Goal: Task Accomplishment & Management: Use online tool/utility

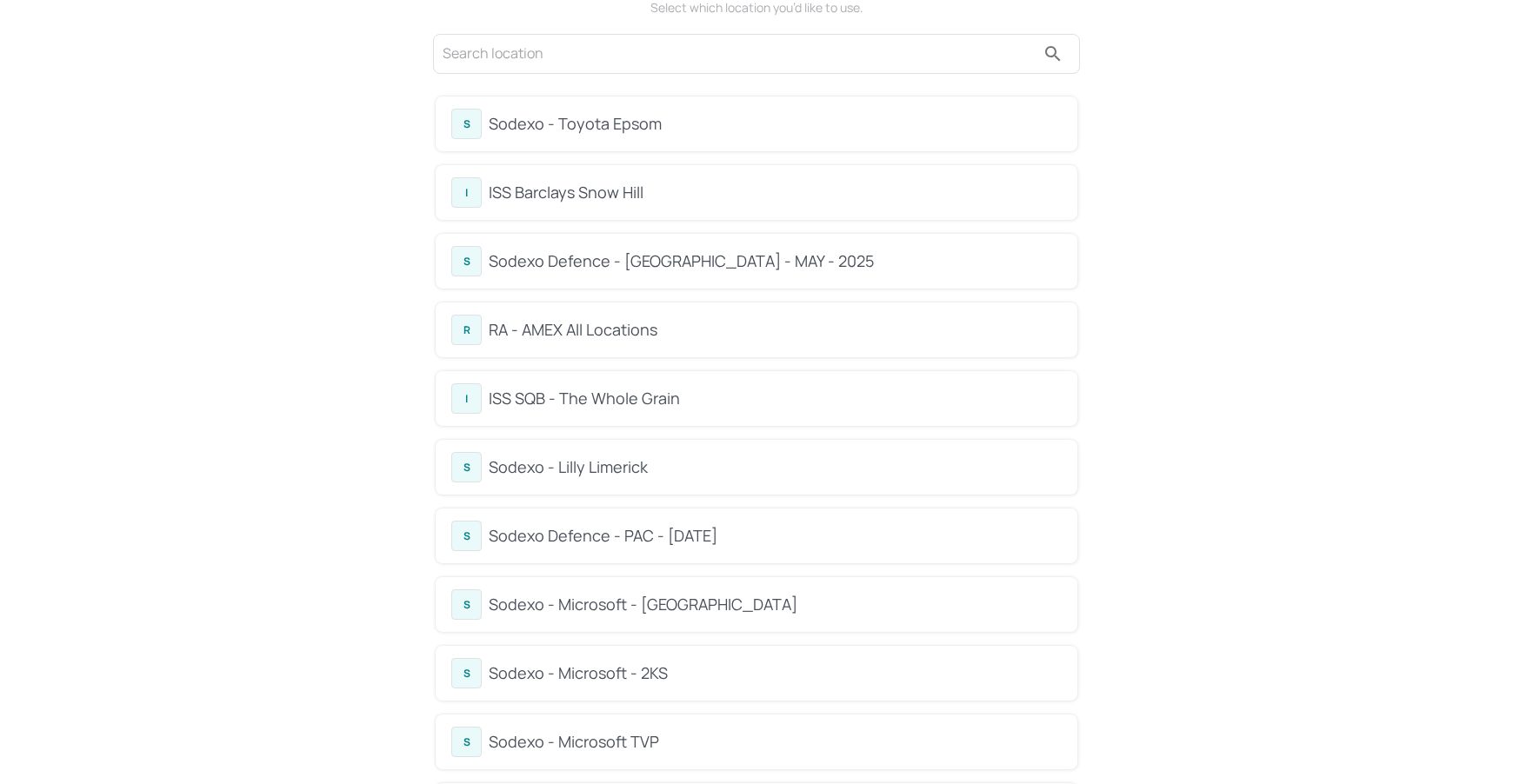
scroll to position [96, 0]
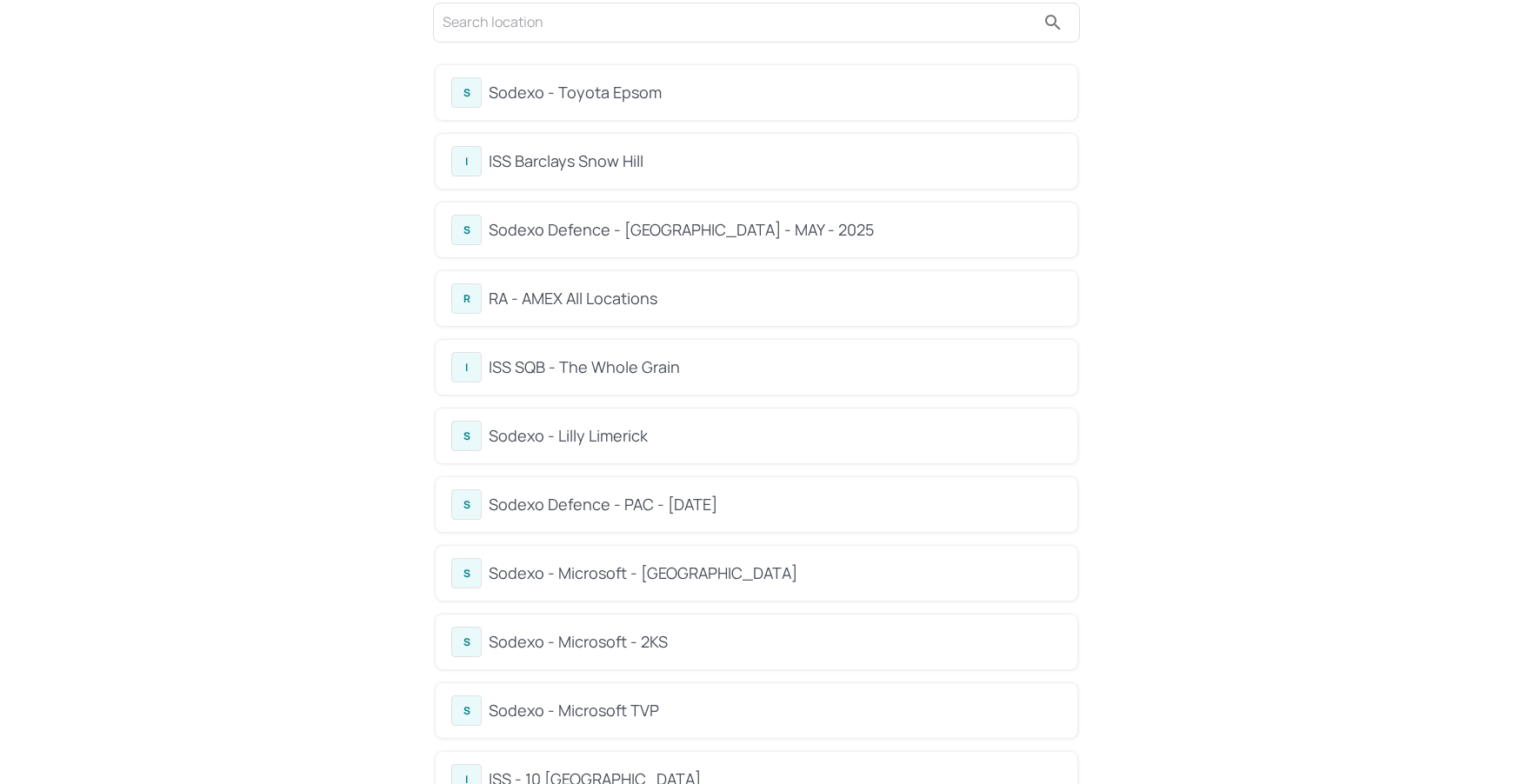
click at [641, 104] on div "S Sodexo - Toyota Epsom" at bounding box center [756, 93] width 610 height 31
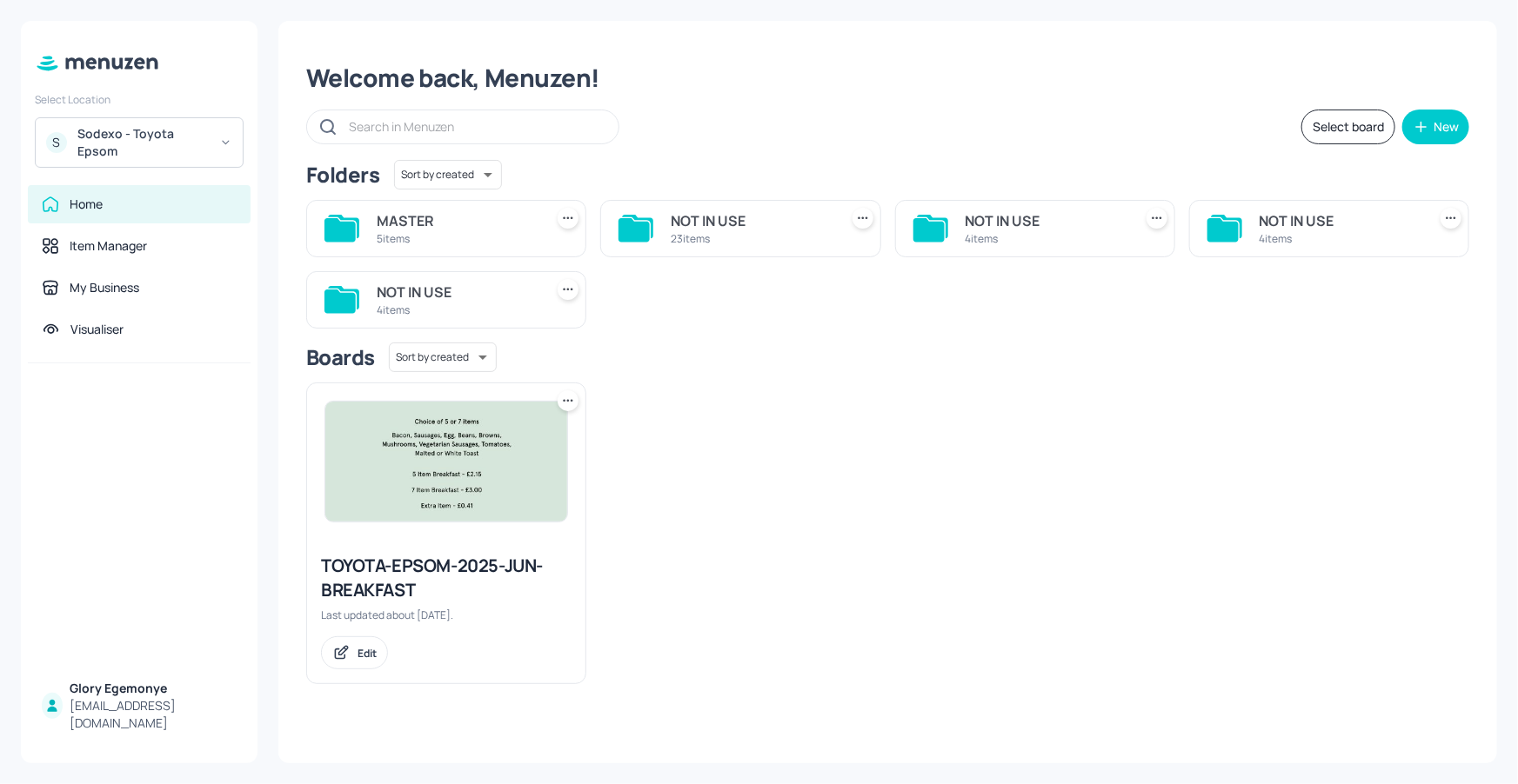
click at [339, 224] on icon at bounding box center [339, 230] width 32 height 23
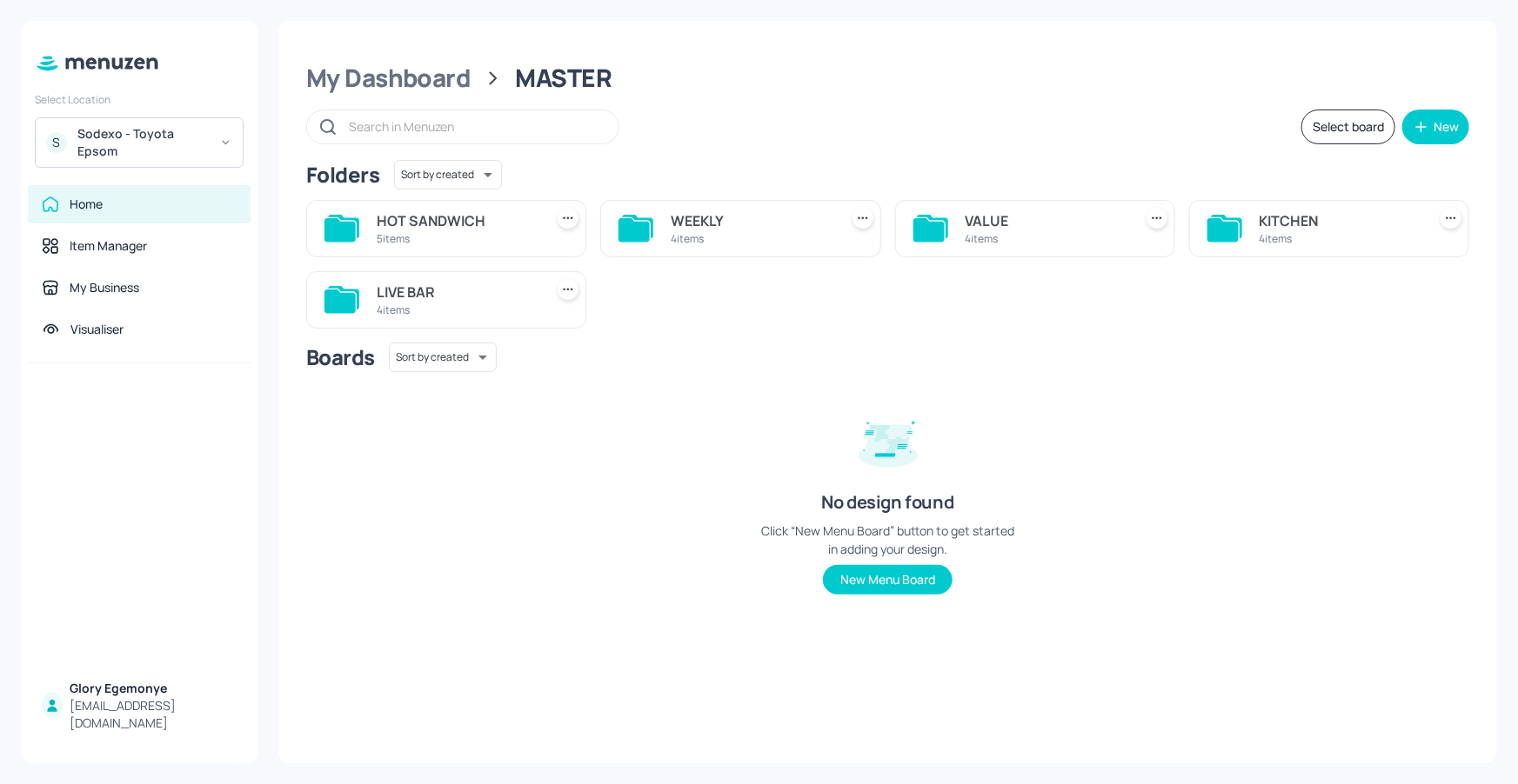
click at [1204, 227] on div "KITCHEN 4 items" at bounding box center [1329, 229] width 280 height 58
click at [1222, 223] on icon at bounding box center [1223, 230] width 32 height 23
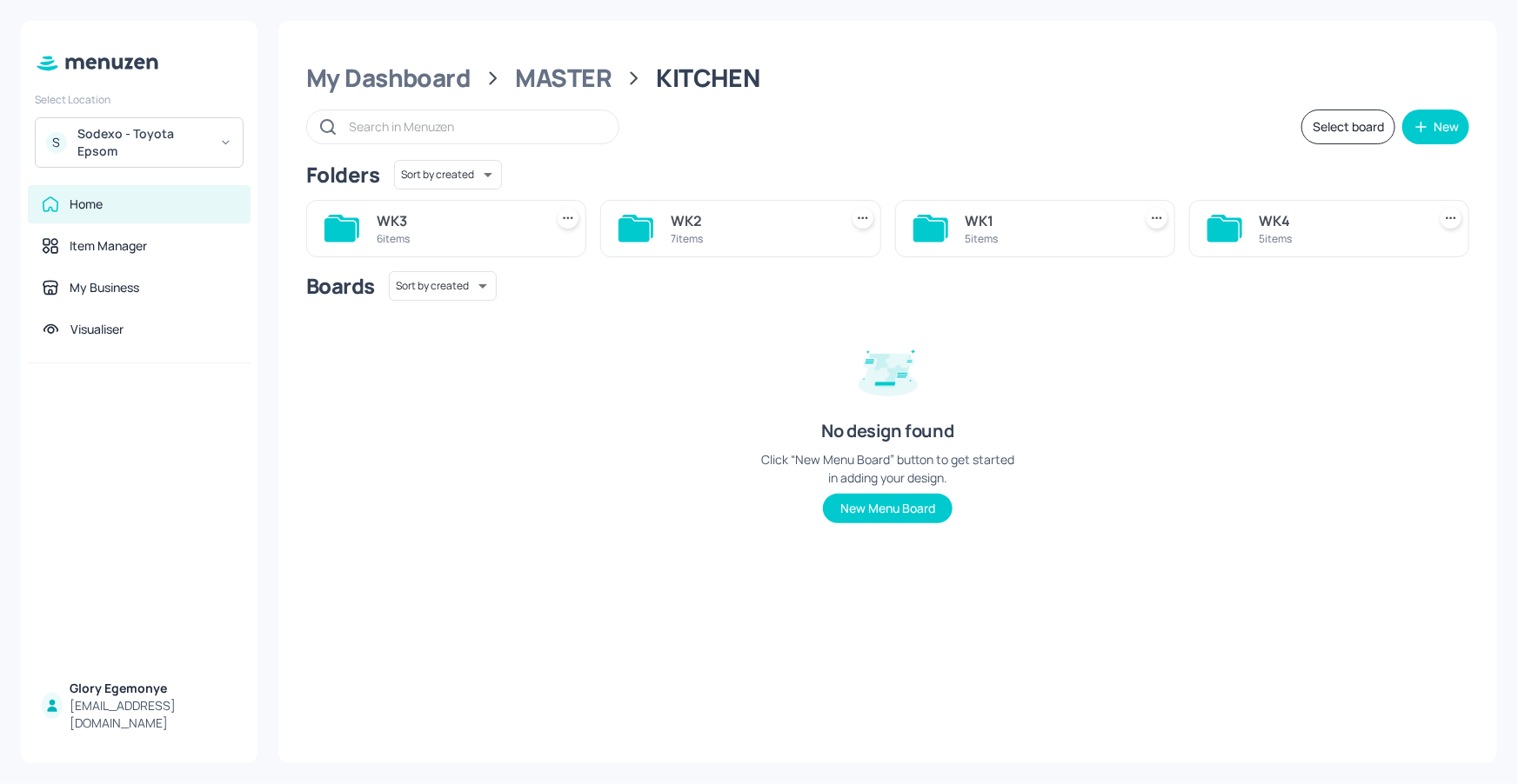
click at [931, 221] on icon at bounding box center [929, 230] width 32 height 23
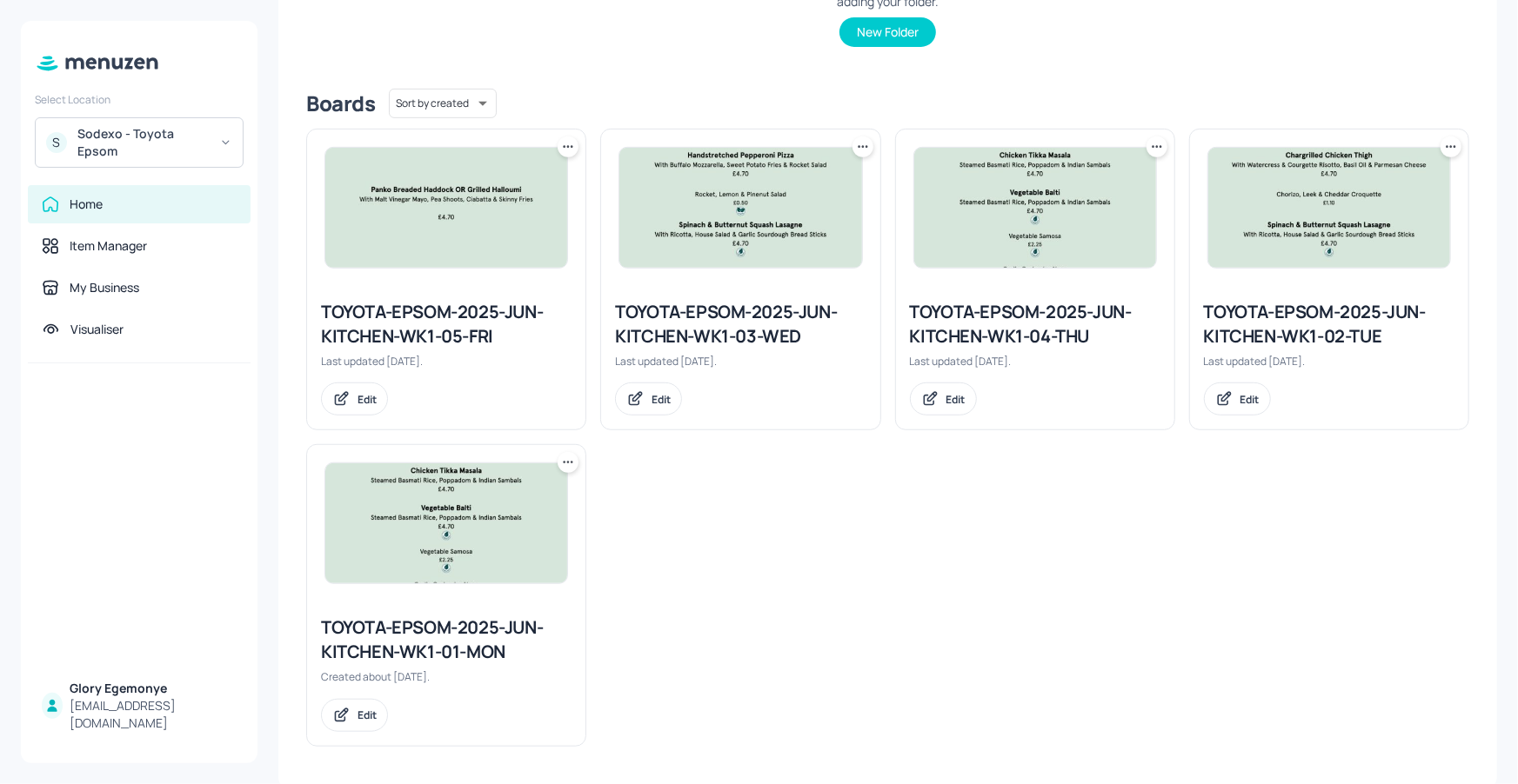
scroll to position [368, 0]
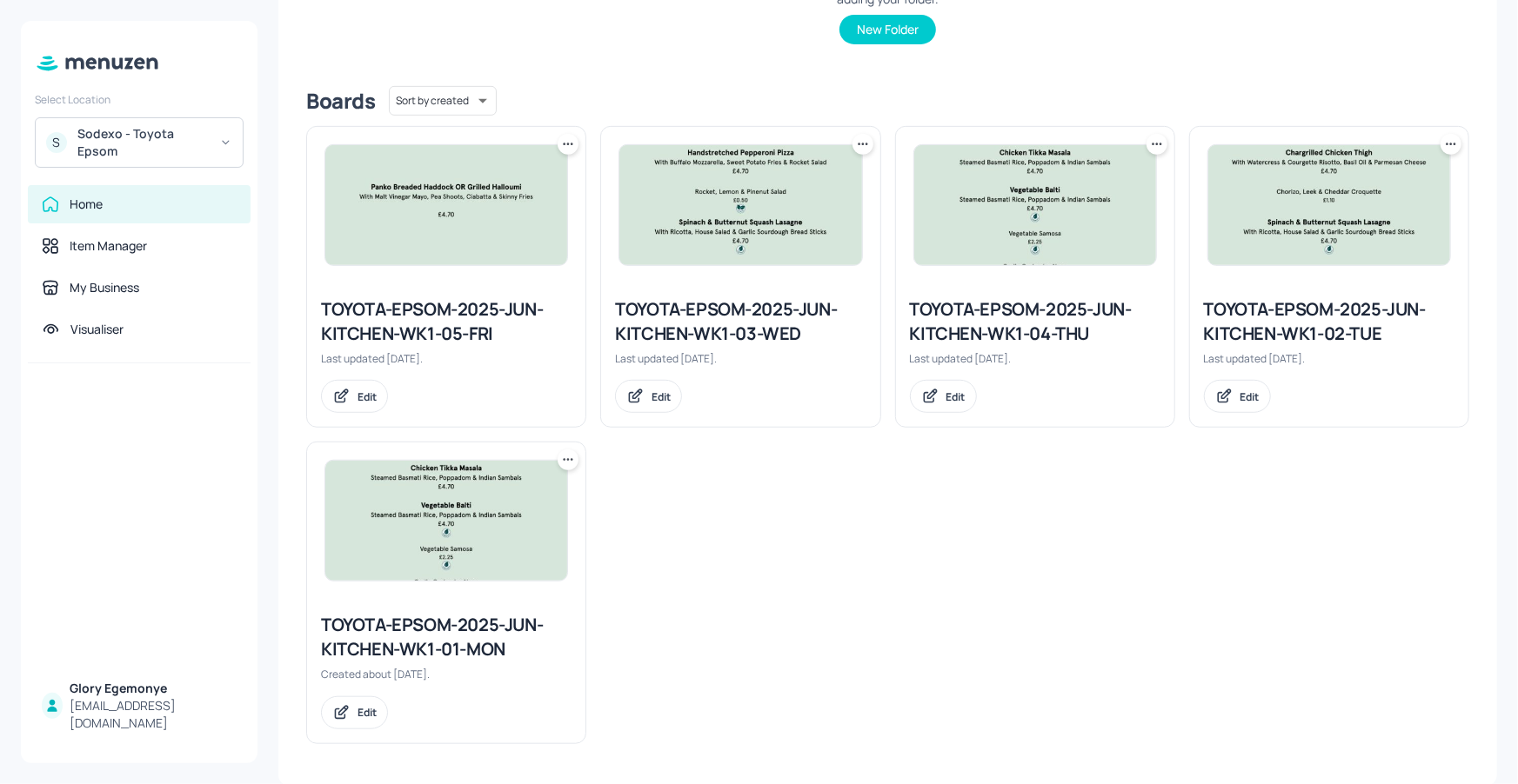
click at [782, 305] on div "TOYOTA-EPSOM-2025-JUN-KITCHEN-WK1-03-WED" at bounding box center [740, 321] width 251 height 49
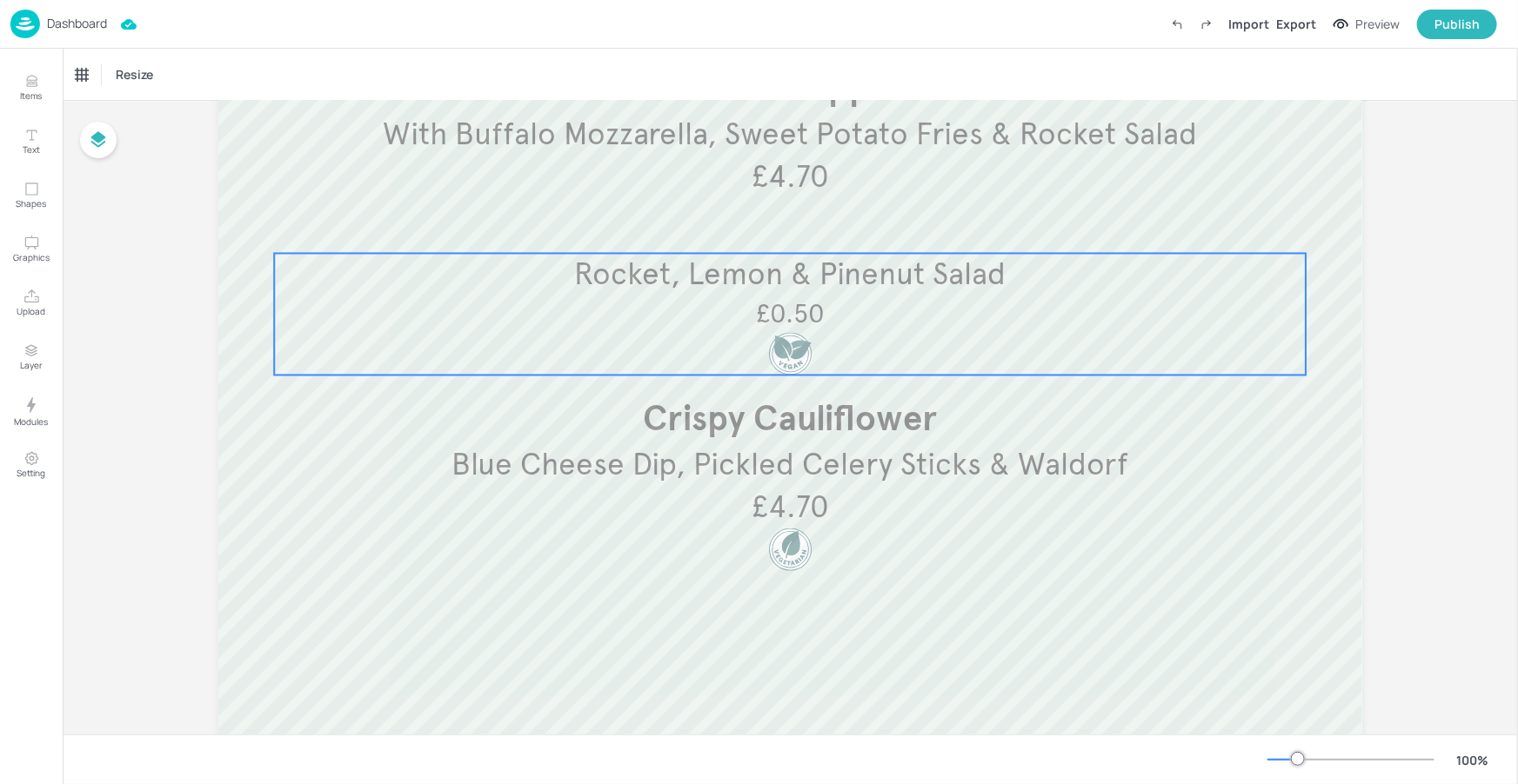
scroll to position [263, 0]
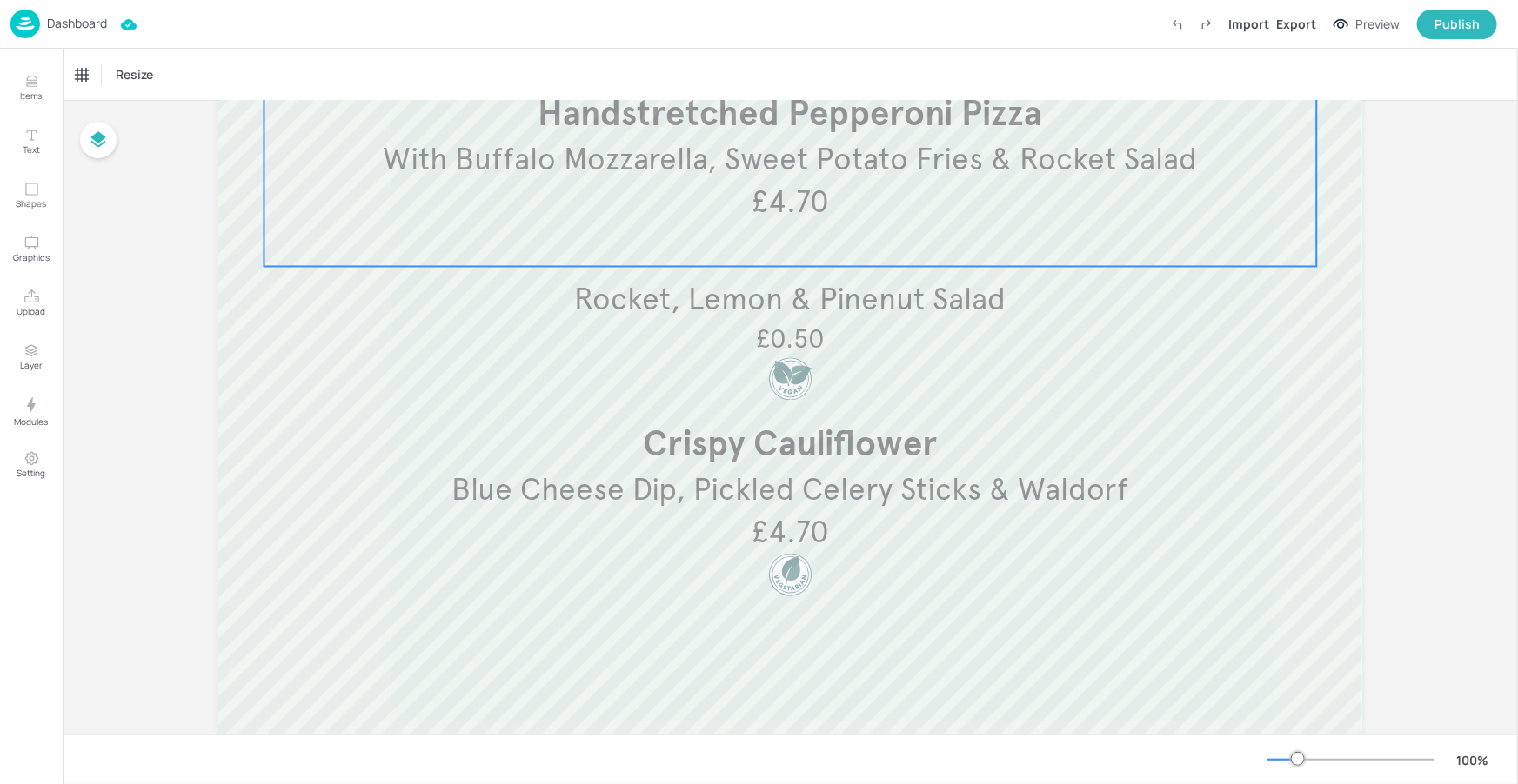
click at [854, 168] on span "With Buffalo Mozzarella, Sweet Potato Fries & Rocket Salad" at bounding box center [789, 160] width 814 height 38
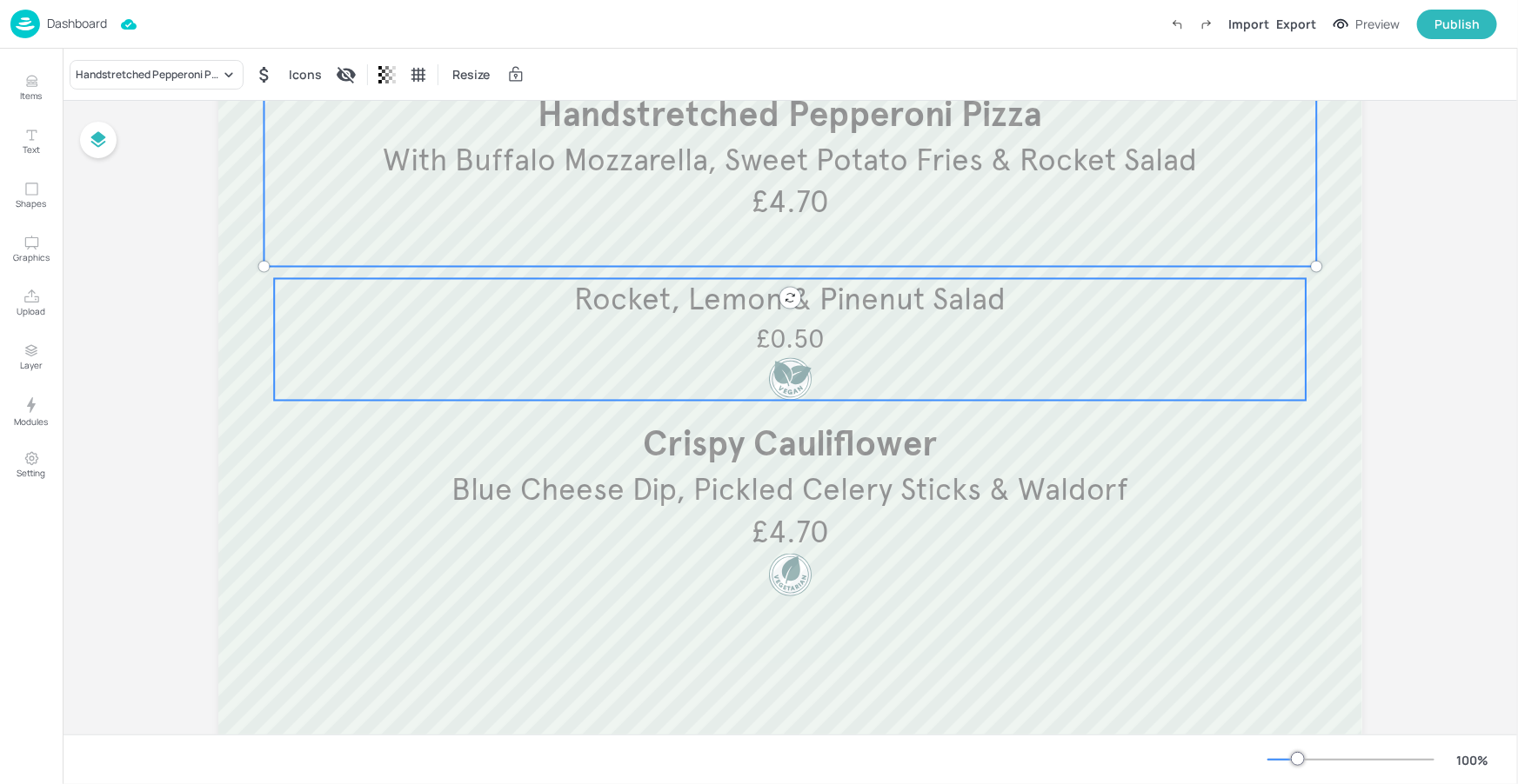
scroll to position [127, 0]
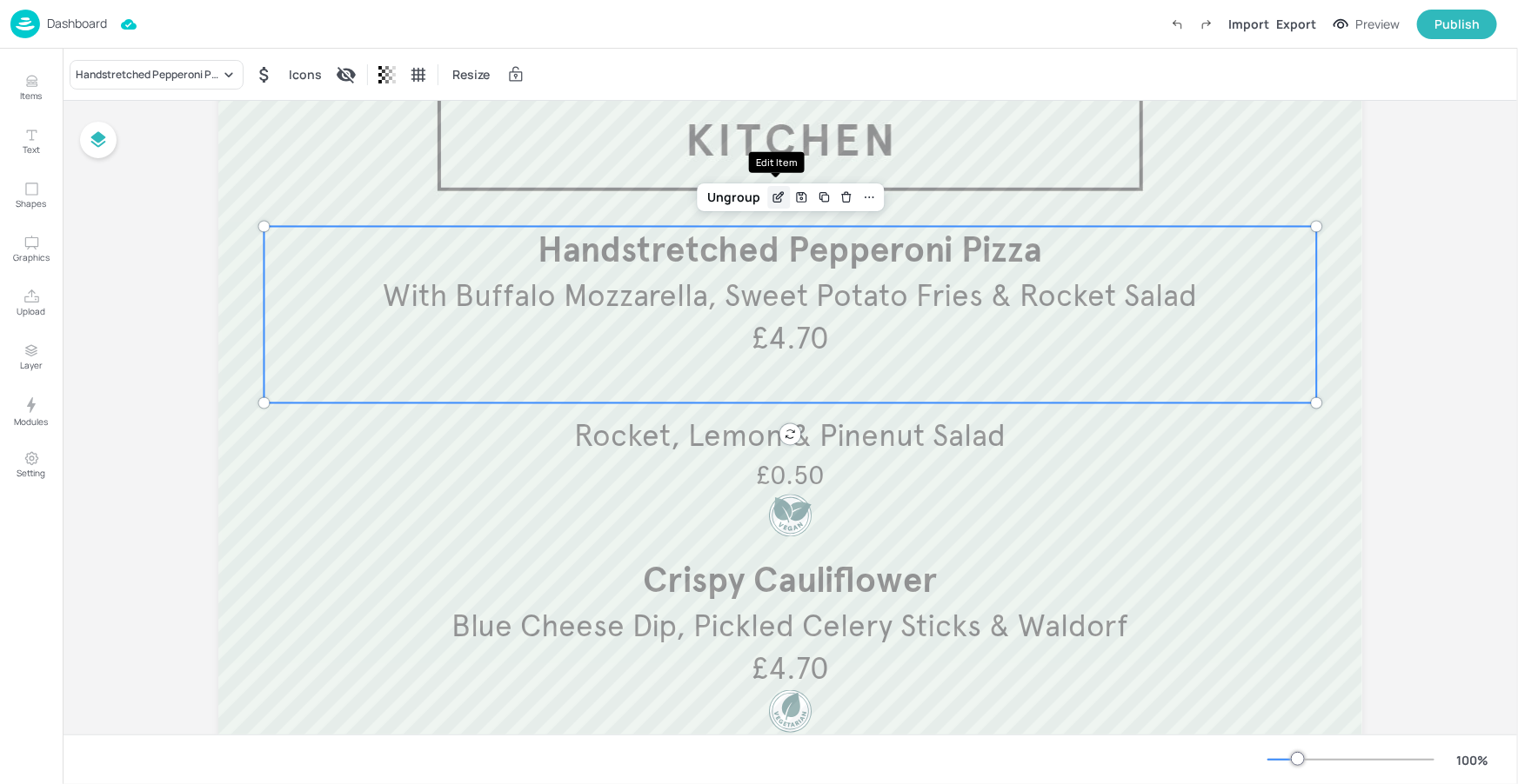
click at [772, 190] on icon "Edit Item" at bounding box center [779, 197] width 14 height 13
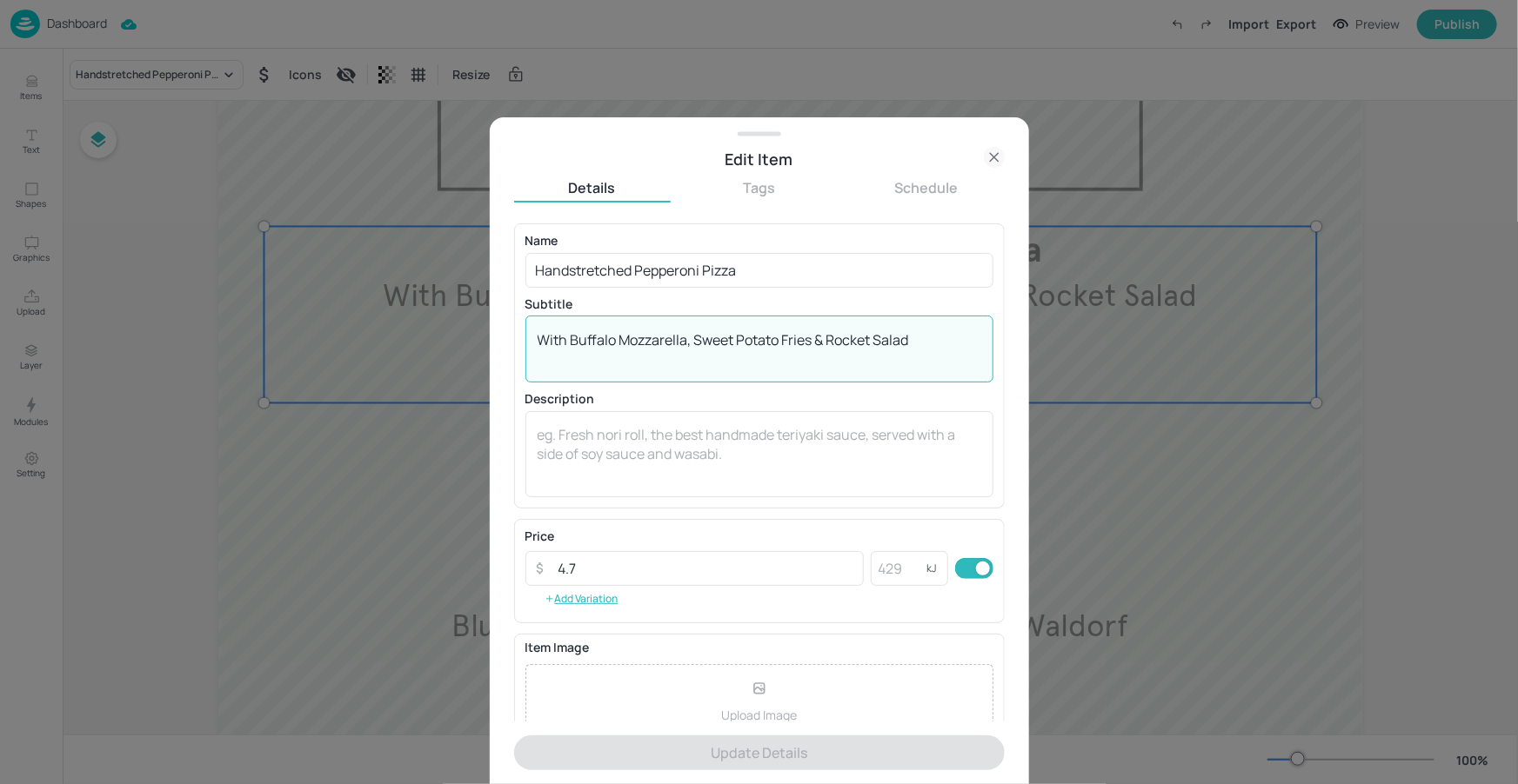
drag, startPoint x: 614, startPoint y: 340, endPoint x: 568, endPoint y: 332, distance: 46.7
click at [568, 332] on textarea "With Buffalo Mozzarella, Sweet Potato Fries & Rocket Salad" at bounding box center [759, 350] width 443 height 38
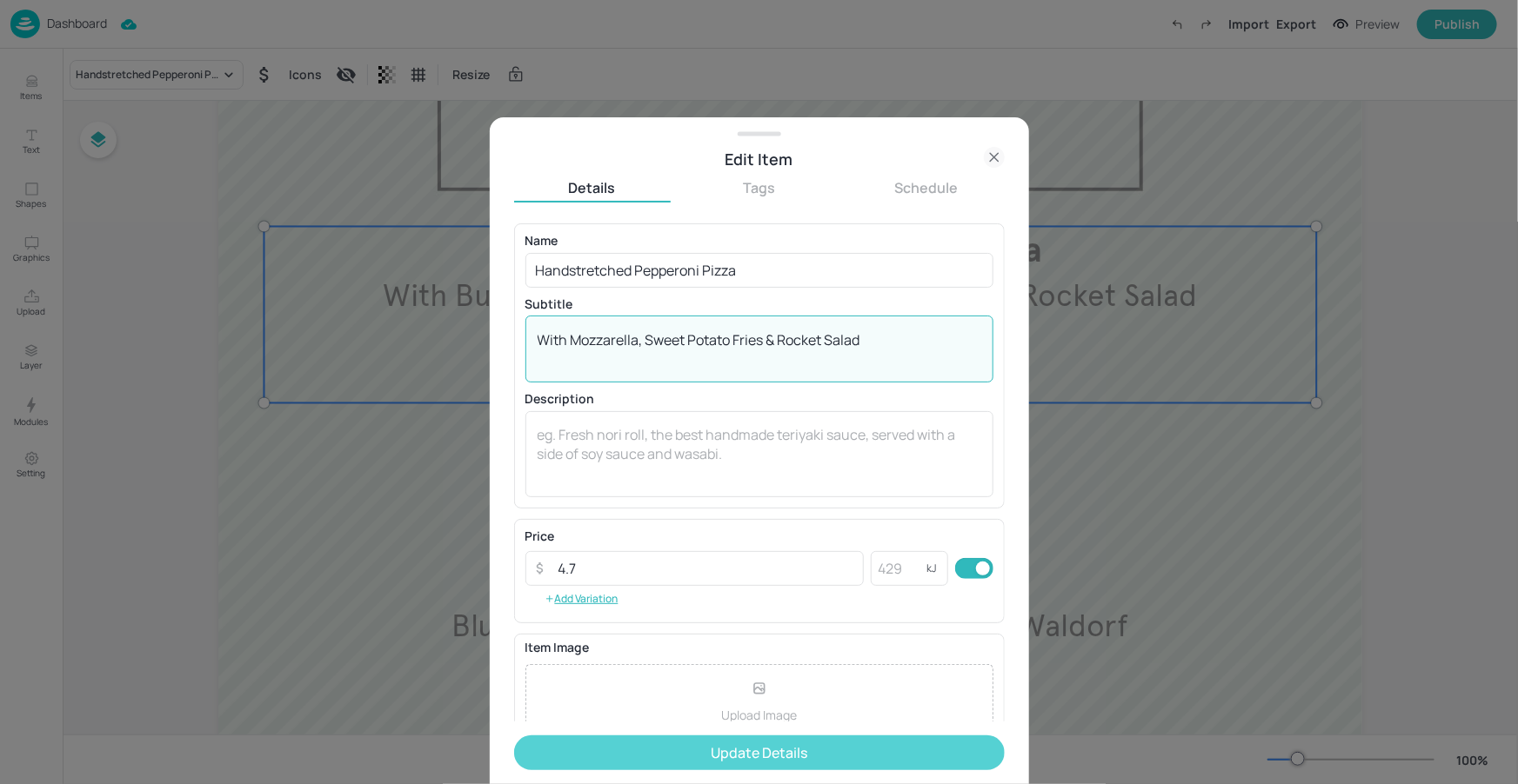
type textarea "With Mozzarella, Sweet Potato Fries & Rocket Salad"
click at [798, 761] on button "Update Details" at bounding box center [759, 752] width 490 height 35
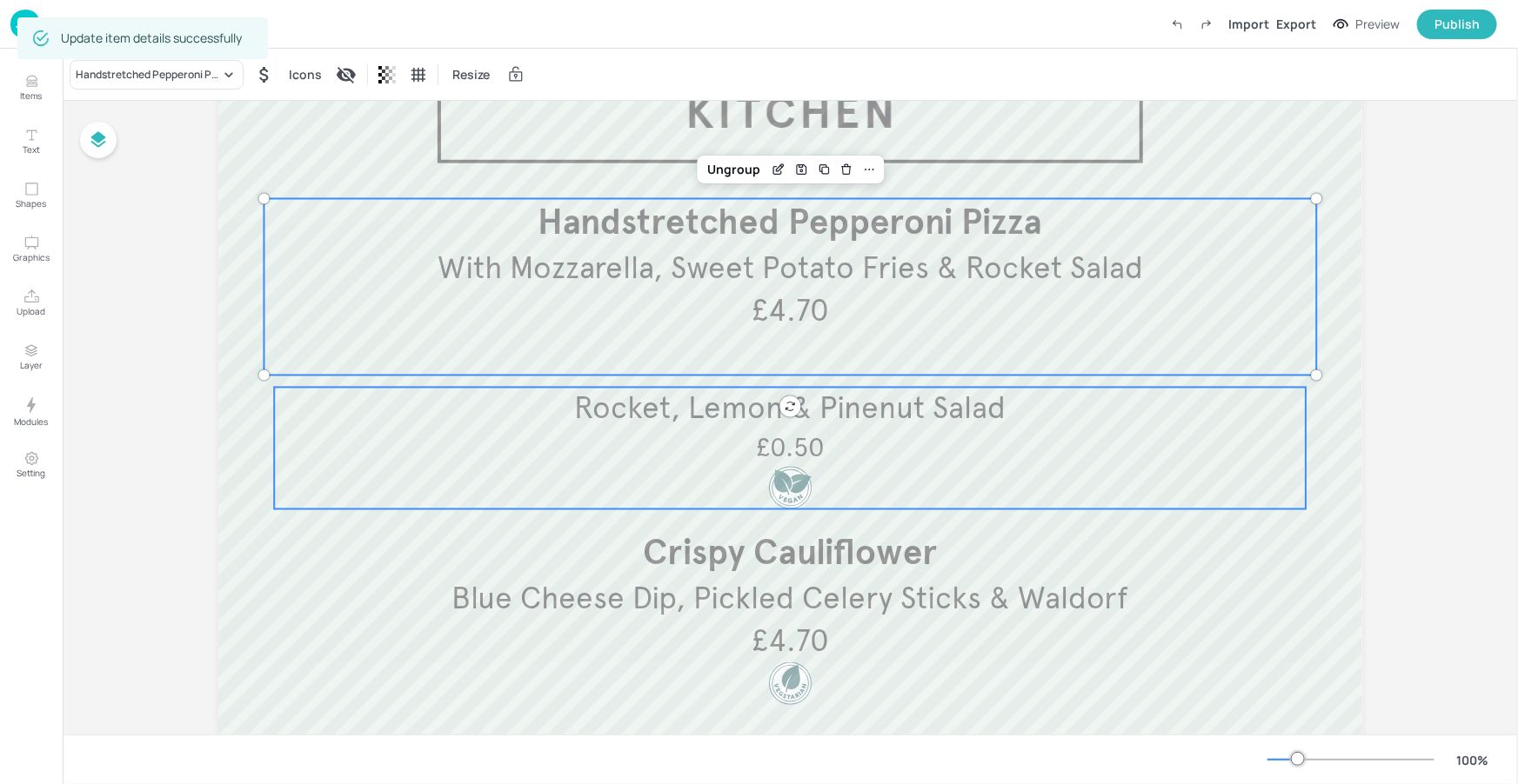
scroll to position [157, 0]
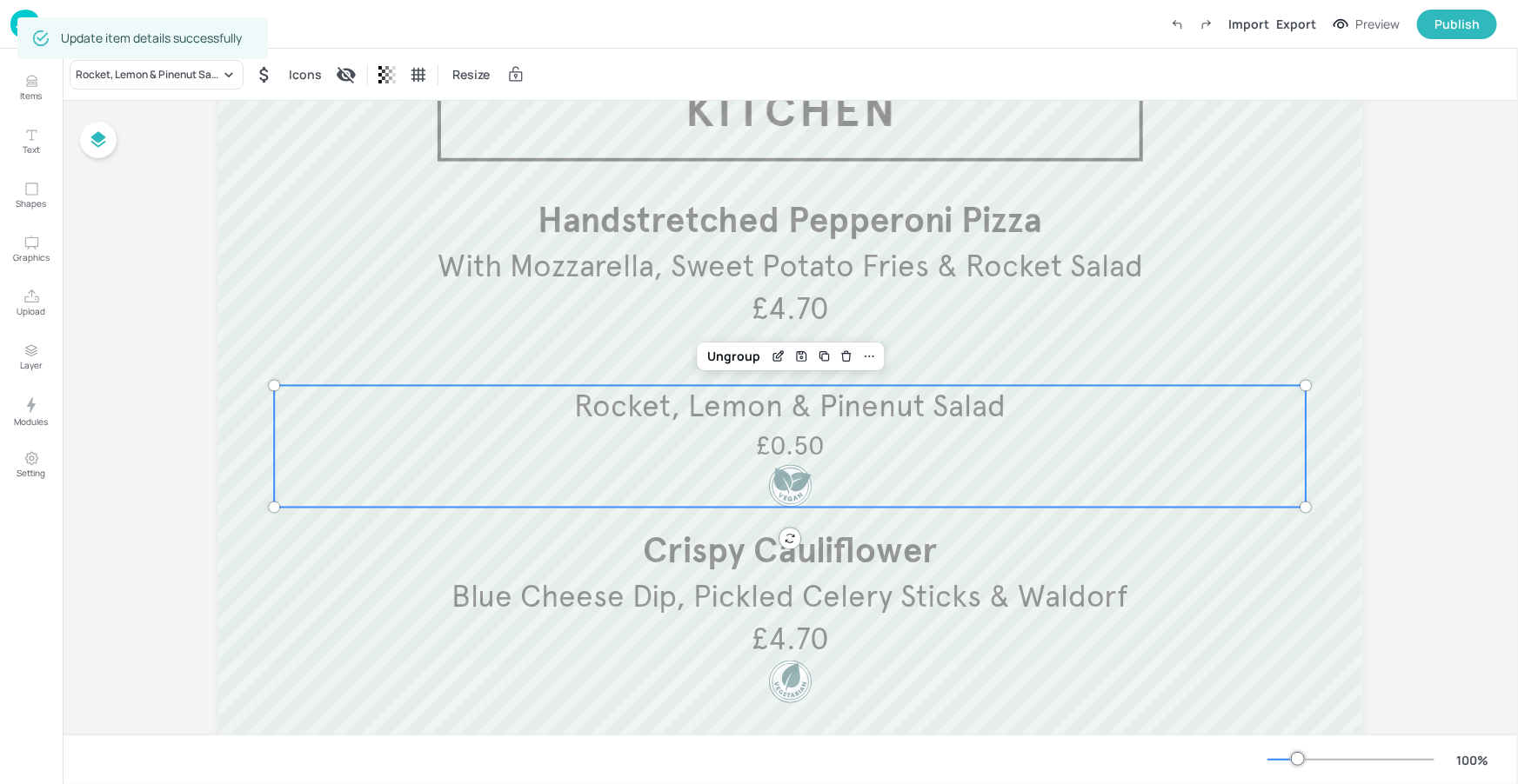
click at [910, 418] on span "Rocket, Lemon & Pinenut Salad" at bounding box center [789, 407] width 432 height 38
click at [775, 350] on icon "Edit Item" at bounding box center [779, 356] width 14 height 13
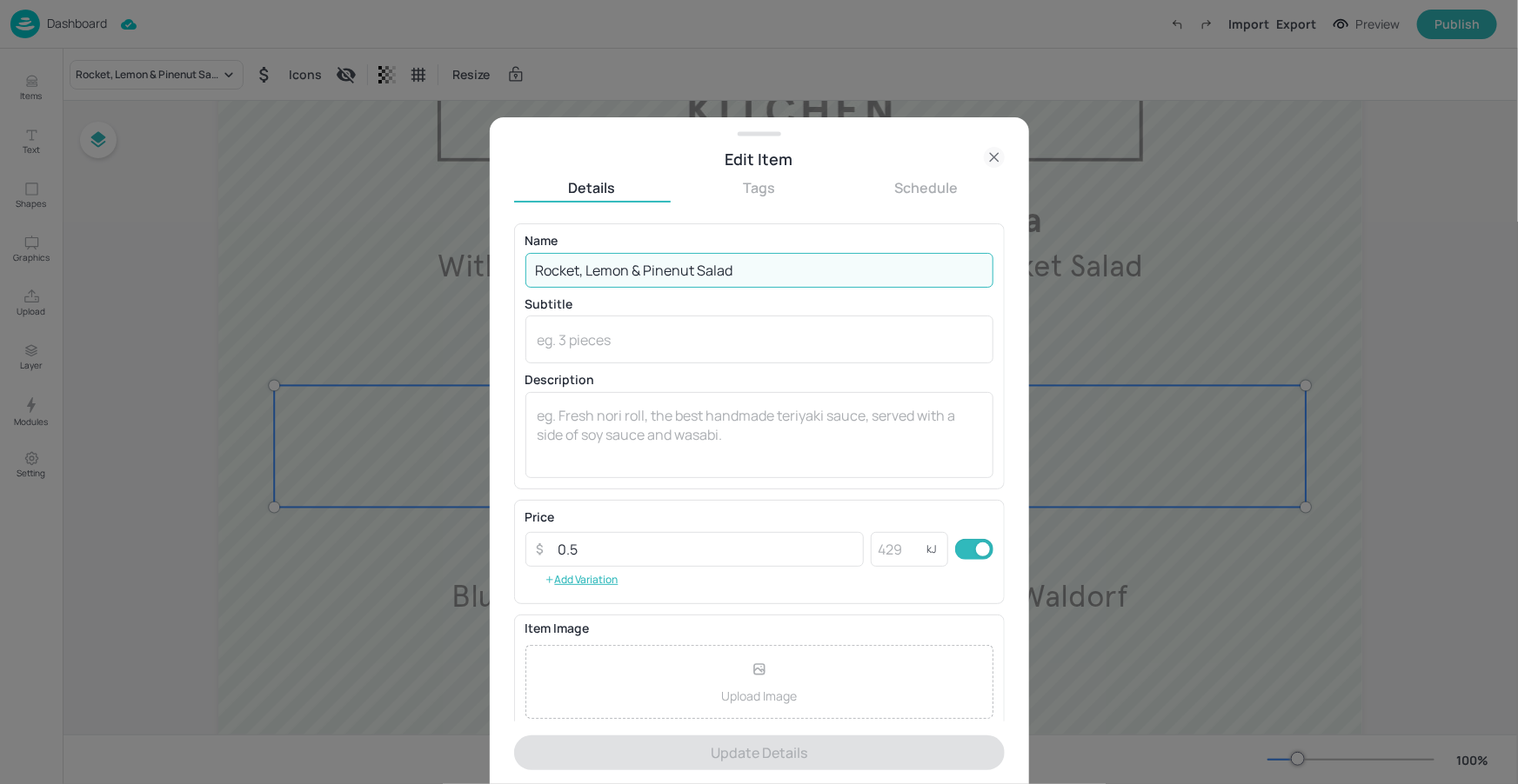
drag, startPoint x: 694, startPoint y: 269, endPoint x: 649, endPoint y: 273, distance: 45.2
click at [649, 273] on input "Rocket, Lemon & Pinenut Salad" at bounding box center [759, 270] width 468 height 35
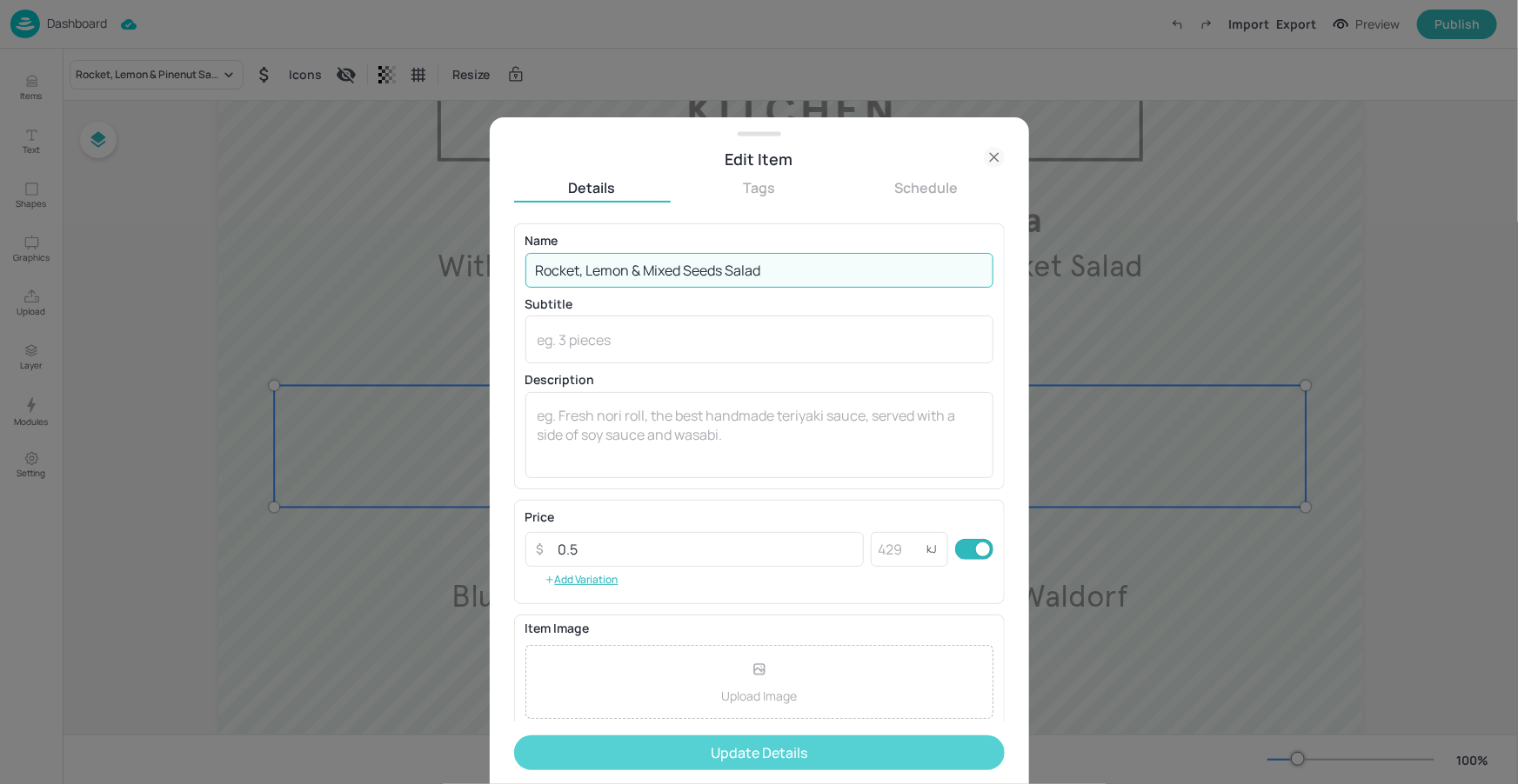
type input "Rocket, Lemon & Mixed Seeds Salad"
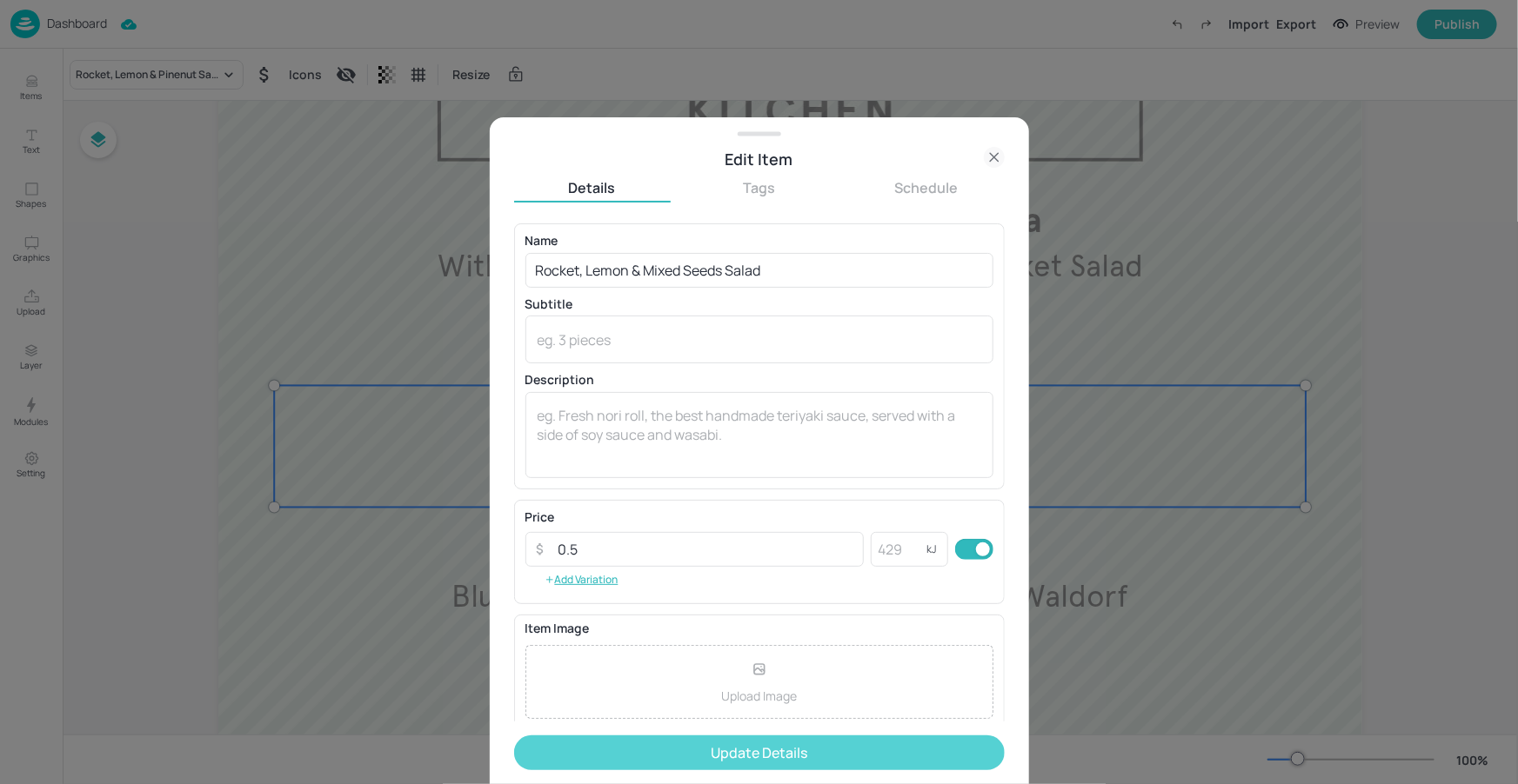
click at [759, 744] on button "Update Details" at bounding box center [759, 752] width 490 height 35
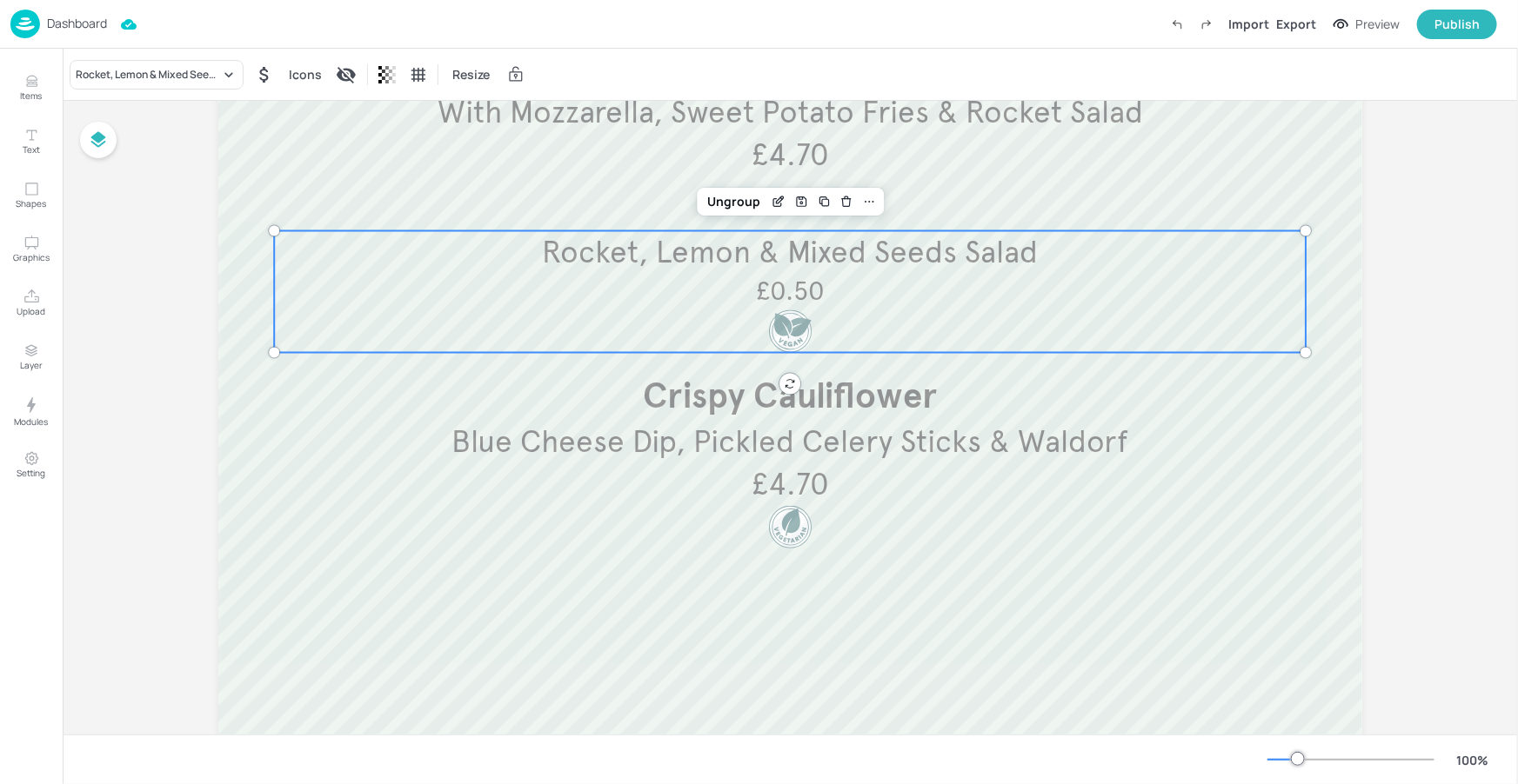
scroll to position [312, 0]
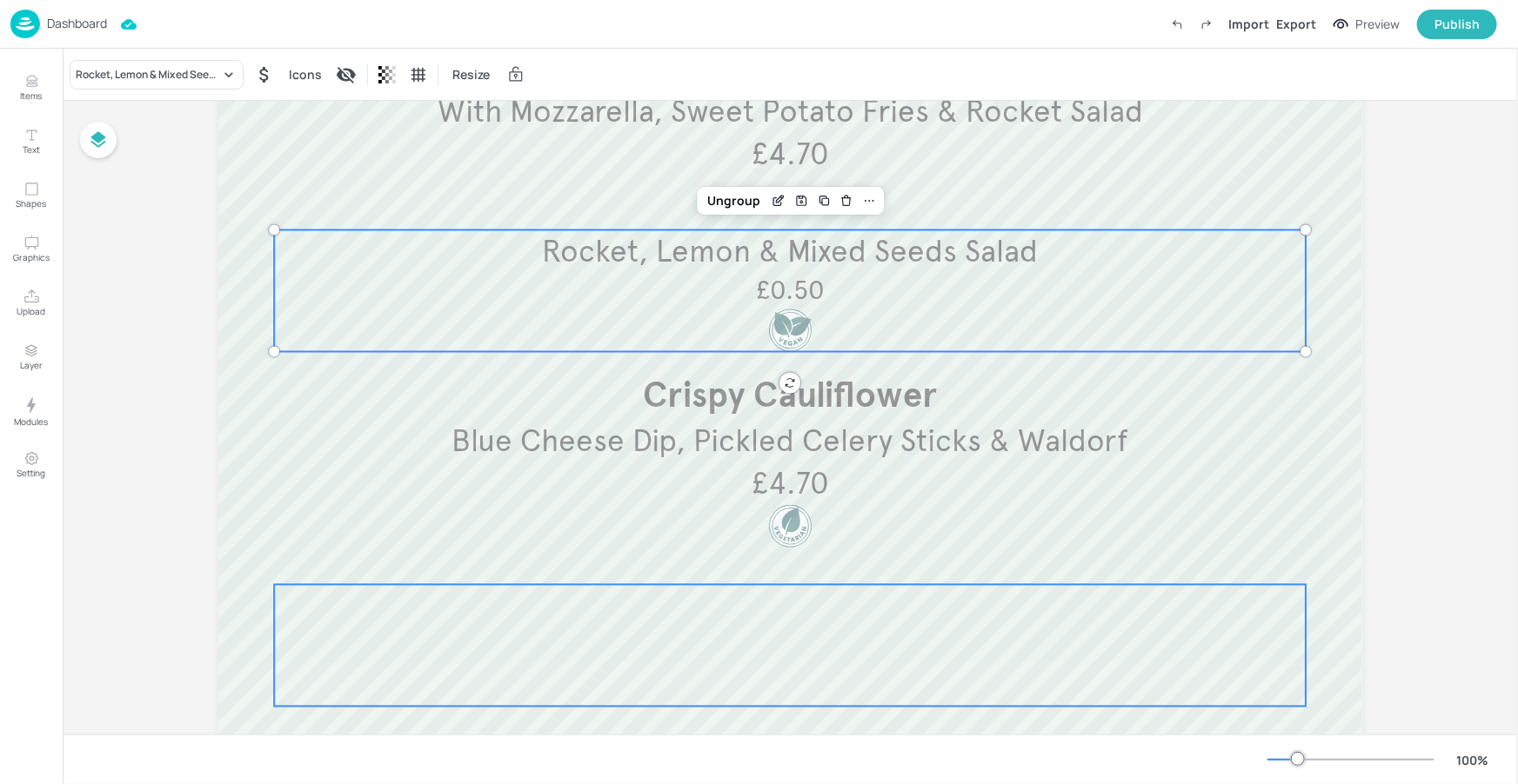
click at [1014, 598] on div at bounding box center [789, 646] width 1032 height 122
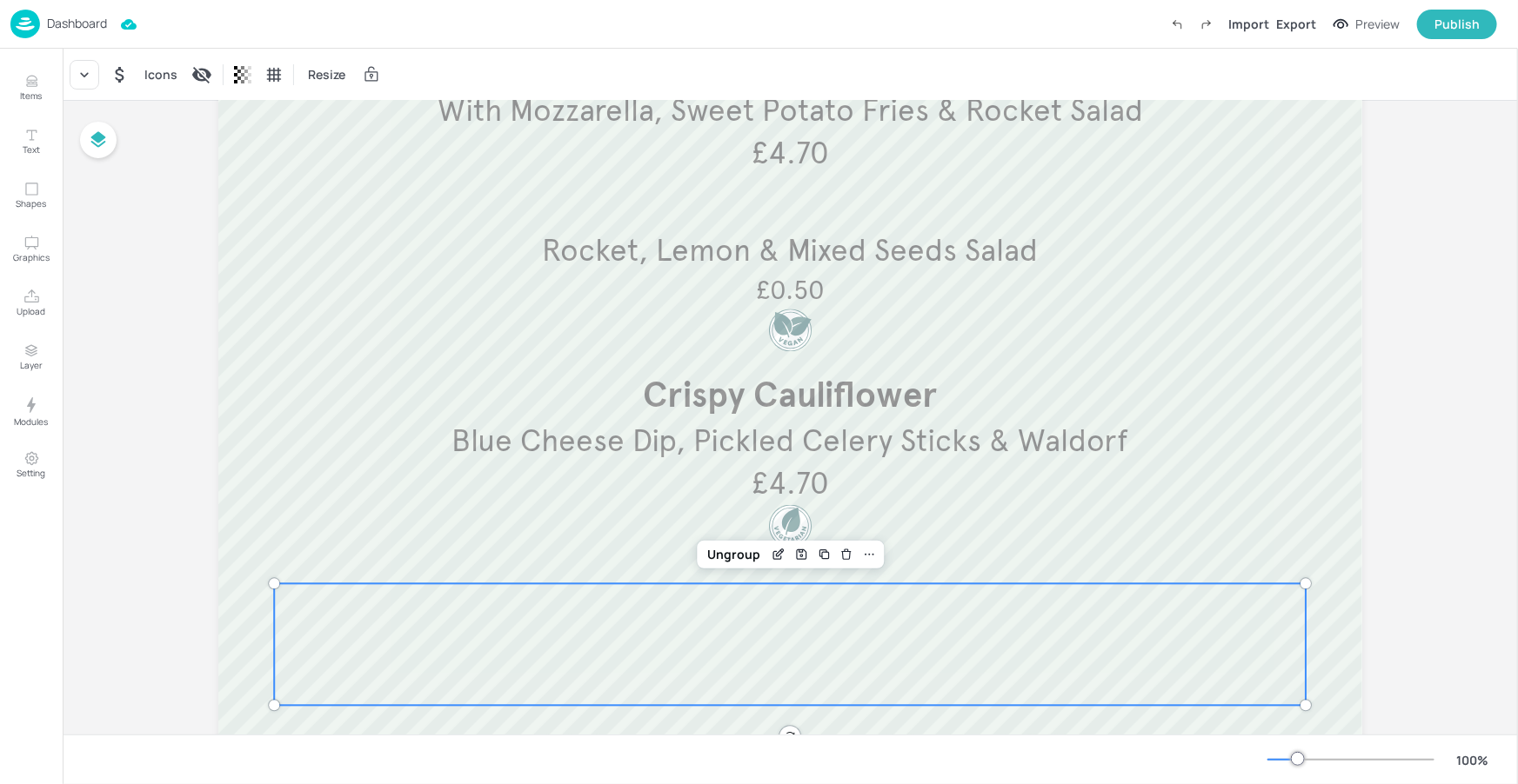
click at [1375, 303] on div "Board TOYOTA-EPSOM-2025-JUN-KITCHEN-WK1-03-WED With Mozzarella, Sweet Potato Fr…" at bounding box center [789, 307] width 1241 height 1038
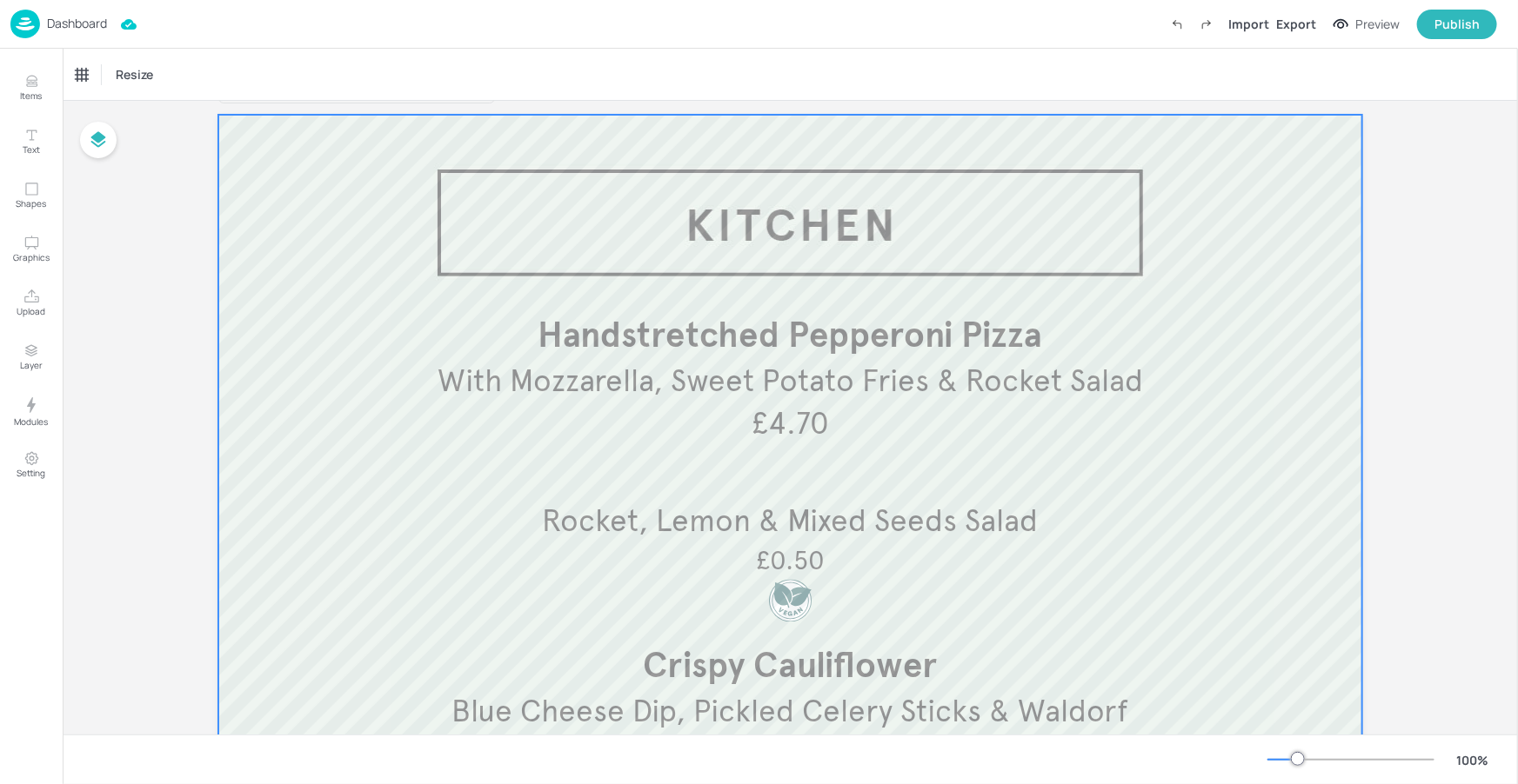
scroll to position [0, 0]
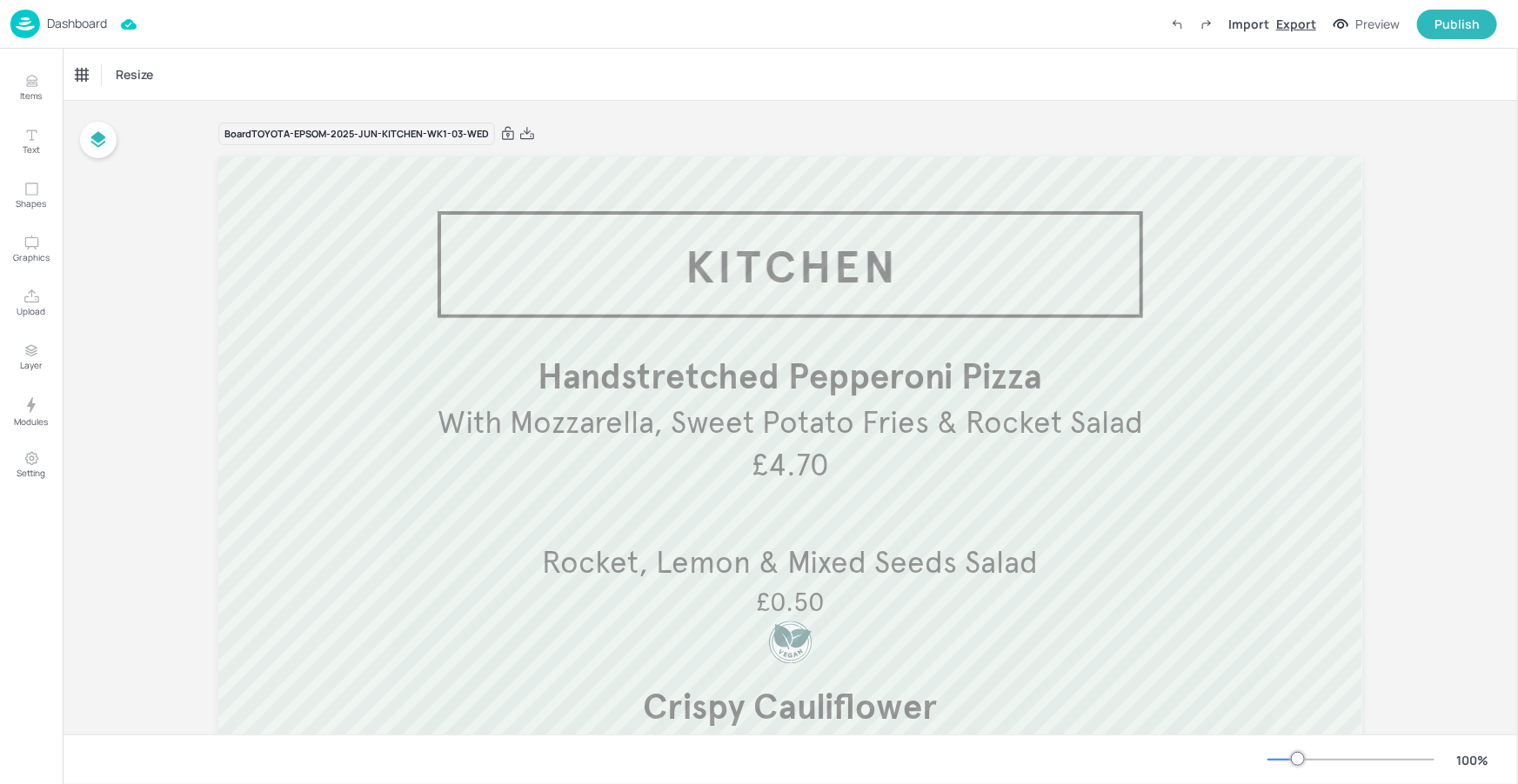
click at [1283, 30] on div "Export" at bounding box center [1296, 23] width 40 height 18
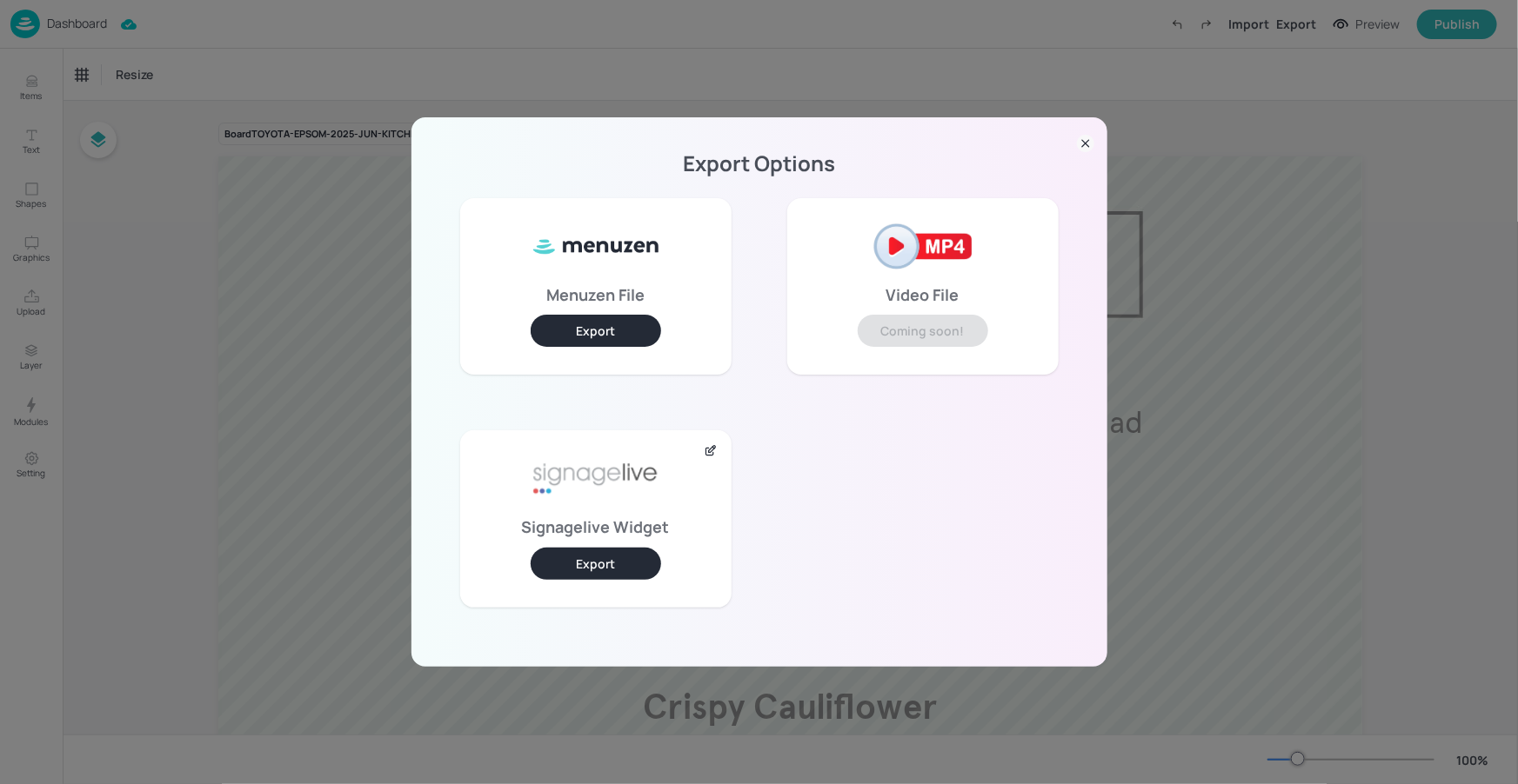
click at [608, 555] on button "Export" at bounding box center [596, 563] width 131 height 32
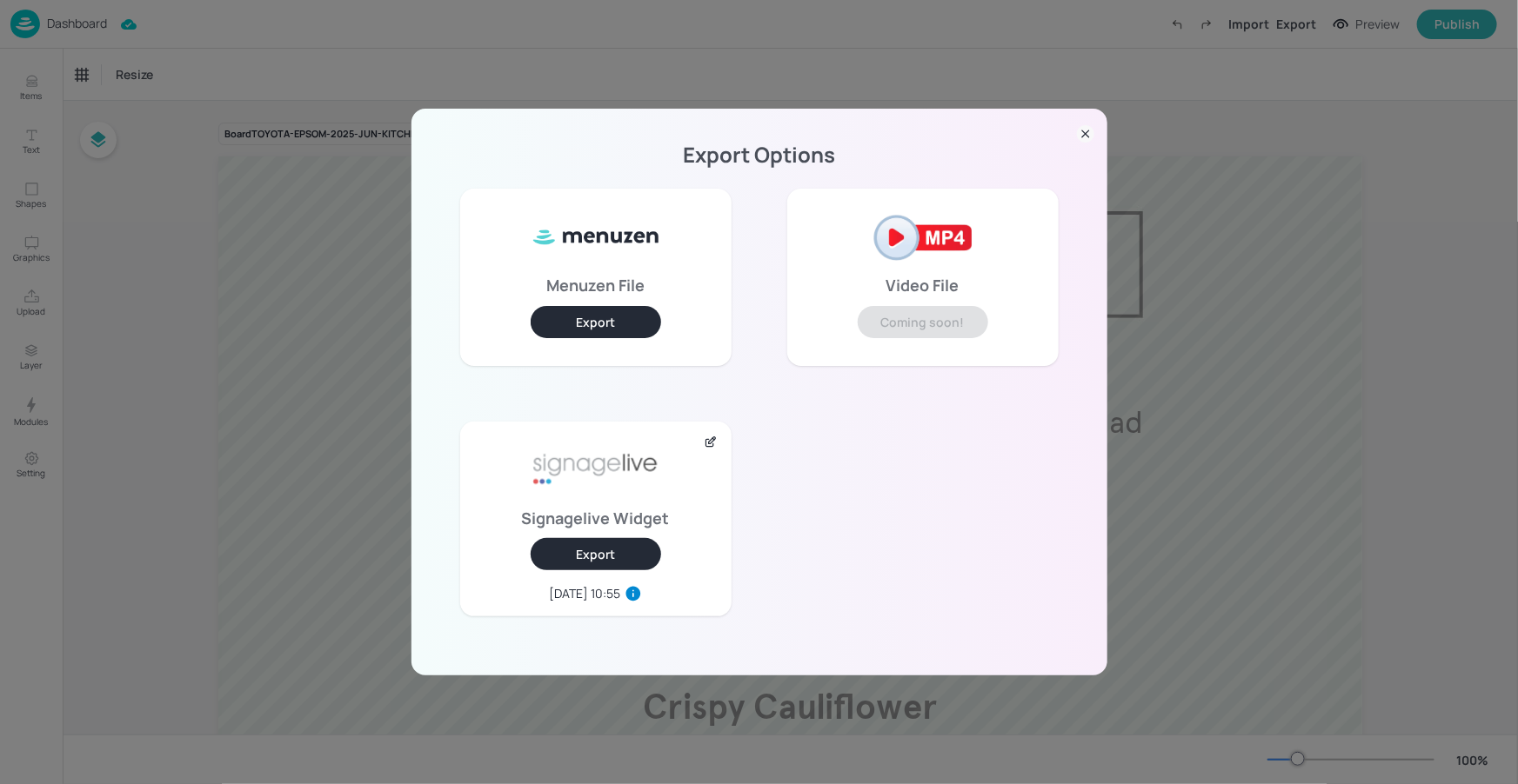
click at [1089, 141] on icon at bounding box center [1085, 134] width 17 height 17
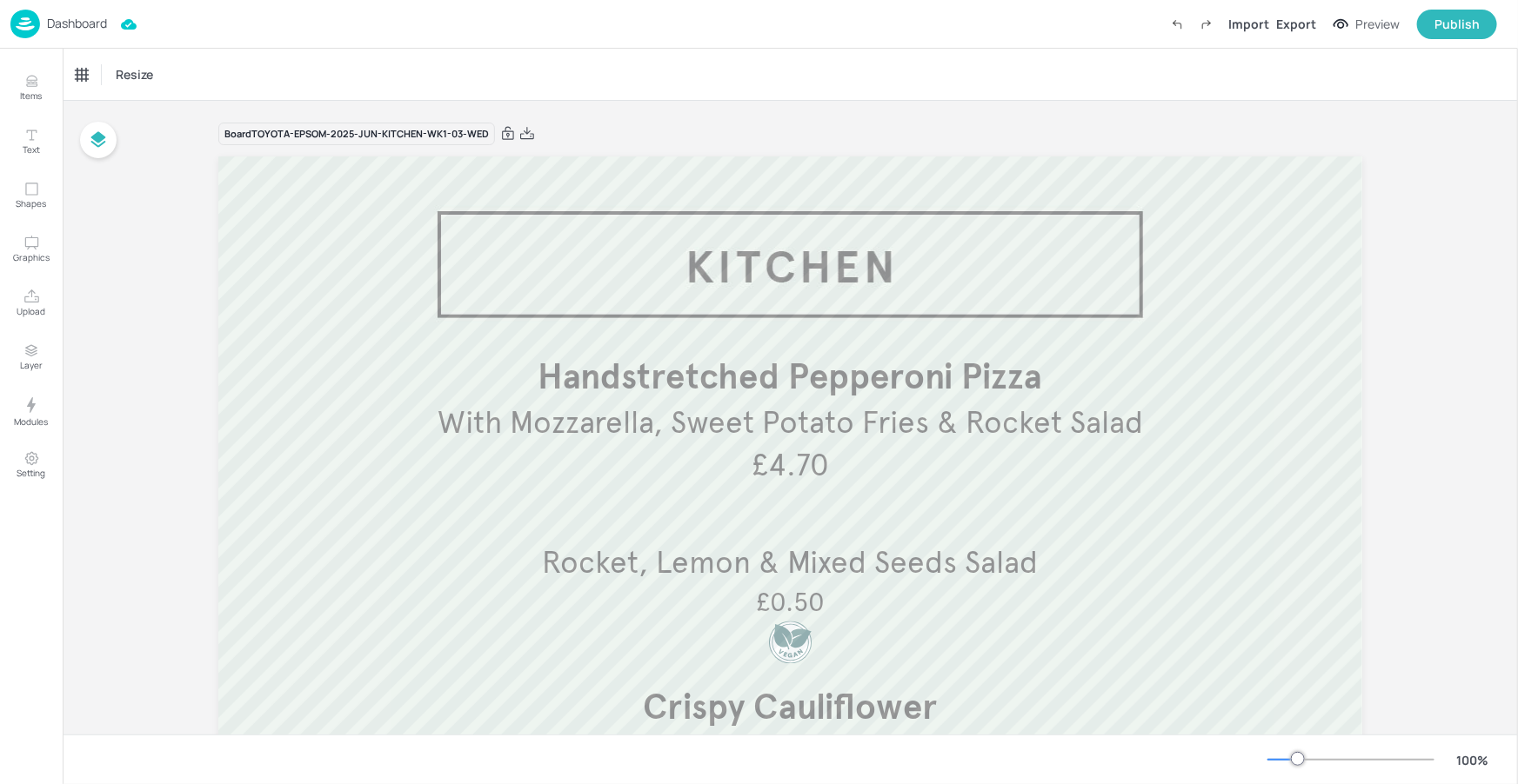
click at [87, 22] on p "Dashboard" at bounding box center [77, 23] width 60 height 12
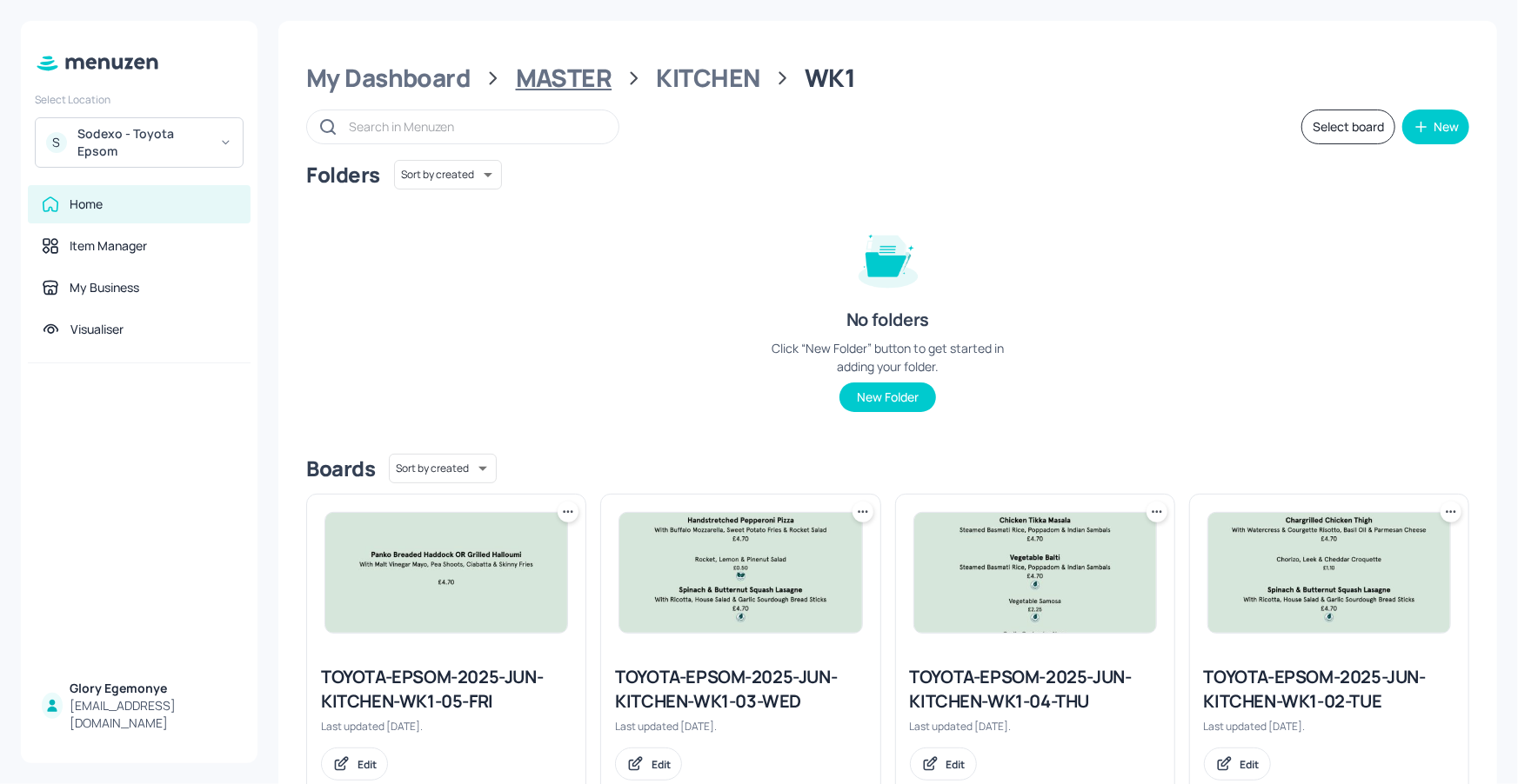
click at [579, 76] on div "MASTER" at bounding box center [564, 78] width 96 height 32
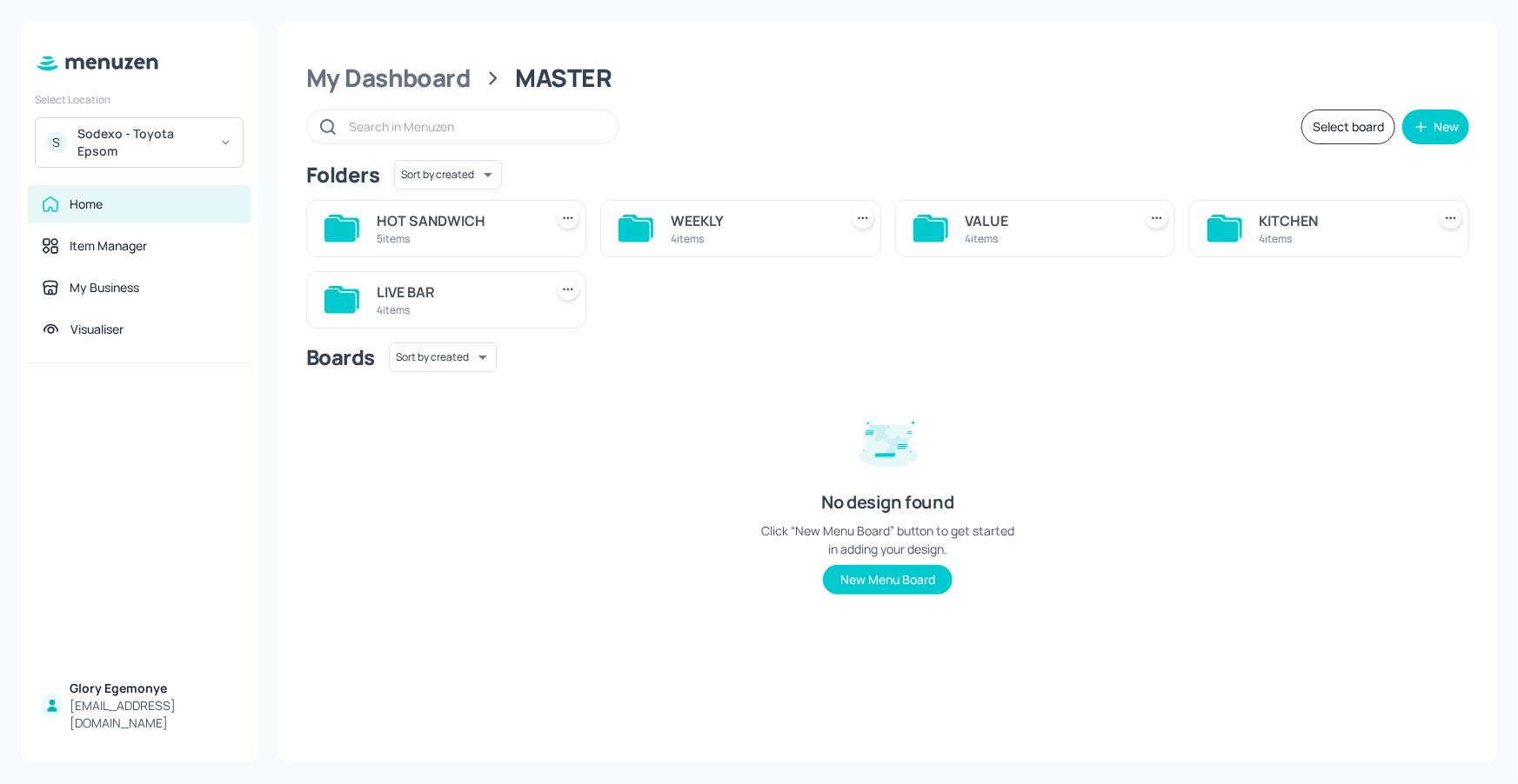
click at [925, 226] on icon at bounding box center [929, 230] width 32 height 23
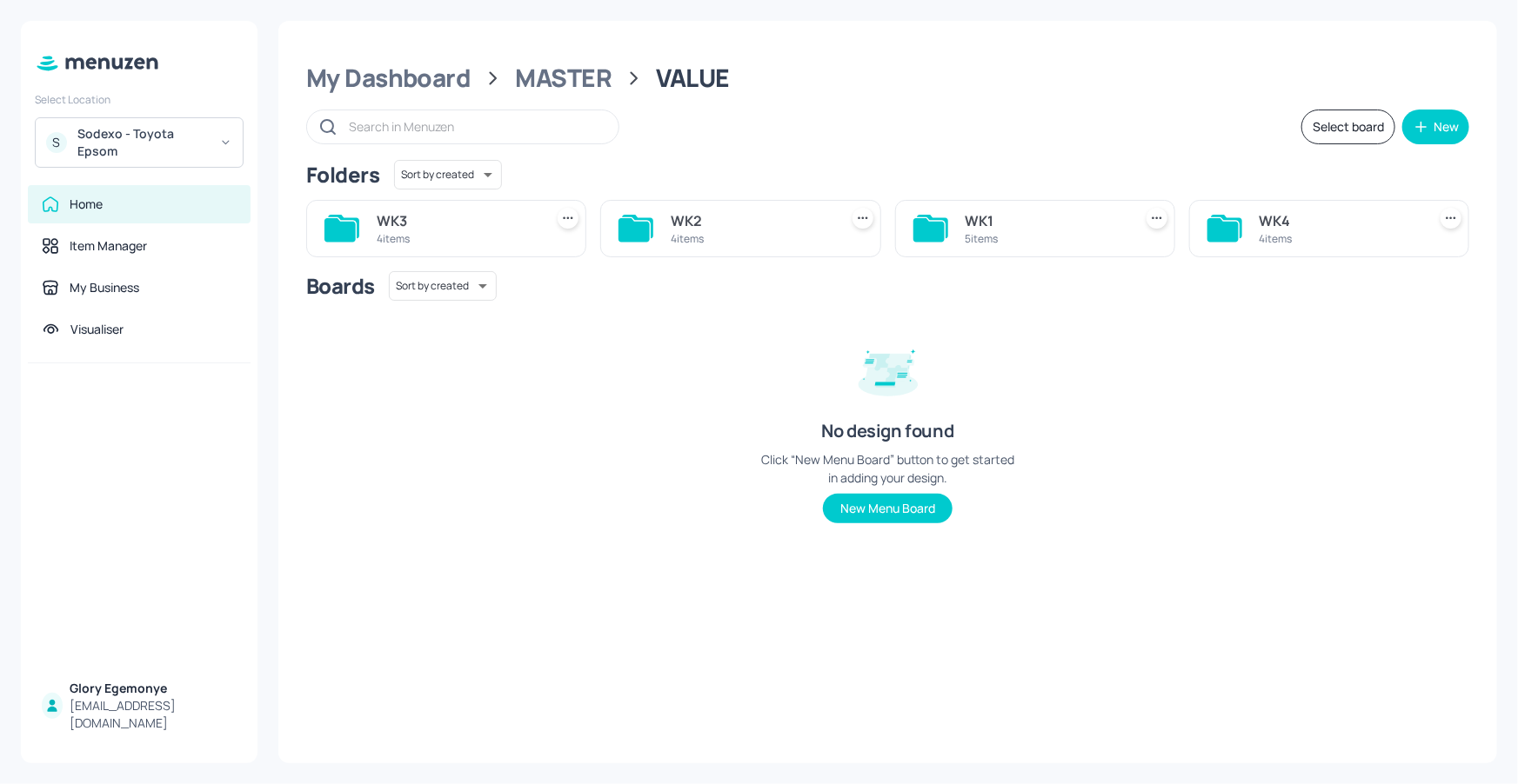
click at [946, 236] on icon at bounding box center [931, 228] width 35 height 28
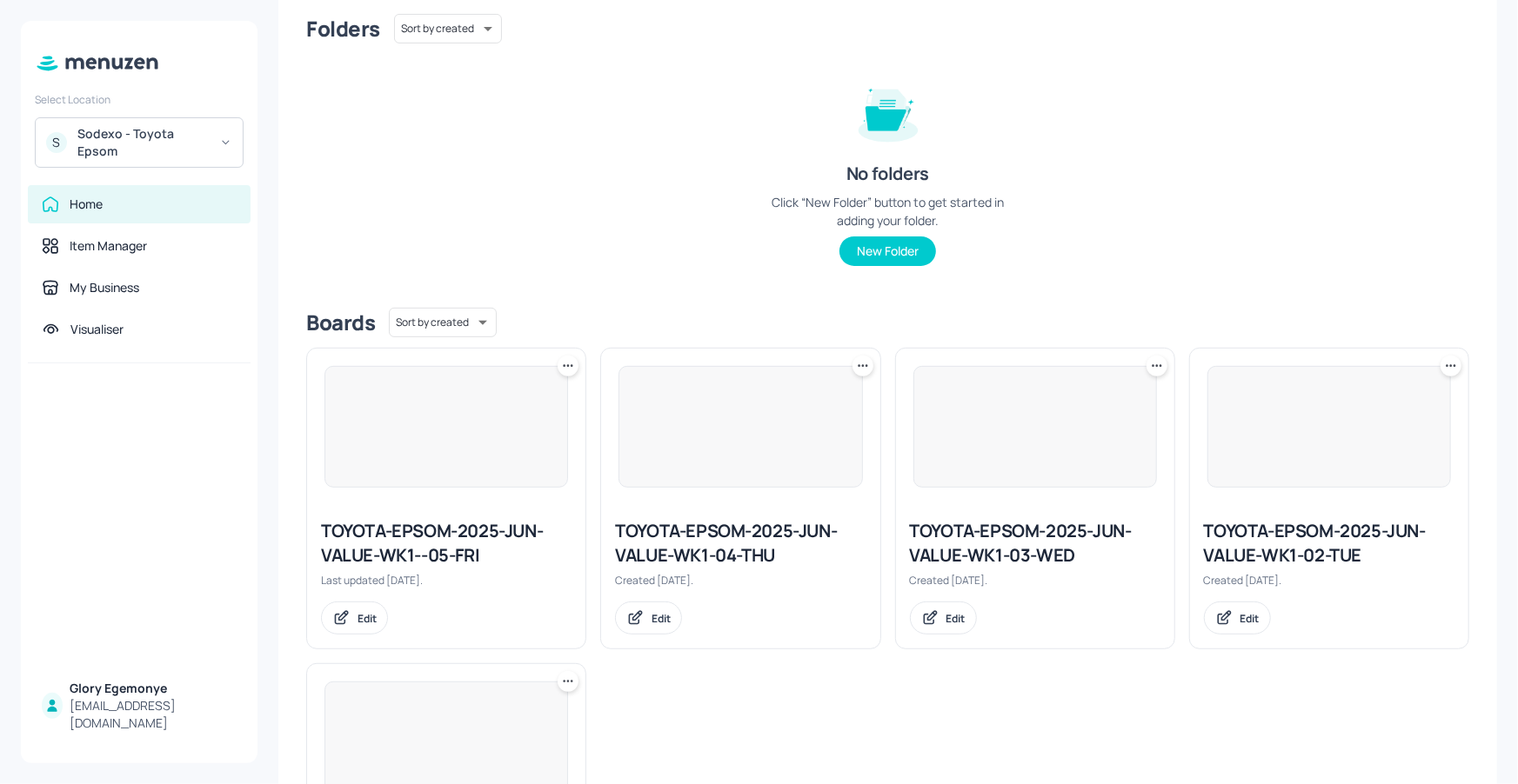
scroll to position [151, 0]
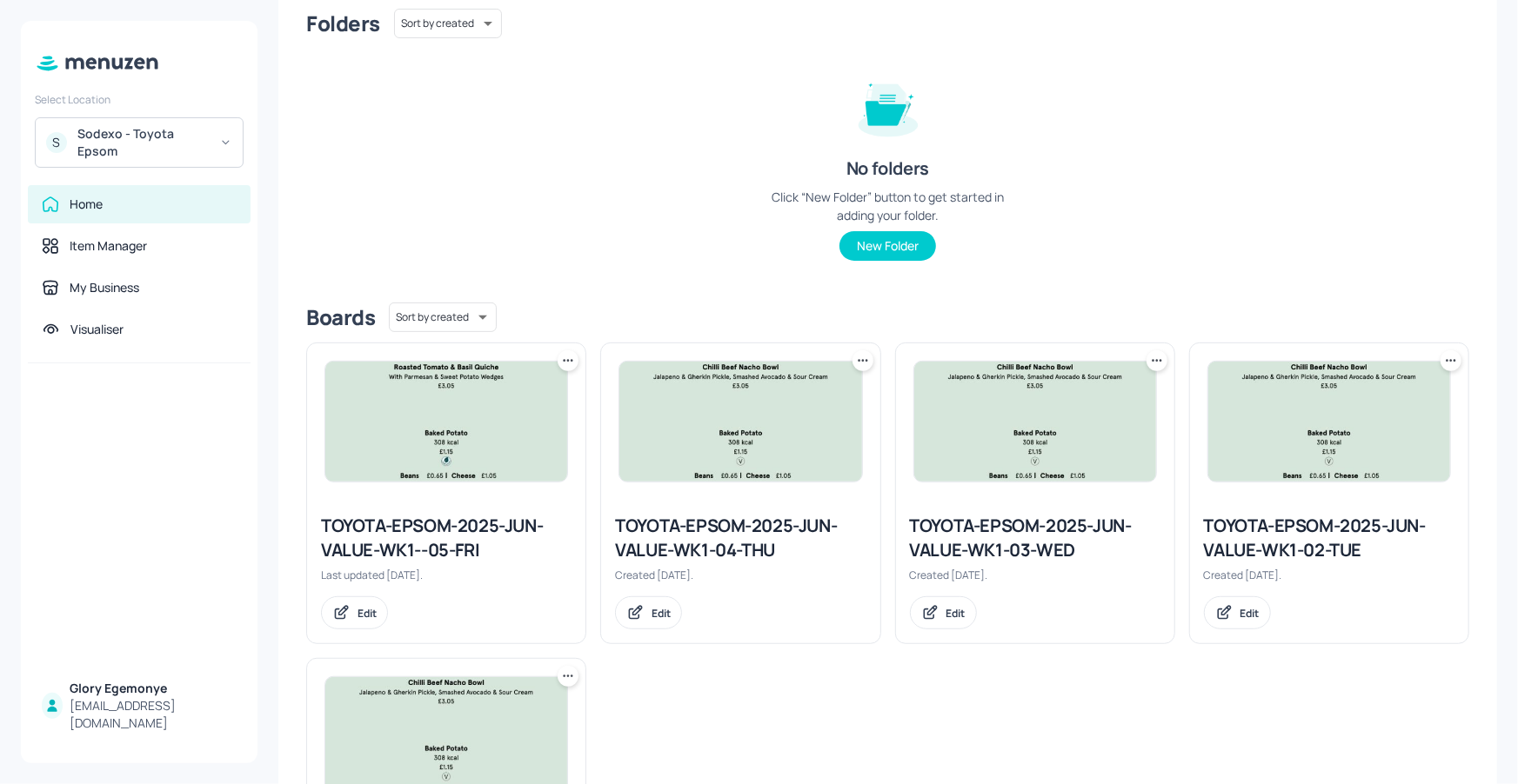
click at [1013, 543] on div "TOYOTA-EPSOM-2025-JUN-VALUE-WK1-03-WED" at bounding box center [1034, 538] width 251 height 49
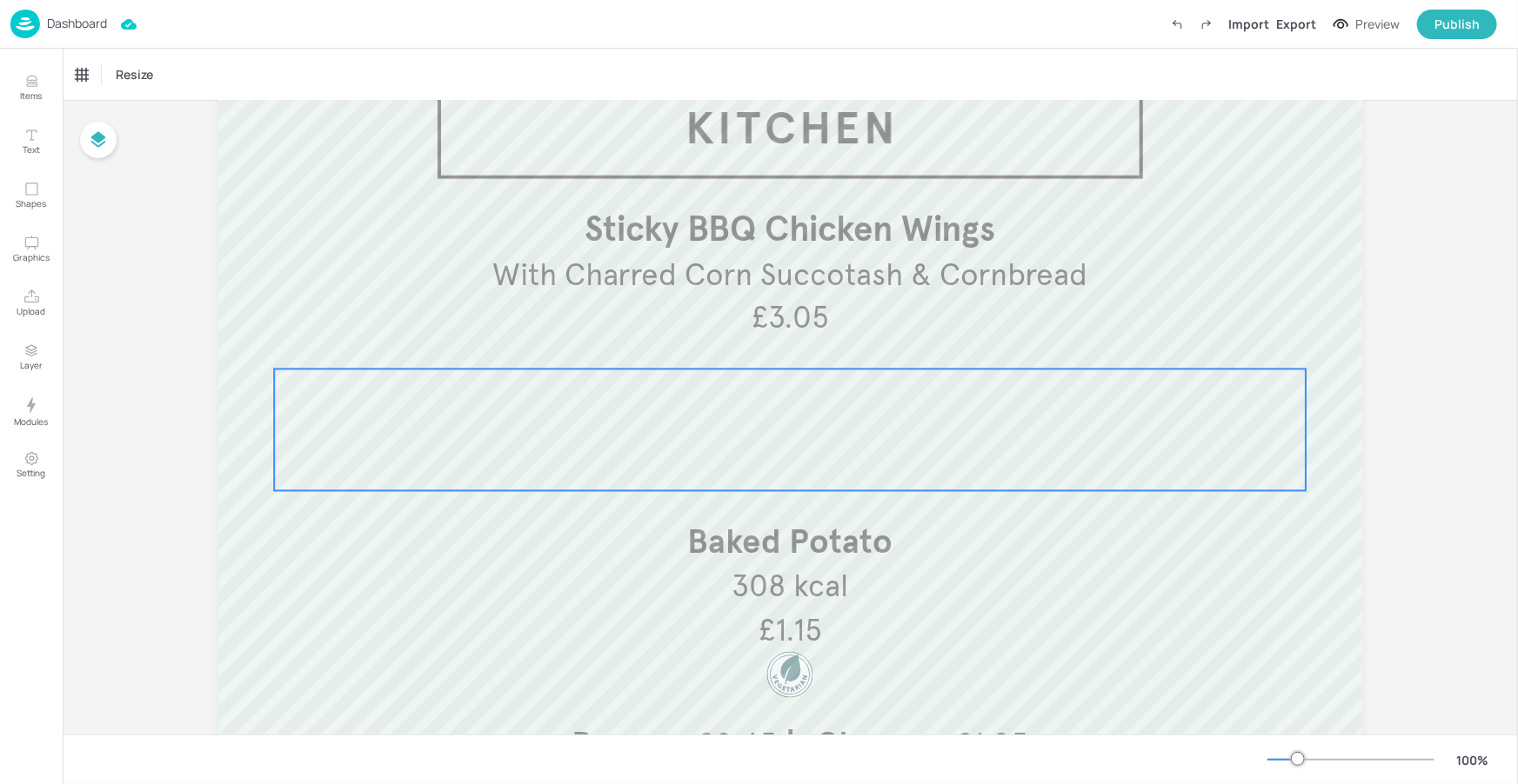
scroll to position [151, 0]
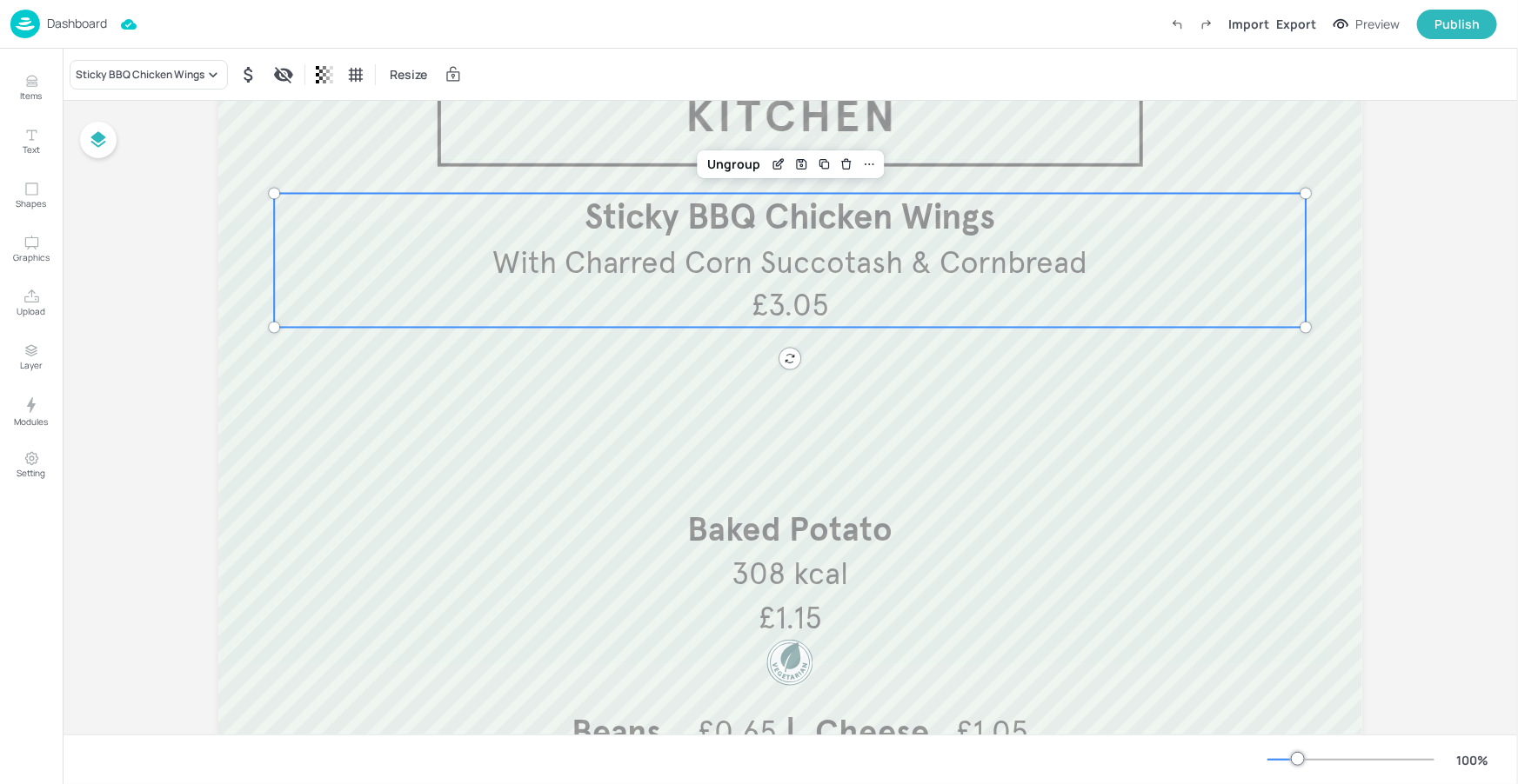
click at [945, 279] on span "With Charred Corn Succotash & Cornbread" at bounding box center [789, 263] width 595 height 38
click at [780, 159] on icon "Edit Item" at bounding box center [779, 164] width 14 height 13
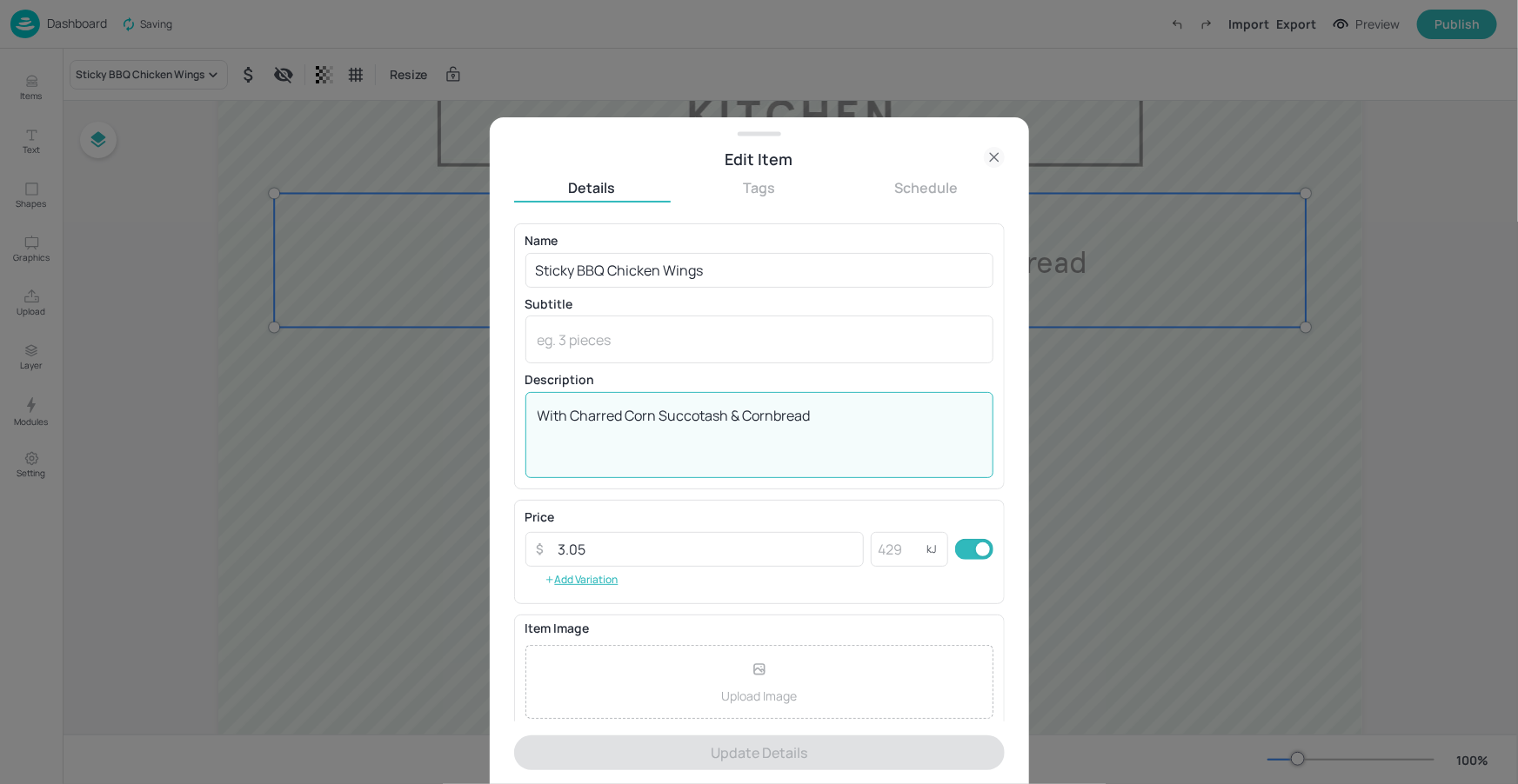
drag, startPoint x: 822, startPoint y: 416, endPoint x: 746, endPoint y: 414, distance: 76.0
click at [746, 414] on textarea "With Charred Corn Succotash & Cornbread" at bounding box center [759, 435] width 443 height 58
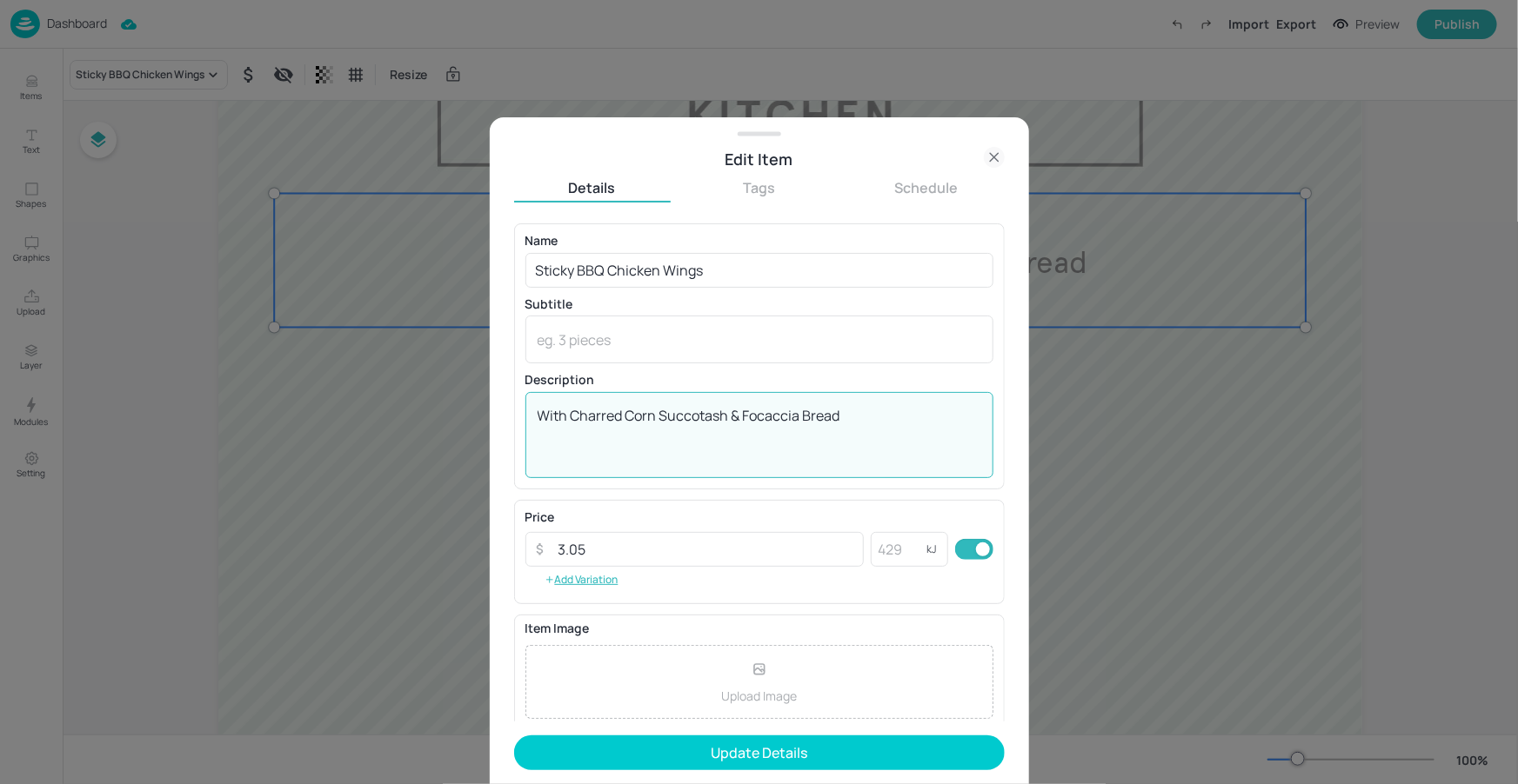
click at [836, 424] on textarea "With Charred Corn Succotash & Focaccia Bread" at bounding box center [759, 435] width 443 height 58
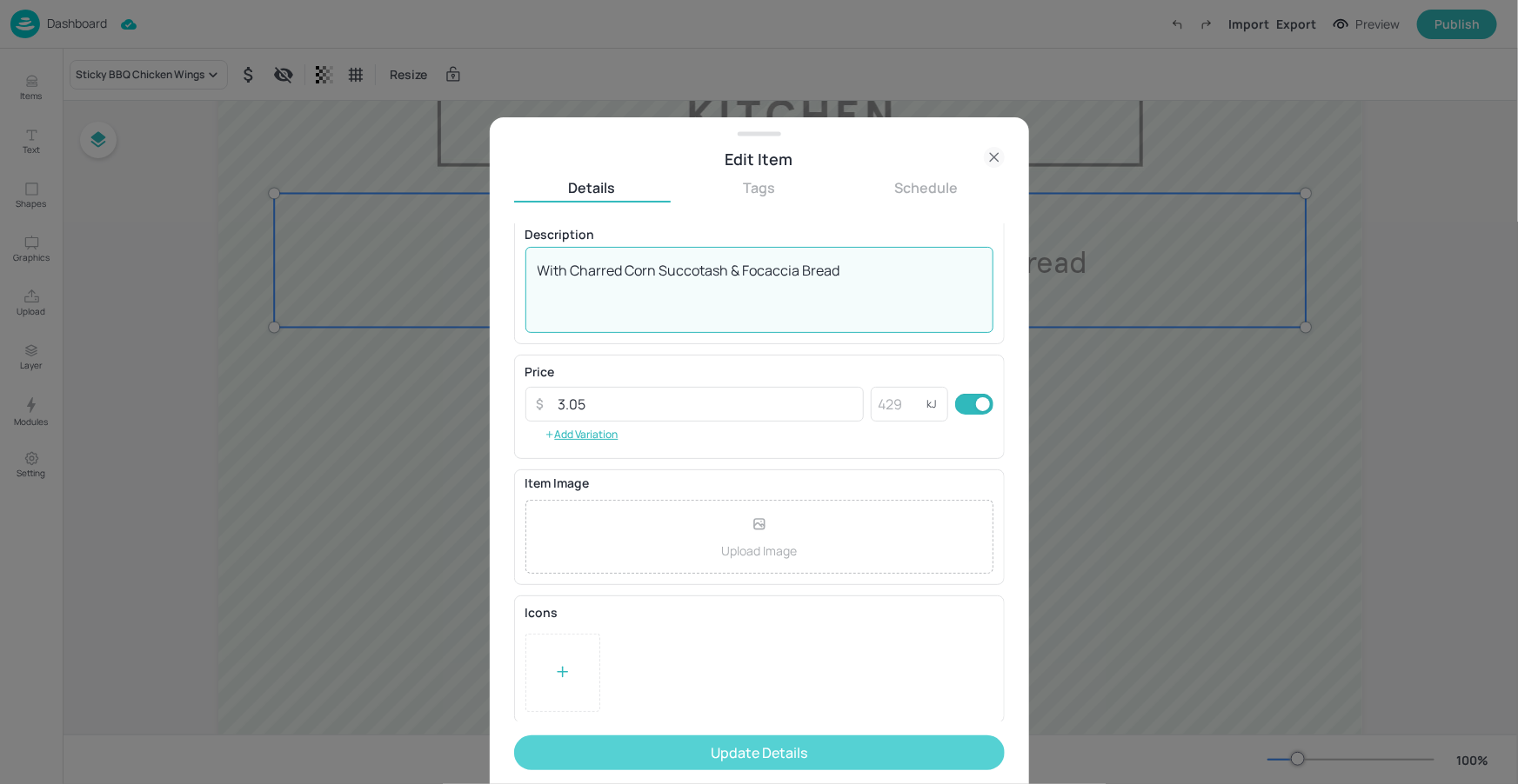
type textarea "With Charred Corn Succotash & Focaccia Bread"
click at [855, 740] on button "Update Details" at bounding box center [759, 752] width 490 height 35
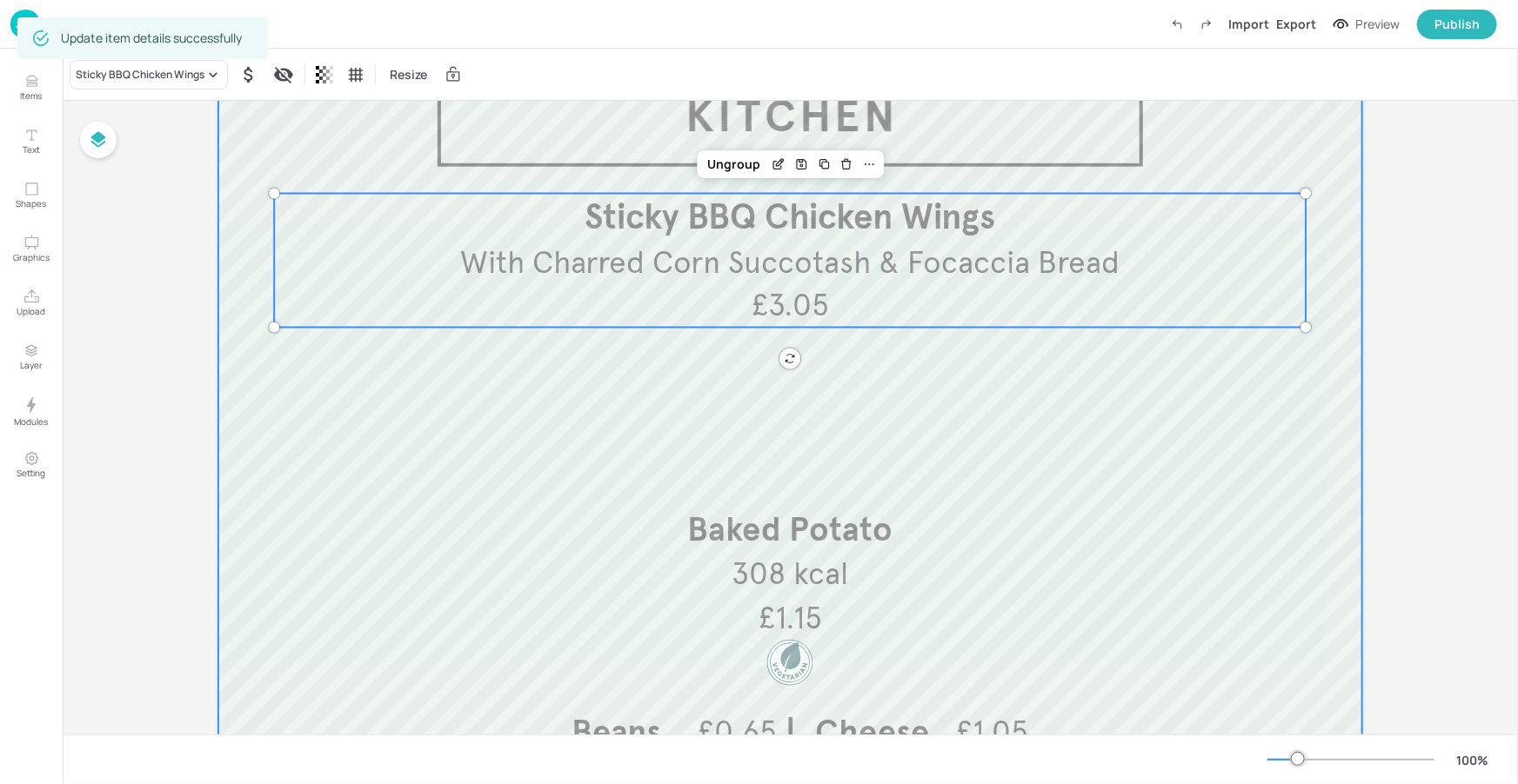
click at [866, 373] on div at bounding box center [789, 418] width 1032 height 122
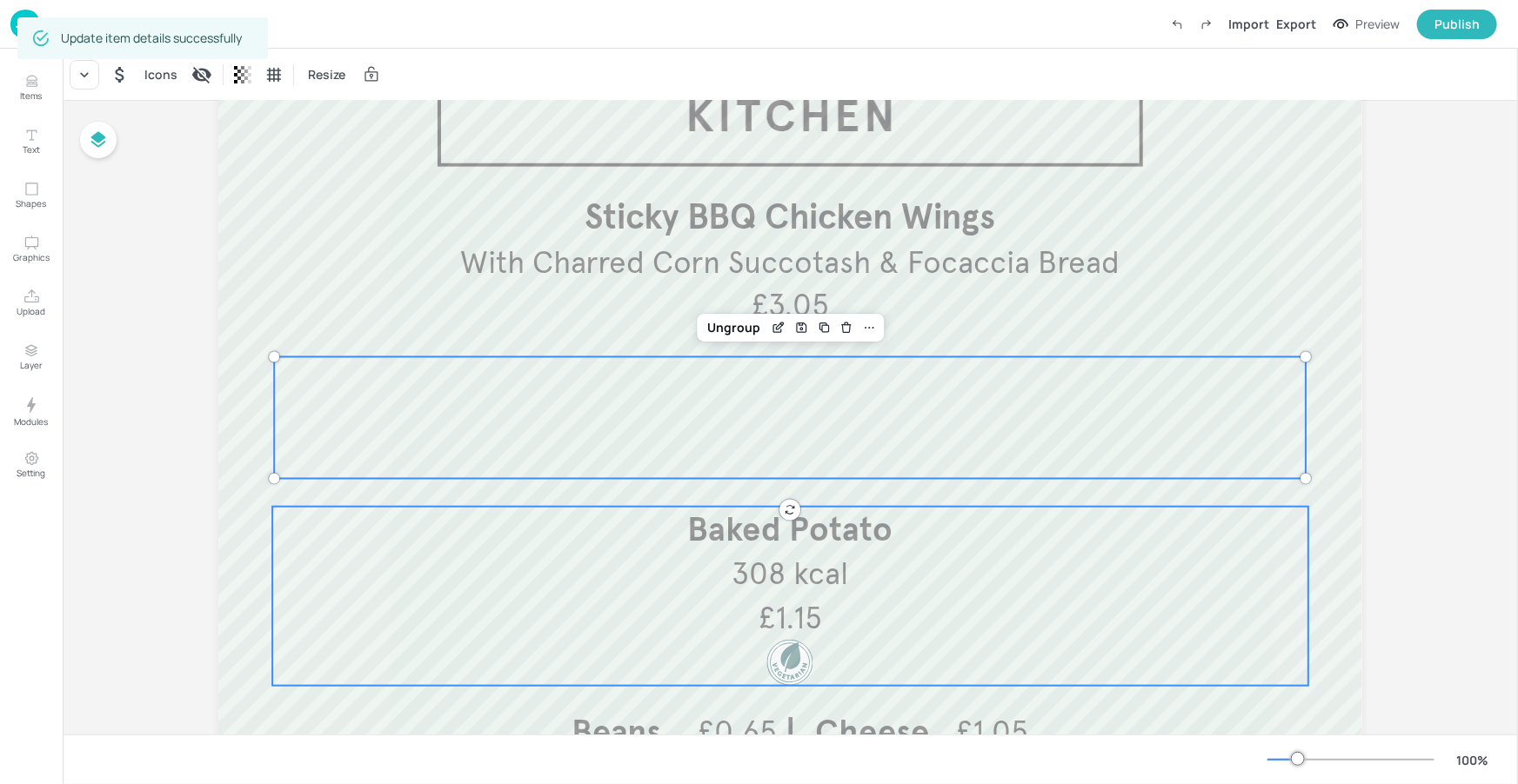
click at [1080, 539] on p "Baked Potato" at bounding box center [790, 529] width 1036 height 46
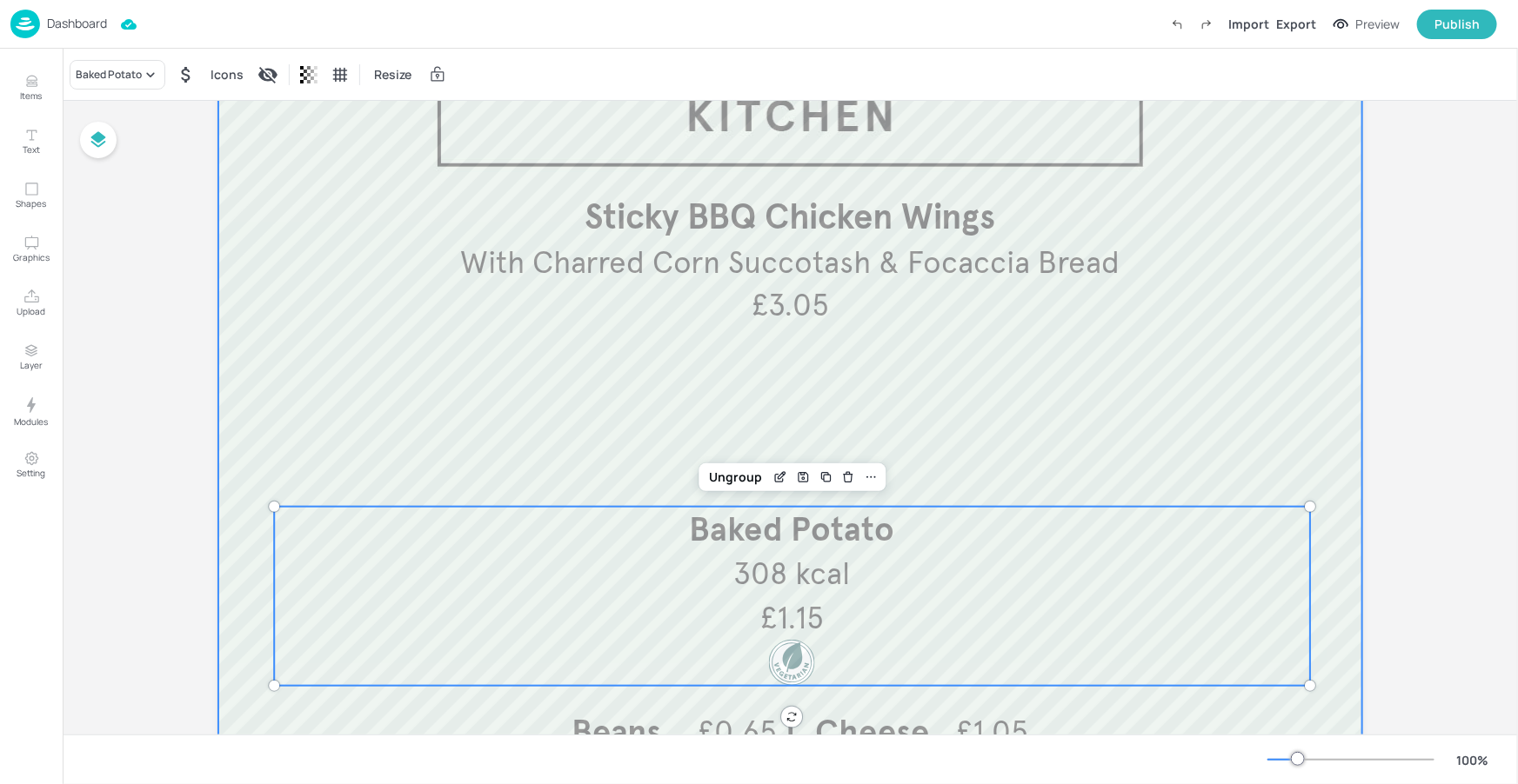
click at [1327, 242] on div at bounding box center [790, 474] width 1144 height 939
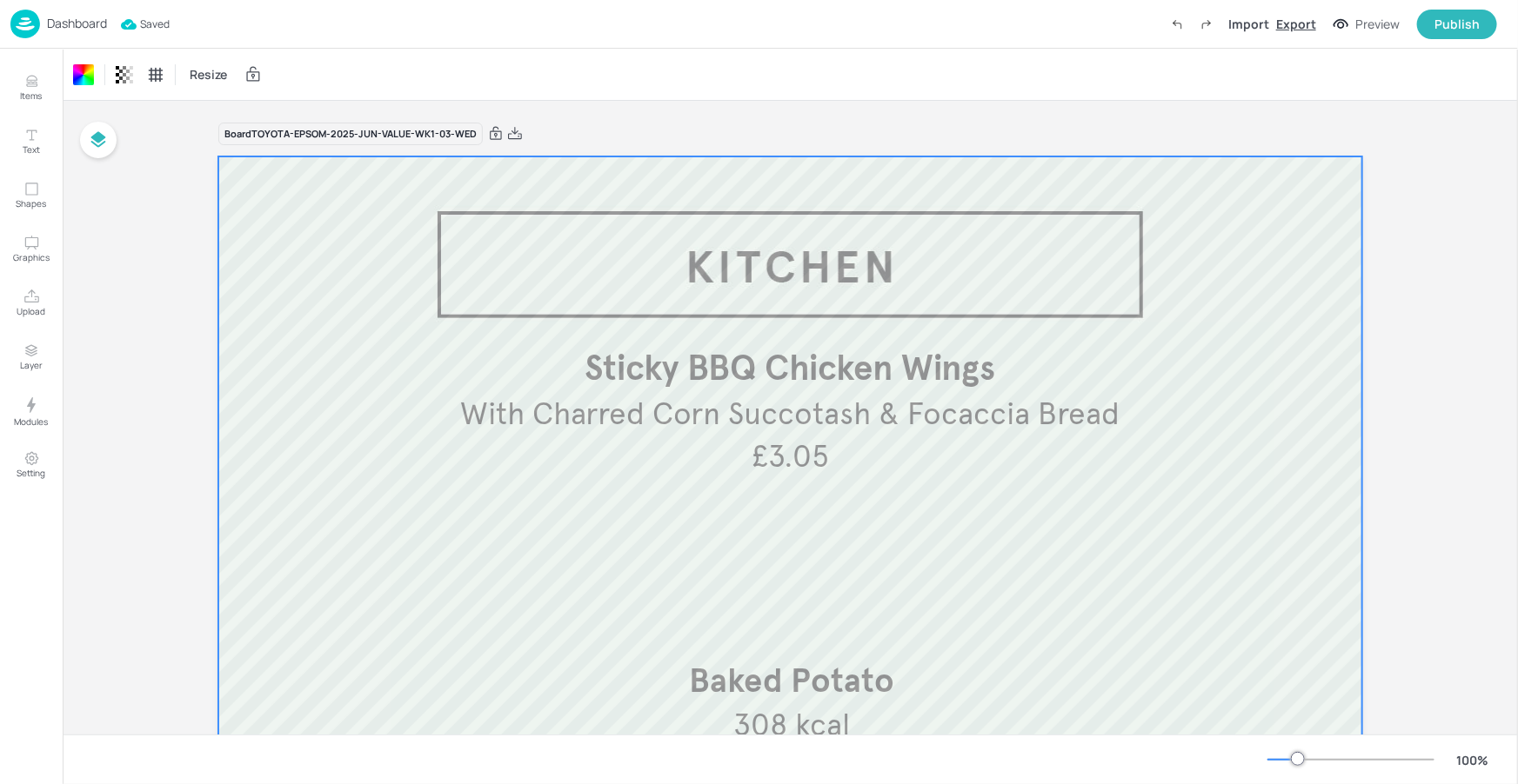
click at [1295, 23] on div "Export" at bounding box center [1296, 23] width 40 height 18
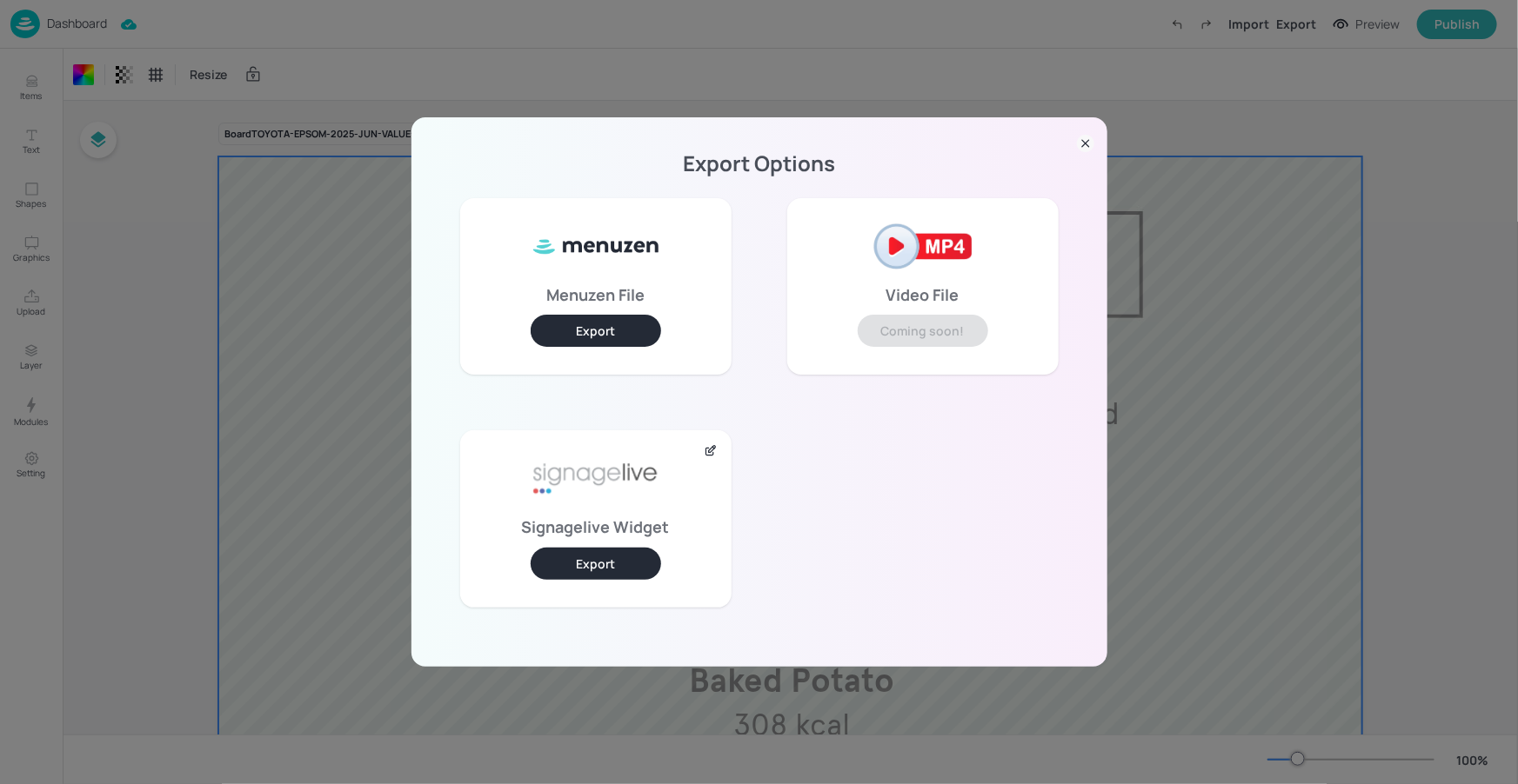
click at [624, 555] on button "Export" at bounding box center [596, 563] width 131 height 32
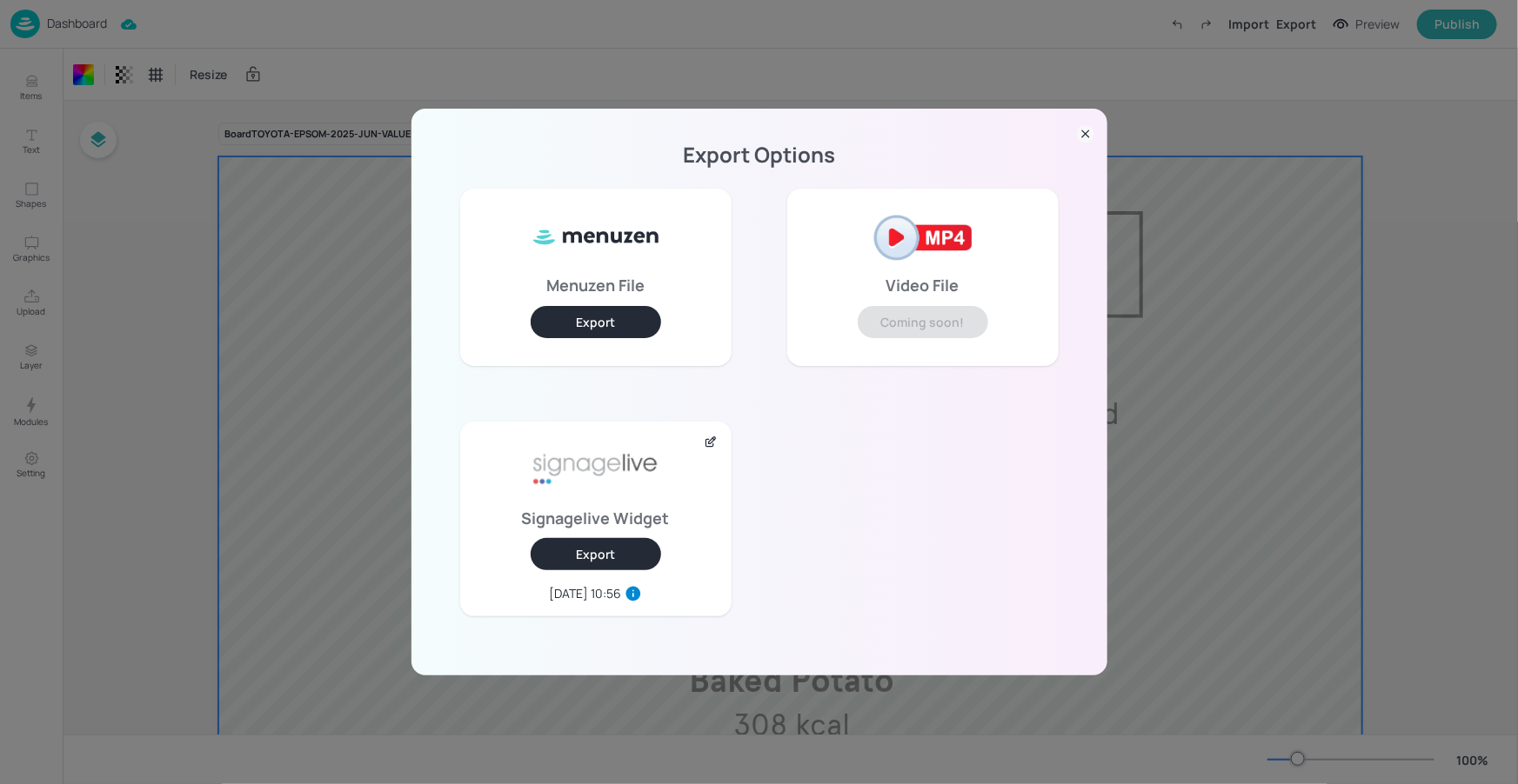
click at [1087, 133] on icon at bounding box center [1085, 134] width 17 height 17
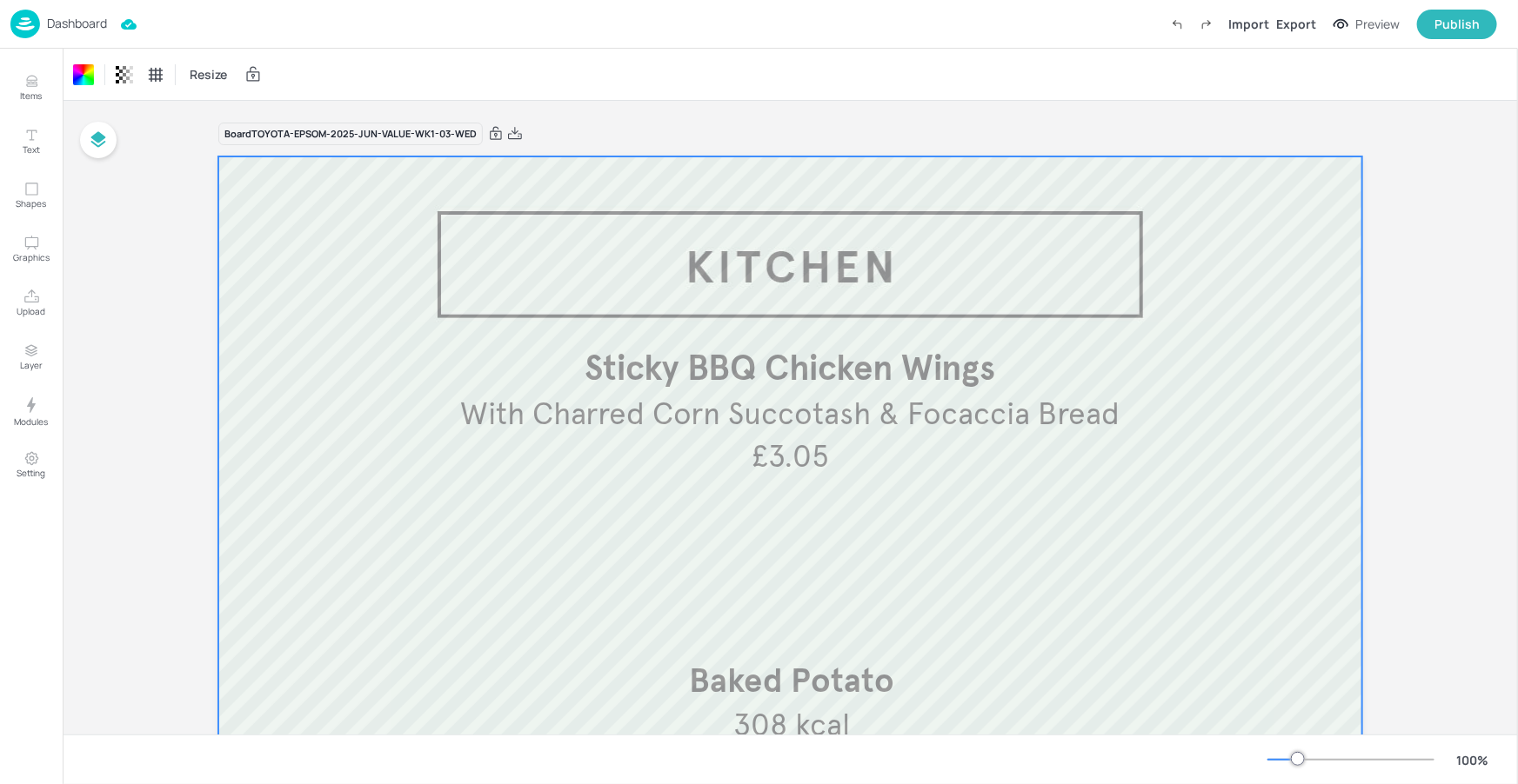
click at [60, 33] on div "Dashboard" at bounding box center [59, 24] width 96 height 29
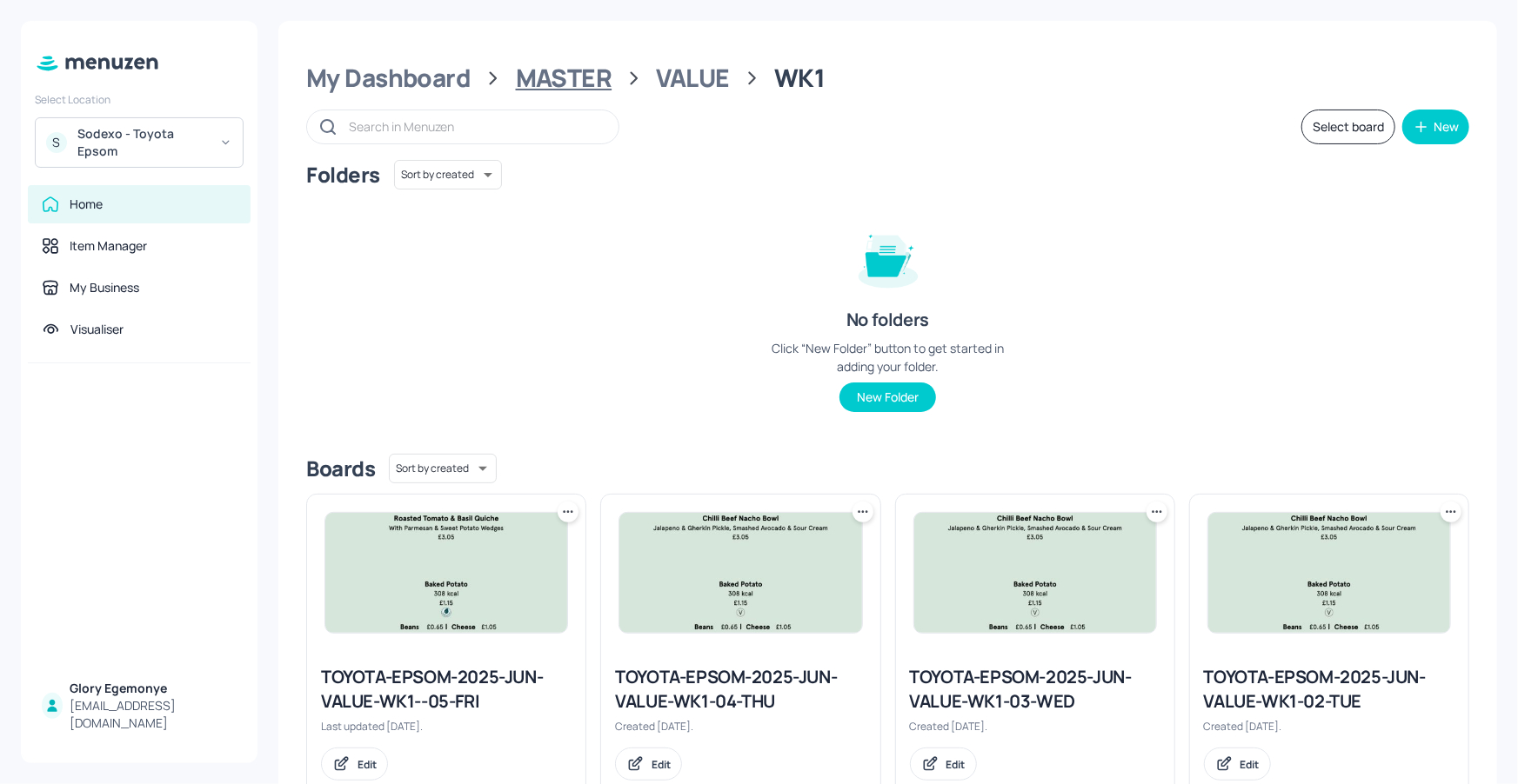
click at [563, 79] on div "MASTER" at bounding box center [564, 78] width 96 height 32
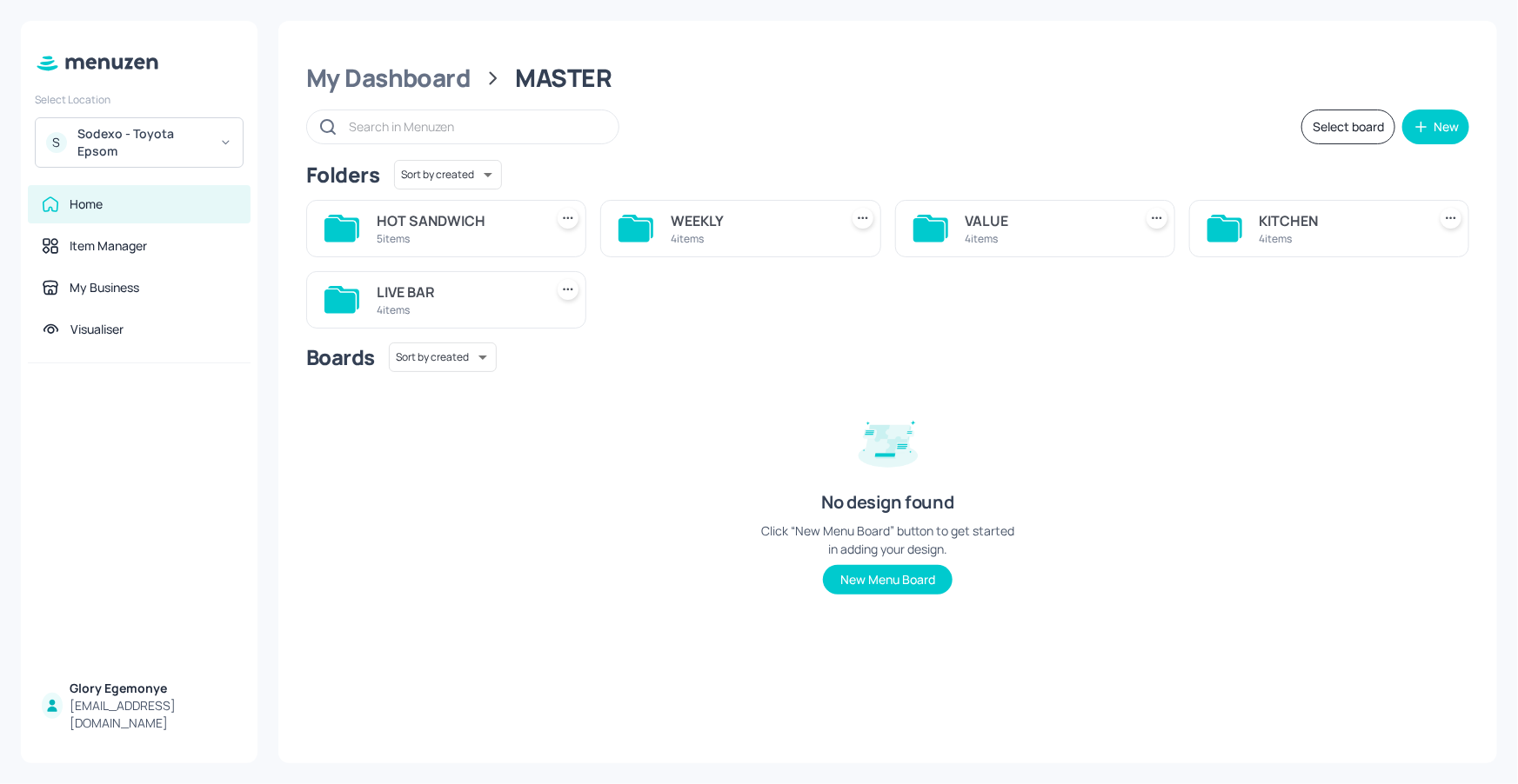
click at [346, 292] on icon at bounding box center [339, 301] width 32 height 23
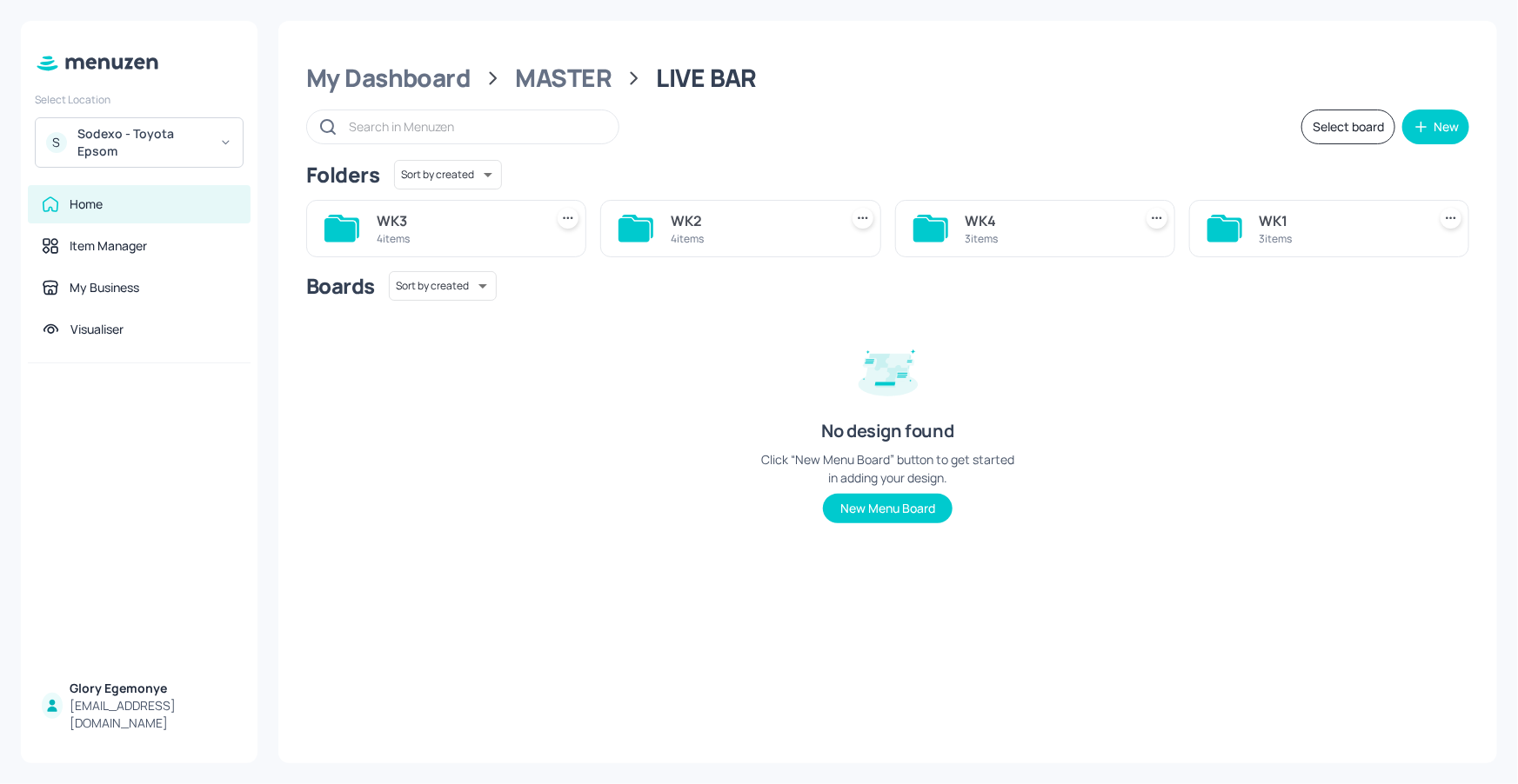
click at [1220, 227] on icon at bounding box center [1223, 230] width 32 height 23
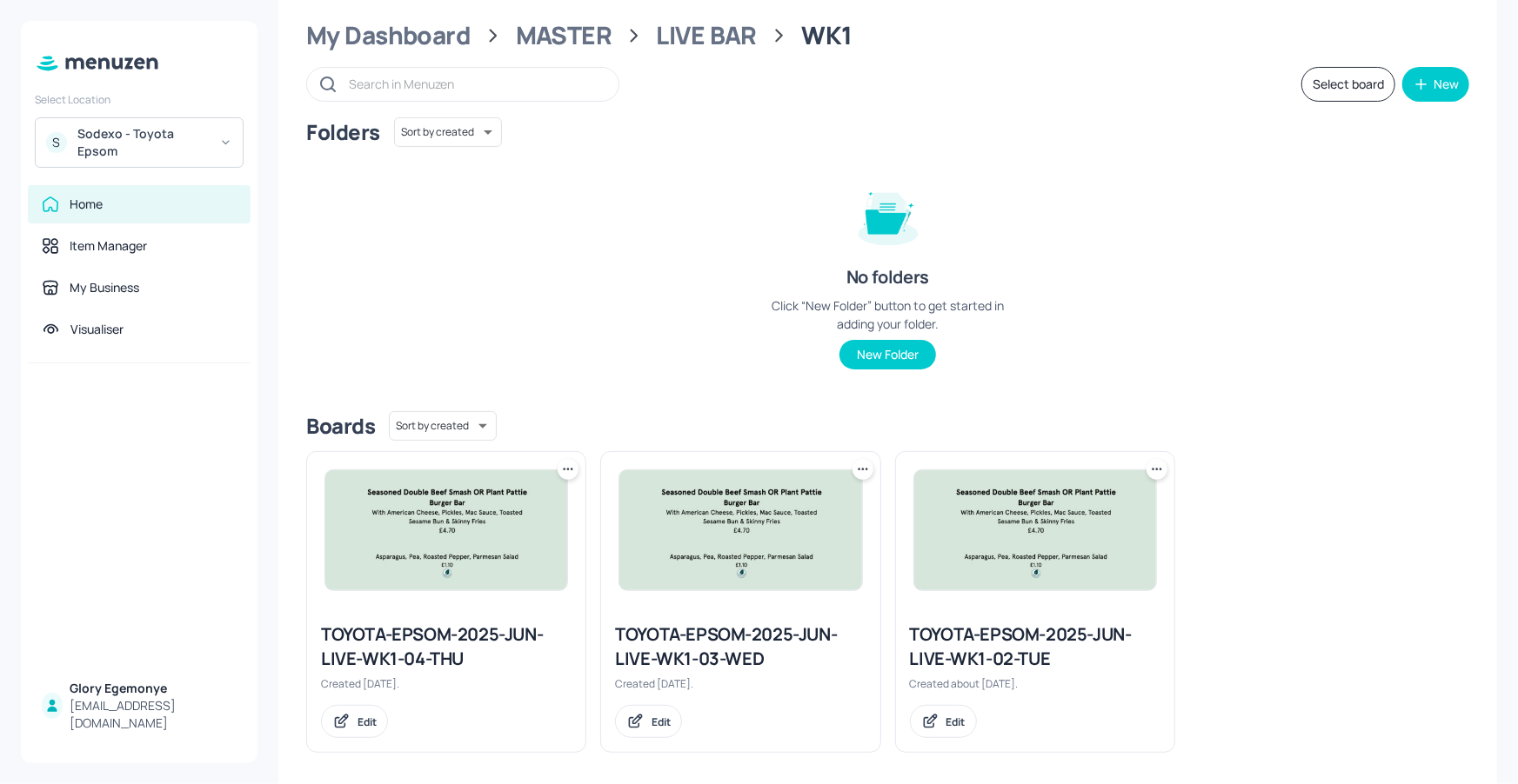
scroll to position [52, 0]
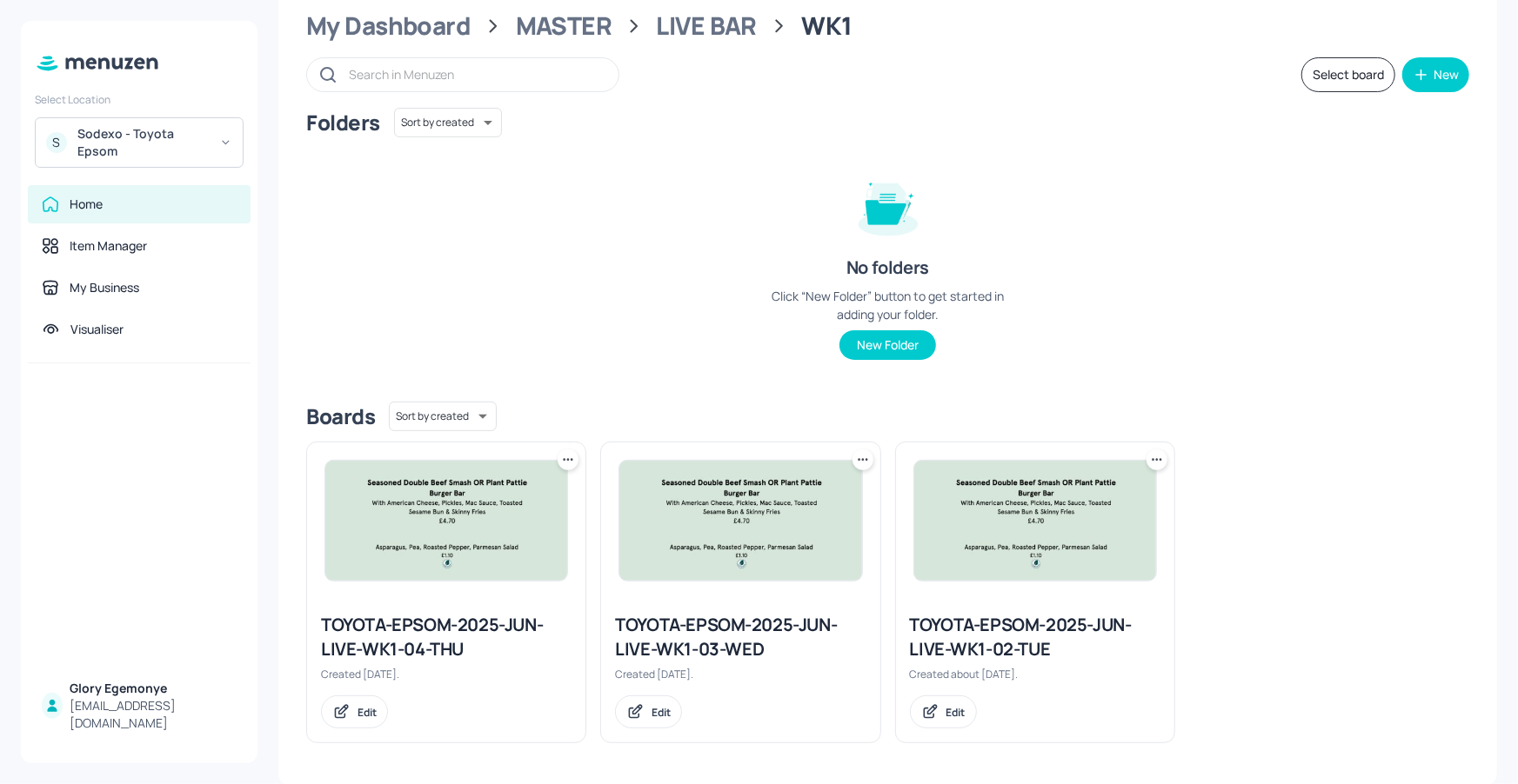
click at [694, 641] on div "TOYOTA-EPSOM-2025-JUN-LIVE-WK1-03-WED" at bounding box center [740, 637] width 251 height 49
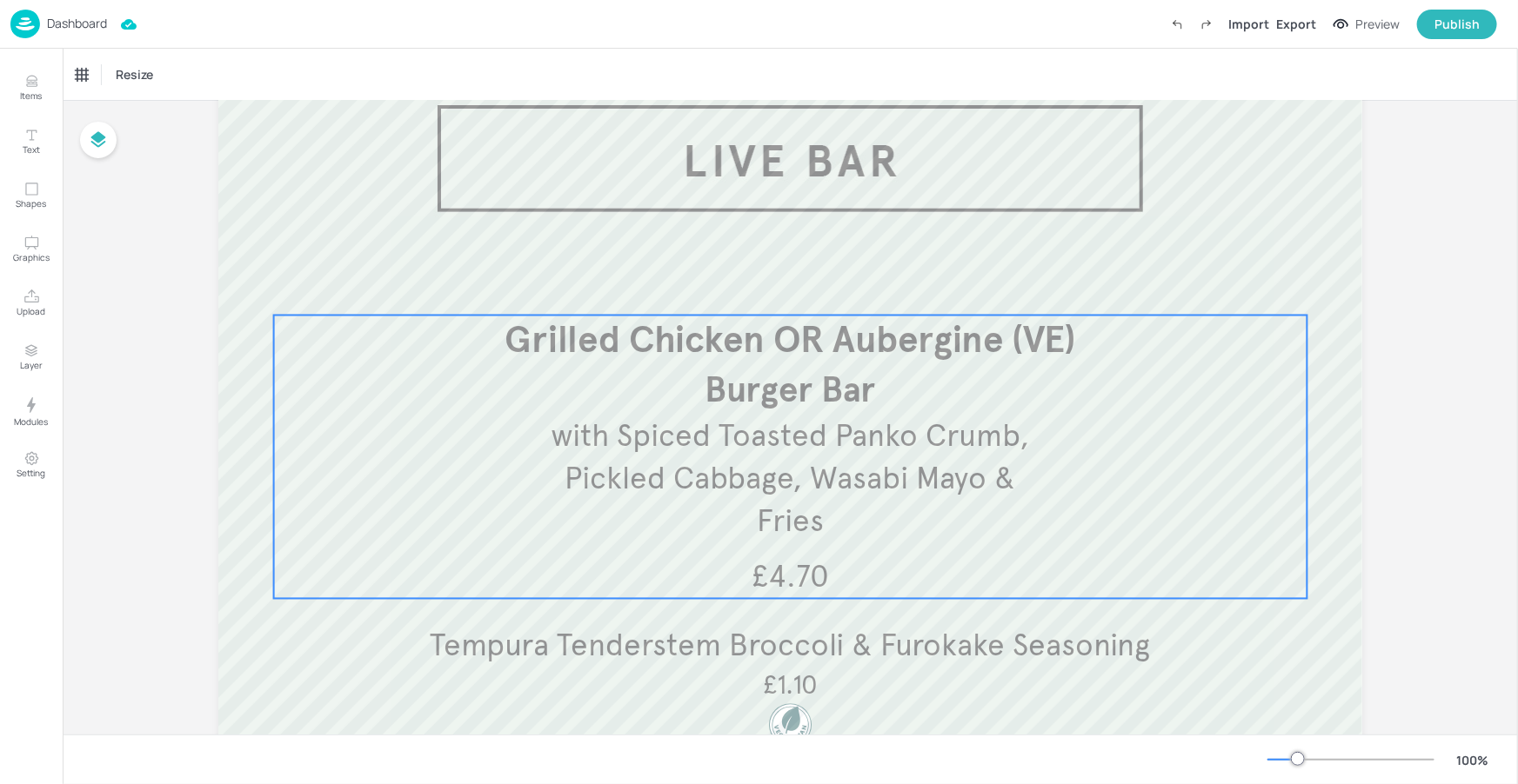
scroll to position [110, 0]
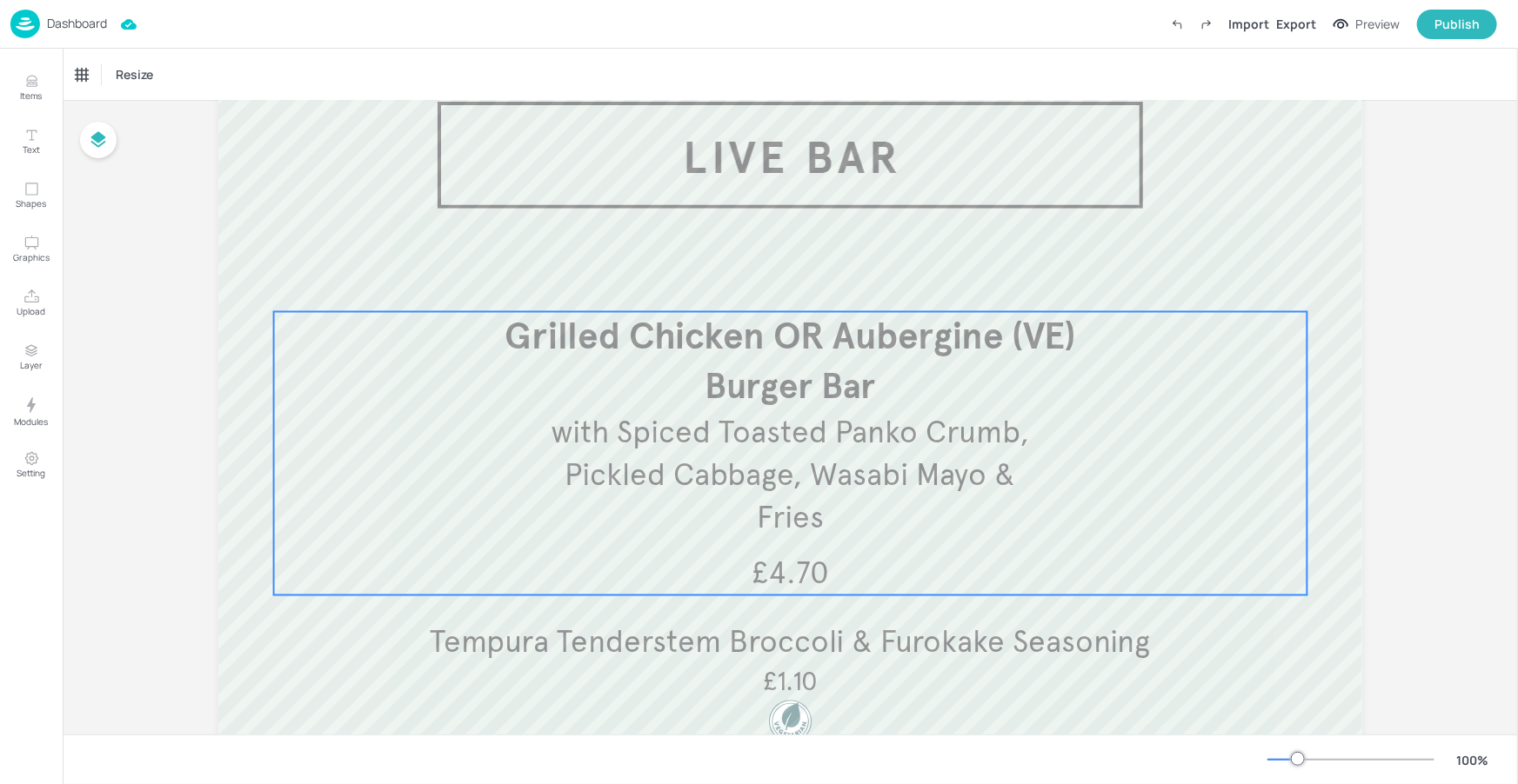
click at [838, 451] on p "with Spiced Toasted Panko Crumb, Pickled Cabbage, Wasabi Mayo & Fries" at bounding box center [790, 476] width 485 height 128
click at [772, 279] on icon "Edit Item" at bounding box center [779, 282] width 14 height 13
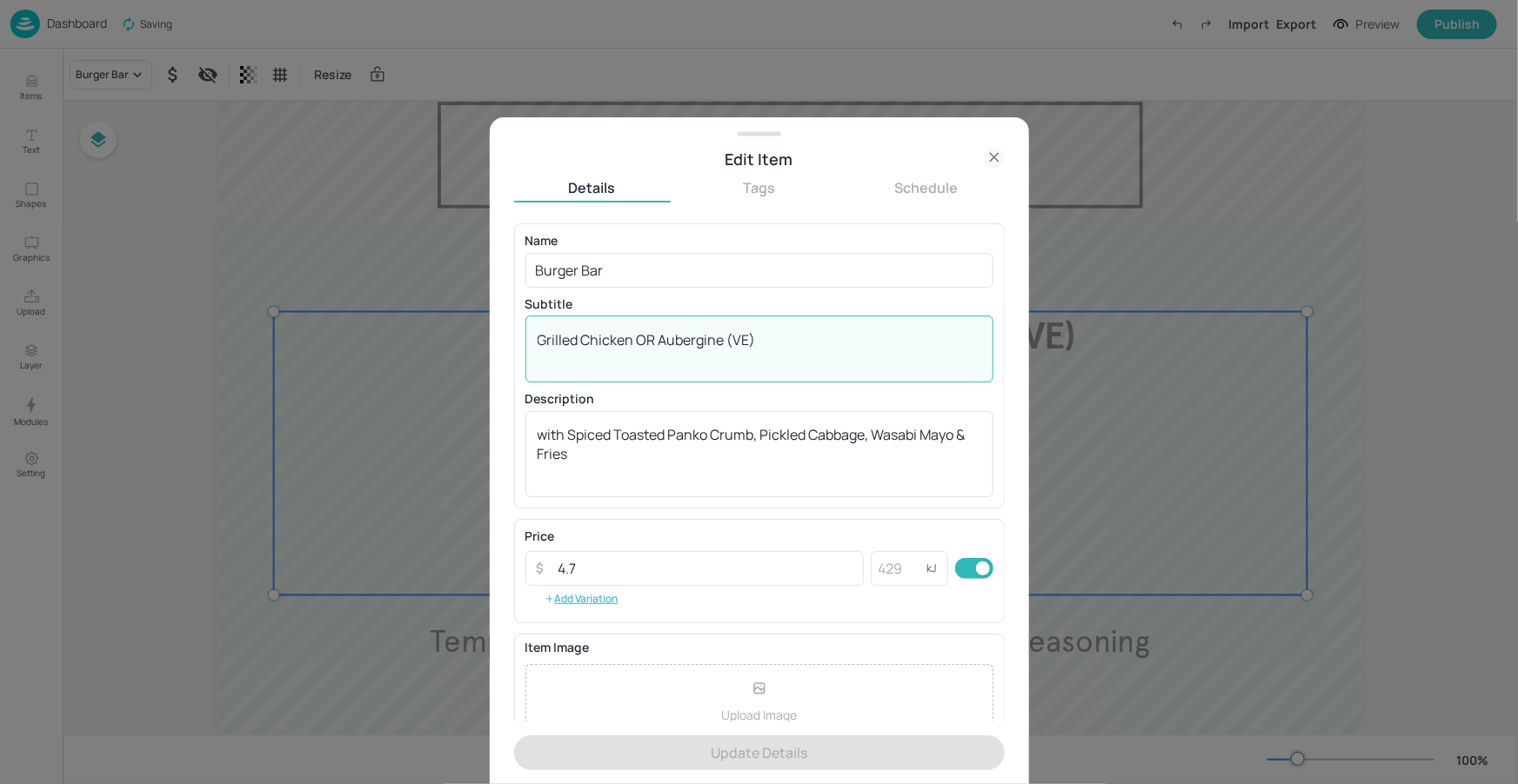
drag, startPoint x: 578, startPoint y: 336, endPoint x: 526, endPoint y: 341, distance: 52.2
click at [526, 341] on div "Grilled Chicken OR Aubergine (VE) x ​" at bounding box center [759, 349] width 468 height 67
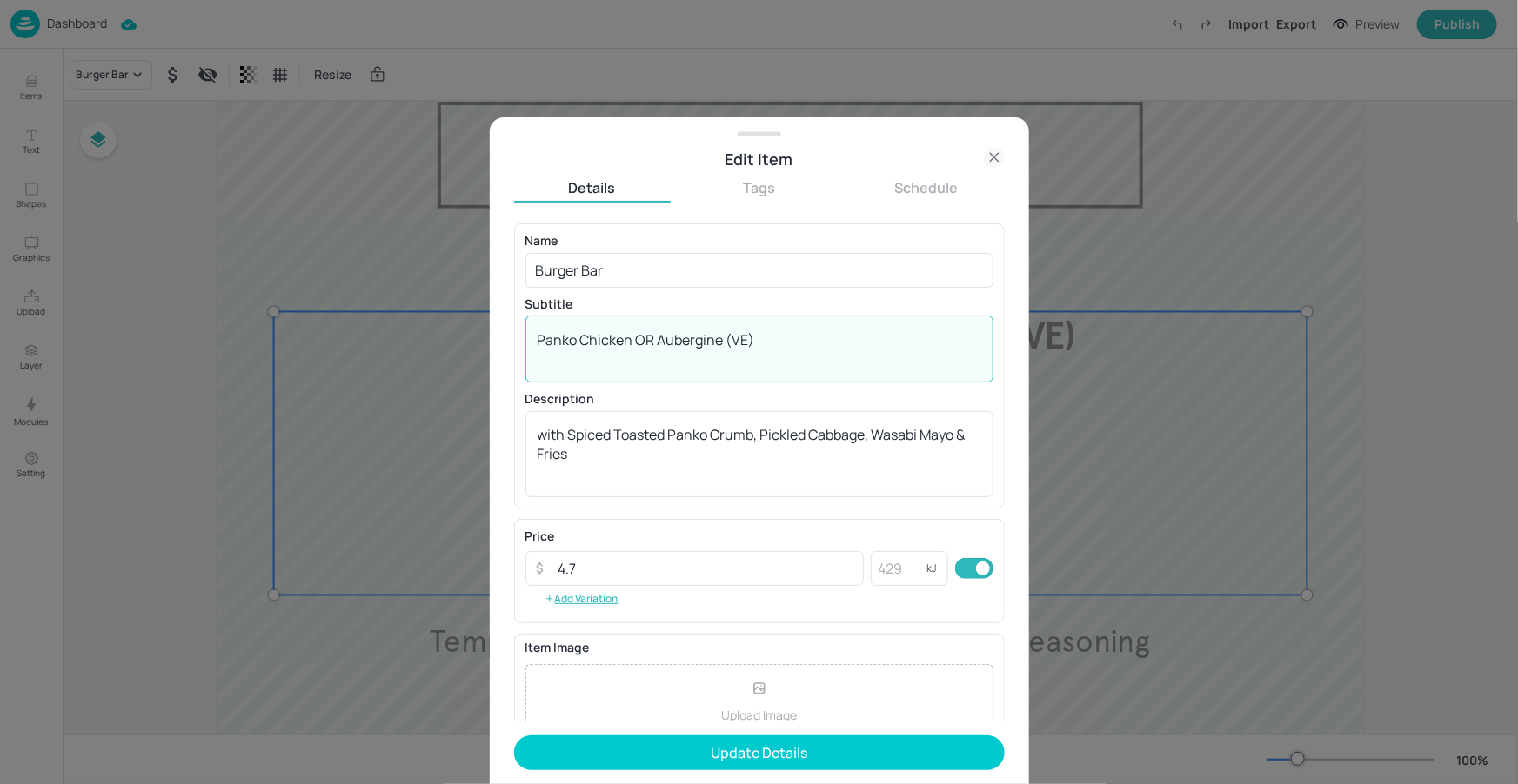
type textarea "Panko Chicken OR Aubergine (VE)"
click at [802, 741] on button "Update Details" at bounding box center [759, 752] width 490 height 35
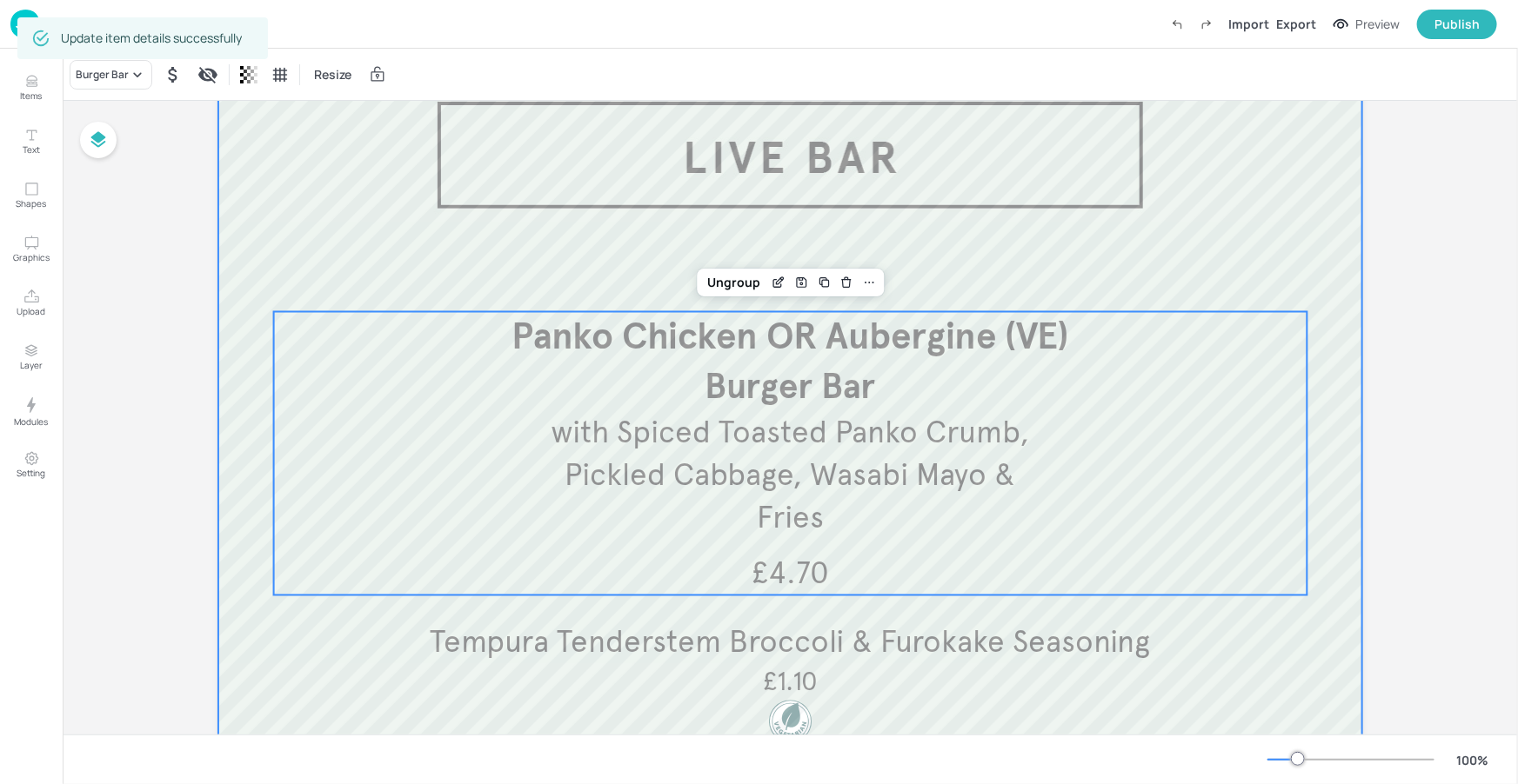
click at [1071, 205] on div at bounding box center [790, 516] width 1144 height 939
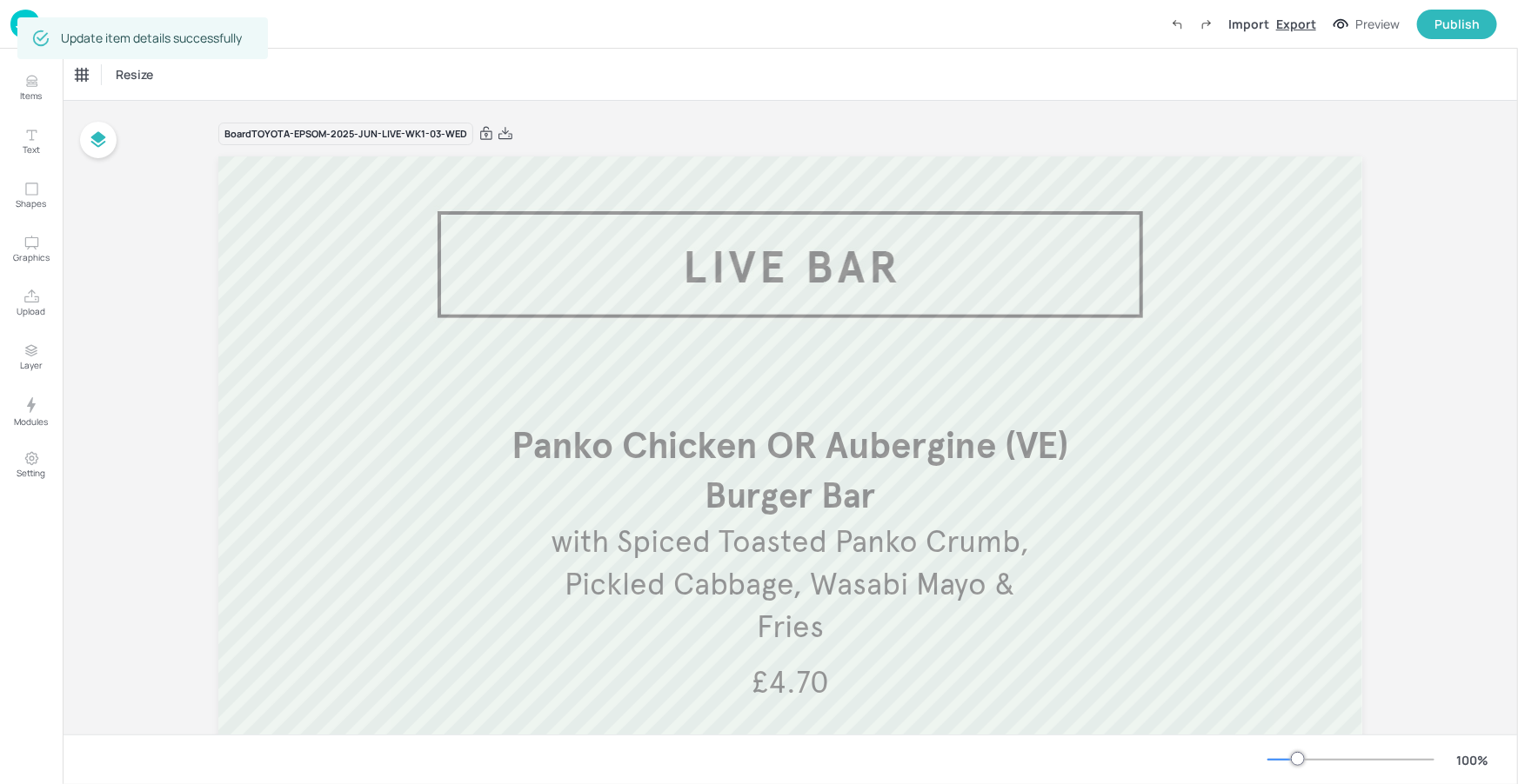
click at [1295, 31] on div "Export" at bounding box center [1296, 23] width 40 height 18
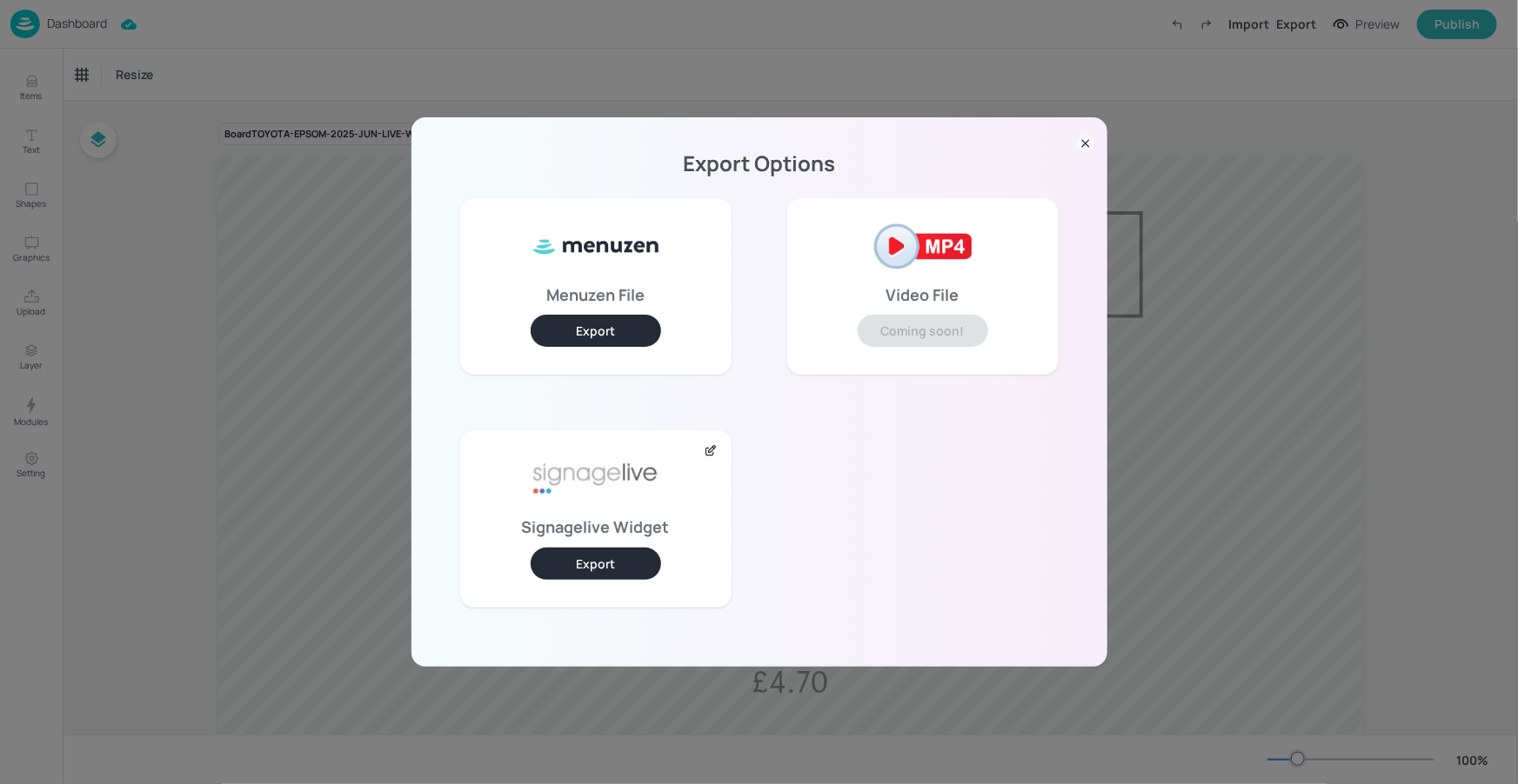
click at [580, 556] on button "Export" at bounding box center [596, 563] width 131 height 32
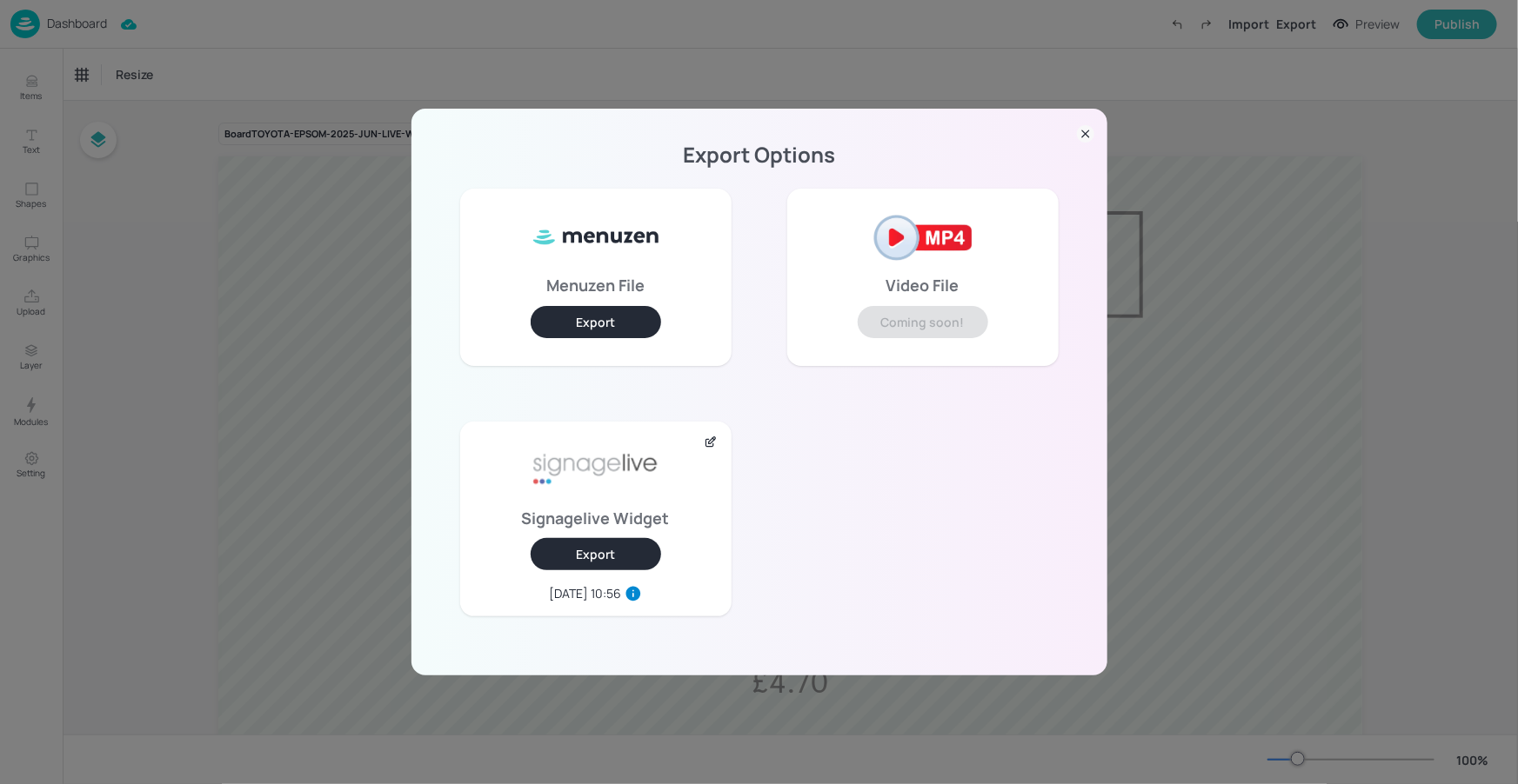
click at [1083, 129] on icon at bounding box center [1085, 134] width 17 height 17
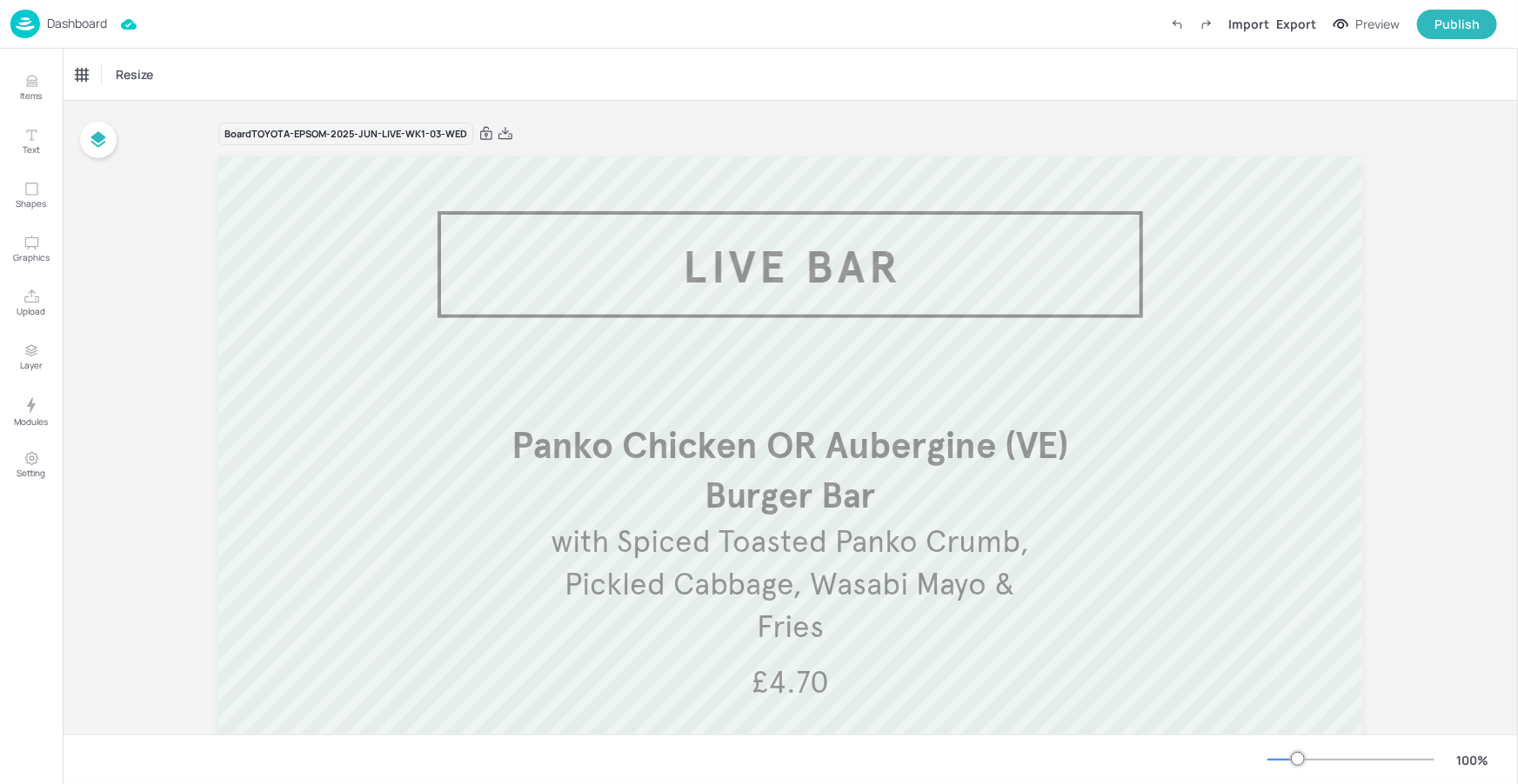
click at [82, 33] on div "Dashboard" at bounding box center [59, 24] width 96 height 29
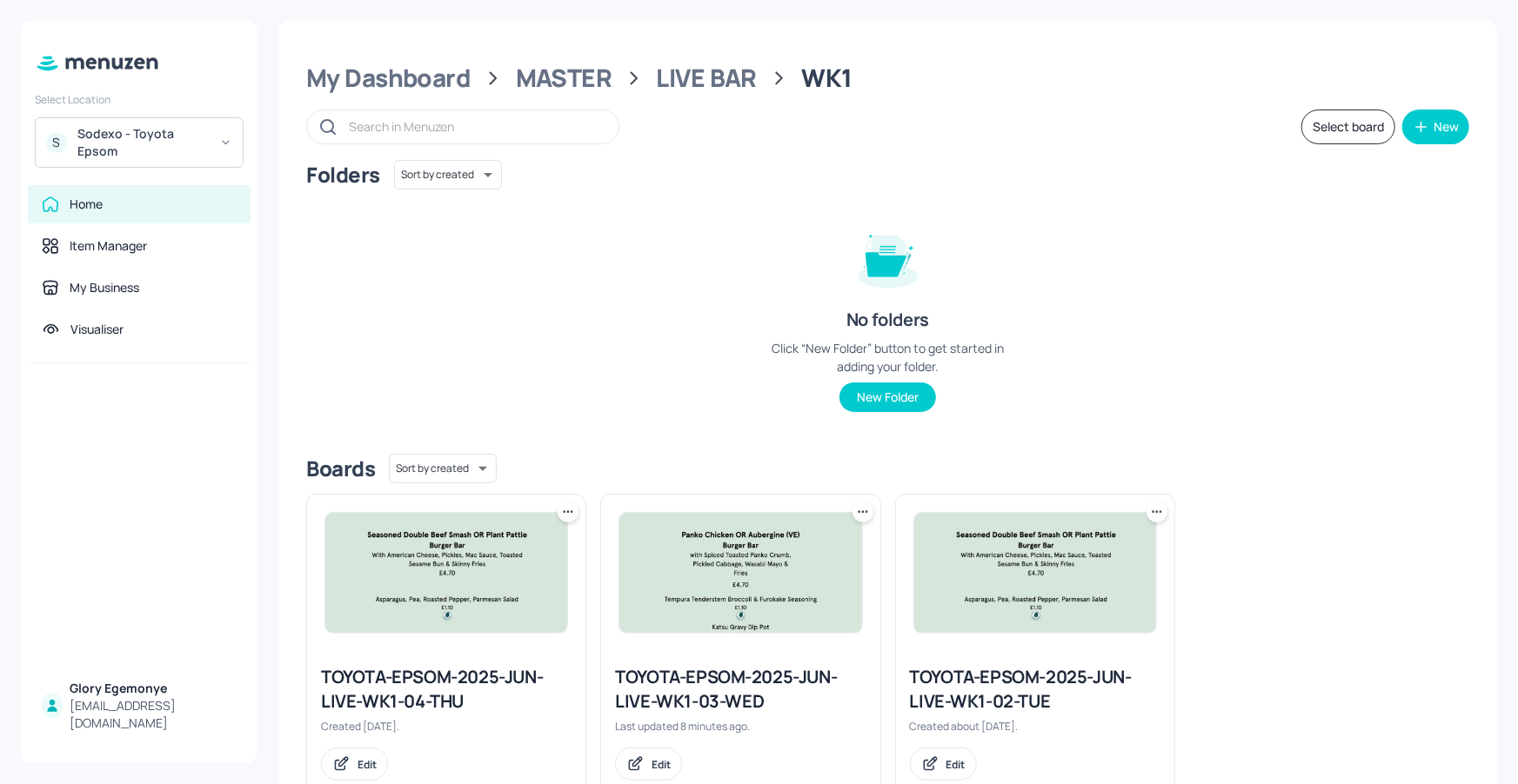
click at [165, 154] on div "Sodexo - Toyota Epsom" at bounding box center [143, 142] width 132 height 35
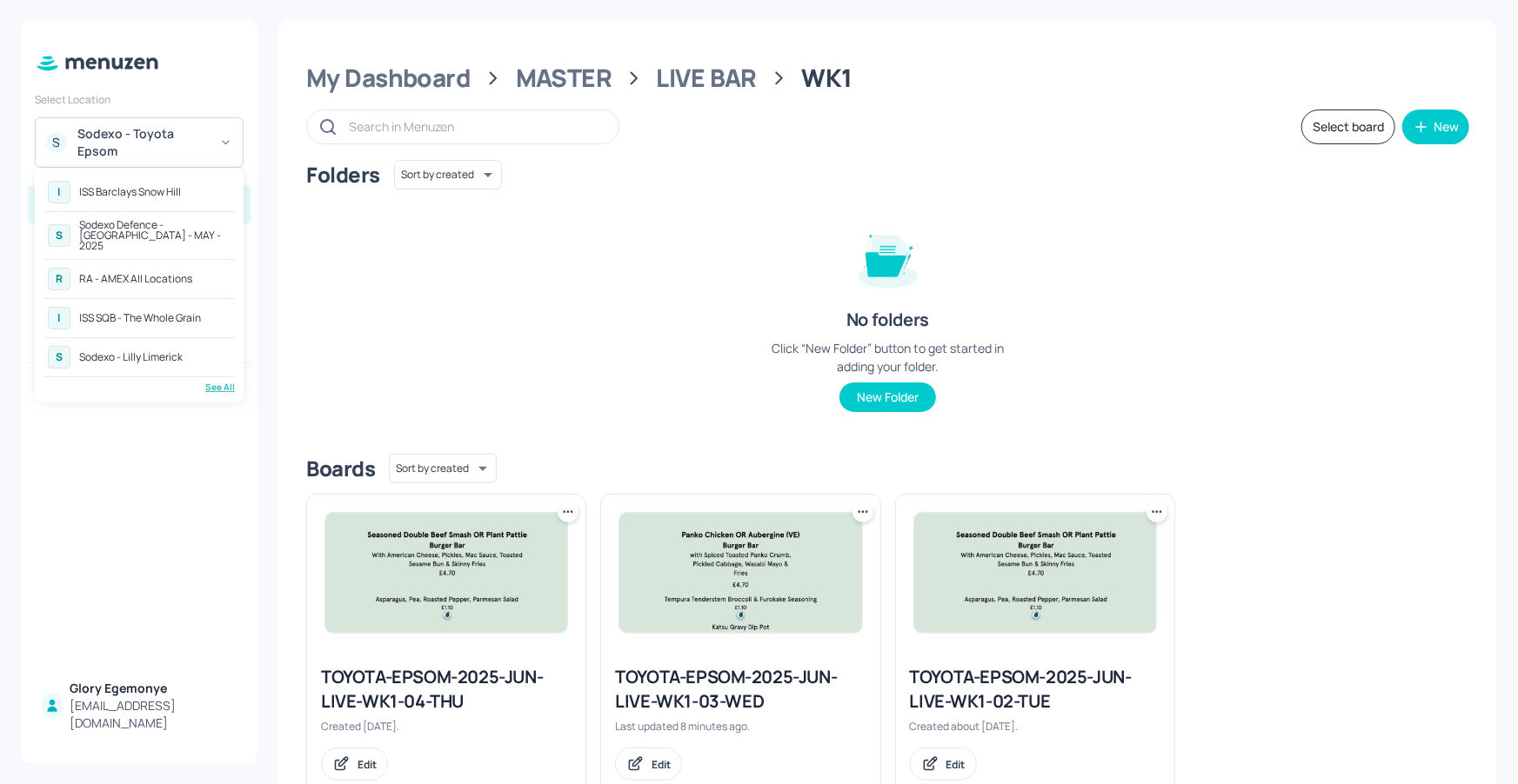
click at [216, 380] on div "See All" at bounding box center [138, 387] width 191 height 13
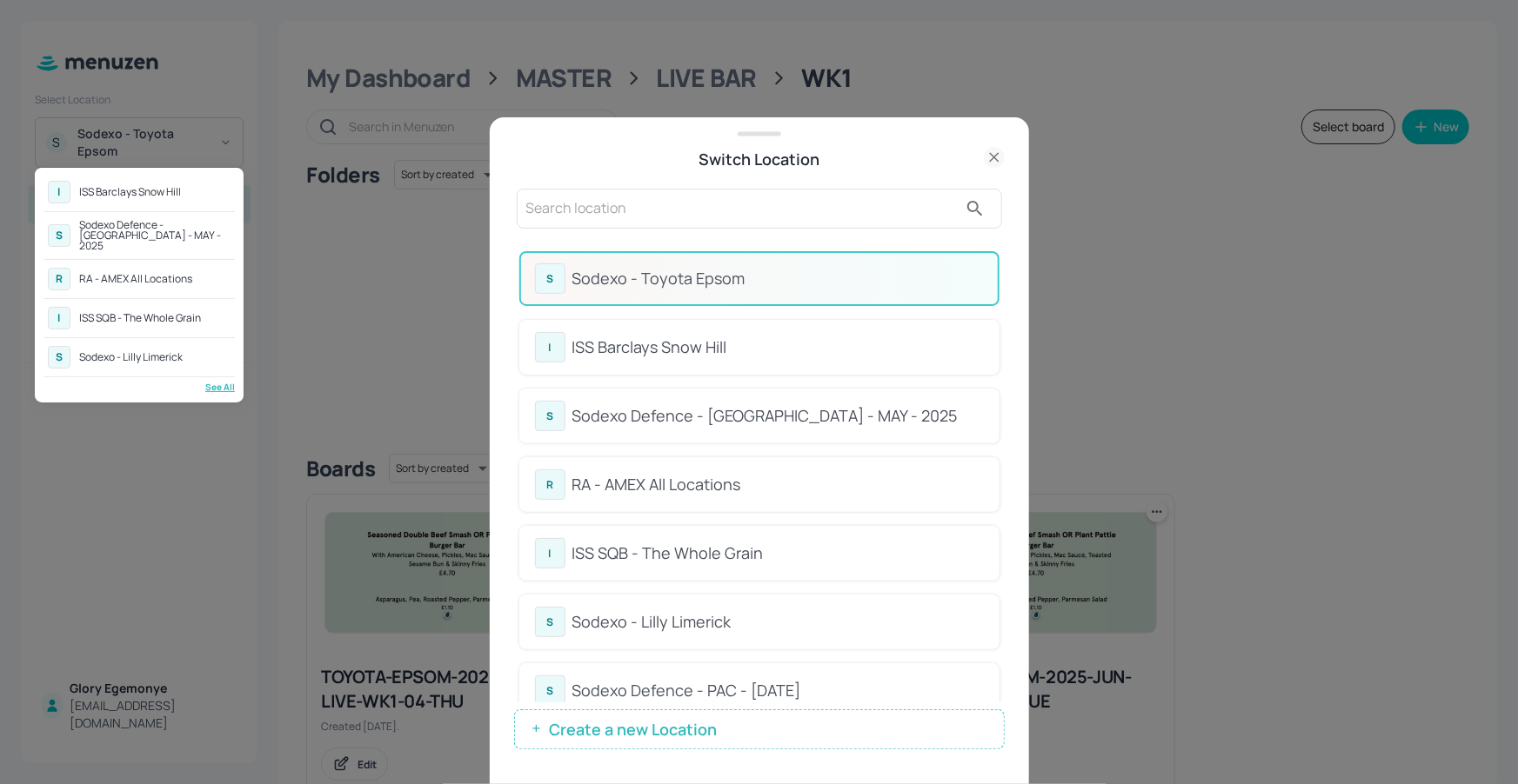
click at [704, 698] on div at bounding box center [759, 392] width 1518 height 784
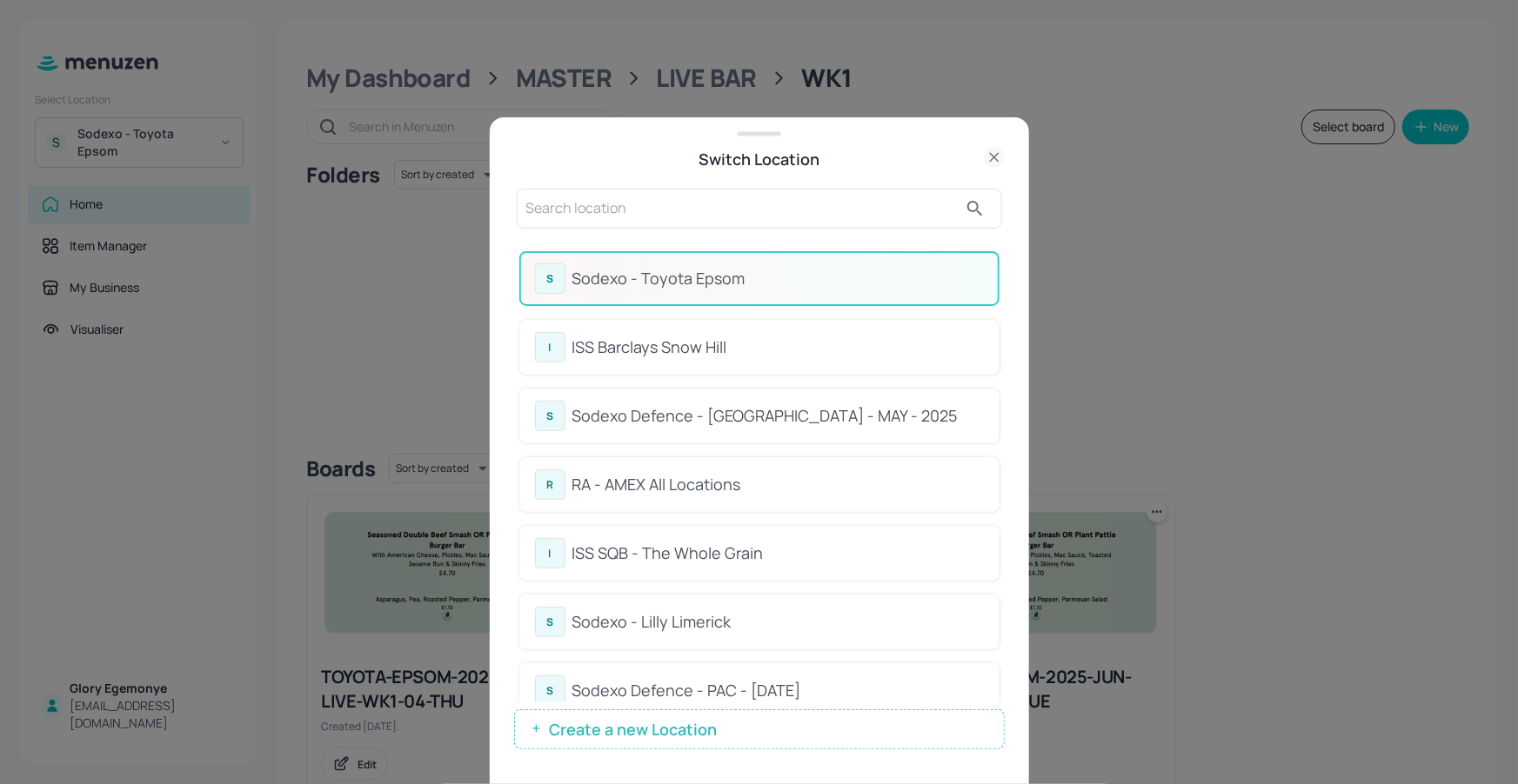
click at [708, 686] on div "Sodexo Defence - PAC - [DATE]" at bounding box center [778, 691] width 411 height 23
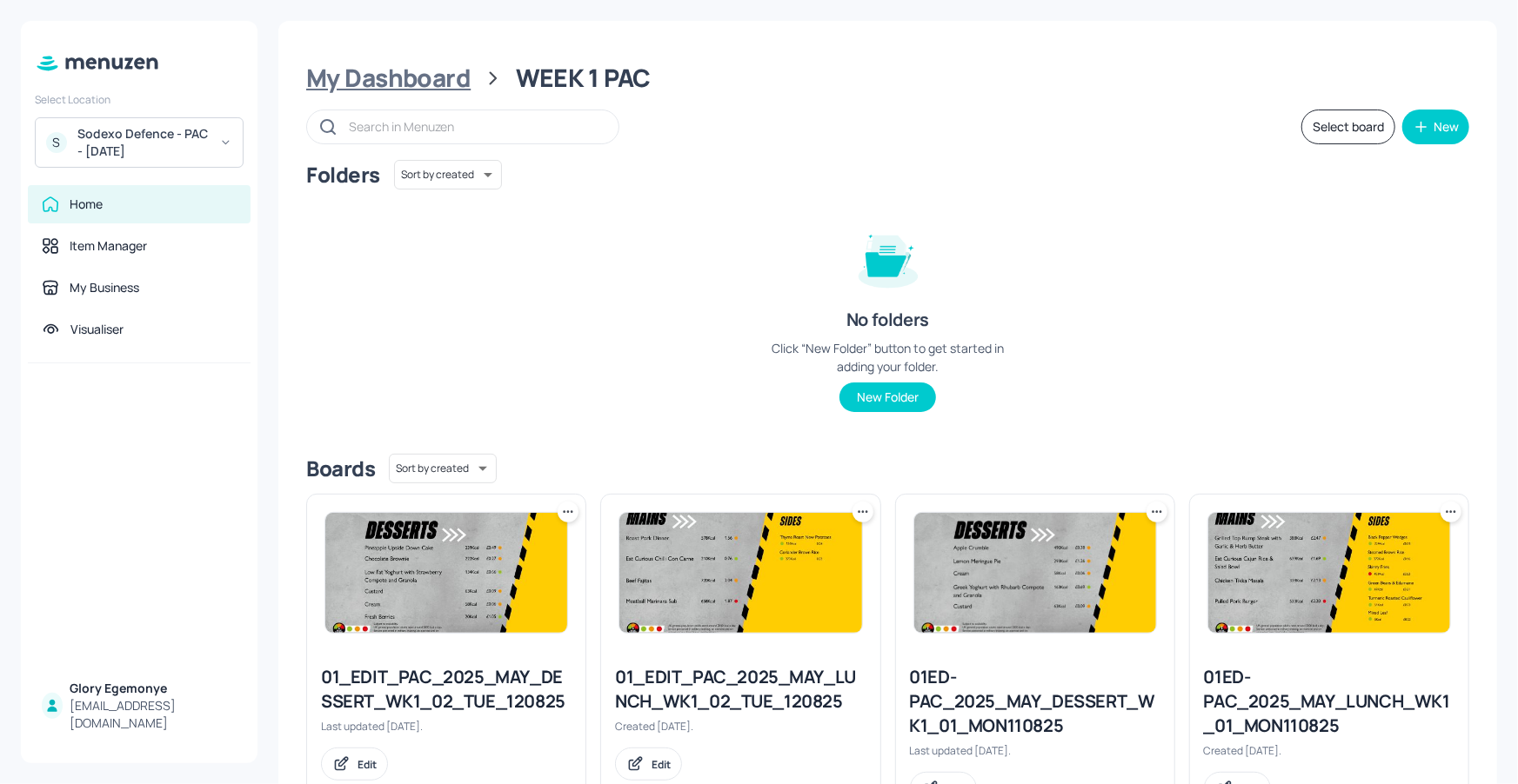
click at [411, 86] on div "My Dashboard" at bounding box center [387, 78] width 164 height 32
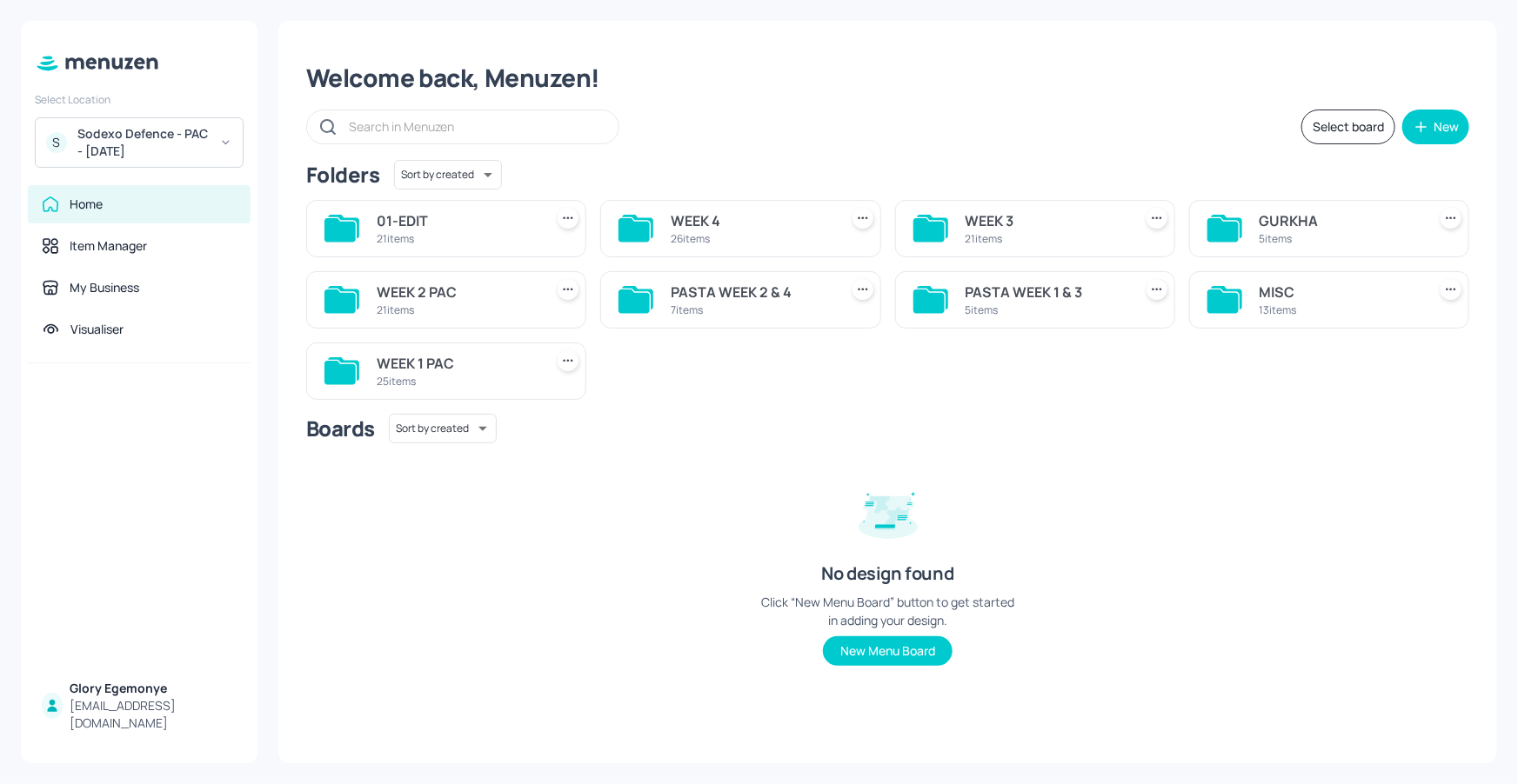
click at [336, 366] on icon at bounding box center [339, 372] width 32 height 23
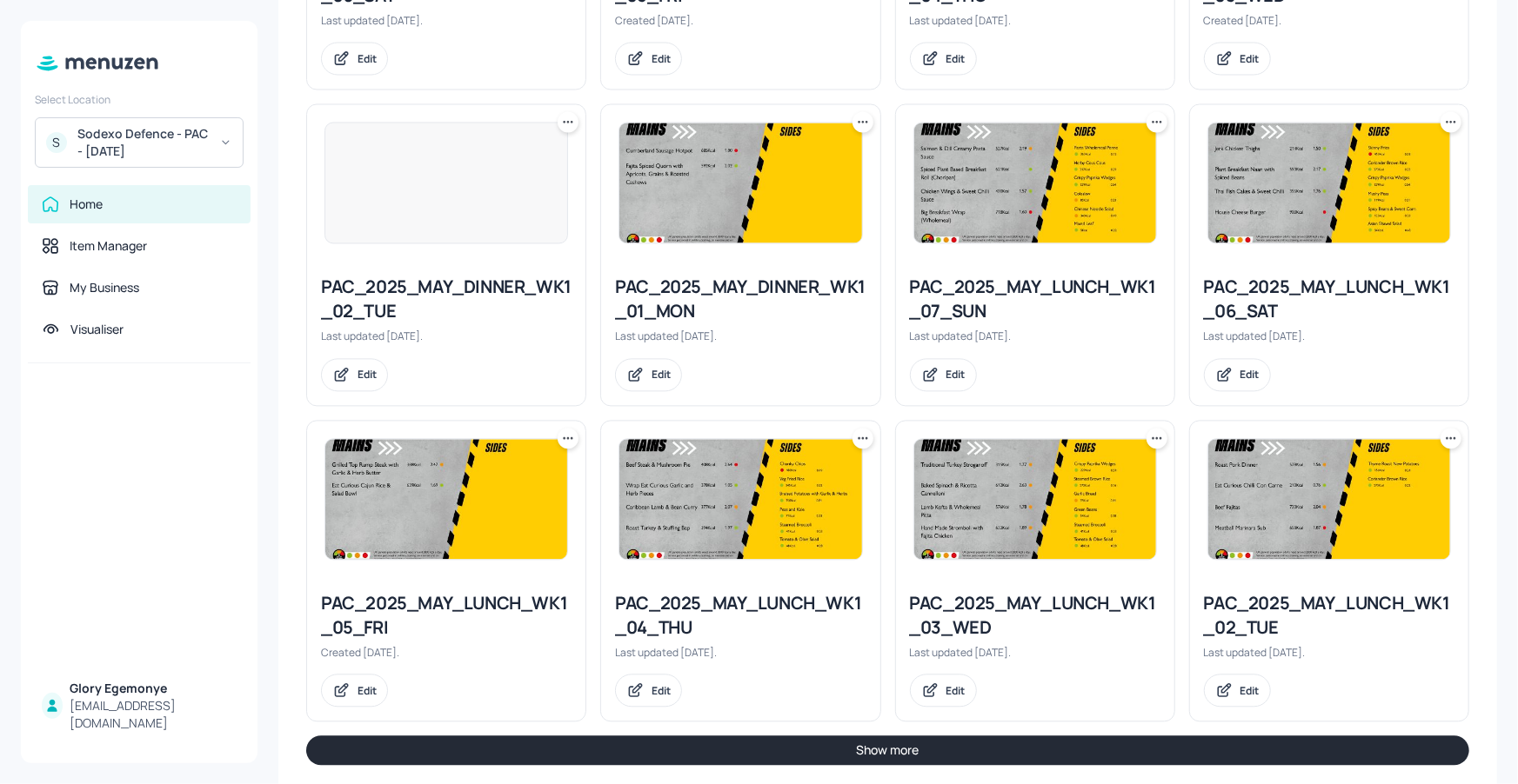
scroll to position [1698, 0]
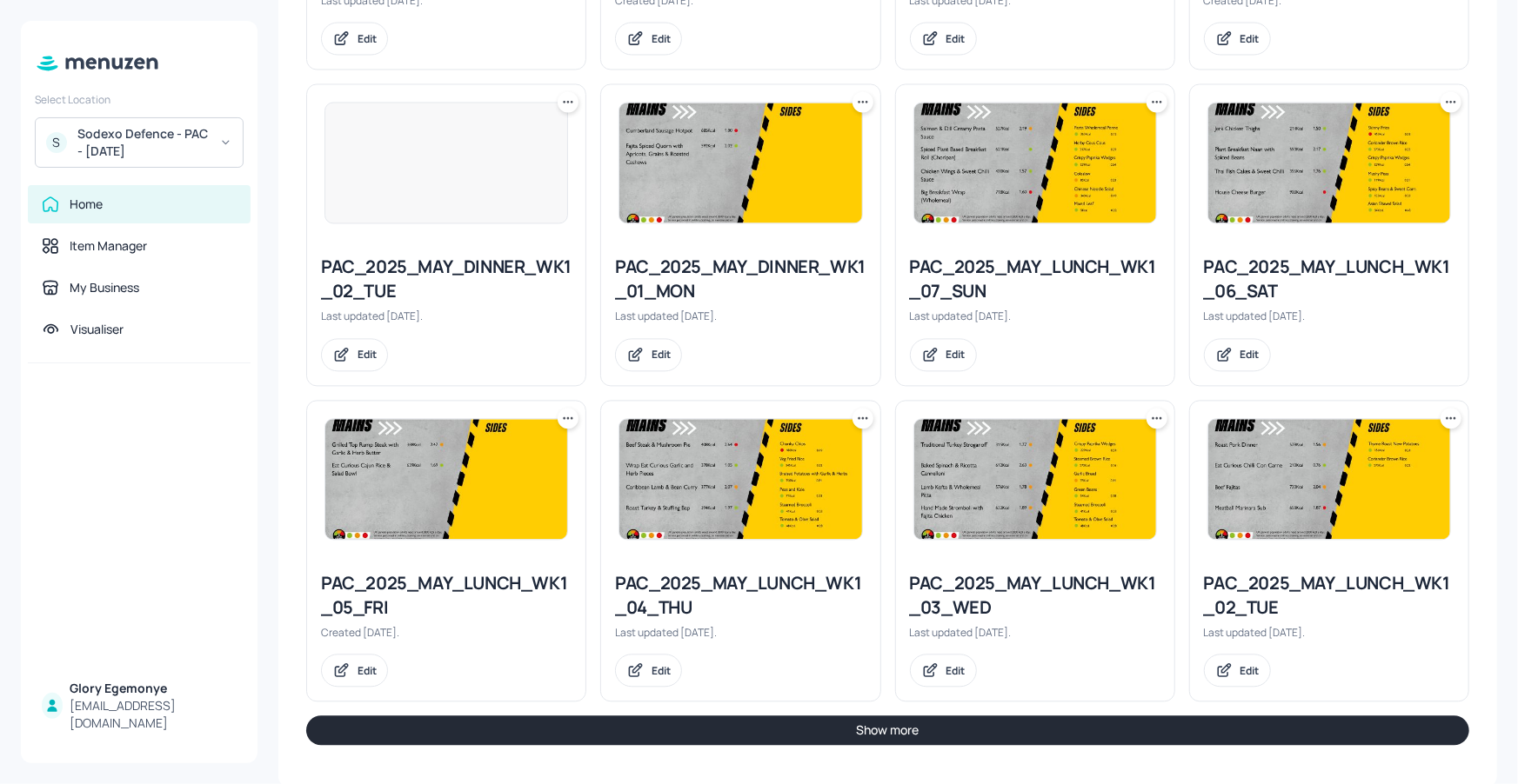
click at [936, 723] on button "Show more" at bounding box center [887, 730] width 1163 height 30
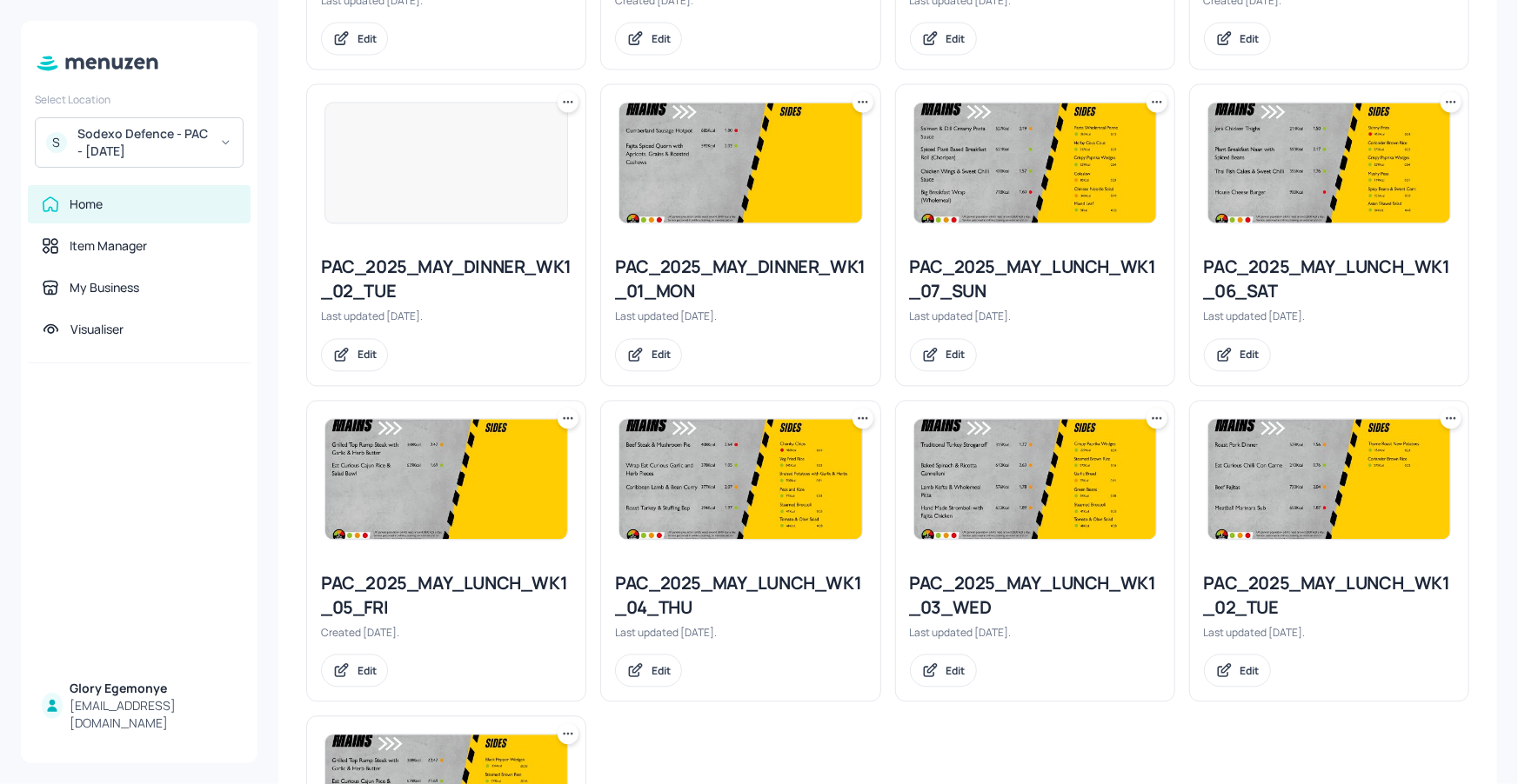
click at [1156, 409] on icon at bounding box center [1157, 418] width 17 height 17
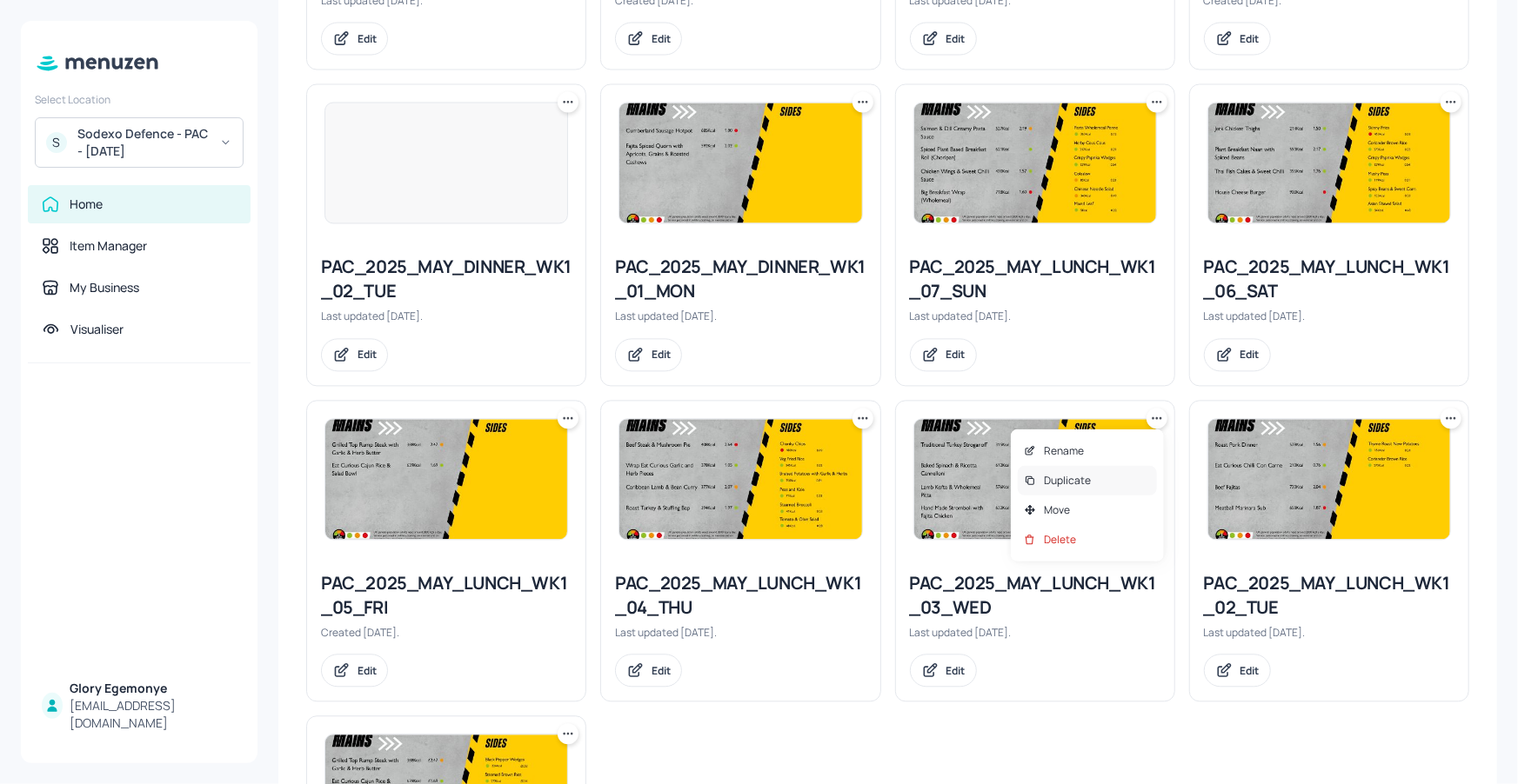
click at [1072, 470] on div "Duplicate" at bounding box center [1087, 480] width 139 height 30
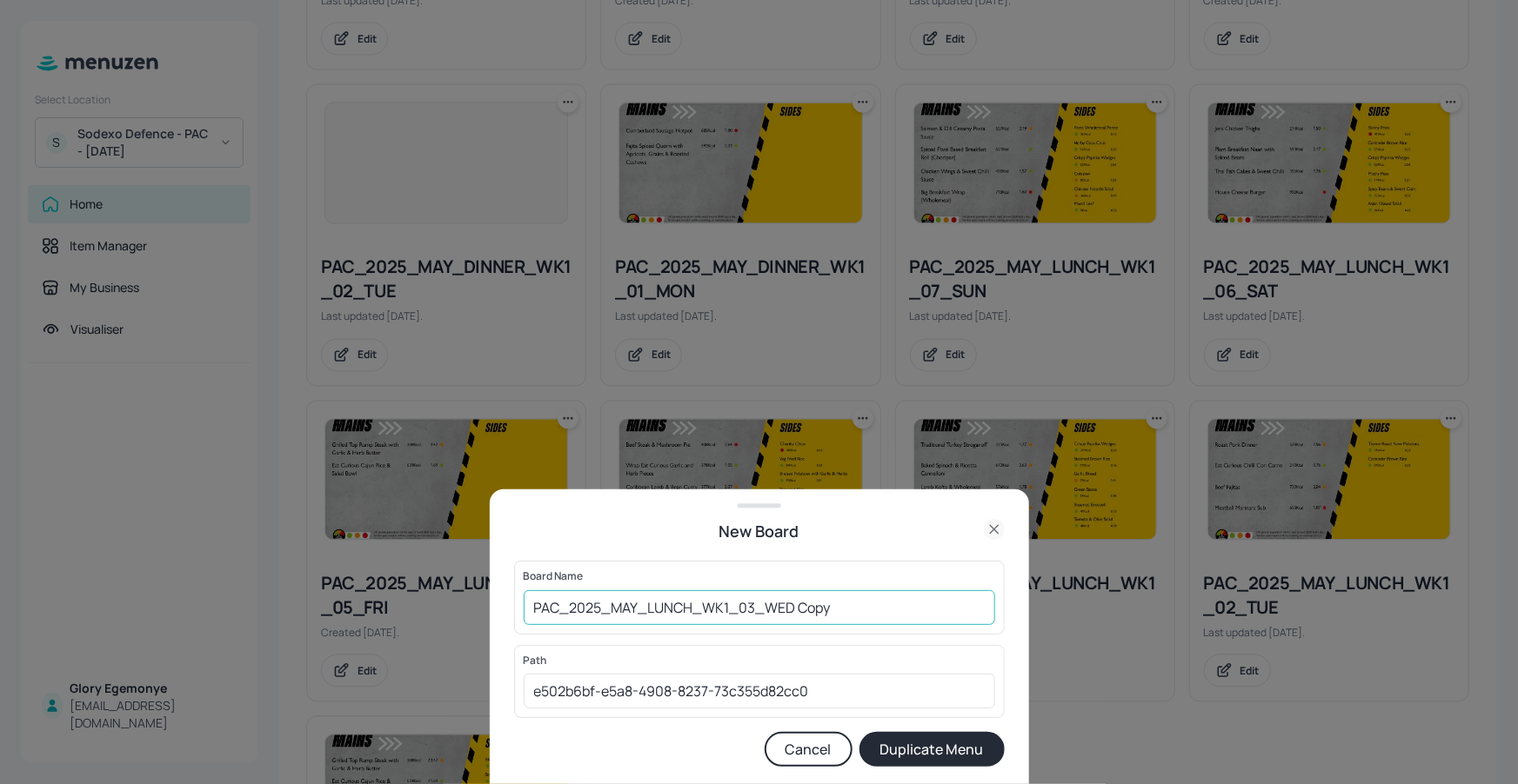
click at [868, 605] on input "PAC_2025_MAY_LUNCH_WK1_03_WED Copy" at bounding box center [759, 607] width 471 height 35
click at [535, 616] on input "PAC_2025_MAY_LUNCH_WK1_03_WED130825" at bounding box center [759, 607] width 471 height 35
type input "01ED-PAC_2025_MAY_LUNCH_WK1_03_WED130825"
click at [904, 760] on button "Duplicate Menu" at bounding box center [932, 749] width 145 height 35
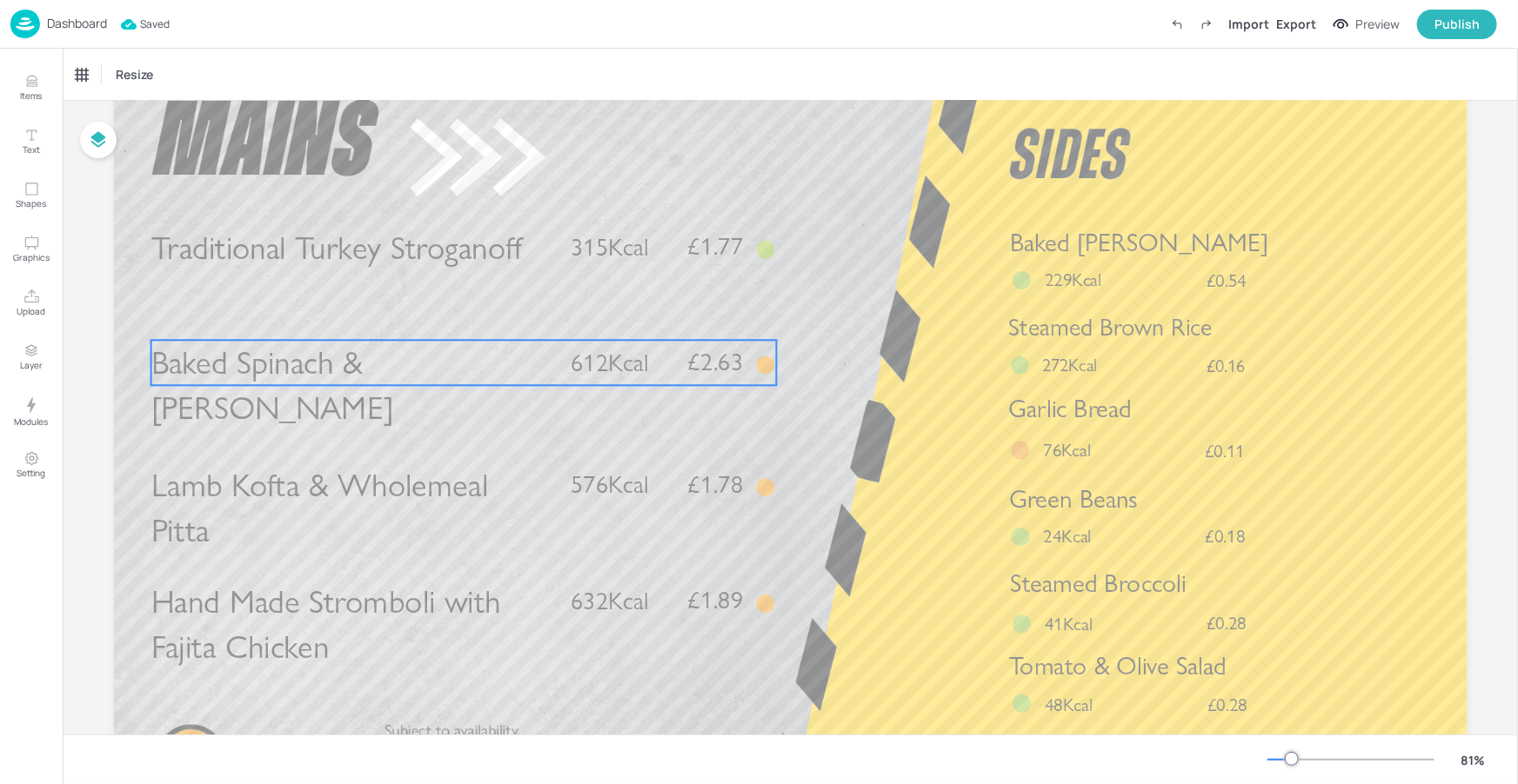
scroll to position [96, 0]
click at [393, 374] on span "Baked Spinach & Ricotta Cannelloni" at bounding box center [272, 383] width 242 height 86
click at [187, 65] on div "Baked Spinach & Ricotta Cannelloni" at bounding box center [156, 74] width 174 height 30
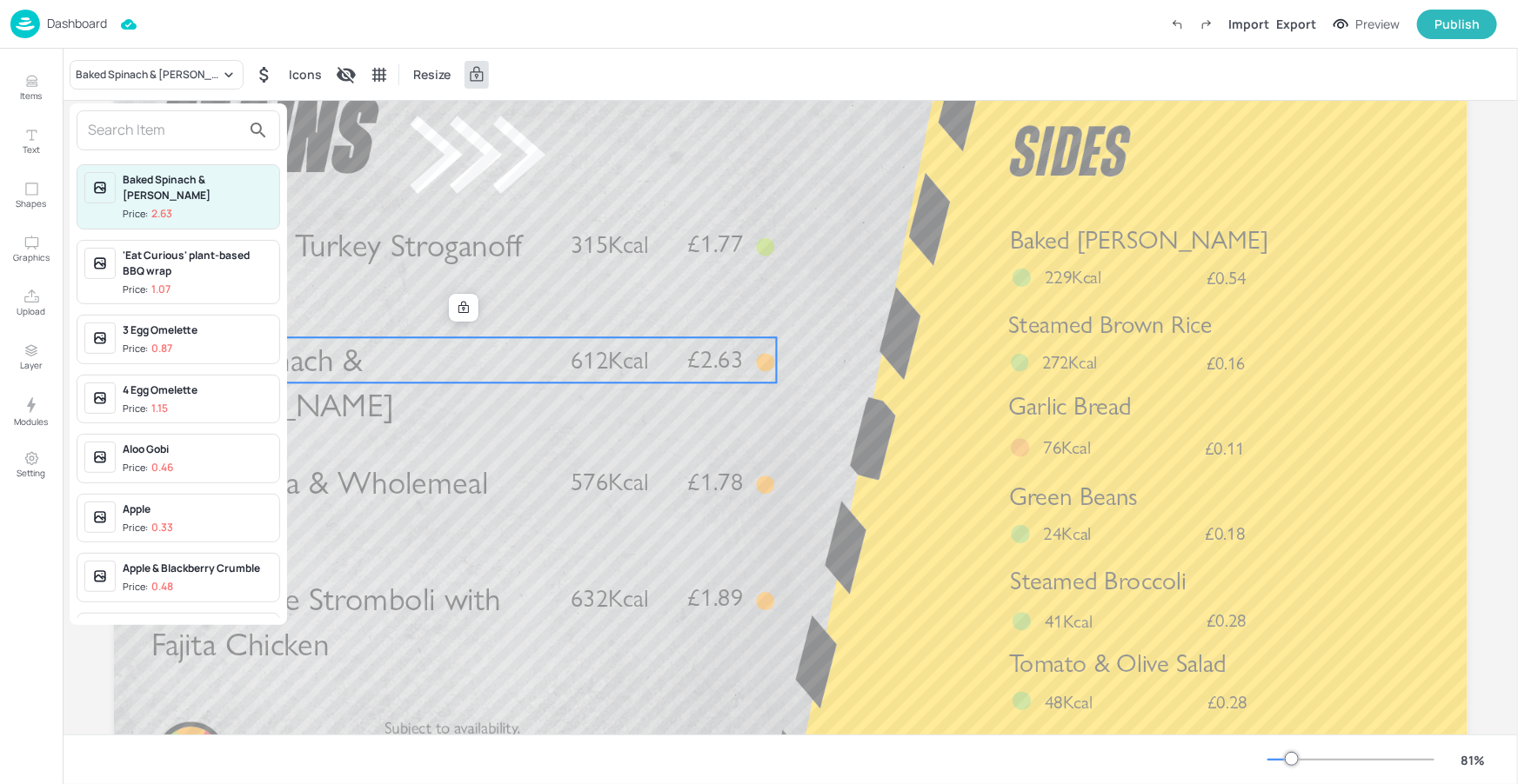
click at [151, 141] on input "text" at bounding box center [163, 130] width 153 height 28
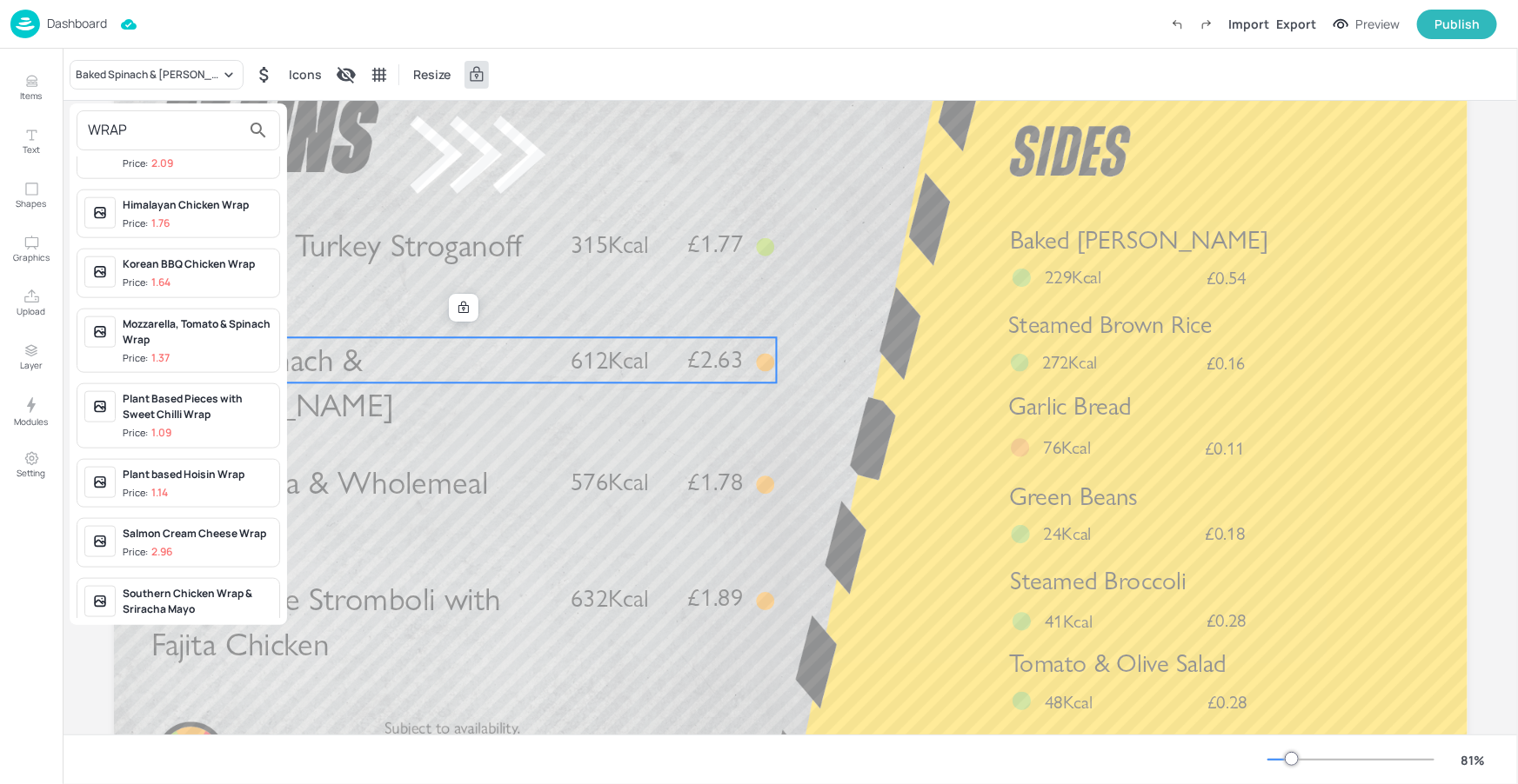
scroll to position [954, 0]
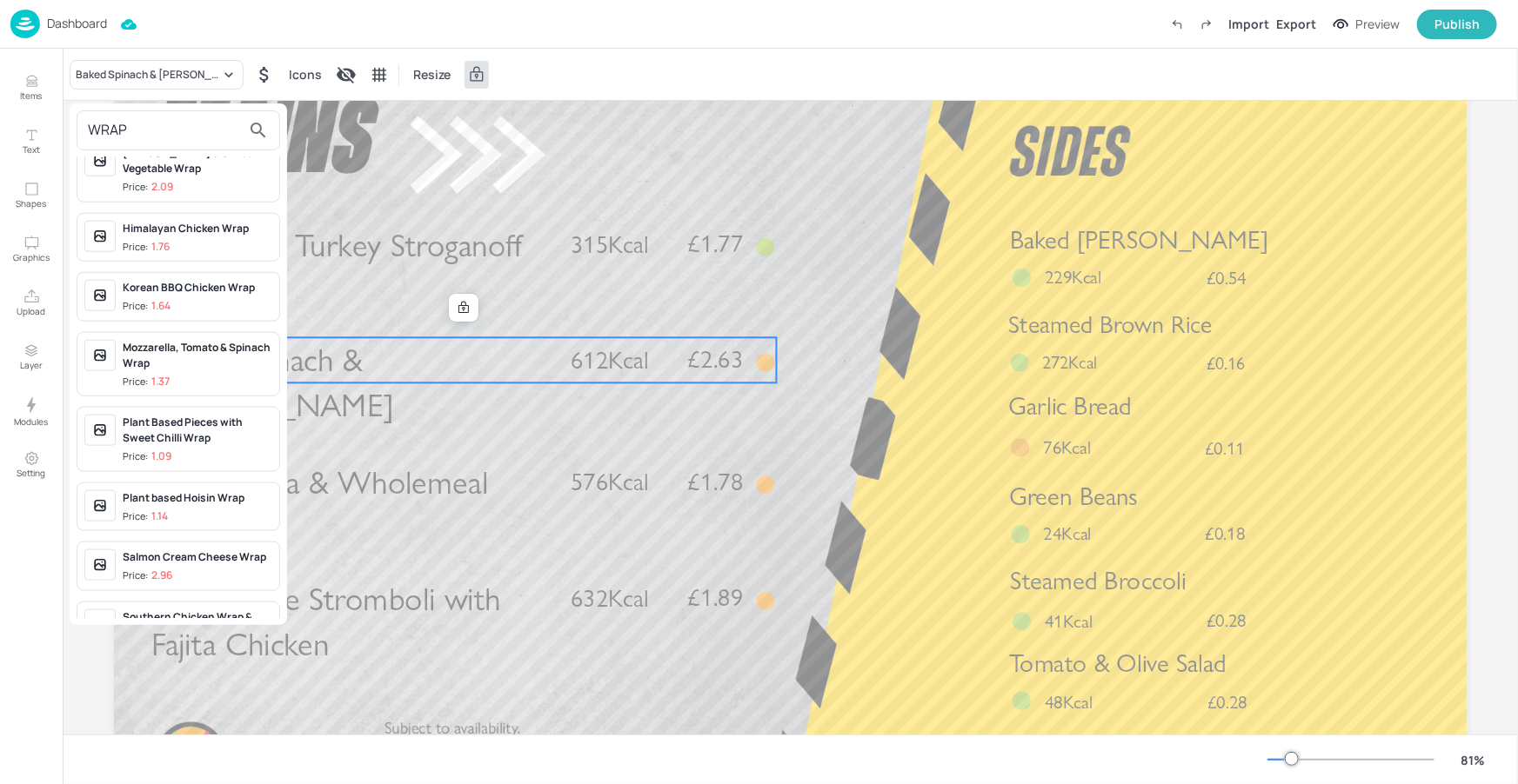
drag, startPoint x: 196, startPoint y: 143, endPoint x: 89, endPoint y: 130, distance: 107.8
click at [90, 130] on input "WRAP" at bounding box center [163, 130] width 153 height 28
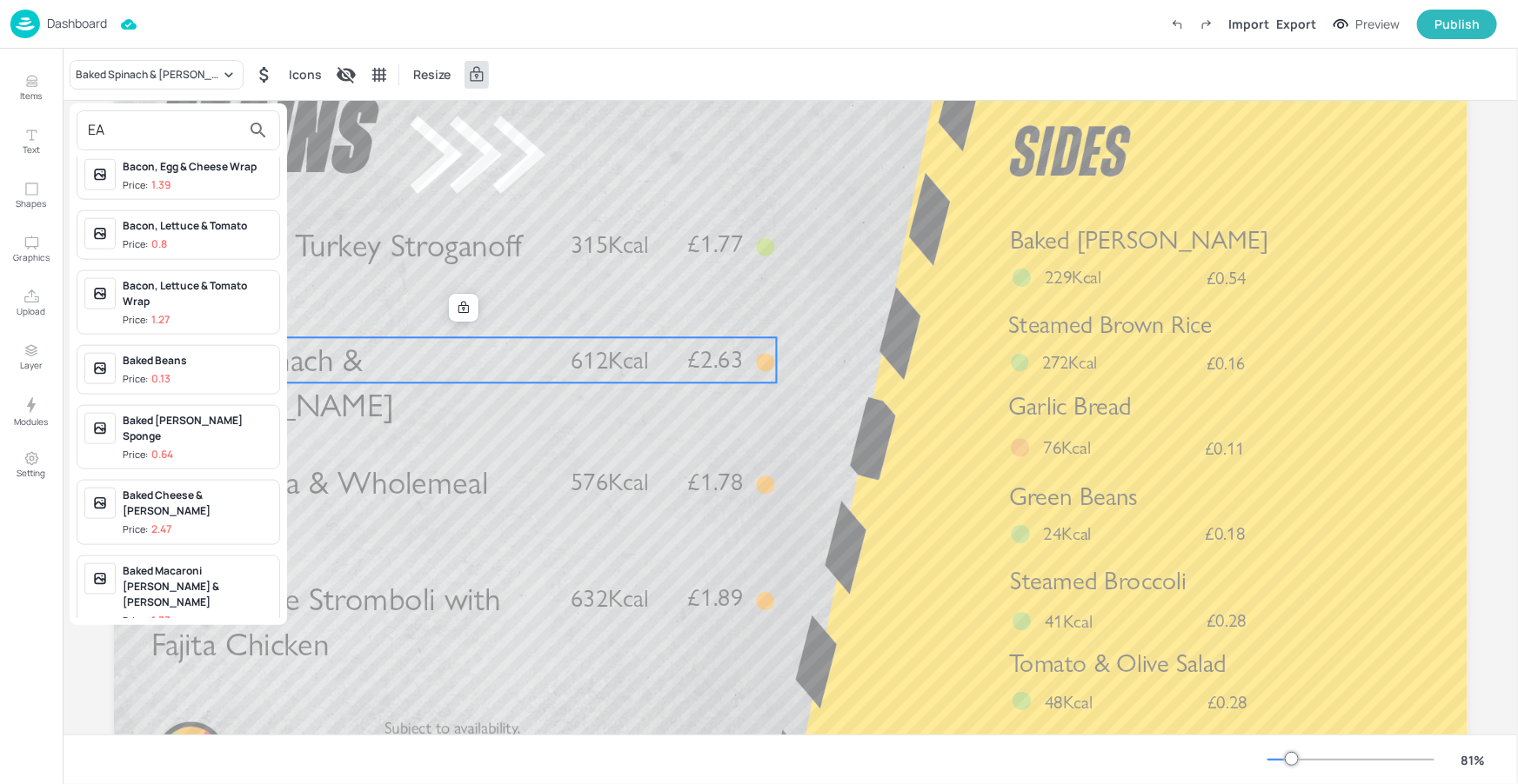
scroll to position [0, 0]
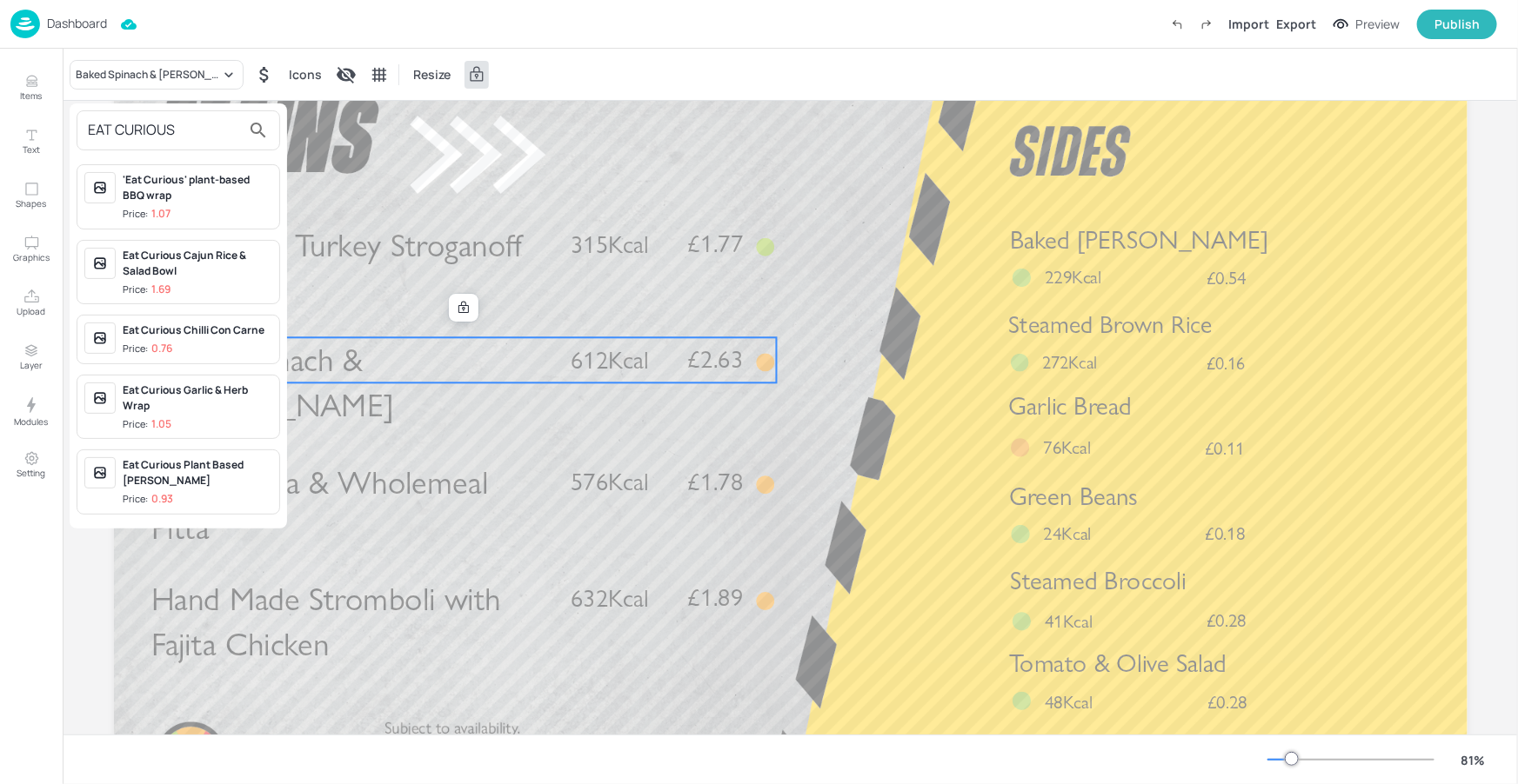
type input "EAT CURIOUS"
click at [194, 414] on div "Eat Curious Garlic & Herb Wrap Price: 1.05" at bounding box center [198, 407] width 150 height 50
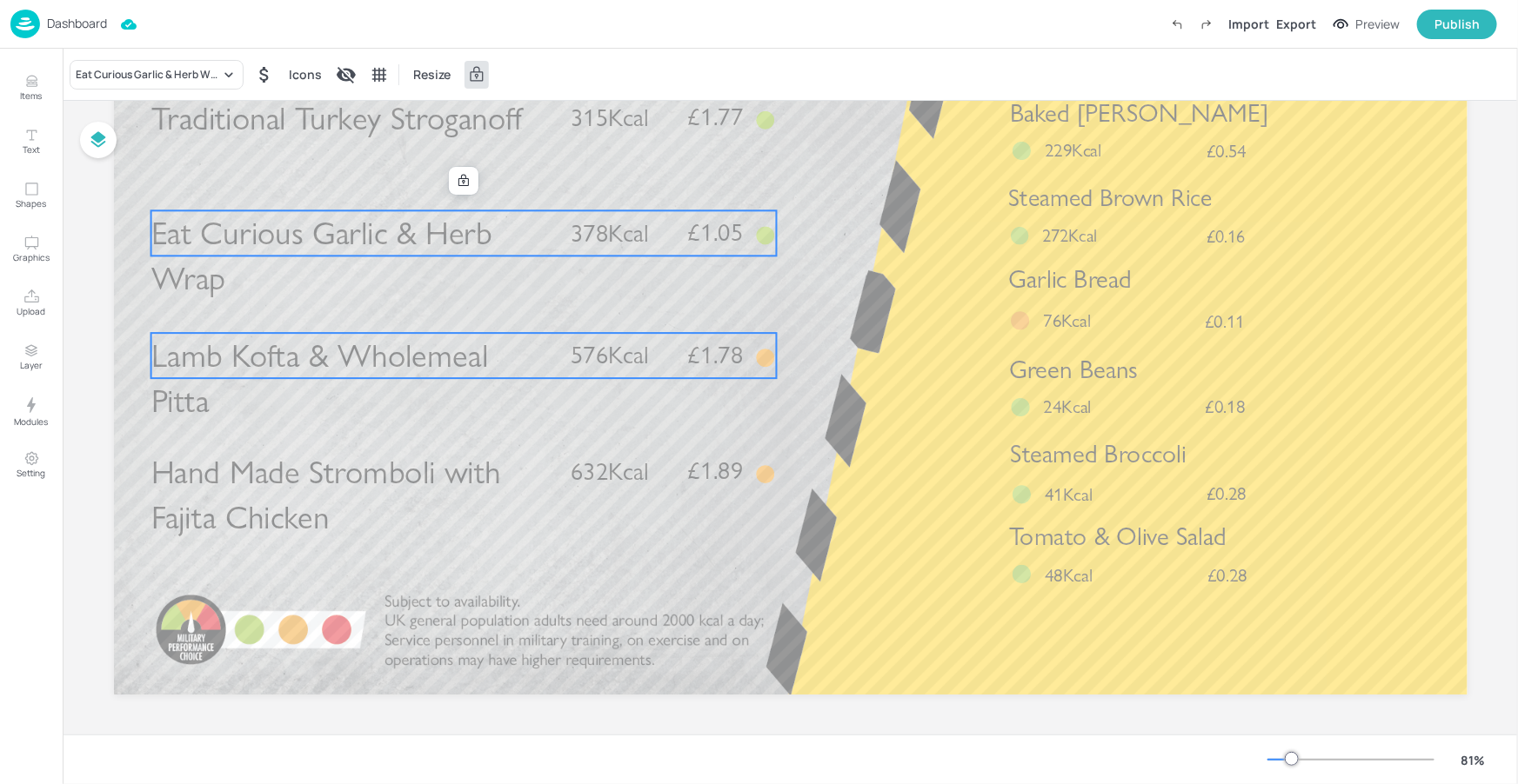
scroll to position [226, 0]
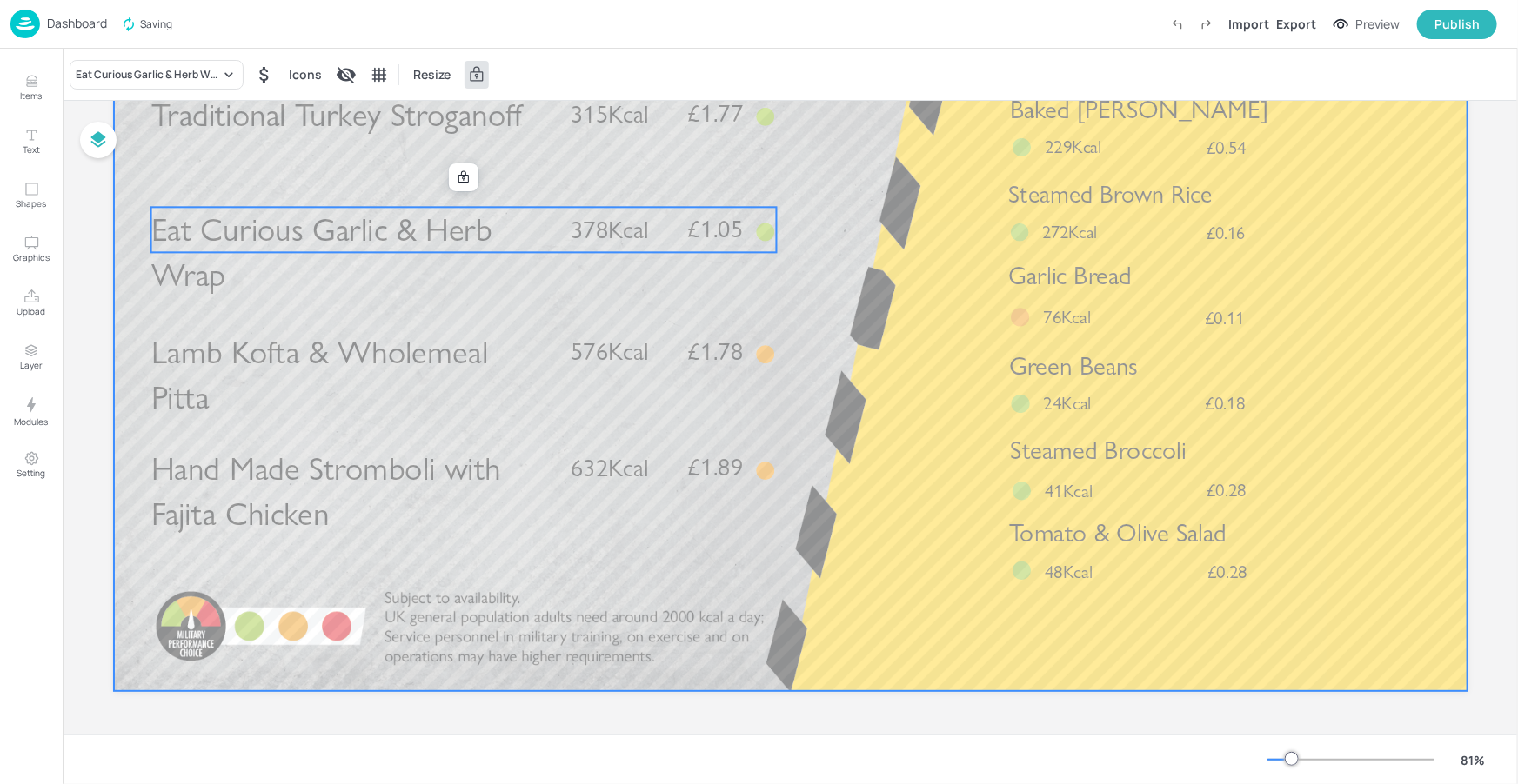
click at [848, 423] on div at bounding box center [791, 311] width 1354 height 761
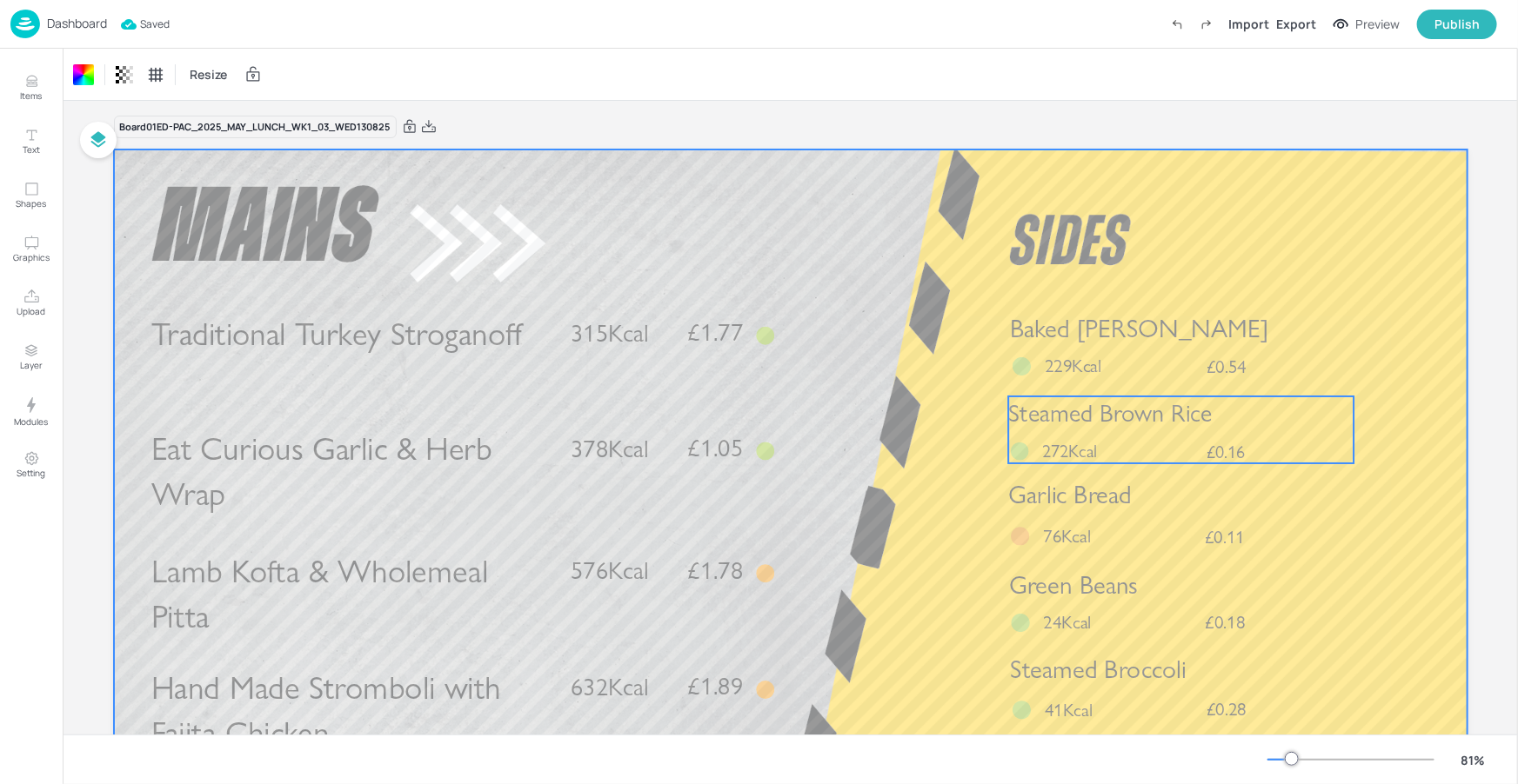
scroll to position [0, 0]
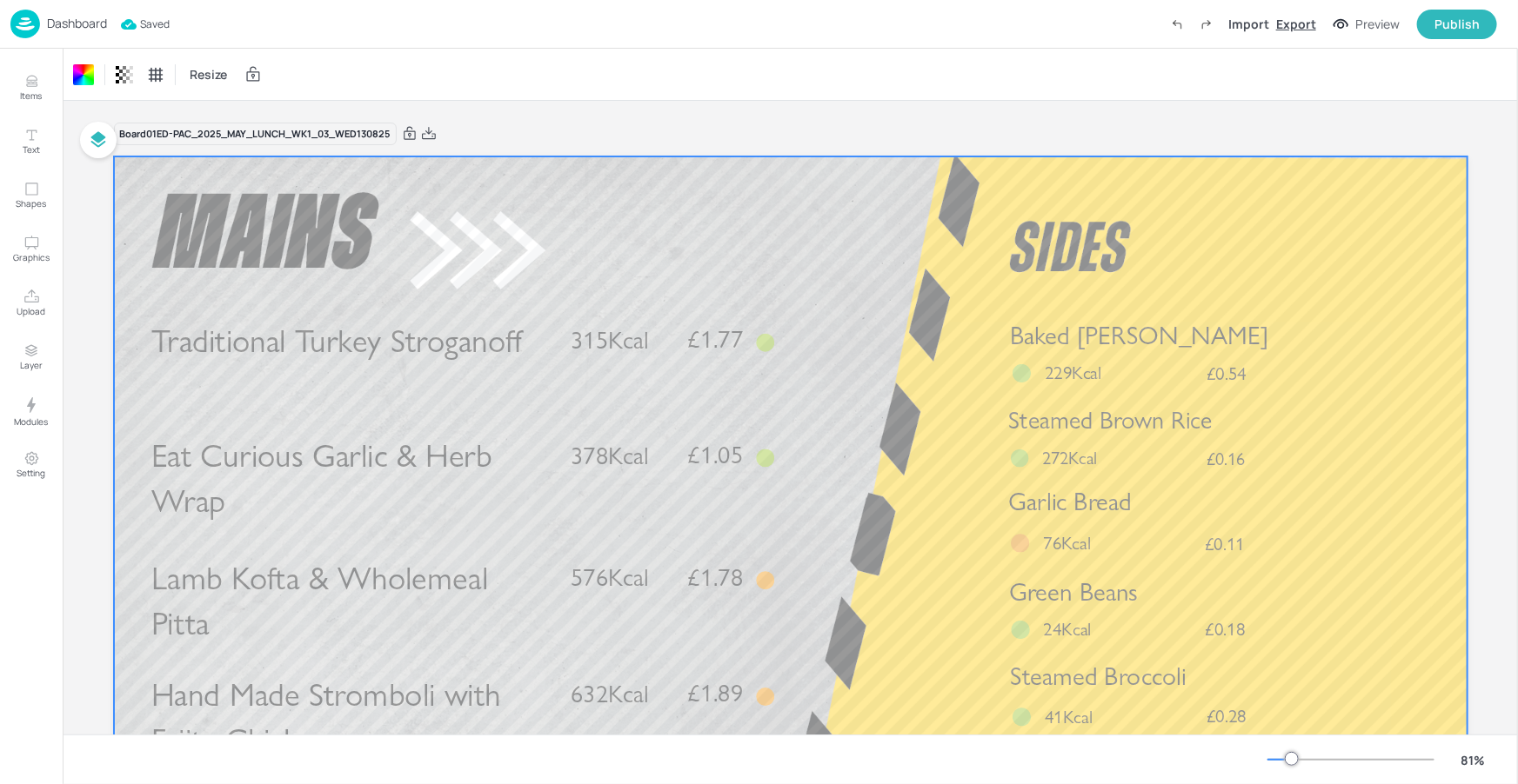
click at [1296, 19] on div "Export" at bounding box center [1296, 23] width 40 height 18
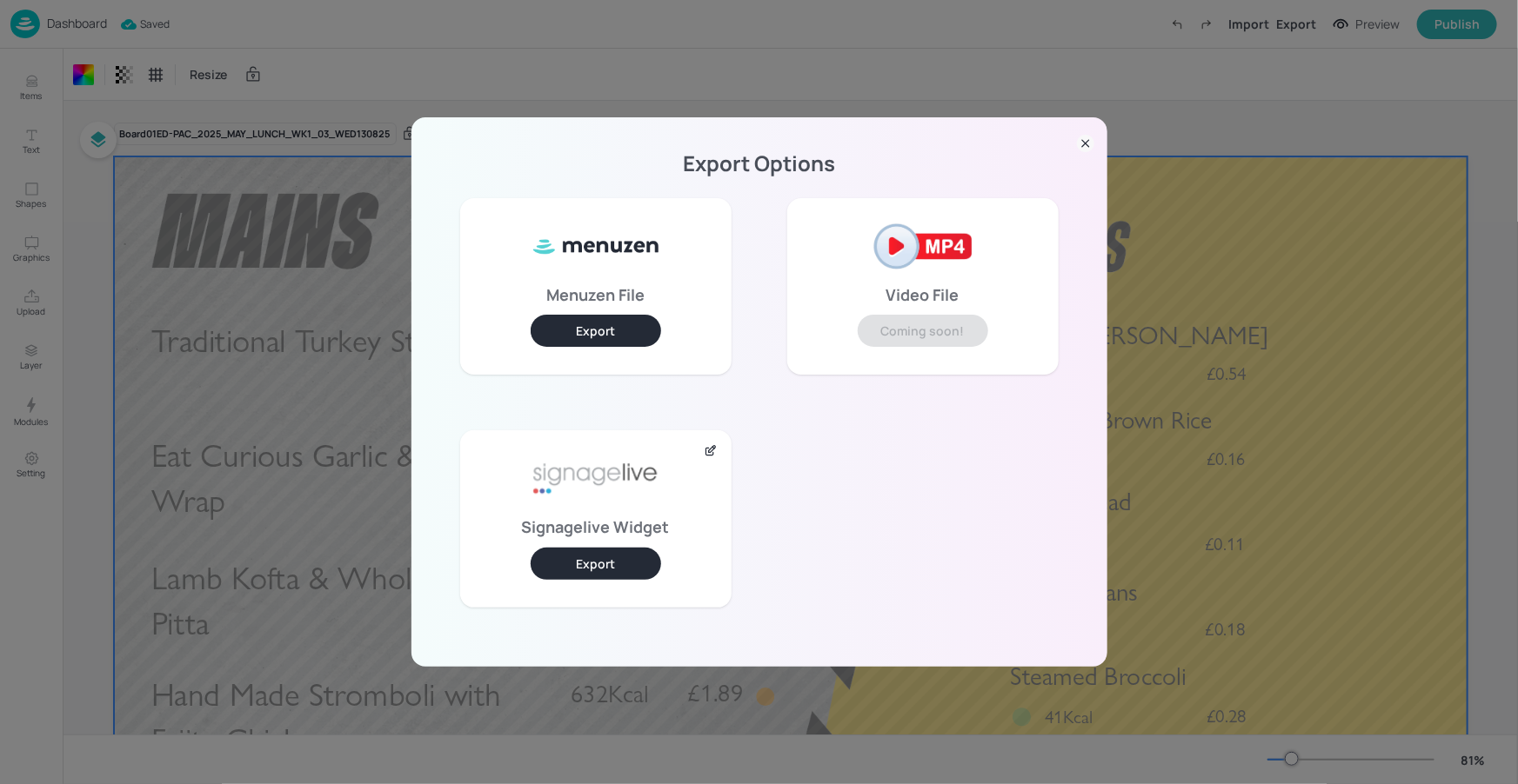
click at [584, 563] on button "Export" at bounding box center [596, 563] width 131 height 32
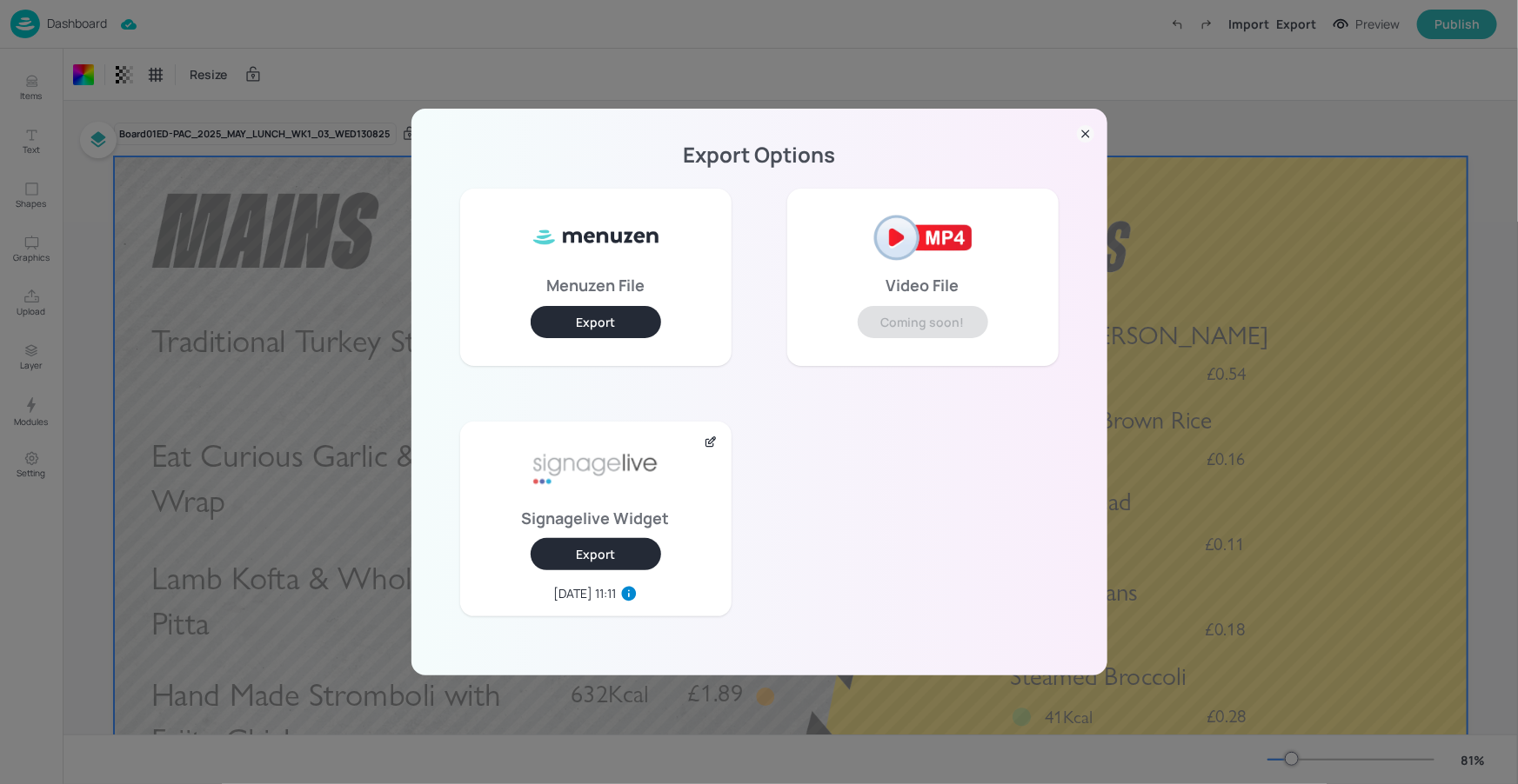
click at [1078, 130] on icon at bounding box center [1085, 134] width 17 height 17
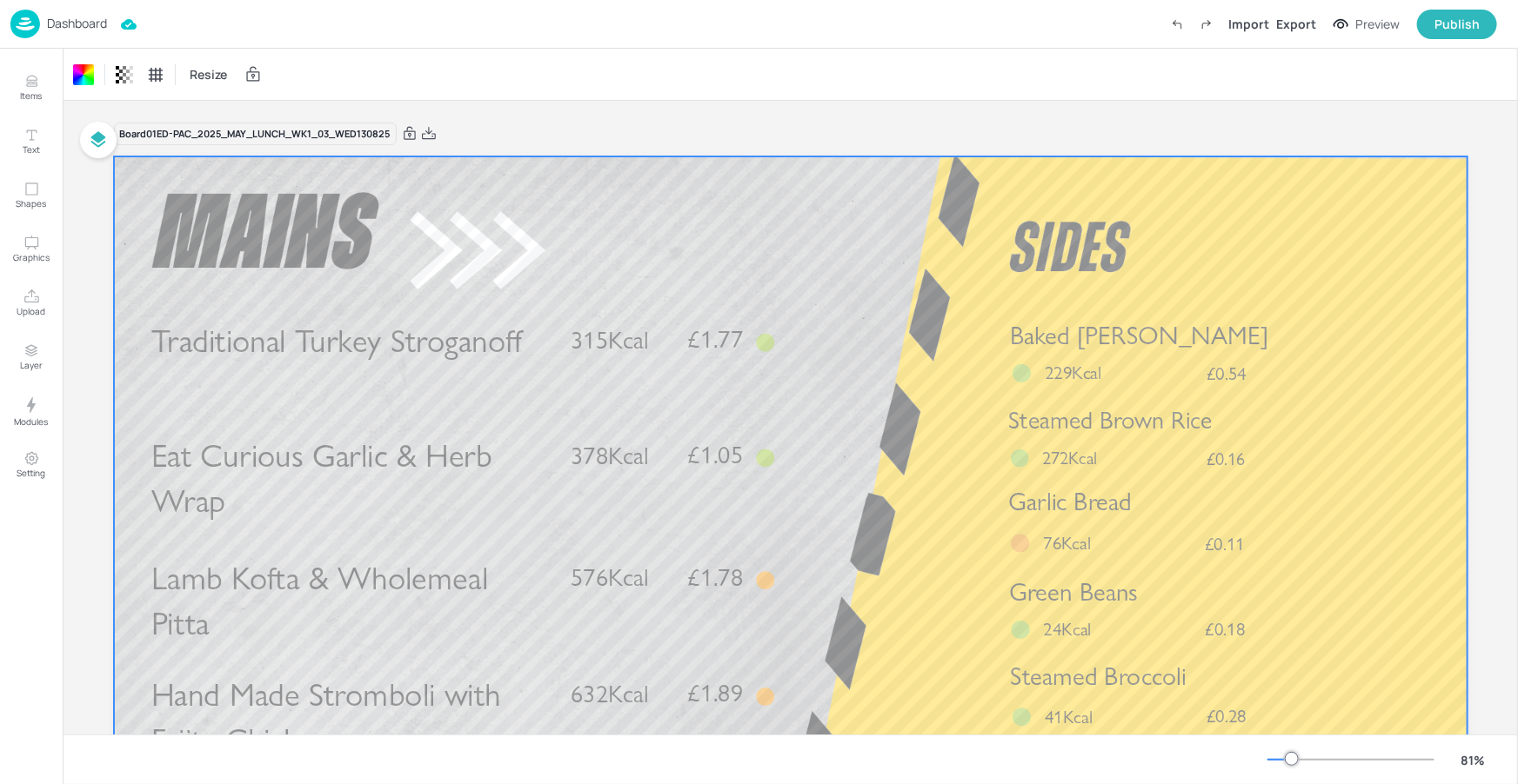
click at [93, 28] on p "Dashboard" at bounding box center [77, 23] width 60 height 12
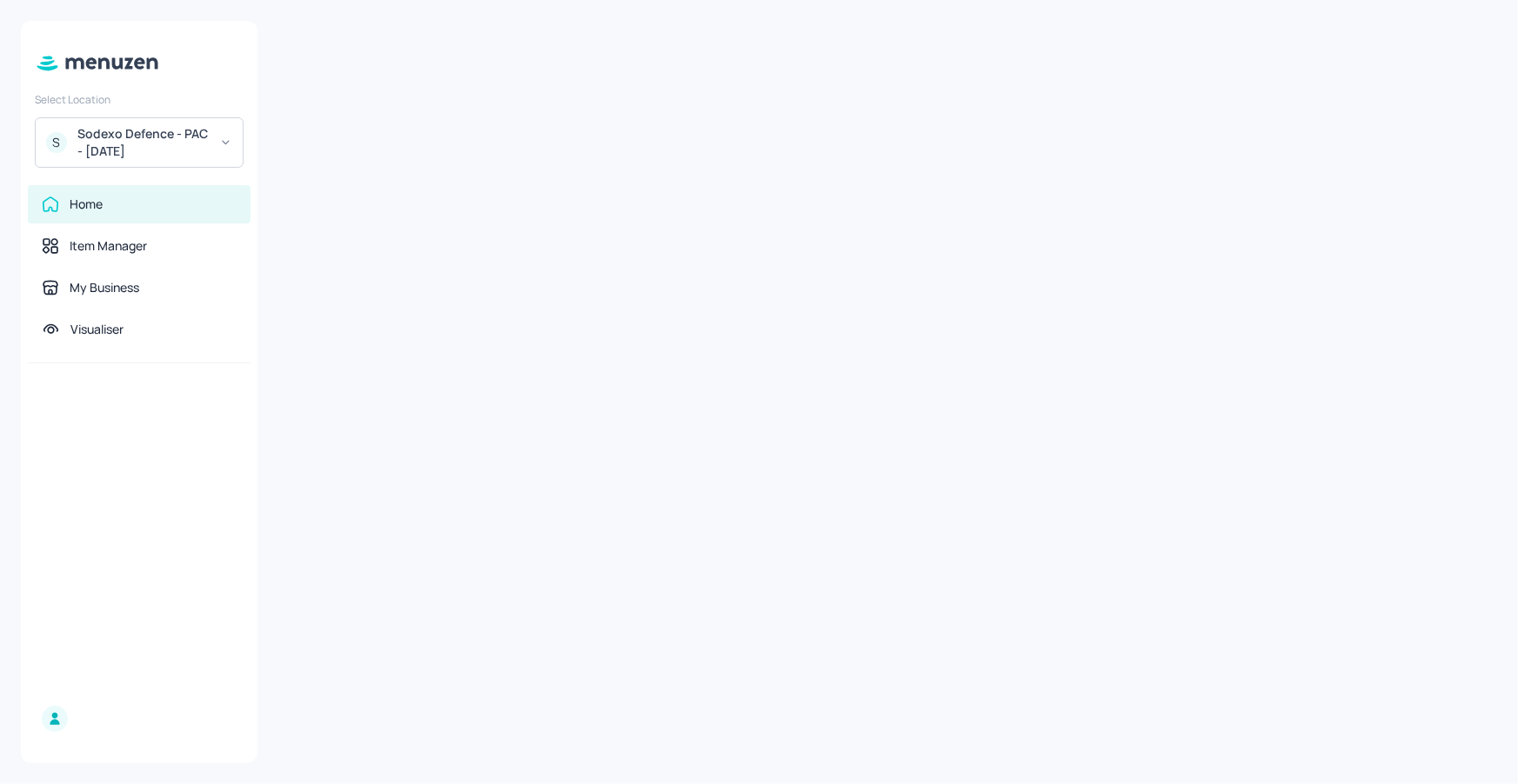
click at [202, 135] on div "Sodexo Defence - PAC - [DATE]" at bounding box center [143, 142] width 132 height 35
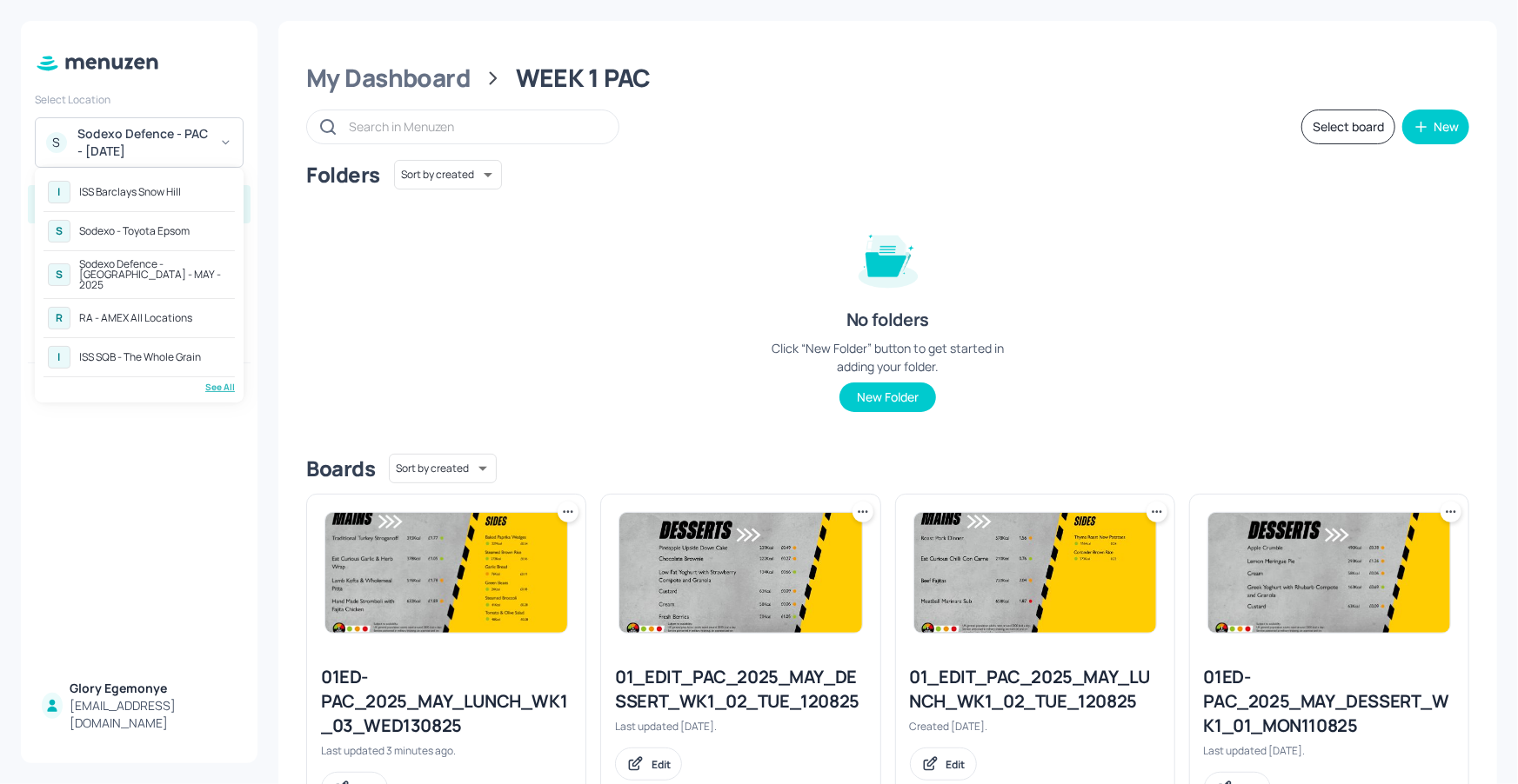
click at [204, 380] on div "See All" at bounding box center [138, 387] width 191 height 13
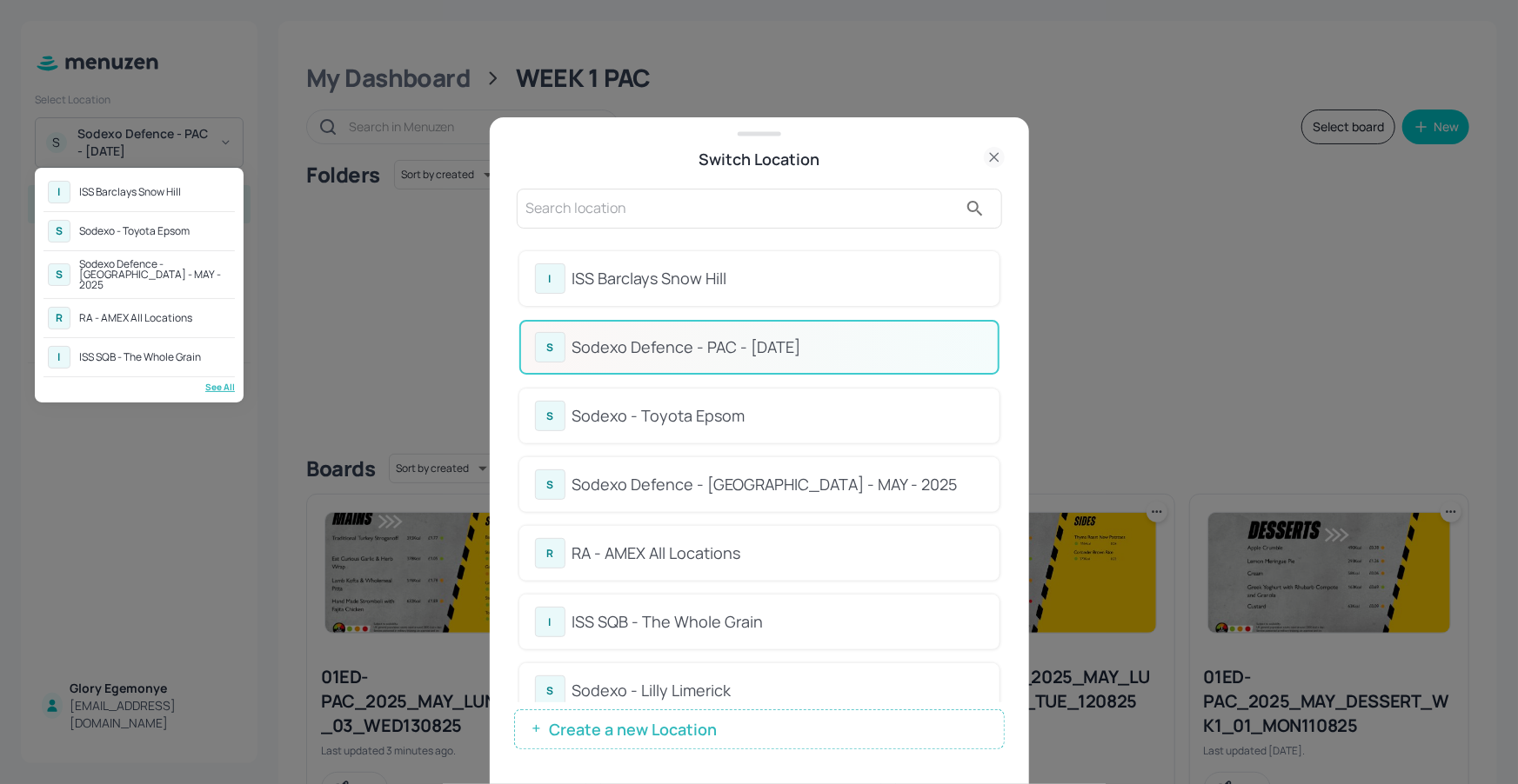
drag, startPoint x: 726, startPoint y: 689, endPoint x: 711, endPoint y: 689, distance: 15.0
click at [726, 689] on div at bounding box center [759, 392] width 1518 height 784
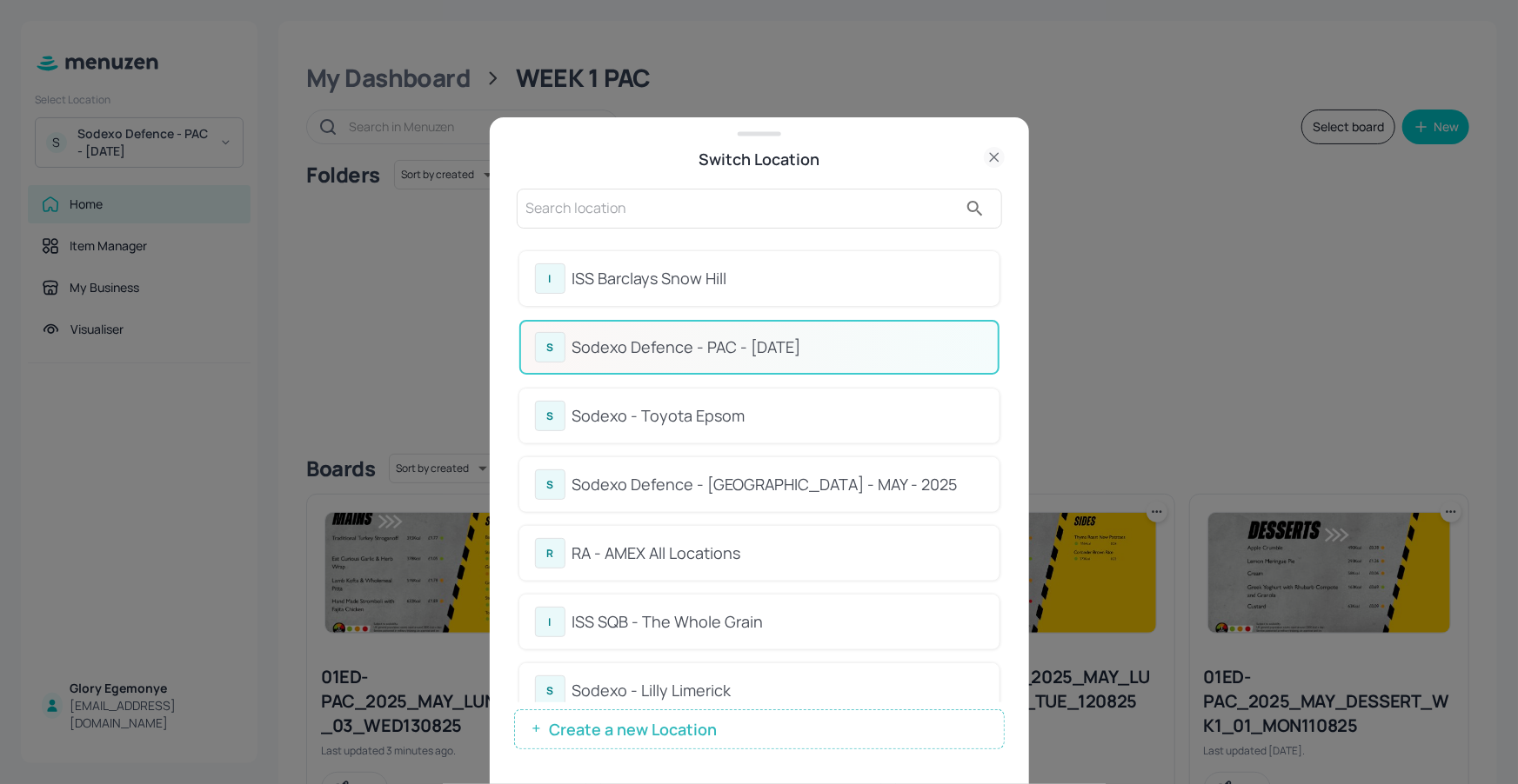
click at [704, 689] on div "Sodexo - Lilly Limerick" at bounding box center [778, 691] width 411 height 23
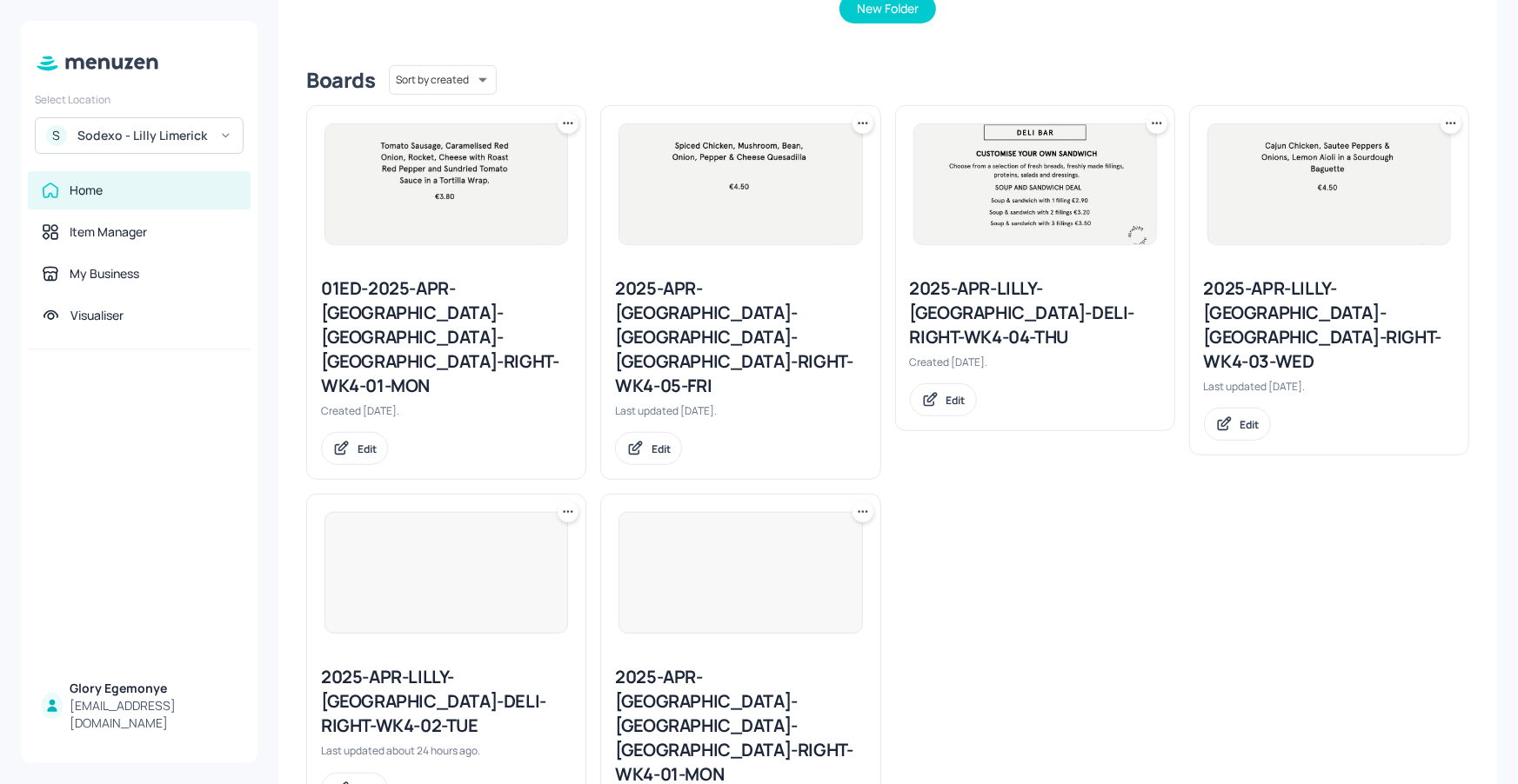
scroll to position [392, 0]
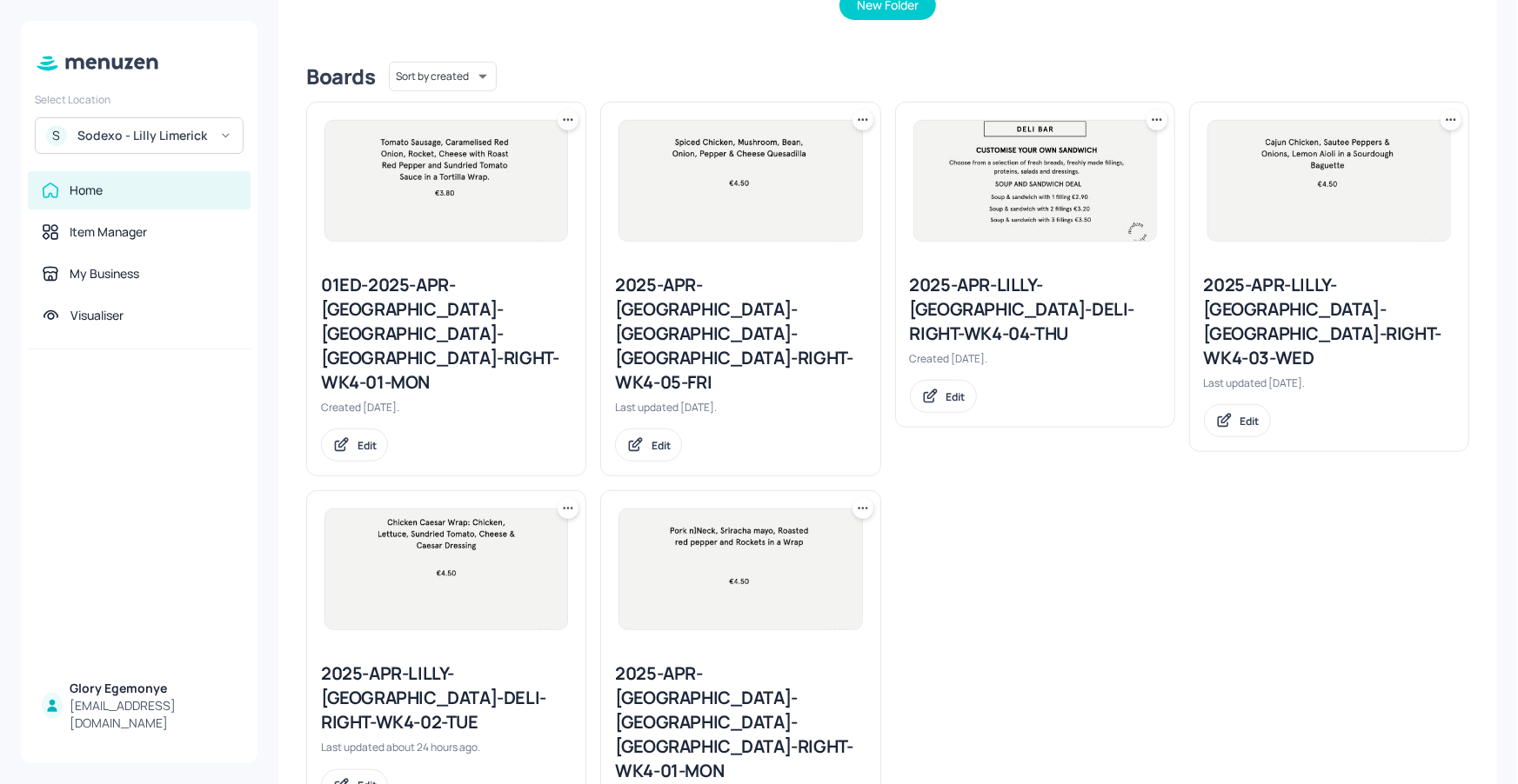
click at [1274, 297] on div "2025-APR-LILLY-[GEOGRAPHIC_DATA]-[GEOGRAPHIC_DATA]-RIGHT-WK4-03-WED" at bounding box center [1329, 321] width 251 height 97
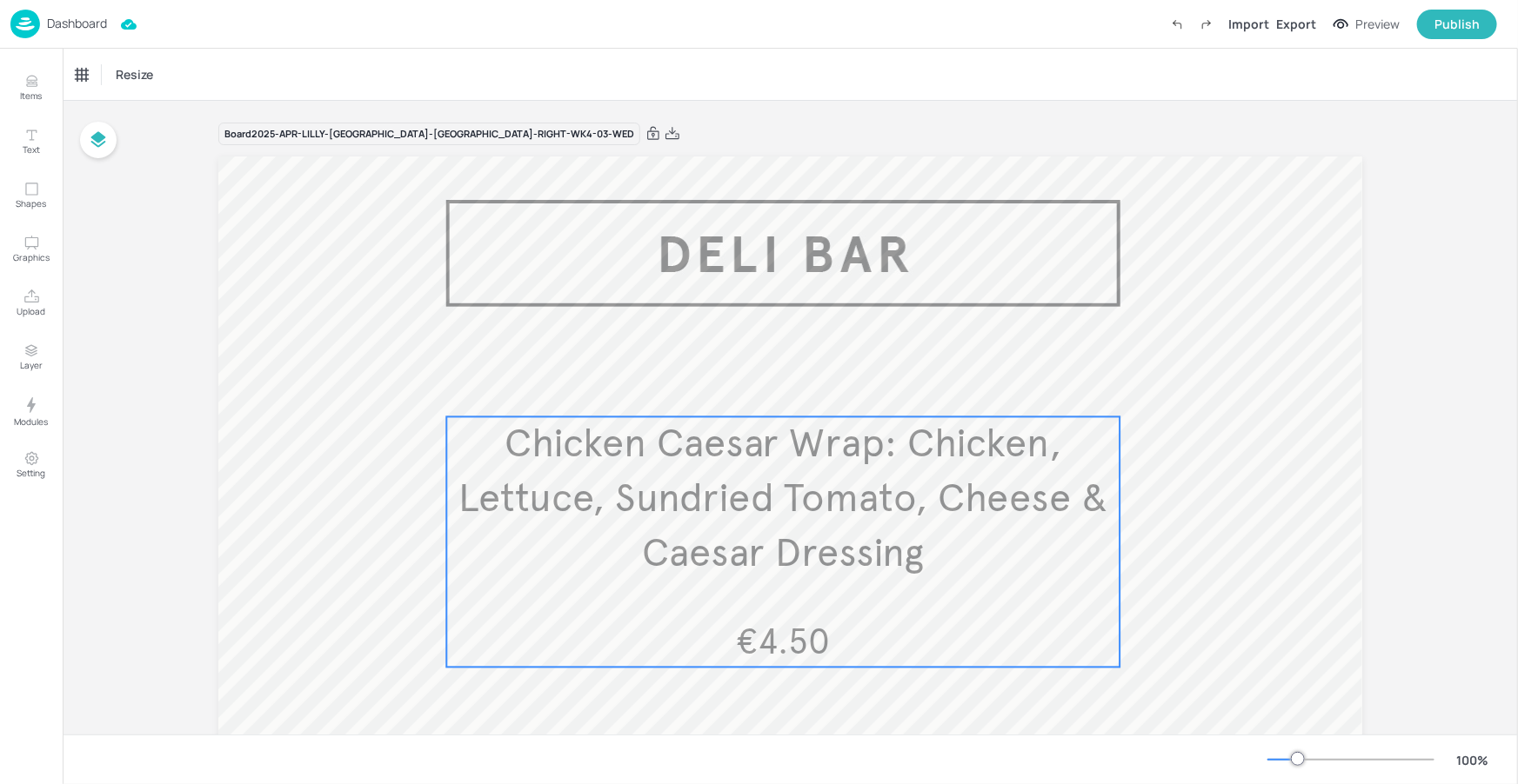
click at [909, 491] on span "Chicken Caesar Wrap: Chicken, Lettuce, Sundried Tomato, Cheese & Caesar Dressing" at bounding box center [784, 499] width 650 height 159
click at [766, 386] on icon "Edit Item" at bounding box center [770, 388] width 8 height 8
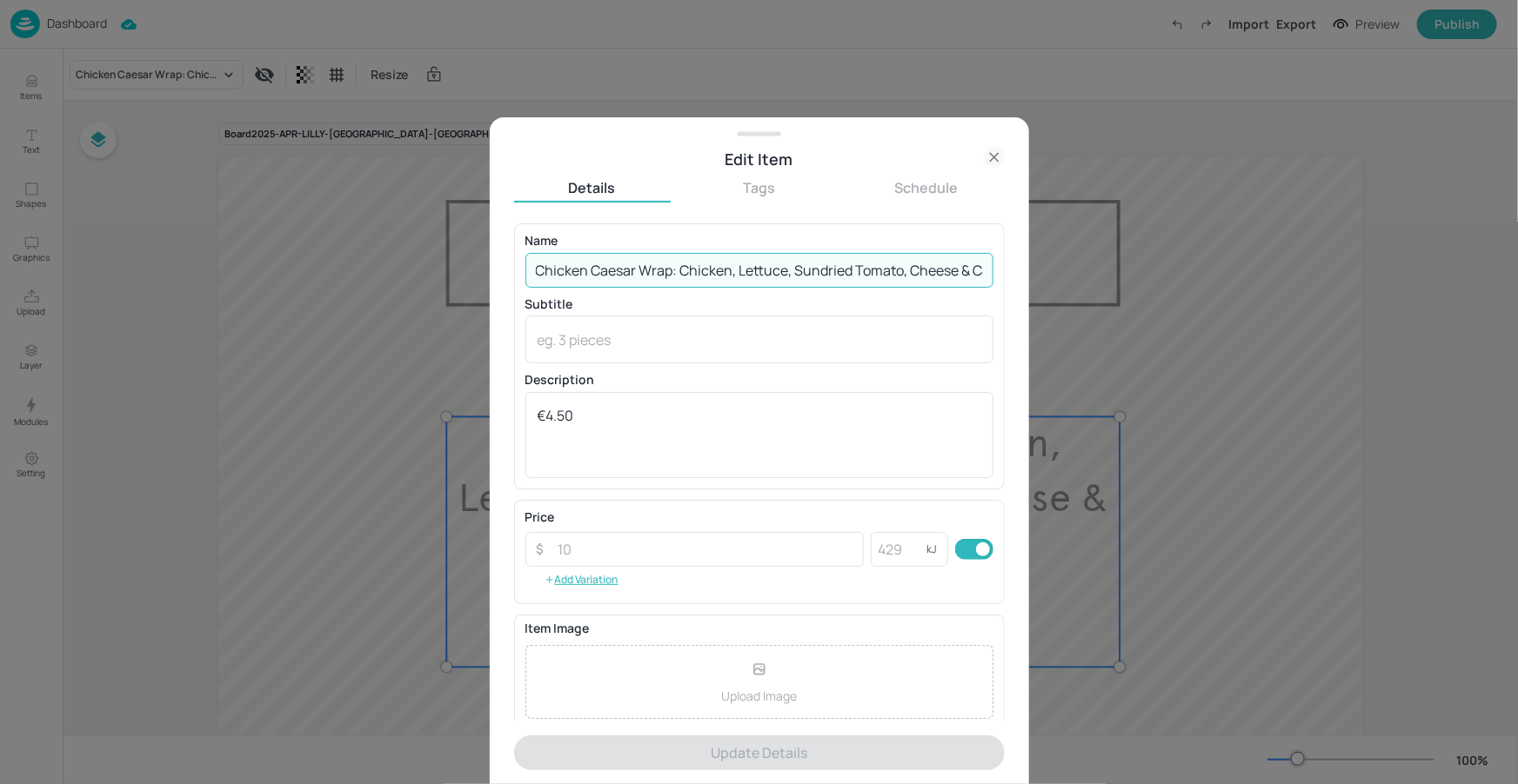
scroll to position [0, 101]
drag, startPoint x: 535, startPoint y: 272, endPoint x: 996, endPoint y: 276, distance: 461.0
click at [996, 276] on div "Name Chicken Caesar Wrap: Chicken, Lettuce, Sundried Tomato, Cheese & Caesar Dr…" at bounding box center [759, 356] width 490 height 265
paste input "ajun mayo, Chicken & Rocket on a Bloomer White Bread"
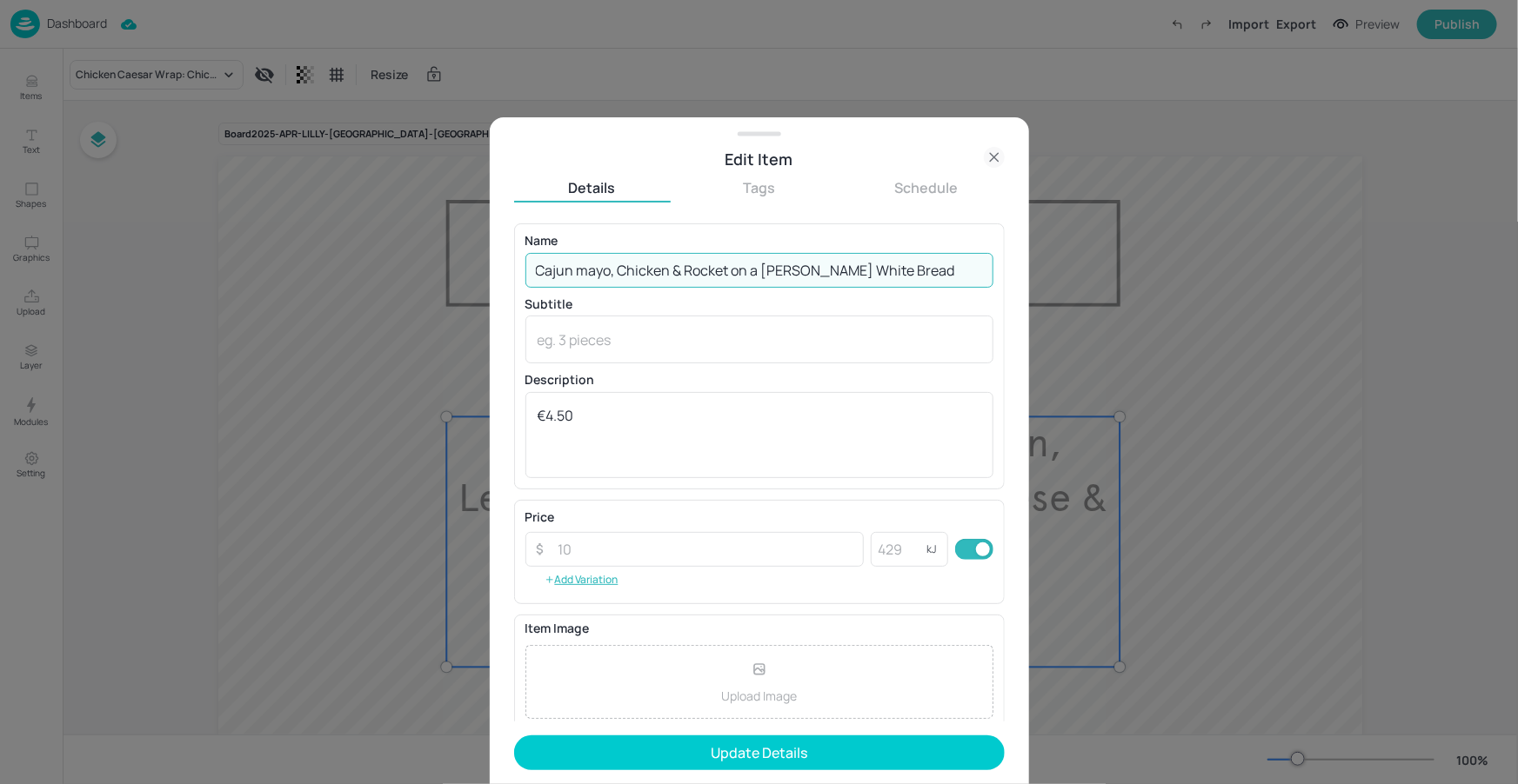
type input "Cajun mayo, Chicken & Rocket on a Bloomer White Bread"
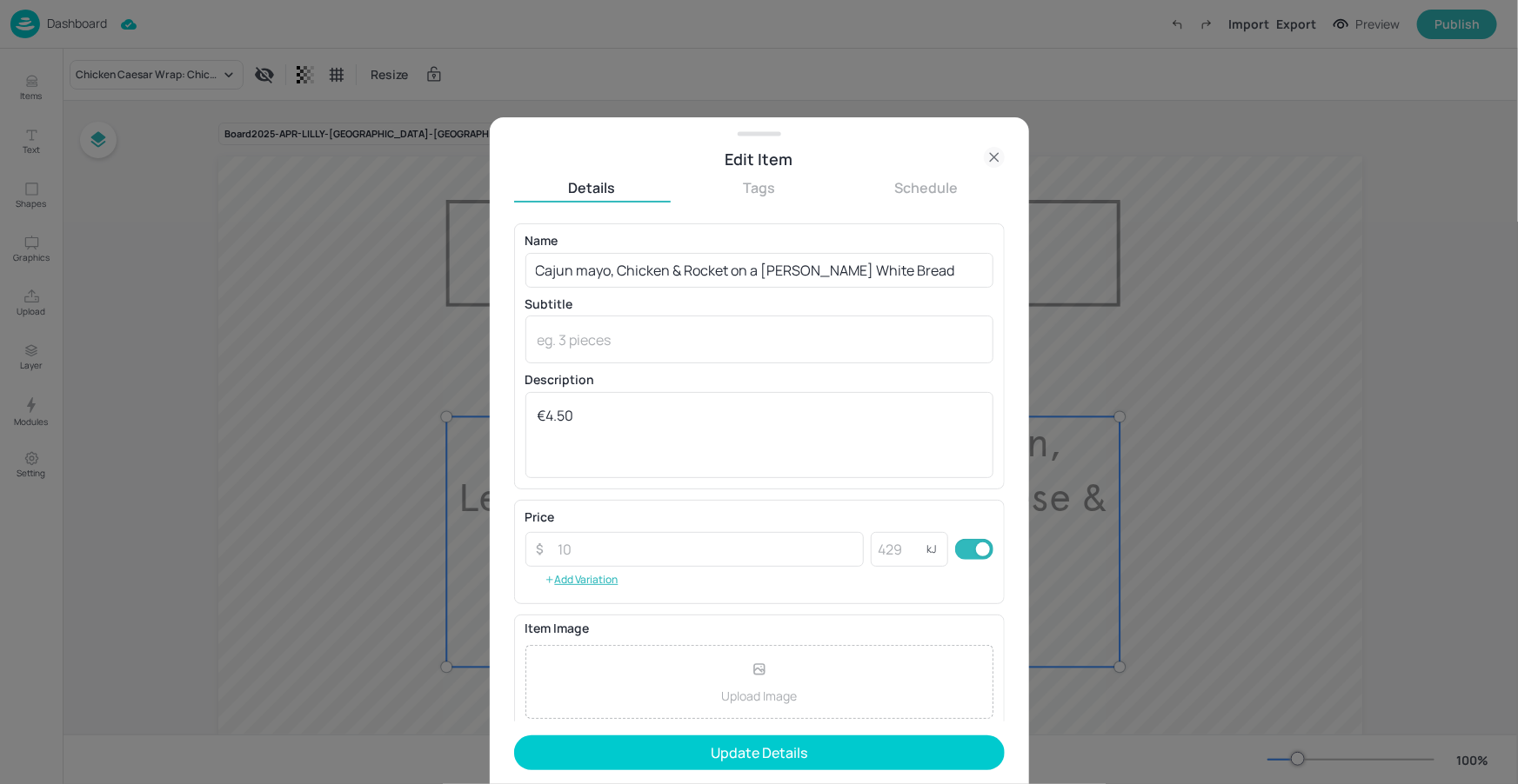
click at [847, 233] on div "Name Cajun mayo, Chicken & Rocket on a Bloomer White Bread ​ Subtitle x ​ Descr…" at bounding box center [759, 356] width 490 height 265
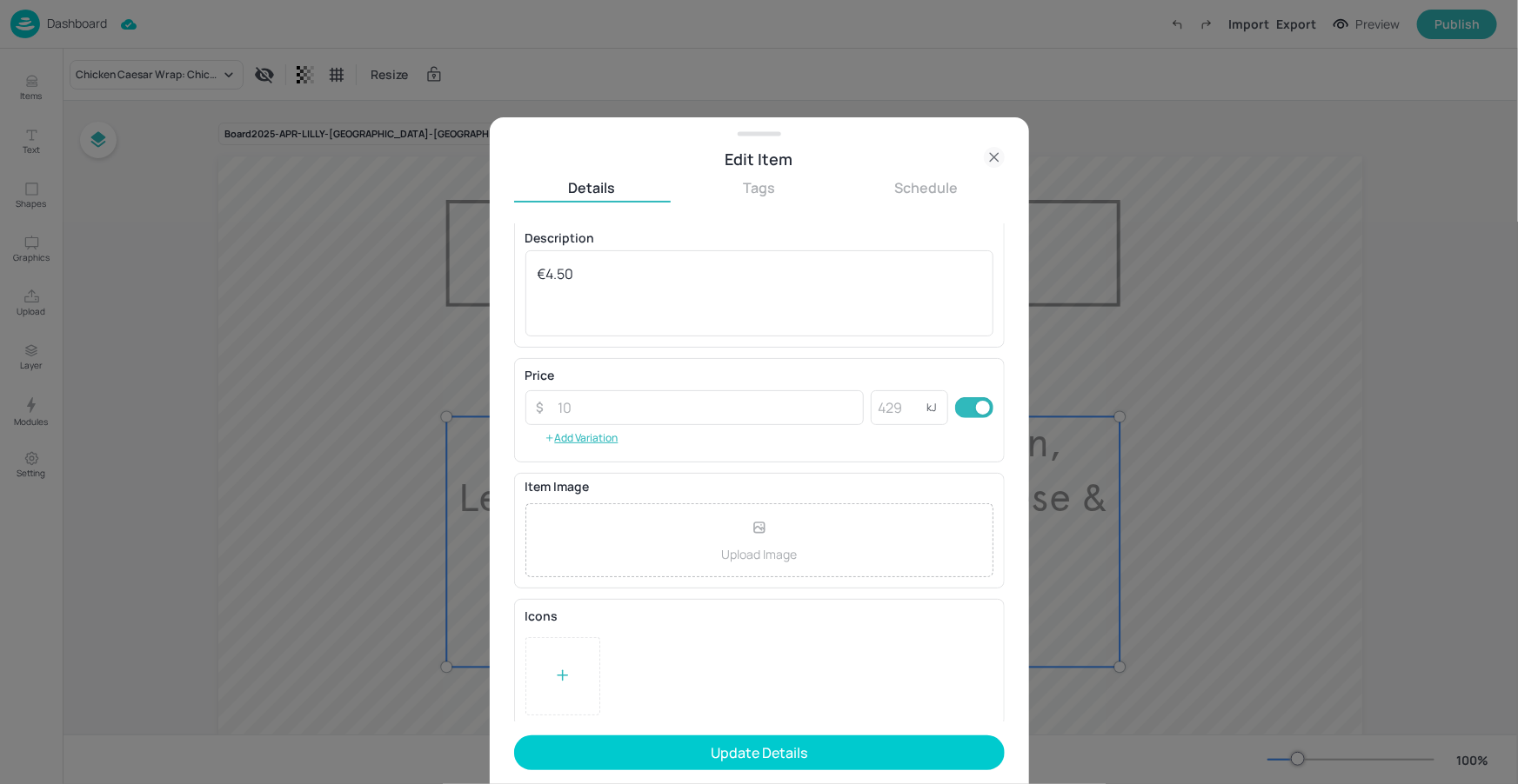
scroll to position [145, 0]
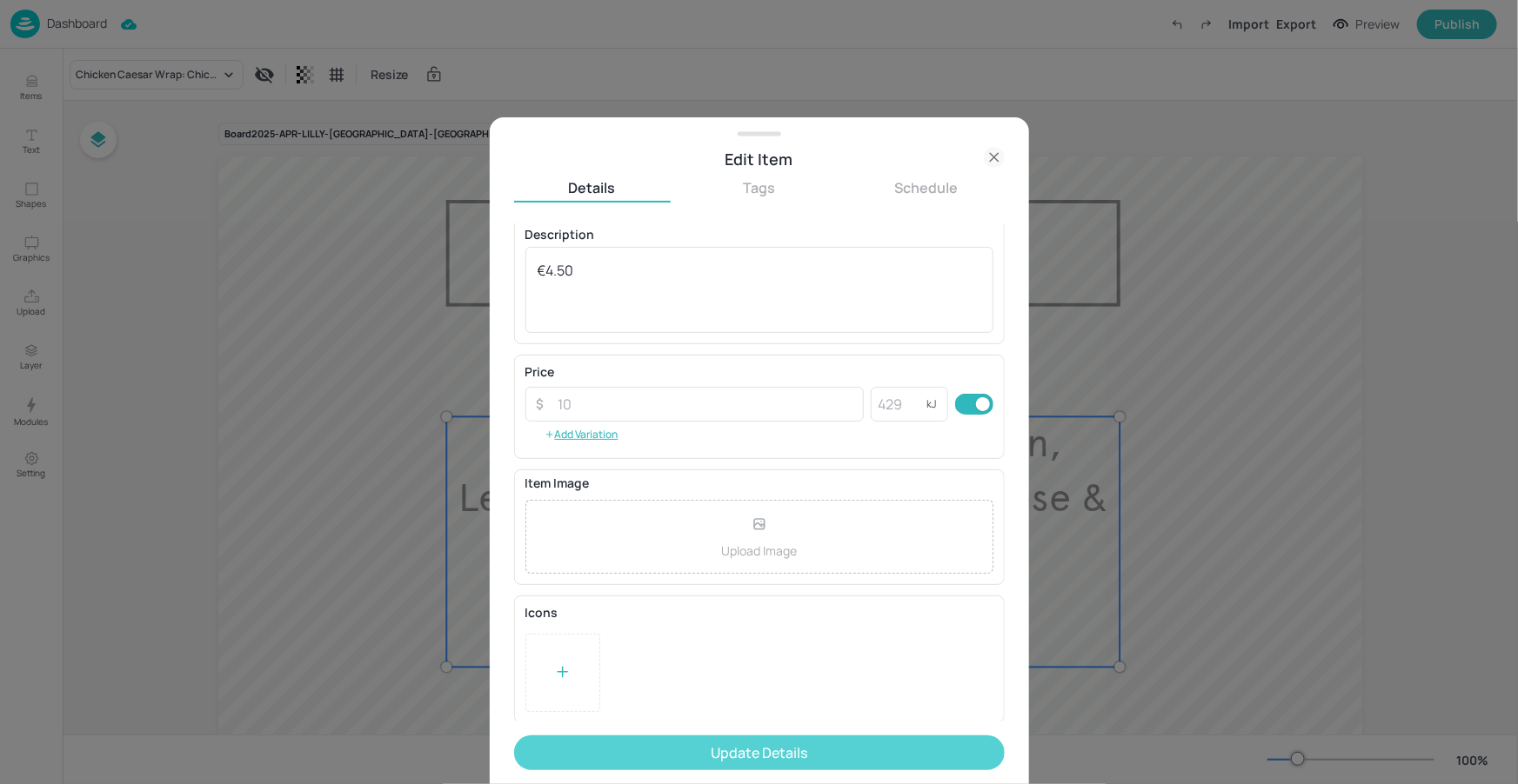
click at [781, 762] on button "Update Details" at bounding box center [759, 752] width 490 height 35
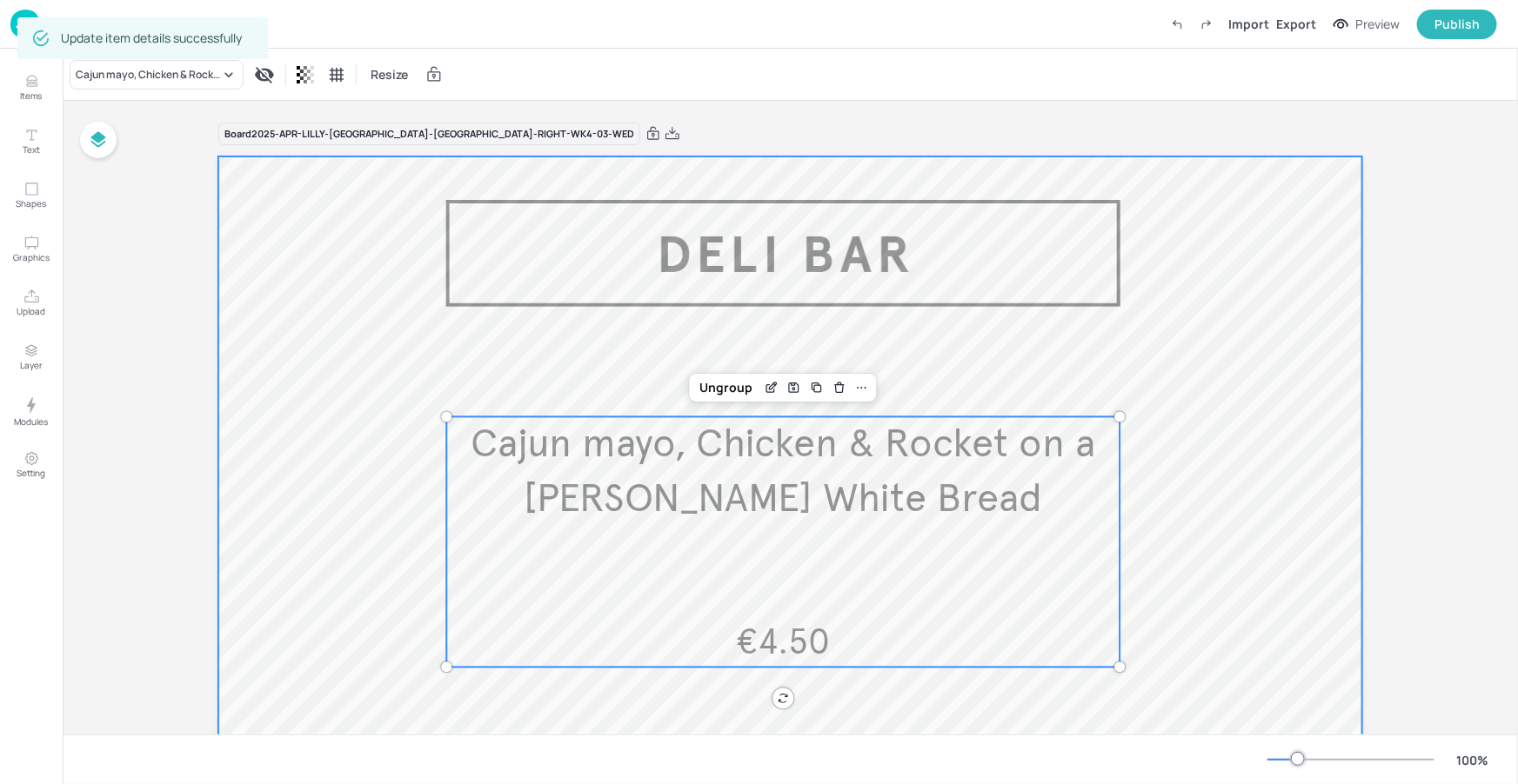
click at [1177, 472] on div at bounding box center [790, 625] width 1144 height 939
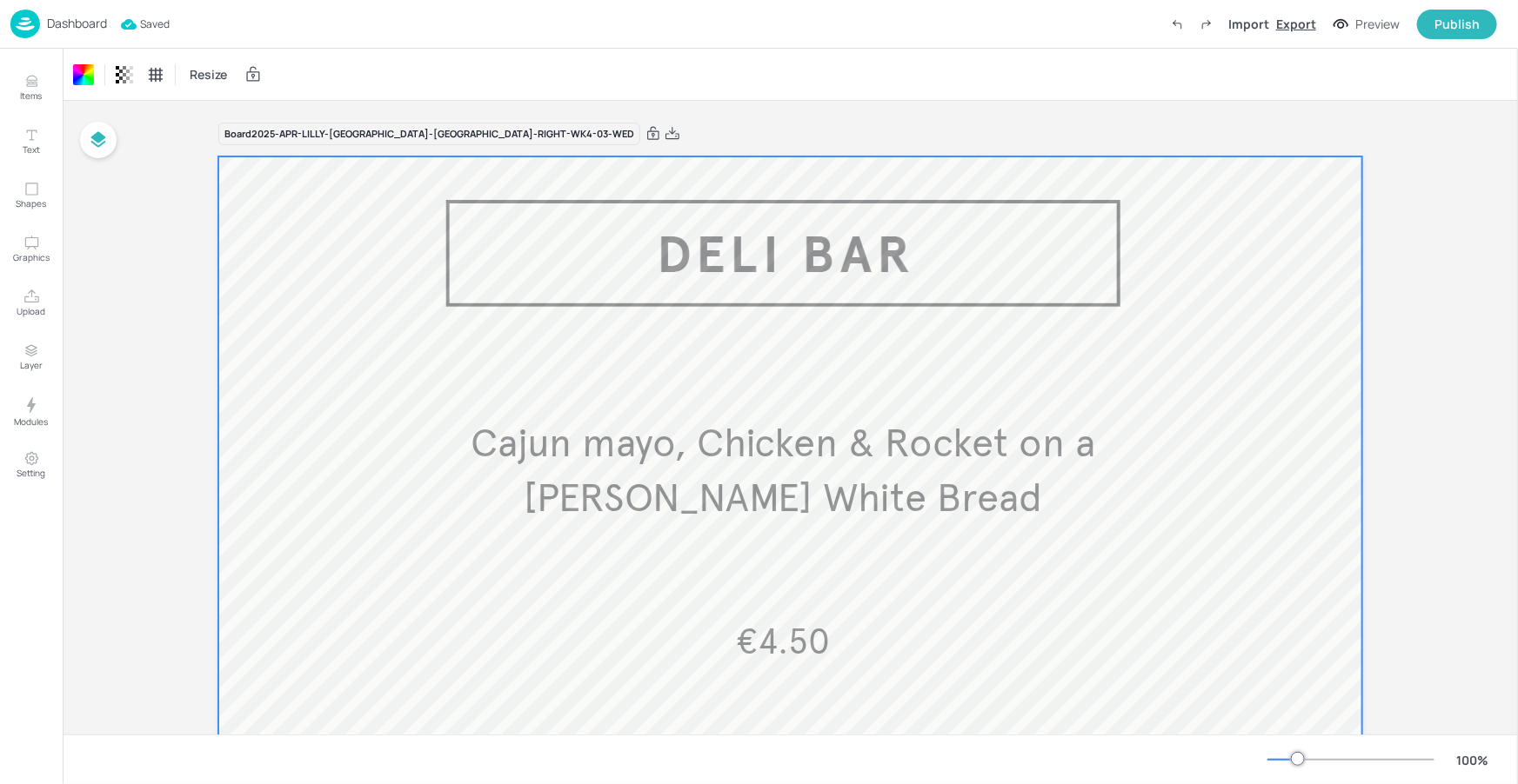
click at [1297, 26] on div "Export" at bounding box center [1296, 23] width 40 height 18
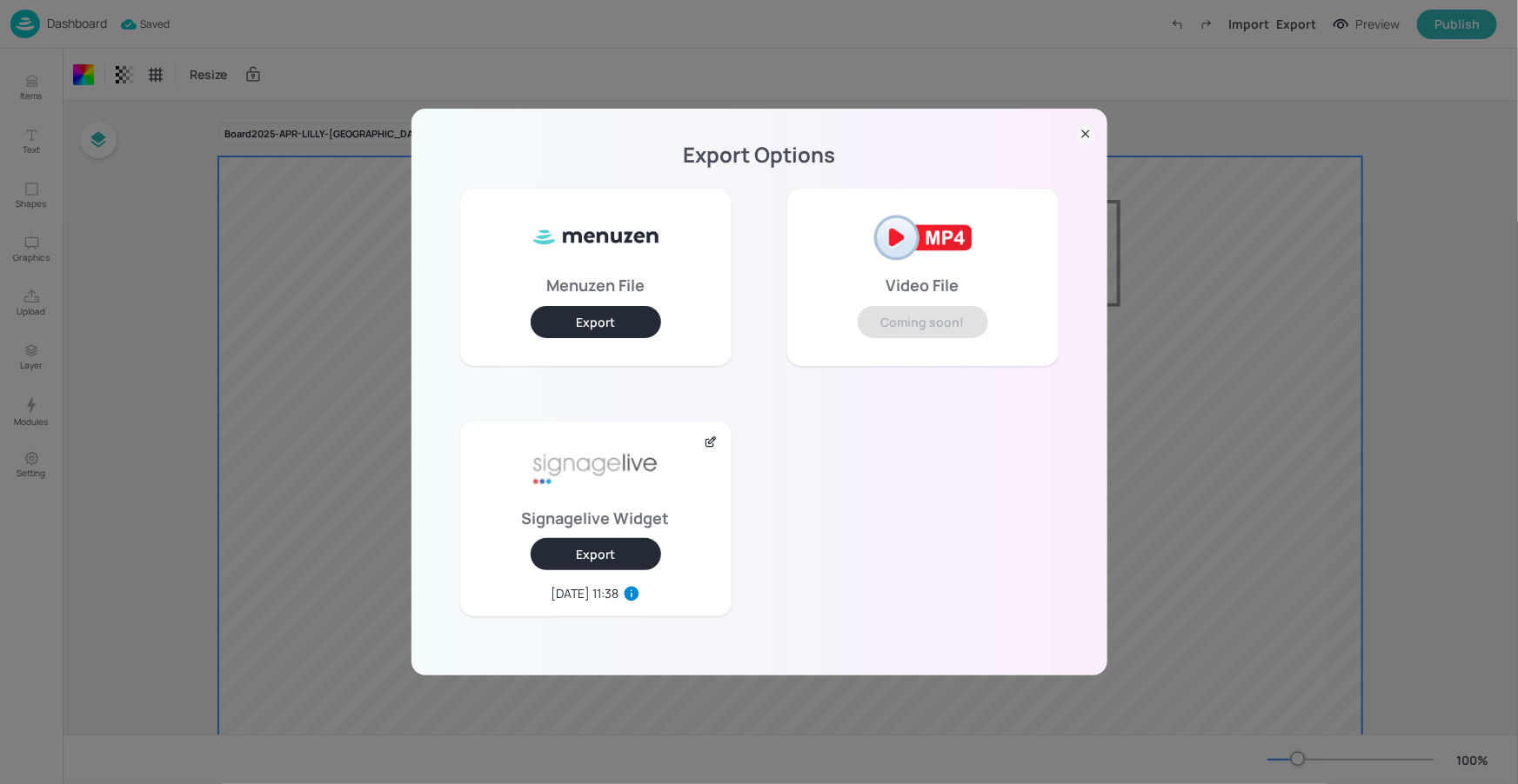
click at [614, 552] on button "Export" at bounding box center [596, 553] width 131 height 32
click at [1087, 126] on icon at bounding box center [1085, 134] width 17 height 17
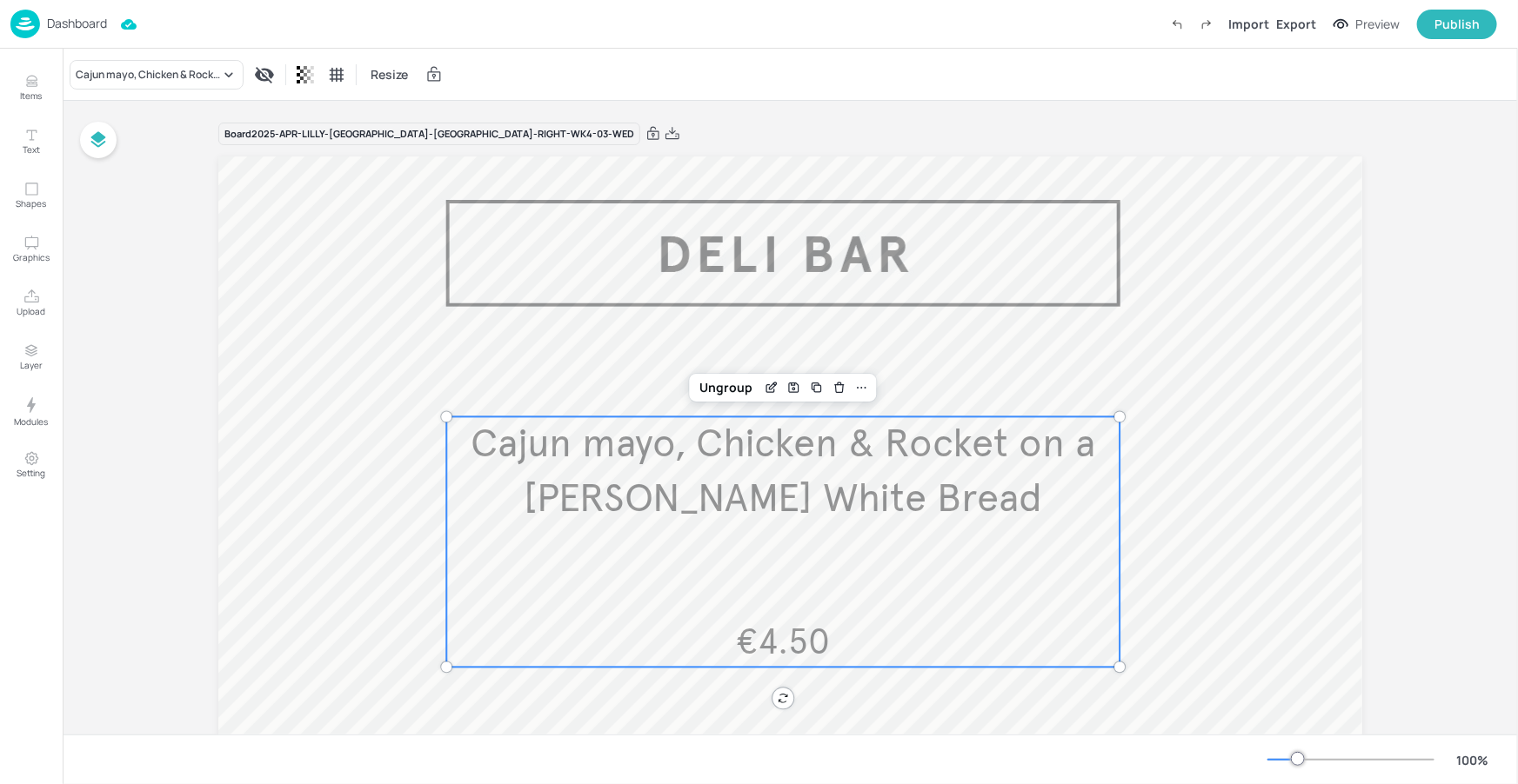
click at [809, 461] on span "Cajun mayo, Chicken & Rocket on a Bloomer White Bread" at bounding box center [783, 472] width 626 height 104
click at [774, 388] on icon "Edit Item" at bounding box center [770, 387] width 14 height 13
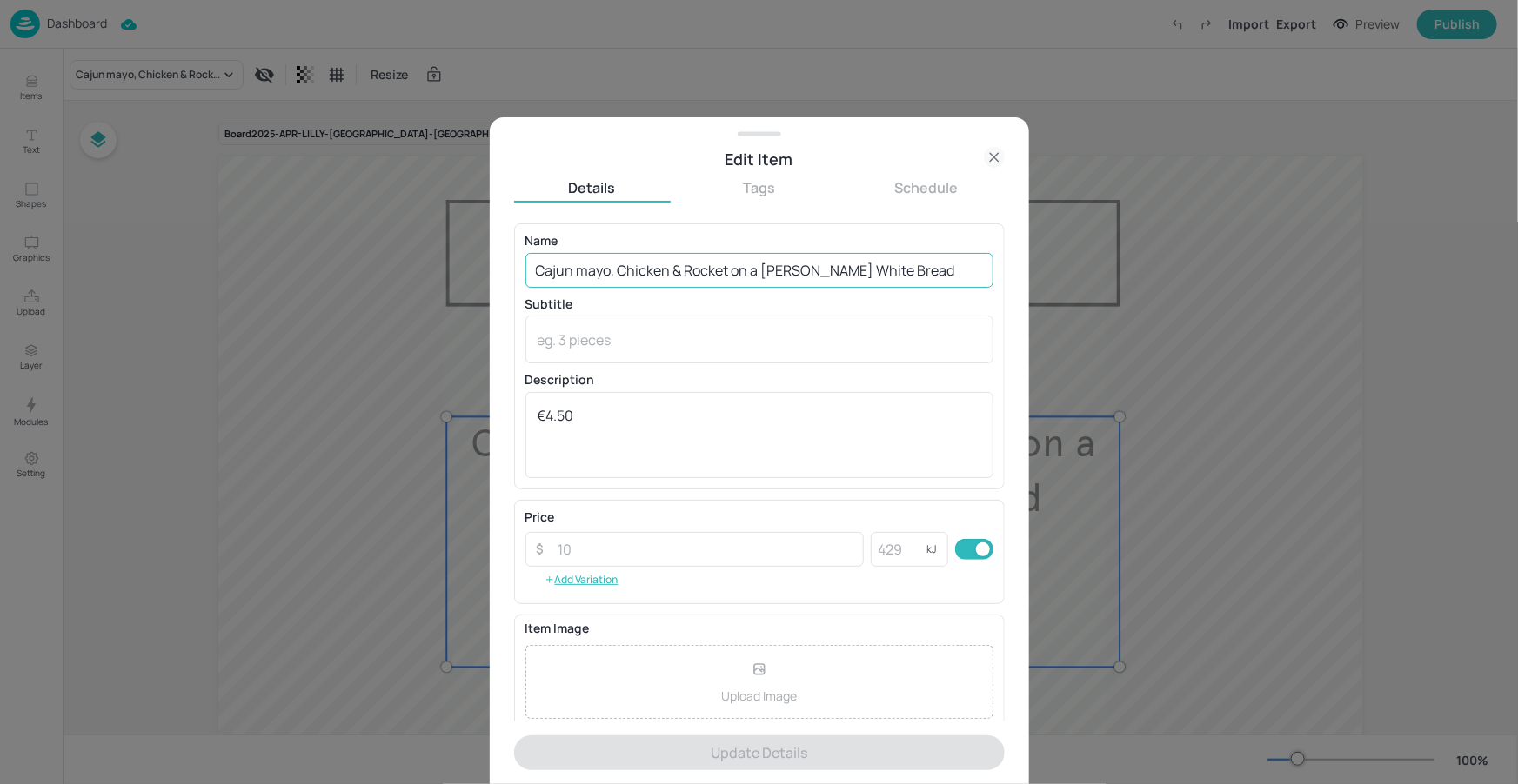
click at [584, 266] on input "Cajun mayo, Chicken & Rocket on a Bloomer White Bread" at bounding box center [759, 270] width 468 height 35
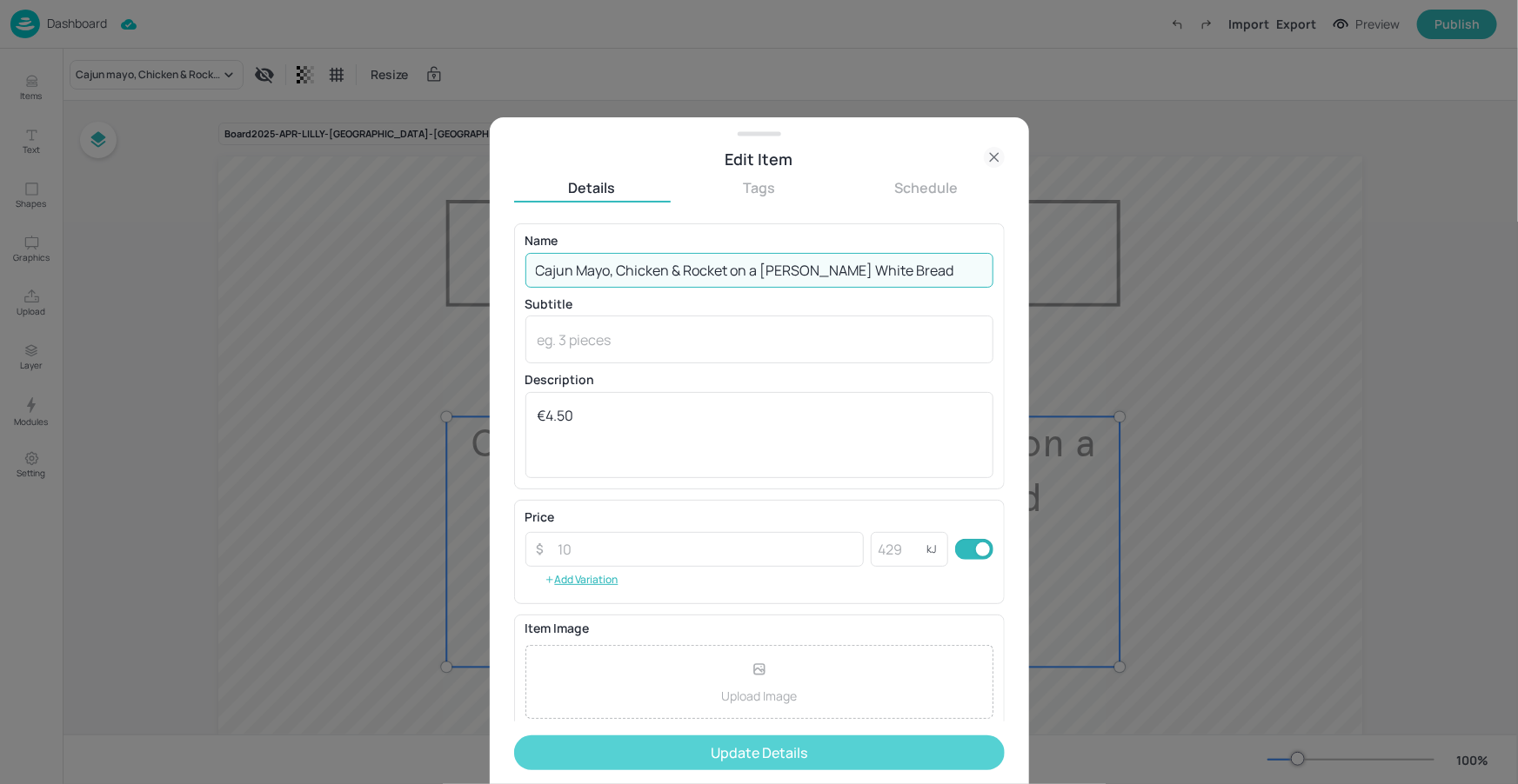
type input "Cajun Mayo, Chicken & Rocket on a Bloomer White Bread"
click at [823, 748] on button "Update Details" at bounding box center [759, 752] width 490 height 35
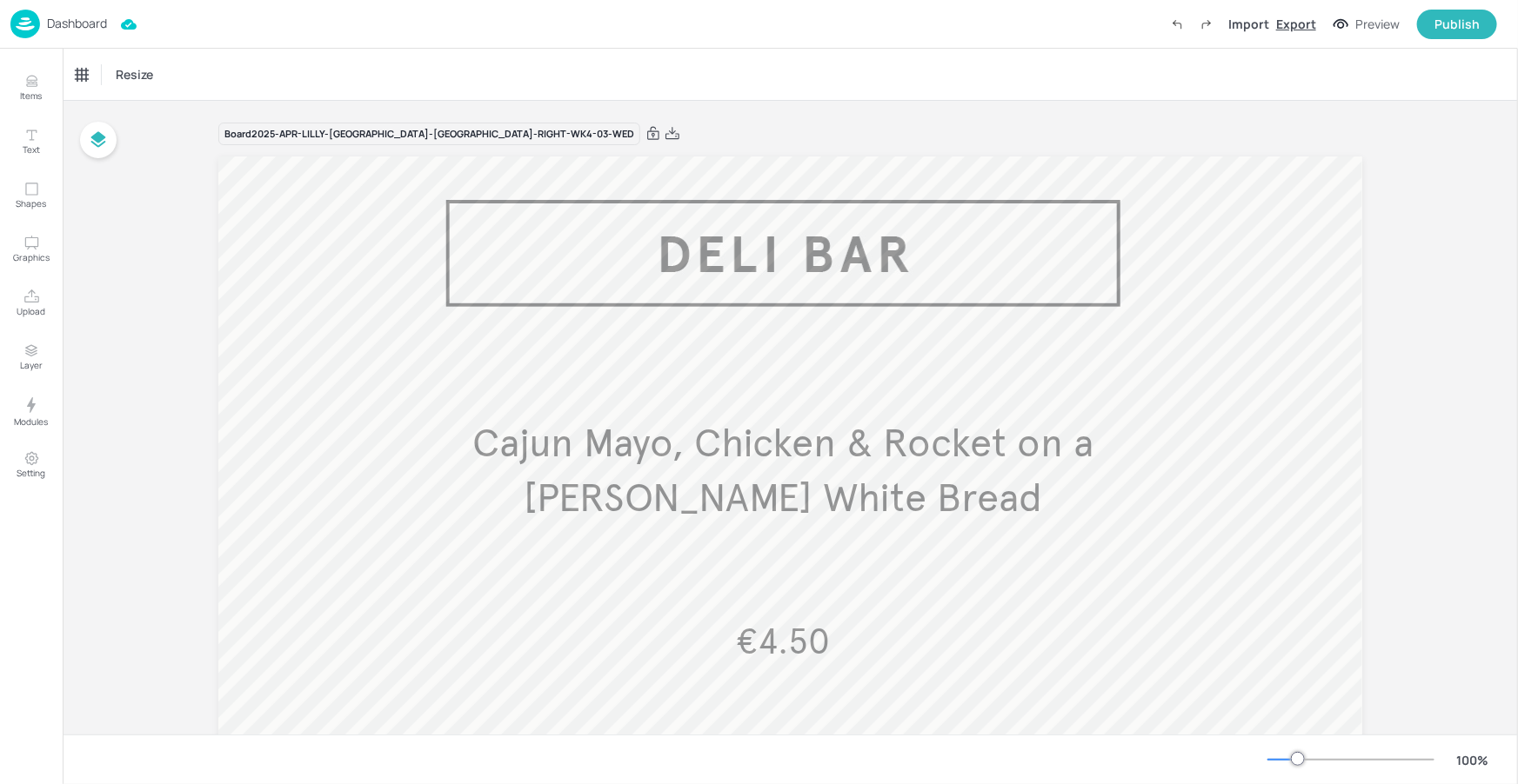
click at [1283, 29] on div "Export" at bounding box center [1296, 23] width 40 height 18
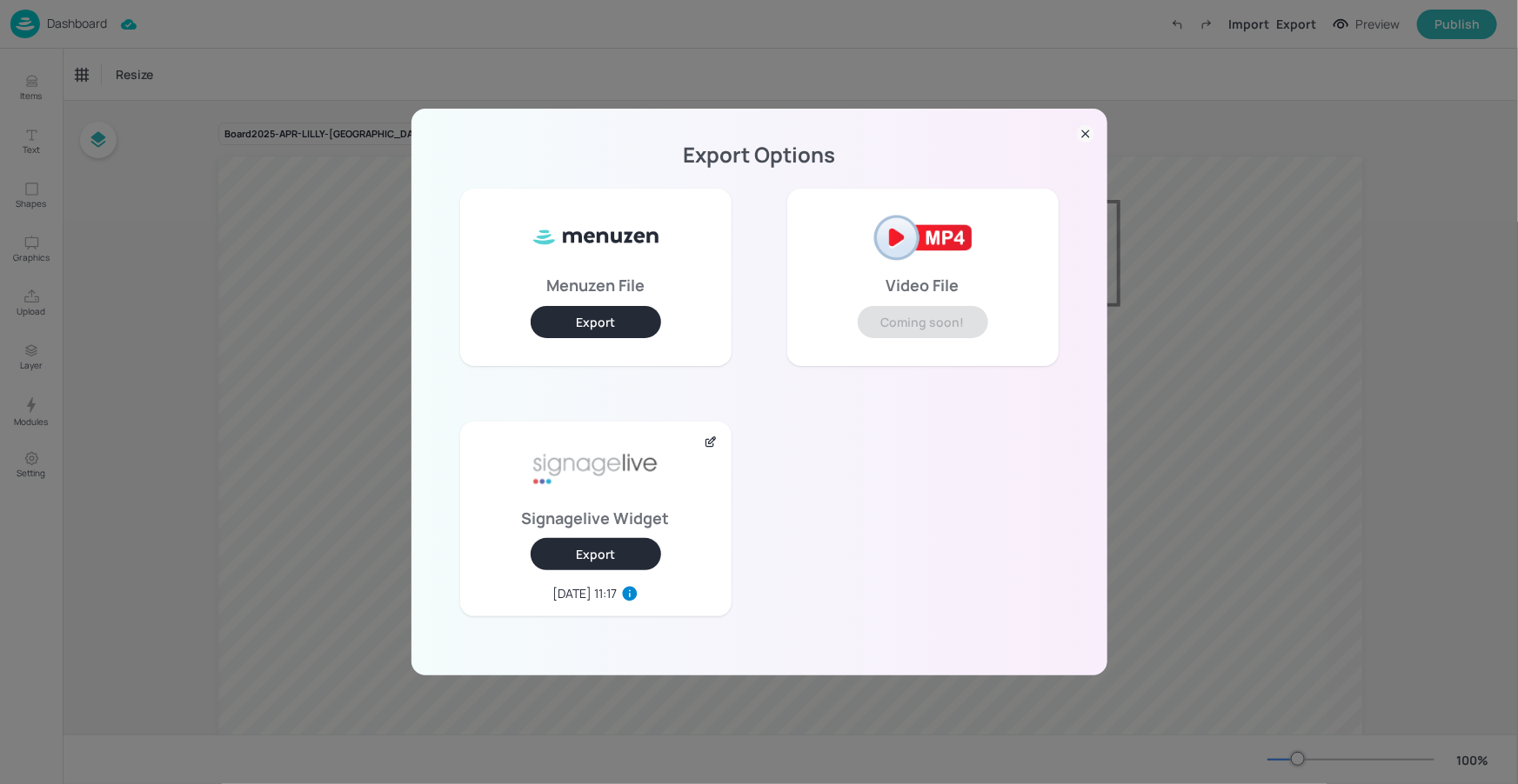
click at [579, 555] on button "Export" at bounding box center [596, 553] width 131 height 32
click at [1089, 138] on icon at bounding box center [1085, 134] width 17 height 17
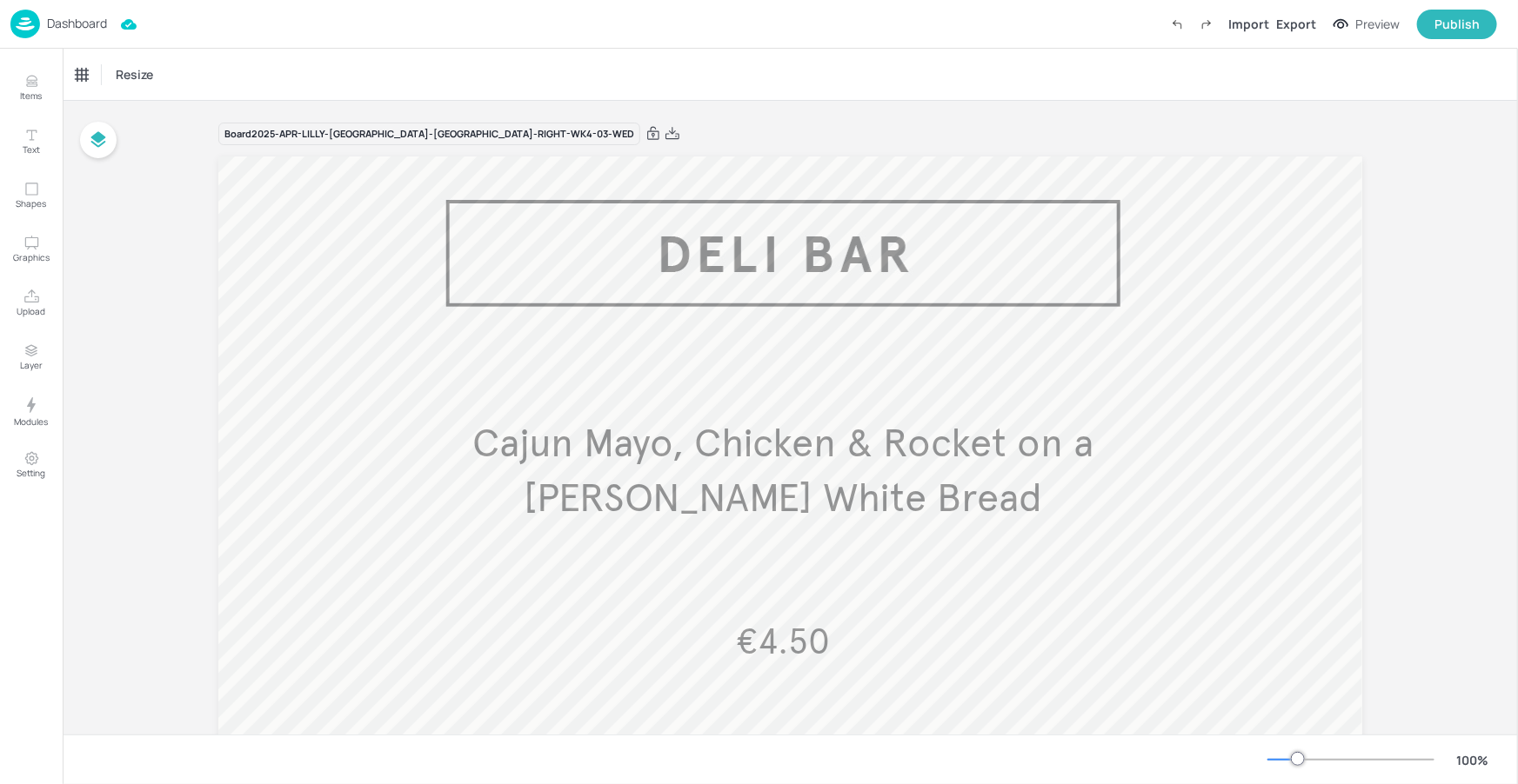
click at [87, 19] on p "Dashboard" at bounding box center [77, 23] width 60 height 12
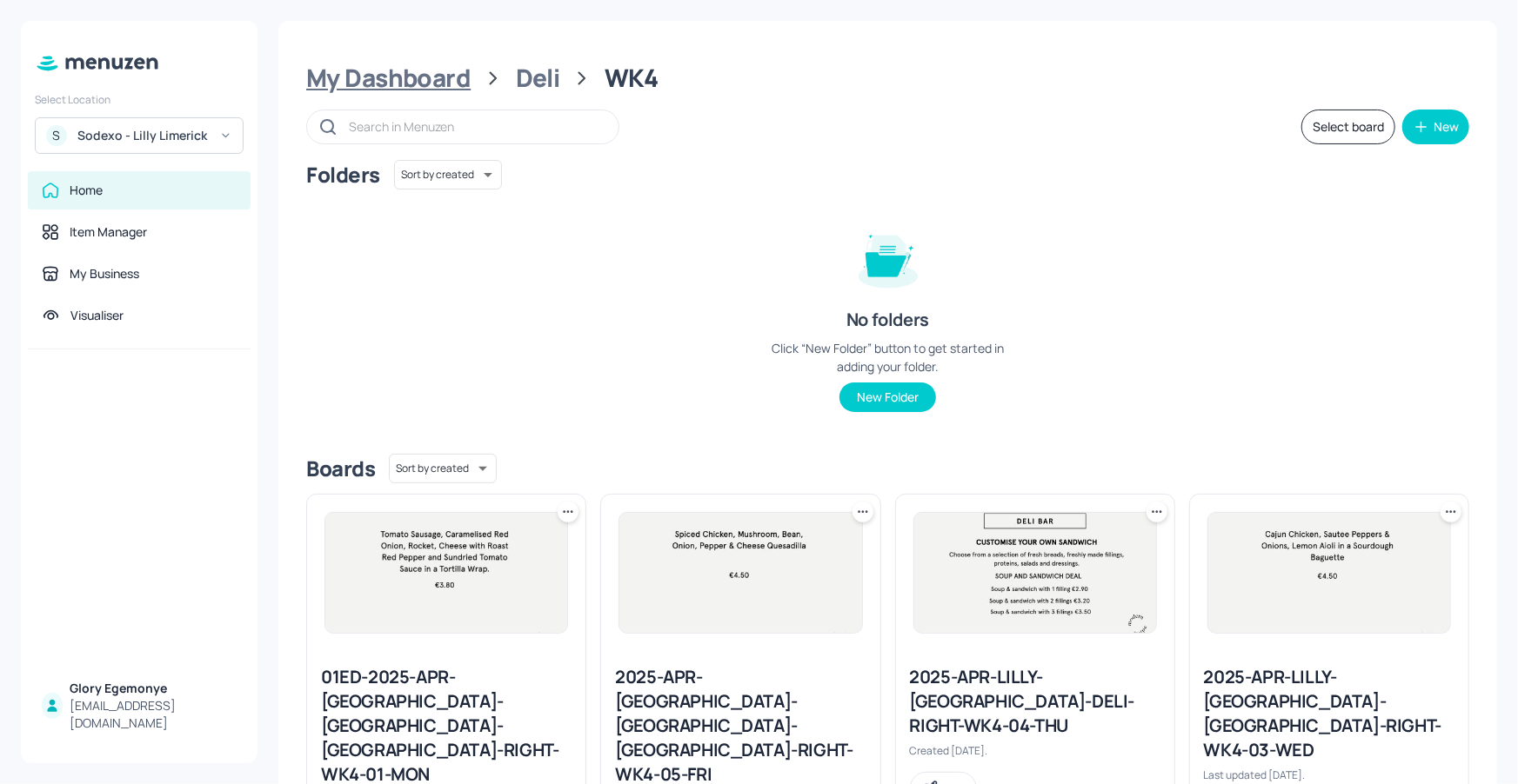
click at [425, 82] on div "My Dashboard" at bounding box center [387, 78] width 164 height 32
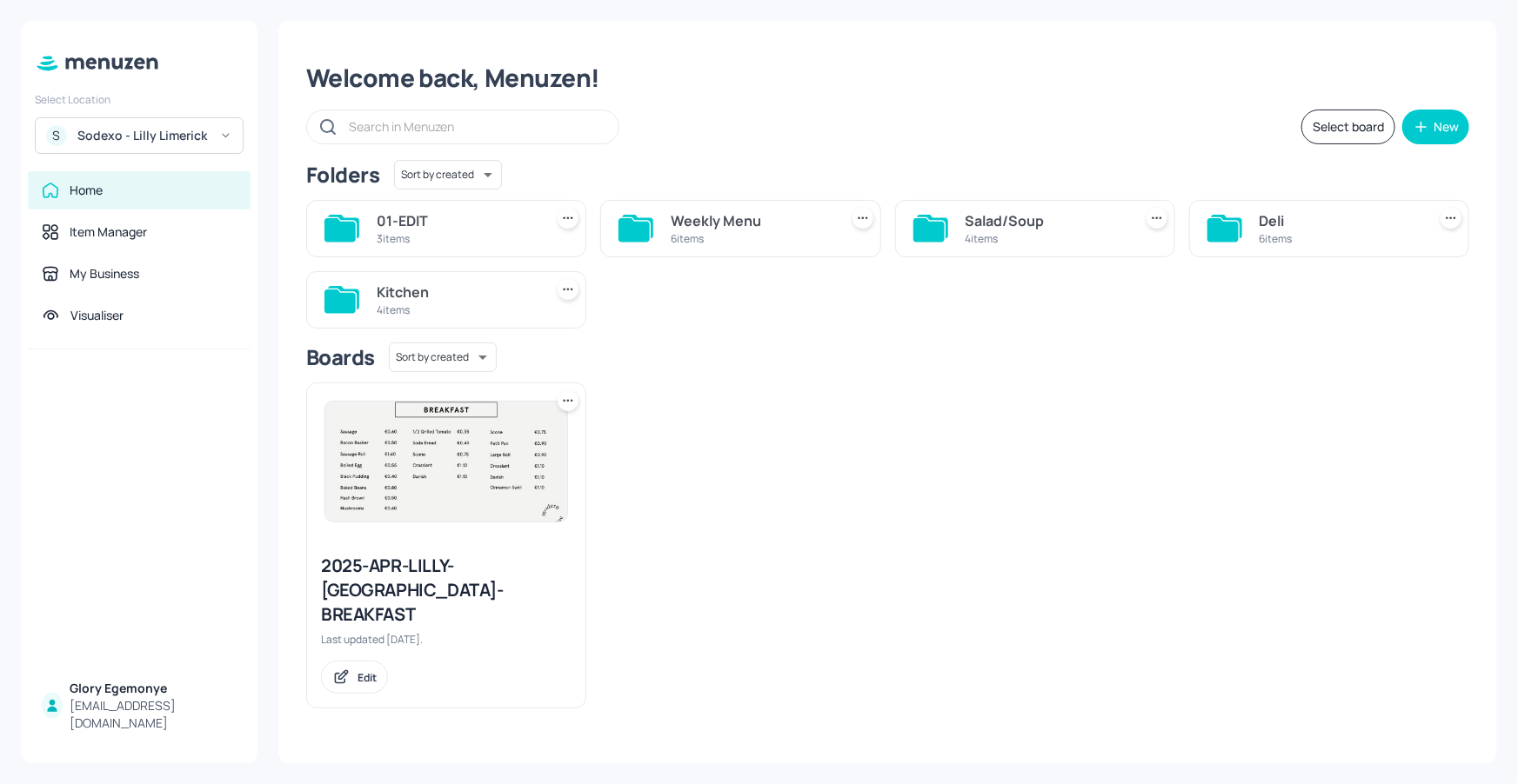
click at [342, 306] on icon at bounding box center [339, 301] width 32 height 23
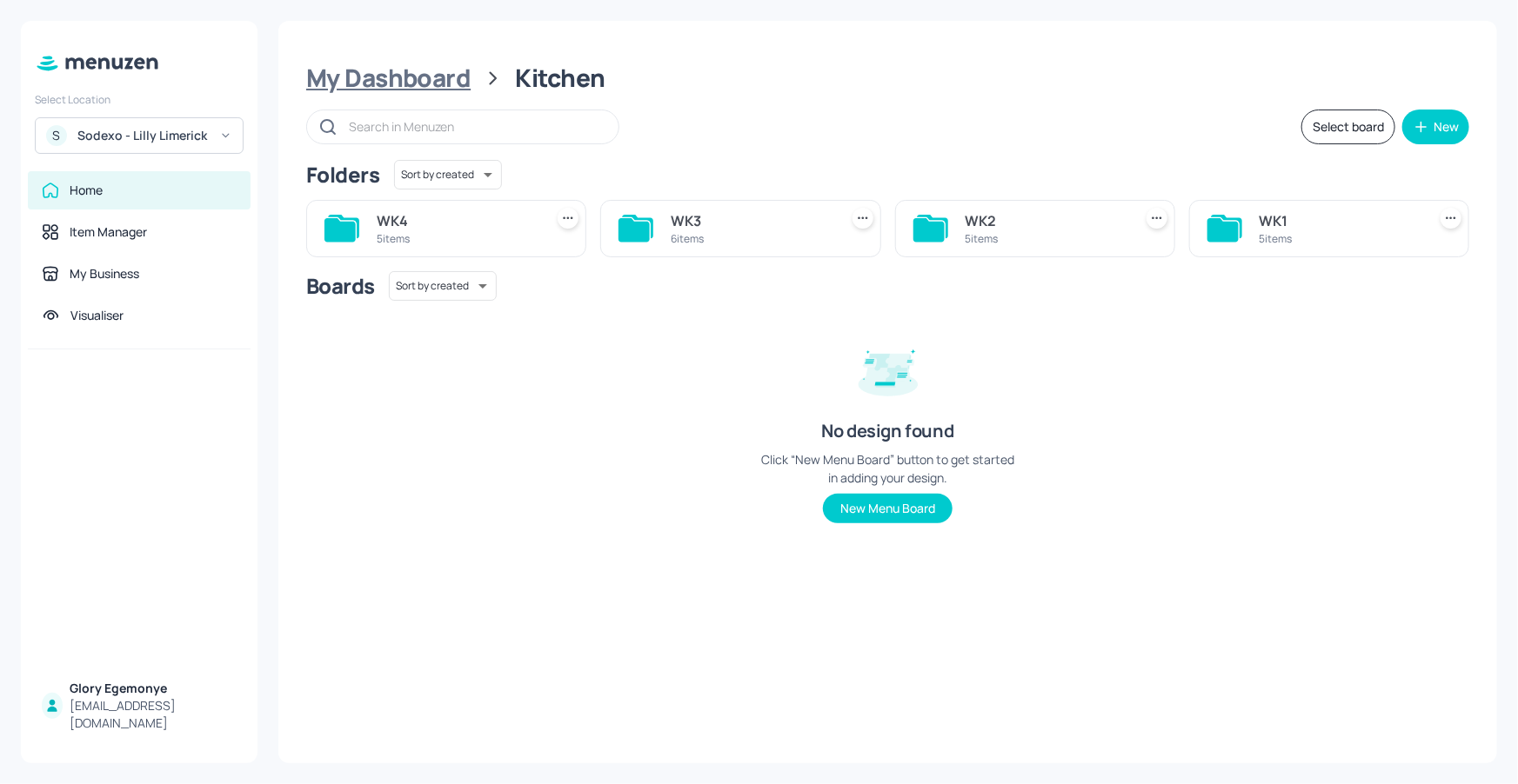
click at [423, 77] on div "My Dashboard" at bounding box center [387, 78] width 164 height 32
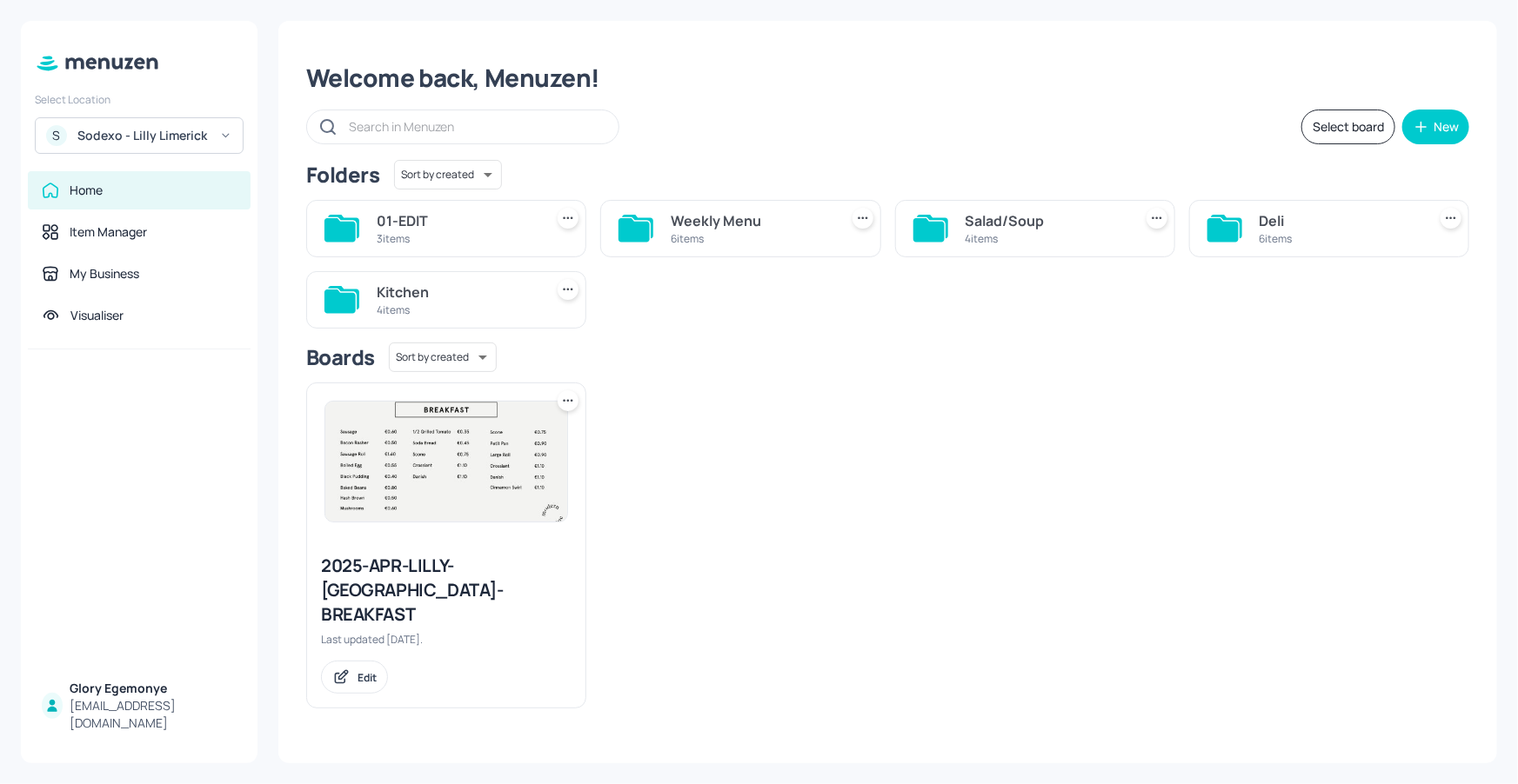
click at [1234, 228] on icon at bounding box center [1223, 230] width 32 height 23
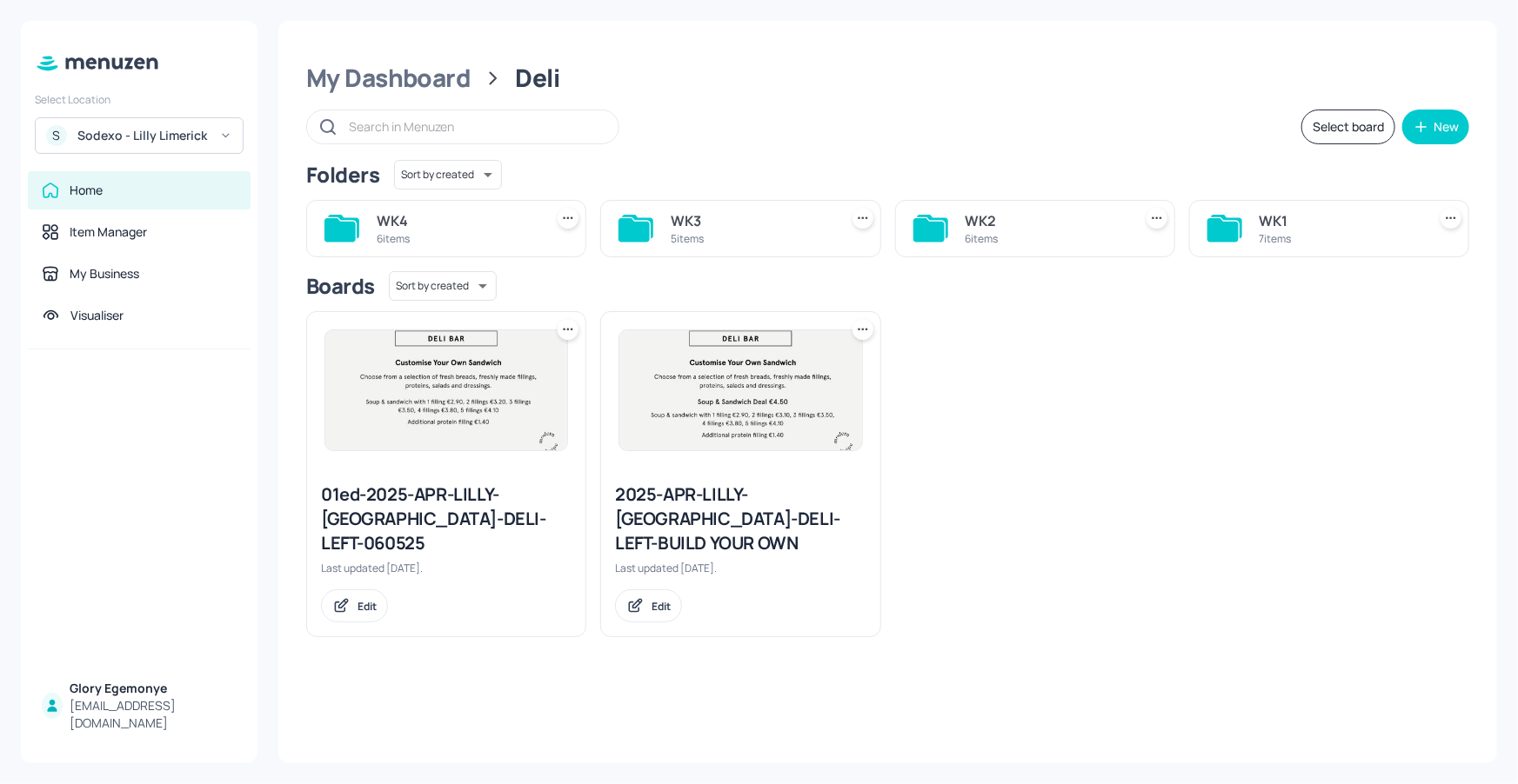
click at [348, 228] on icon at bounding box center [339, 230] width 32 height 23
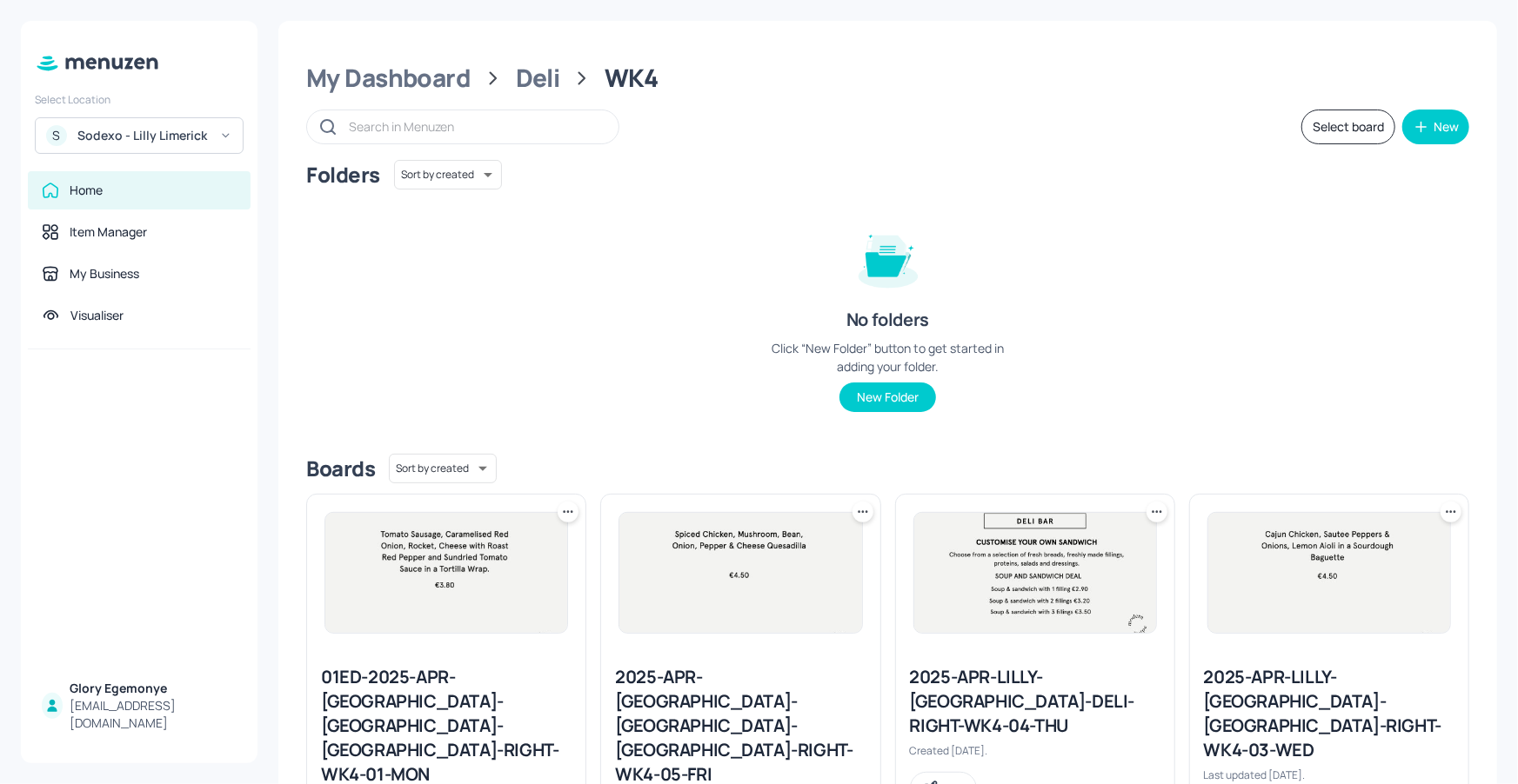
scroll to position [291, 0]
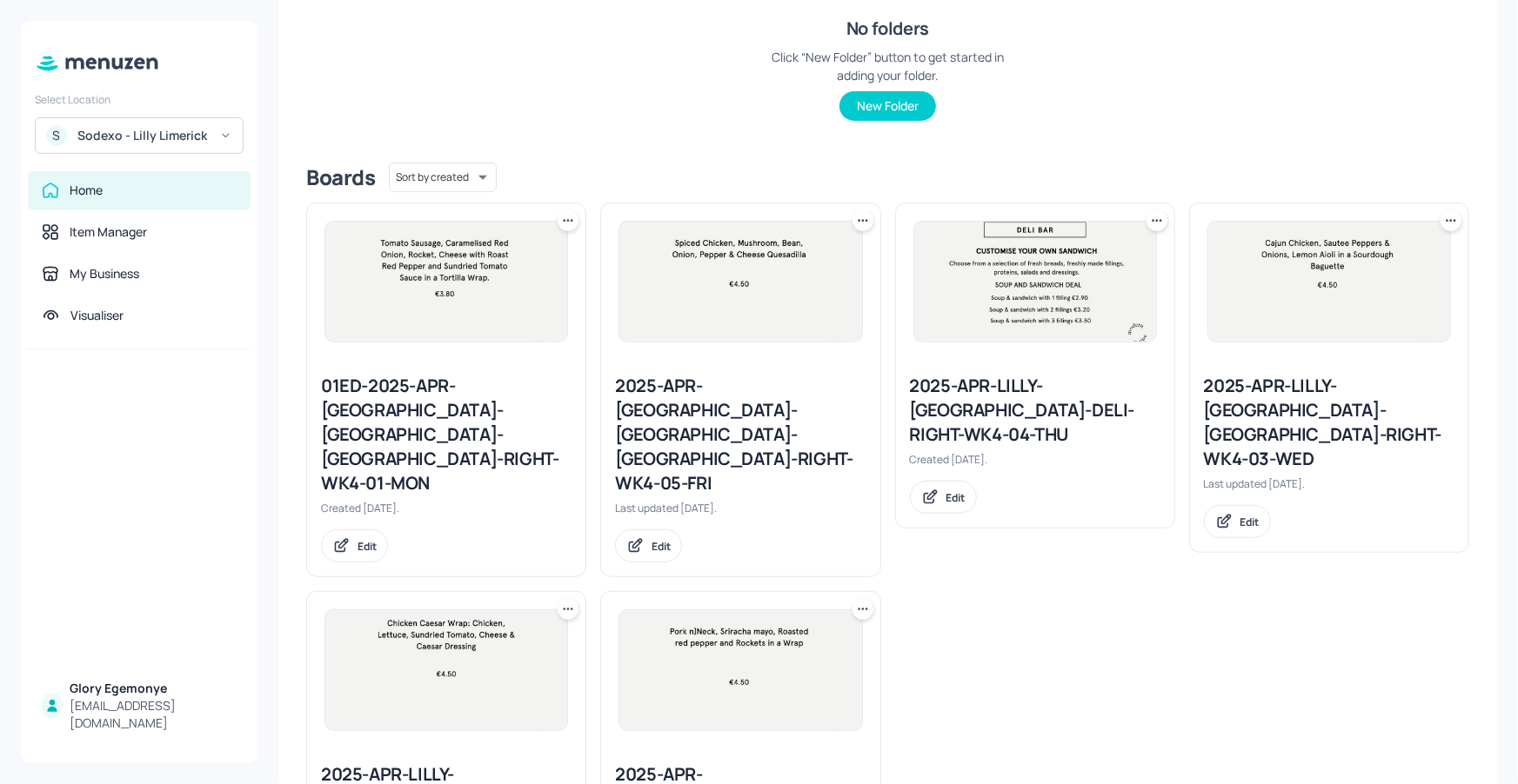
click at [1285, 393] on div "2025-APR-LILLY-LIMERICK-DELI-RIGHT-WK4-03-WED" at bounding box center [1329, 422] width 251 height 97
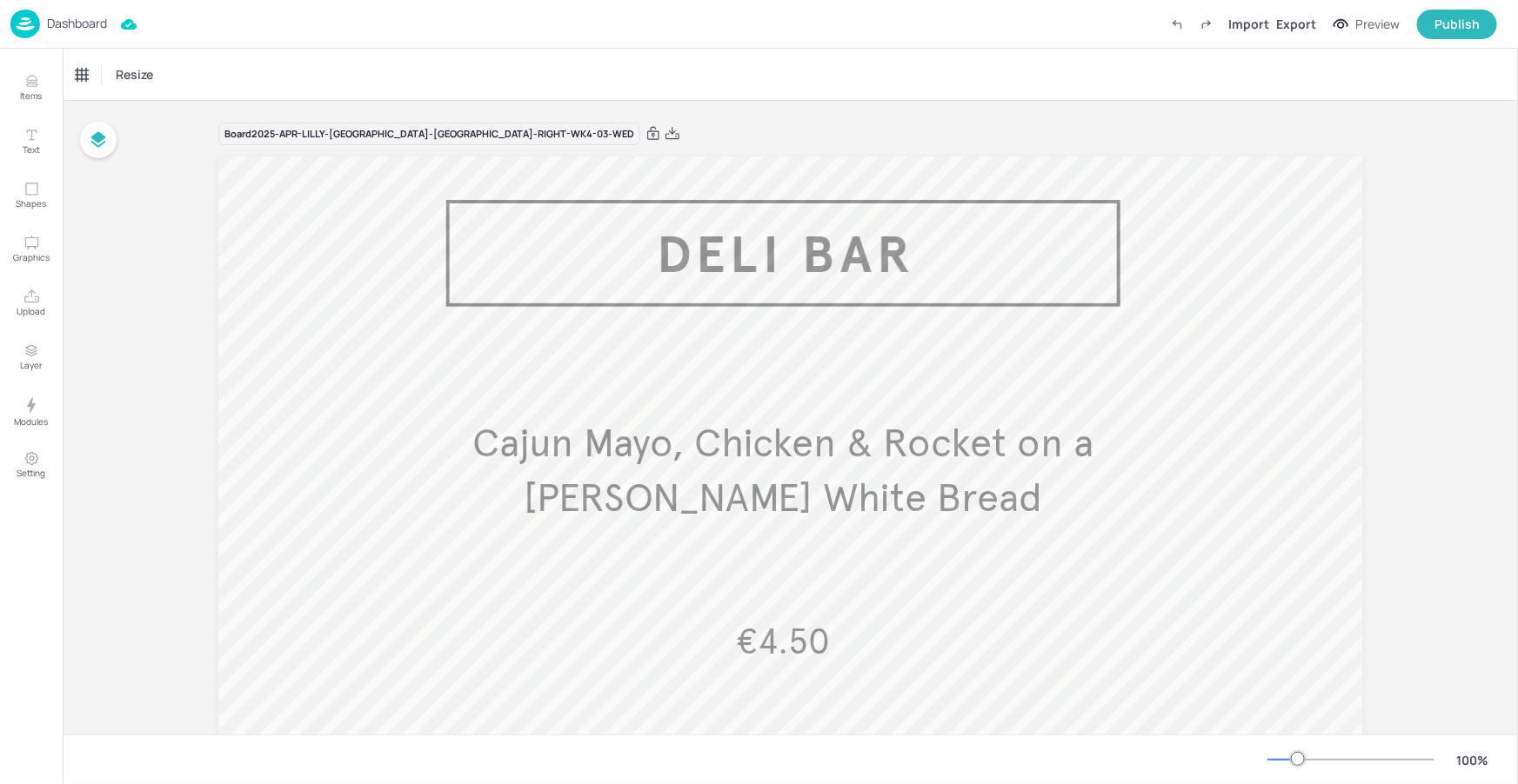
click at [95, 24] on p "Dashboard" at bounding box center [77, 23] width 60 height 12
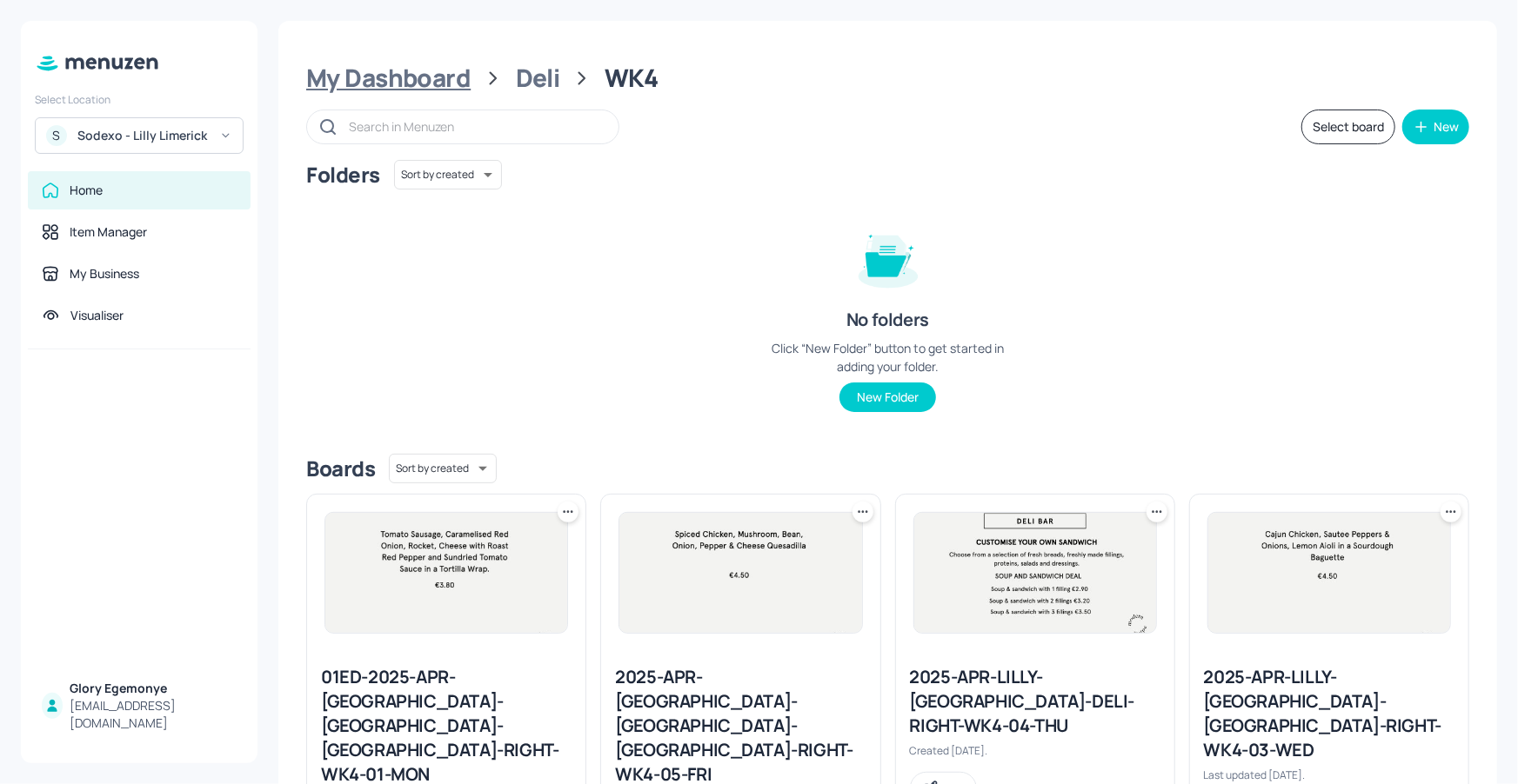
click at [432, 78] on div "My Dashboard" at bounding box center [387, 78] width 164 height 32
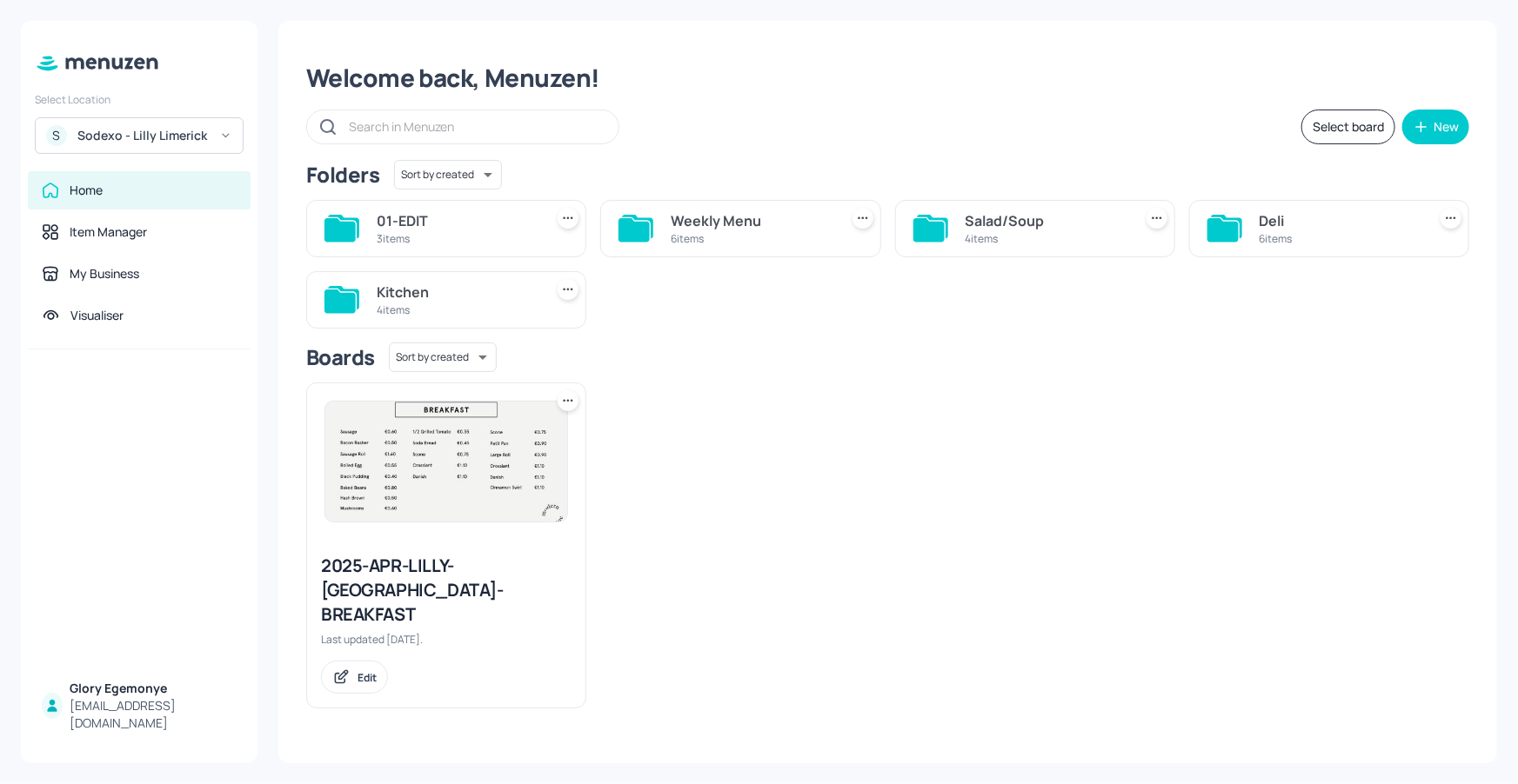
click at [351, 301] on icon at bounding box center [339, 301] width 32 height 23
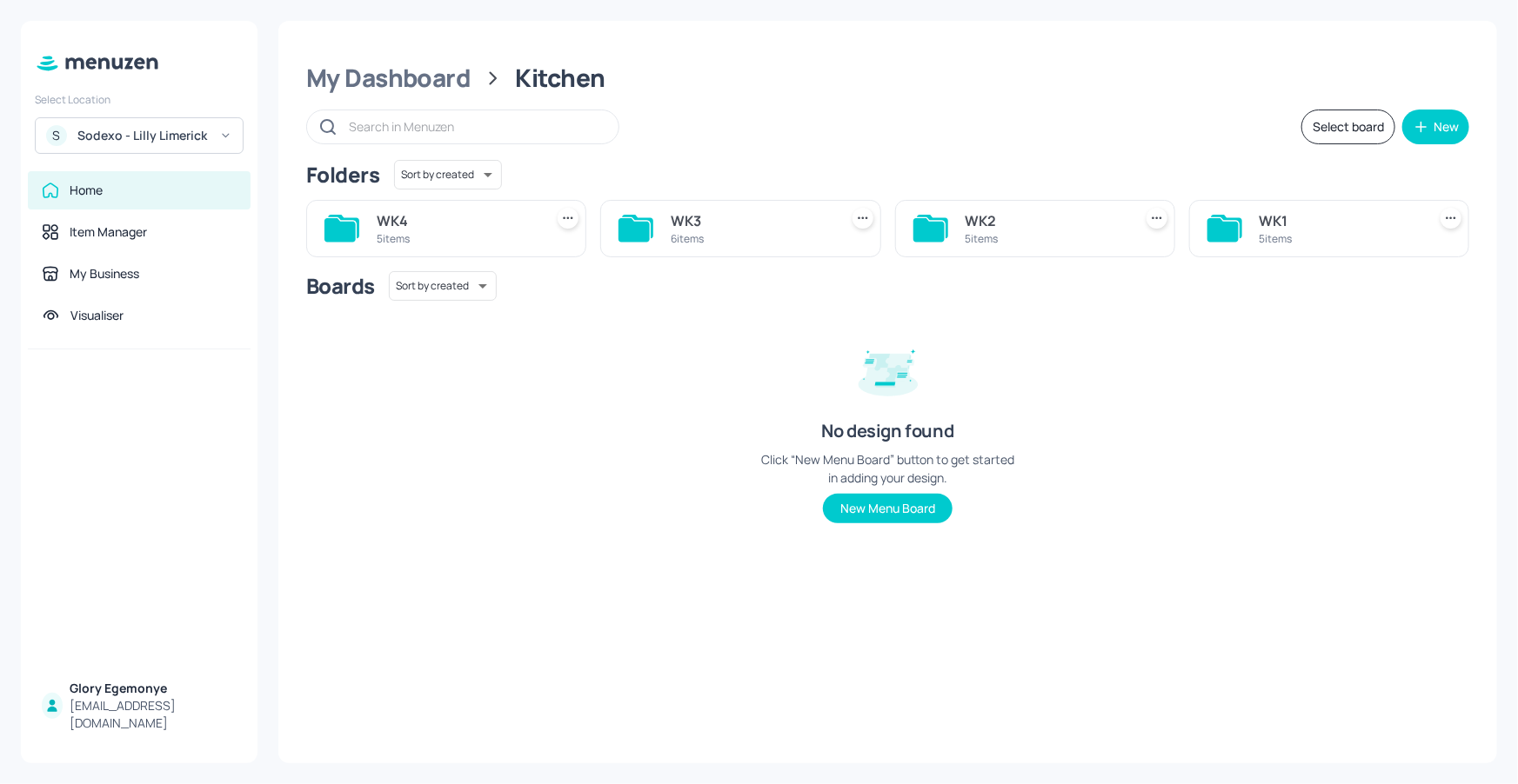
click at [333, 222] on icon at bounding box center [339, 230] width 32 height 23
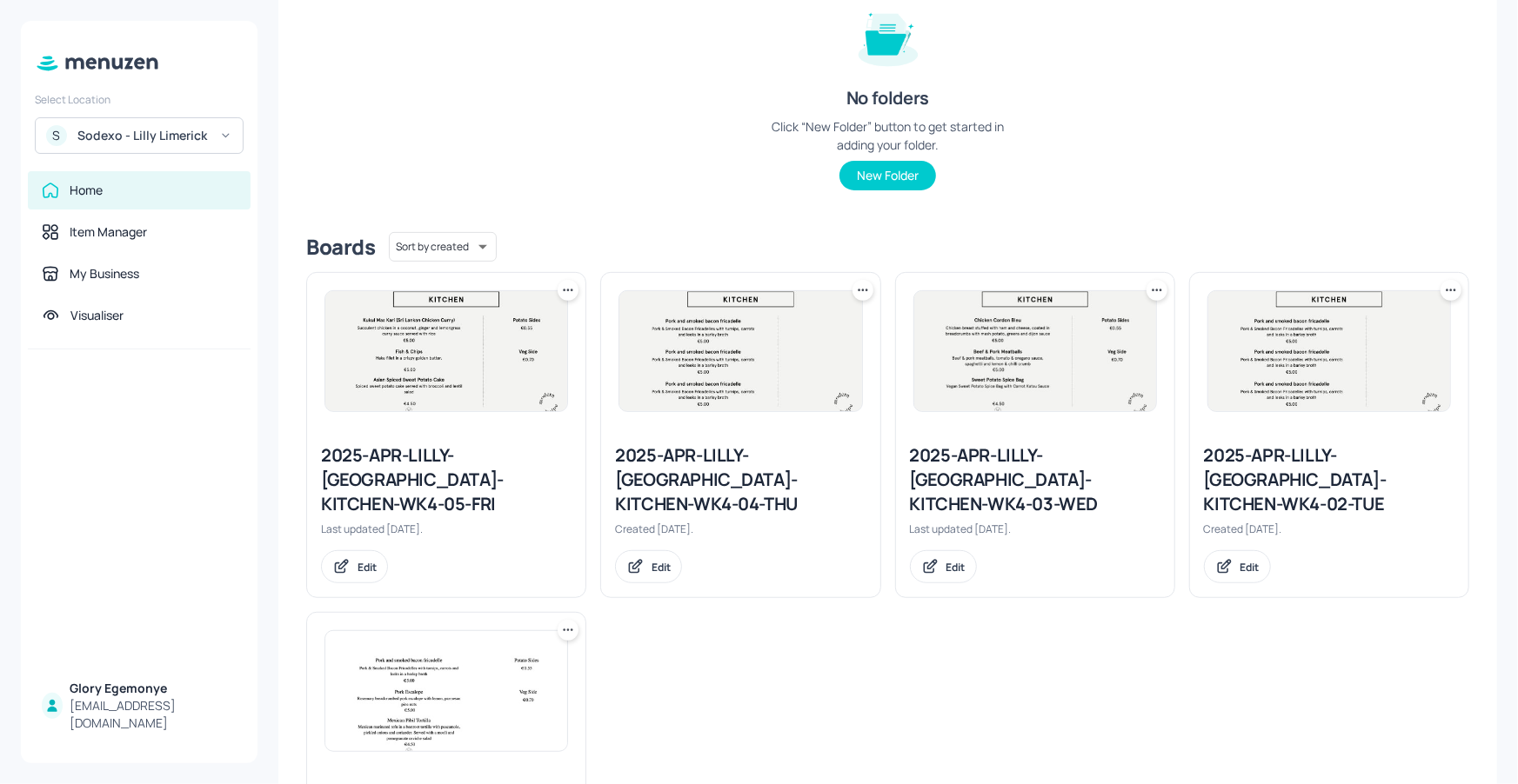
scroll to position [252, 0]
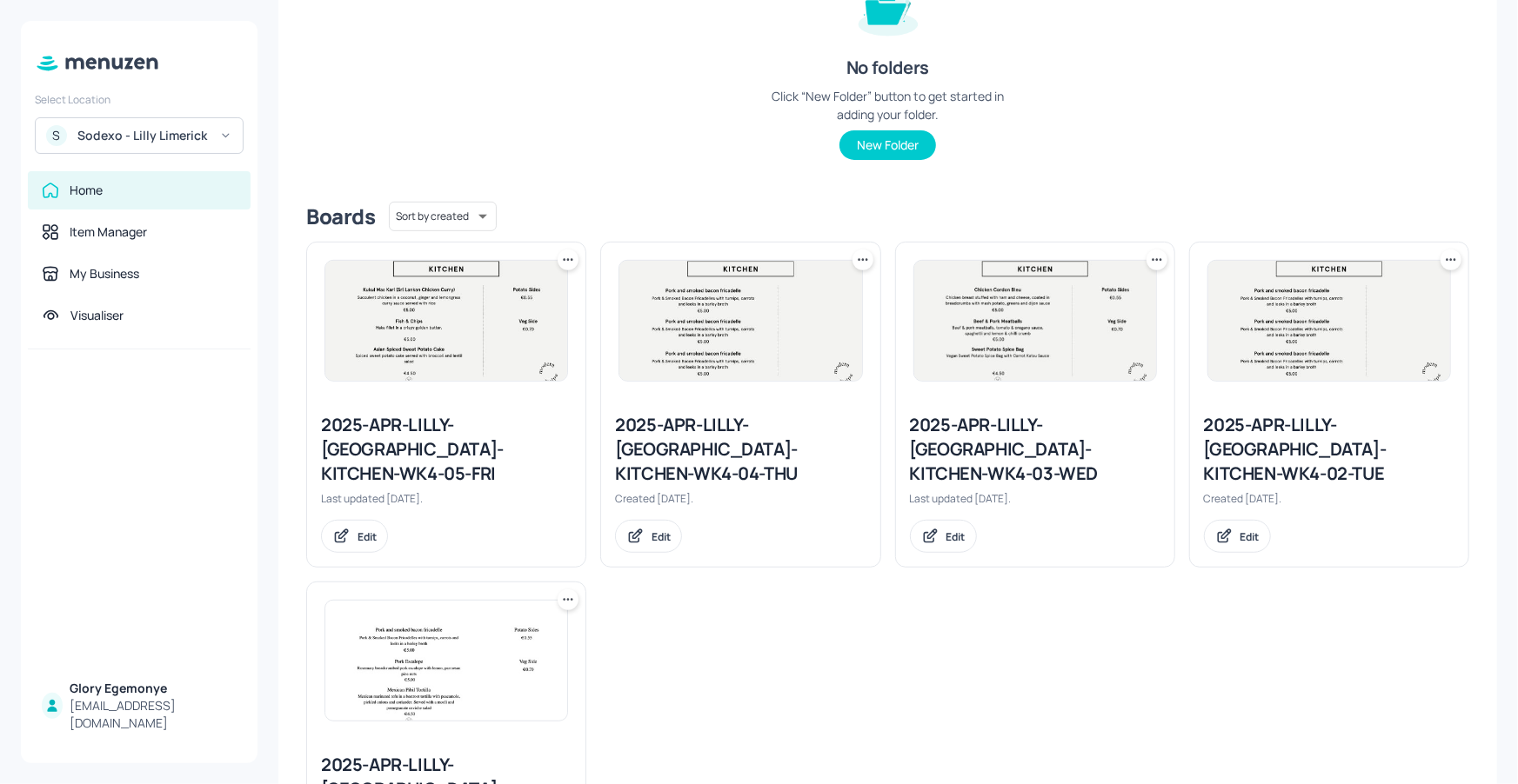
click at [985, 444] on div "2025-APR-LILLY-[GEOGRAPHIC_DATA]-KITCHEN-WK4-03-WED" at bounding box center [1034, 450] width 251 height 73
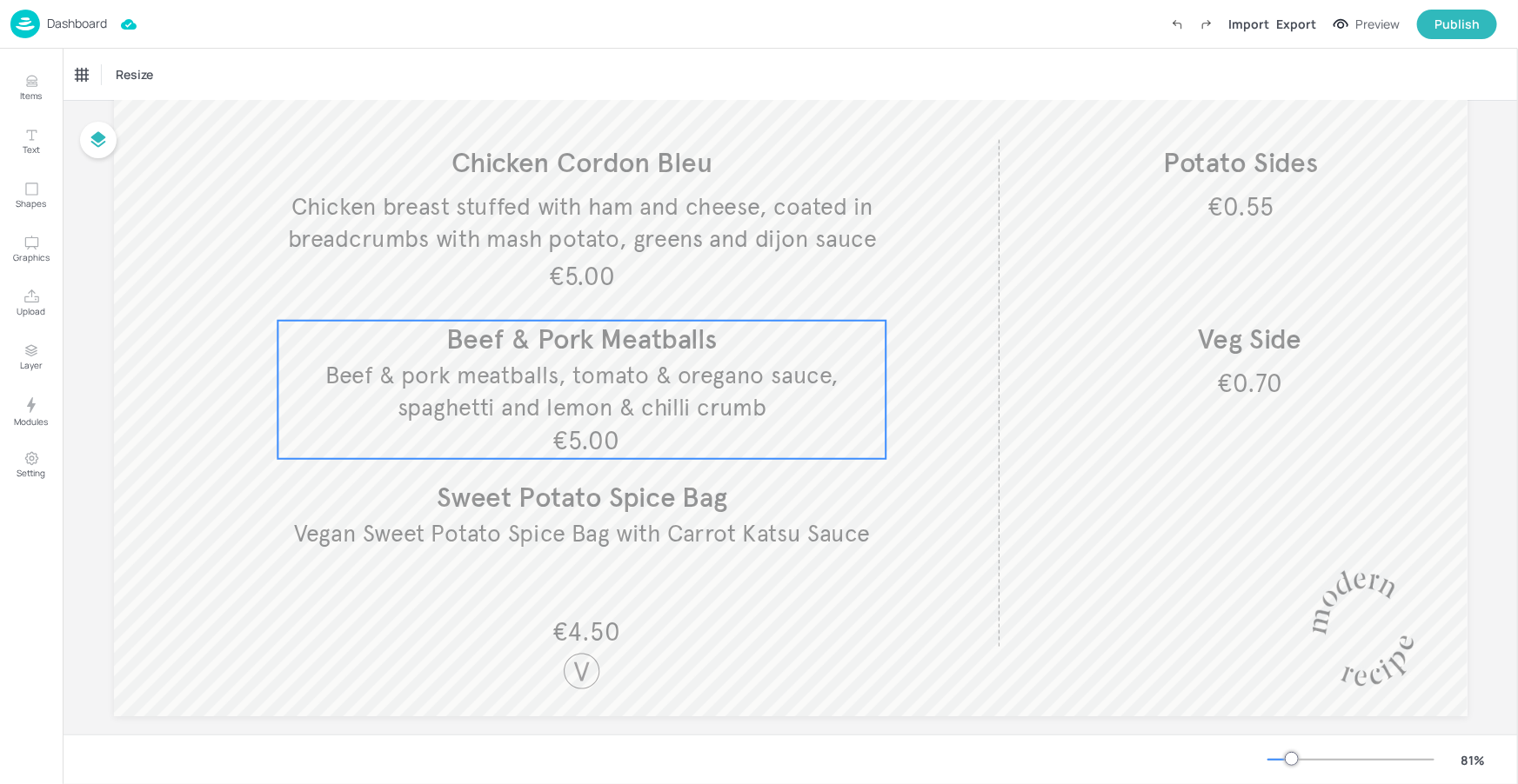
scroll to position [226, 0]
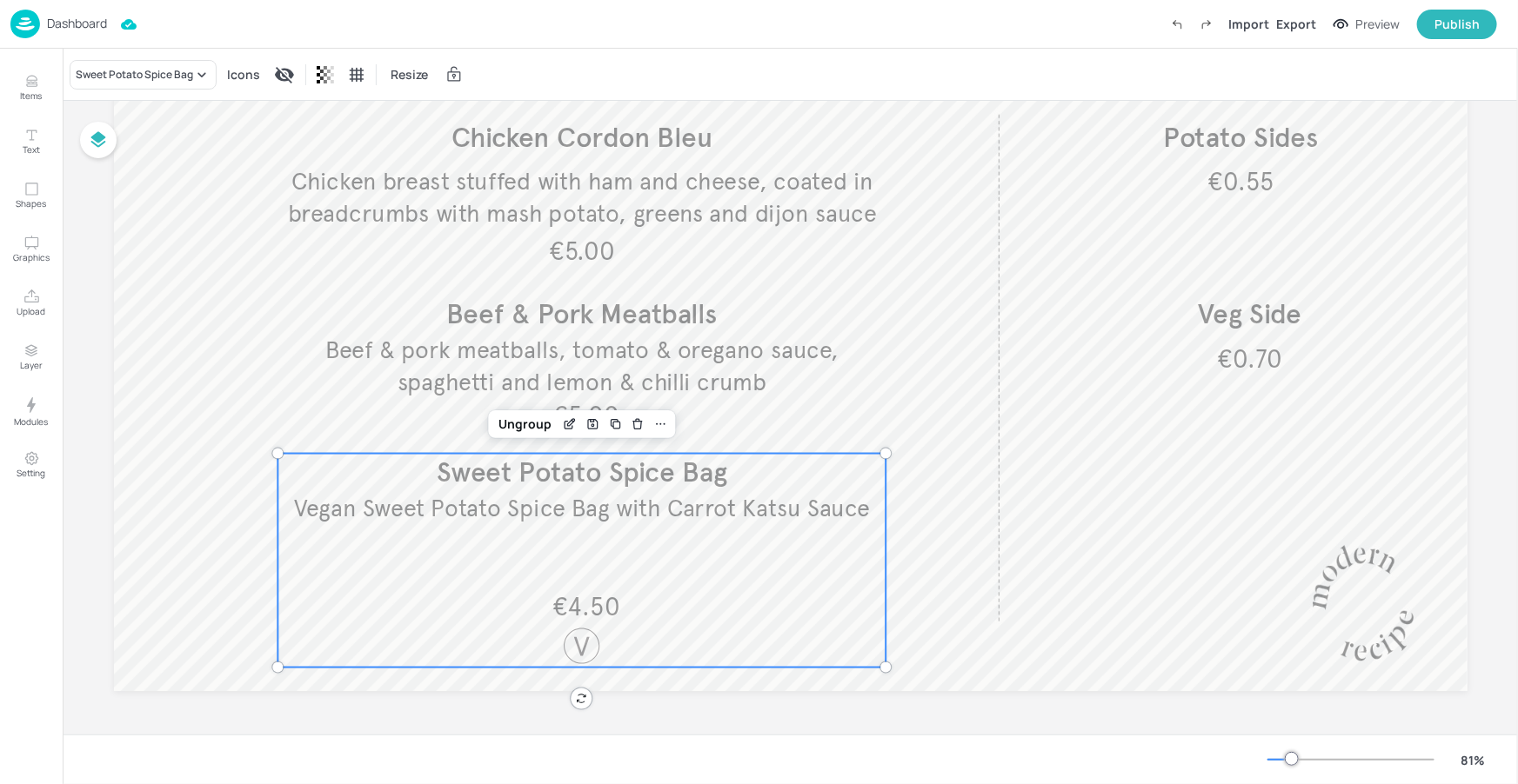
click at [498, 568] on div "€4.50 Vegan Sweet Potato Spice Bag with Carrot Katsu Sauce Sweet Potato Spice B…" at bounding box center [582, 560] width 608 height 214
click at [133, 75] on div "Sweet Potato Spice Bag" at bounding box center [135, 75] width 117 height 15
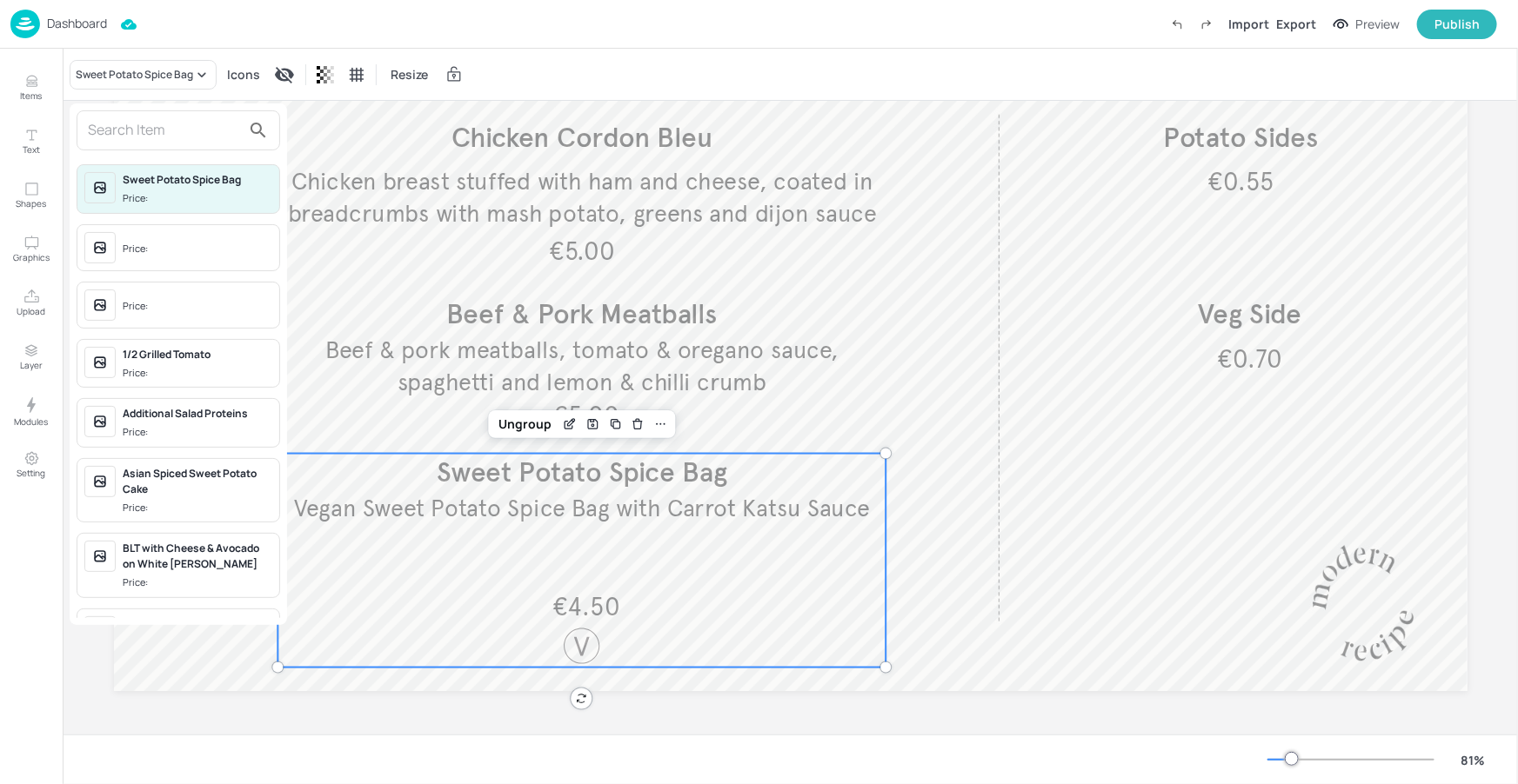
click at [148, 128] on input "text" at bounding box center [163, 130] width 153 height 28
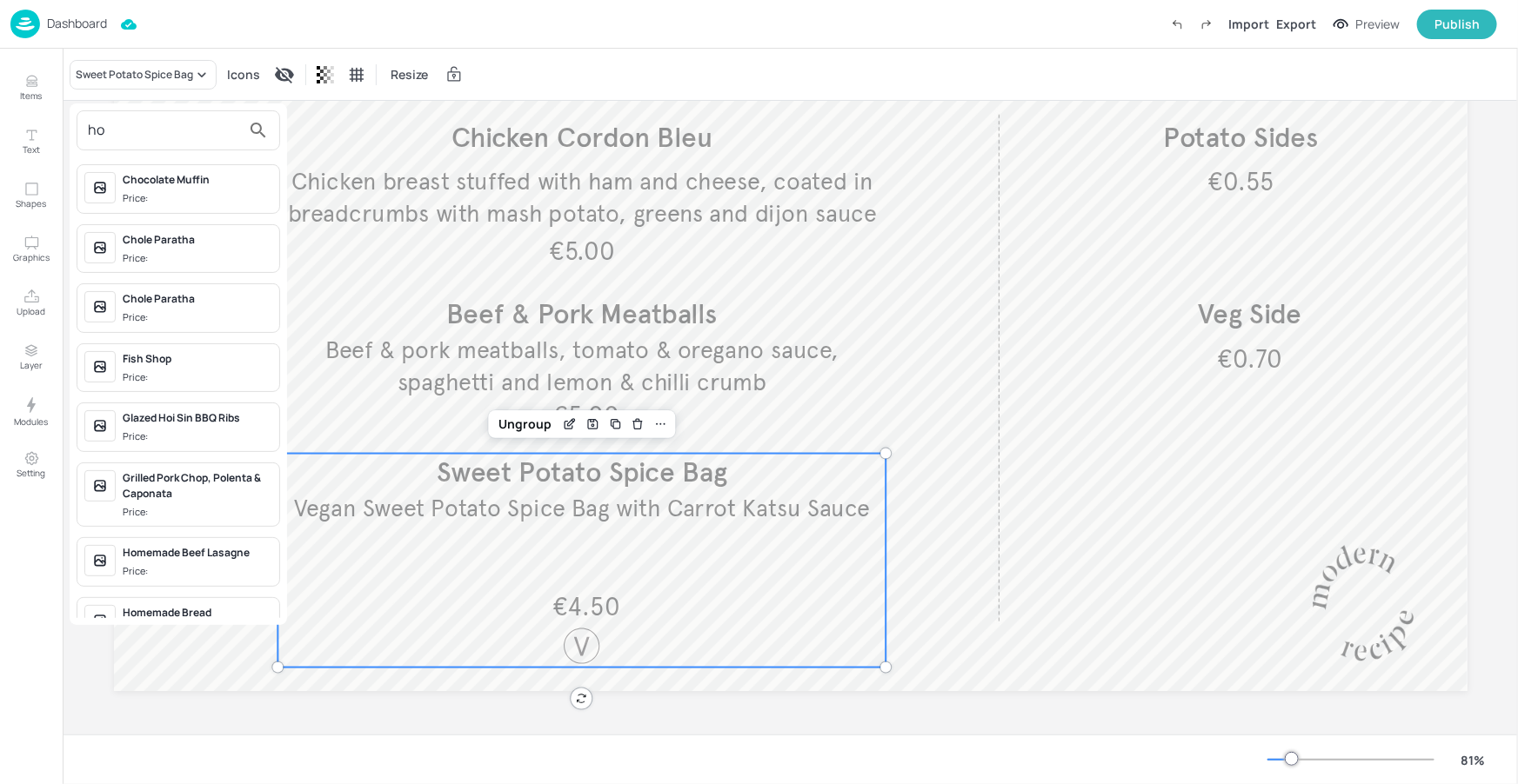
type input "h"
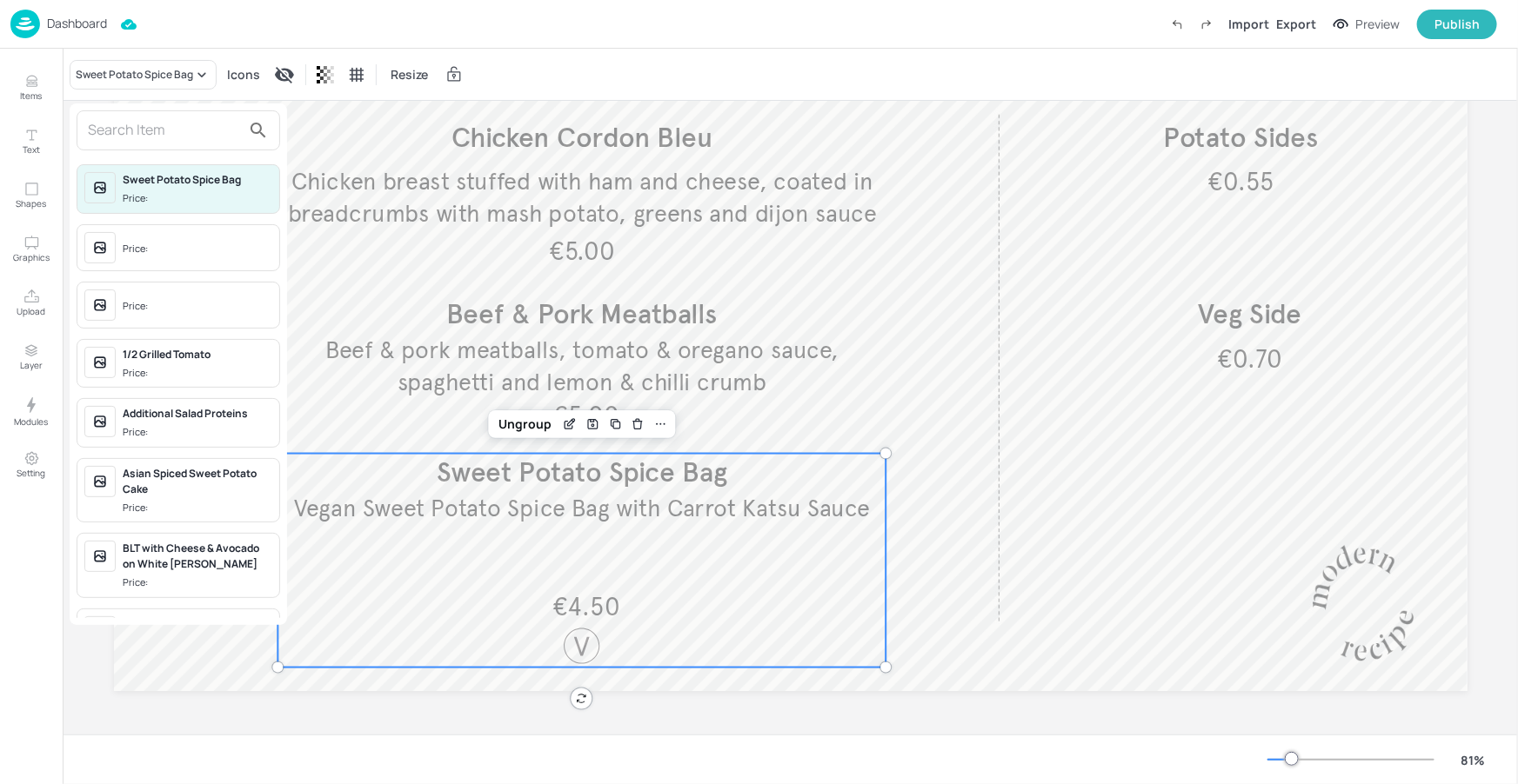
click at [569, 419] on div at bounding box center [759, 392] width 1518 height 784
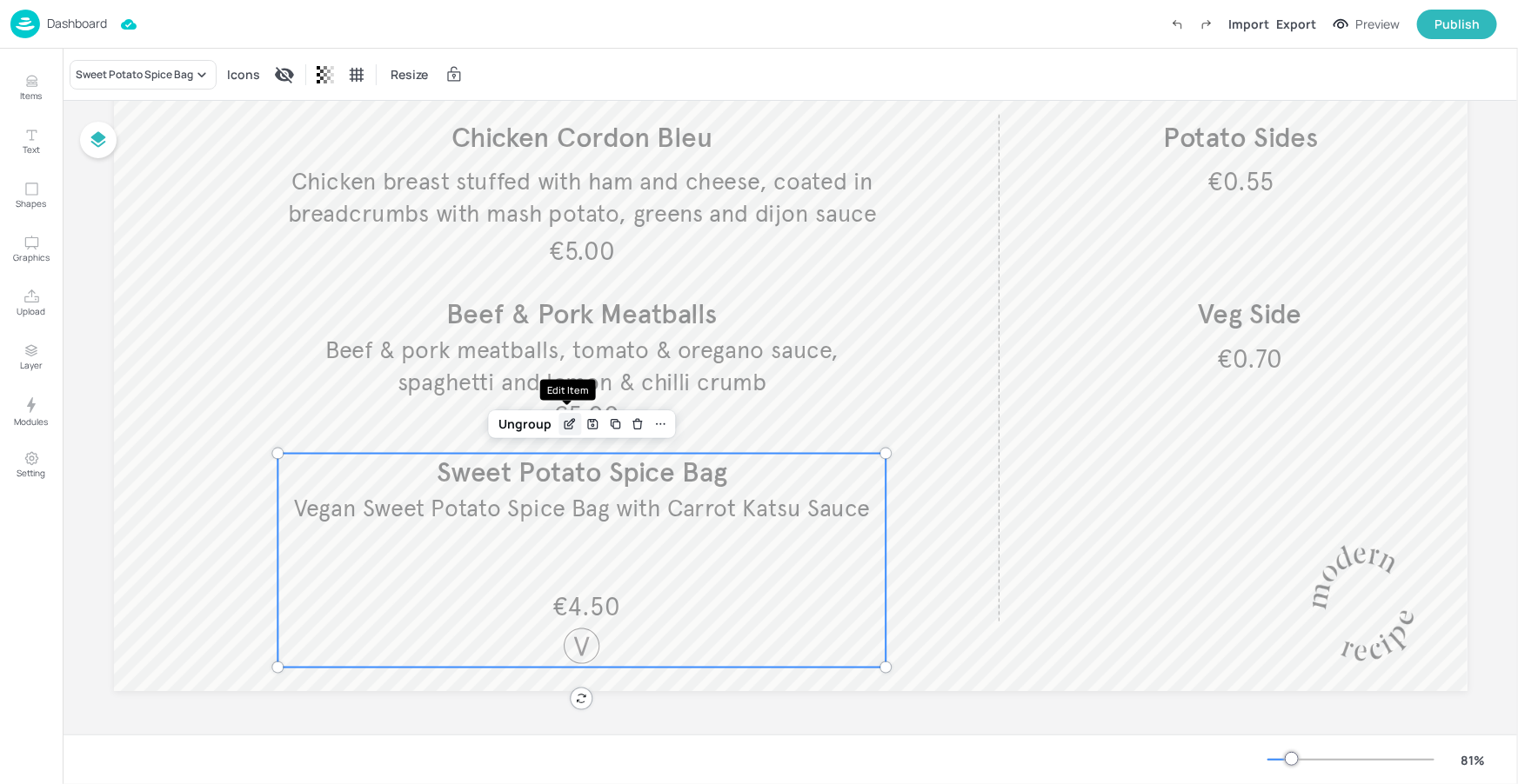
click at [566, 421] on icon "Edit Item" at bounding box center [569, 424] width 14 height 13
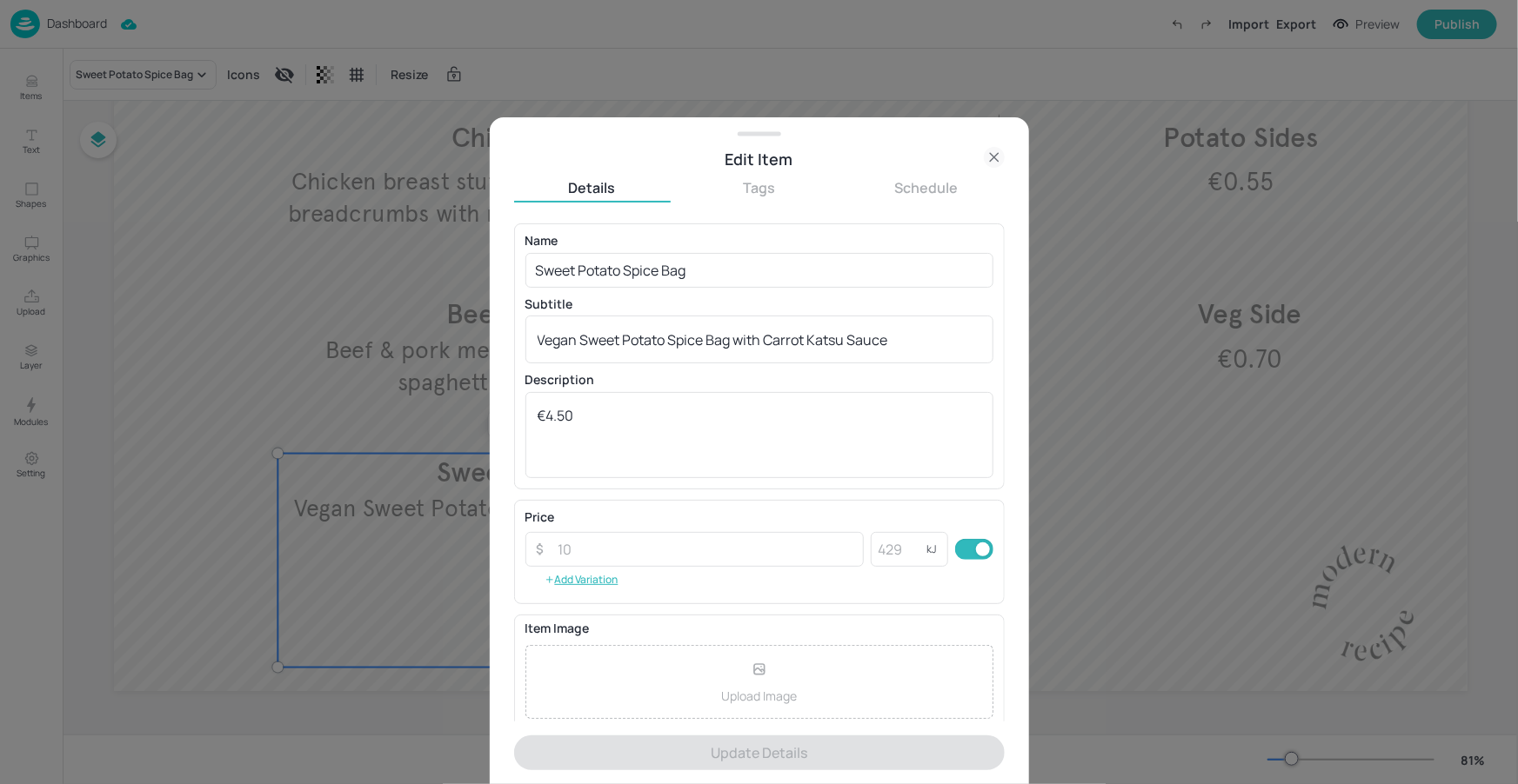
click at [985, 153] on icon at bounding box center [994, 158] width 21 height 21
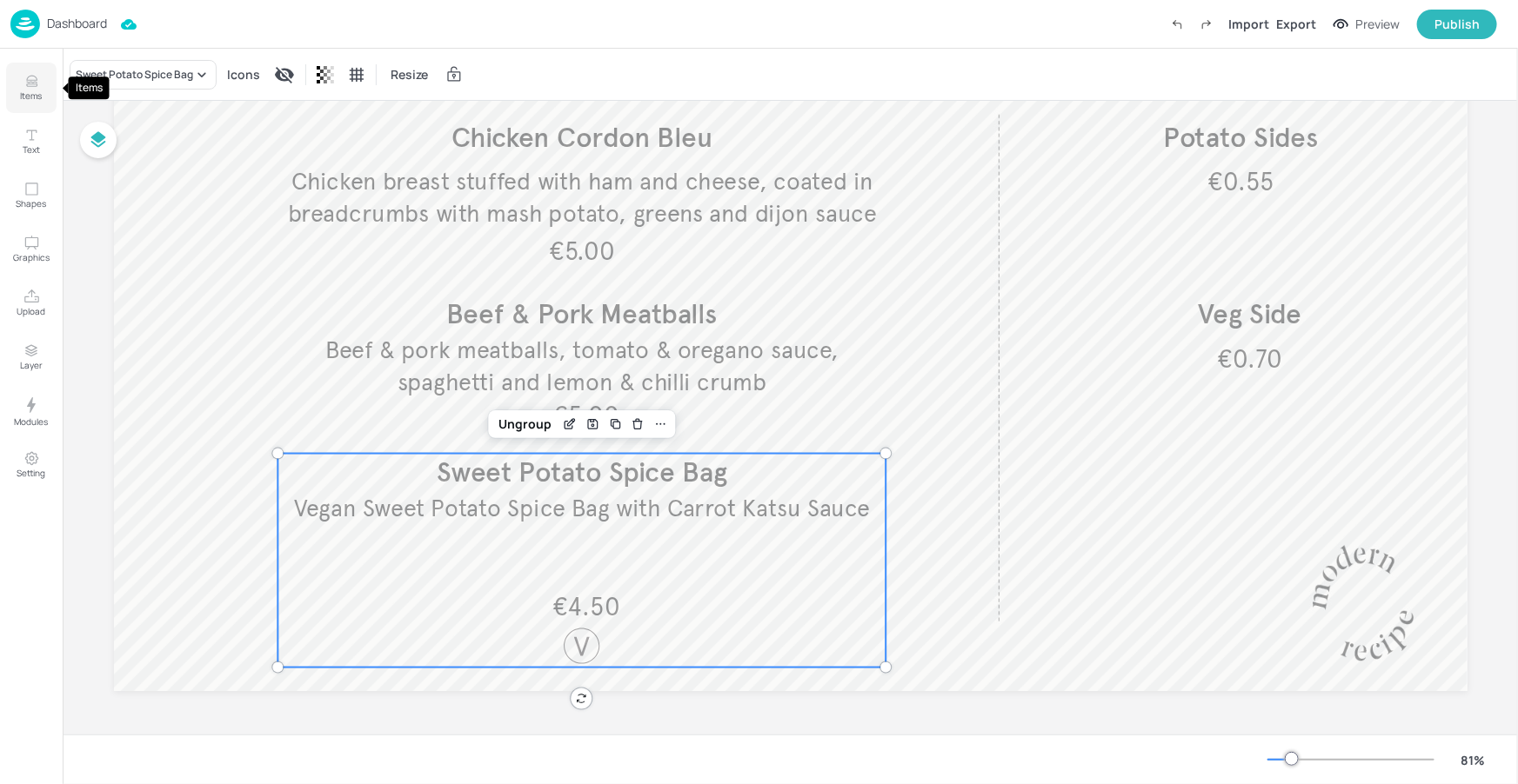
click at [32, 104] on button "Items" at bounding box center [31, 87] width 50 height 50
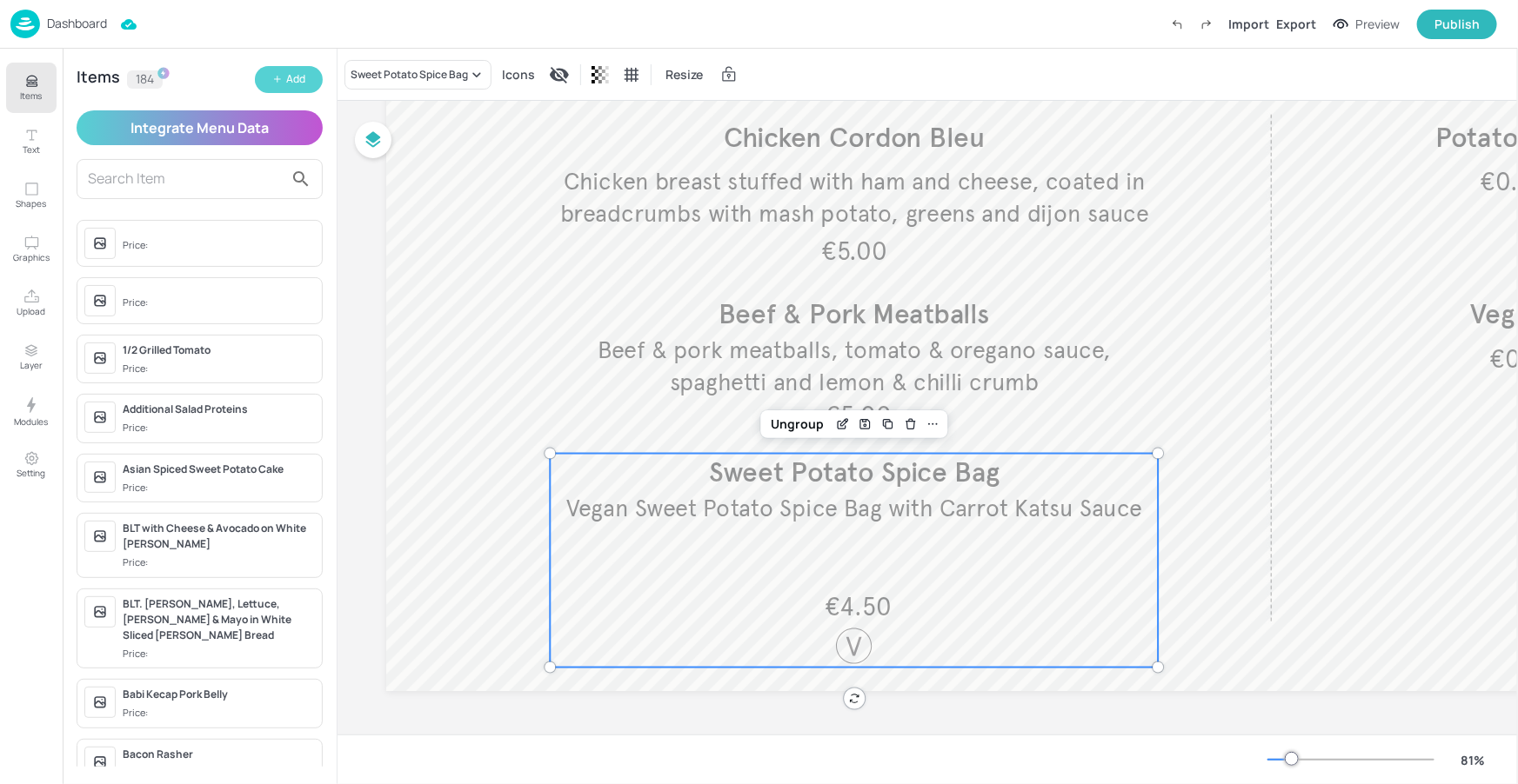
click at [270, 79] on button "Add" at bounding box center [288, 80] width 68 height 27
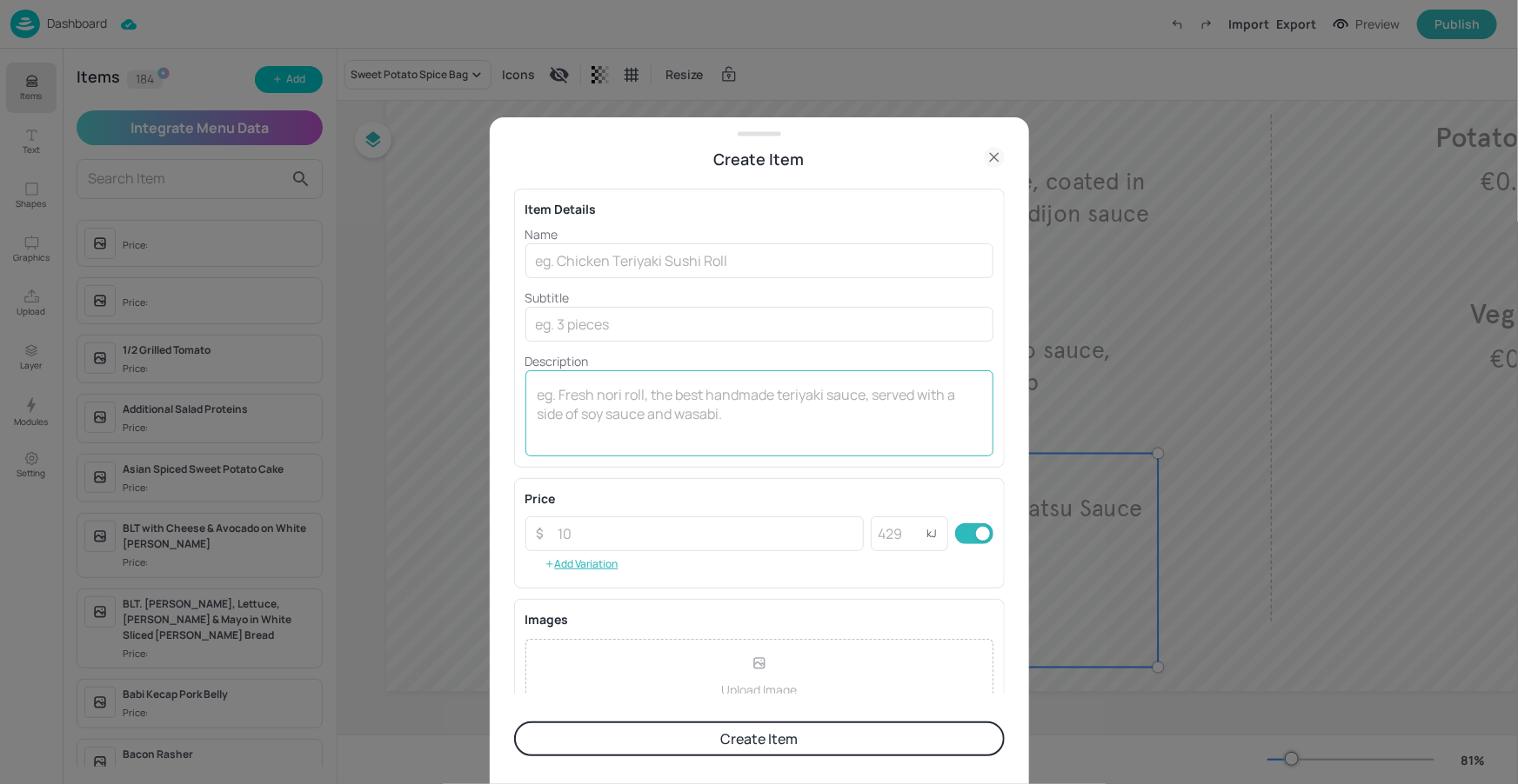
click at [570, 380] on div "x ​" at bounding box center [759, 413] width 468 height 86
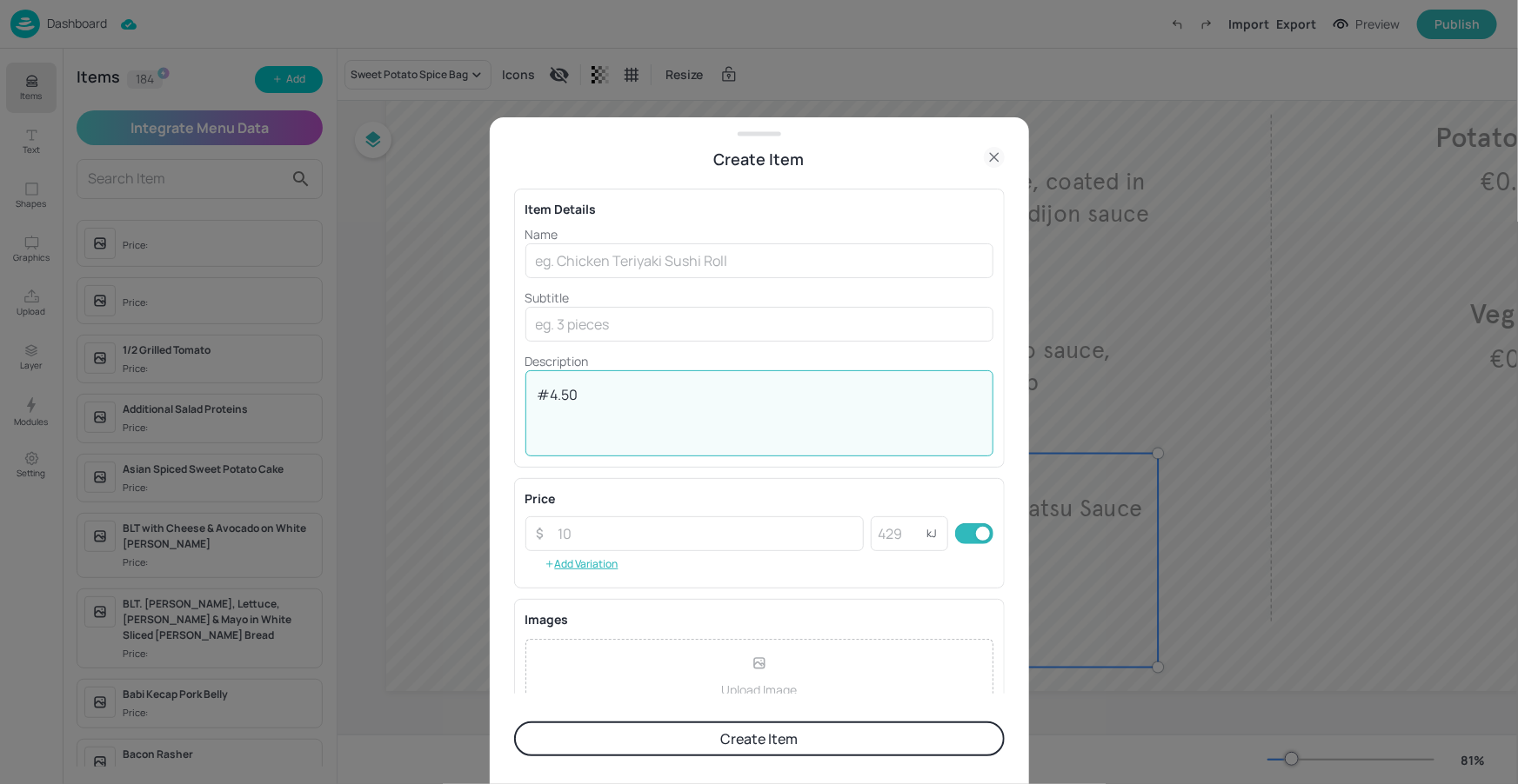
click at [546, 392] on textarea "#4.50" at bounding box center [759, 414] width 443 height 58
type textarea "€4.50"
click at [591, 241] on p "Name" at bounding box center [759, 233] width 468 height 18
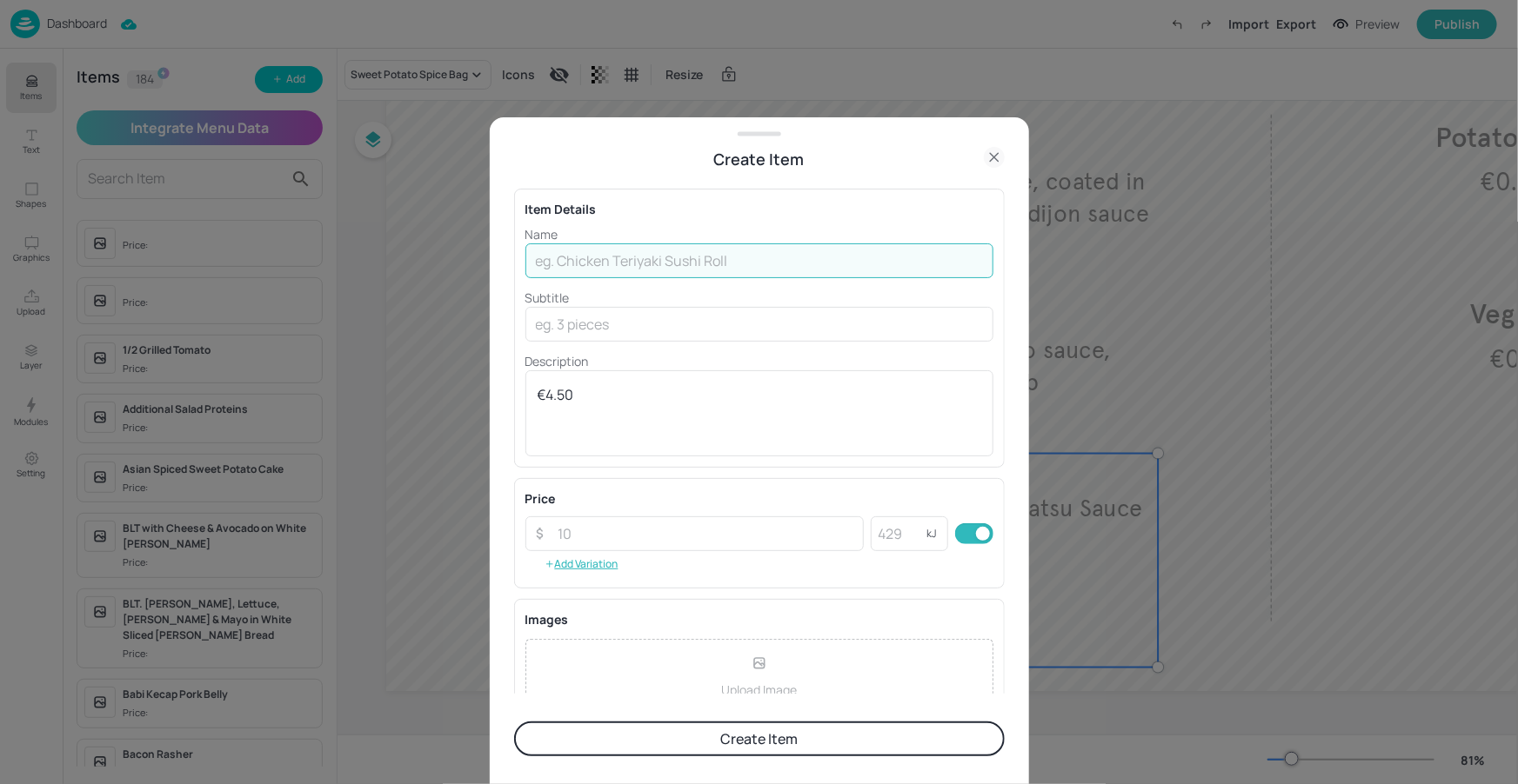
click at [589, 248] on input "text" at bounding box center [759, 260] width 468 height 35
paste input "Homemade Sausageless Roll"
paste input "with mixed bean & red pepper ragu"
type input "Homemade Sausageless Roll"
click at [669, 312] on input "text" at bounding box center [759, 324] width 468 height 35
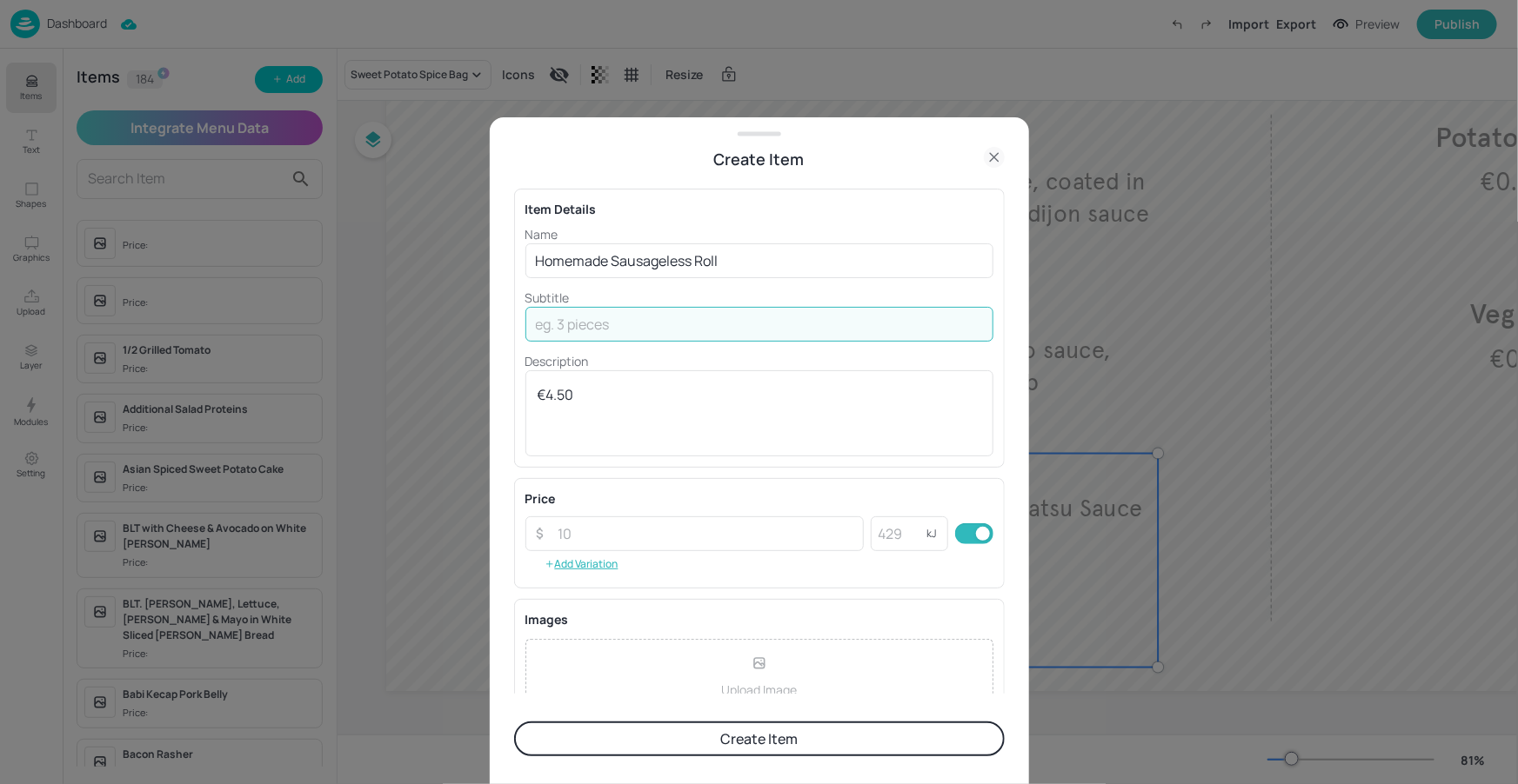
paste input "with mixed bean & red pepper ragu"
type input "with mixed bean & red pepper ragu"
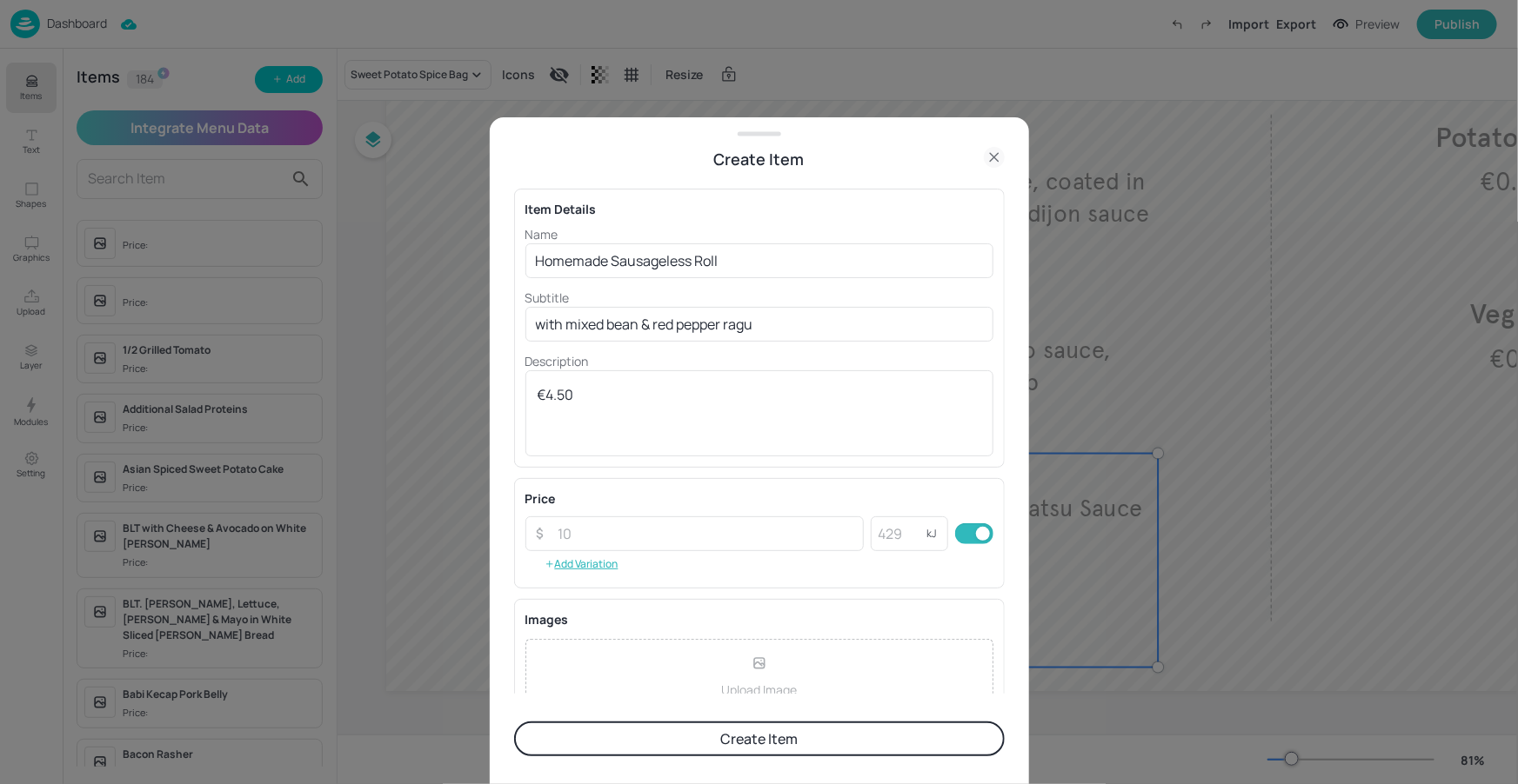
click at [831, 285] on div "Name Homemade Sausageless Roll ​ Subtitle with mixed bean & red pepper ragu ​ D…" at bounding box center [759, 340] width 468 height 232
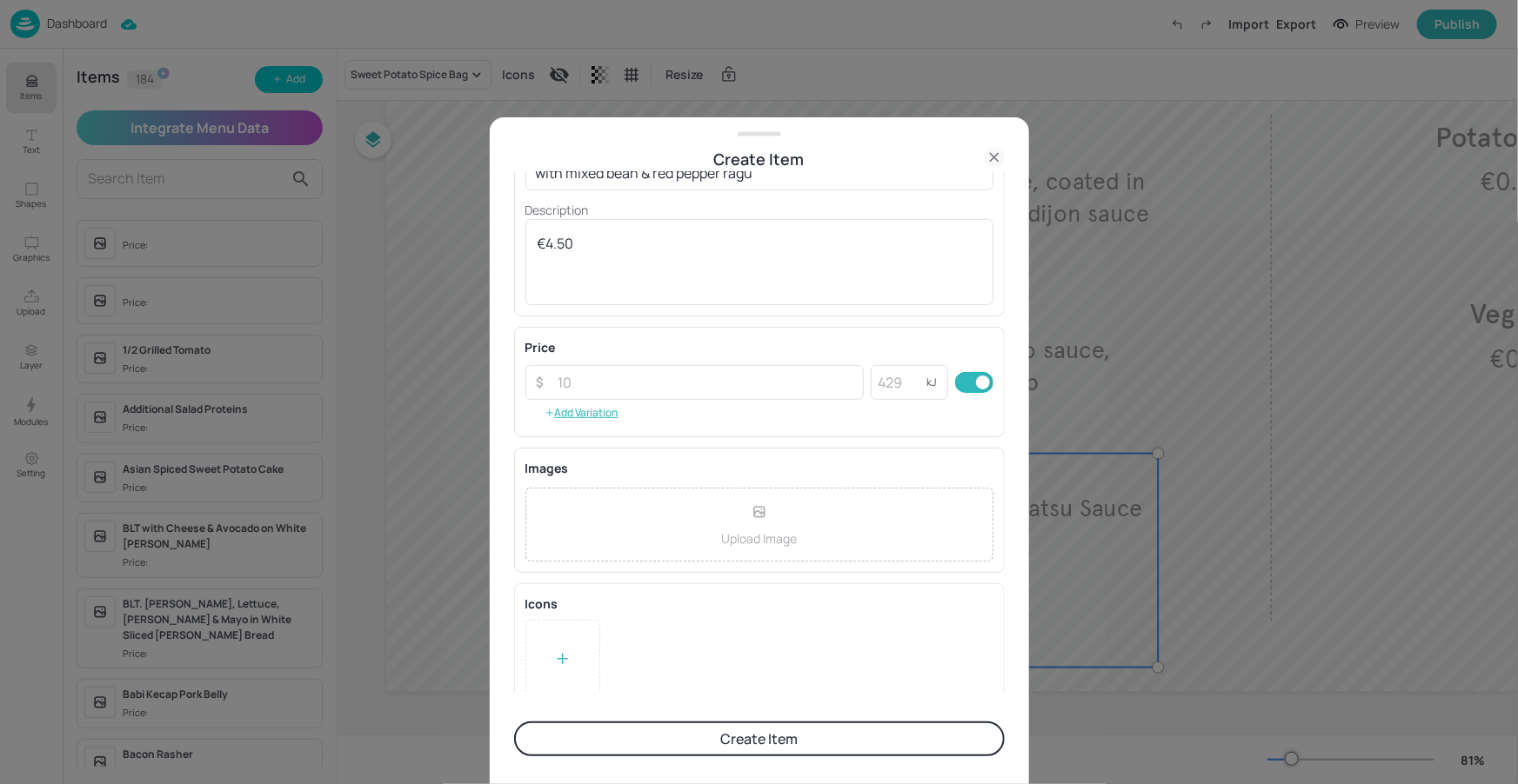
click at [586, 653] on div at bounding box center [562, 658] width 75 height 78
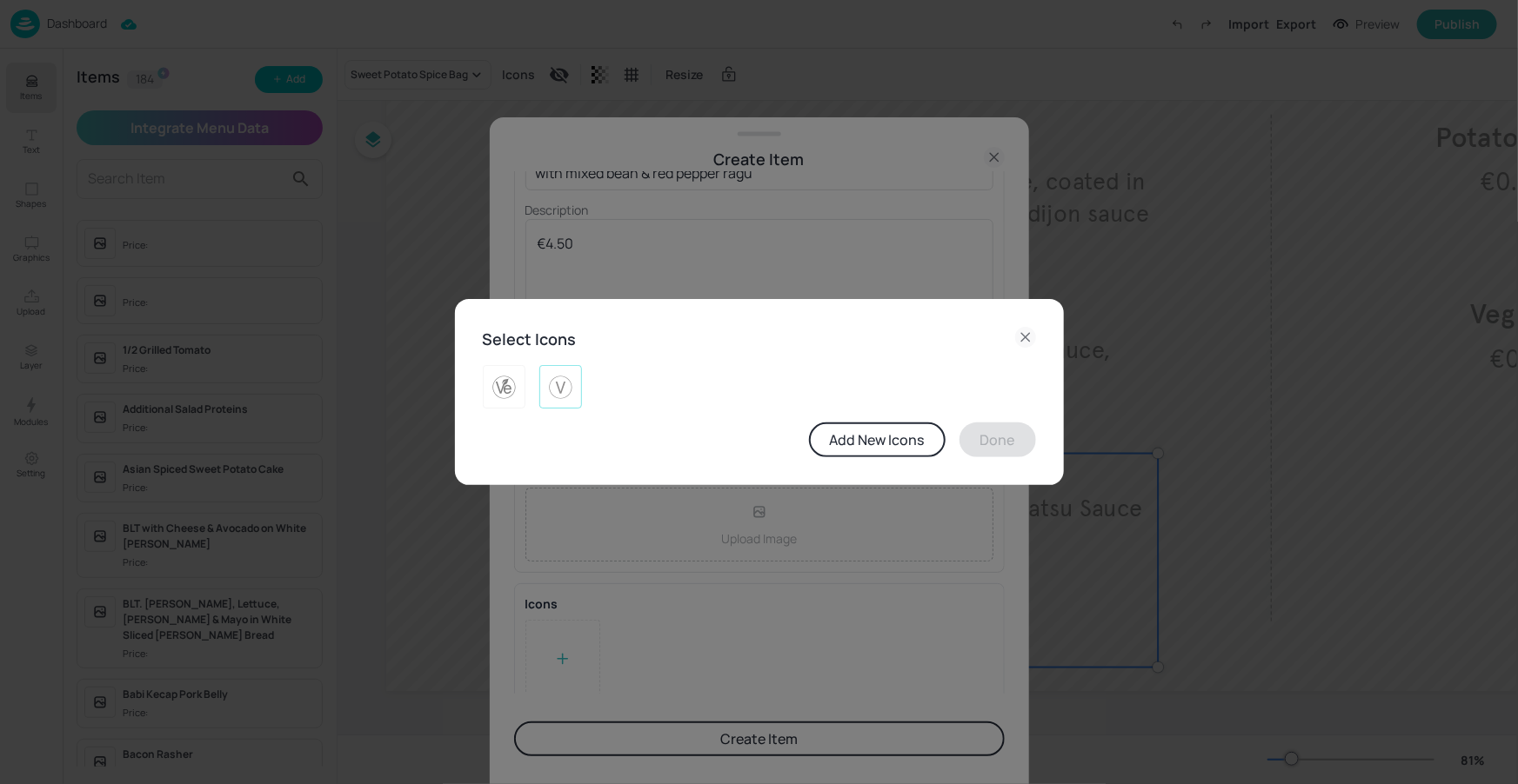
click at [553, 380] on img at bounding box center [560, 386] width 27 height 28
click at [1009, 444] on button "Done" at bounding box center [998, 440] width 77 height 35
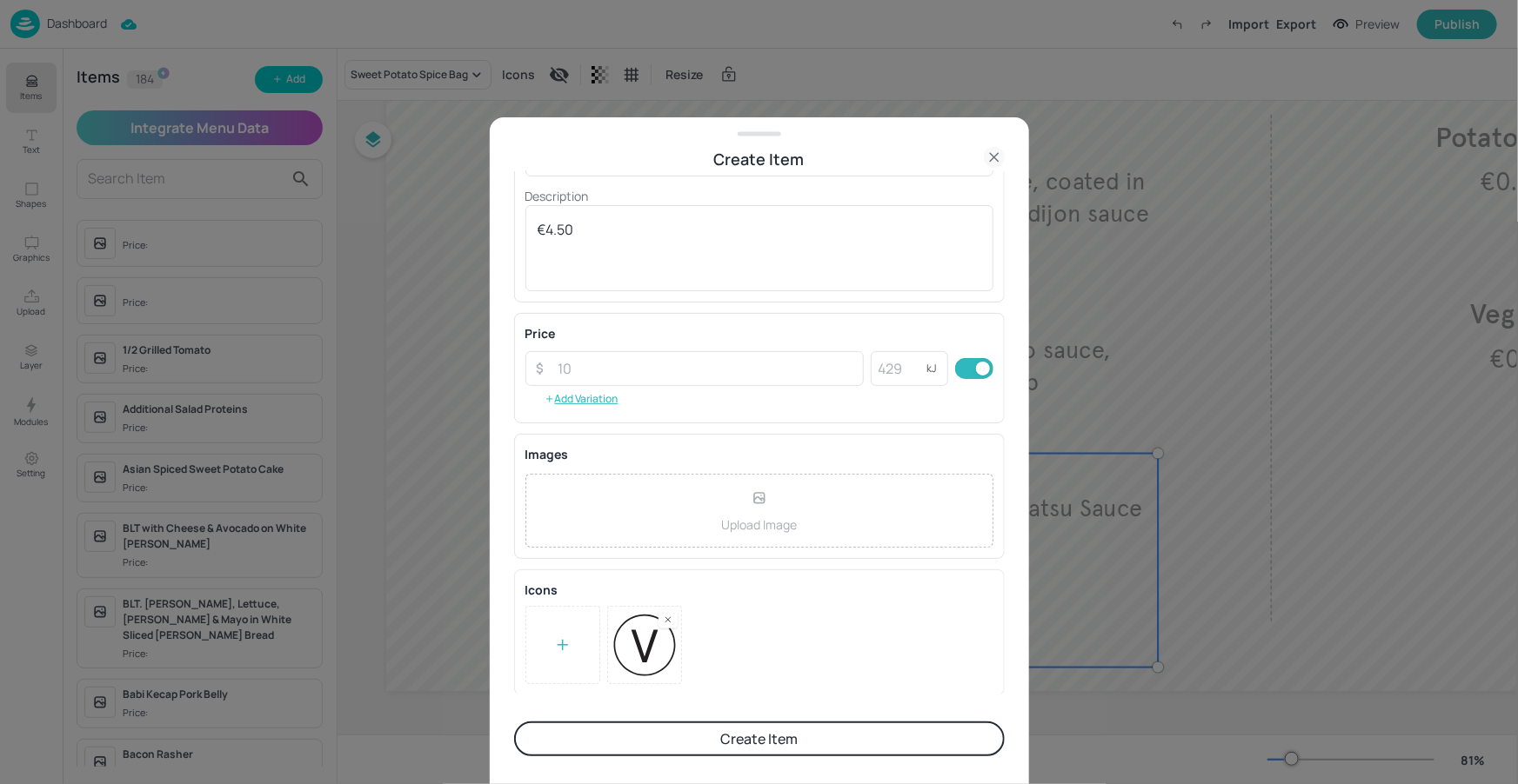
click at [723, 728] on button "Create Item" at bounding box center [759, 739] width 490 height 35
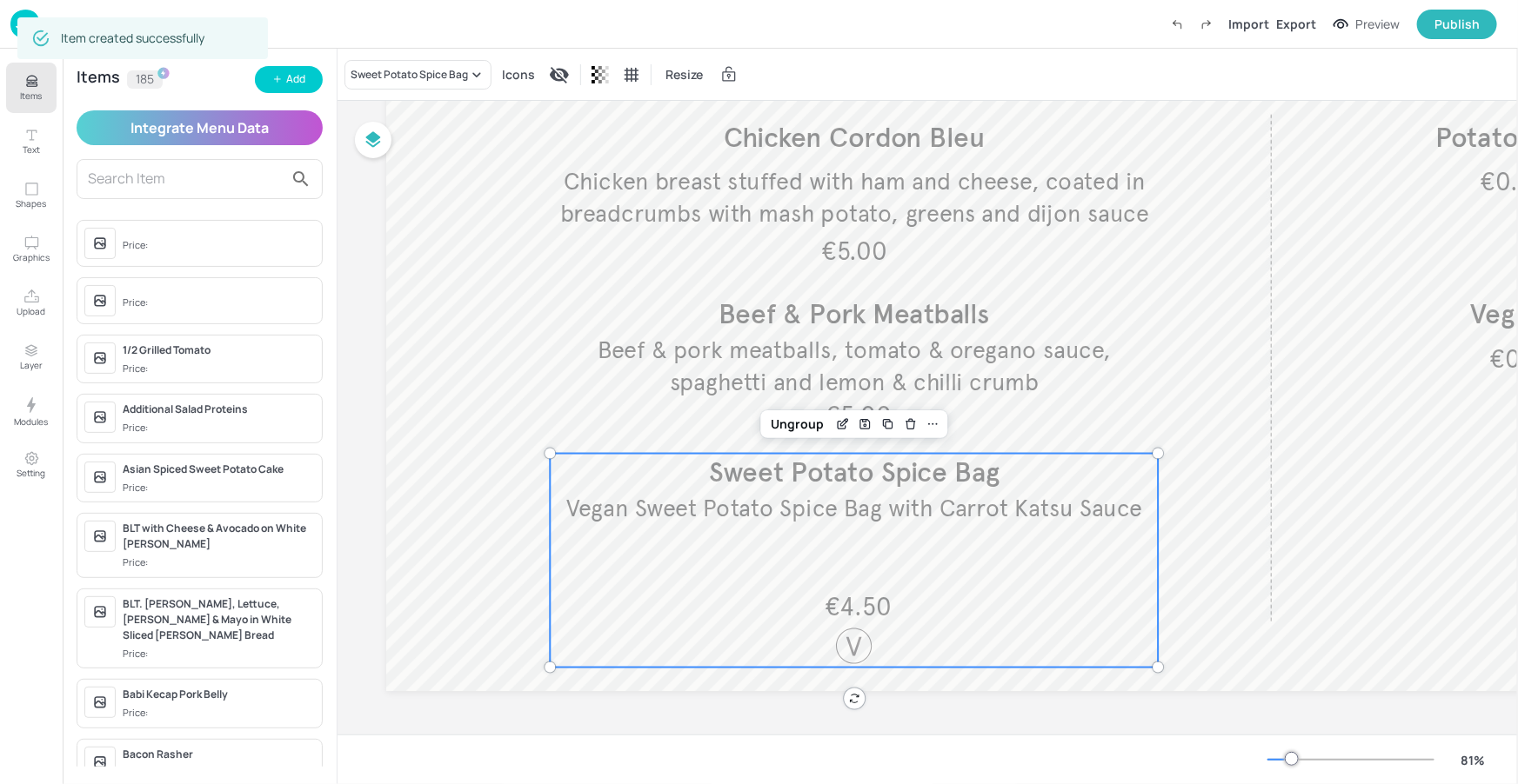
scroll to position [165, 0]
click at [25, 81] on icon "Items" at bounding box center [31, 81] width 16 height 16
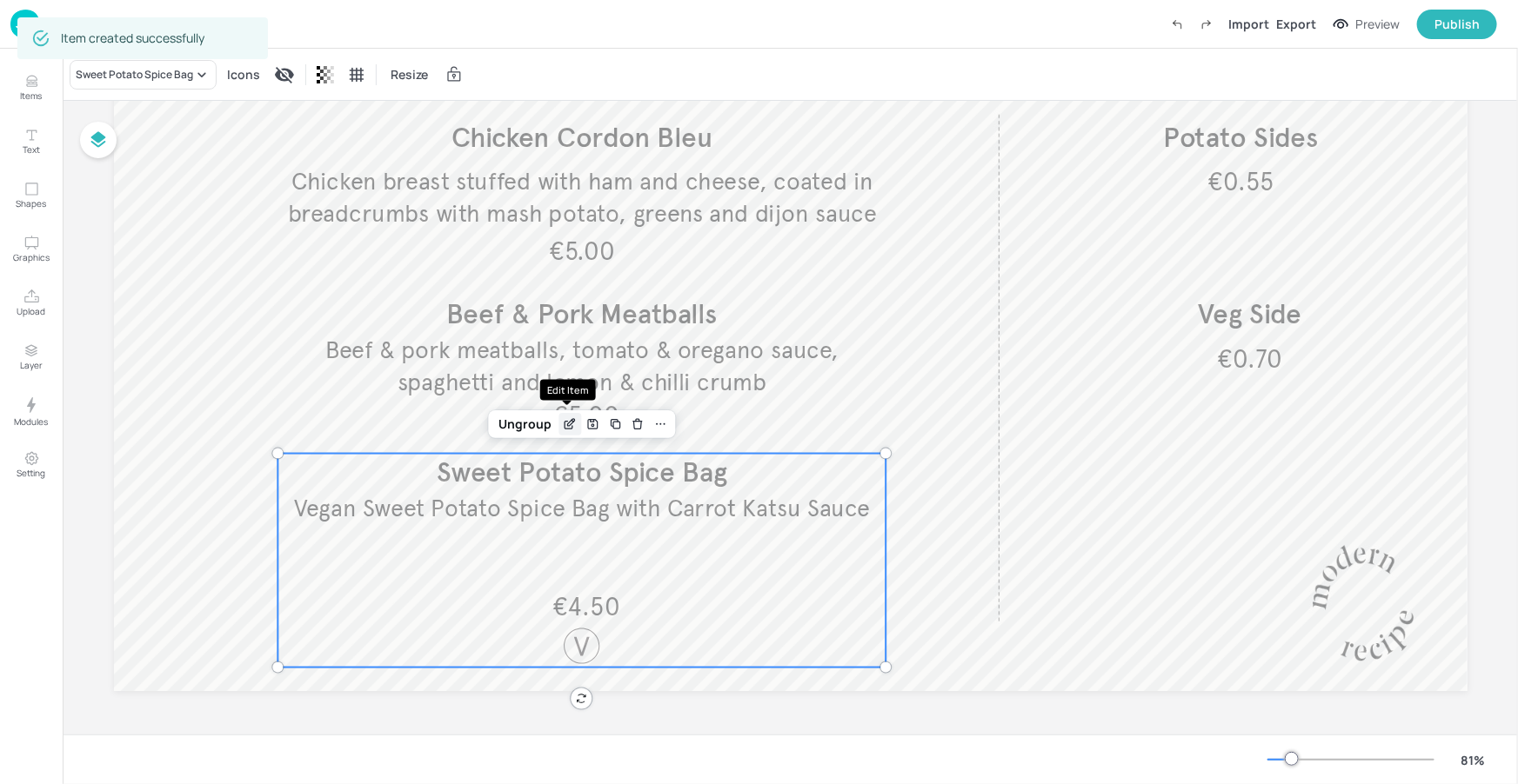
click at [571, 433] on div "Edit Item" at bounding box center [570, 425] width 23 height 23
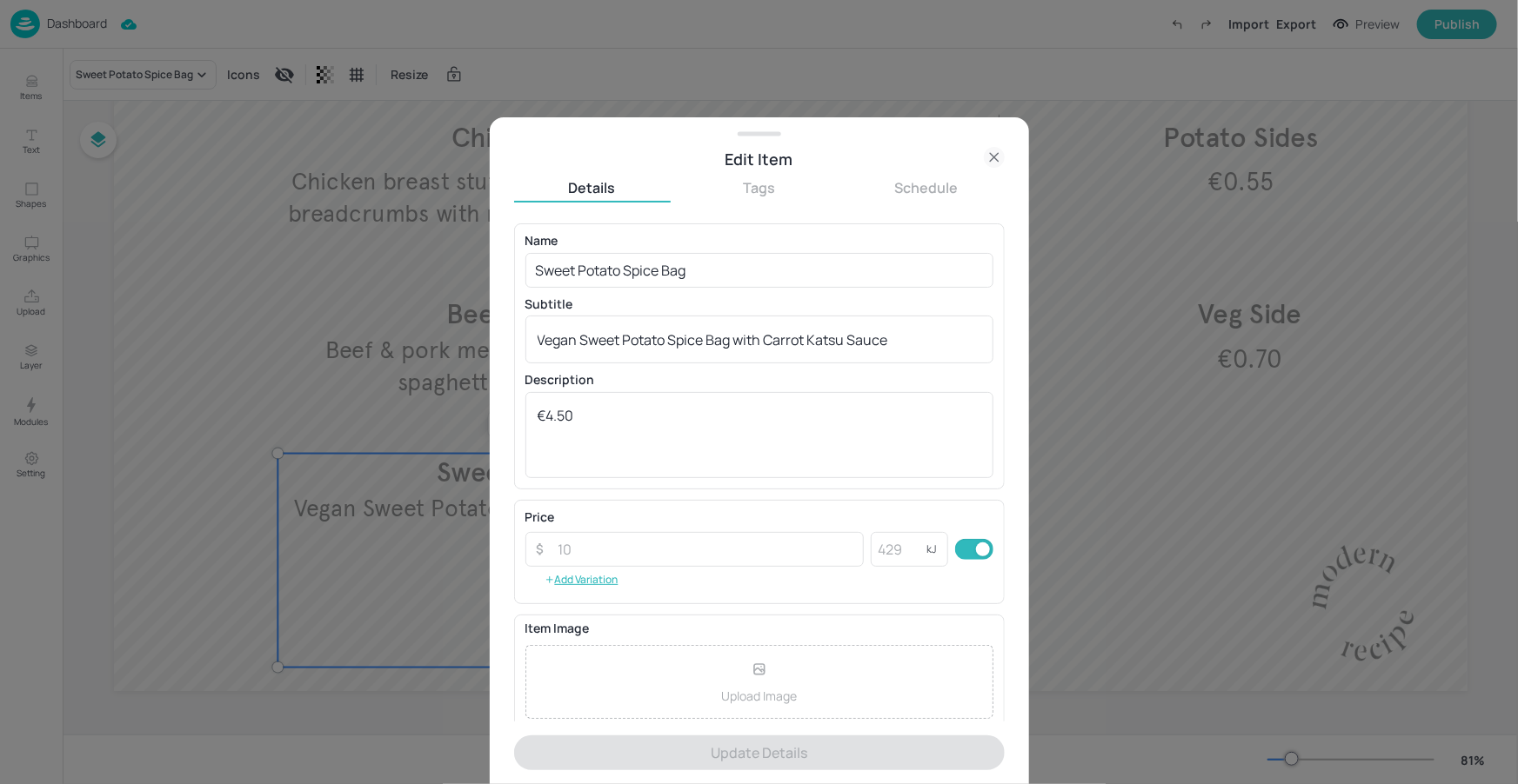
click at [997, 154] on icon at bounding box center [994, 158] width 8 height 8
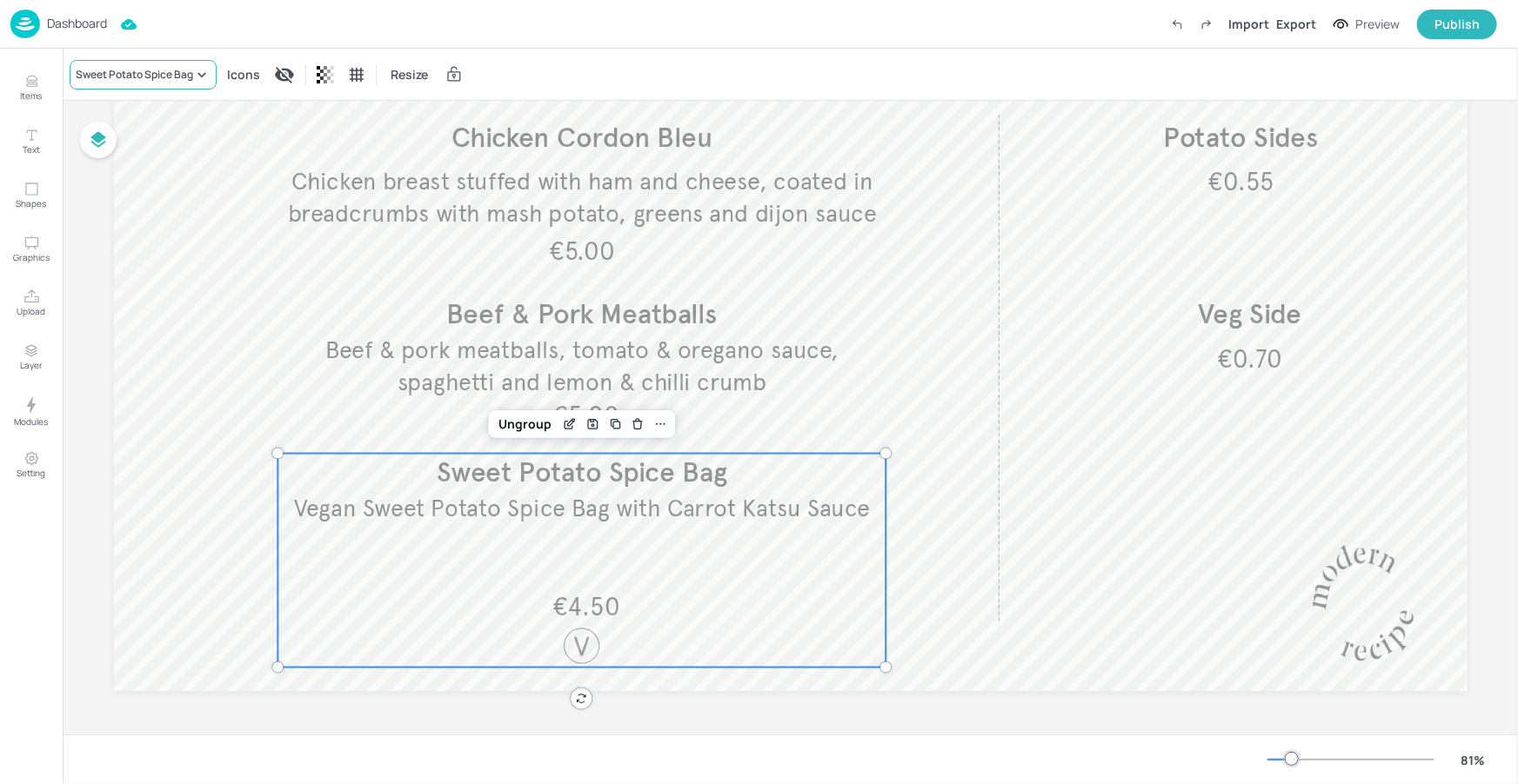
click at [143, 86] on div "Sweet Potato Spice Bag" at bounding box center [142, 74] width 147 height 30
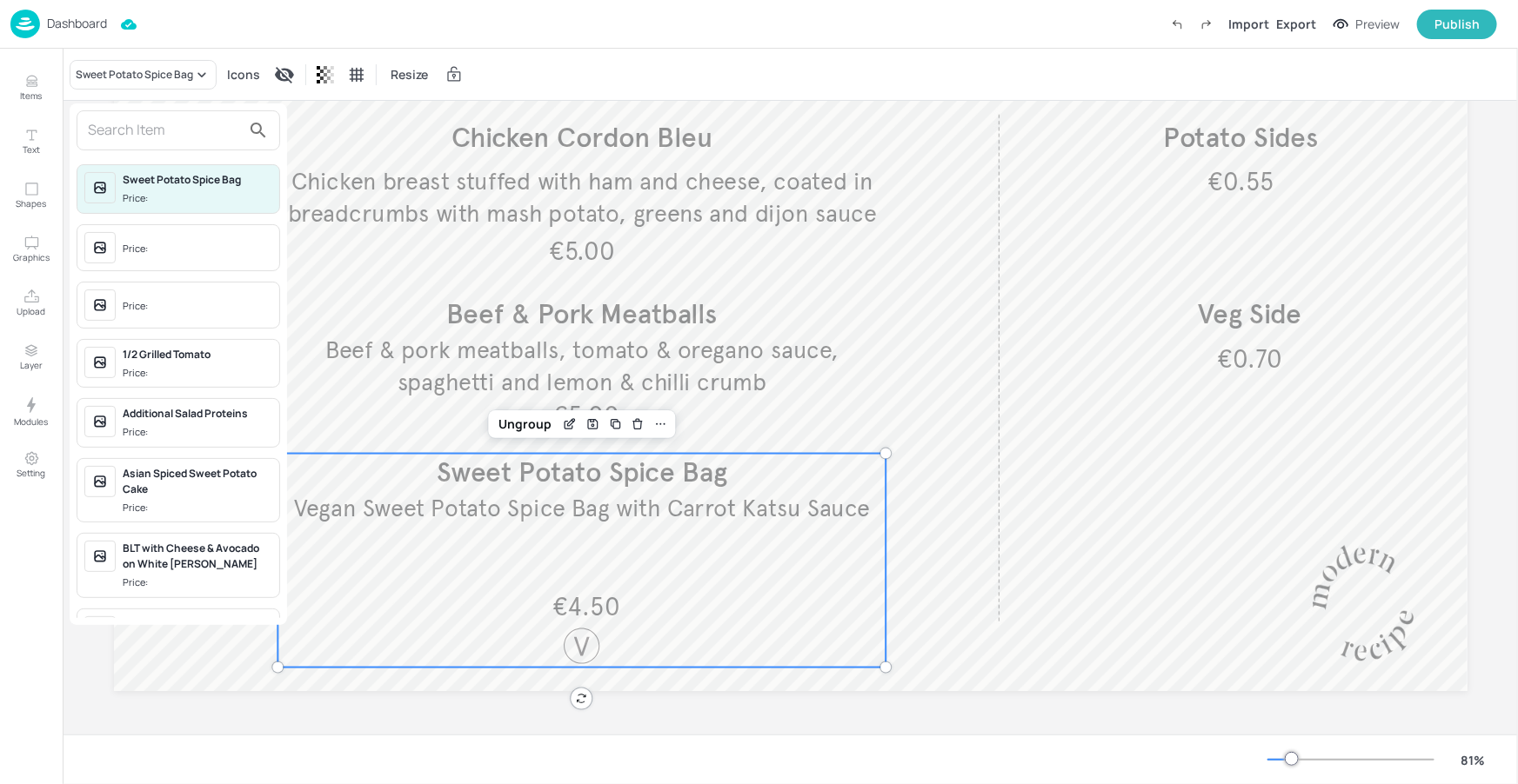
click at [148, 80] on div at bounding box center [759, 392] width 1518 height 784
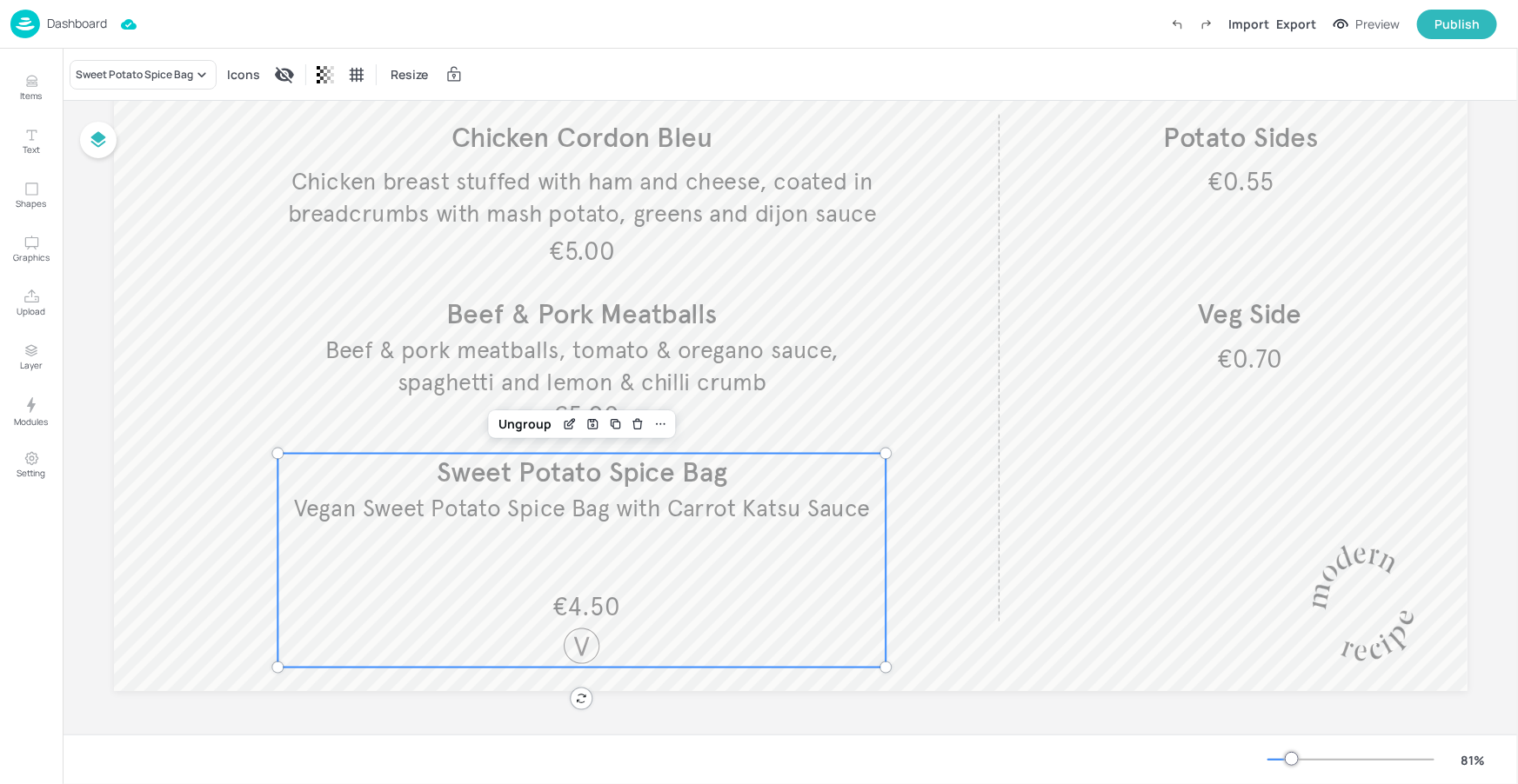
click at [142, 129] on div at bounding box center [151, 119] width 153 height 23
click at [147, 76] on div "Sweet Potato Spice Bag" at bounding box center [135, 75] width 117 height 15
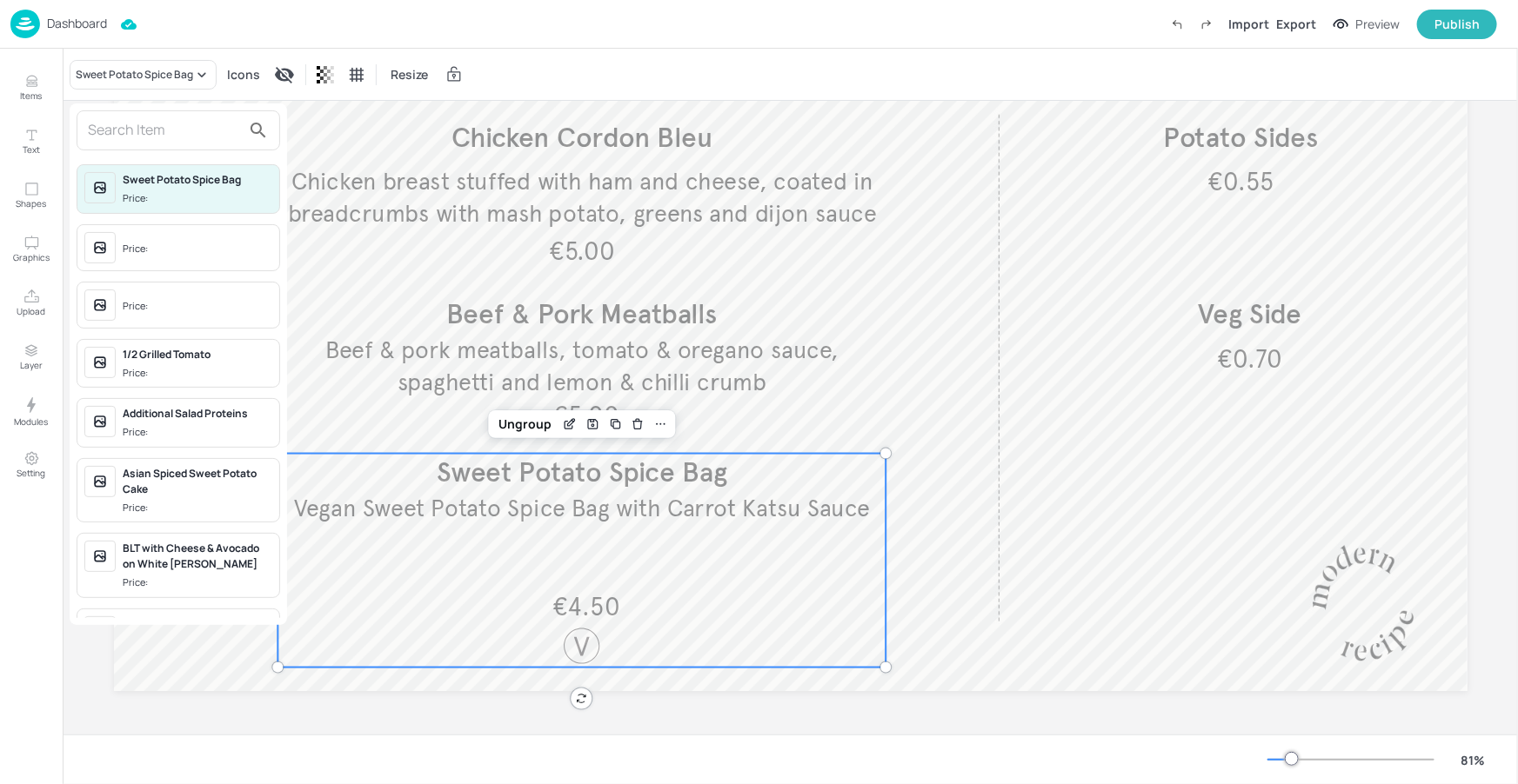
click at [137, 134] on input "text" at bounding box center [163, 130] width 153 height 28
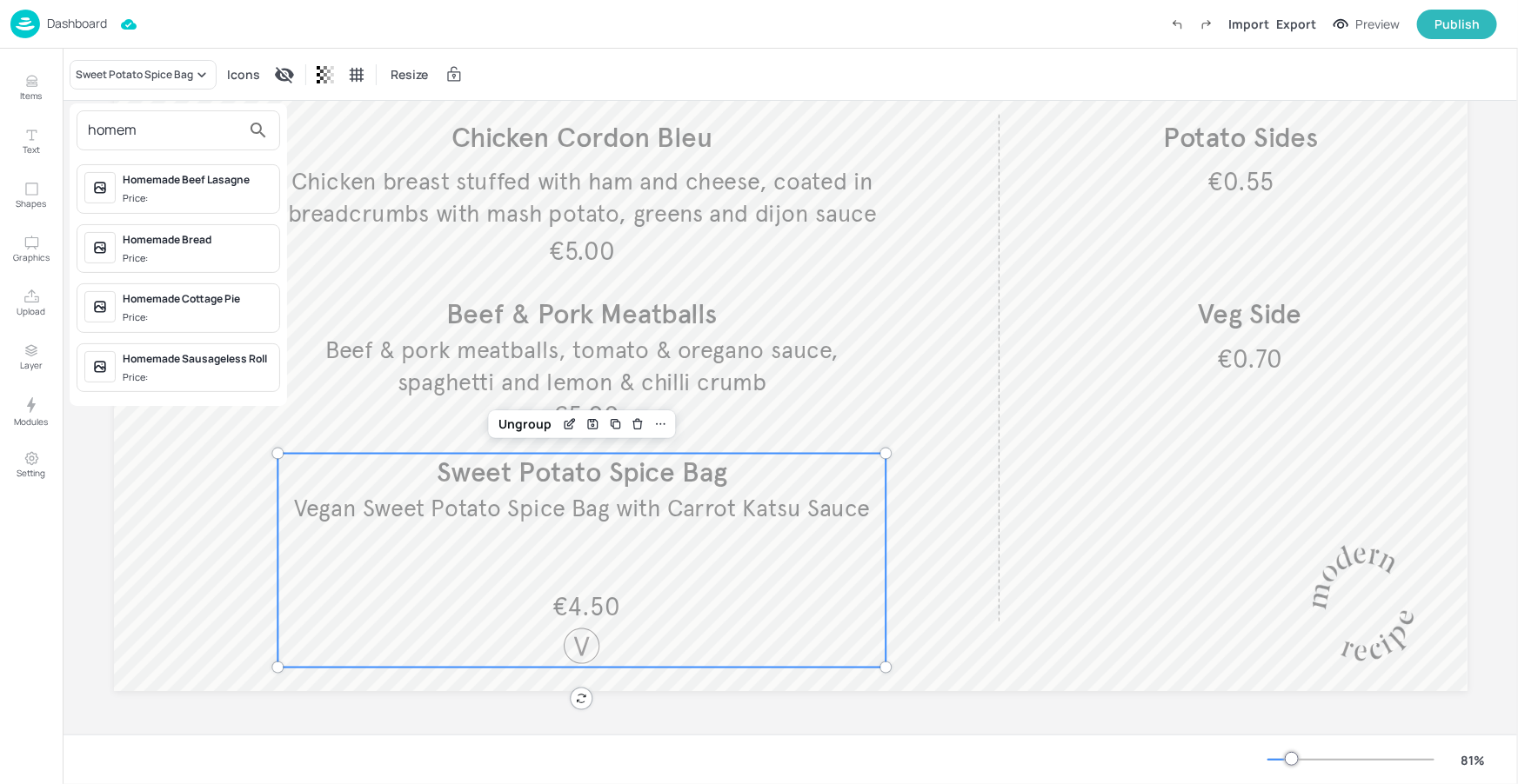
type input "homem"
click at [165, 352] on div "Homemade Sausageless Roll" at bounding box center [198, 359] width 150 height 15
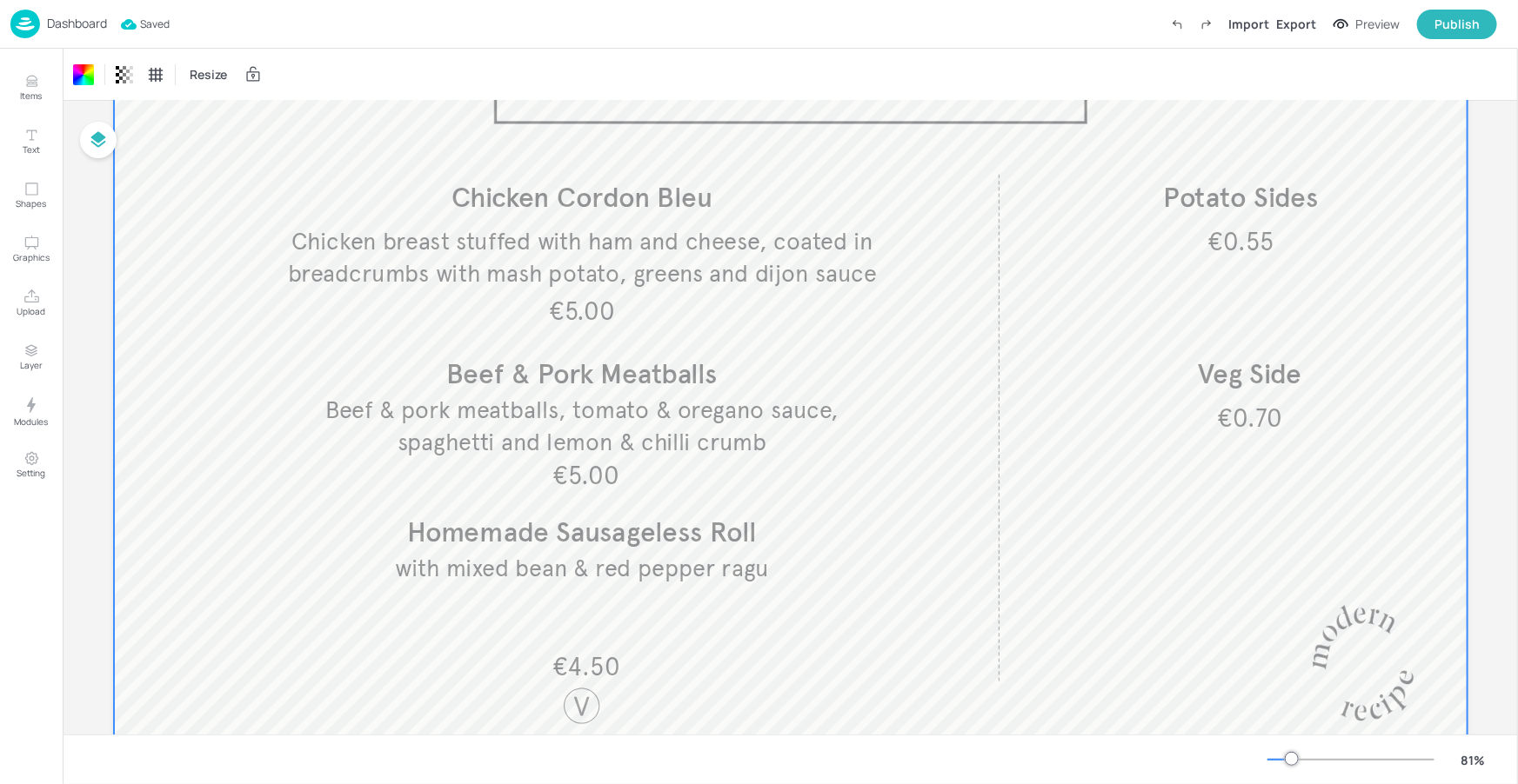
scroll to position [164, 0]
click at [1297, 24] on div "Export" at bounding box center [1296, 23] width 40 height 18
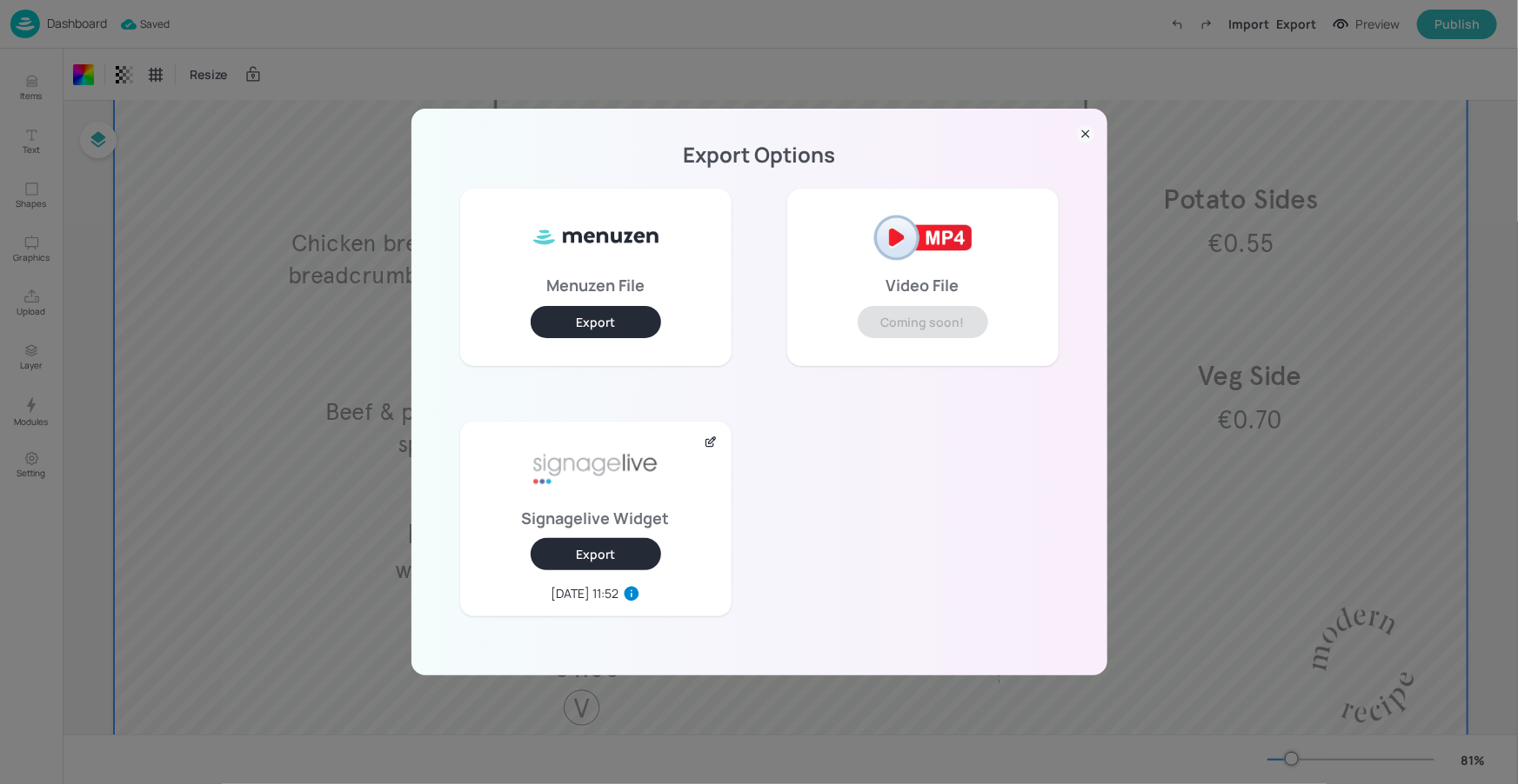
click at [612, 556] on button "Export" at bounding box center [596, 553] width 131 height 32
click at [1086, 135] on icon at bounding box center [1085, 135] width 7 height 7
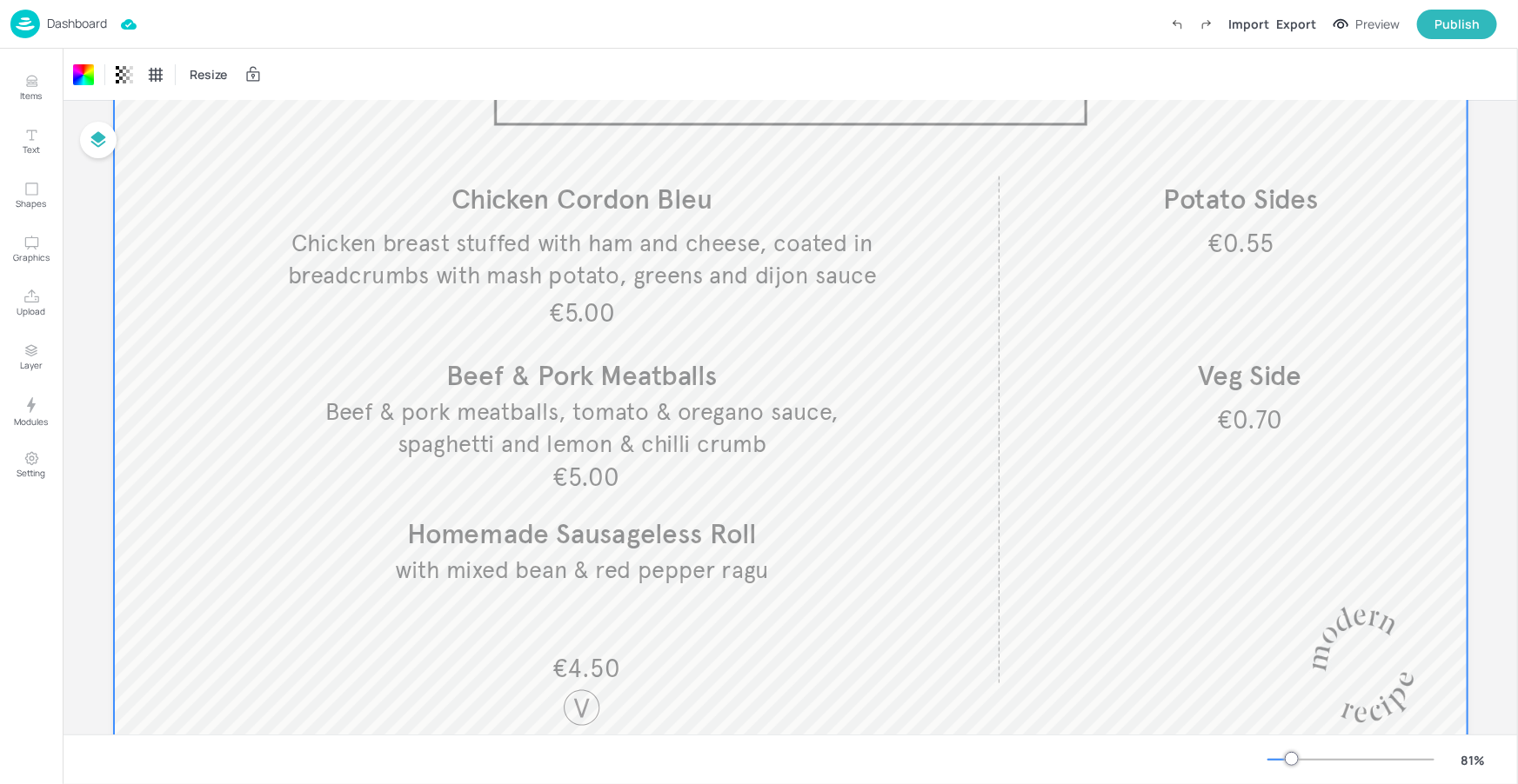
click at [84, 21] on p "Dashboard" at bounding box center [77, 23] width 60 height 12
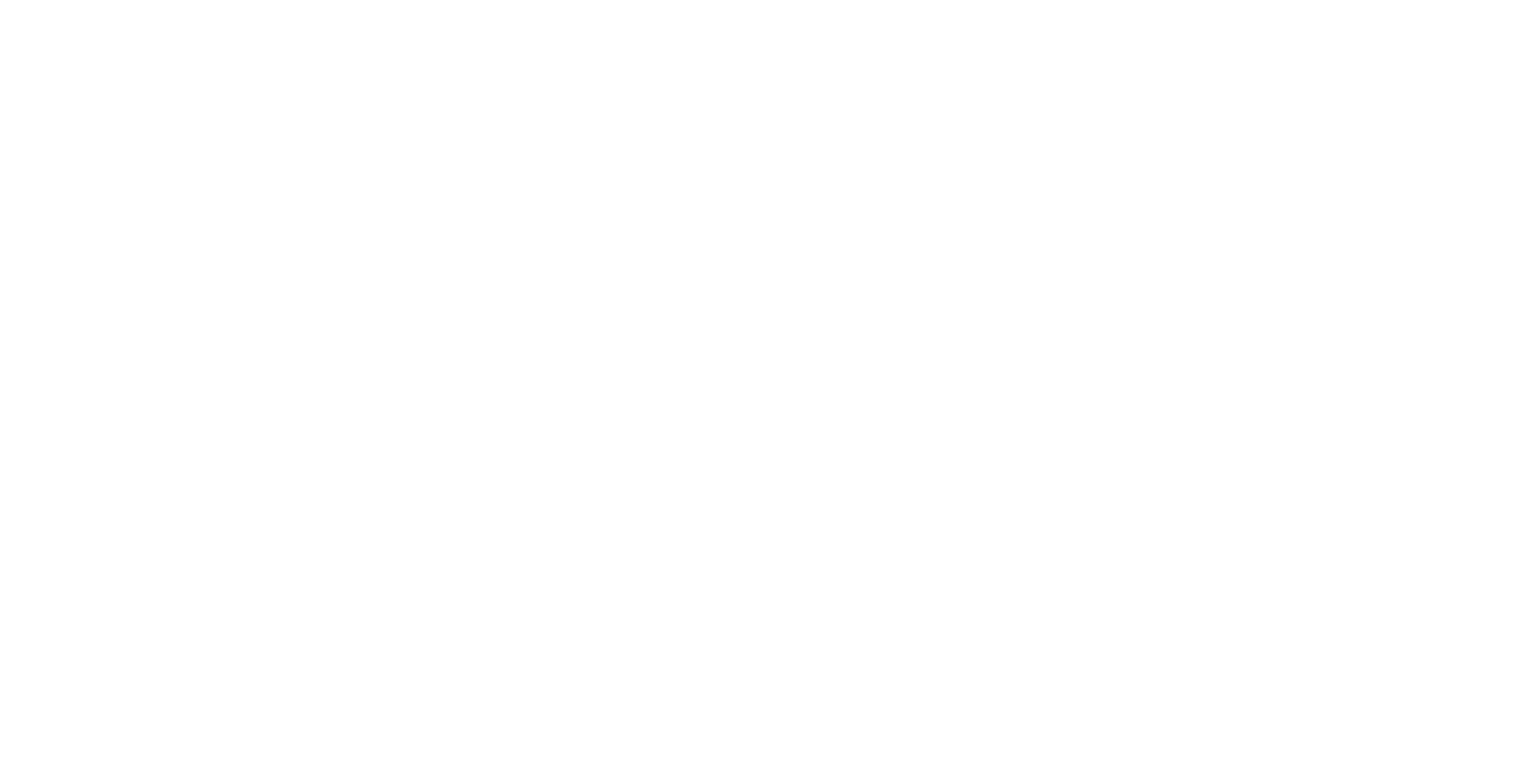
click at [290, 0] on html at bounding box center [759, 0] width 1518 height 0
click at [291, 0] on html at bounding box center [759, 0] width 1518 height 0
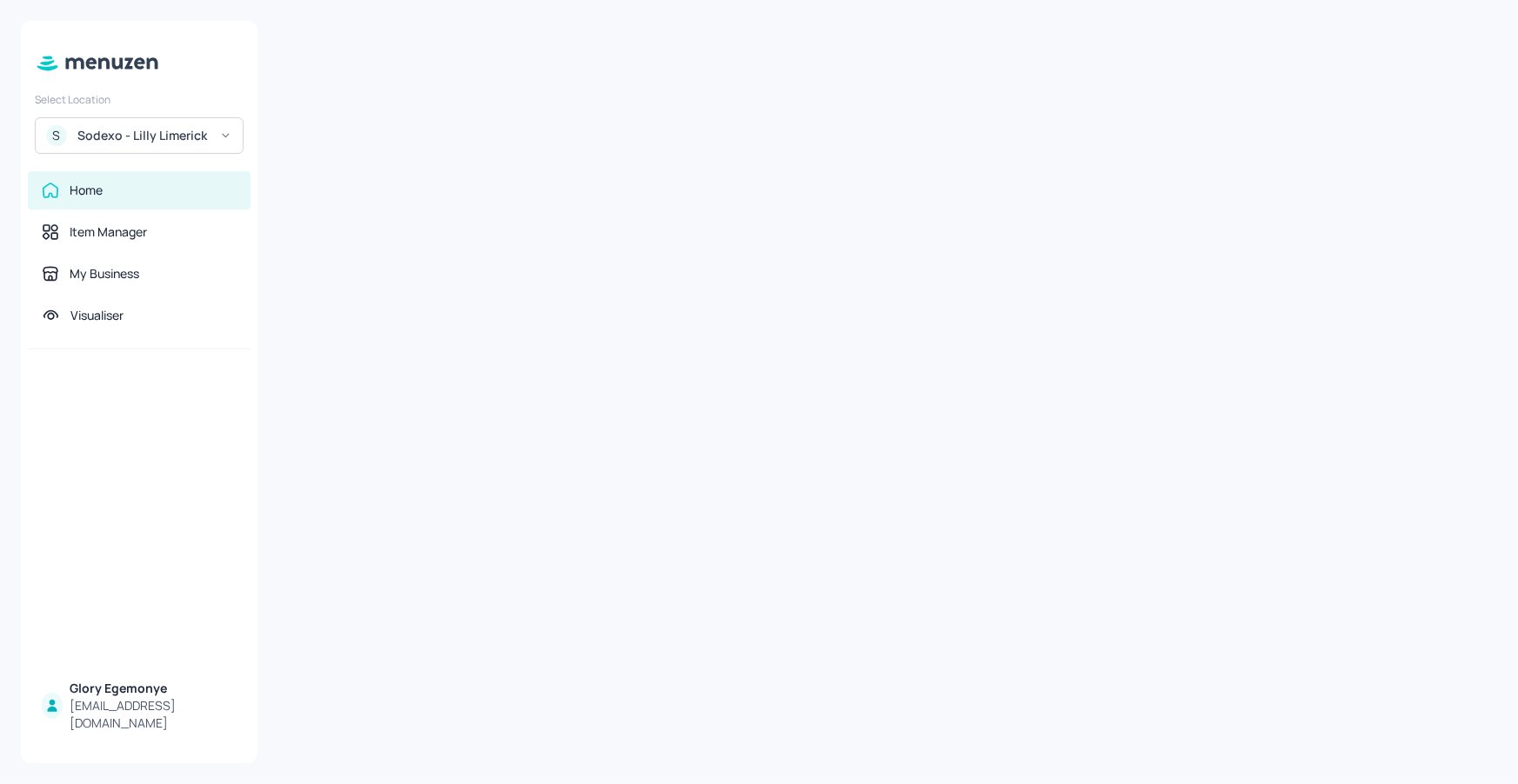
click at [139, 133] on div "Sodexo - Lilly Limerick" at bounding box center [143, 135] width 132 height 17
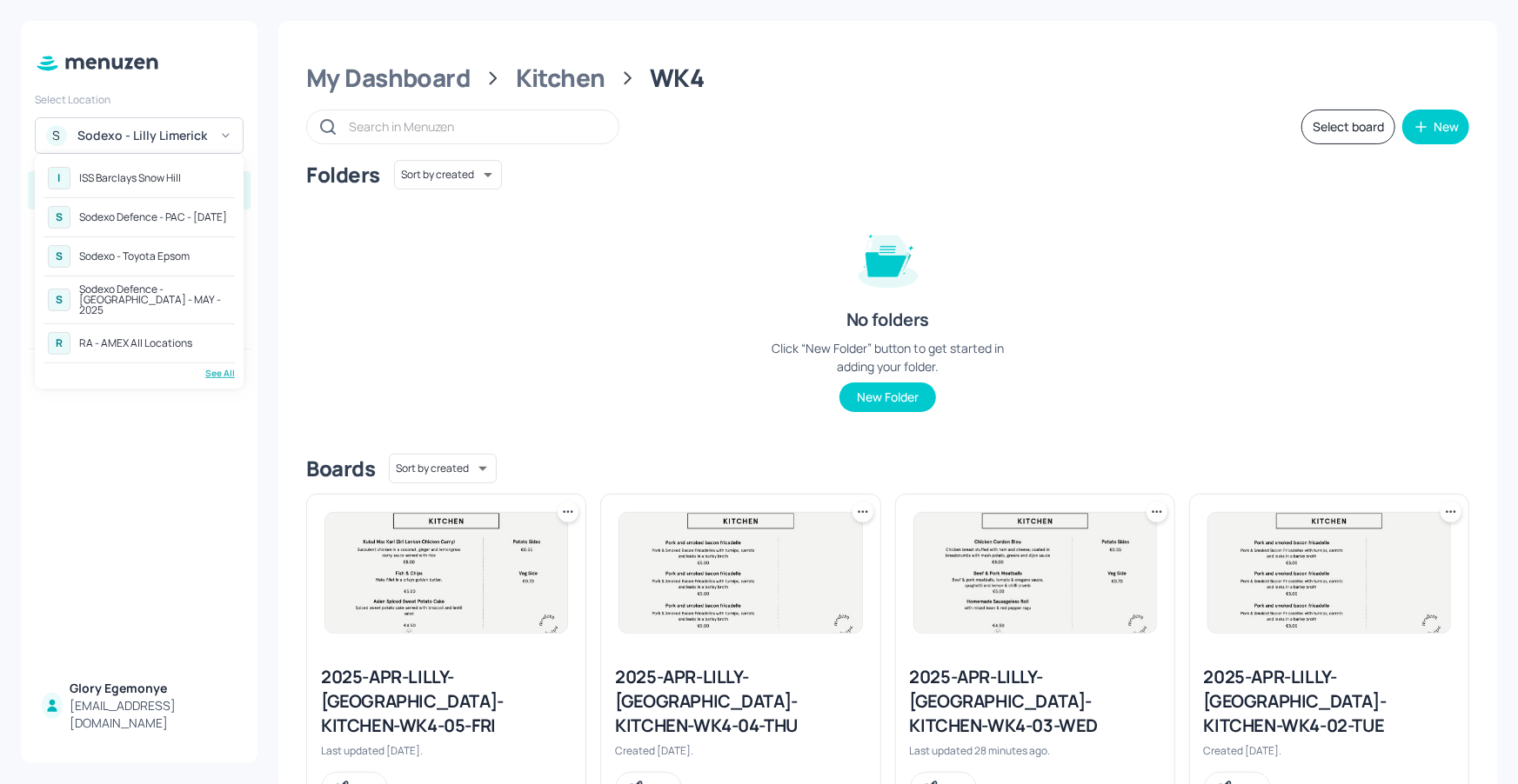
click at [214, 379] on div at bounding box center [759, 392] width 1518 height 784
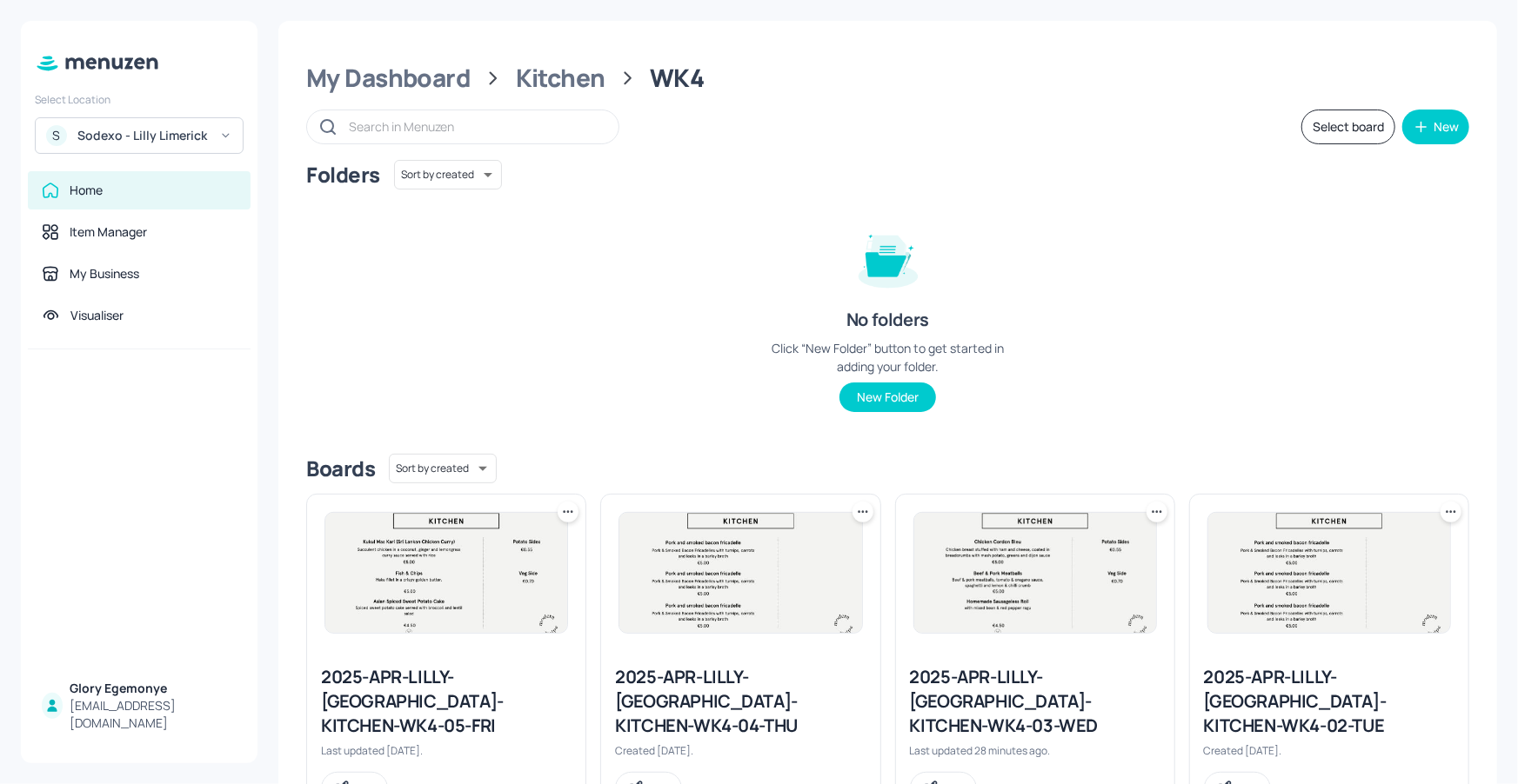
click at [214, 373] on div "I ISS Barclays Snow Hill S Sodexo Defence - PAC - MAY 2025 S Sodexo - Toyota Ep…" at bounding box center [759, 392] width 1518 height 784
click at [198, 137] on div "Sodexo - Lilly Limerick" at bounding box center [143, 135] width 132 height 17
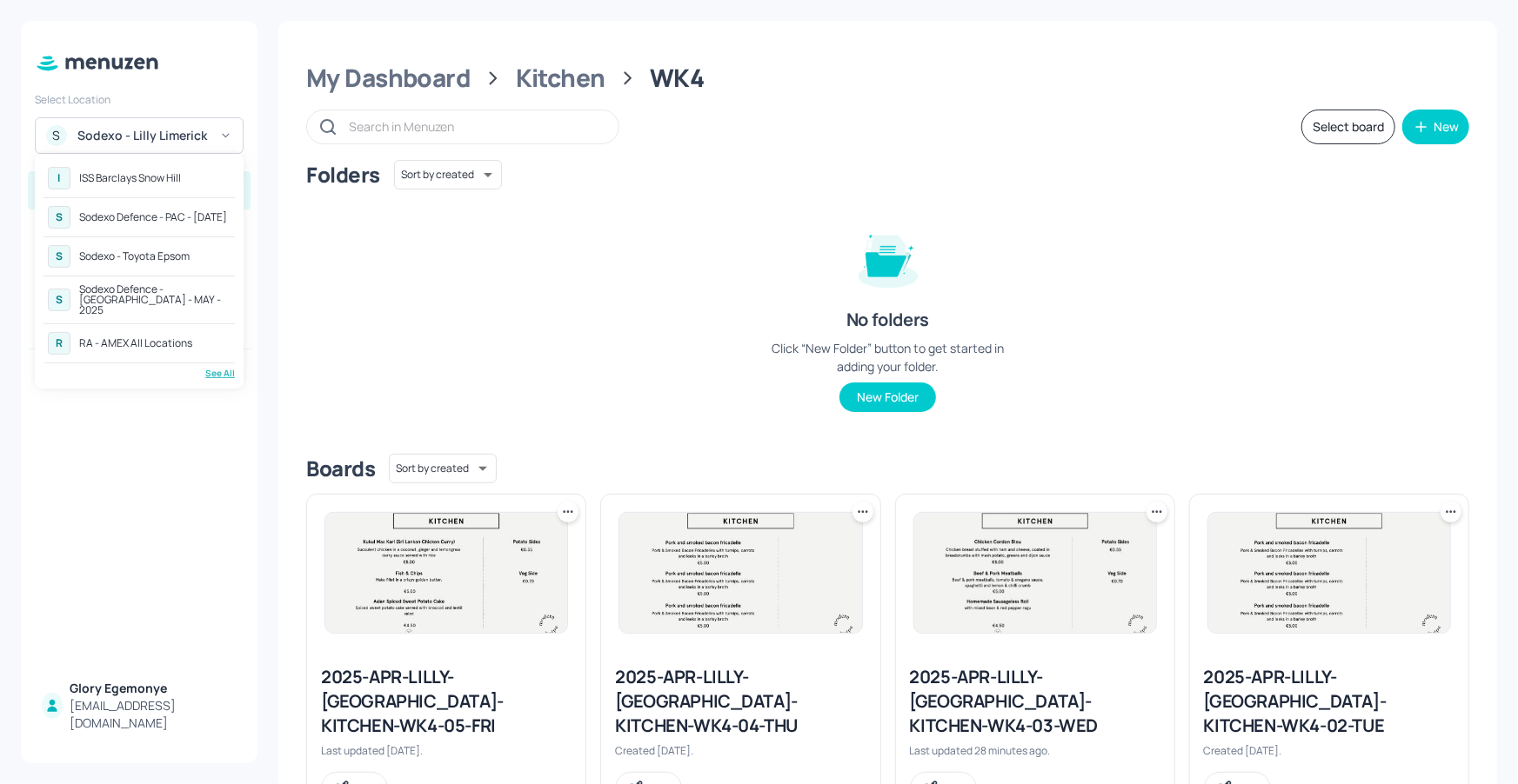
click at [214, 367] on div "See All" at bounding box center [138, 374] width 191 height 13
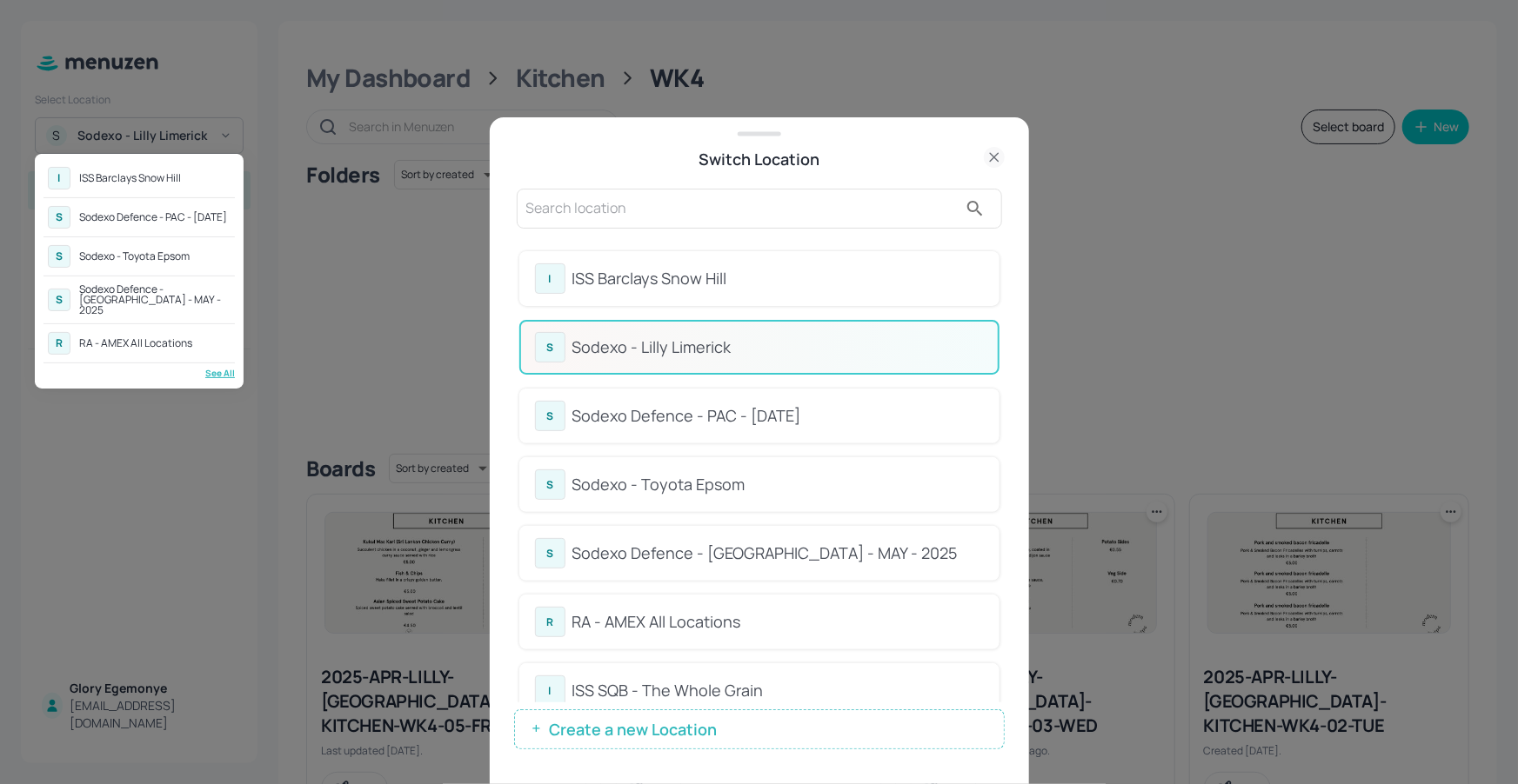
click at [955, 280] on div at bounding box center [759, 392] width 1518 height 784
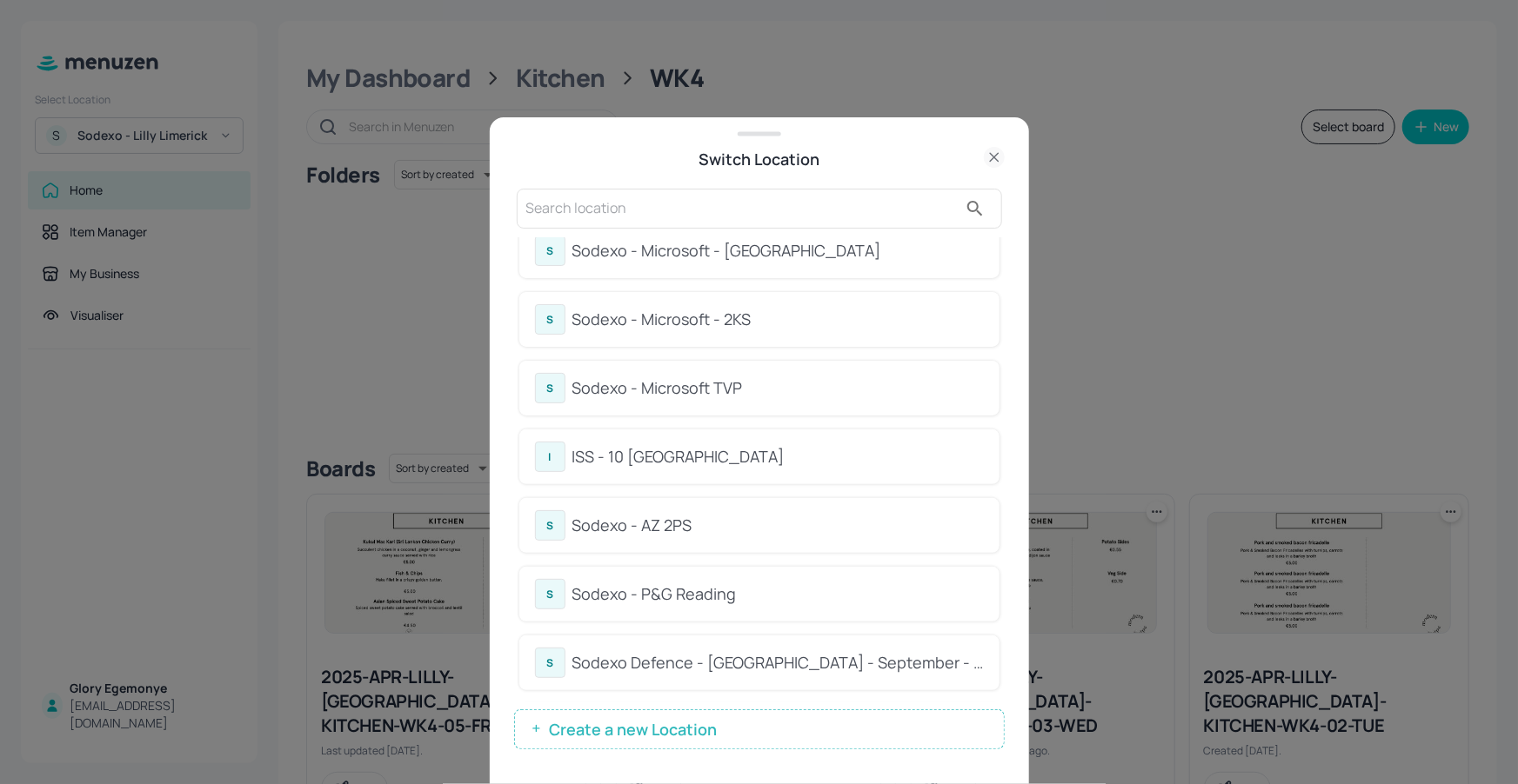
scroll to position [493, 0]
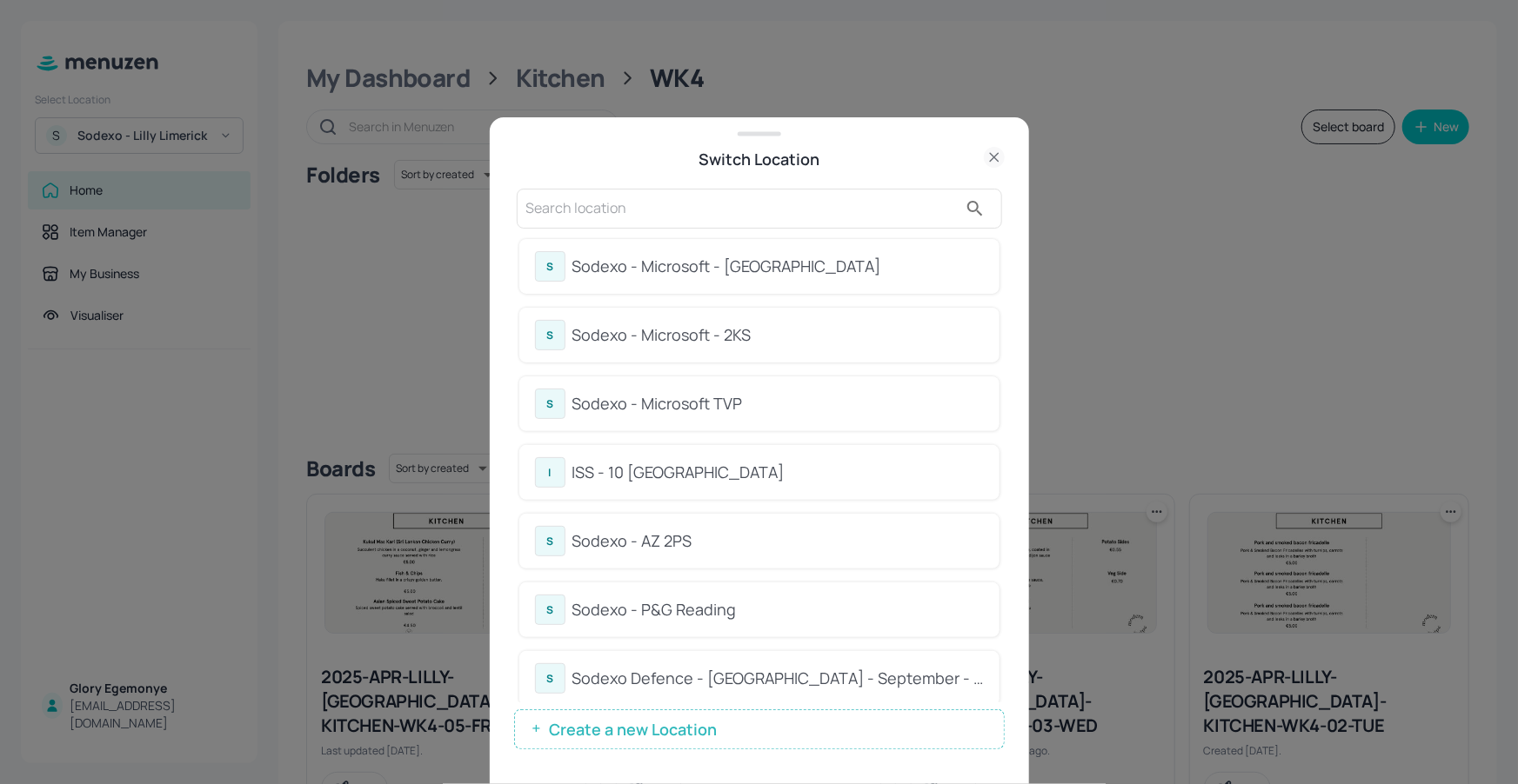
click at [736, 350] on div "S Sodexo - Microsoft - 2KS" at bounding box center [759, 334] width 480 height 55
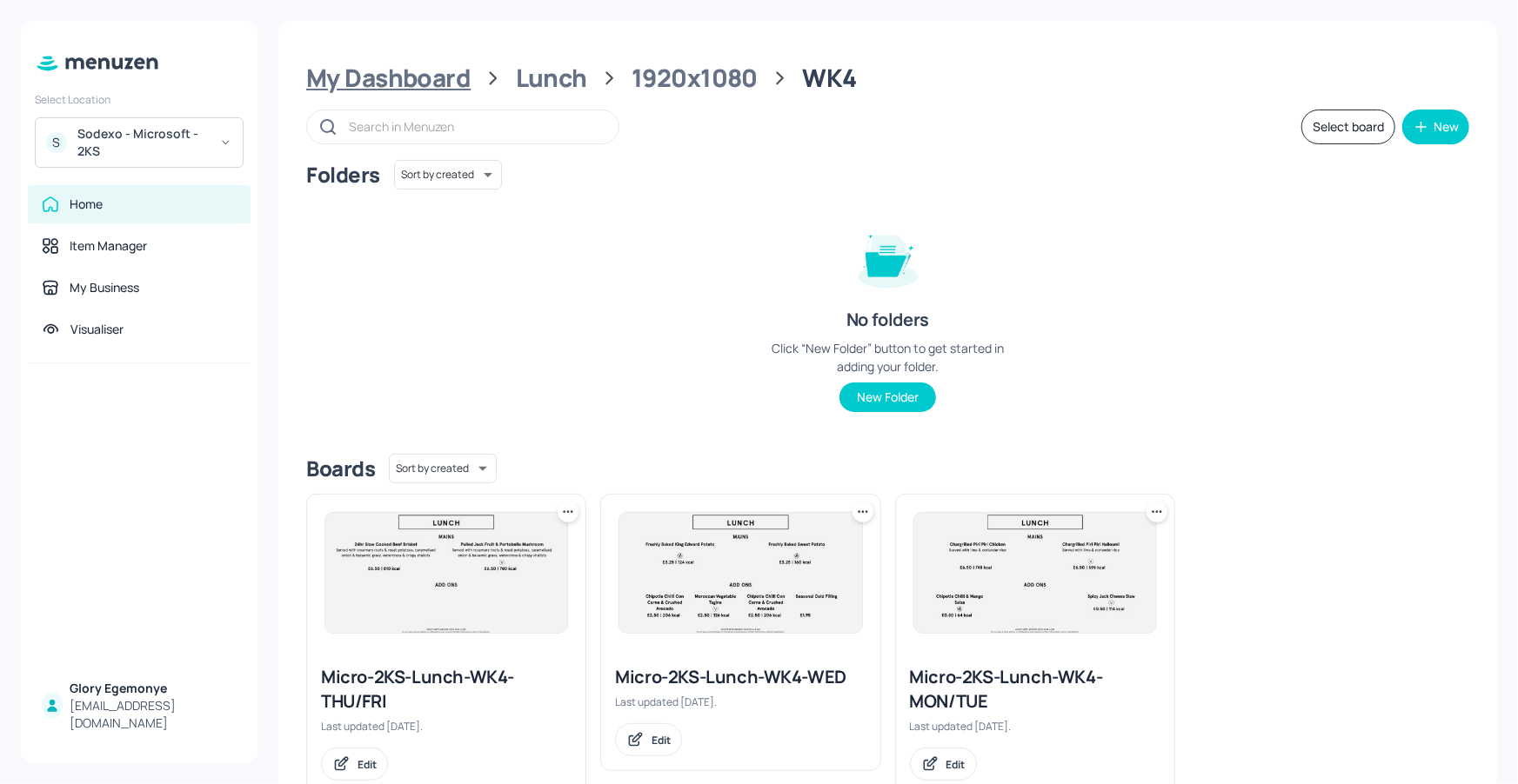
drag, startPoint x: 398, startPoint y: 98, endPoint x: 406, endPoint y: 90, distance: 11.3
click at [398, 97] on div "My Dashboard Lunch 1920x1080 WK4 Select board New Folders Sort by created id ​ …" at bounding box center [888, 429] width 1219 height 817
click at [407, 88] on div "My Dashboard" at bounding box center [387, 78] width 164 height 32
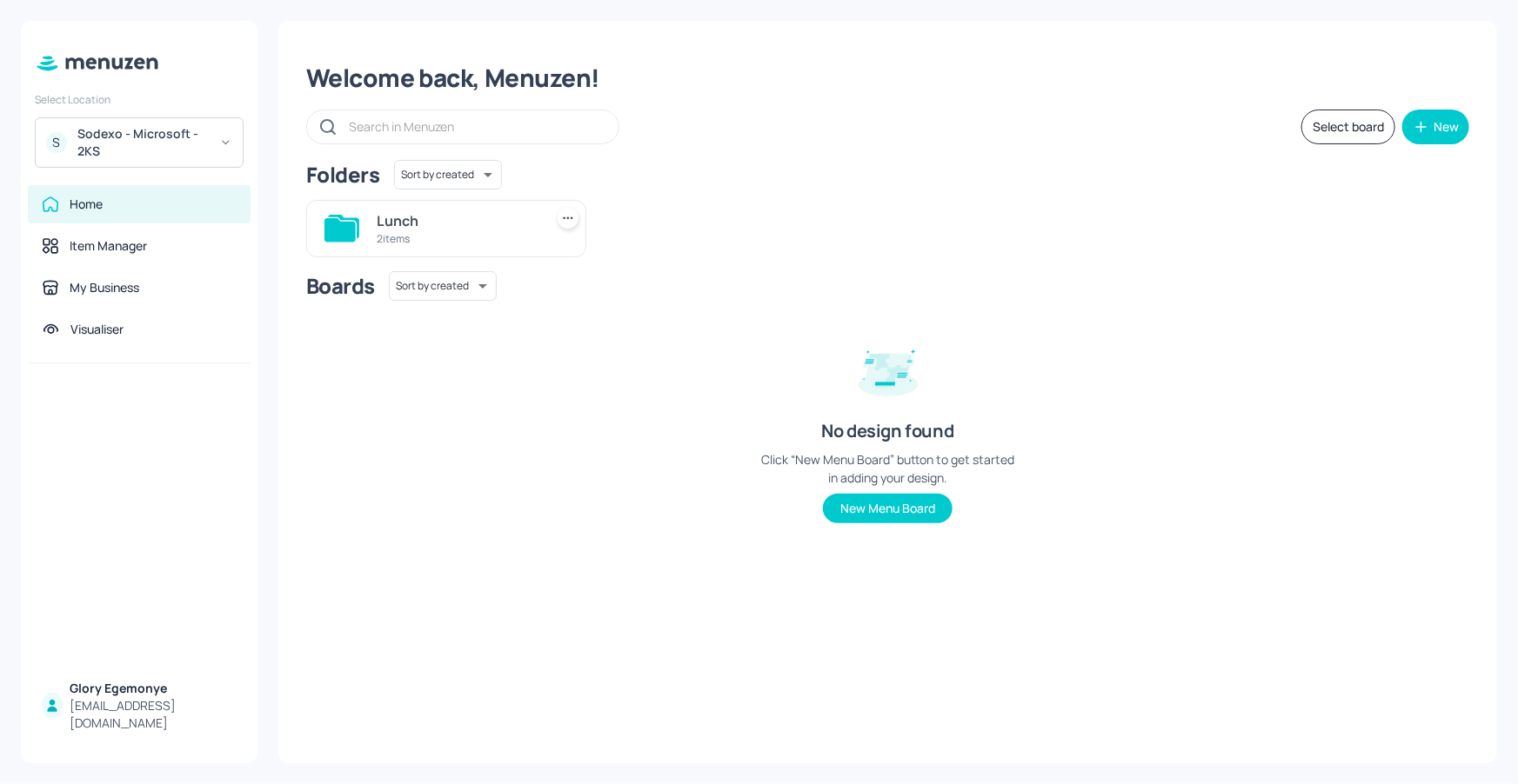
click at [327, 224] on icon at bounding box center [339, 230] width 32 height 23
click at [346, 232] on icon at bounding box center [339, 230] width 32 height 23
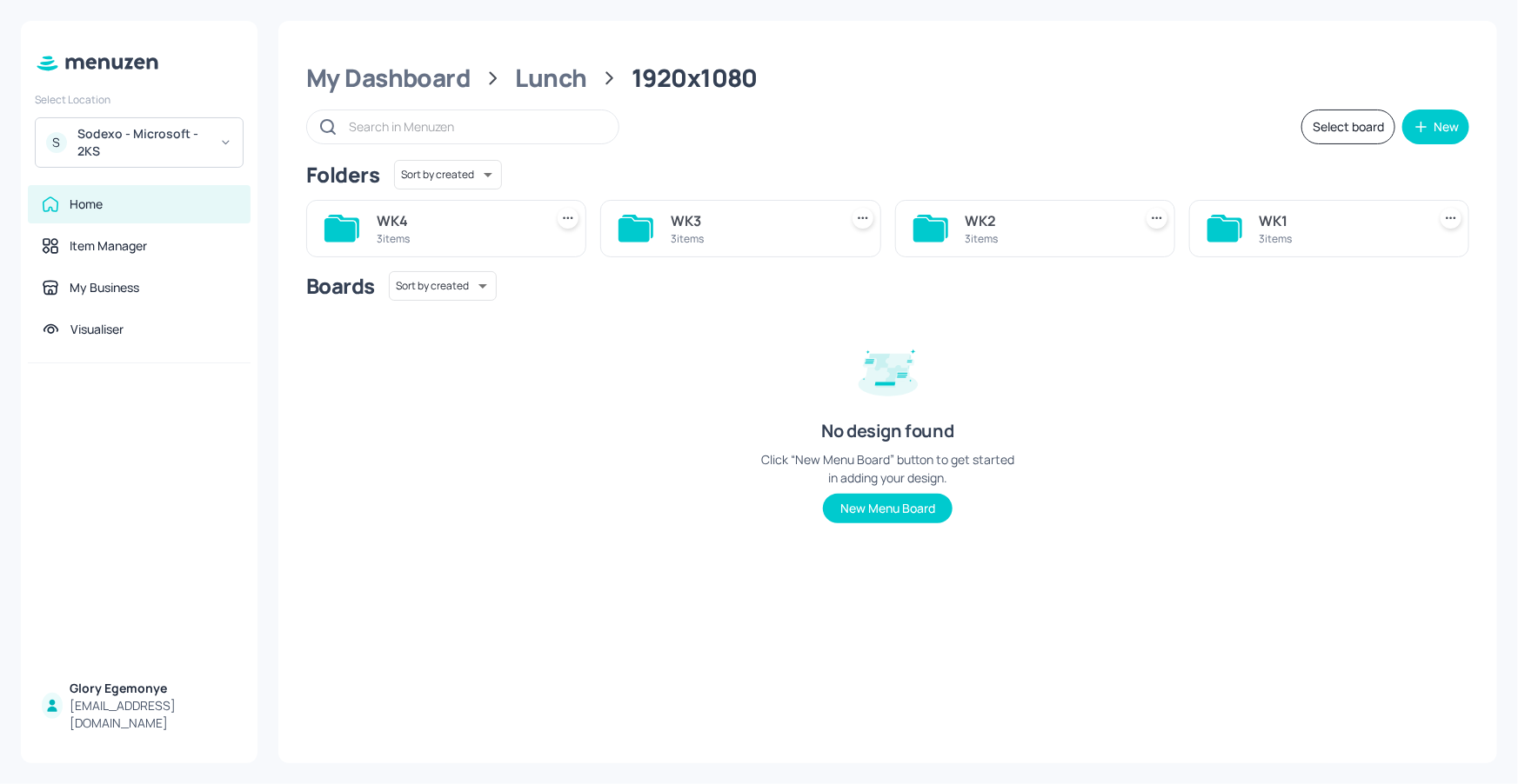
click at [1224, 233] on icon at bounding box center [1223, 230] width 32 height 23
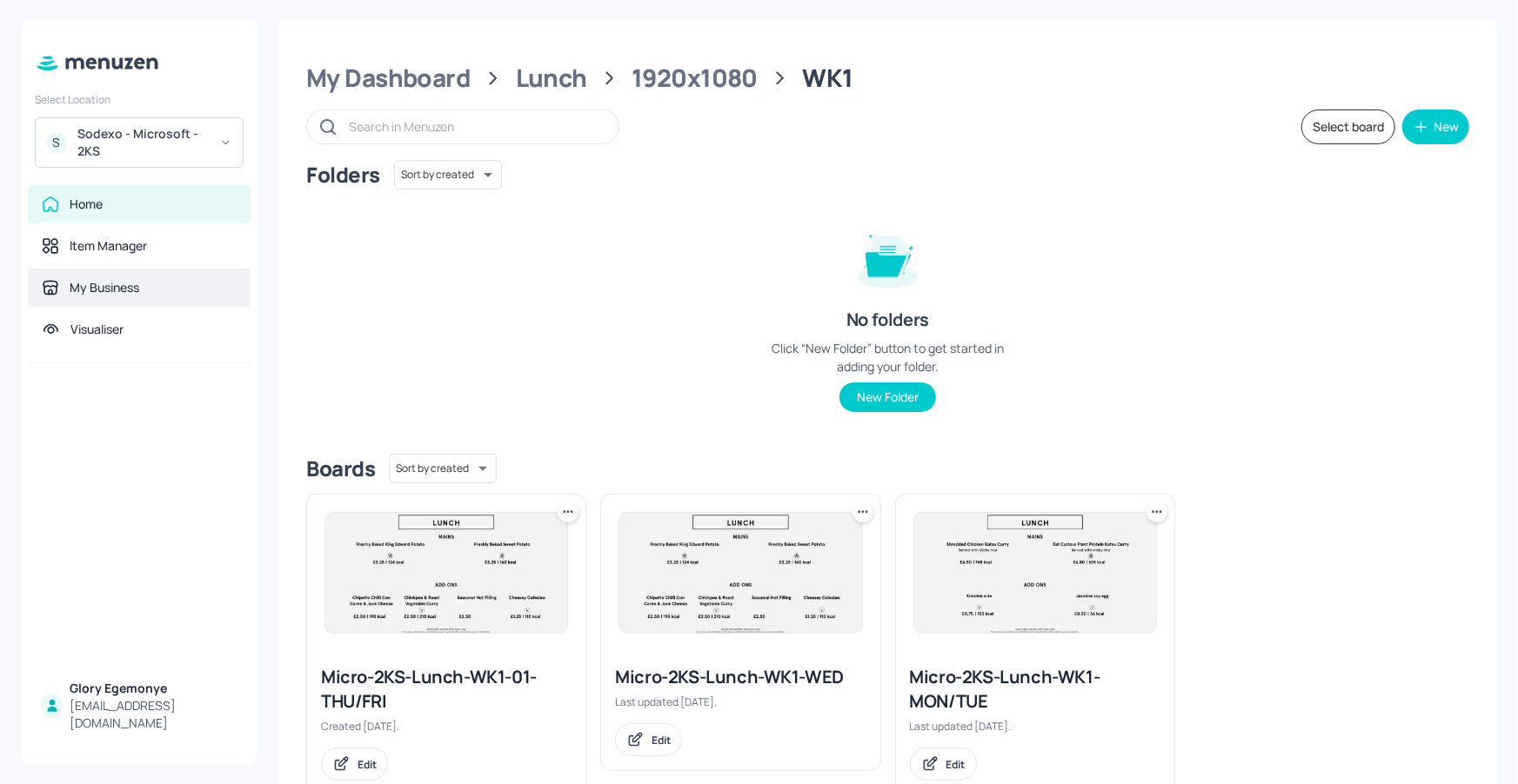
click at [150, 284] on div "My Business" at bounding box center [138, 287] width 195 height 17
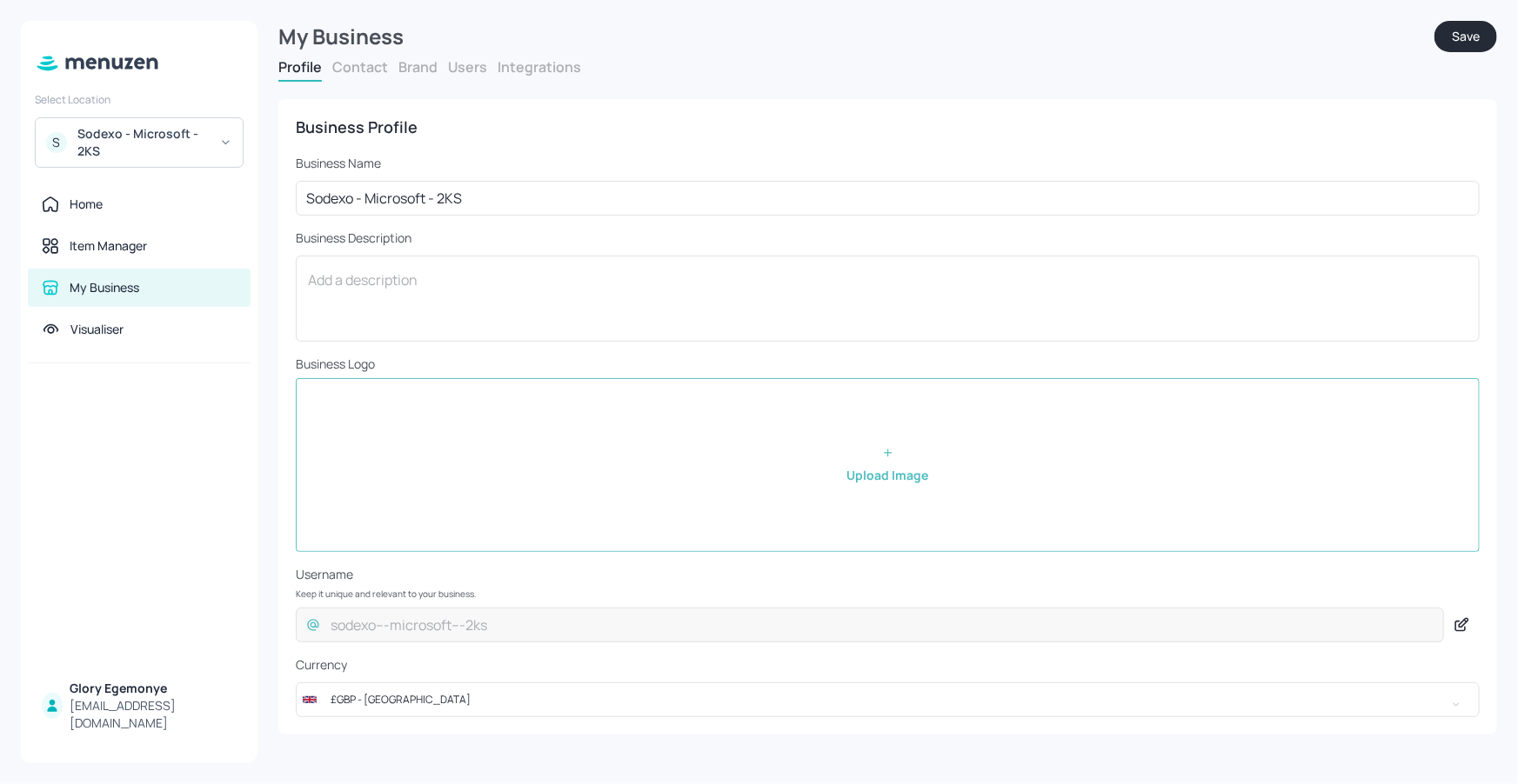
click at [448, 71] on button "Users" at bounding box center [467, 67] width 39 height 19
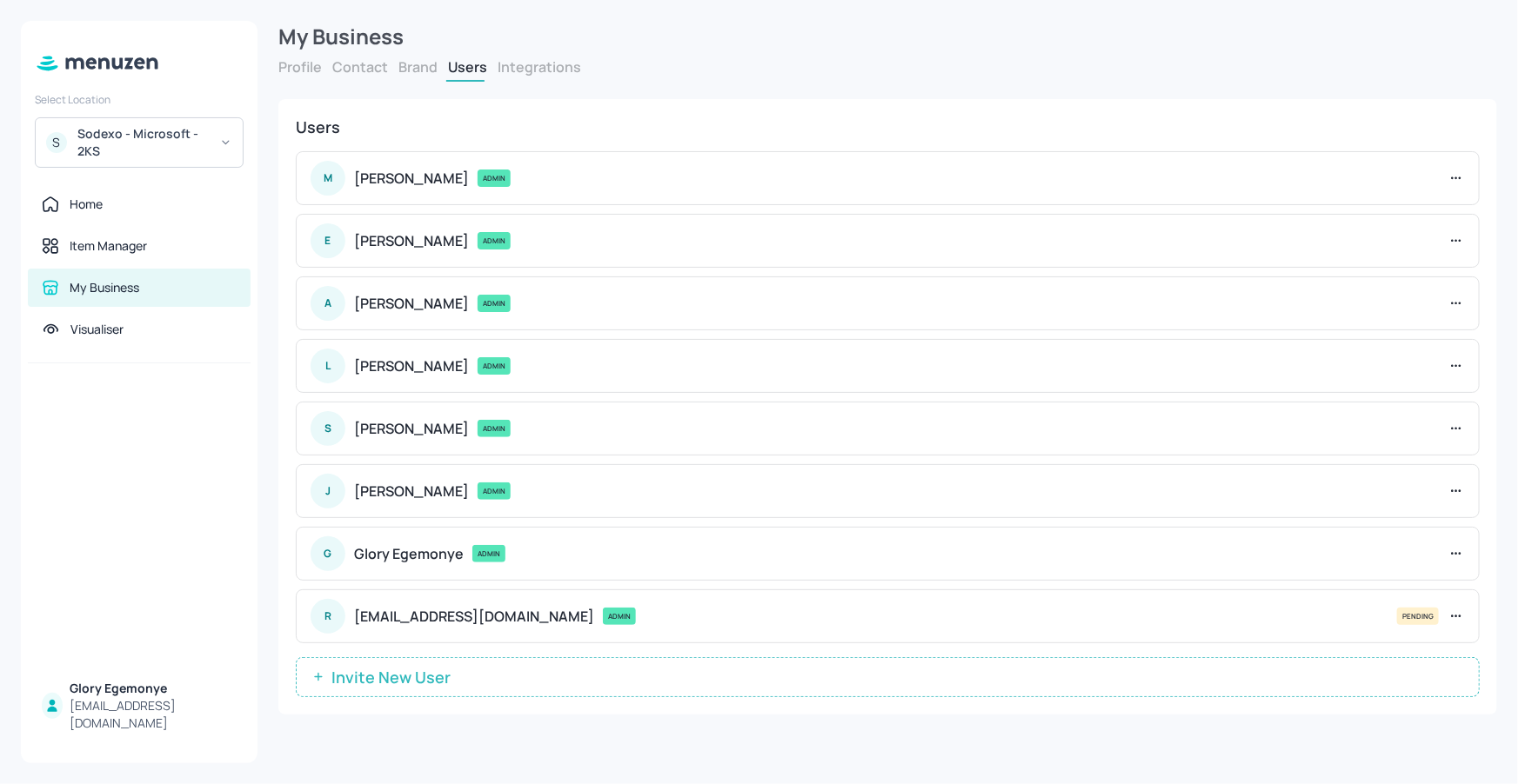
click at [309, 63] on button "Profile" at bounding box center [300, 67] width 43 height 19
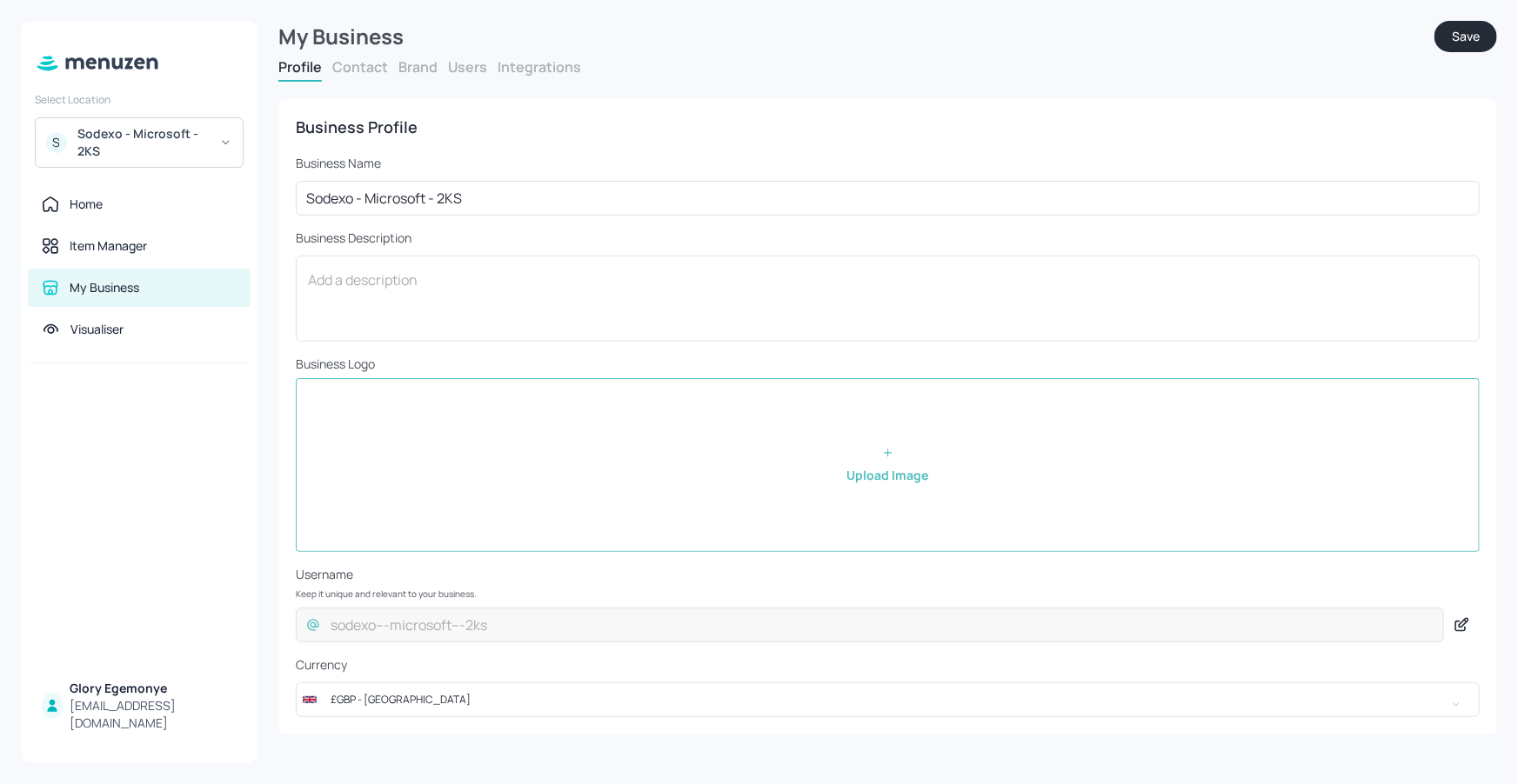
click at [155, 134] on div "Sodexo - Microsoft - 2KS" at bounding box center [143, 142] width 132 height 35
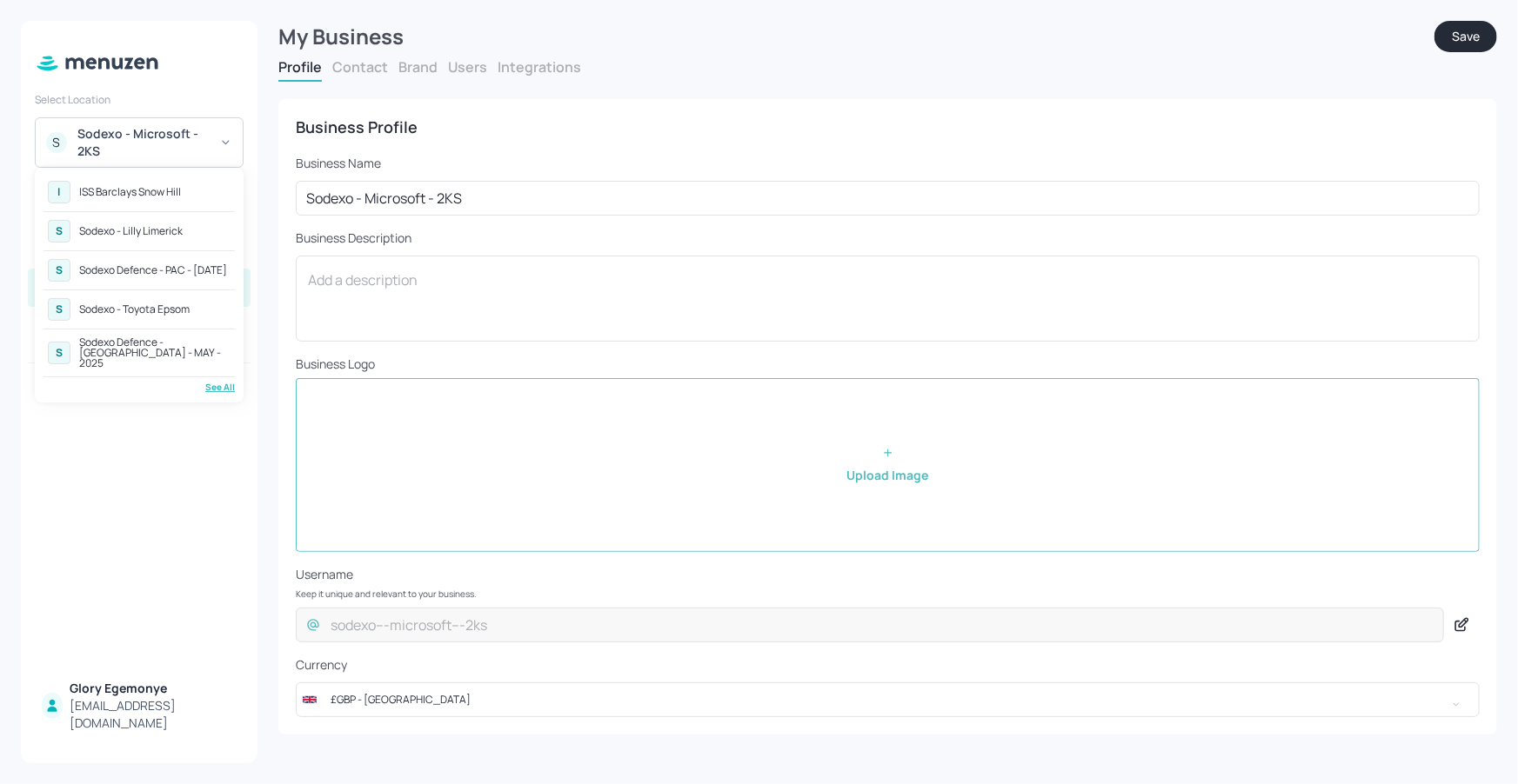
click at [195, 417] on div at bounding box center [759, 392] width 1518 height 784
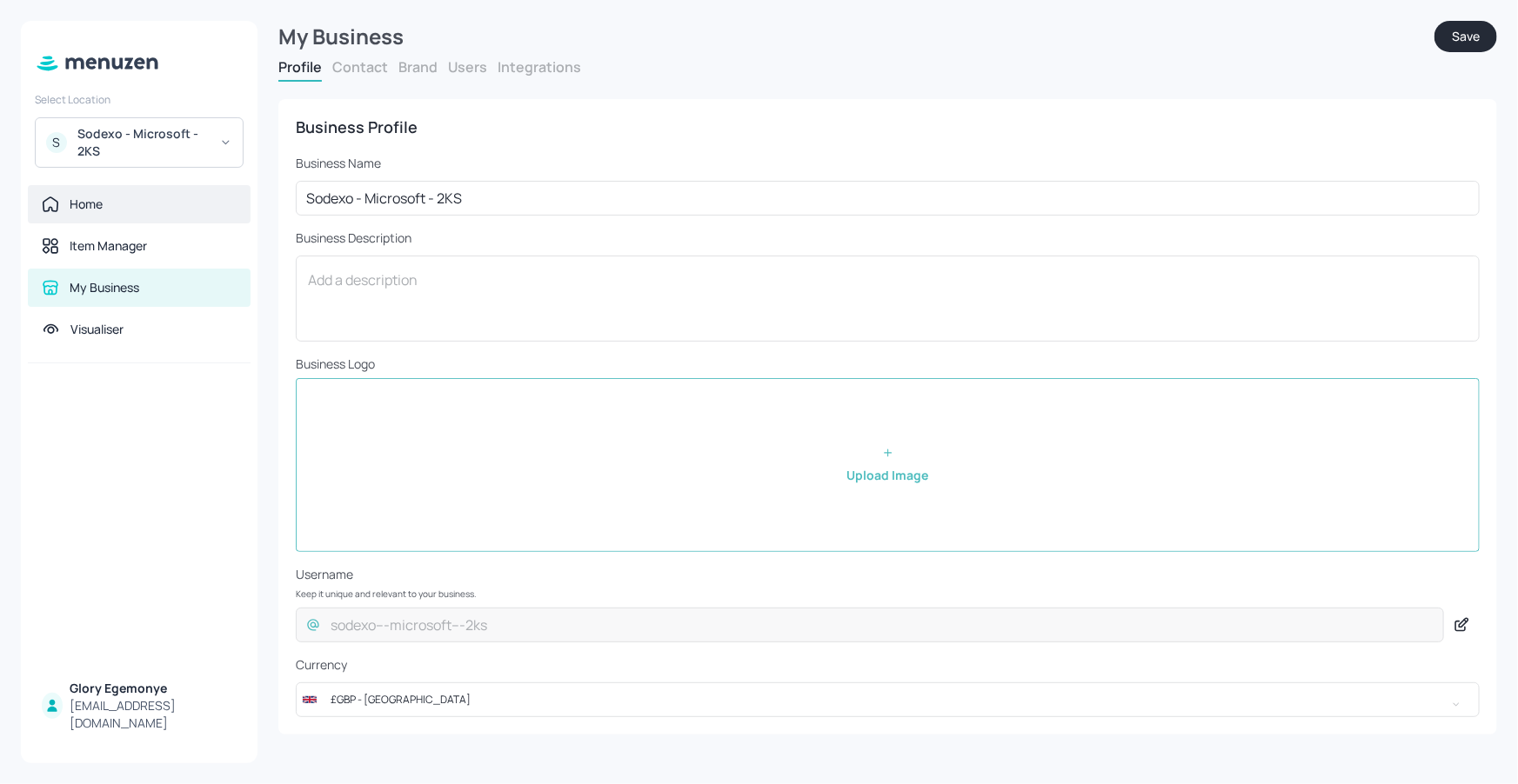
click at [157, 219] on div "Home" at bounding box center [139, 205] width 223 height 38
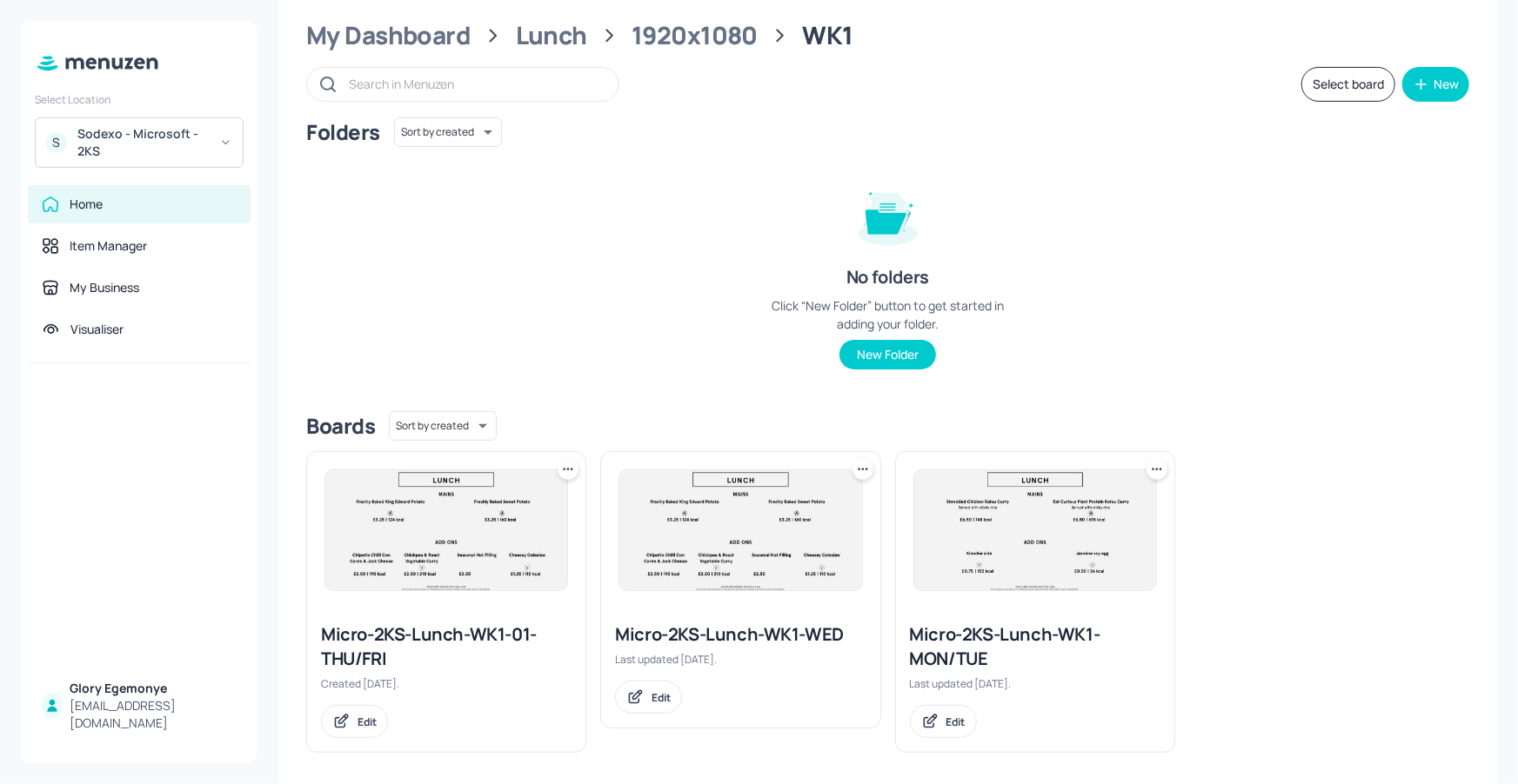
scroll to position [52, 0]
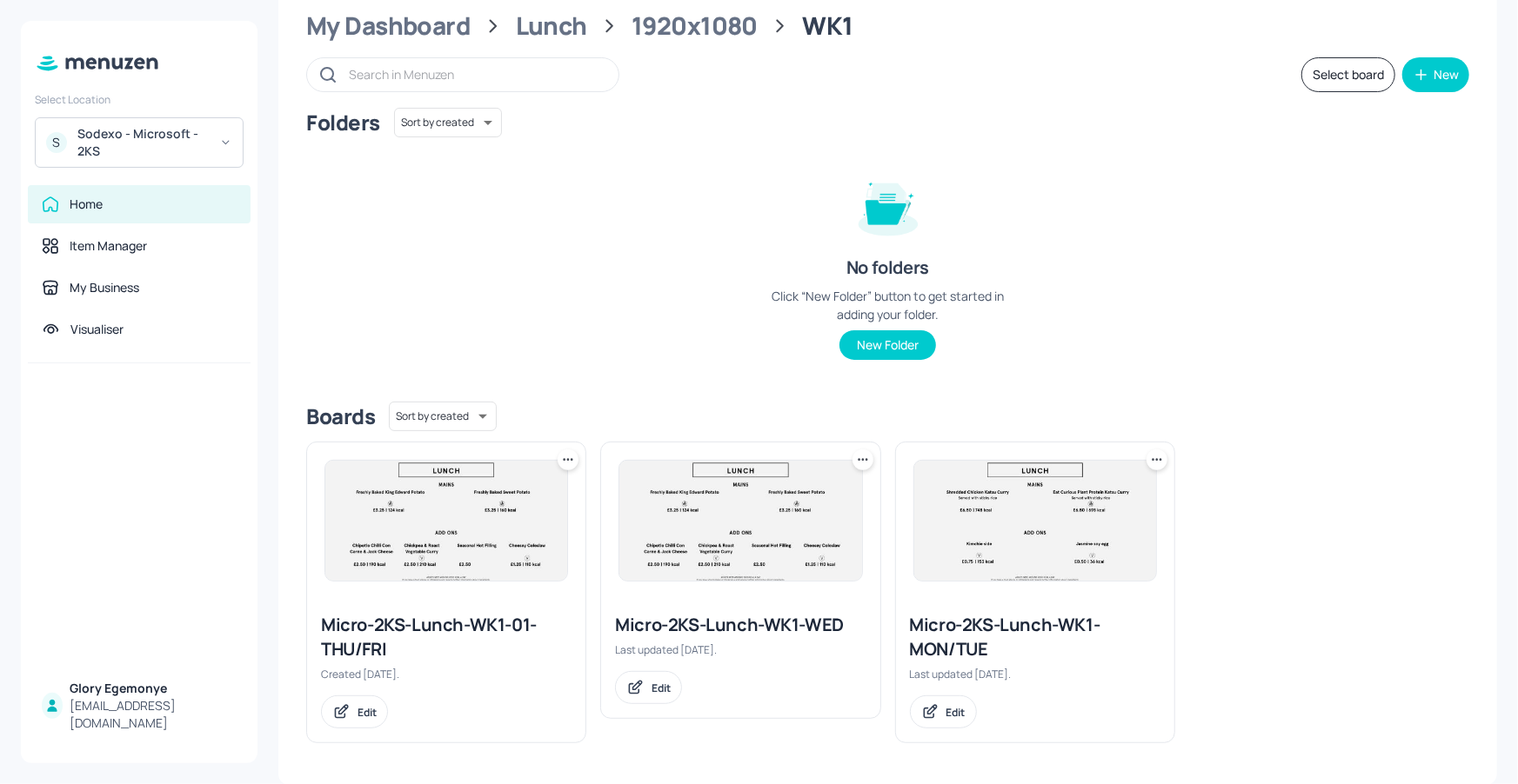
click at [761, 628] on div "Micro-2KS-Lunch-WK1-WED" at bounding box center [740, 625] width 251 height 24
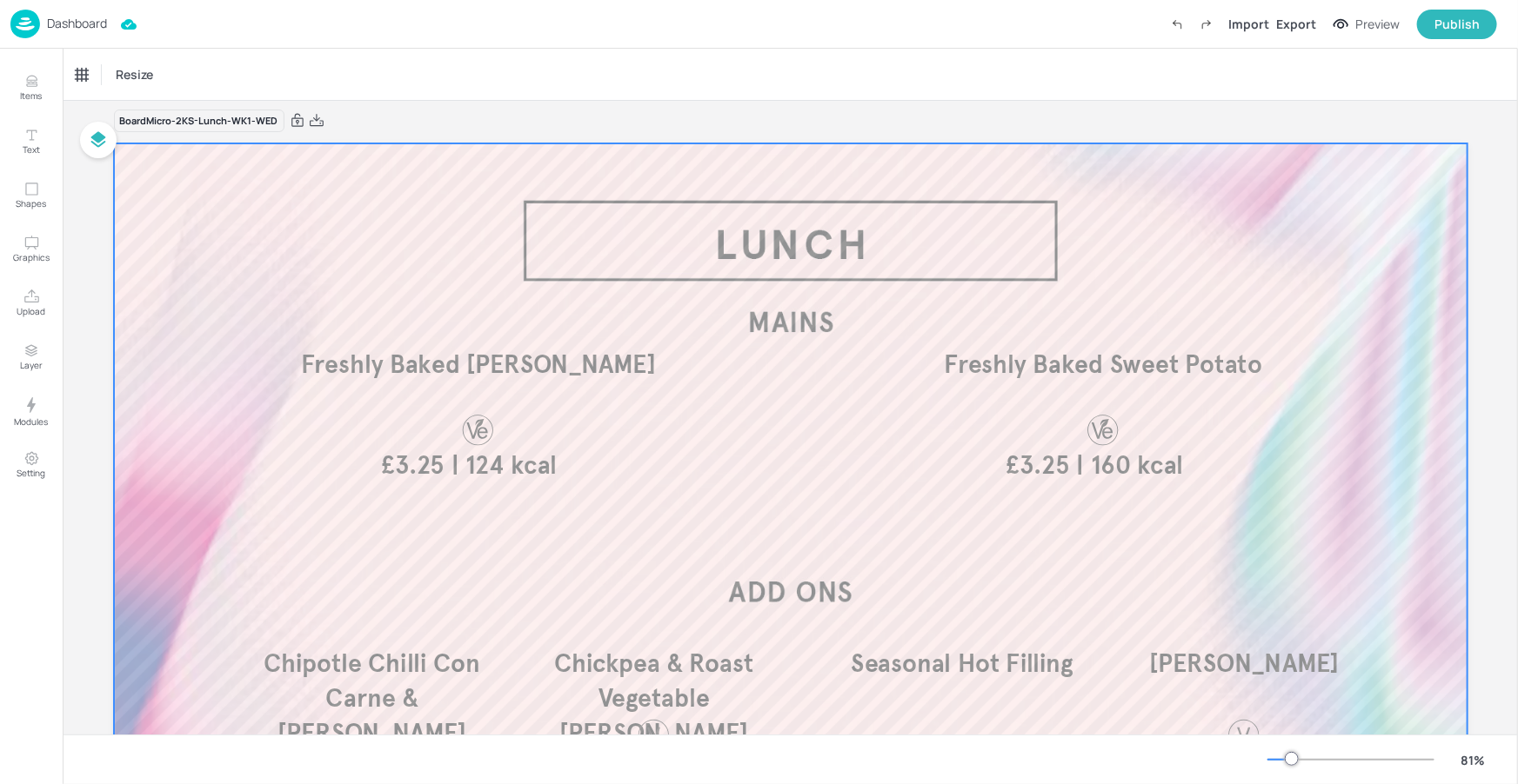
scroll to position [27, 0]
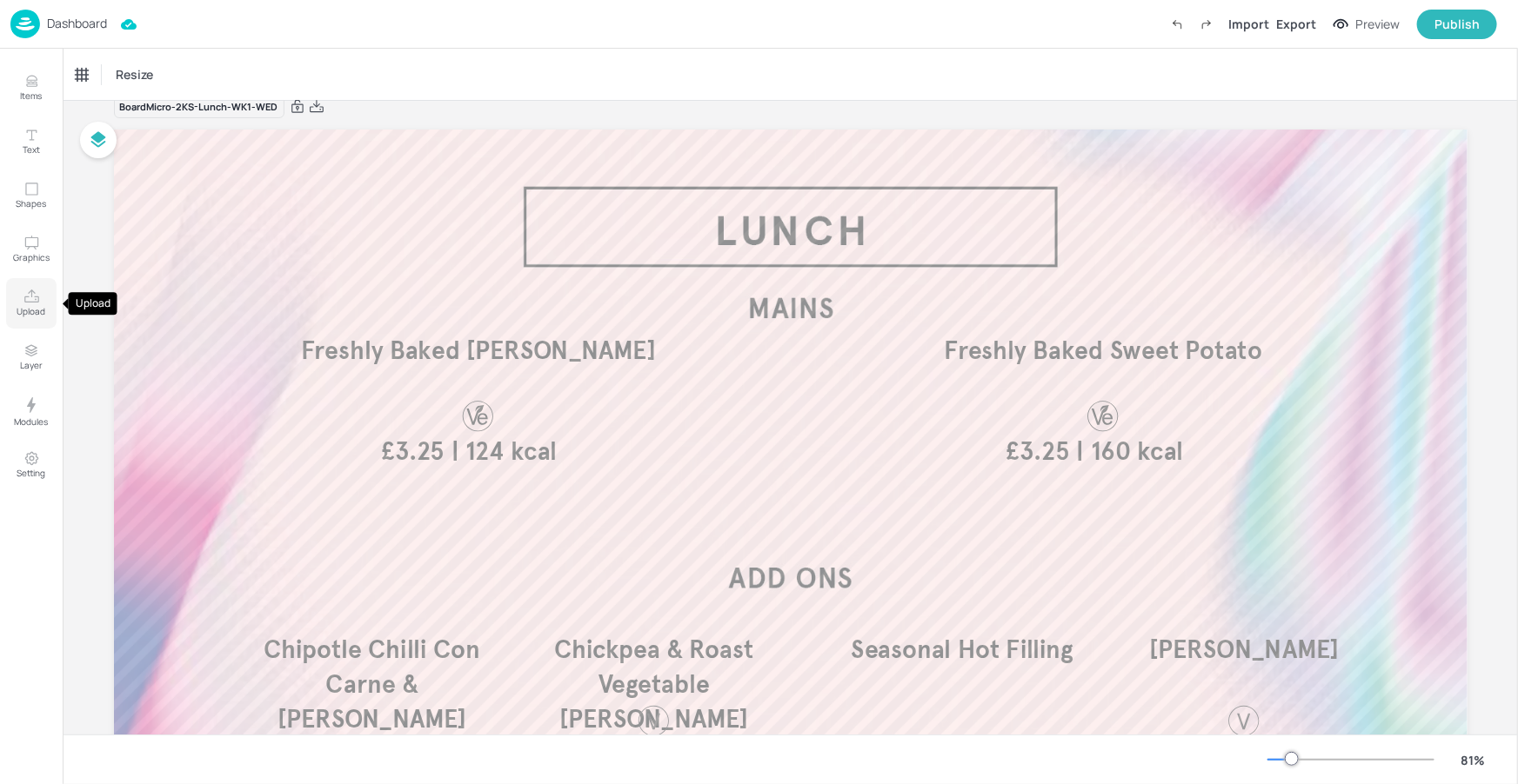
click at [30, 297] on icon "Upload" at bounding box center [31, 296] width 16 height 16
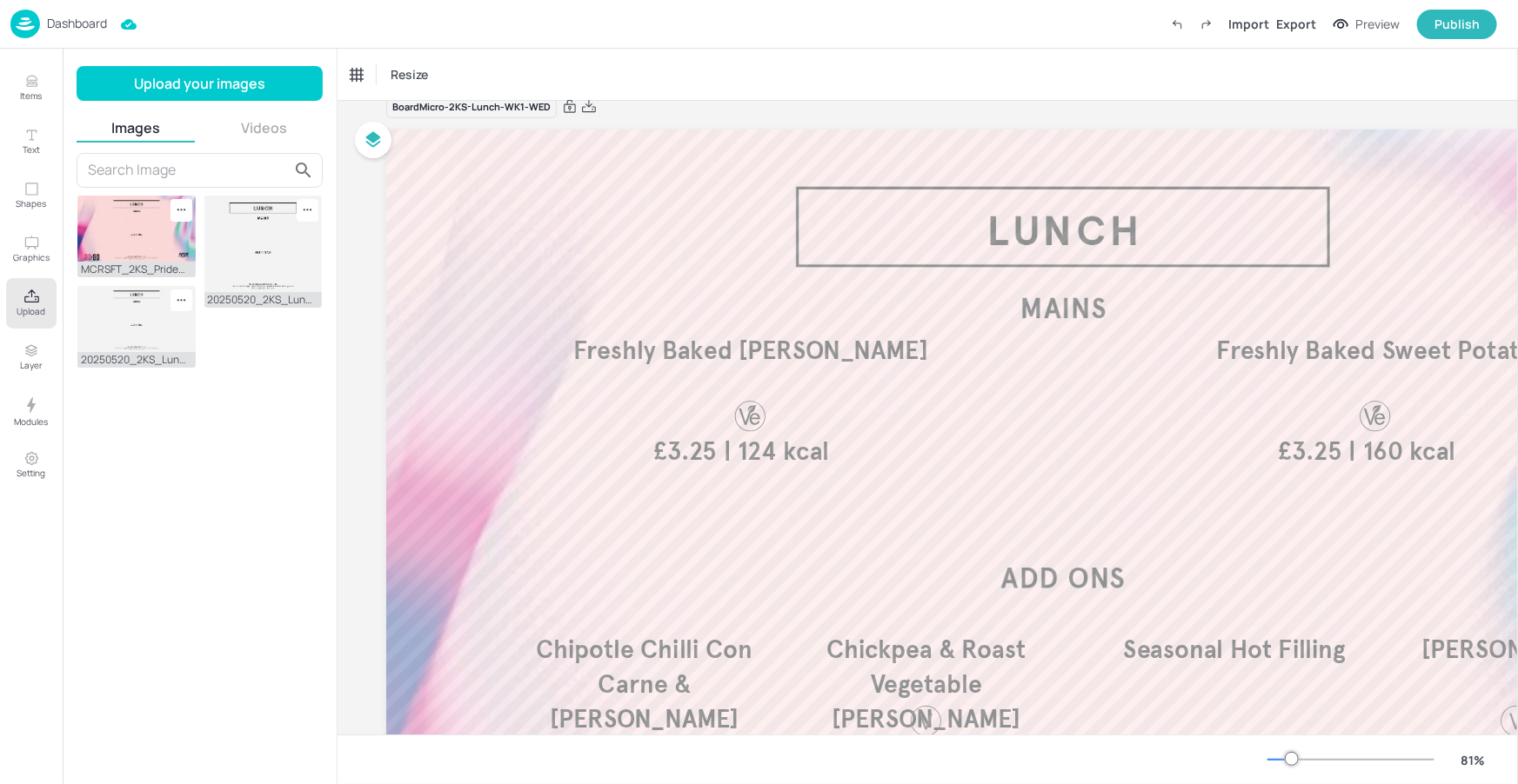
click at [78, 27] on p "Dashboard" at bounding box center [77, 23] width 60 height 12
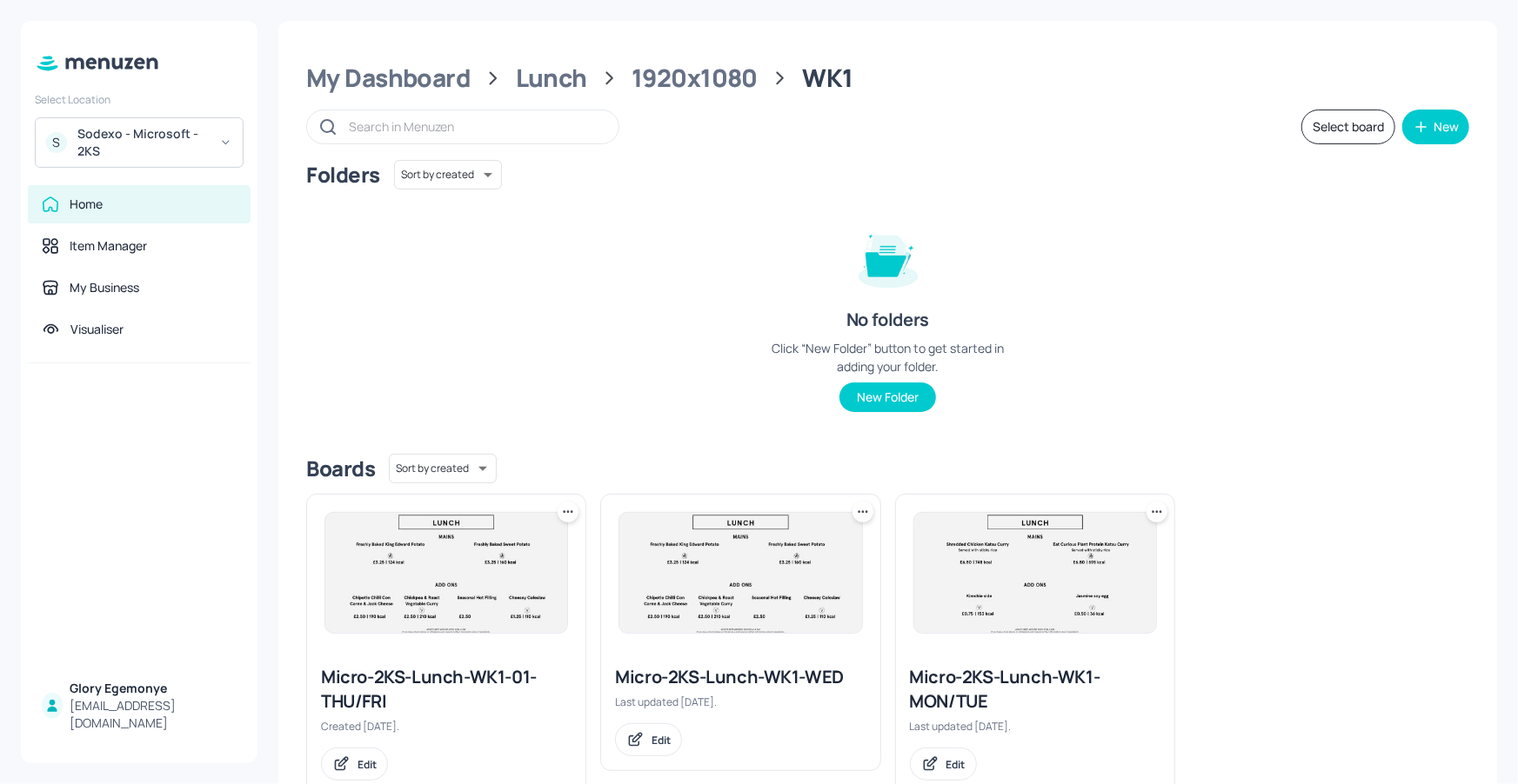
click at [651, 680] on div "Micro-2KS-Lunch-WK1-WED" at bounding box center [740, 676] width 251 height 24
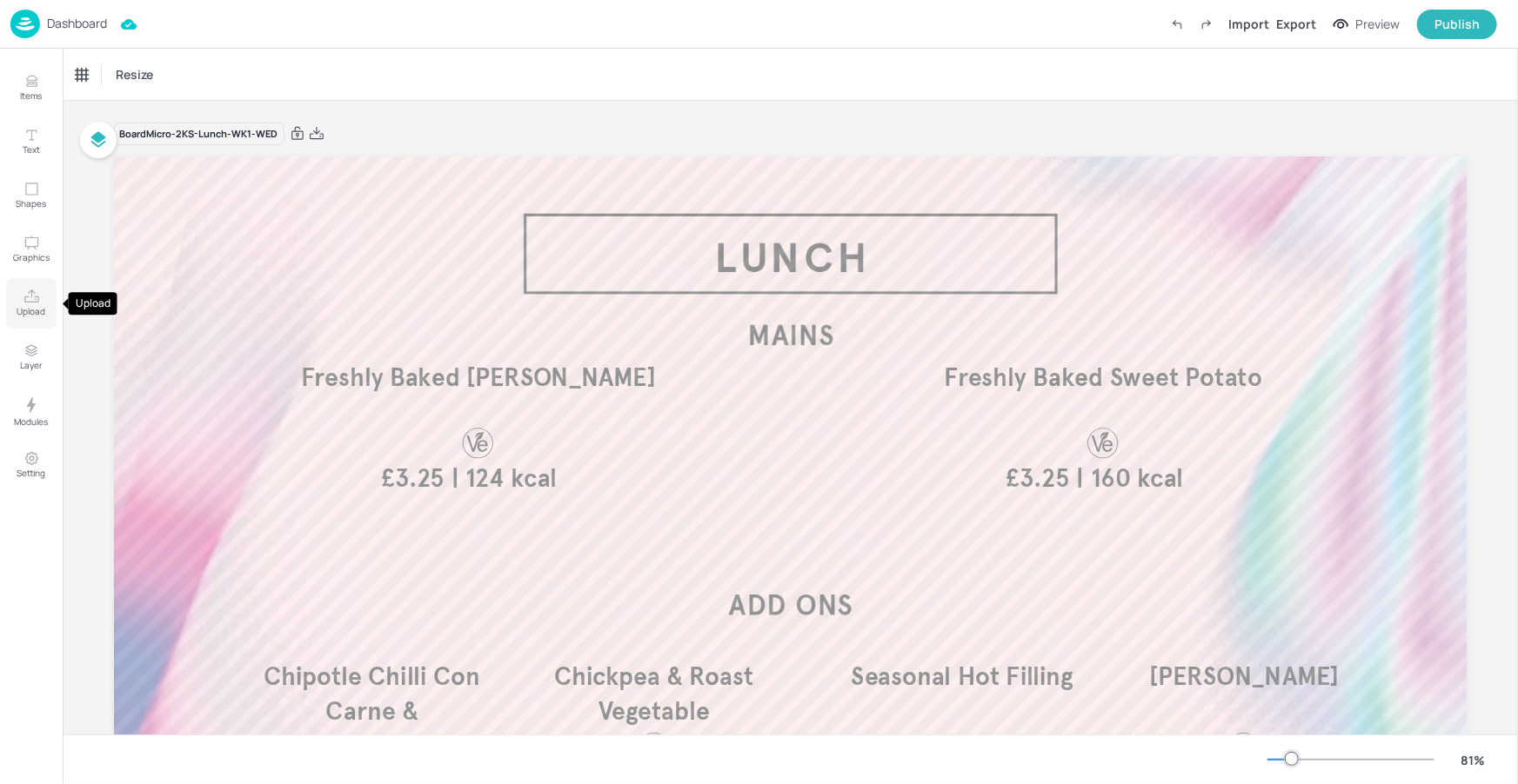
click at [35, 309] on p "Upload" at bounding box center [32, 311] width 29 height 12
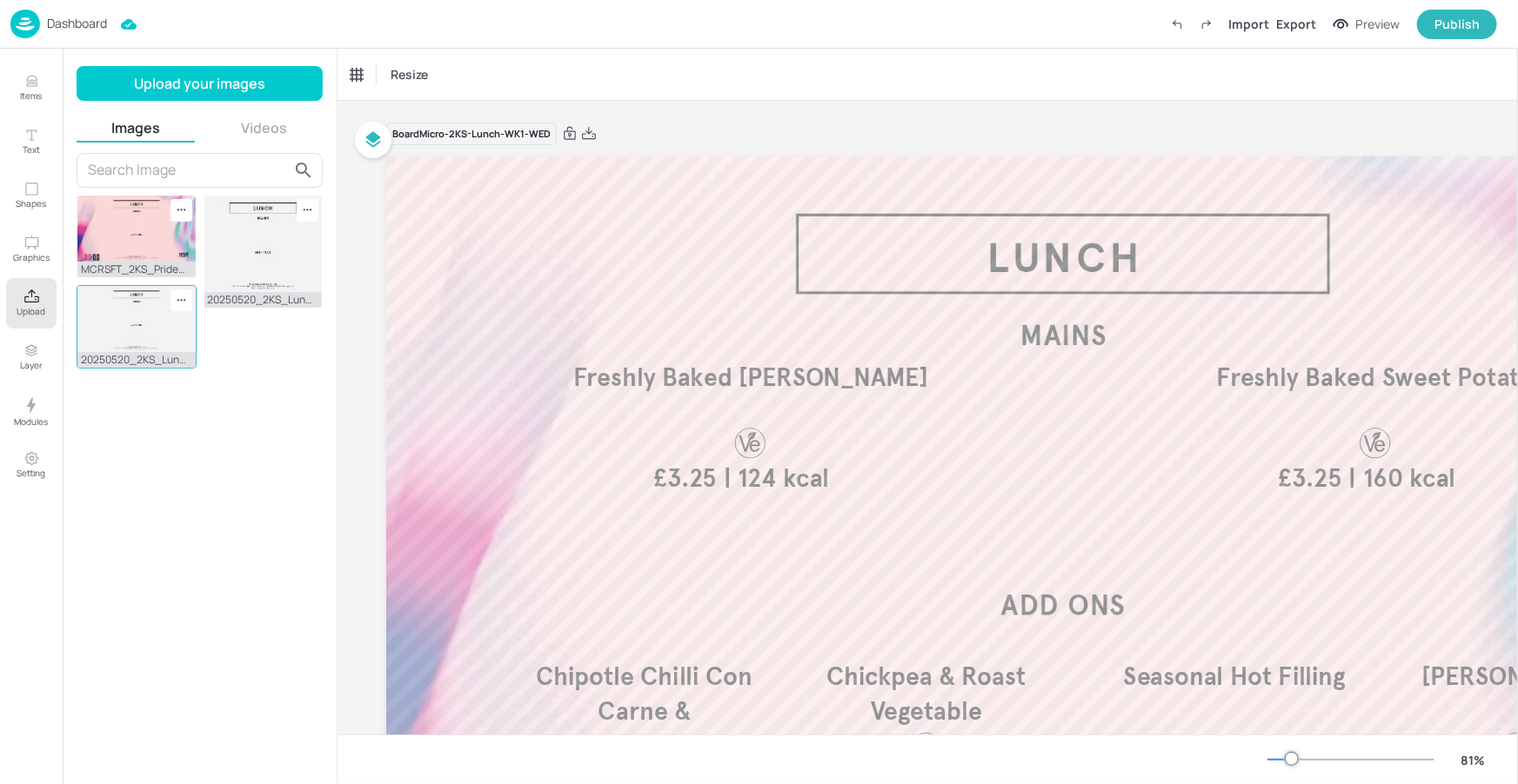
click at [151, 340] on img at bounding box center [137, 319] width 118 height 66
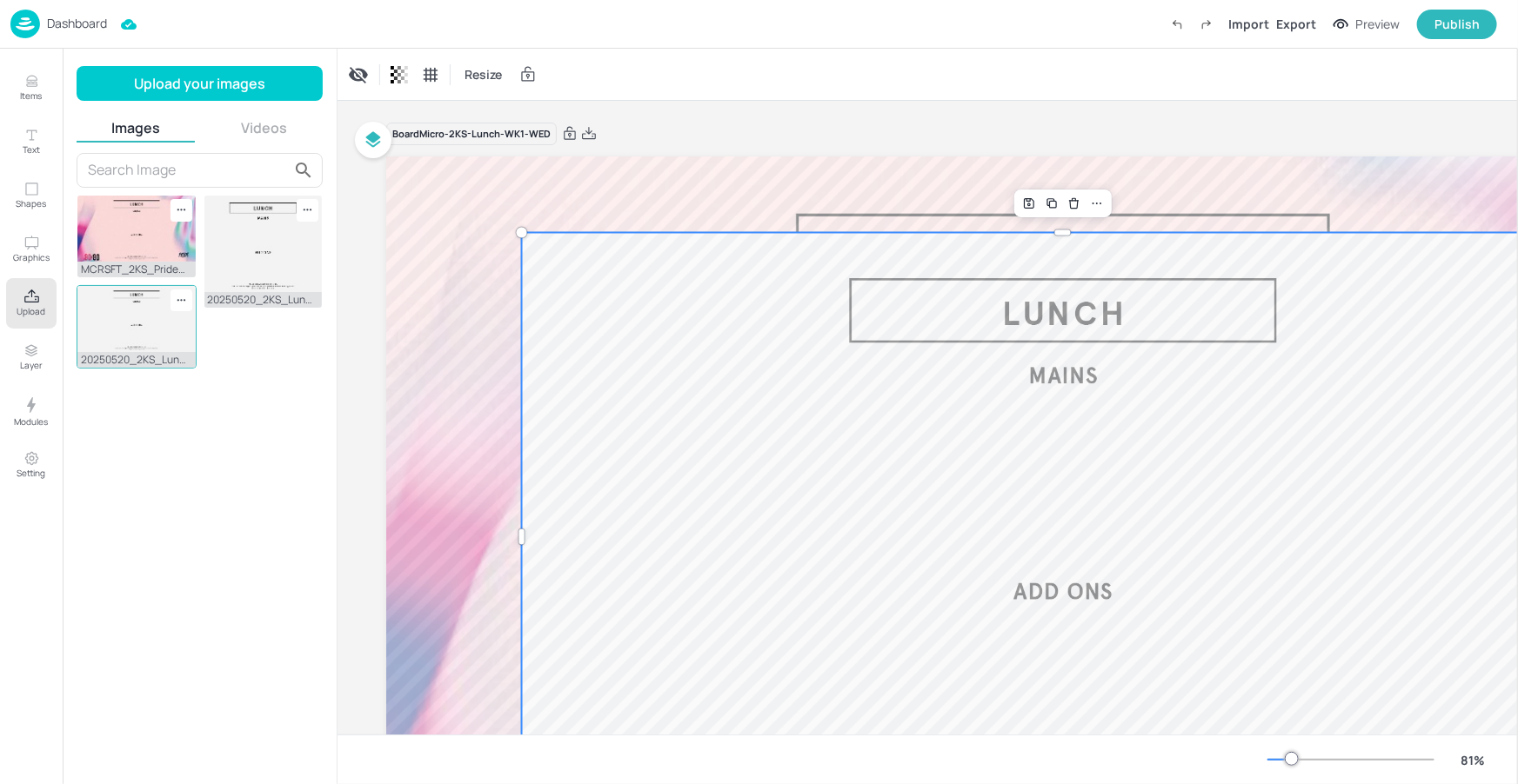
click at [187, 297] on icon at bounding box center [181, 300] width 14 height 14
click at [1096, 203] on div at bounding box center [759, 392] width 1518 height 784
click at [1097, 203] on icon at bounding box center [1097, 204] width 10 height 2
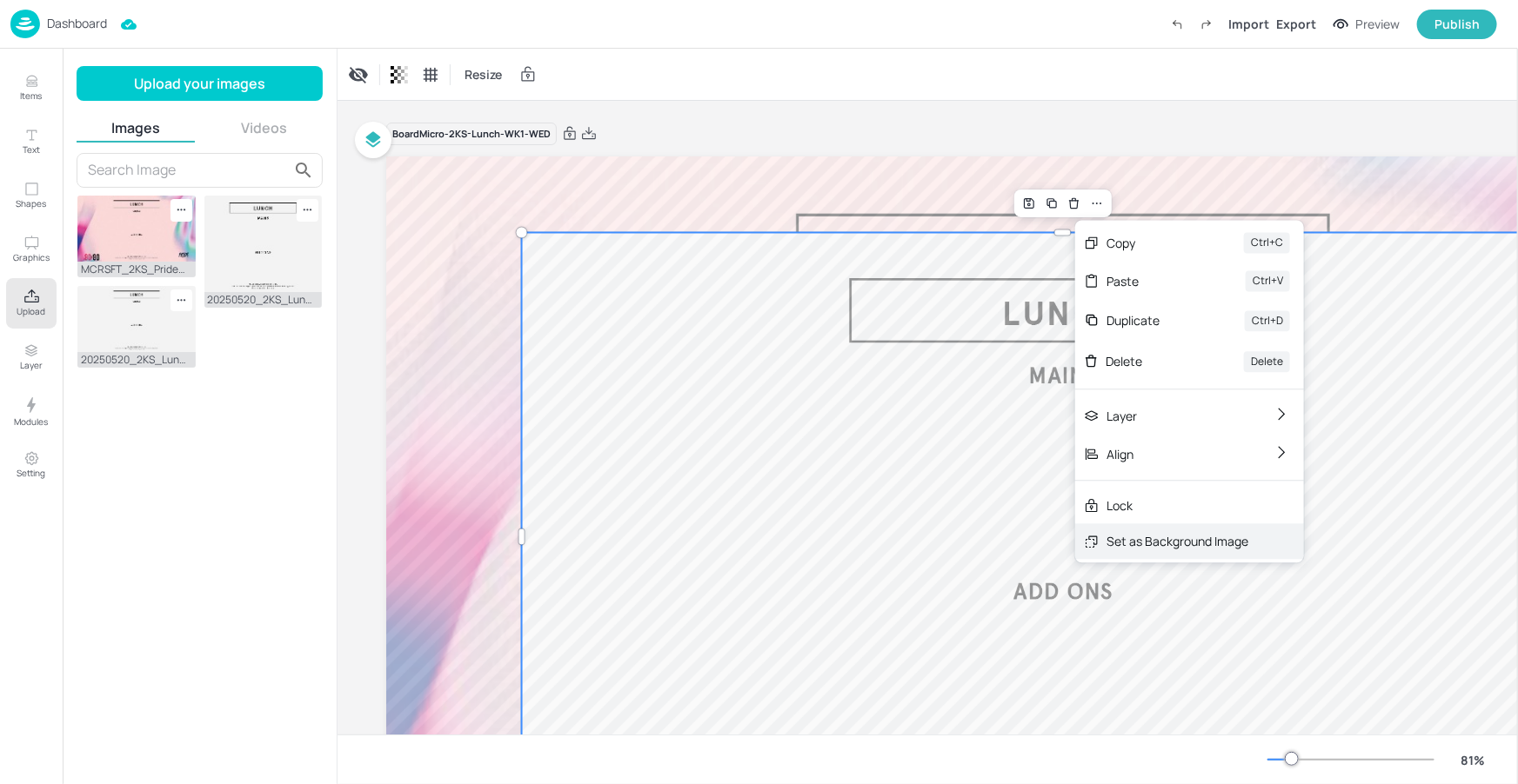
click at [1154, 533] on div "Set as Background Image" at bounding box center [1177, 541] width 141 height 18
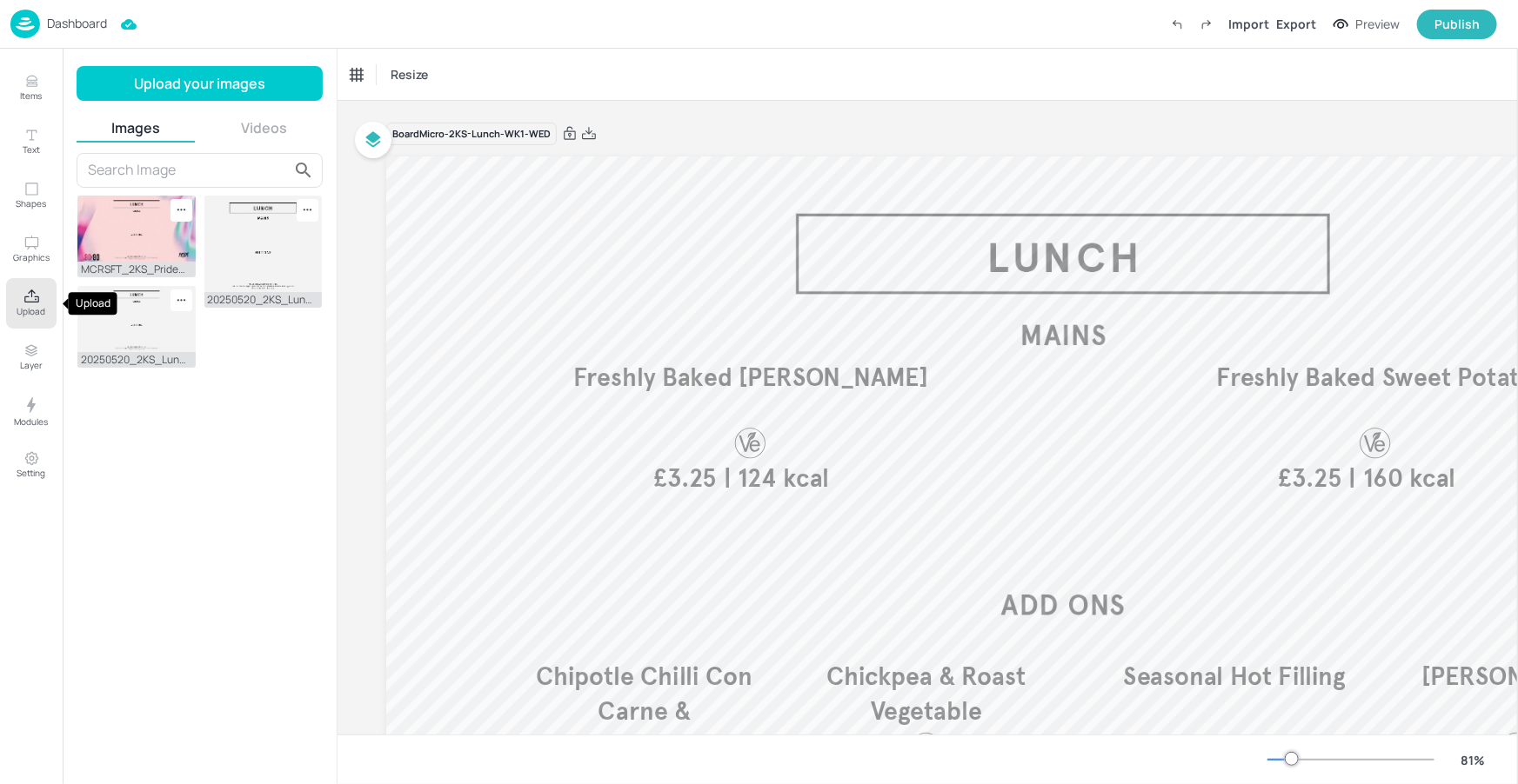
click at [37, 302] on icon "Upload" at bounding box center [31, 296] width 14 height 13
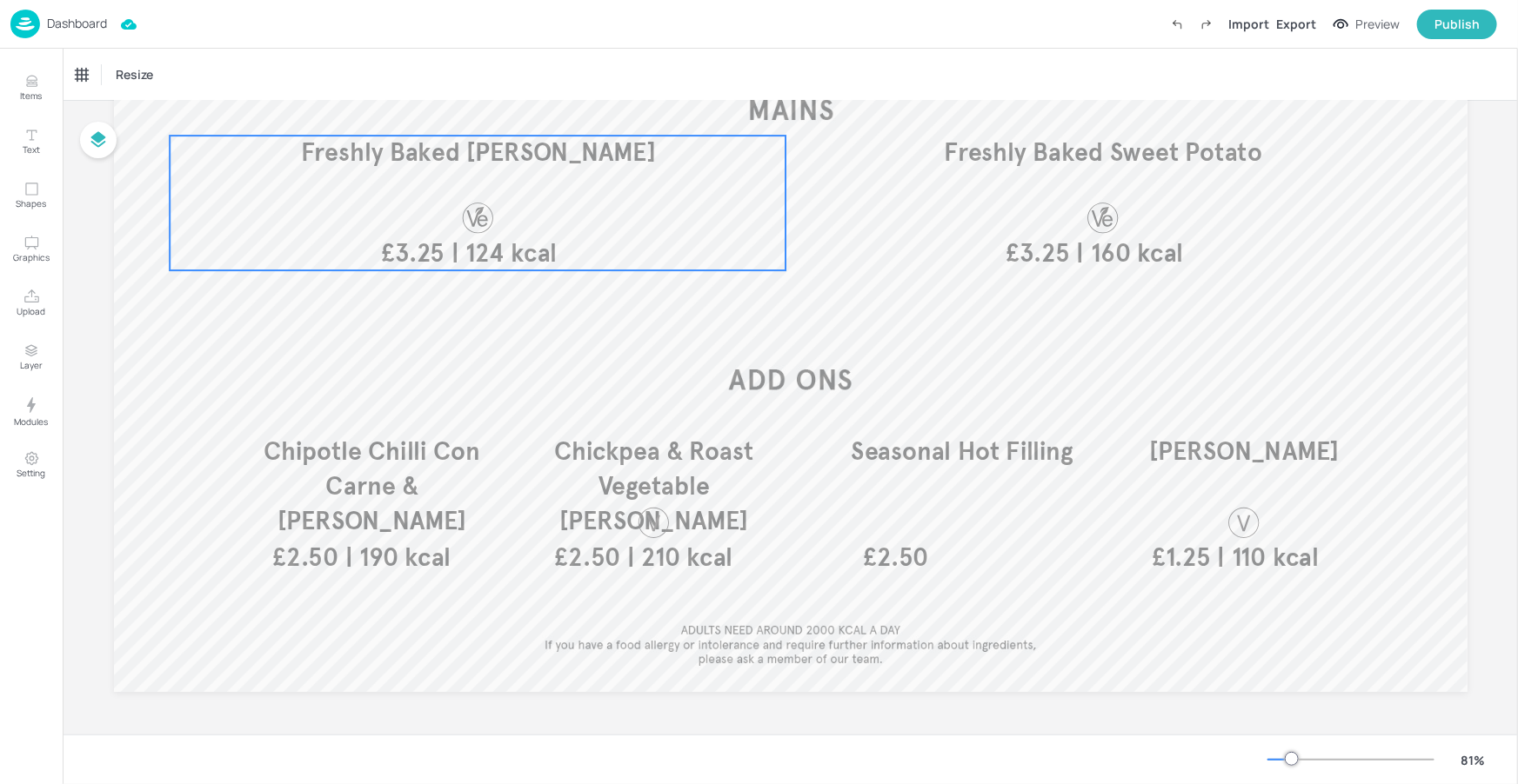
scroll to position [226, 0]
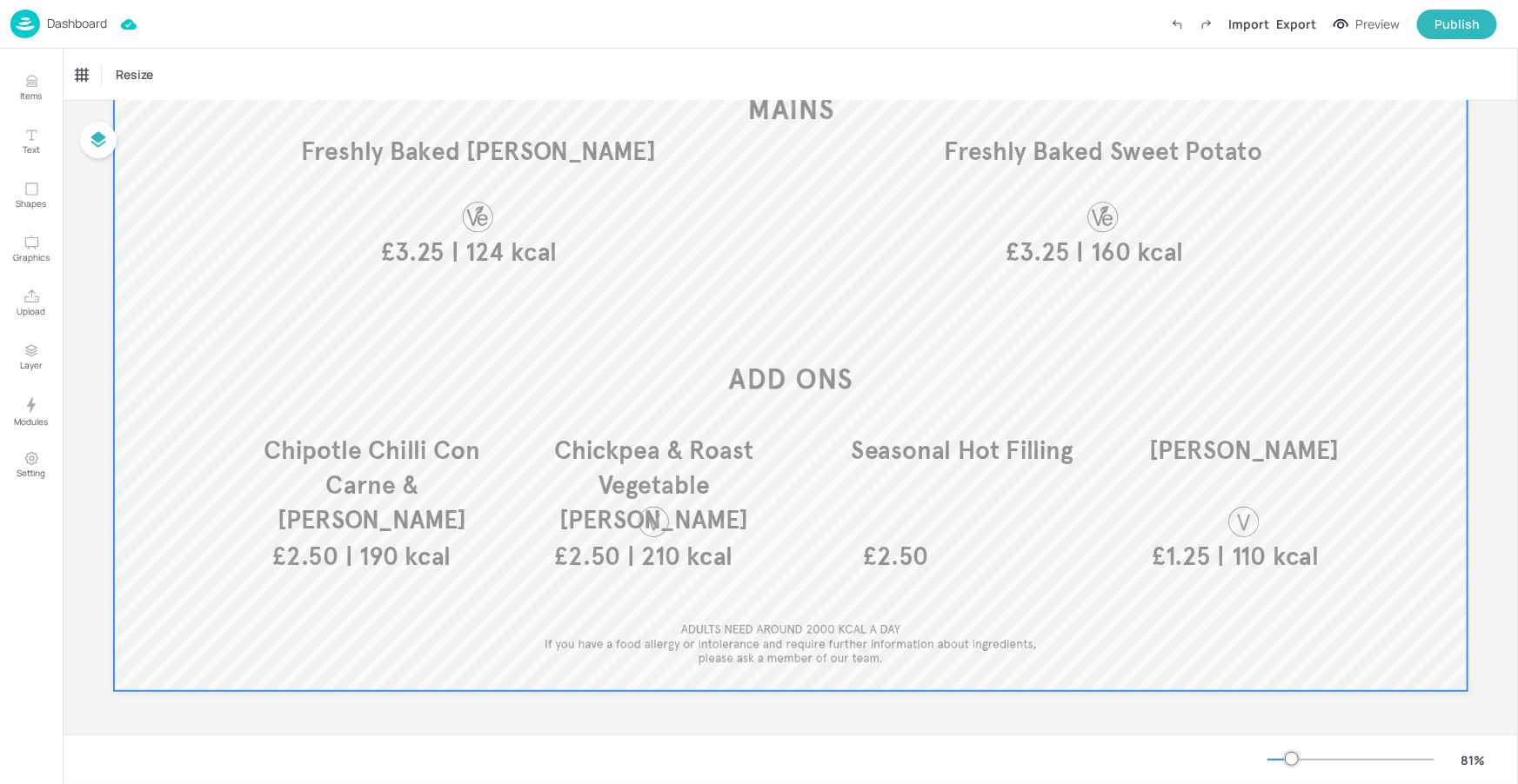
click at [791, 384] on div at bounding box center [791, 311] width 1354 height 761
click at [76, 24] on p "Dashboard" at bounding box center [77, 23] width 60 height 12
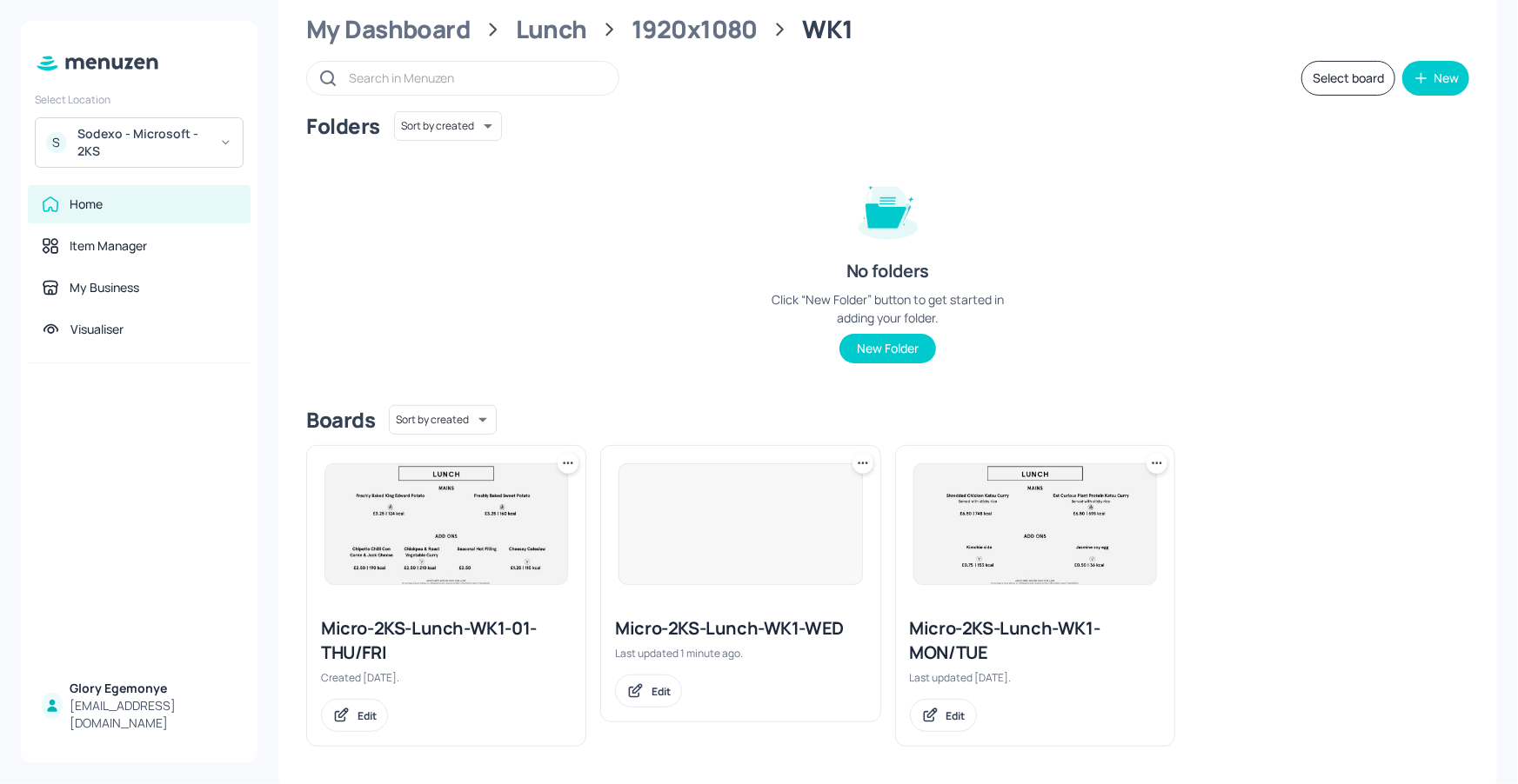
scroll to position [52, 0]
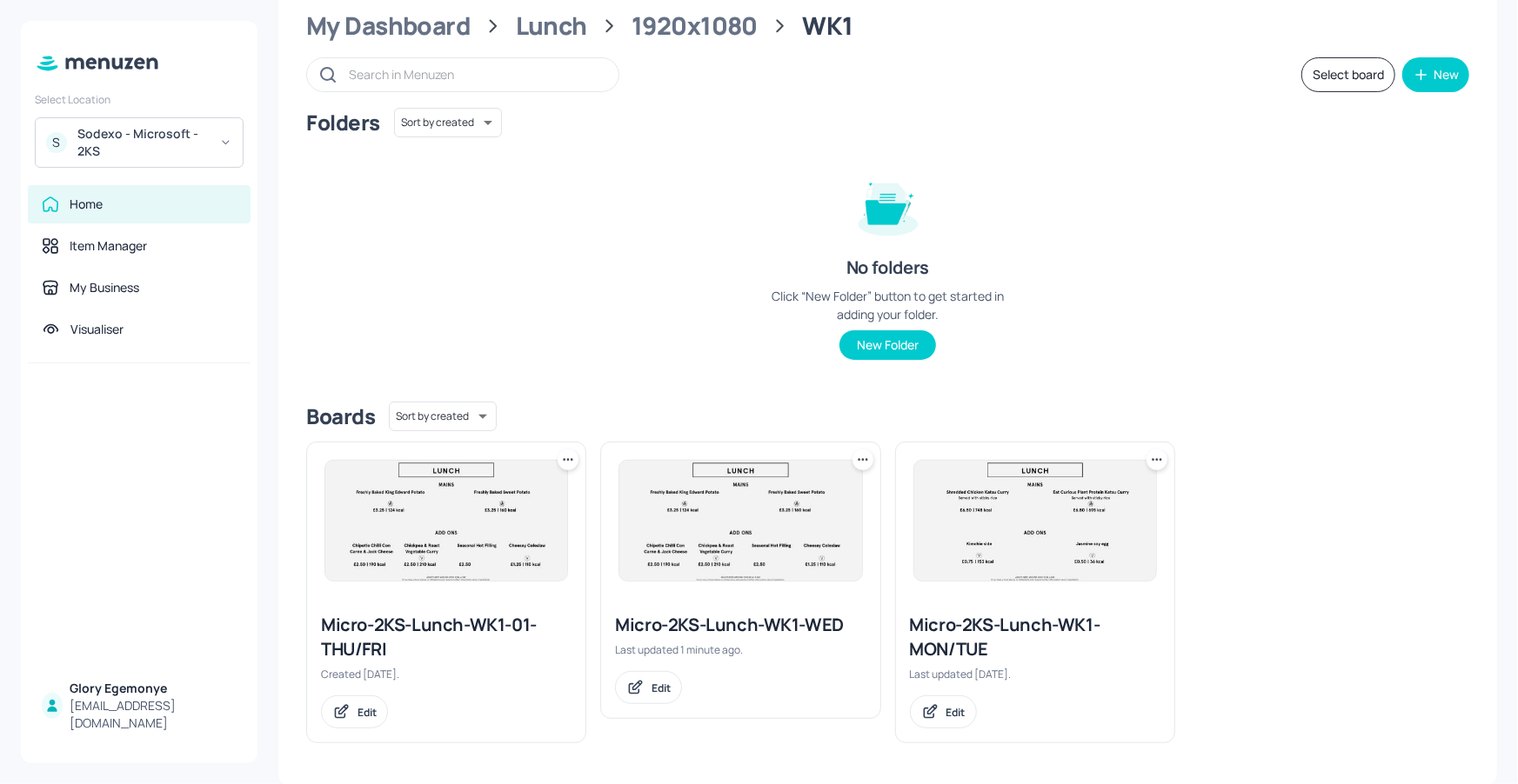
click at [859, 453] on icon at bounding box center [862, 460] width 17 height 17
click at [795, 526] on p "Duplicate" at bounding box center [774, 524] width 47 height 15
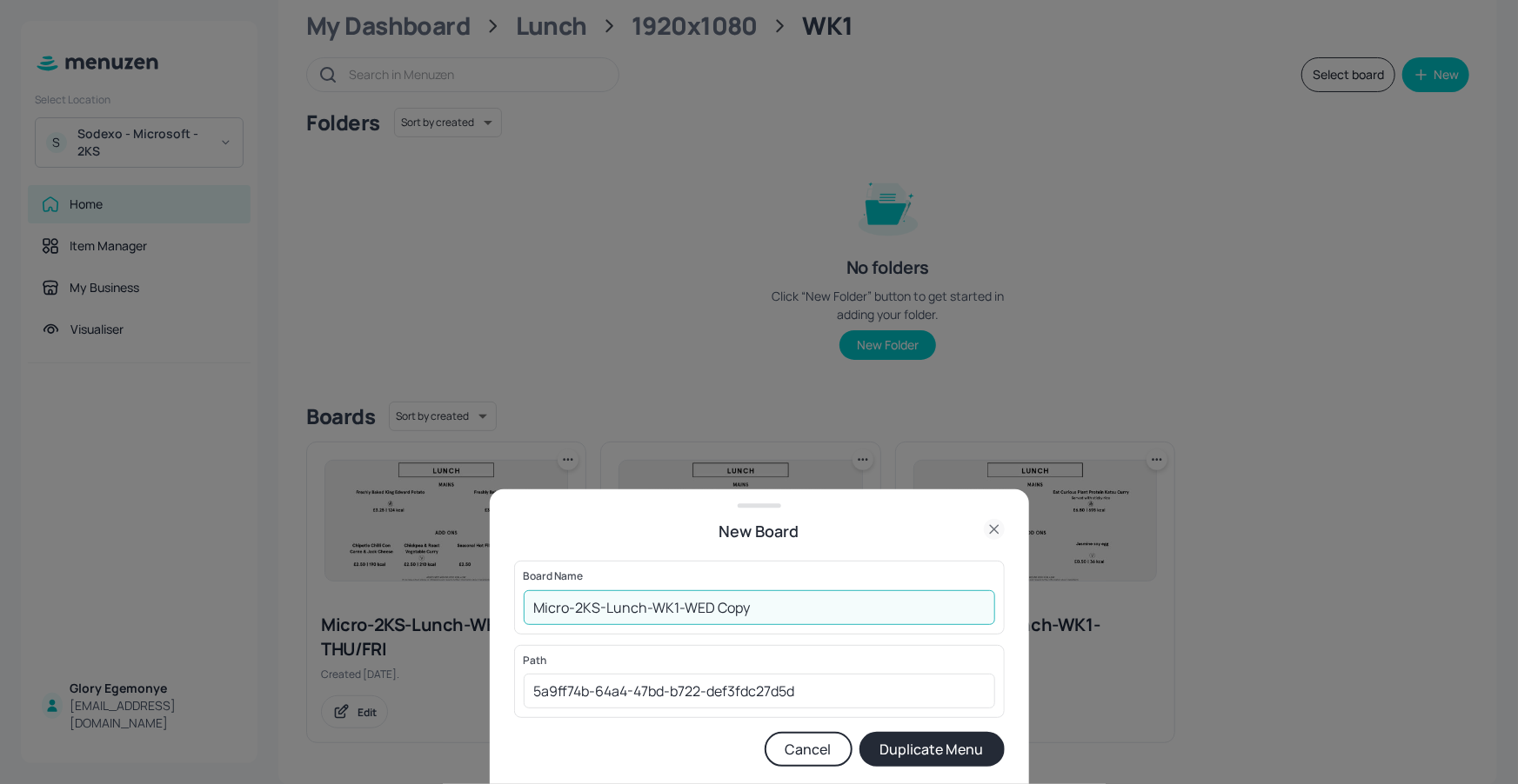
click at [833, 620] on input "Micro-2KS-Lunch-WK1-WED Copy" at bounding box center [759, 607] width 471 height 35
type input "Micro-2KS-Lunch-WK1-WED130825"
click at [968, 747] on button "Duplicate Menu" at bounding box center [932, 749] width 145 height 35
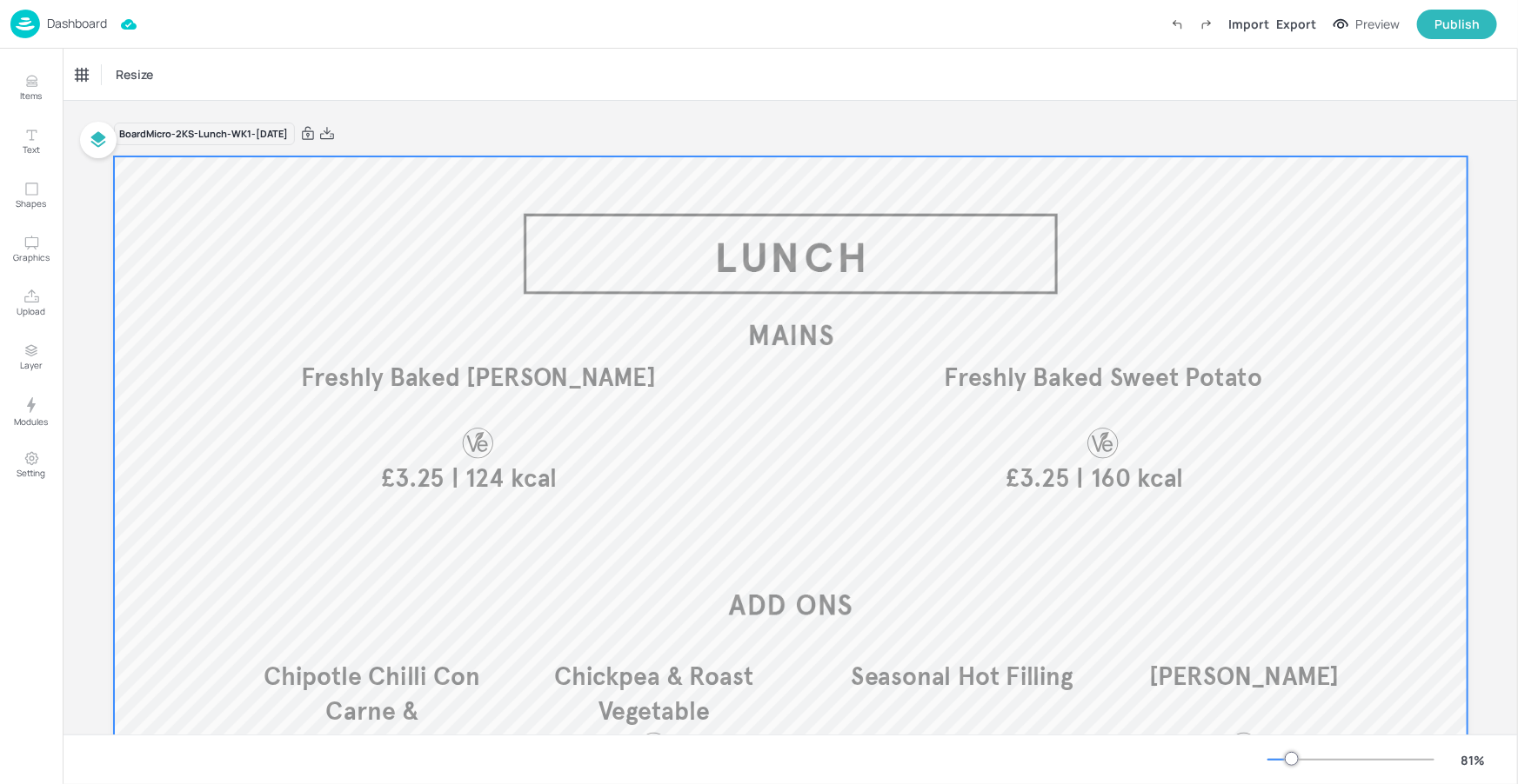
scroll to position [226, 0]
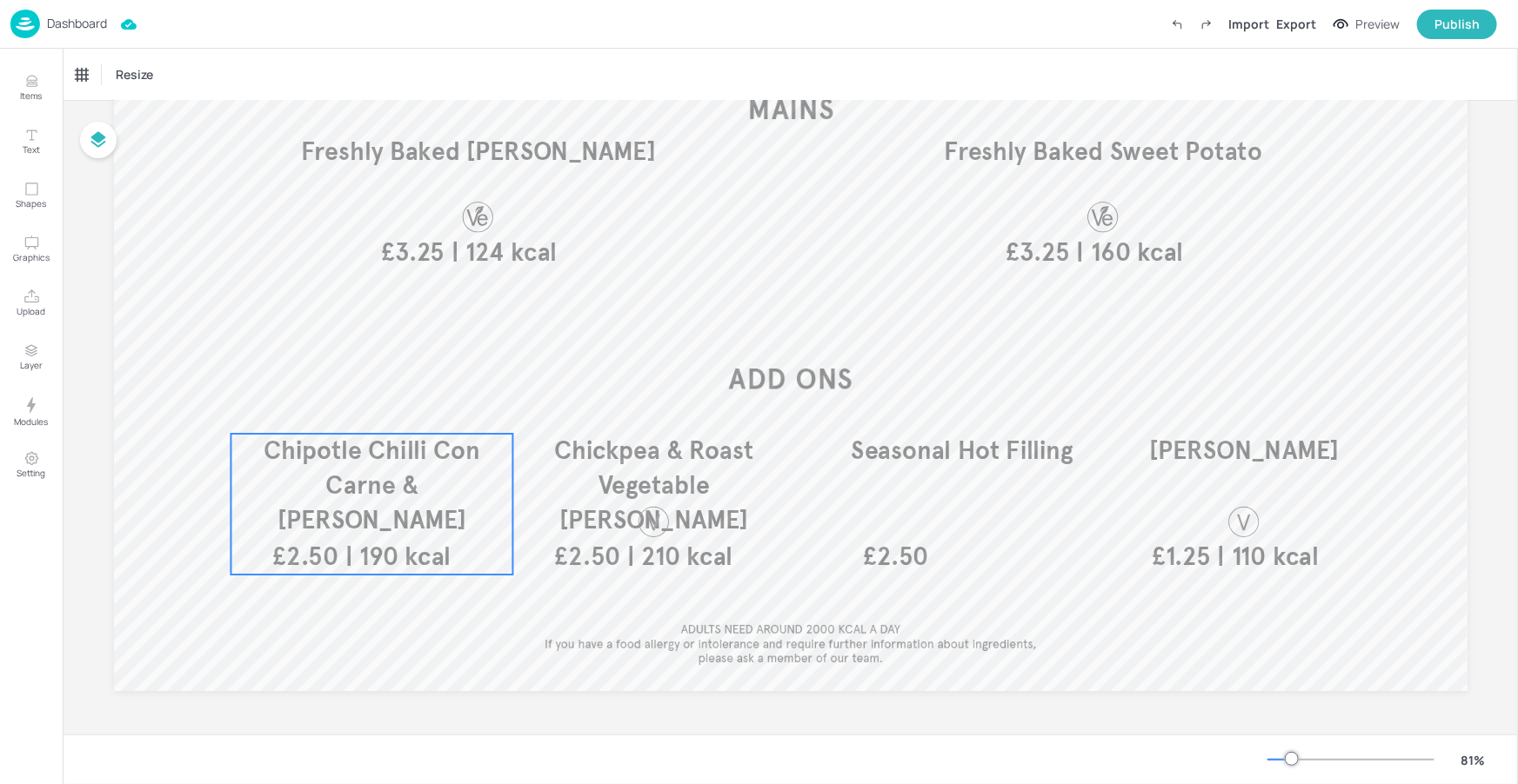
click at [340, 482] on span "Chipotle Chilli Con Carne & [PERSON_NAME]" at bounding box center [371, 485] width 216 height 100
click at [452, 474] on span "Chipotle Chilli Con Carne & [PERSON_NAME]" at bounding box center [371, 485] width 216 height 100
click at [435, 443] on span "Chipotle Chilli Con Carne & [PERSON_NAME]" at bounding box center [371, 485] width 216 height 100
click at [78, 21] on p "Dashboard" at bounding box center [77, 23] width 60 height 12
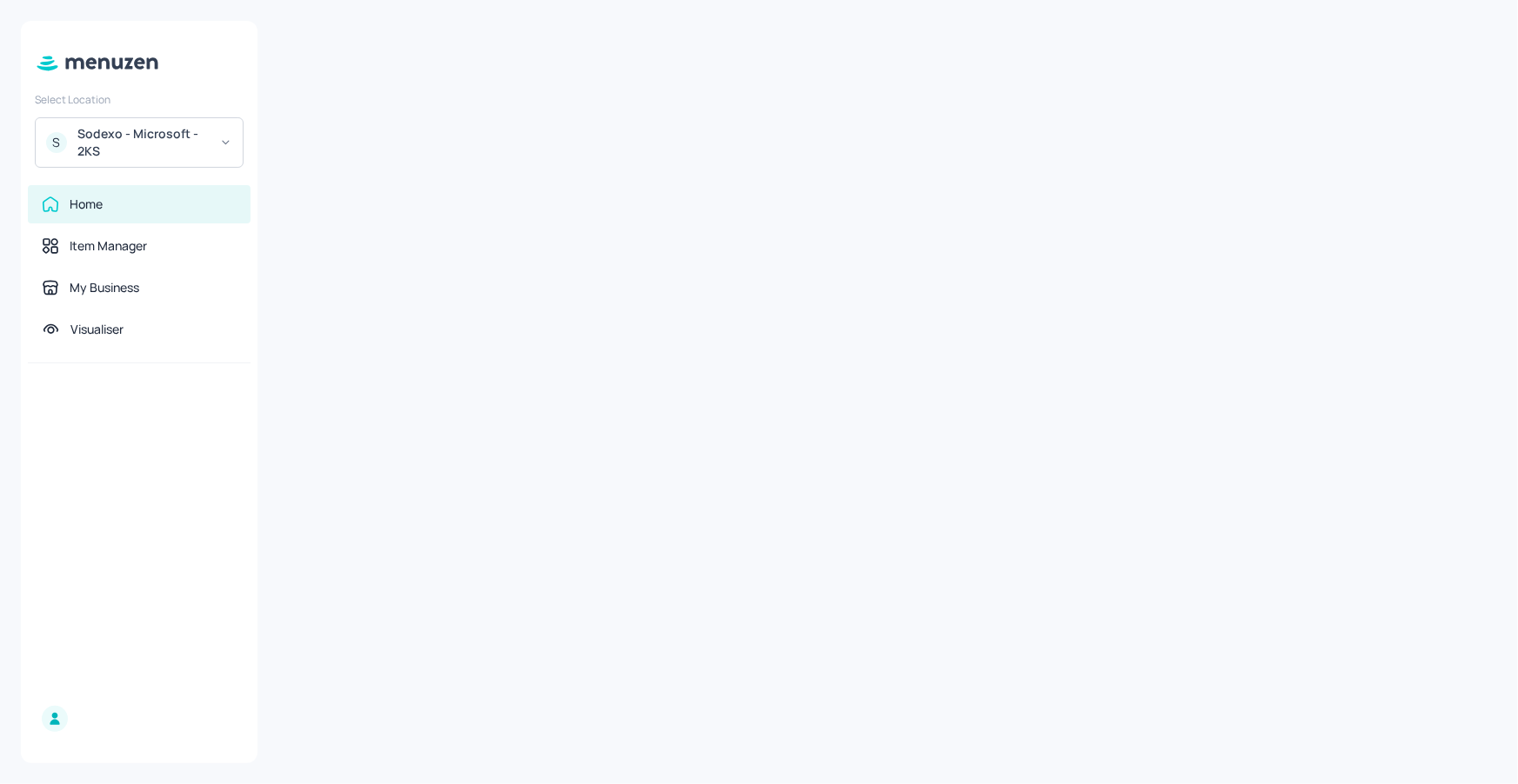
click at [164, 120] on div "S Sodexo - Microsoft - 2KS" at bounding box center [138, 142] width 209 height 50
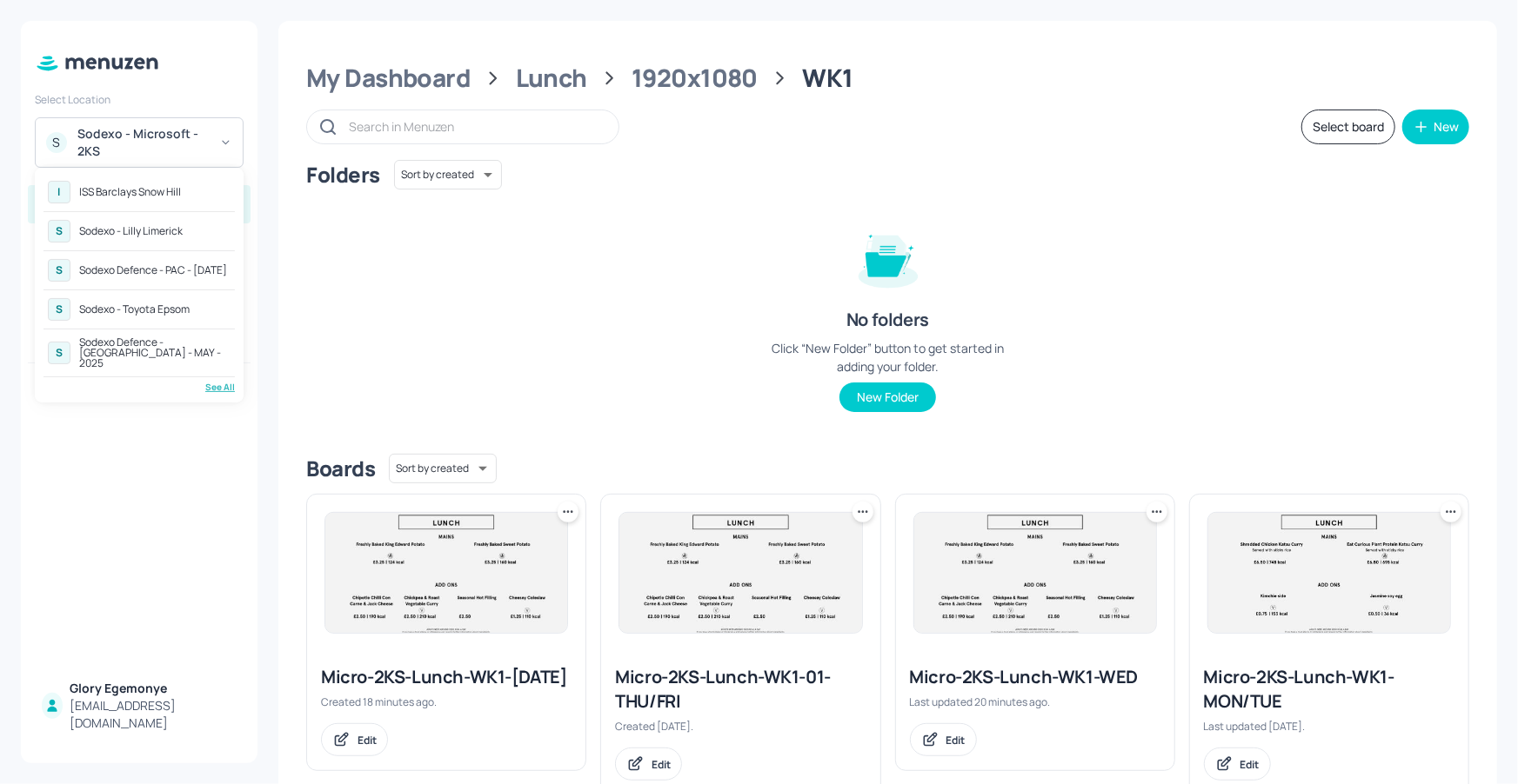
click at [218, 380] on div "See All" at bounding box center [138, 387] width 191 height 13
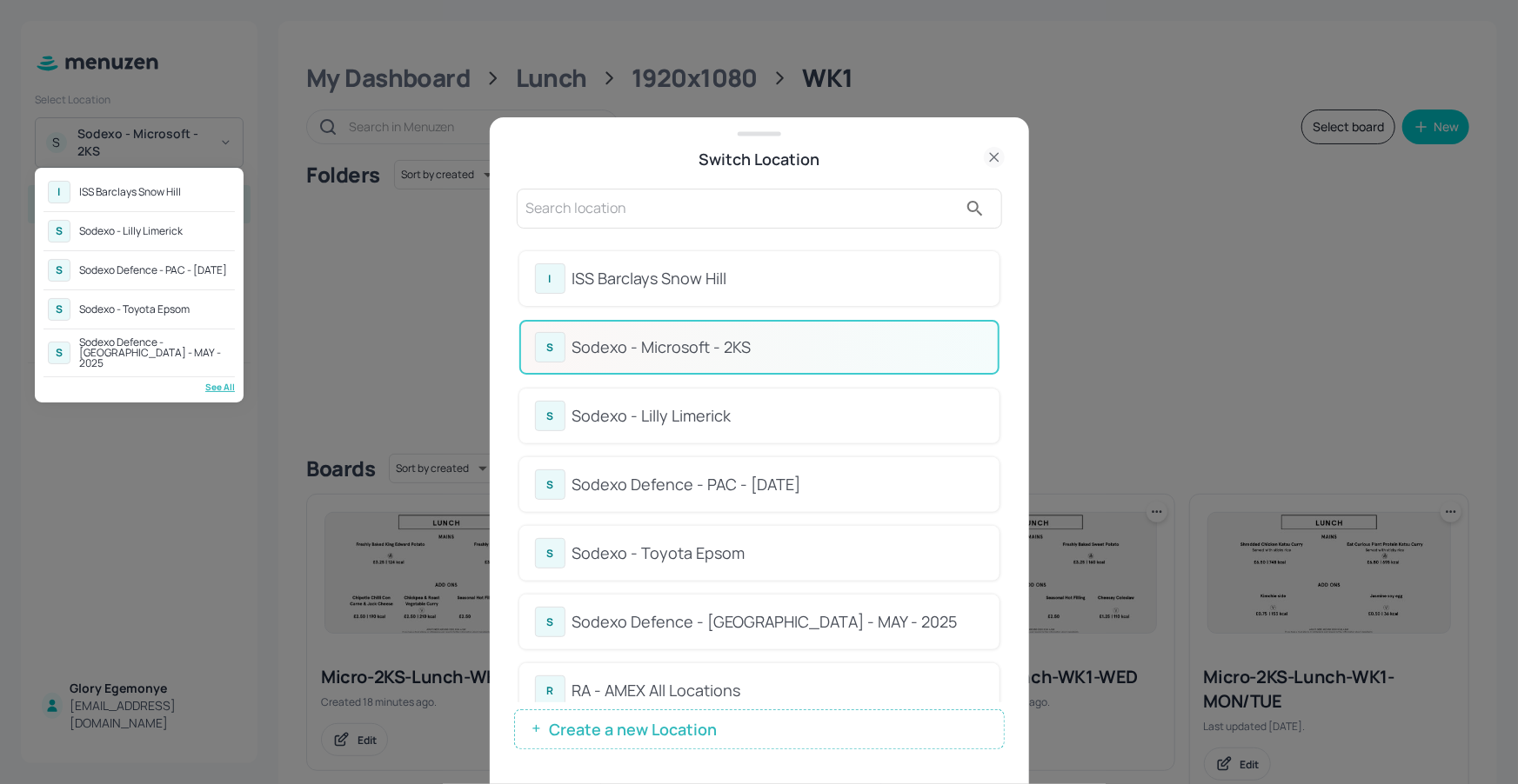
click at [864, 273] on div at bounding box center [759, 392] width 1518 height 784
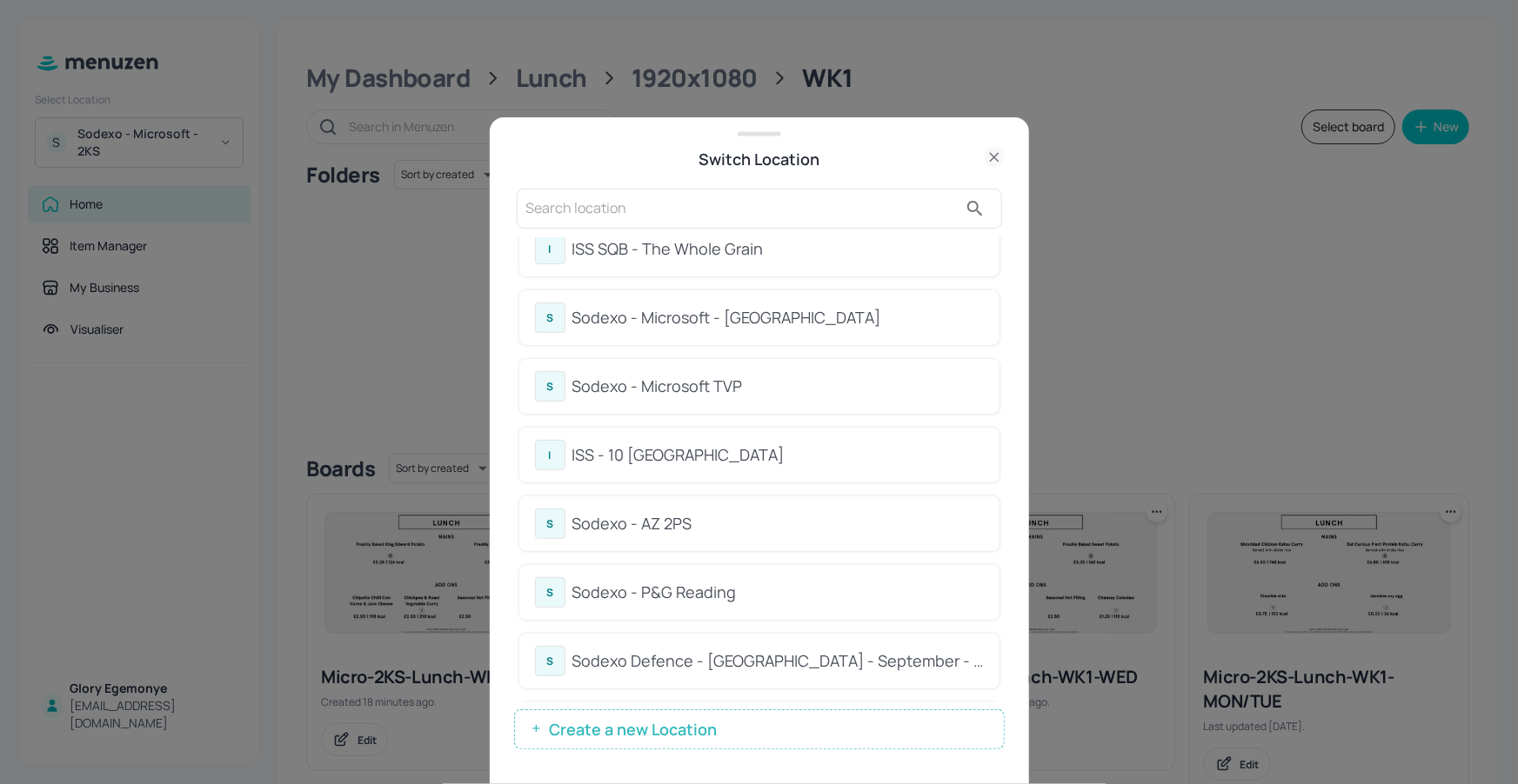
scroll to position [512, 0]
click at [717, 438] on div "I ISS - 10 [GEOGRAPHIC_DATA]" at bounding box center [759, 453] width 449 height 31
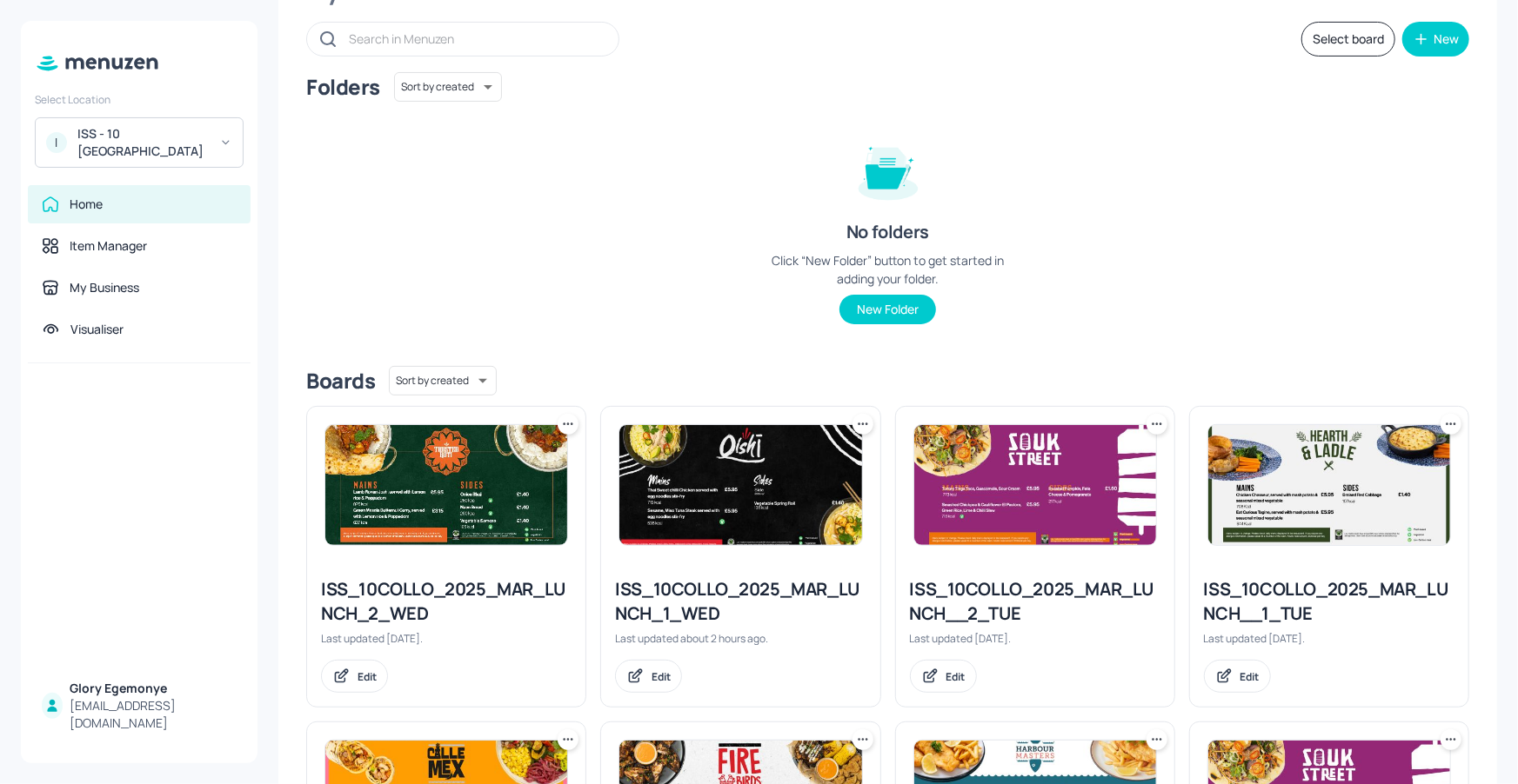
click at [371, 13] on div "My Dashboard Lunch Select board New Folders Sort by created id ​ No folders Cli…" at bounding box center [888, 656] width 1219 height 1448
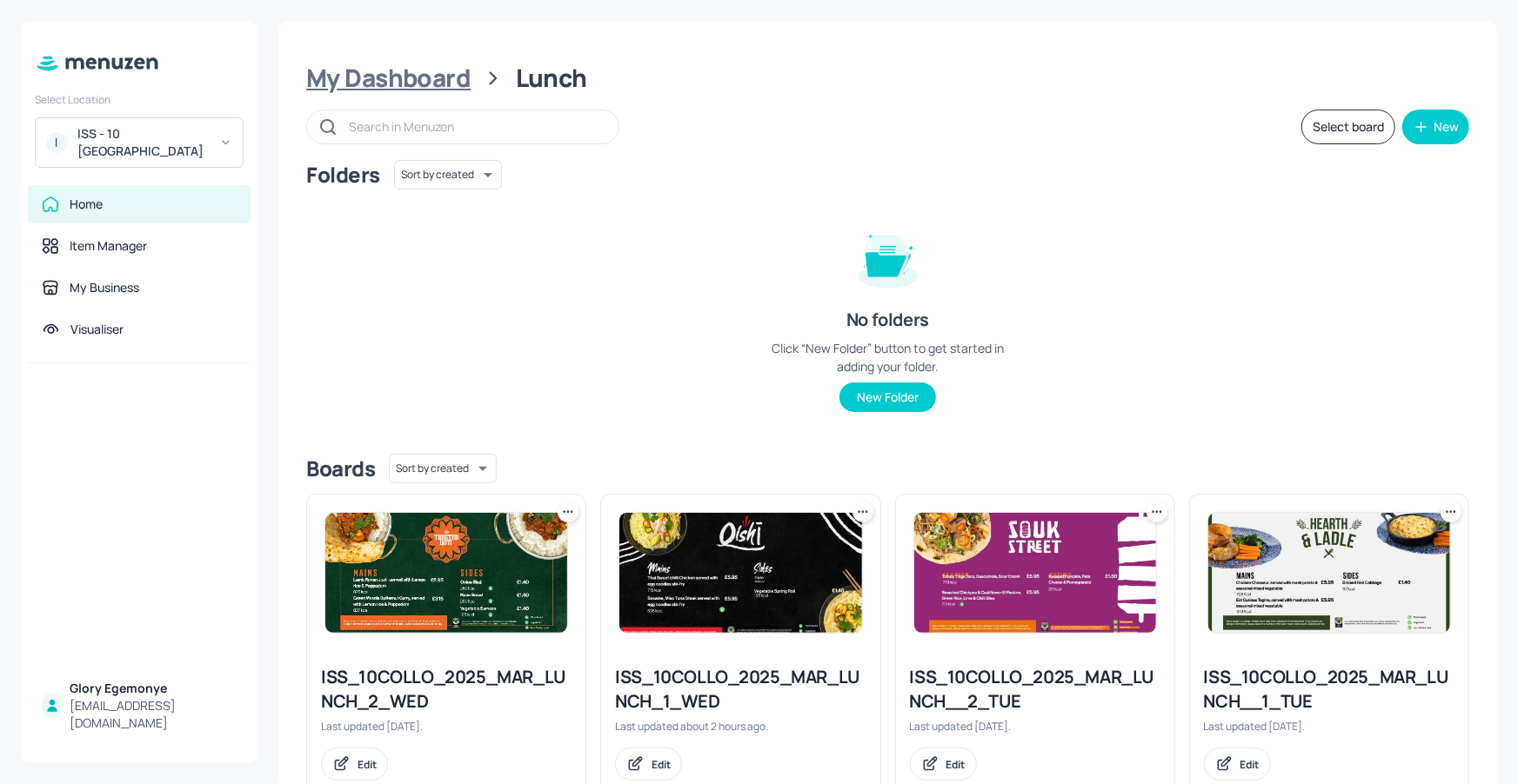
click at [393, 86] on div "My Dashboard" at bounding box center [387, 78] width 164 height 32
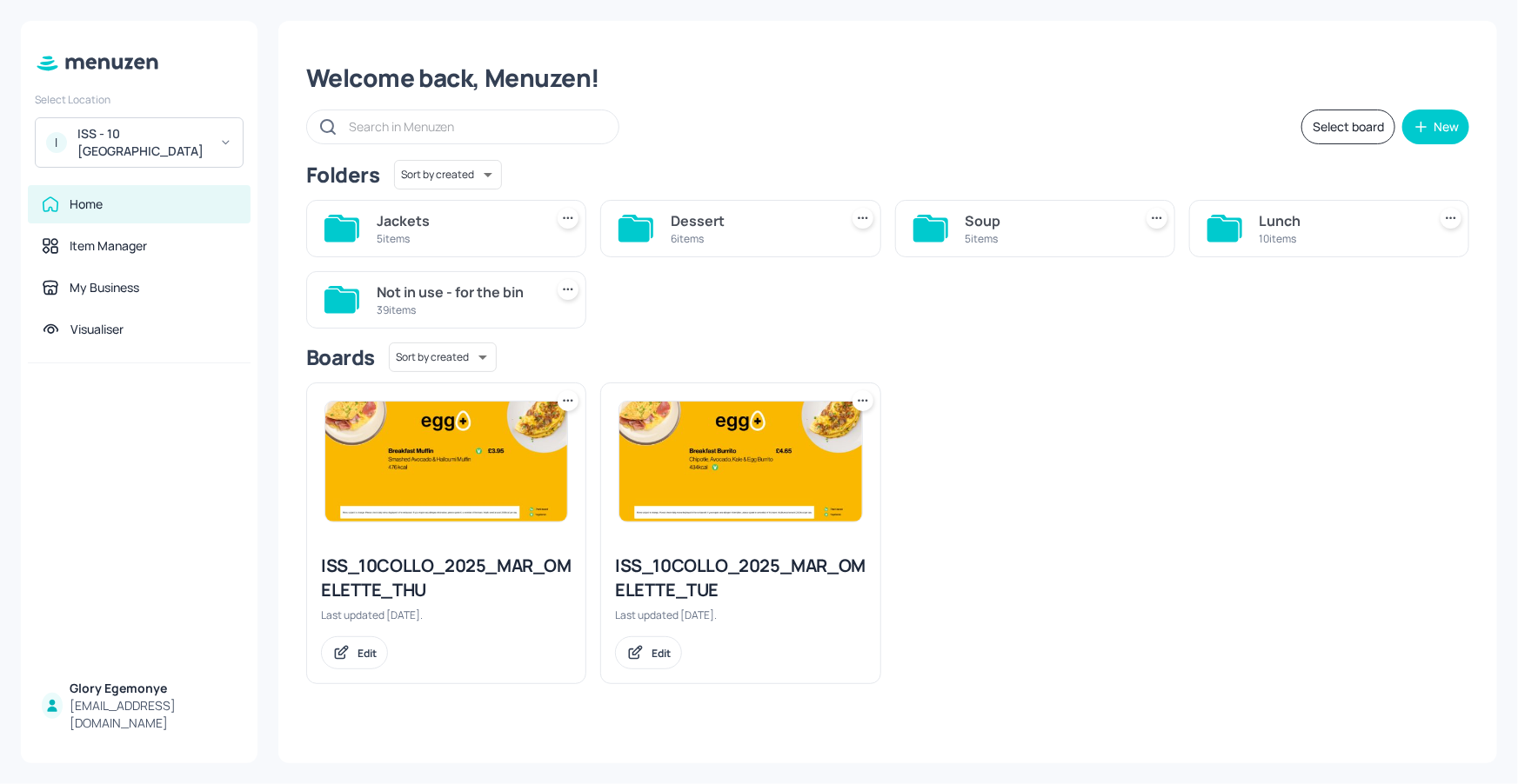
click at [1240, 218] on icon at bounding box center [1226, 226] width 32 height 23
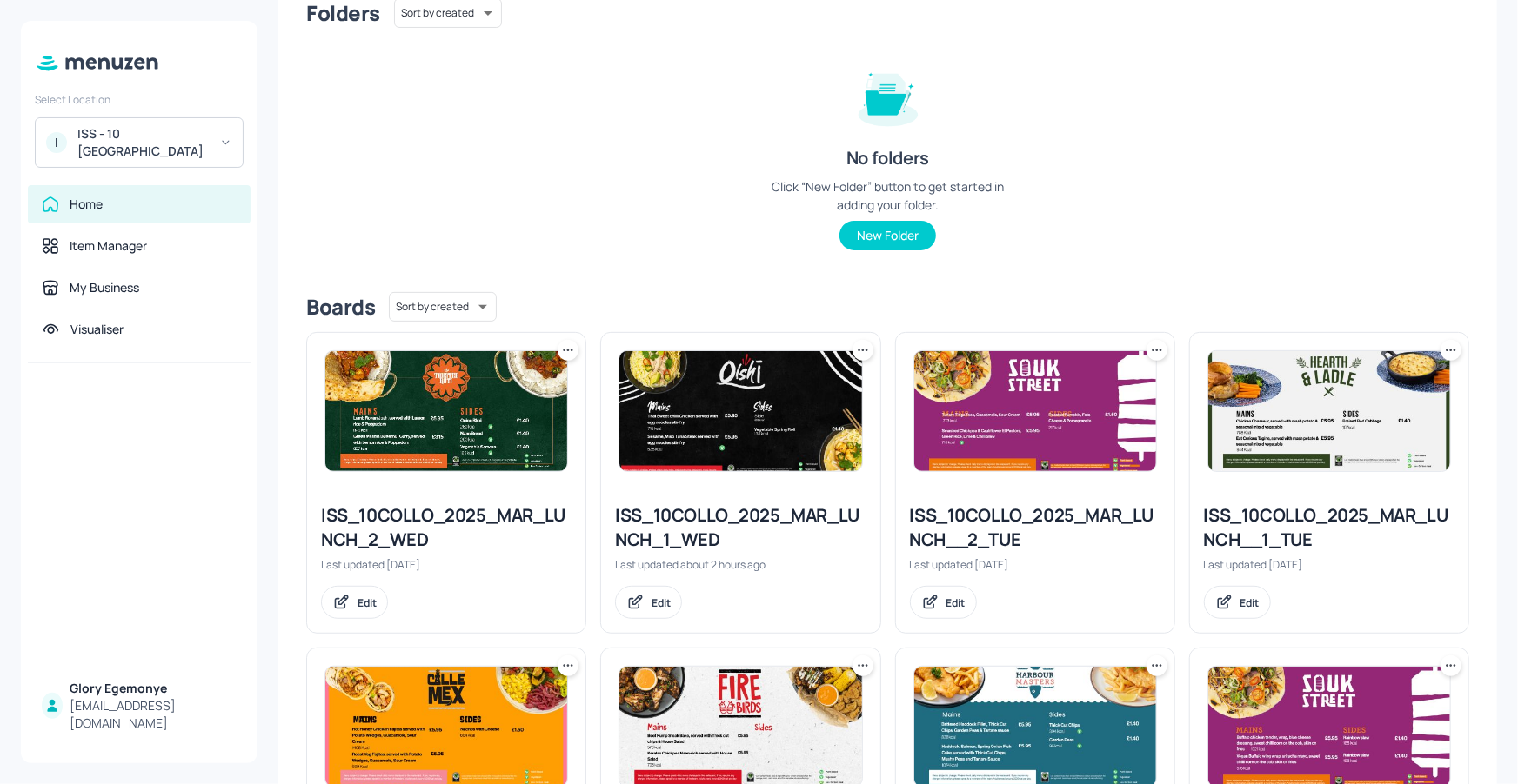
scroll to position [161, 0]
click at [757, 512] on div "ISS_10COLLO_2025_MAR_LUNCH_1_WED" at bounding box center [740, 527] width 251 height 49
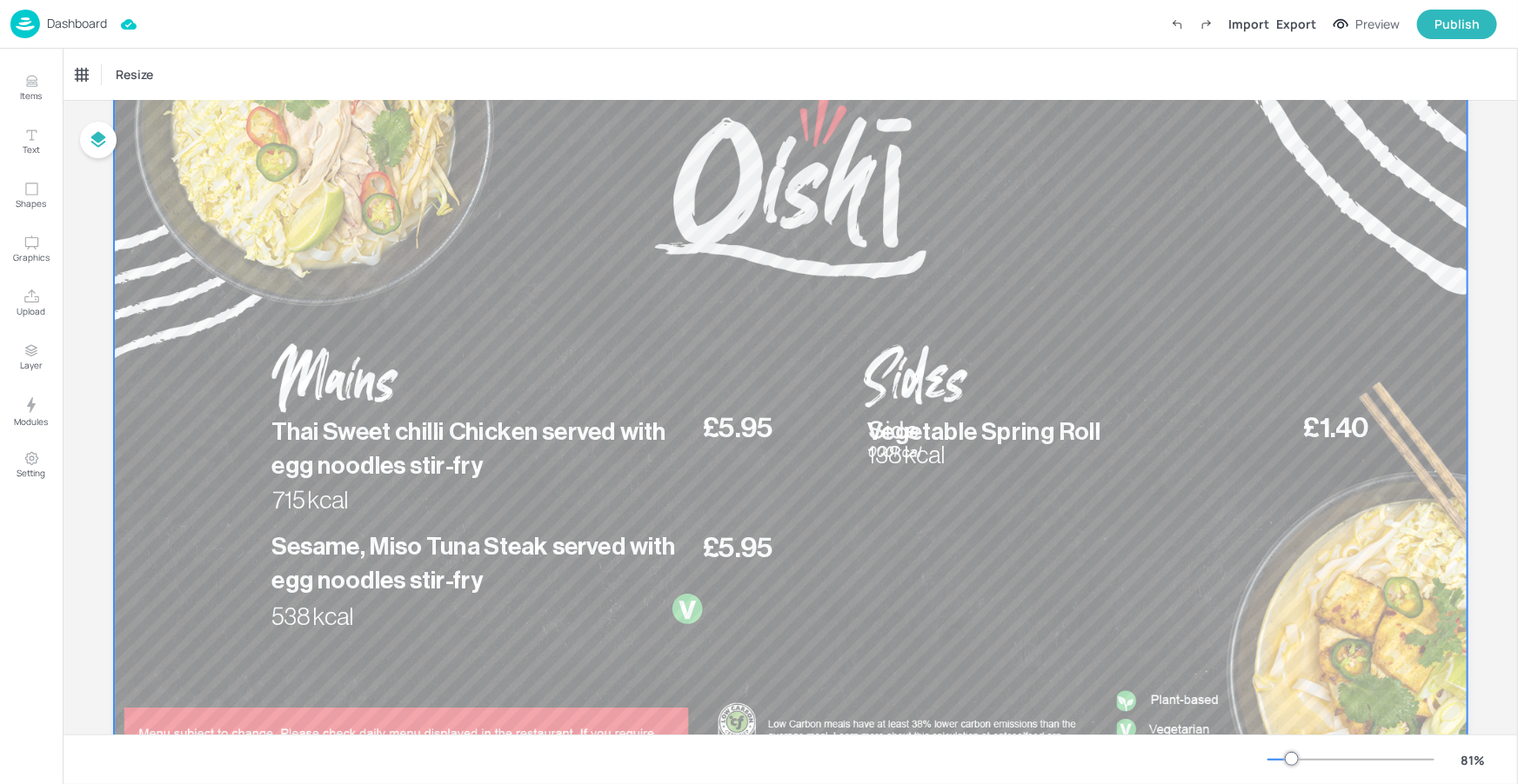
scroll to position [141, 0]
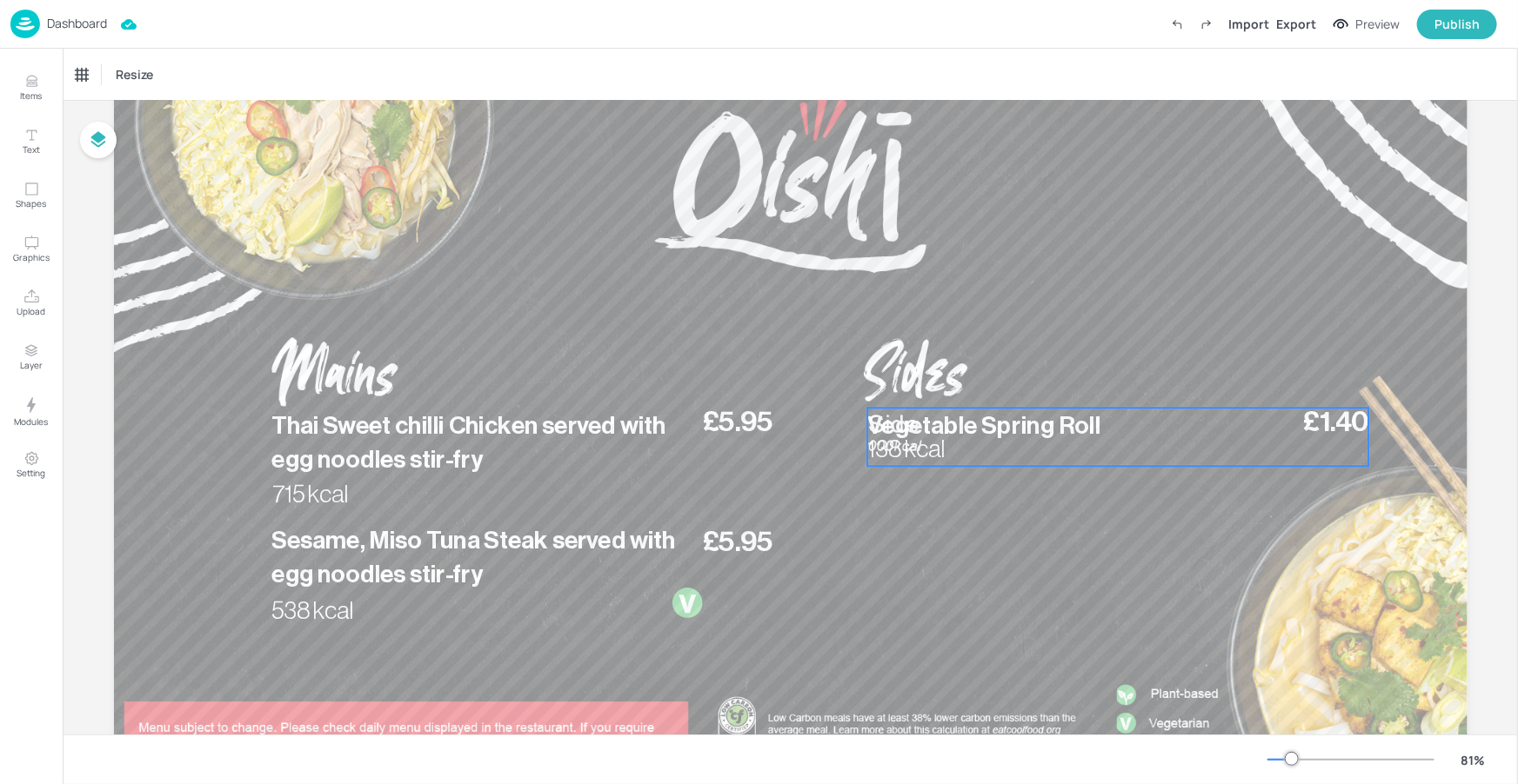
click at [983, 425] on span "Vegetable Spring Roll" at bounding box center [983, 425] width 233 height 24
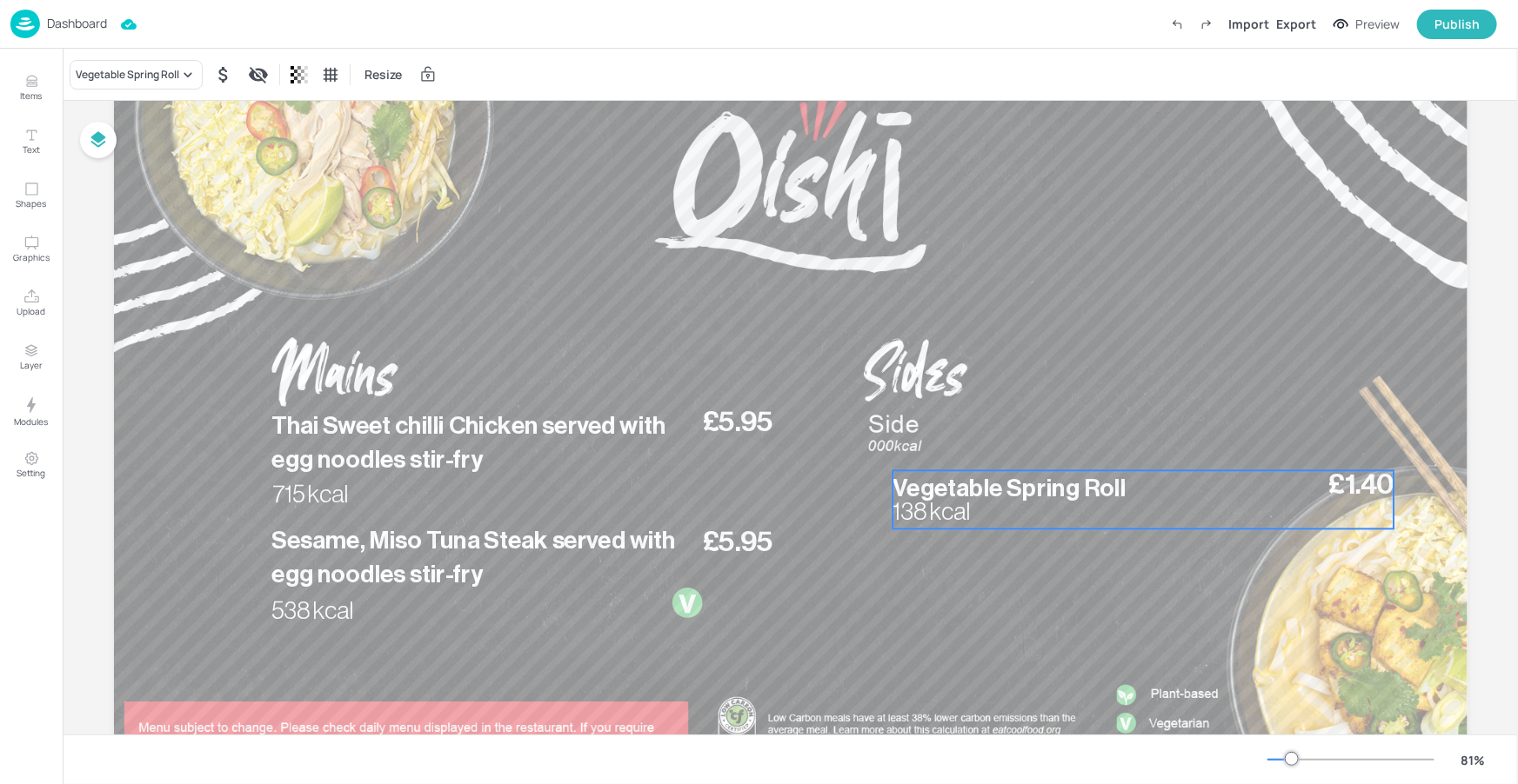
drag, startPoint x: 983, startPoint y: 424, endPoint x: 926, endPoint y: 450, distance: 62.6
click at [1008, 487] on span "Vegetable Spring Roll" at bounding box center [1008, 487] width 233 height 24
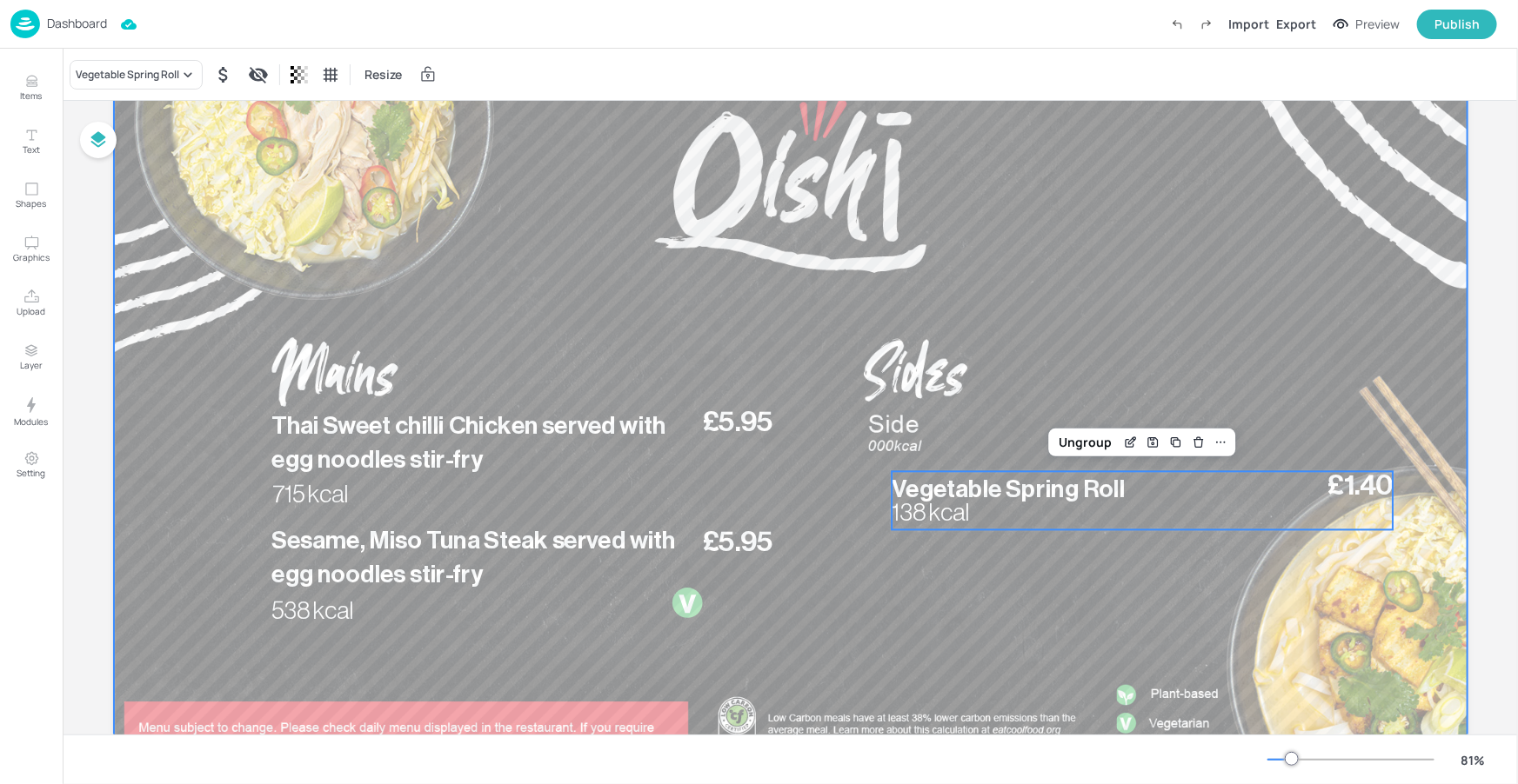
click at [907, 439] on div at bounding box center [791, 396] width 1354 height 761
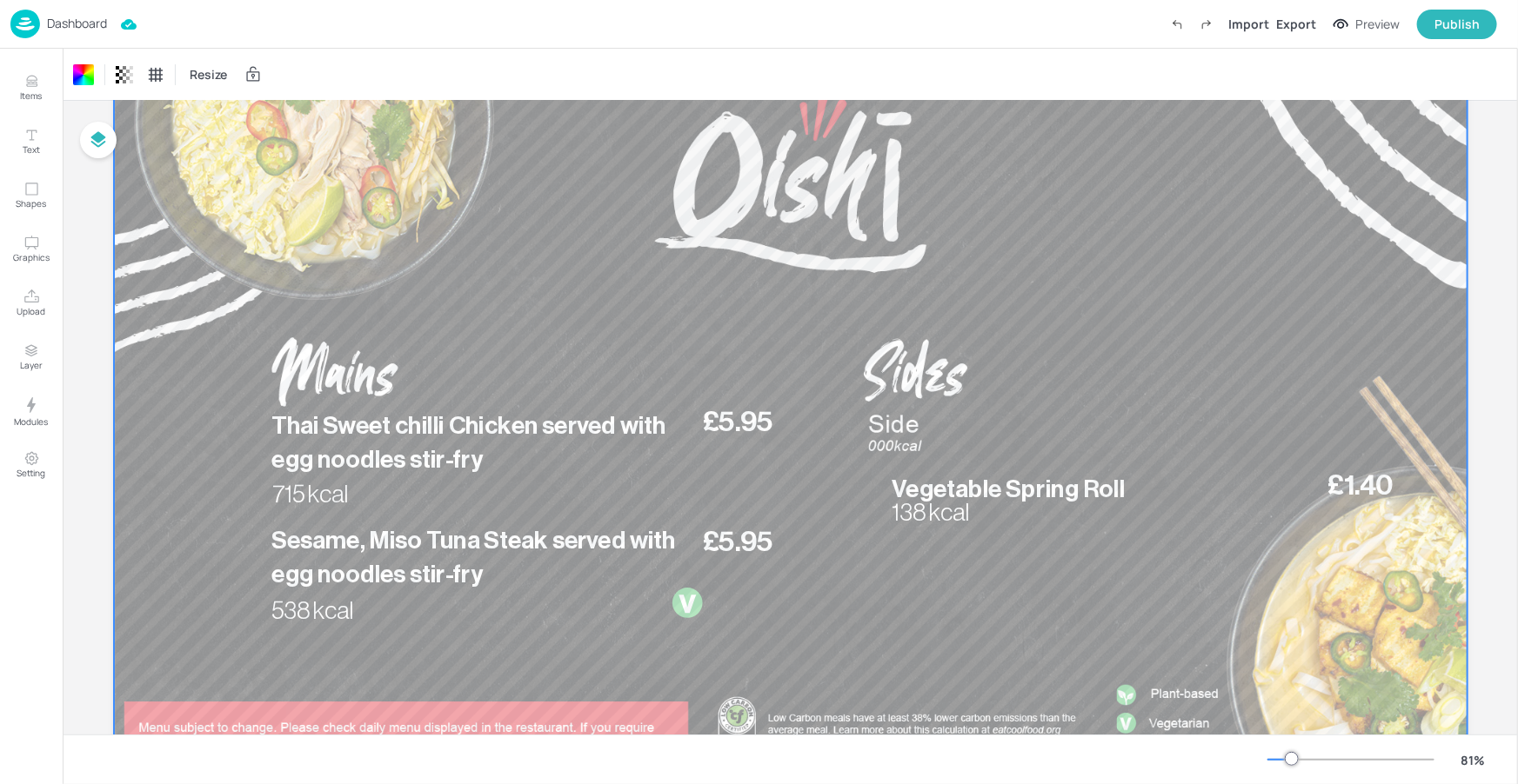
click at [908, 432] on div at bounding box center [791, 396] width 1354 height 761
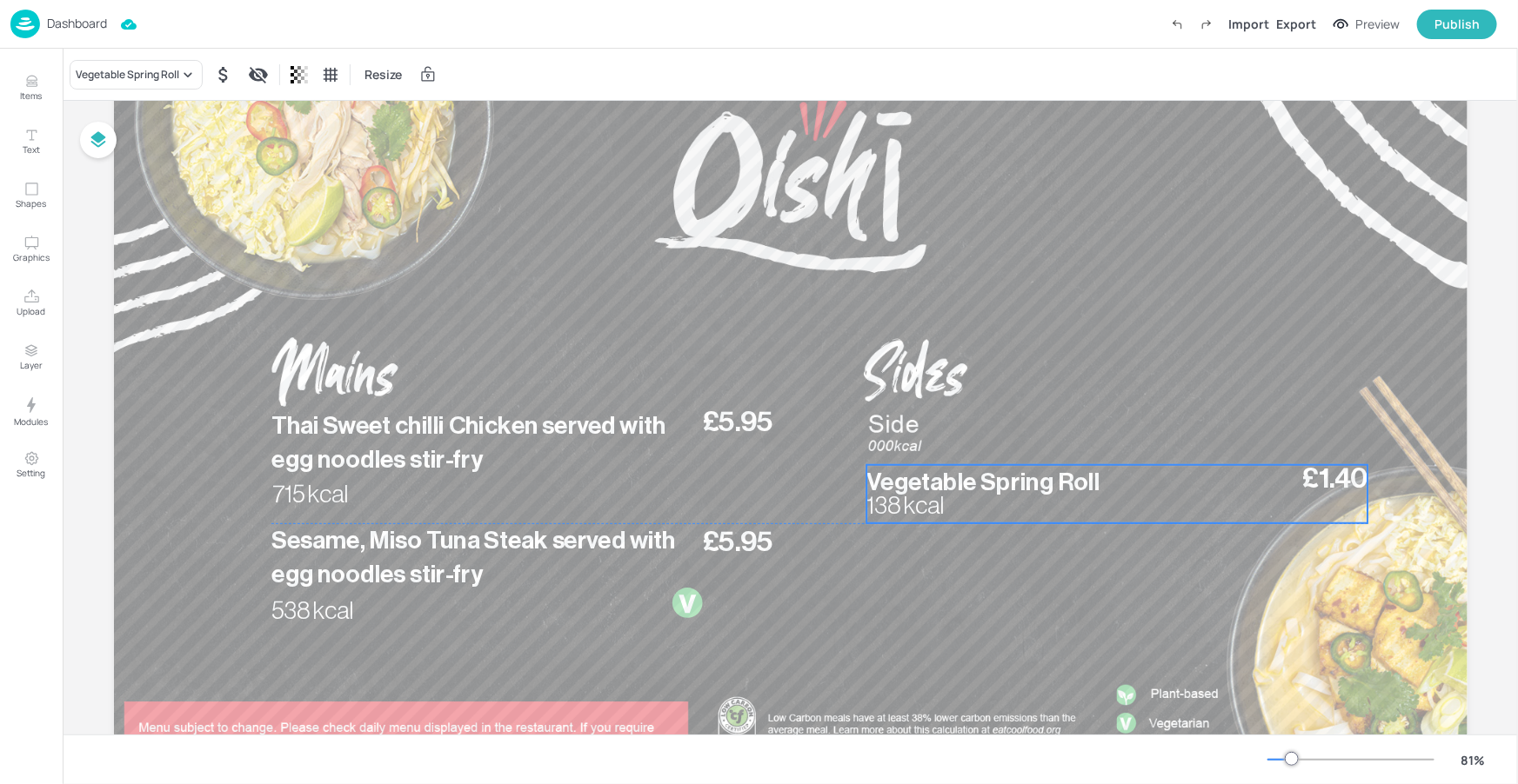
drag, startPoint x: 978, startPoint y: 486, endPoint x: 953, endPoint y: 478, distance: 26.2
click at [953, 478] on span "Vegetable Spring Roll" at bounding box center [983, 481] width 233 height 24
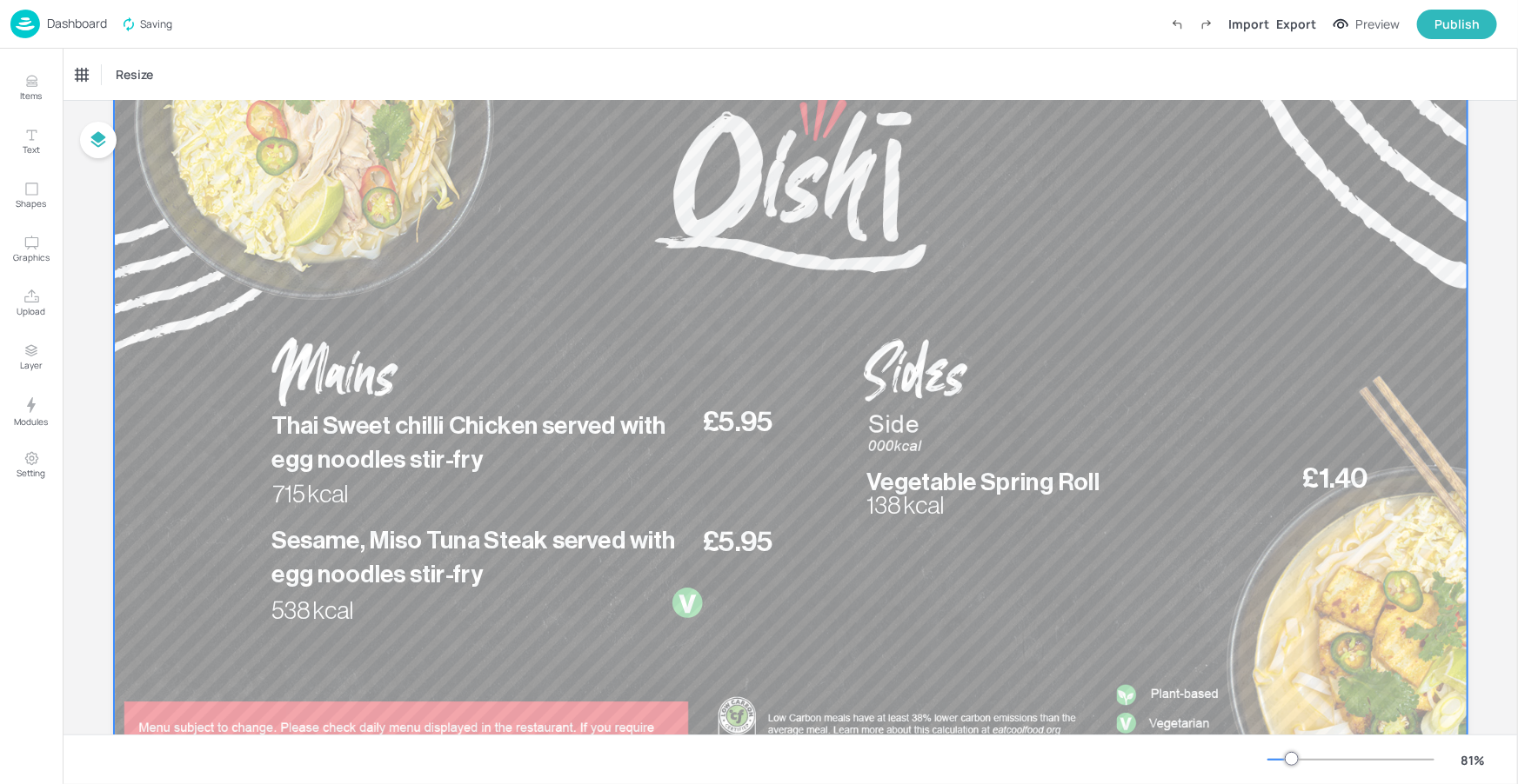
click at [917, 429] on div at bounding box center [791, 396] width 1354 height 761
click at [895, 432] on div at bounding box center [791, 396] width 1354 height 761
click at [895, 431] on div at bounding box center [791, 396] width 1354 height 761
click at [918, 563] on div at bounding box center [791, 396] width 1354 height 761
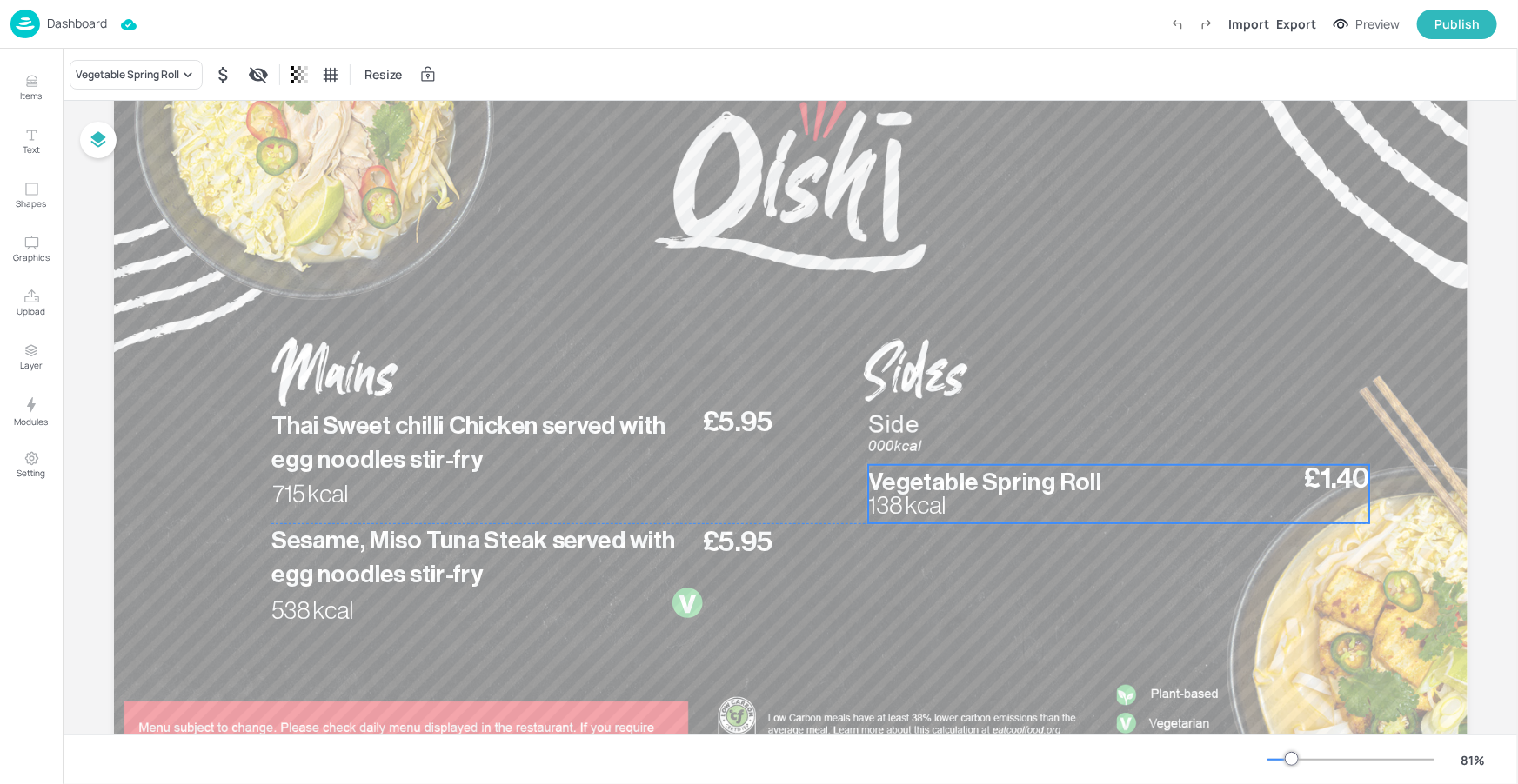
click at [989, 494] on p "Vegetable Spring Roll" at bounding box center [1064, 482] width 393 height 35
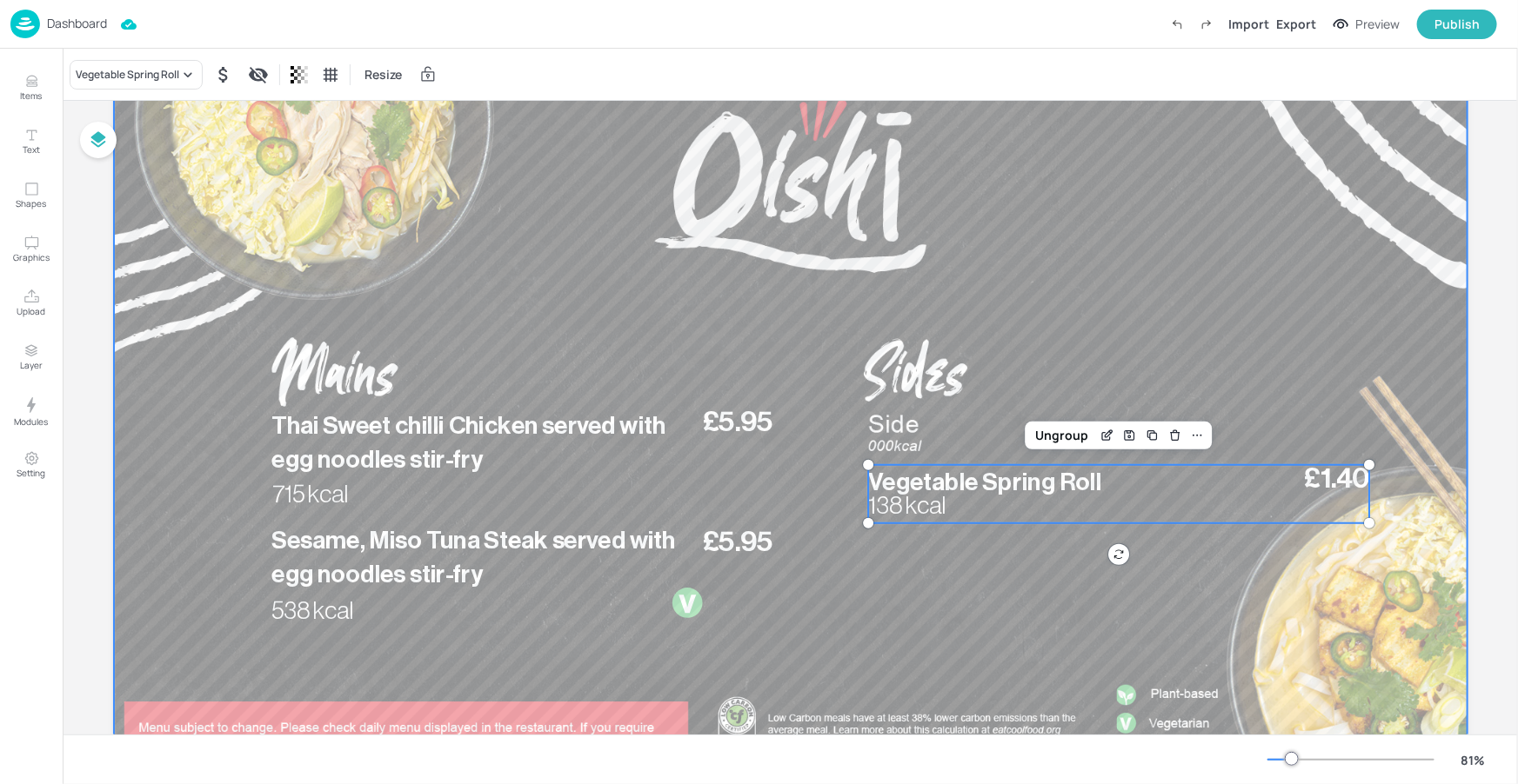
click at [955, 569] on div at bounding box center [791, 396] width 1354 height 761
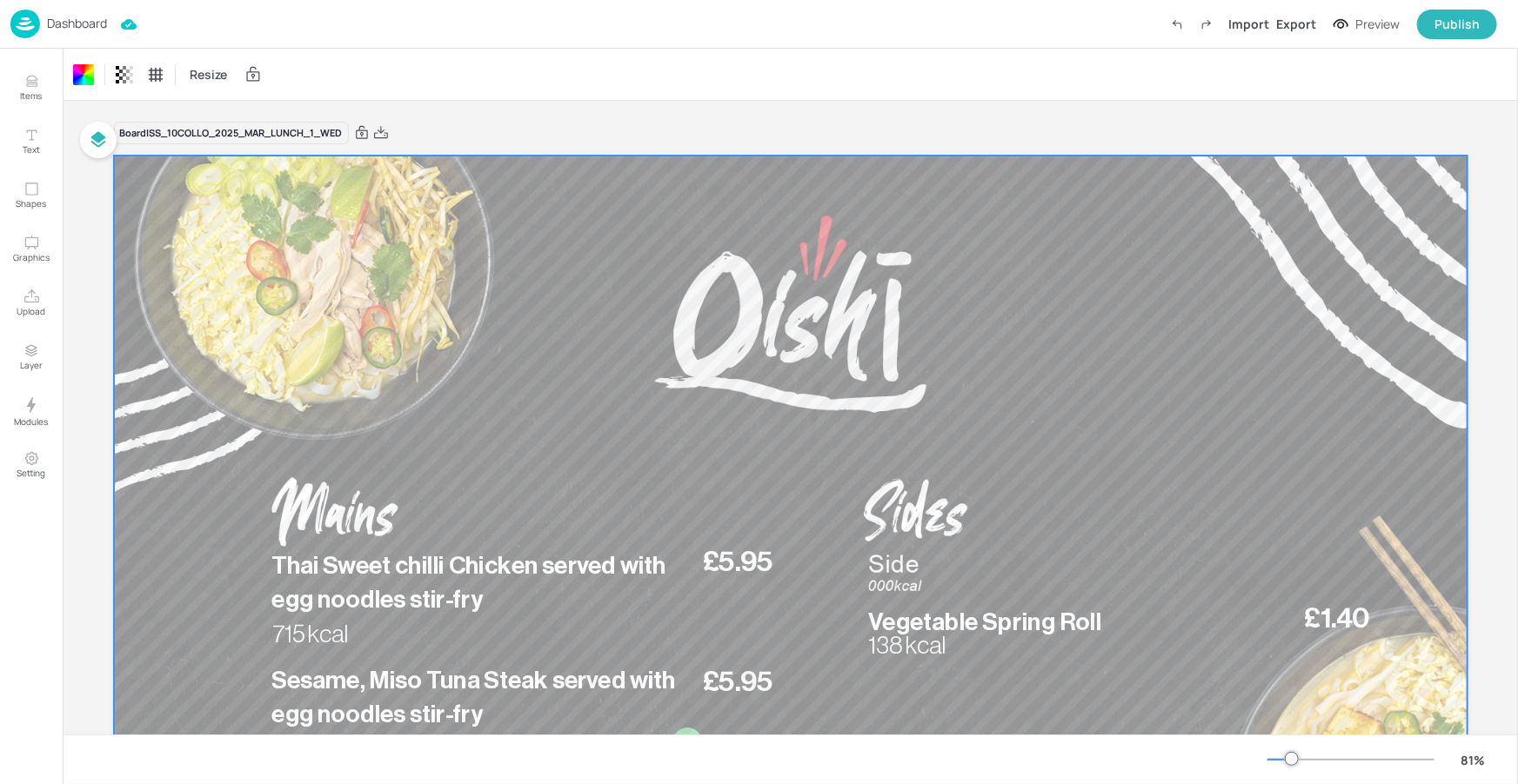
scroll to position [0, 0]
click at [383, 133] on icon at bounding box center [381, 133] width 13 height 12
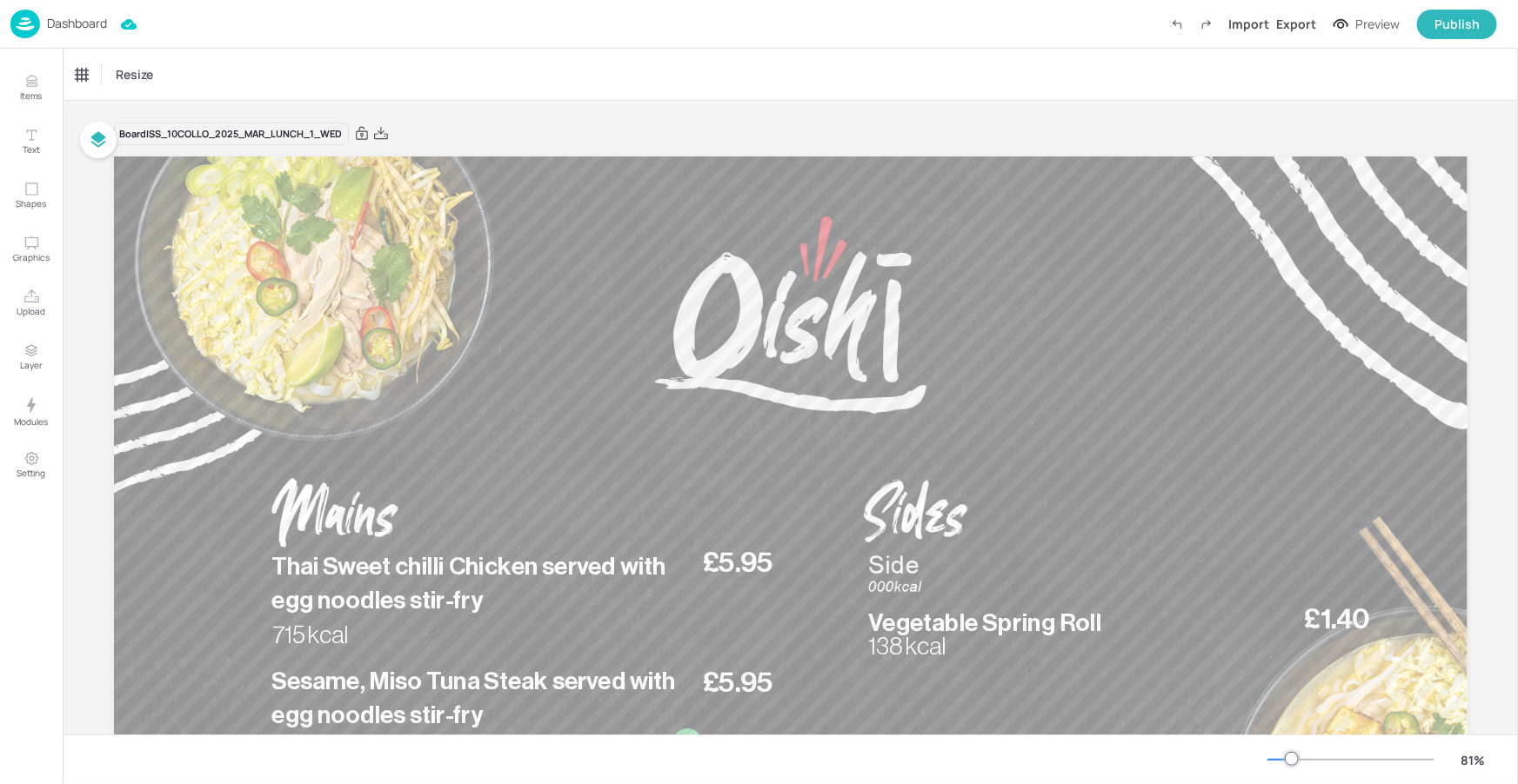
click at [1033, 58] on div "Resize" at bounding box center [790, 74] width 1456 height 51
click at [95, 18] on p "Dashboard" at bounding box center [77, 23] width 60 height 12
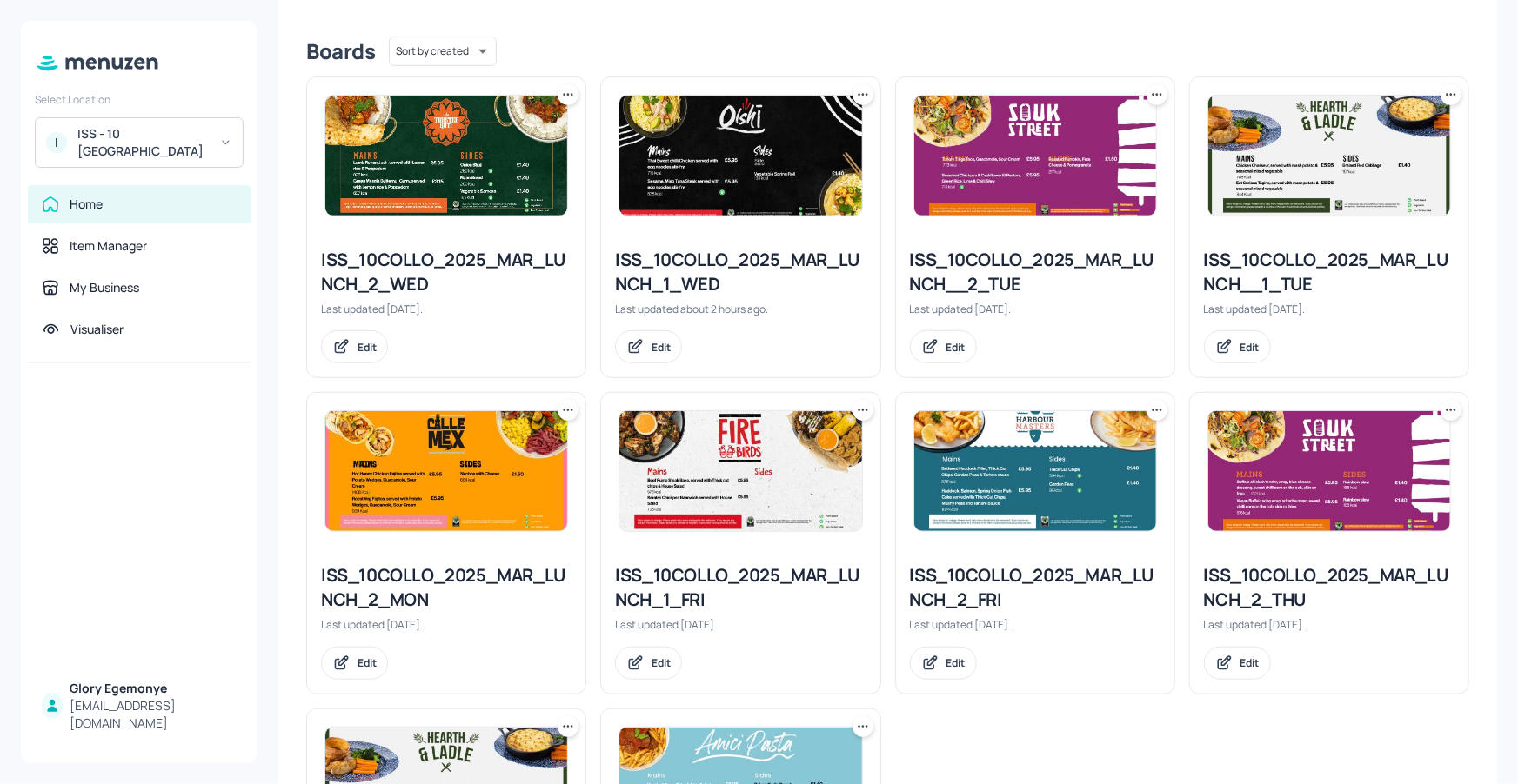
scroll to position [390, 0]
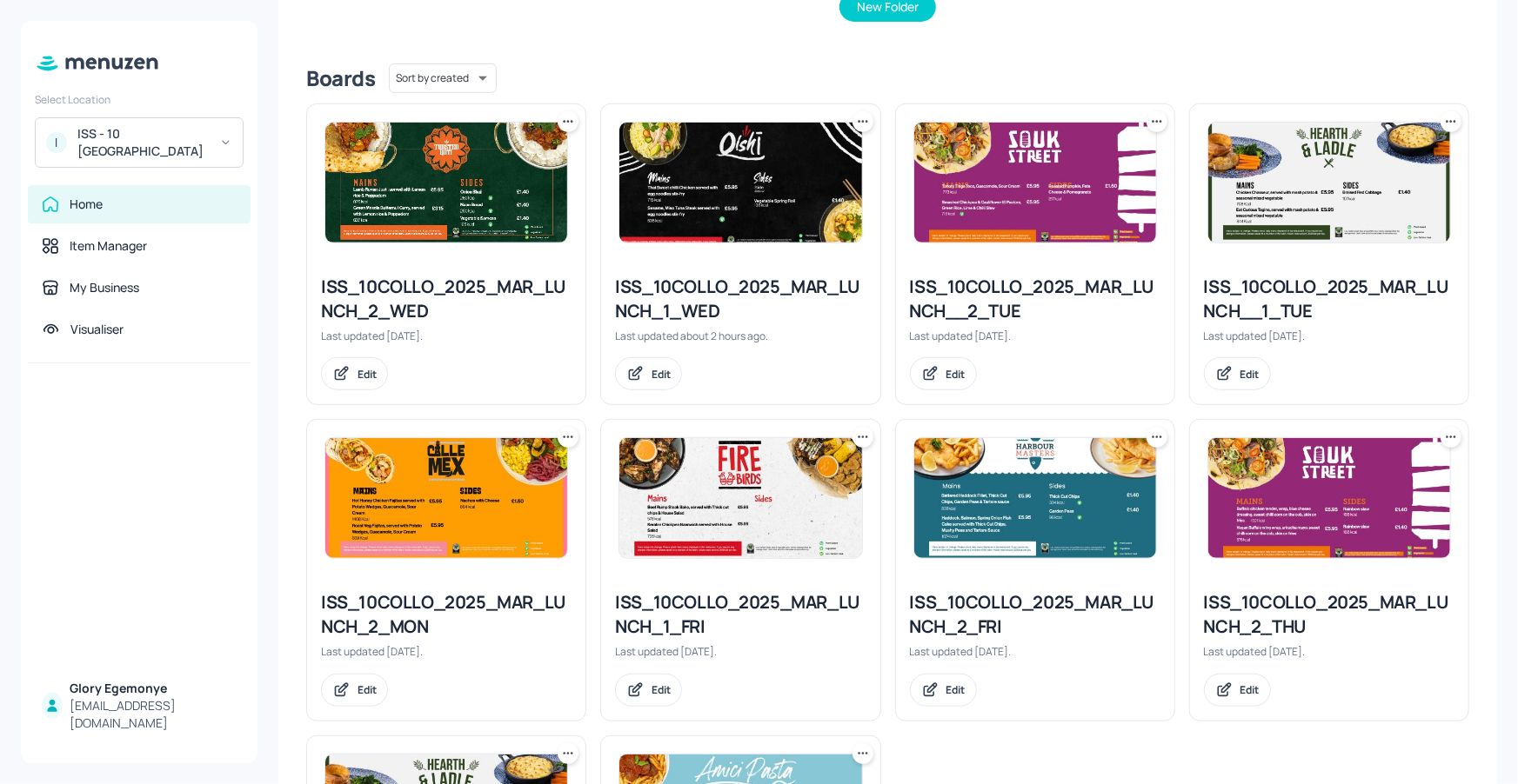
click at [458, 287] on div "ISS_10COLLO_2025_MAR_LUNCH_2_WED" at bounding box center [446, 299] width 251 height 49
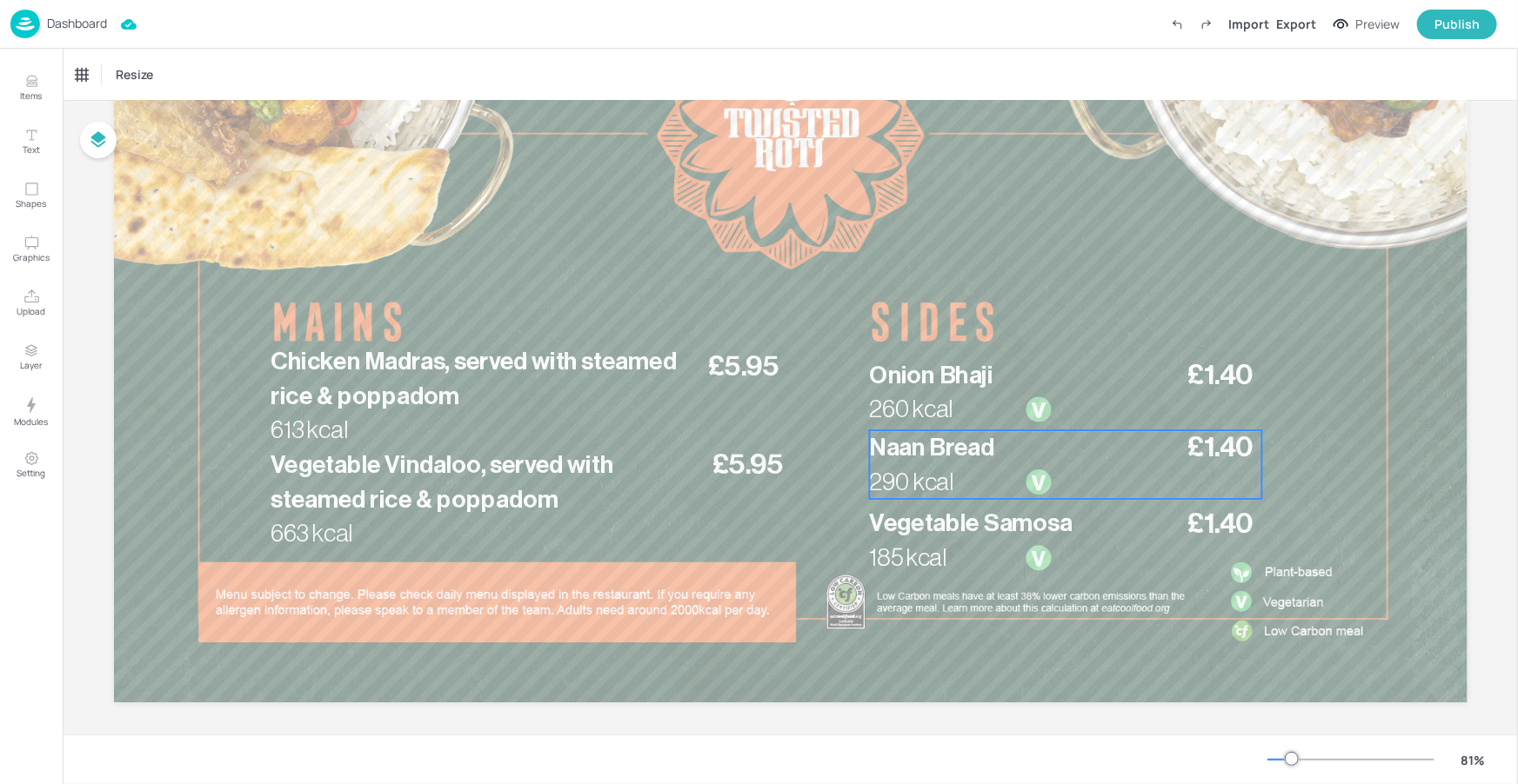
scroll to position [214, 0]
click at [88, 18] on p "Dashboard" at bounding box center [77, 23] width 60 height 12
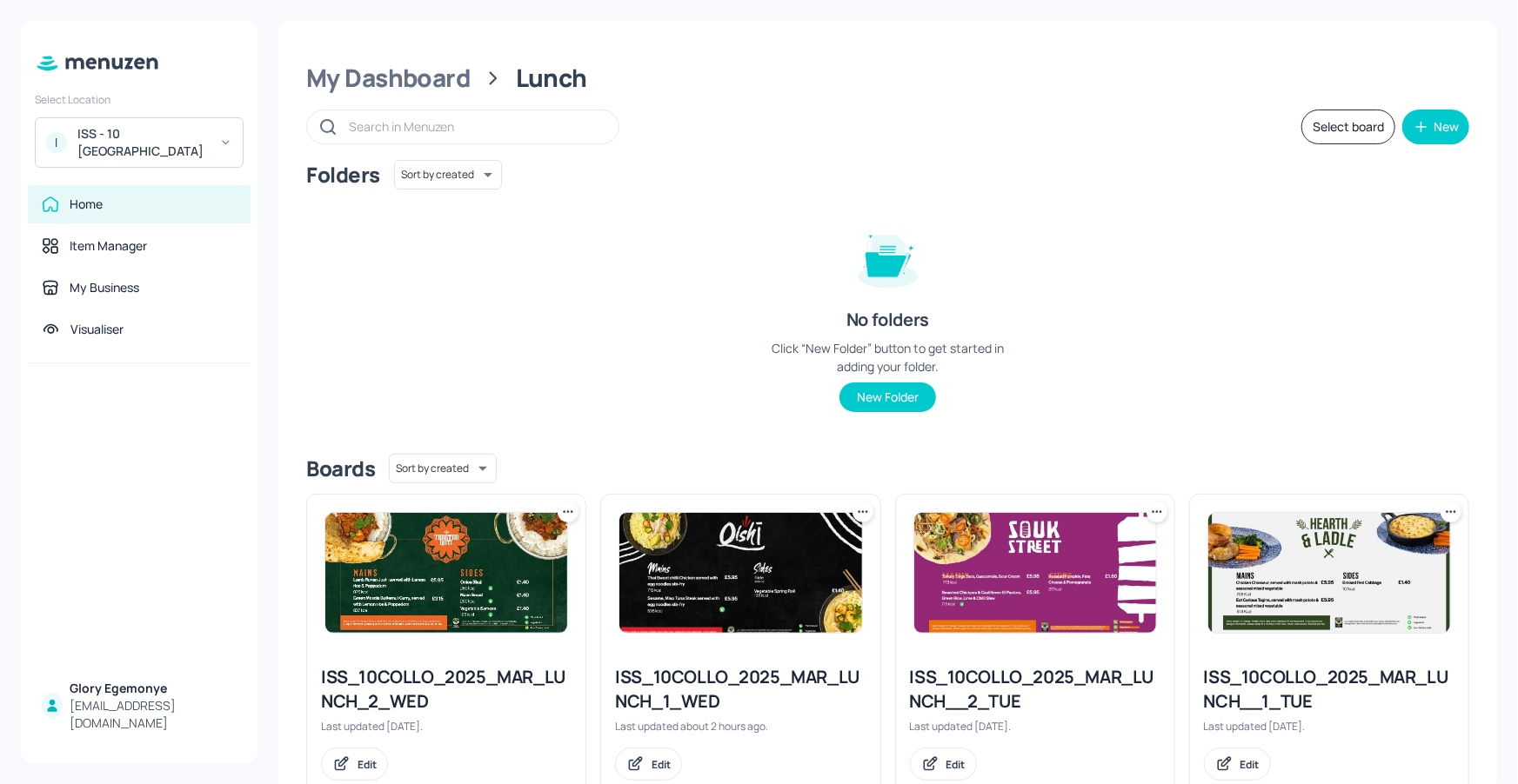
click at [725, 687] on div "ISS_10COLLO_2025_MAR_LUNCH_1_WED" at bounding box center [740, 689] width 251 height 49
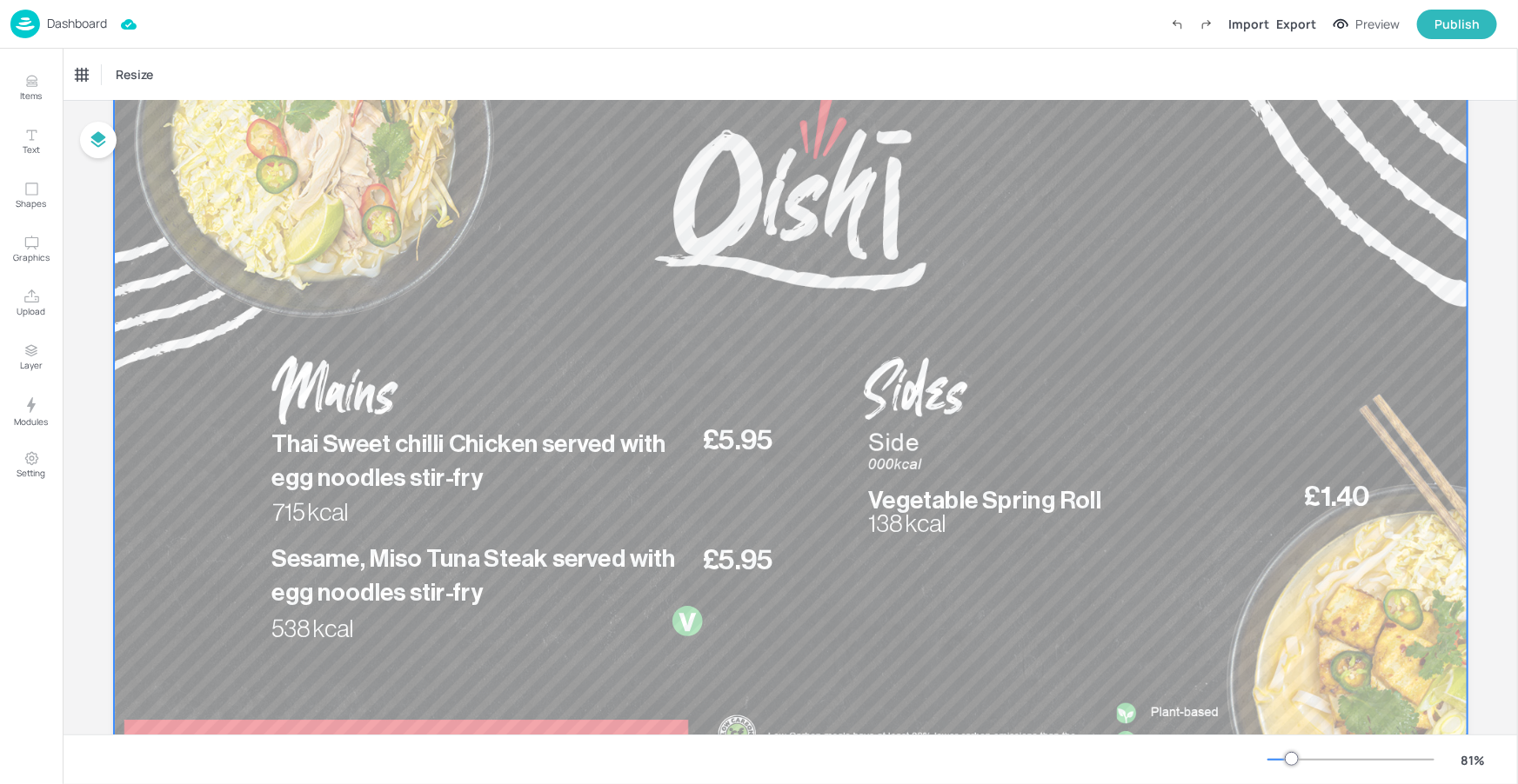
scroll to position [128, 0]
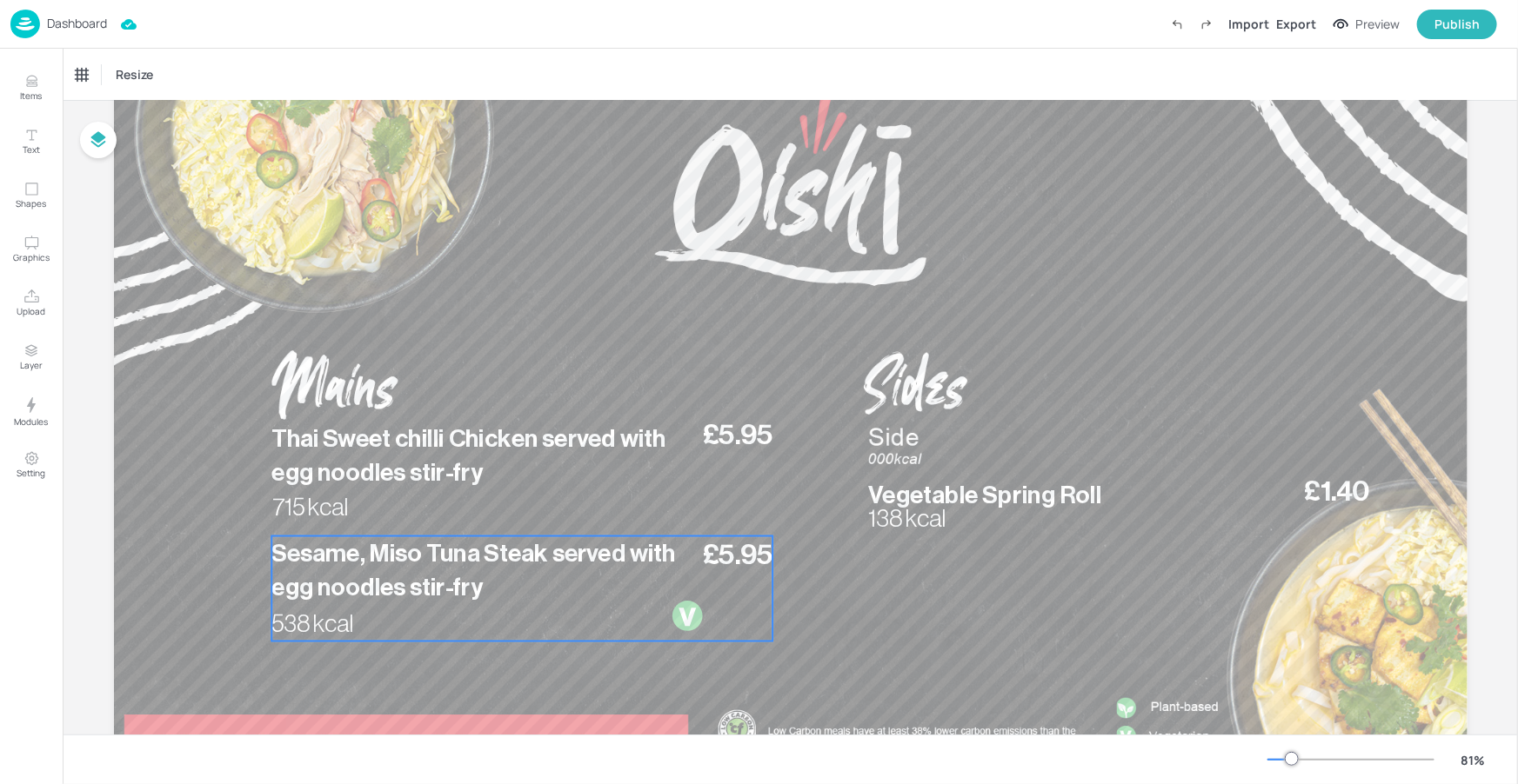
click at [622, 585] on p "Sesame, Miso Tuna Steak served with egg noodles stir-fry" at bounding box center [481, 570] width 420 height 68
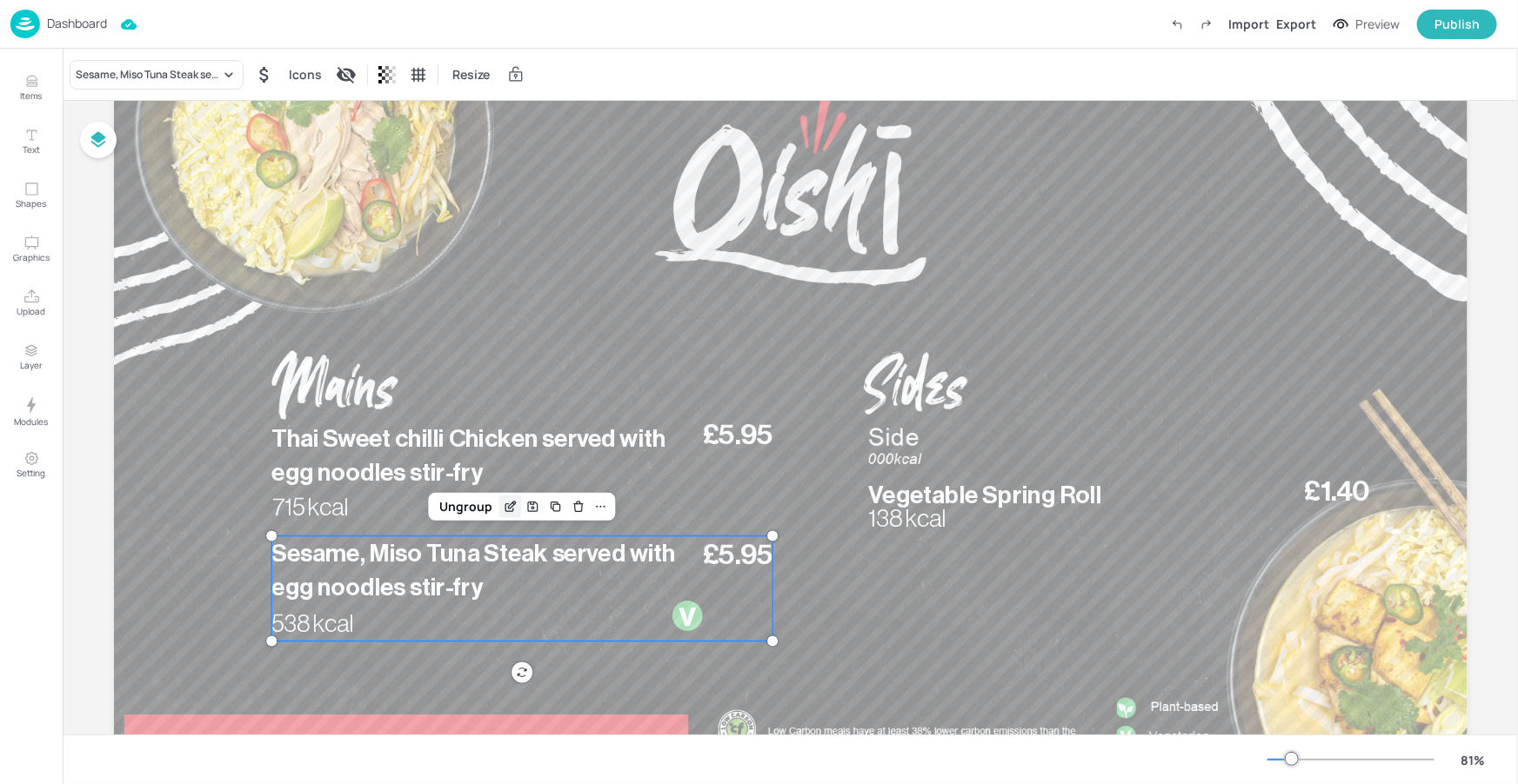
click at [499, 504] on div "Edit Item" at bounding box center [510, 507] width 23 height 23
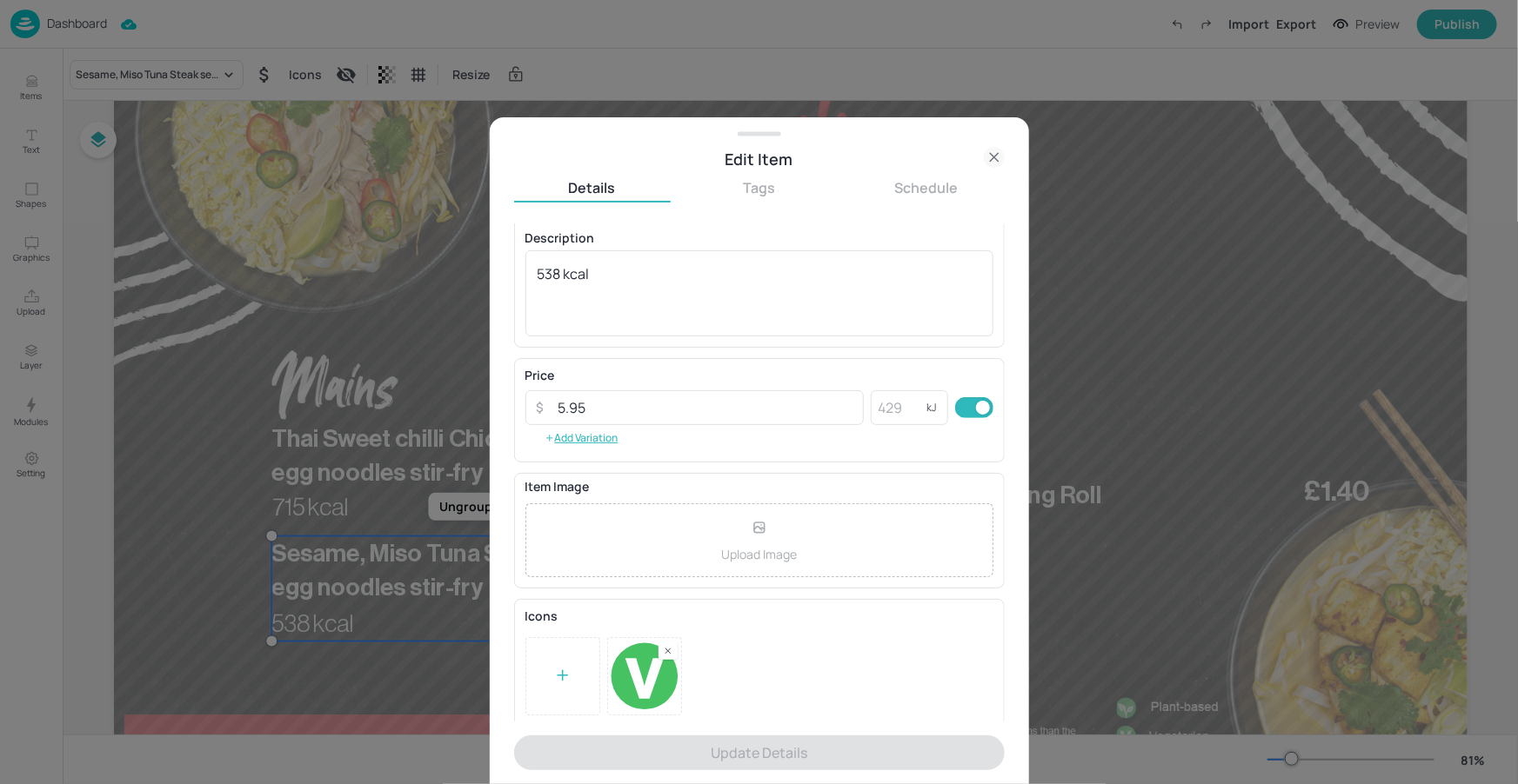
scroll to position [145, 0]
click at [662, 650] on rect at bounding box center [668, 648] width 12 height 12
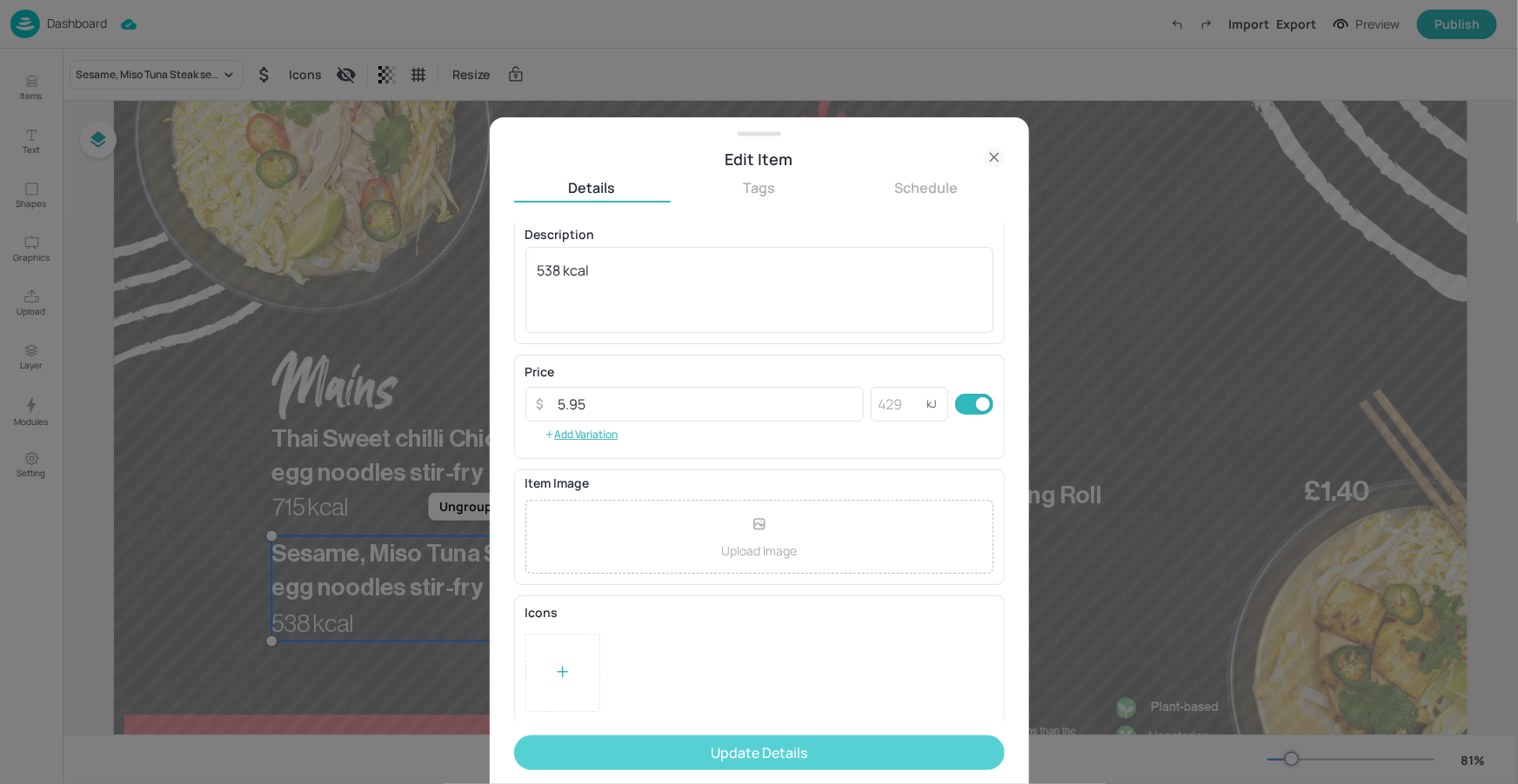
click at [847, 747] on button "Update Details" at bounding box center [759, 752] width 490 height 35
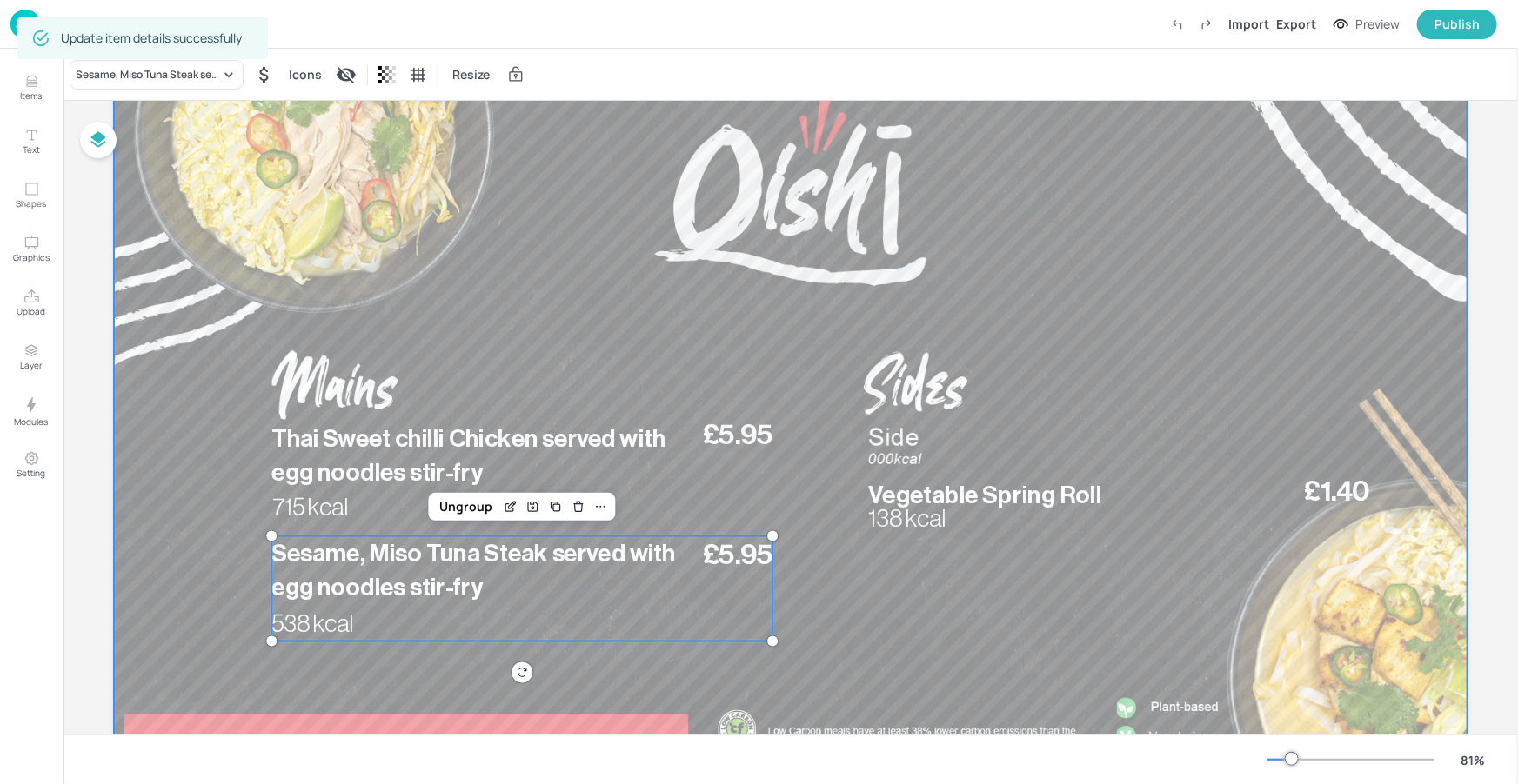
click at [1012, 290] on div at bounding box center [791, 409] width 1354 height 761
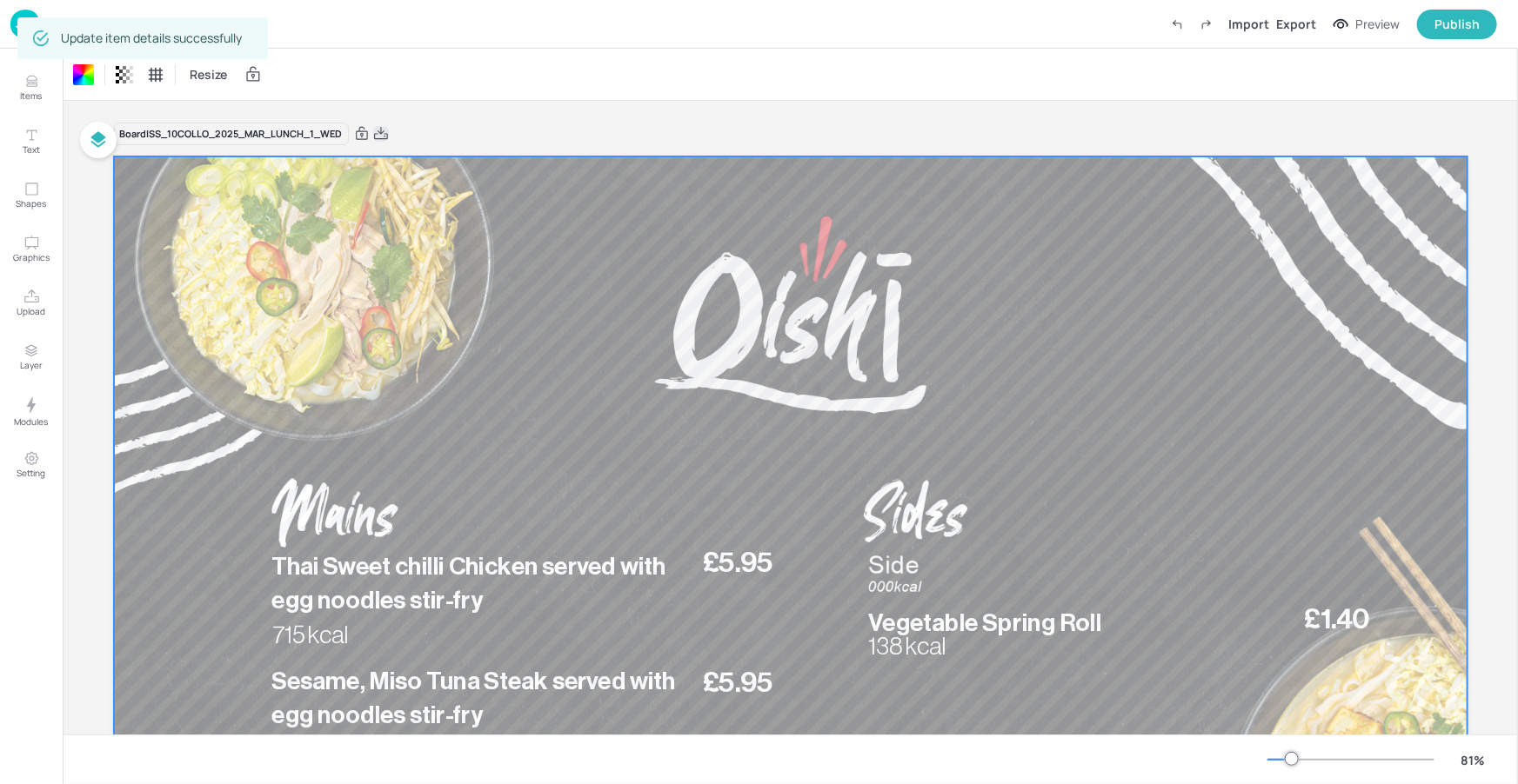
click at [388, 135] on icon at bounding box center [381, 134] width 15 height 17
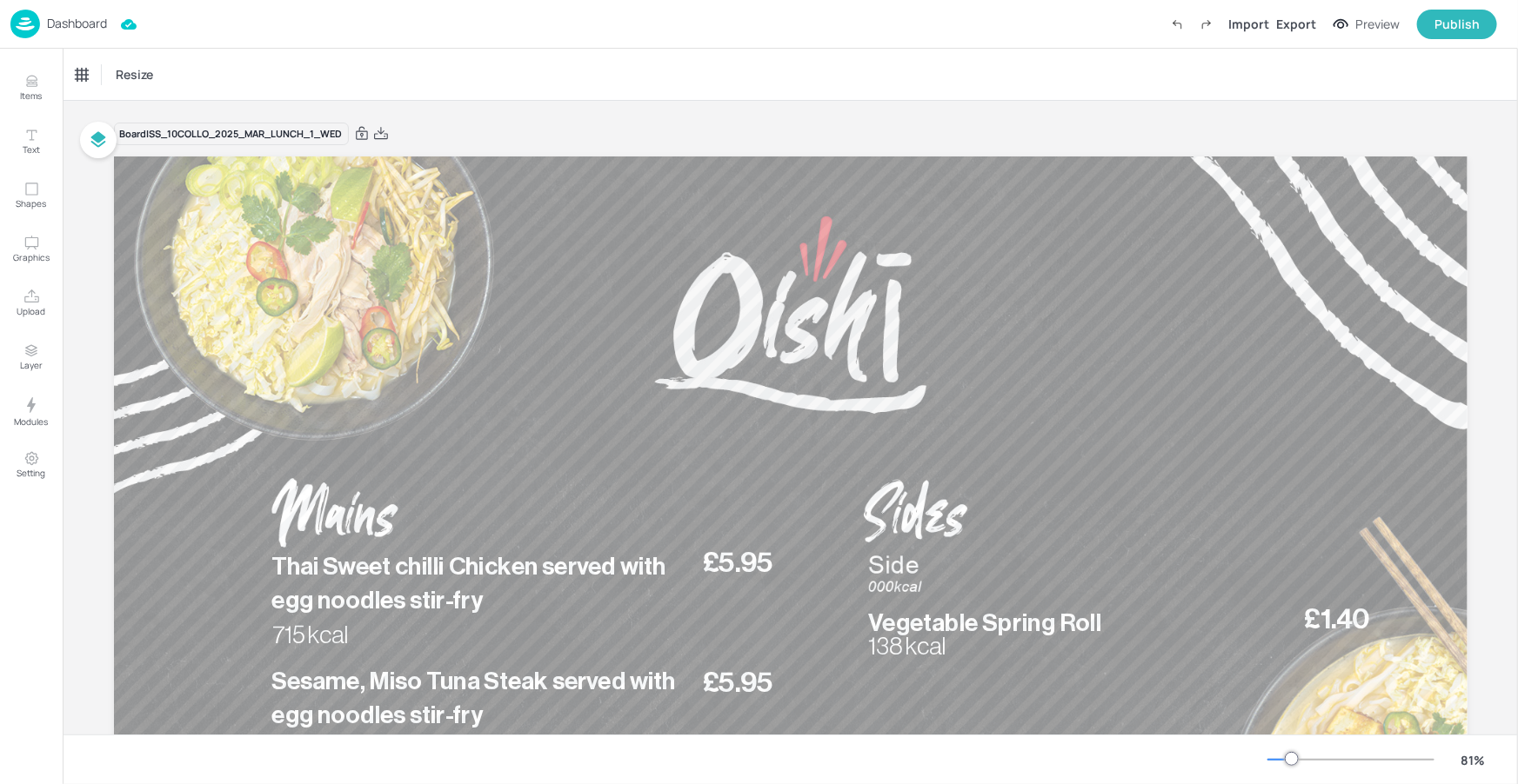
click at [71, 19] on p "Dashboard" at bounding box center [77, 23] width 60 height 12
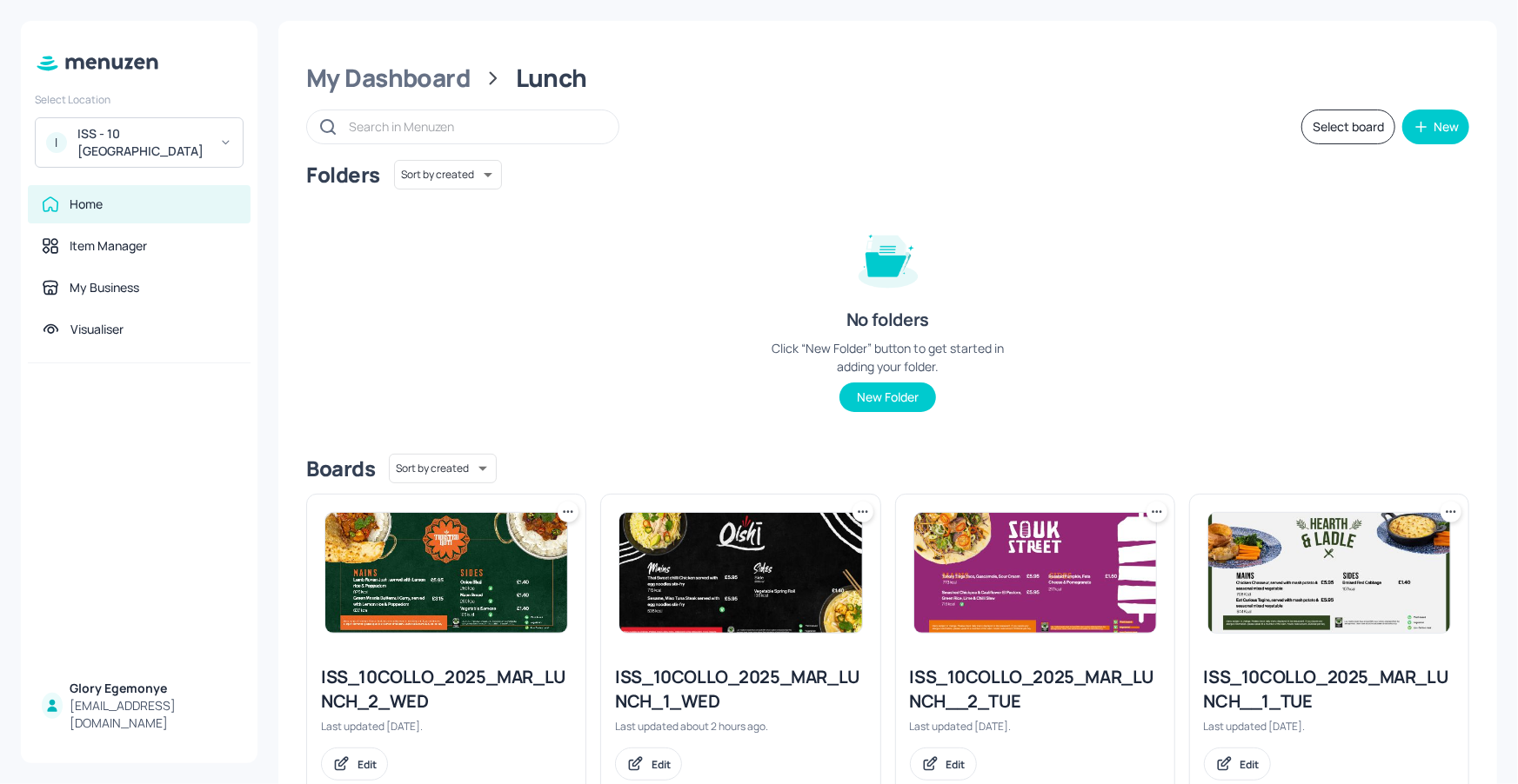
click at [160, 129] on div "ISS - 10 South Collonade" at bounding box center [143, 142] width 132 height 35
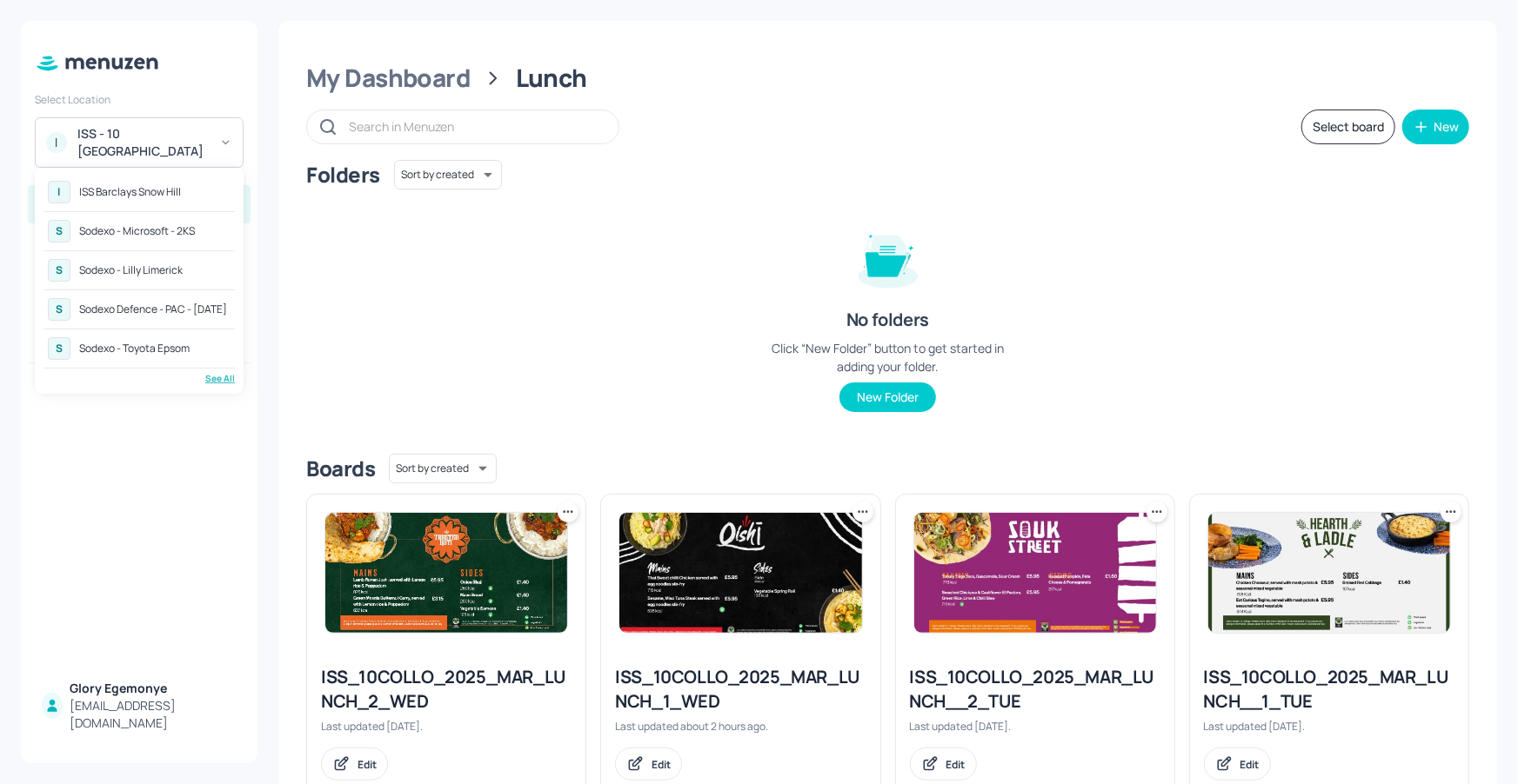
click at [212, 372] on div "See All" at bounding box center [138, 379] width 191 height 13
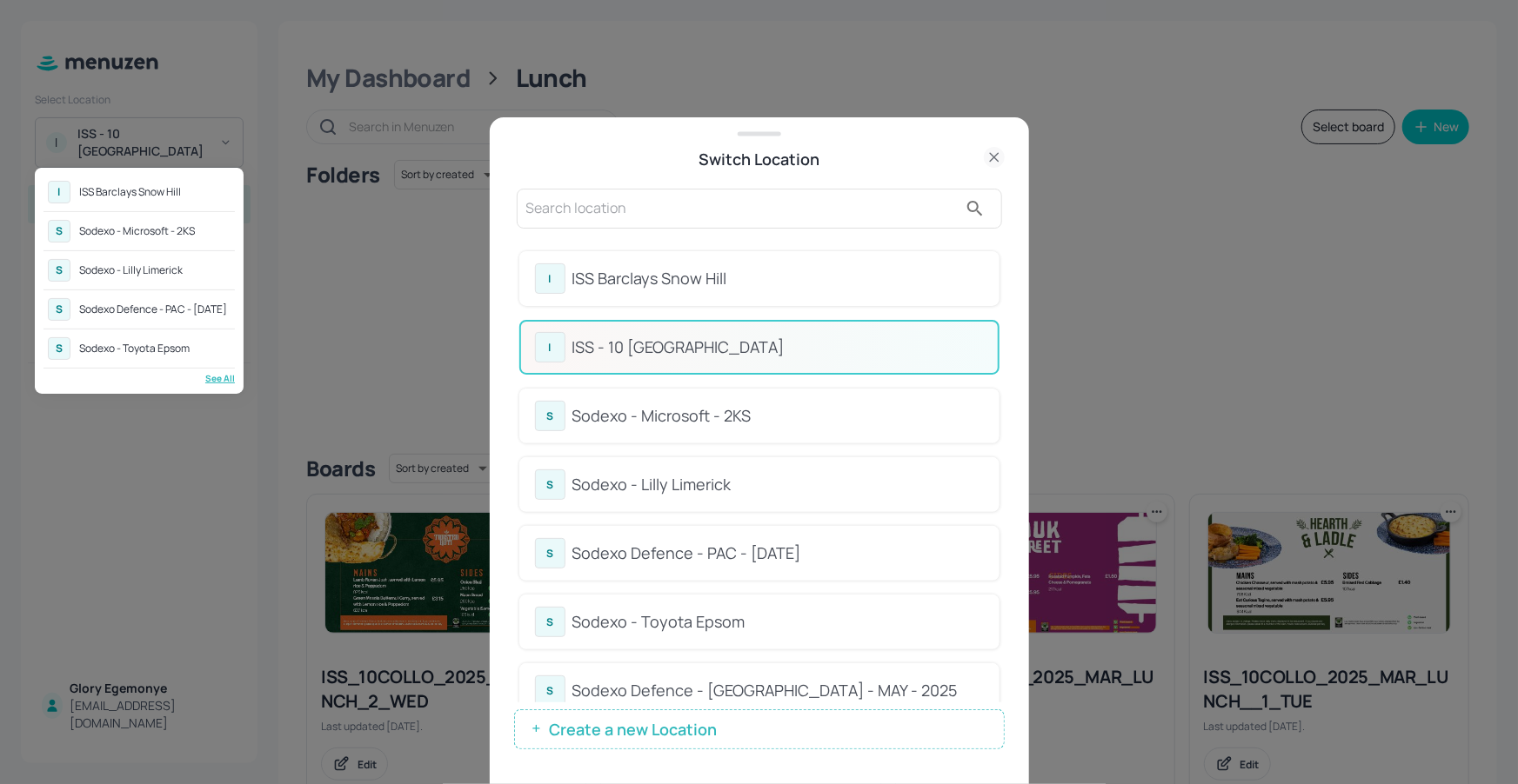
click at [864, 306] on div at bounding box center [759, 392] width 1518 height 784
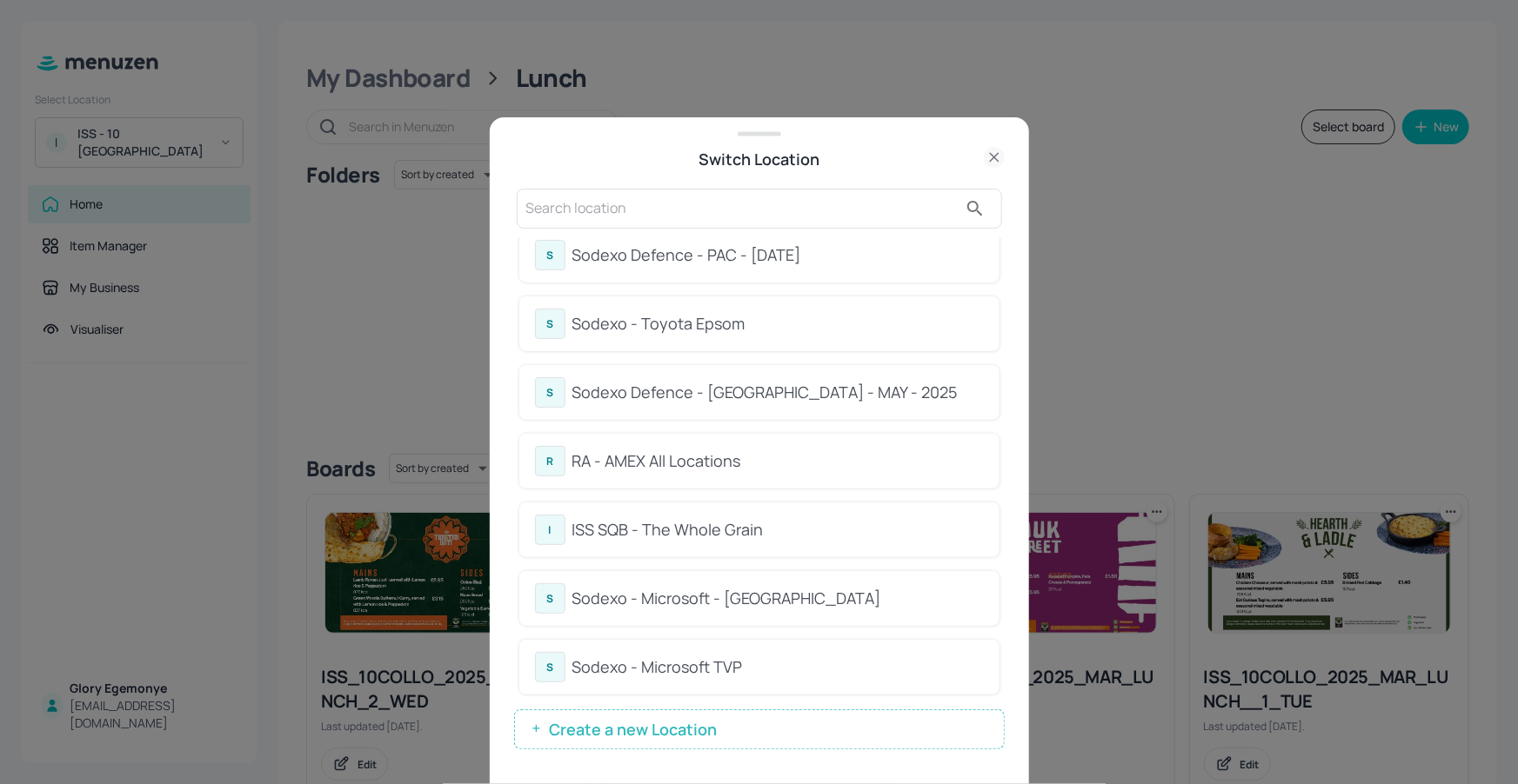
scroll to position [317, 0]
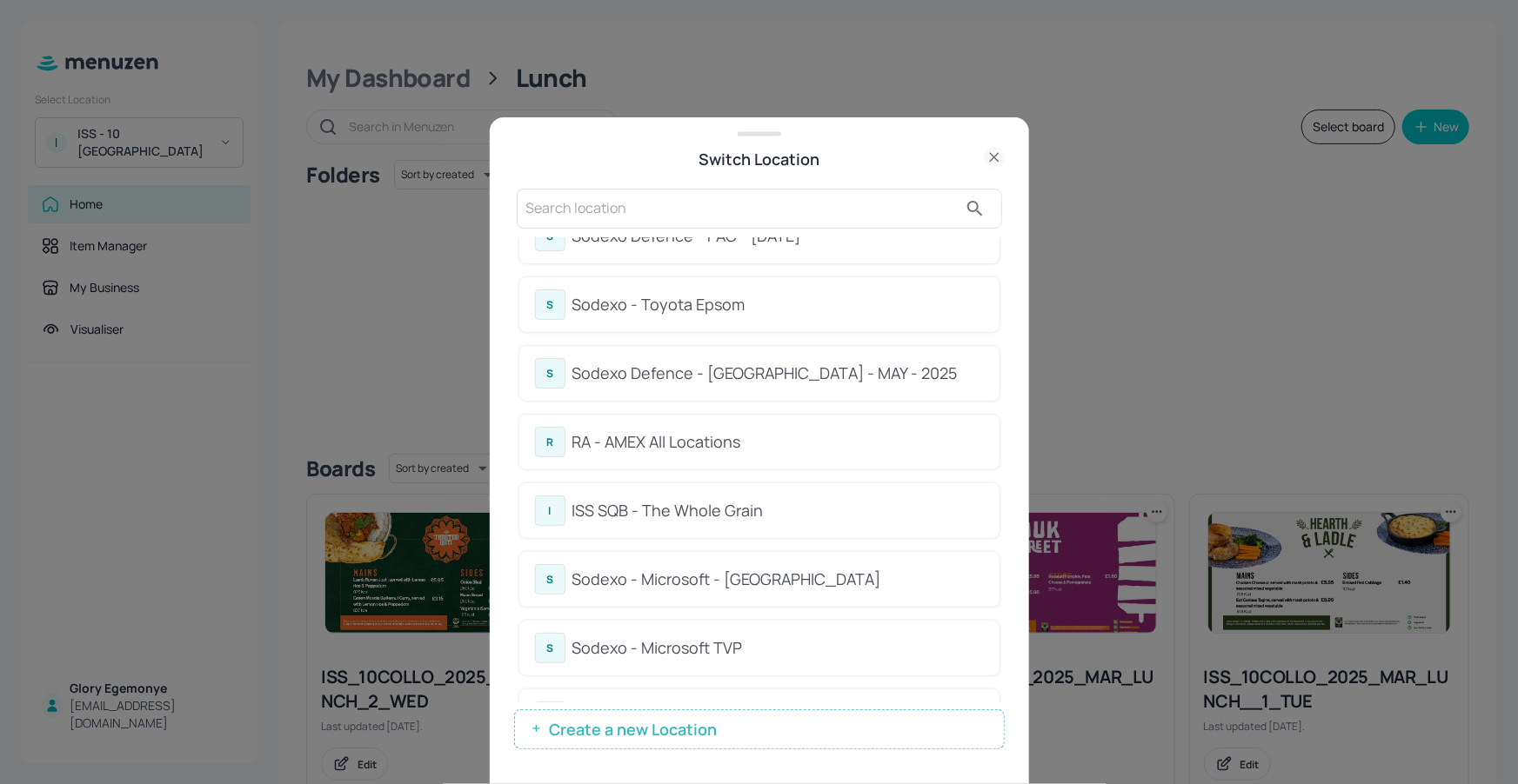
click at [726, 430] on div "RA - AMEX All Locations" at bounding box center [778, 442] width 411 height 23
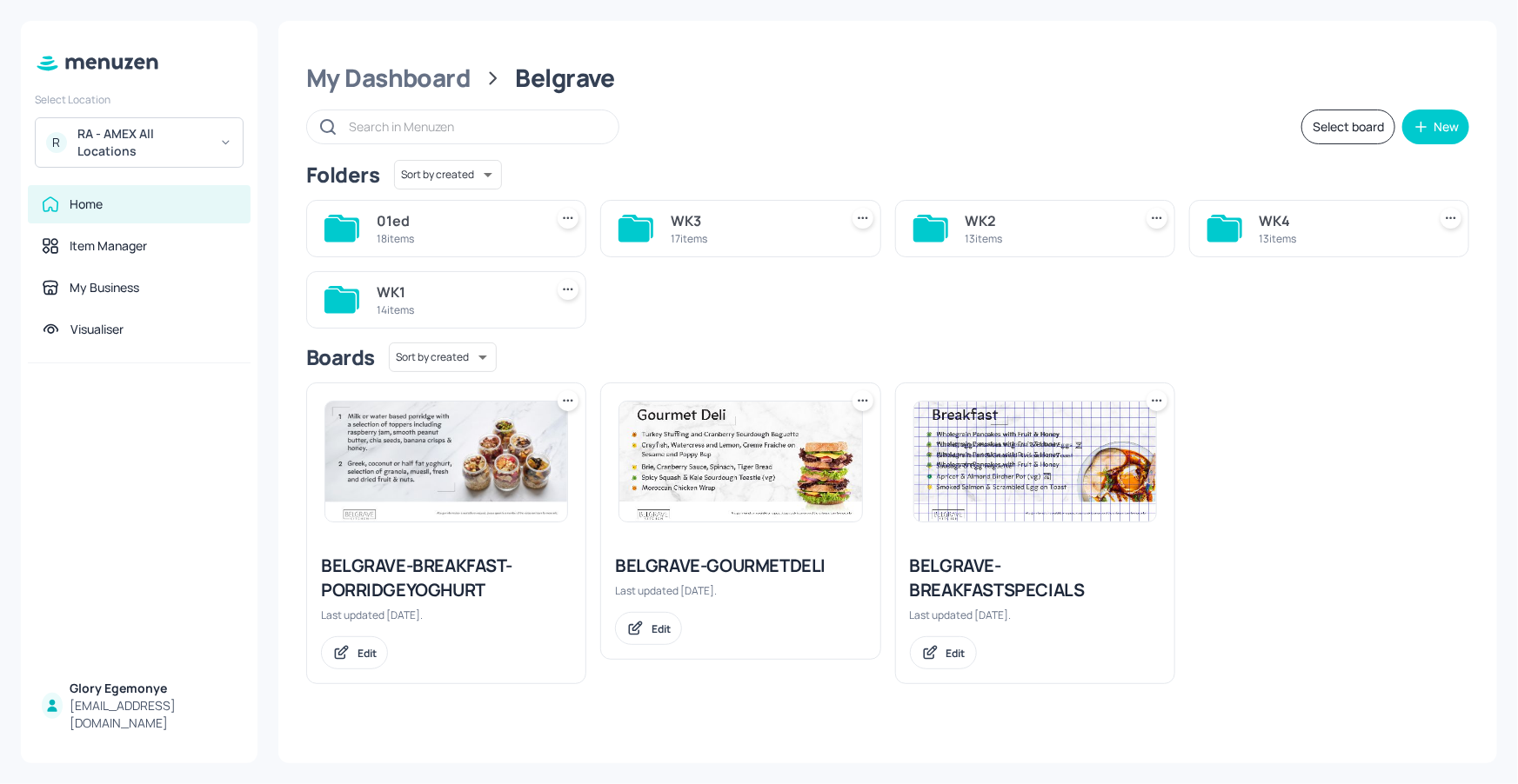
click at [411, 96] on div "My Dashboard Belgrave Select board New Folders Sort by created id ​ 01ed 18 ite…" at bounding box center [888, 392] width 1219 height 743
click at [421, 73] on div "My Dashboard" at bounding box center [387, 78] width 164 height 32
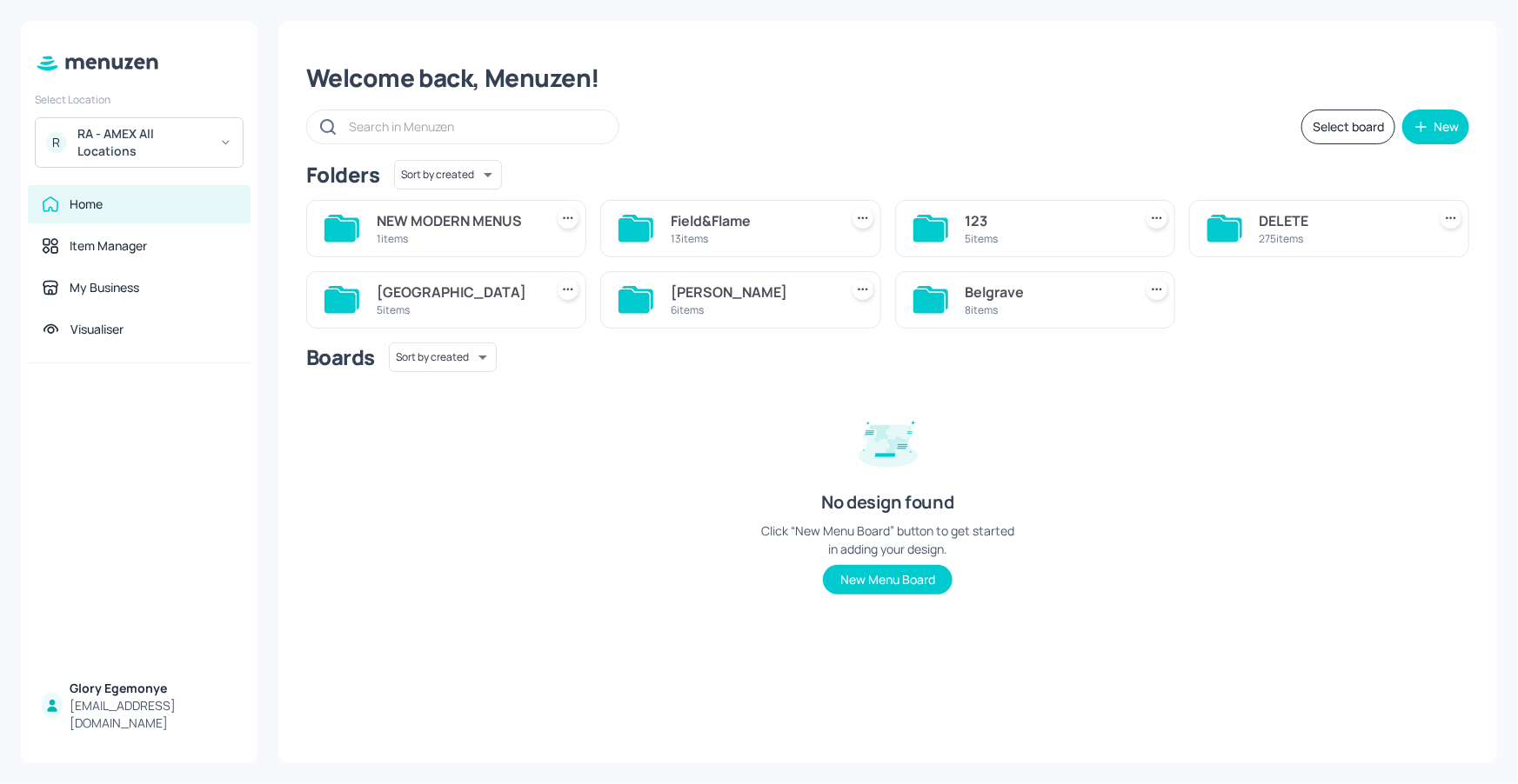
click at [649, 296] on icon at bounding box center [634, 301] width 32 height 23
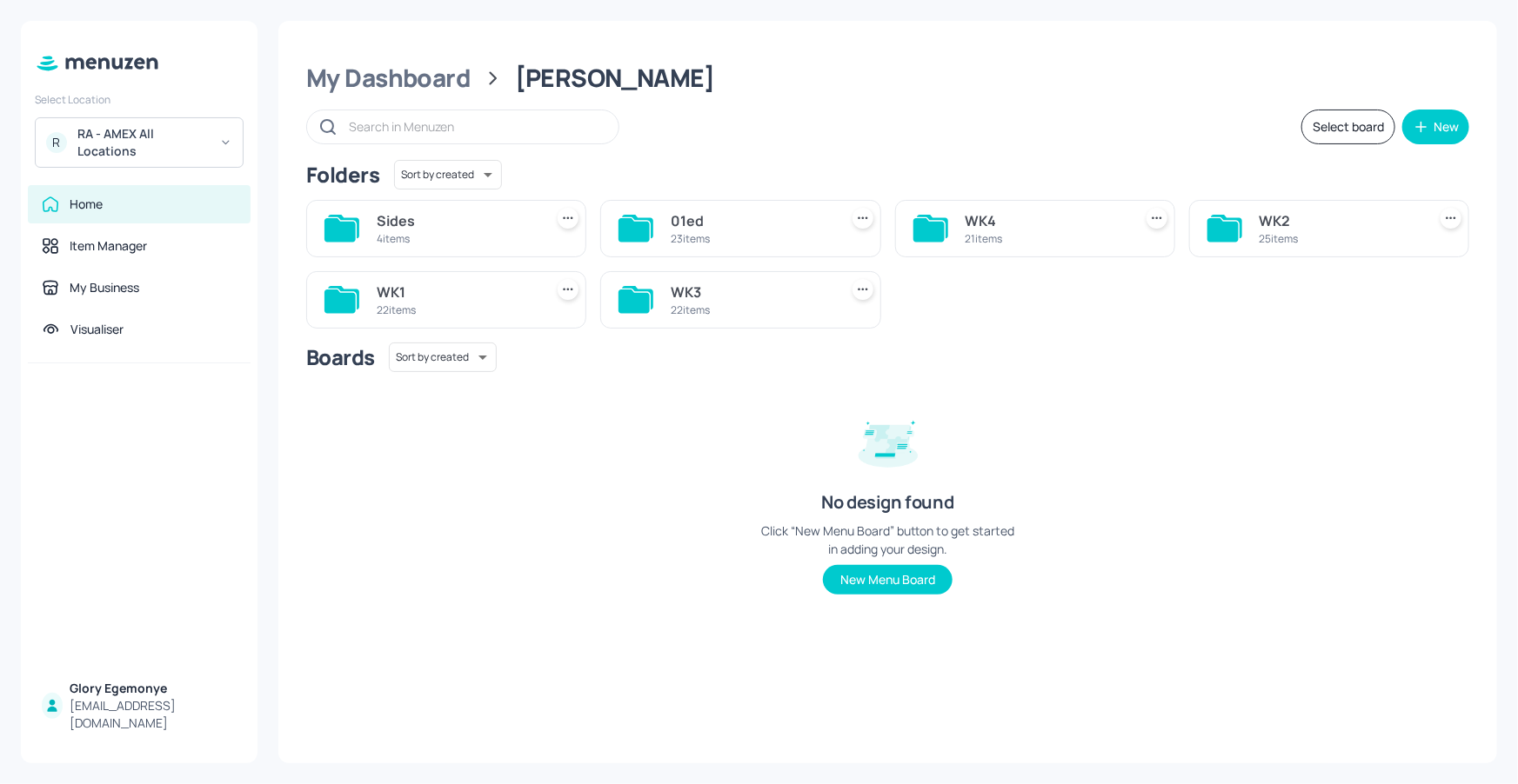
click at [634, 294] on icon at bounding box center [634, 301] width 32 height 23
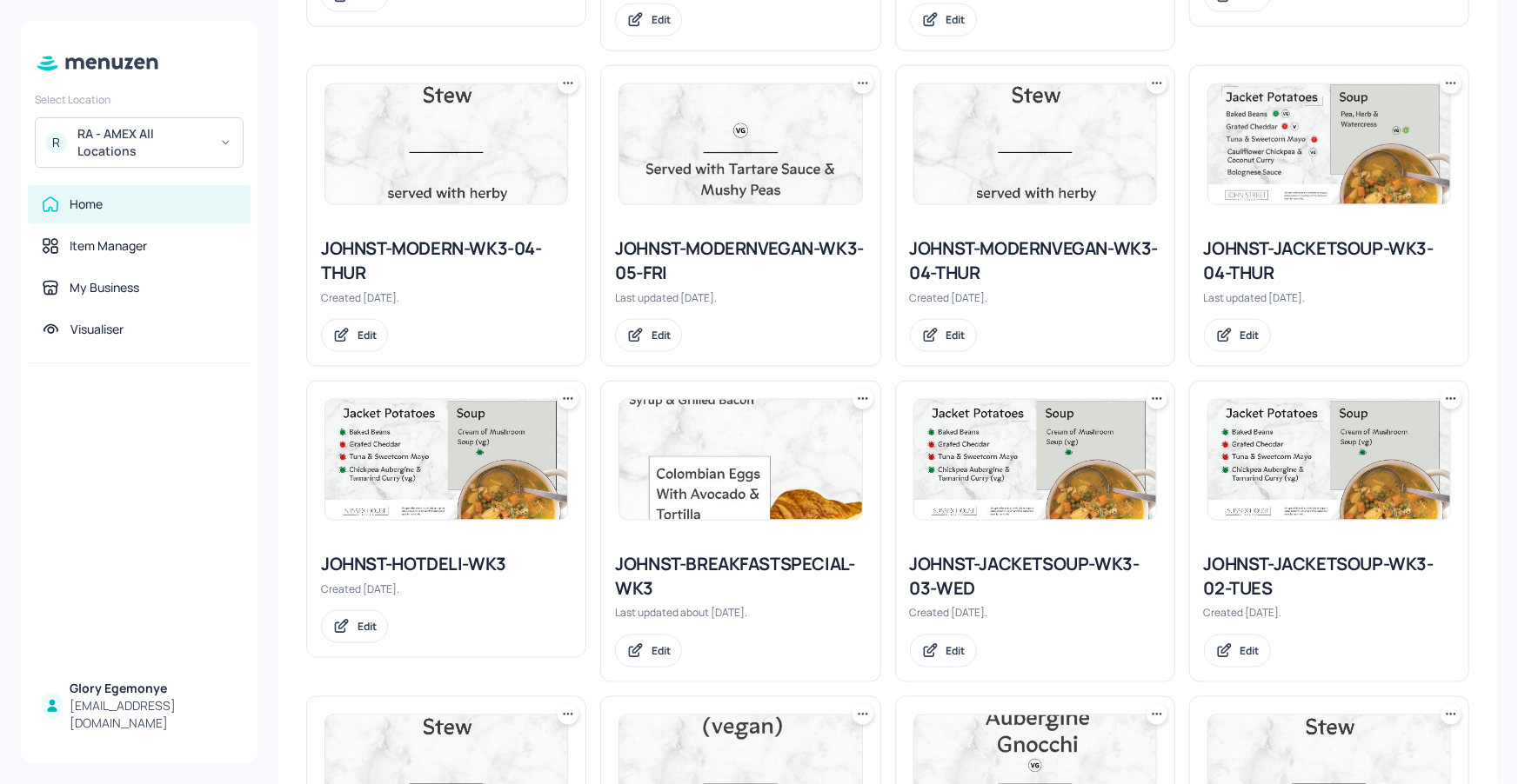
scroll to position [1058, 0]
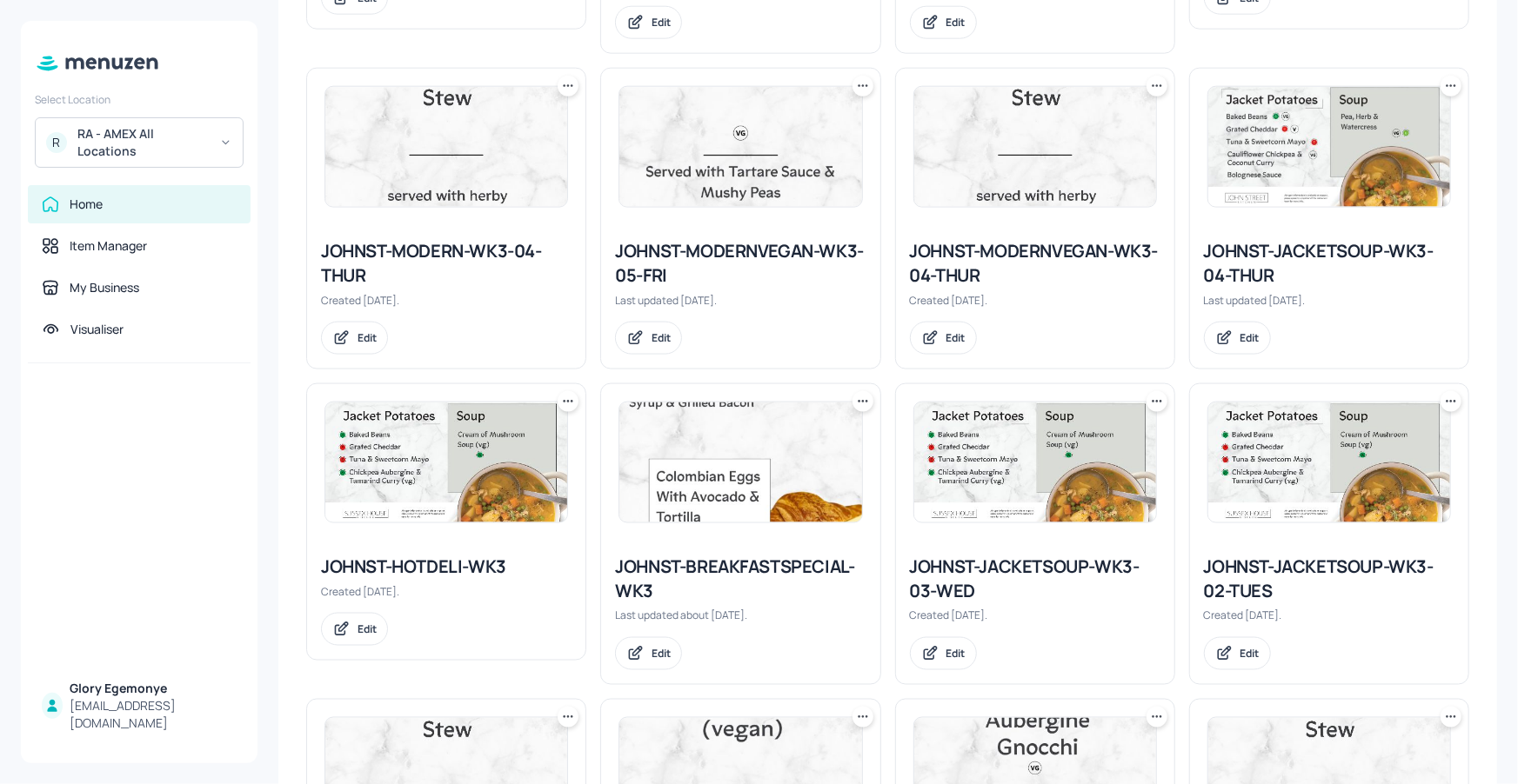
click at [478, 556] on div "JOHNST-HOTDELI-WK3" at bounding box center [446, 566] width 251 height 24
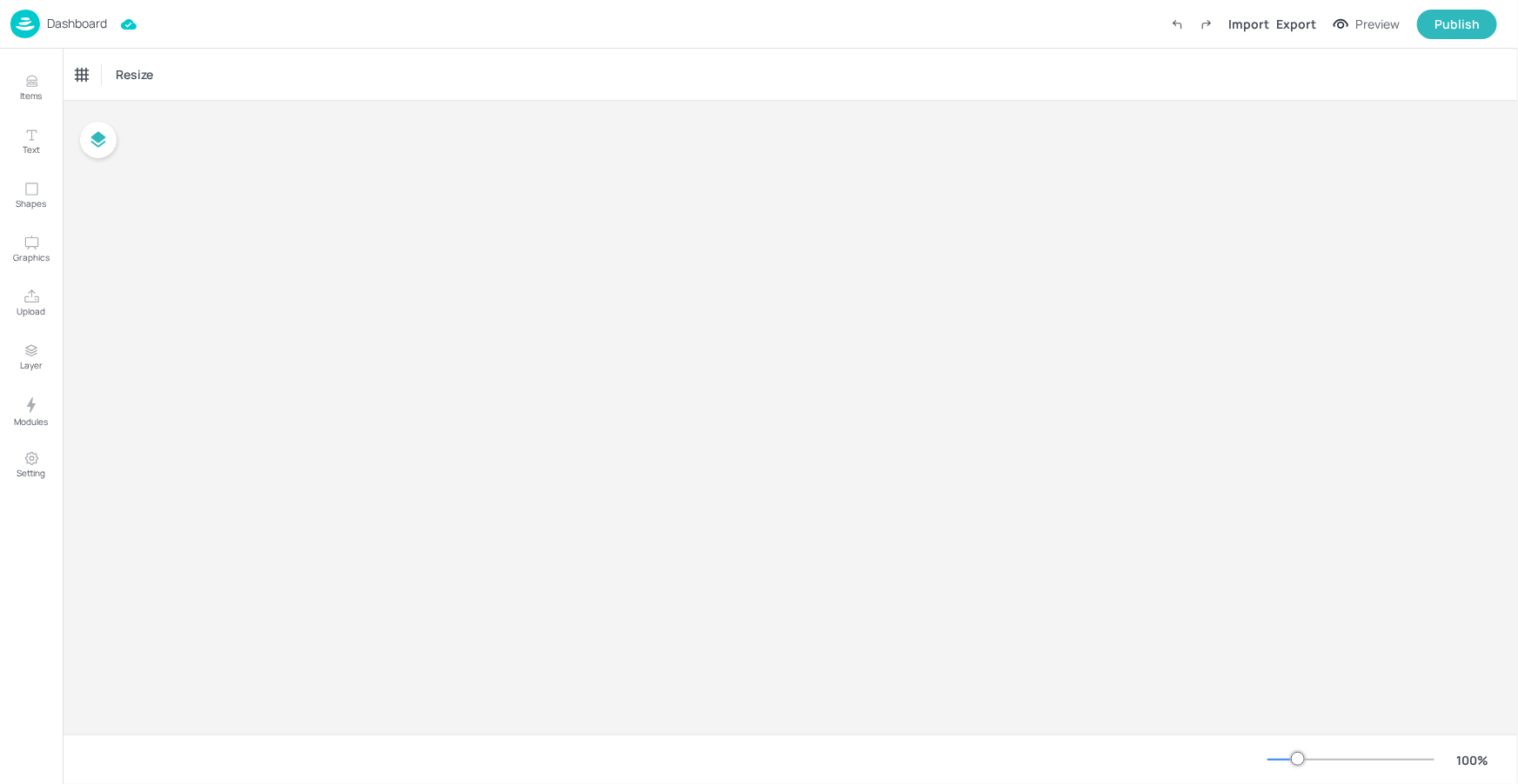
type input "£GBP - [GEOGRAPHIC_DATA]"
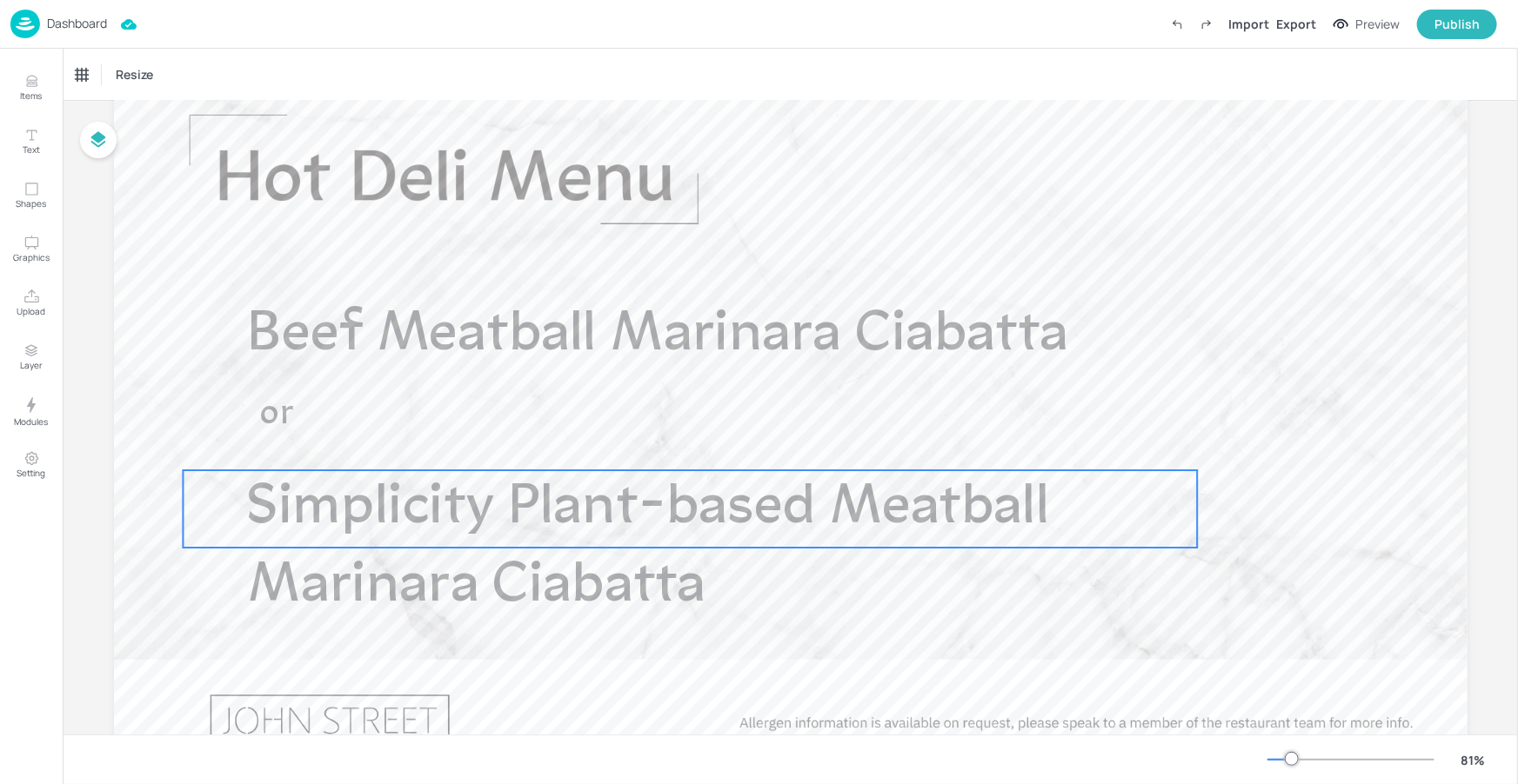
scroll to position [121, 0]
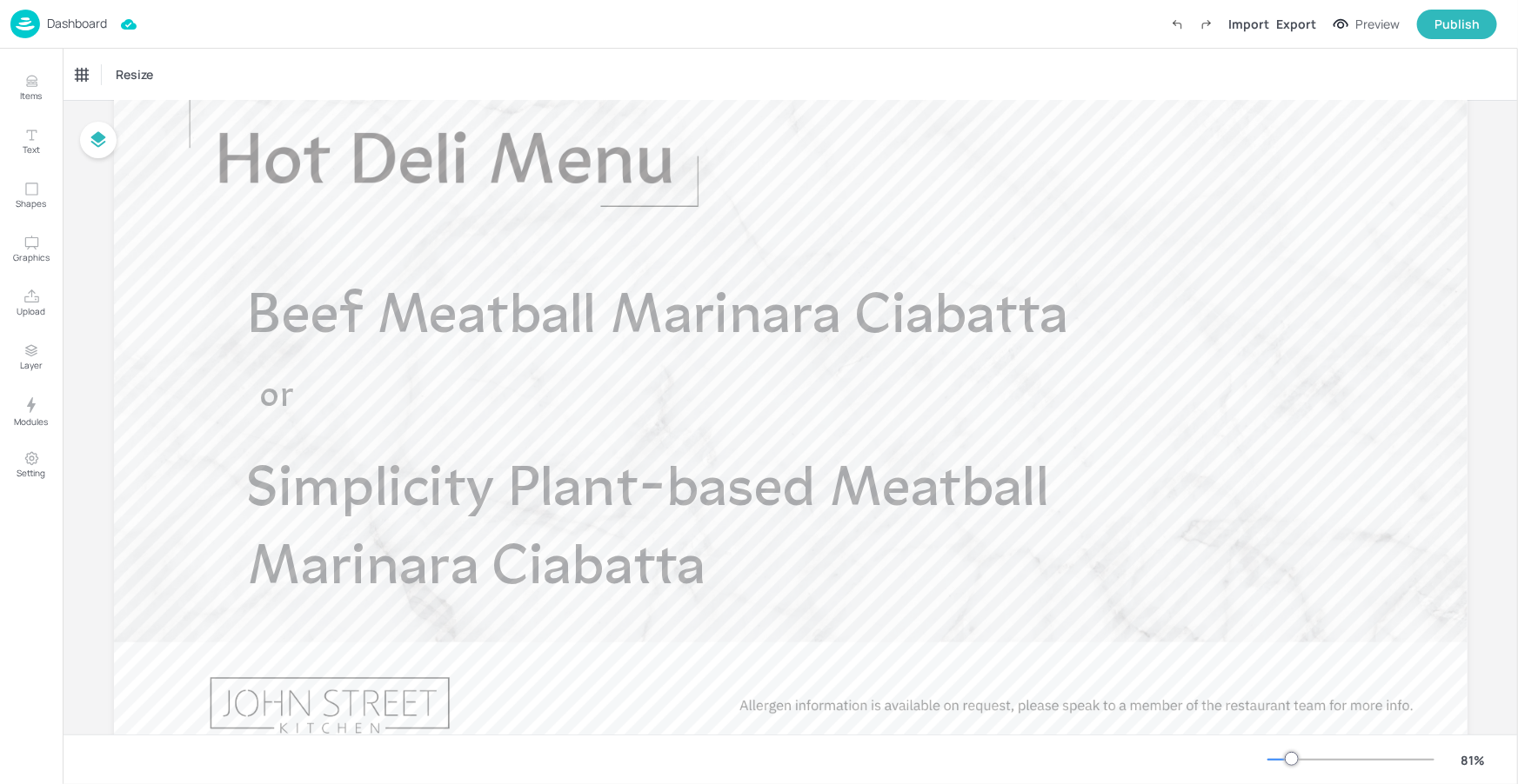
click at [78, 28] on p "Dashboard" at bounding box center [77, 23] width 60 height 12
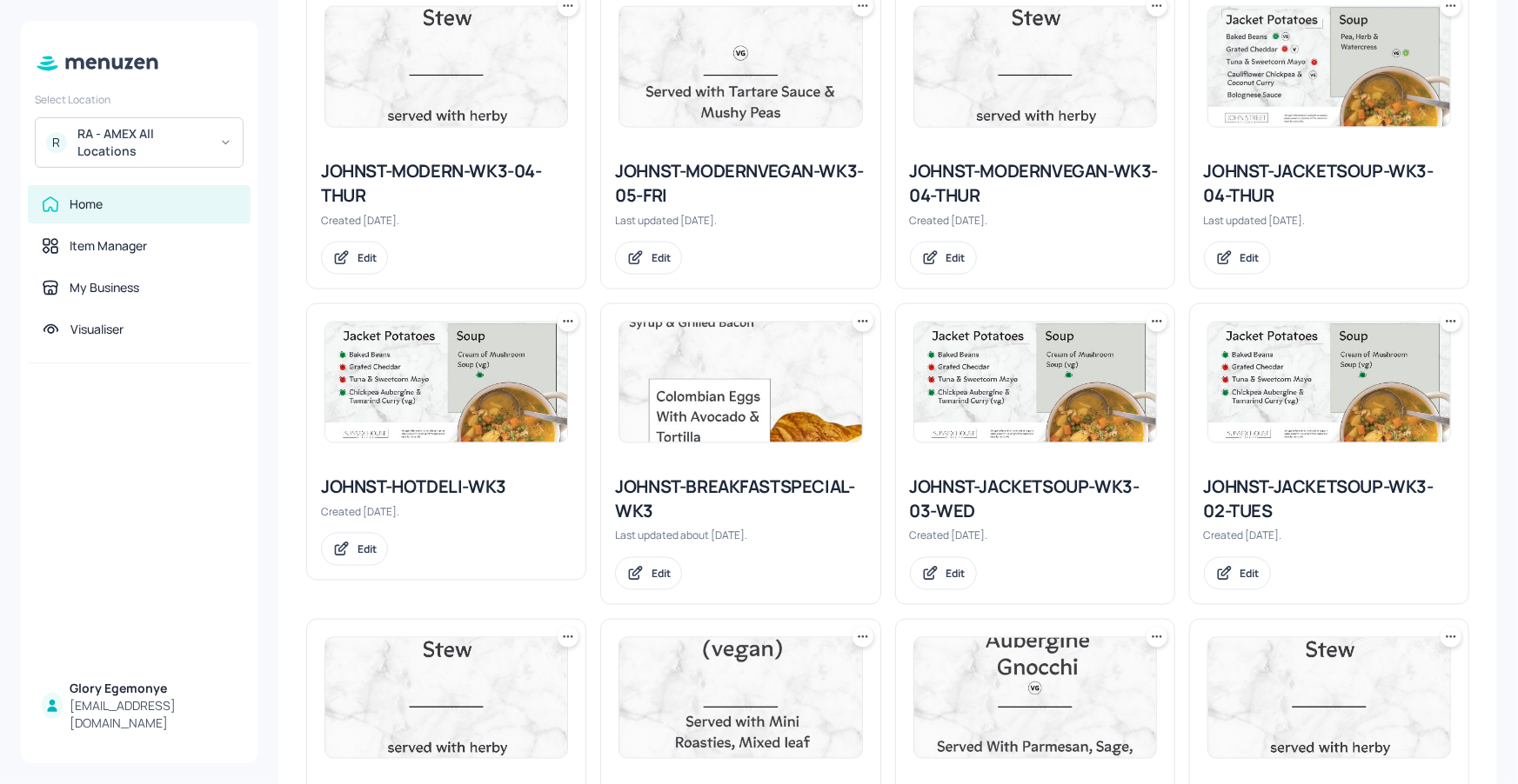
scroll to position [1093, 0]
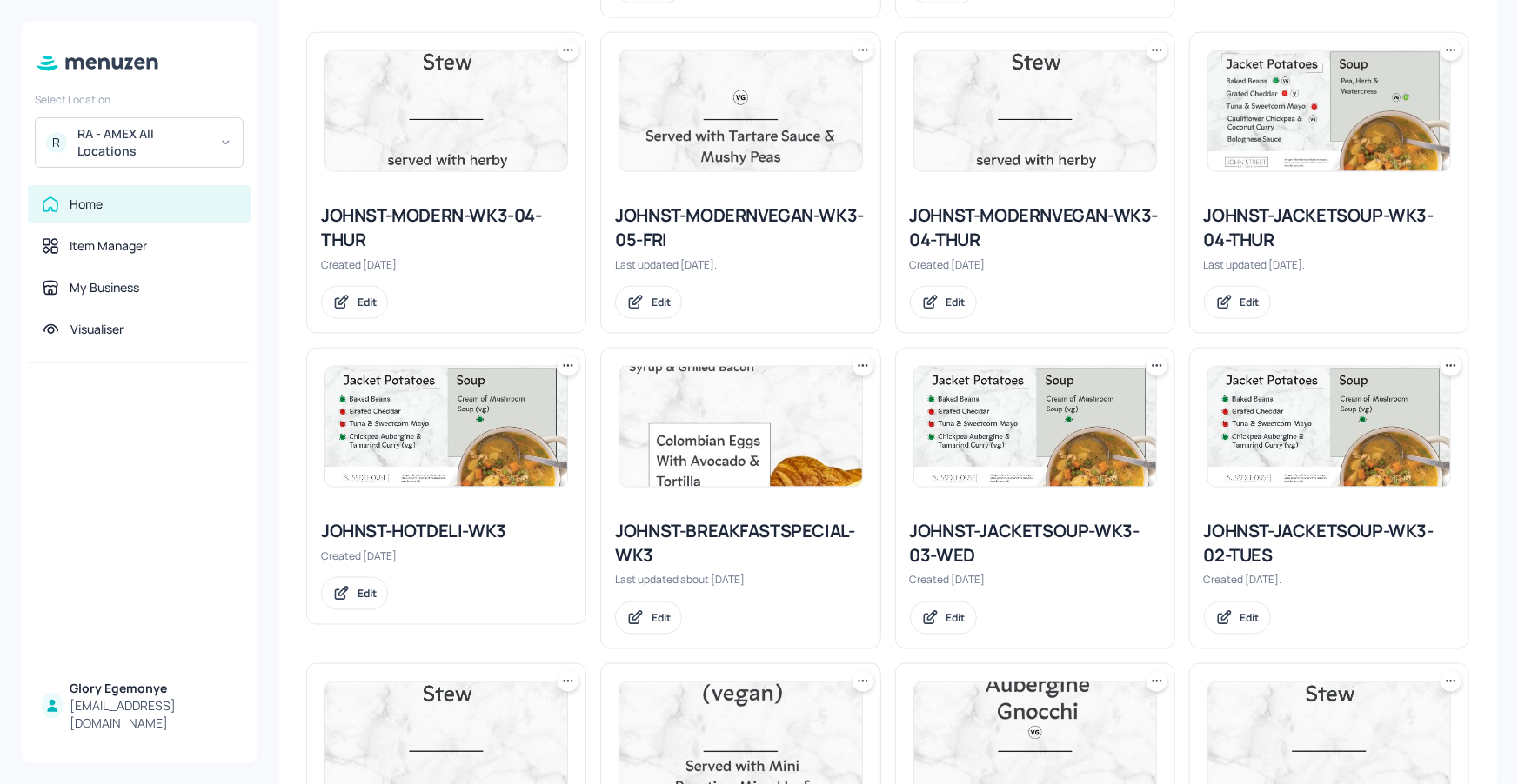
click at [562, 359] on icon at bounding box center [568, 366] width 17 height 17
click at [535, 429] on div "Duplicate" at bounding box center [501, 429] width 139 height 30
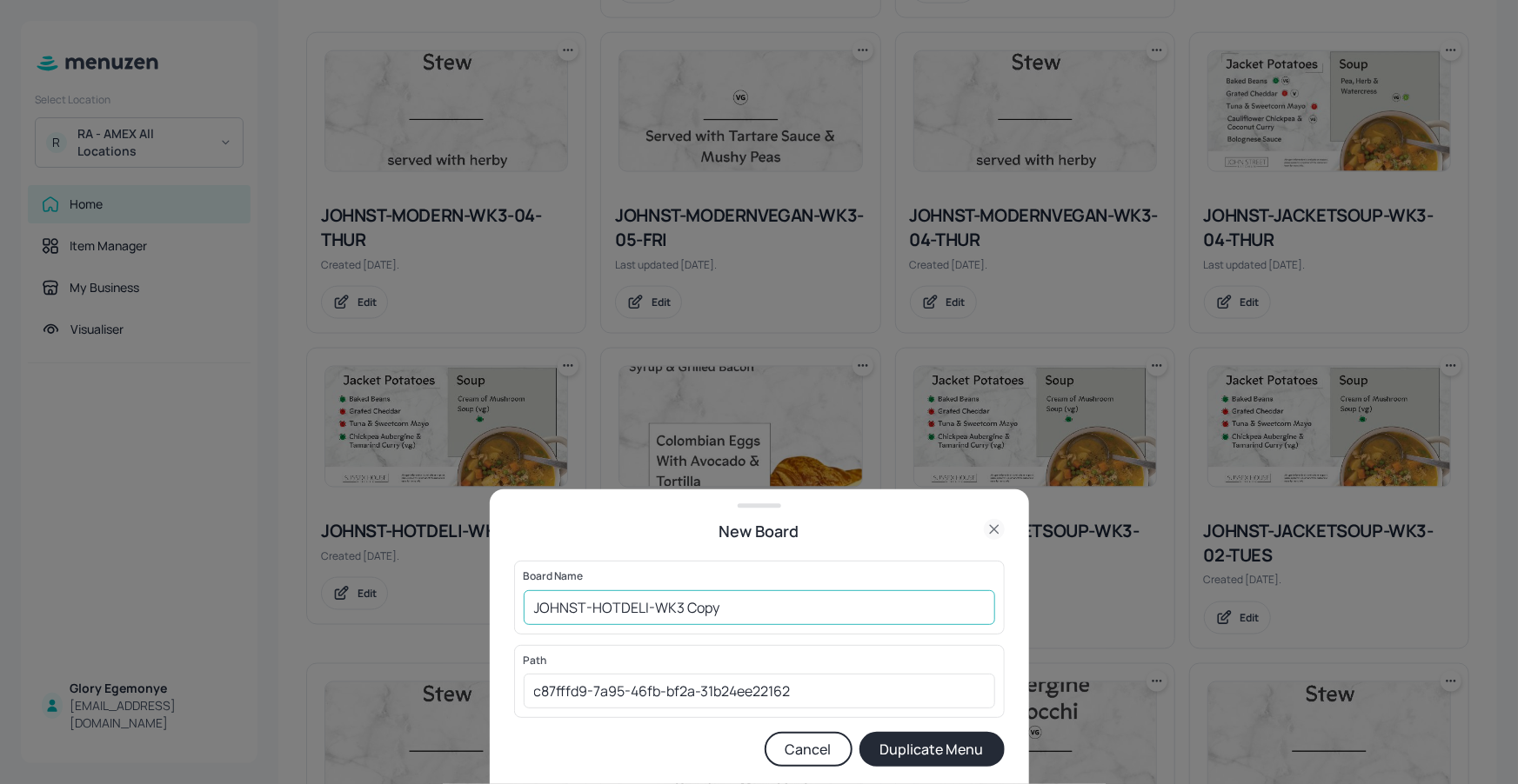
click at [833, 601] on input "JOHNST-HOTDELI-WK3 Copy" at bounding box center [759, 607] width 471 height 35
click at [529, 609] on input "JOHNST-HOTDELI-WK3130825" at bounding box center [759, 607] width 471 height 35
type input "01ED-JOHNST-HOTDELI-WK3130825"
click at [874, 742] on button "Duplicate Menu" at bounding box center [932, 749] width 145 height 35
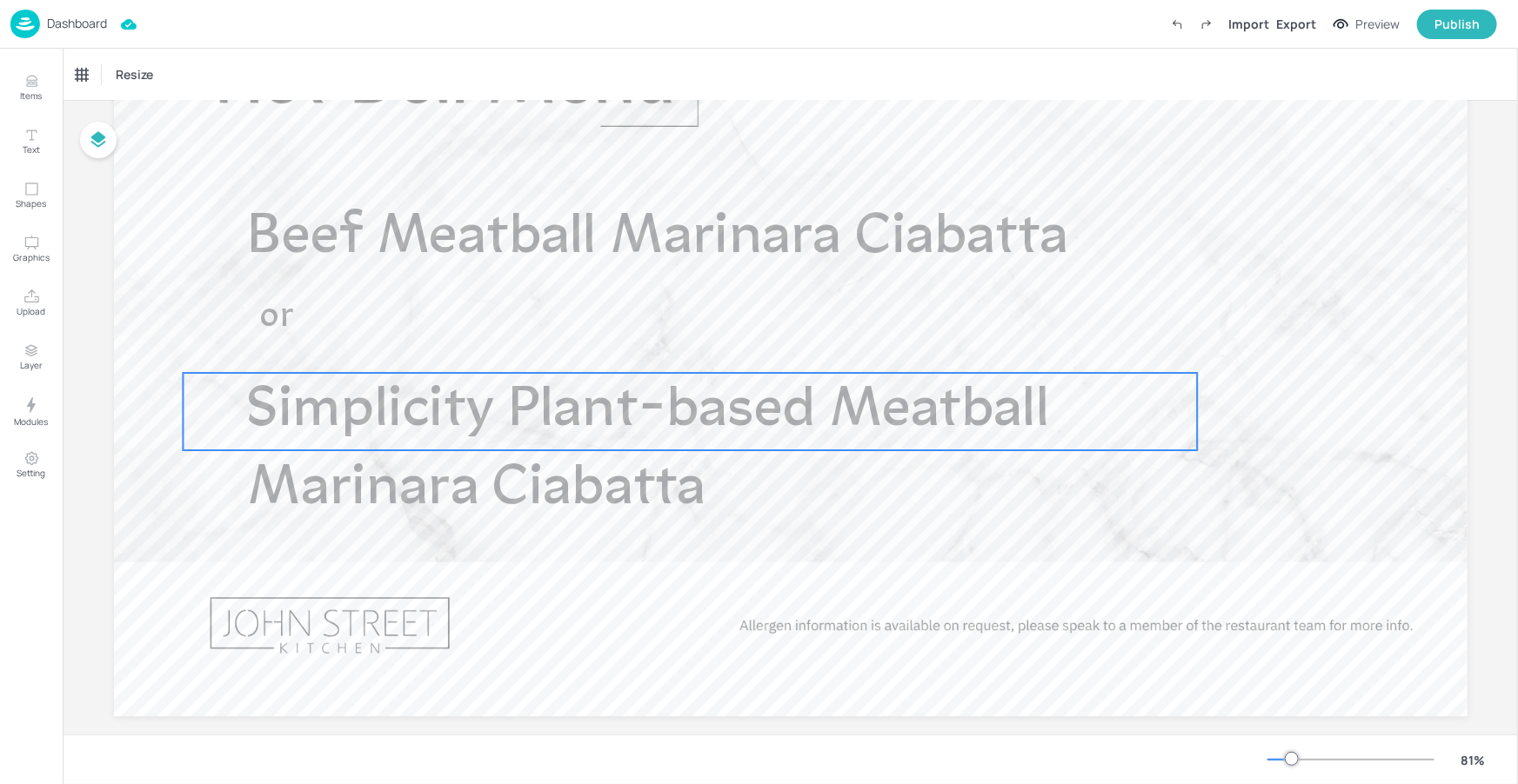
scroll to position [226, 0]
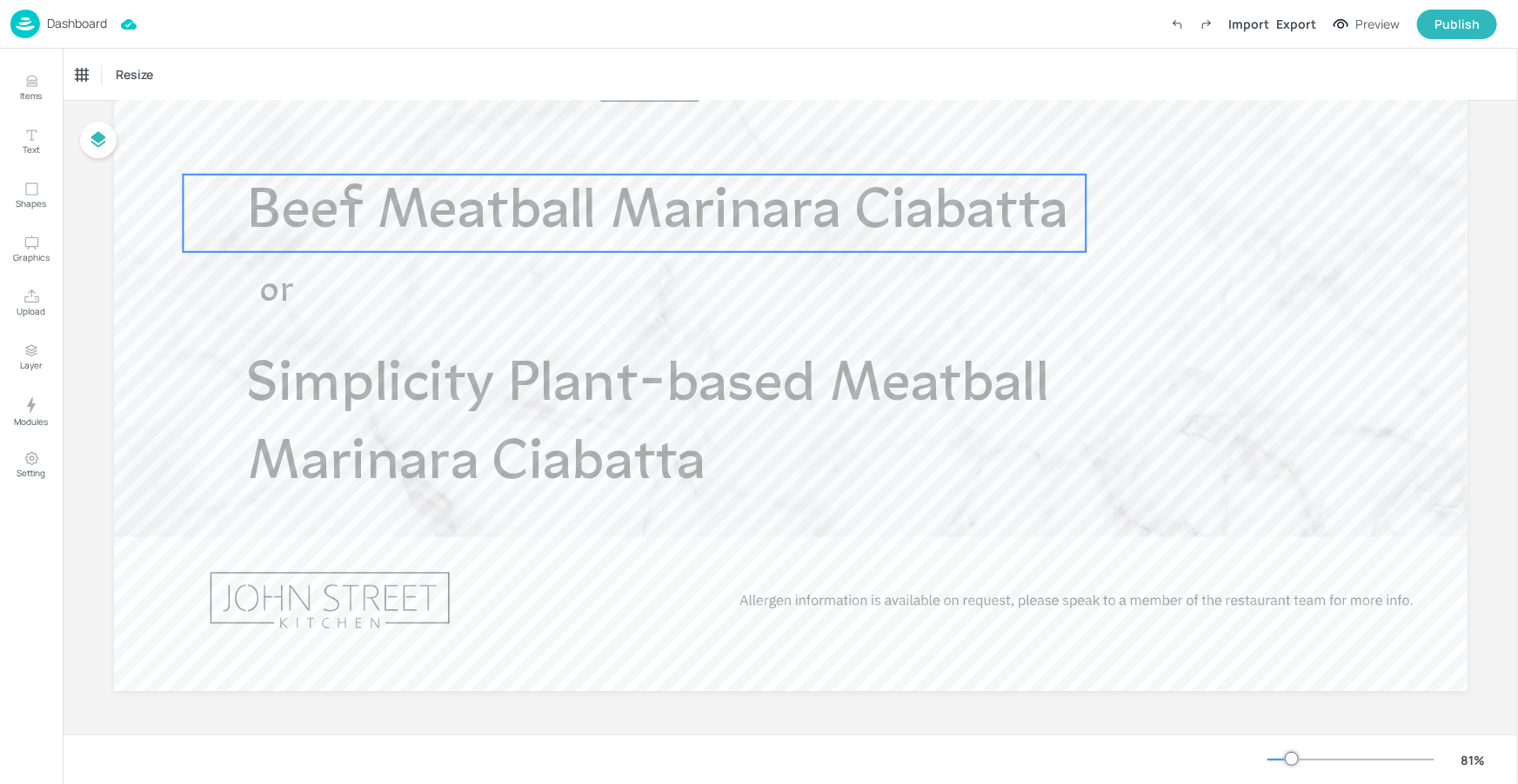
click at [668, 248] on p "Beef Meatball Marinara Ciabatta" at bounding box center [666, 213] width 839 height 78
click at [185, 81] on div "Beef Meatball Marinara Ciabatta" at bounding box center [148, 75] width 144 height 15
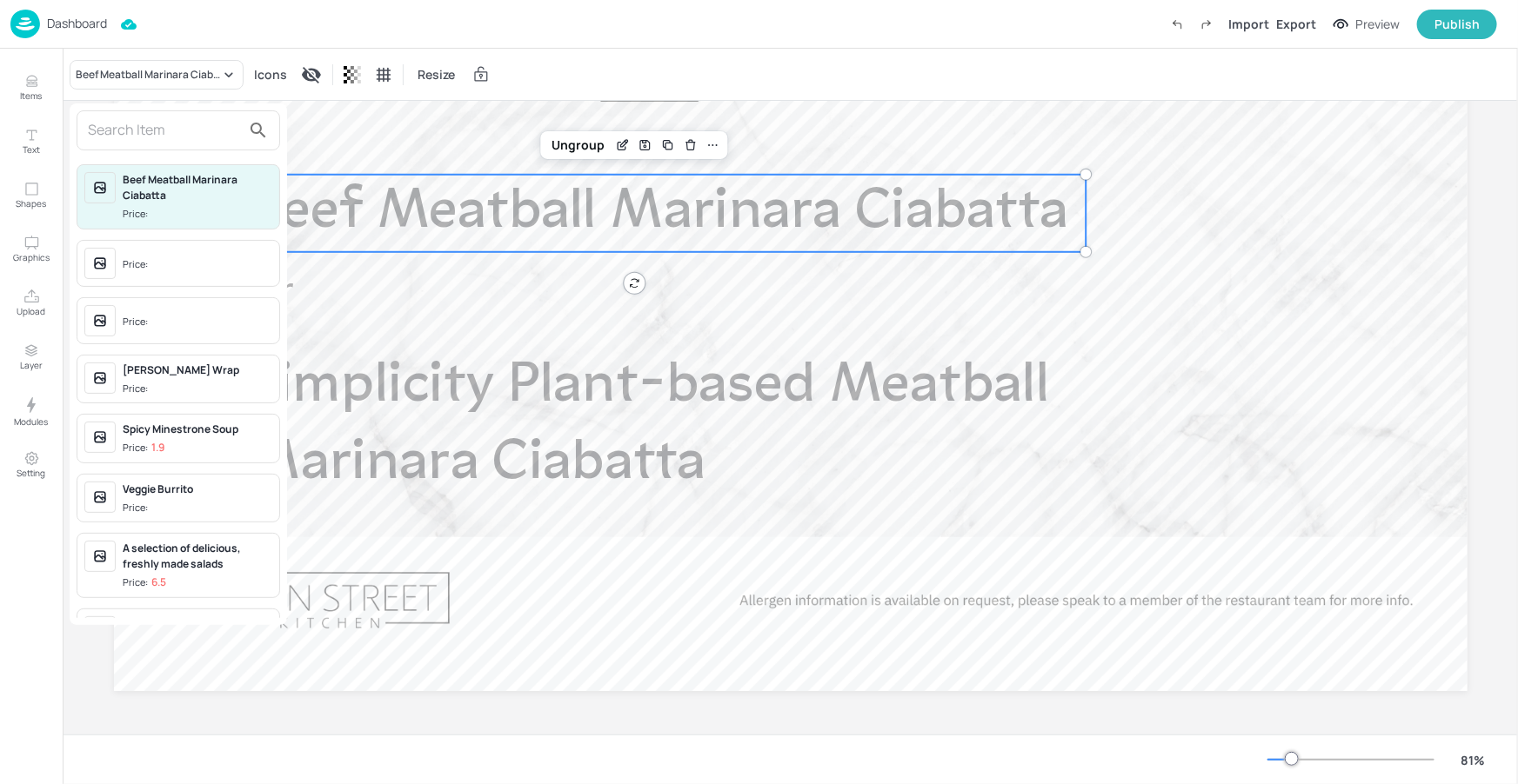
click at [187, 135] on input "text" at bounding box center [163, 130] width 153 height 28
click at [177, 121] on input "text" at bounding box center [163, 130] width 153 height 28
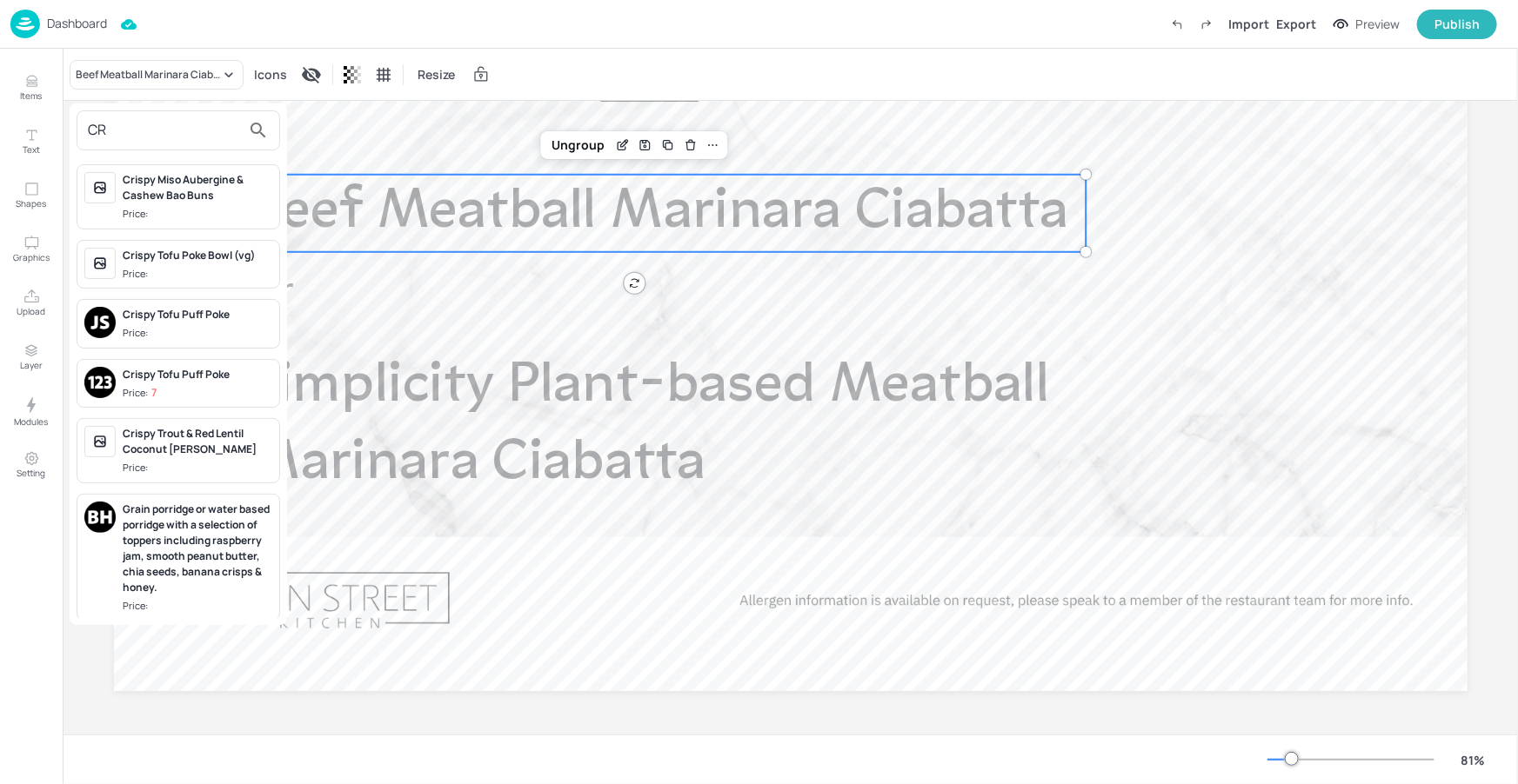
type input "C"
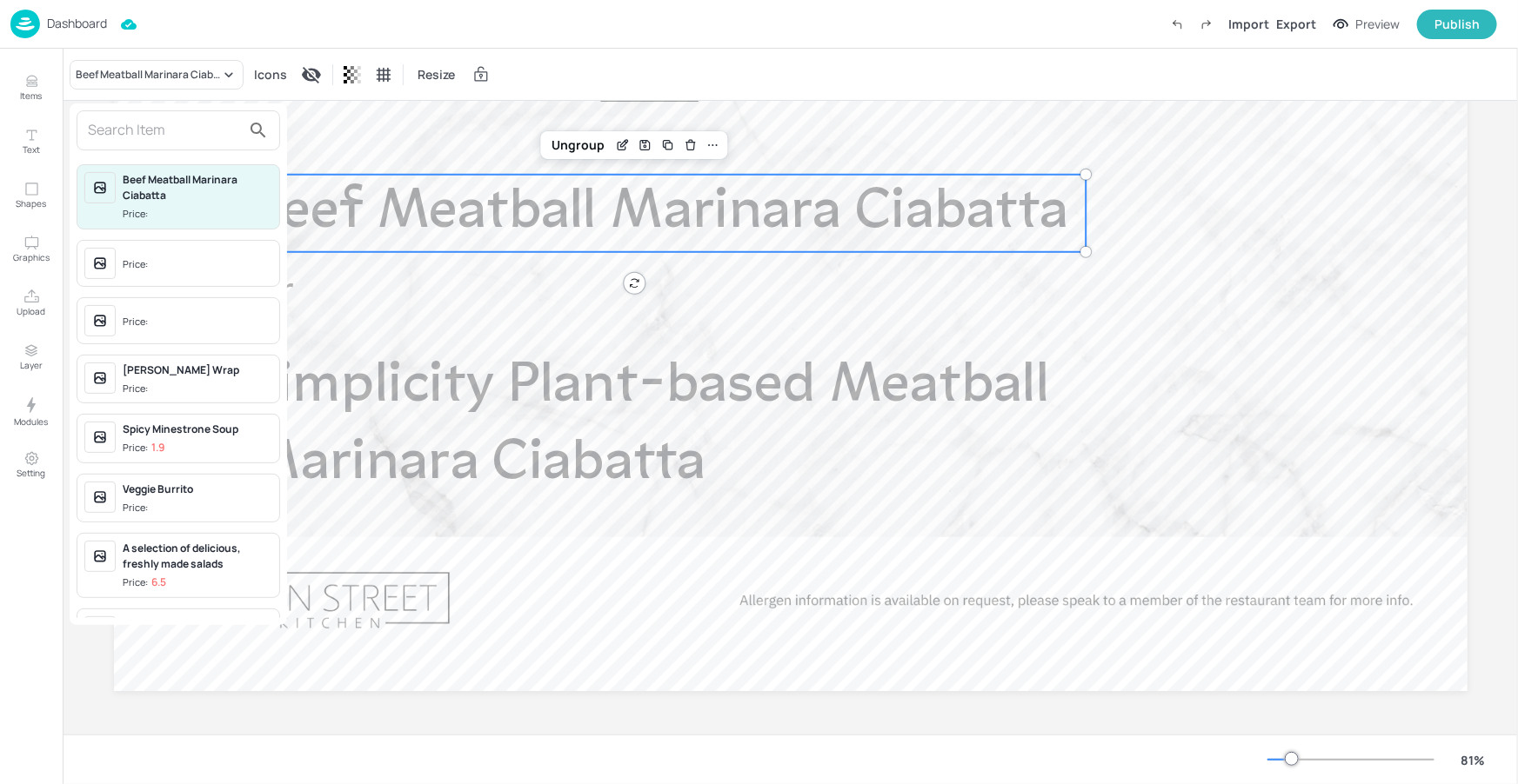
click at [41, 93] on div at bounding box center [759, 392] width 1518 height 784
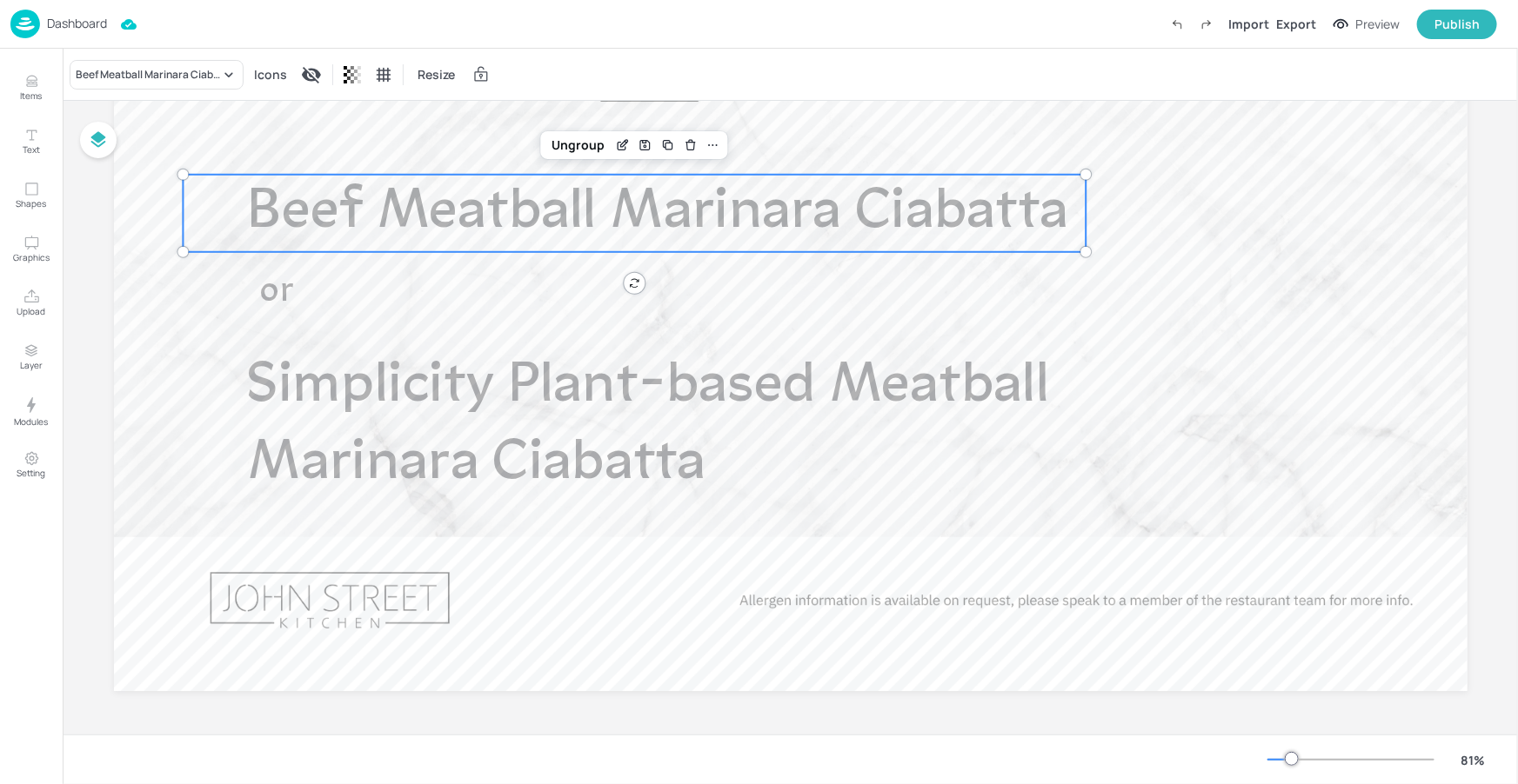
click at [36, 93] on div "Beef Meatball Marinara Ciabatta Price: Price: Price: Fajita Halloumi Wrap Price…" at bounding box center [759, 395] width 1518 height 777
click at [27, 91] on p "Items" at bounding box center [32, 95] width 22 height 12
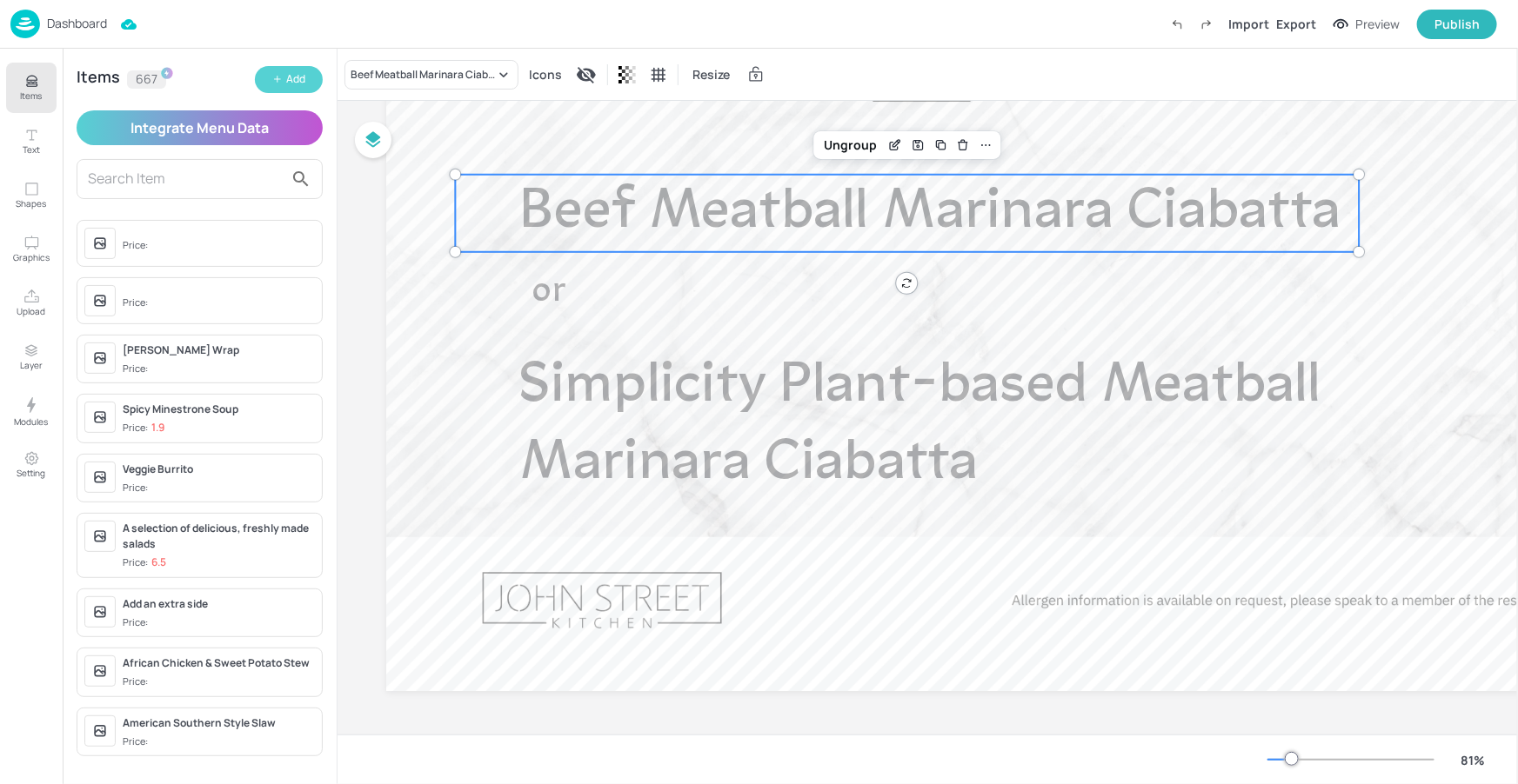
click at [302, 86] on div "Add" at bounding box center [296, 79] width 19 height 16
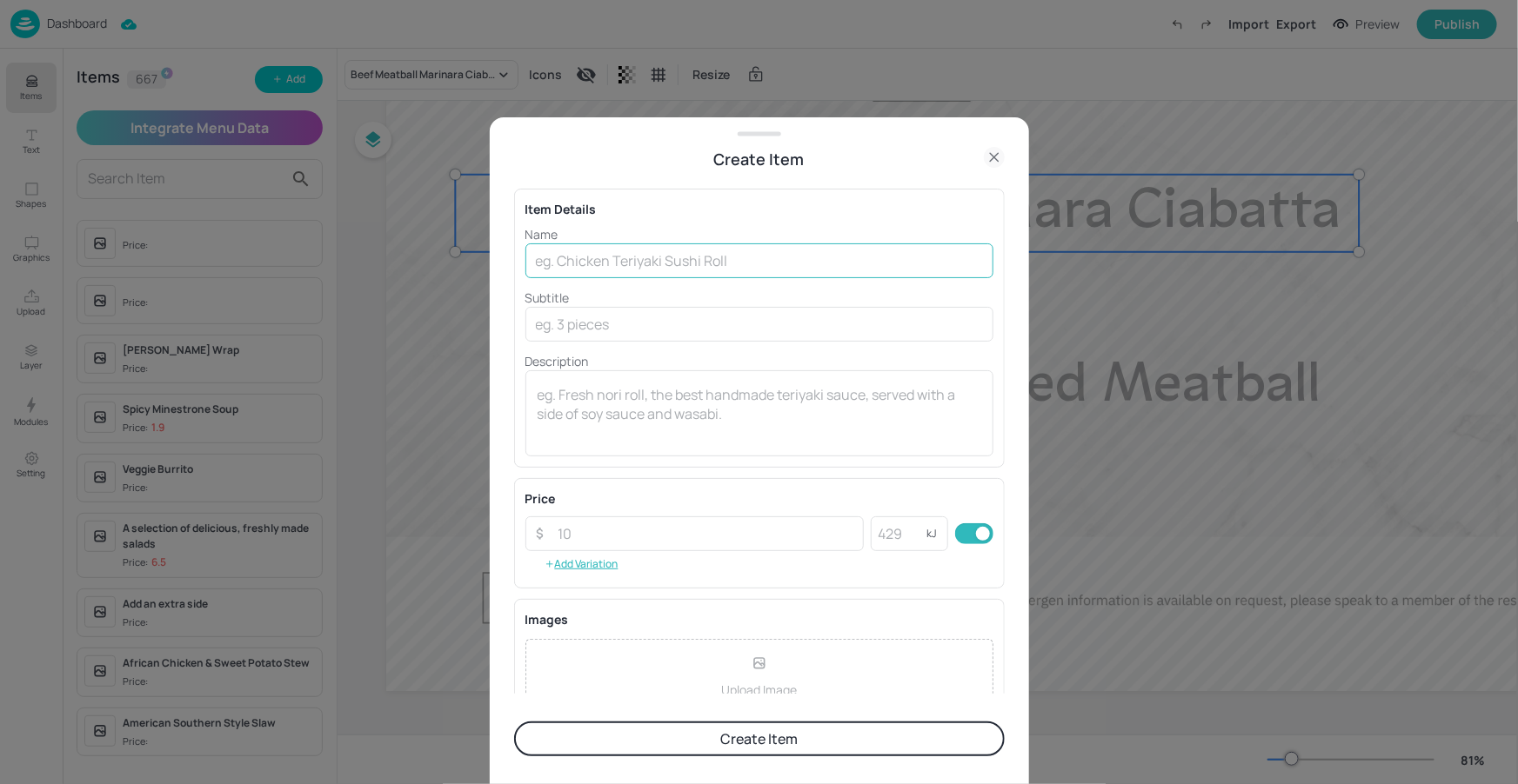
click at [585, 251] on input "text" at bounding box center [759, 260] width 468 height 35
paste input "Crispy Chicken Bao Bun"
type input "Crispy Chicken Bao Bun"
click at [781, 746] on button "Create Item" at bounding box center [759, 739] width 490 height 35
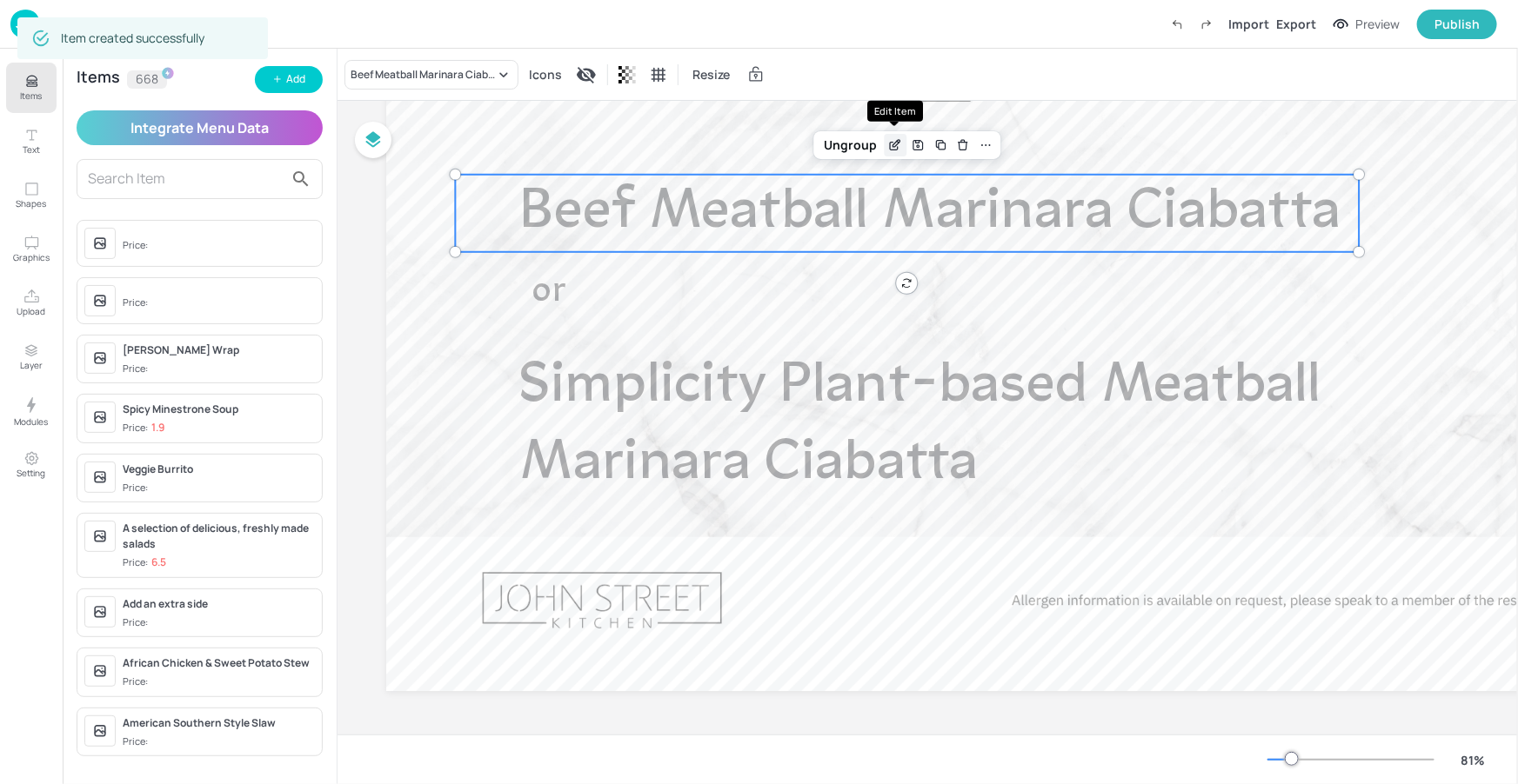
click at [900, 151] on icon "Edit Item" at bounding box center [895, 145] width 14 height 13
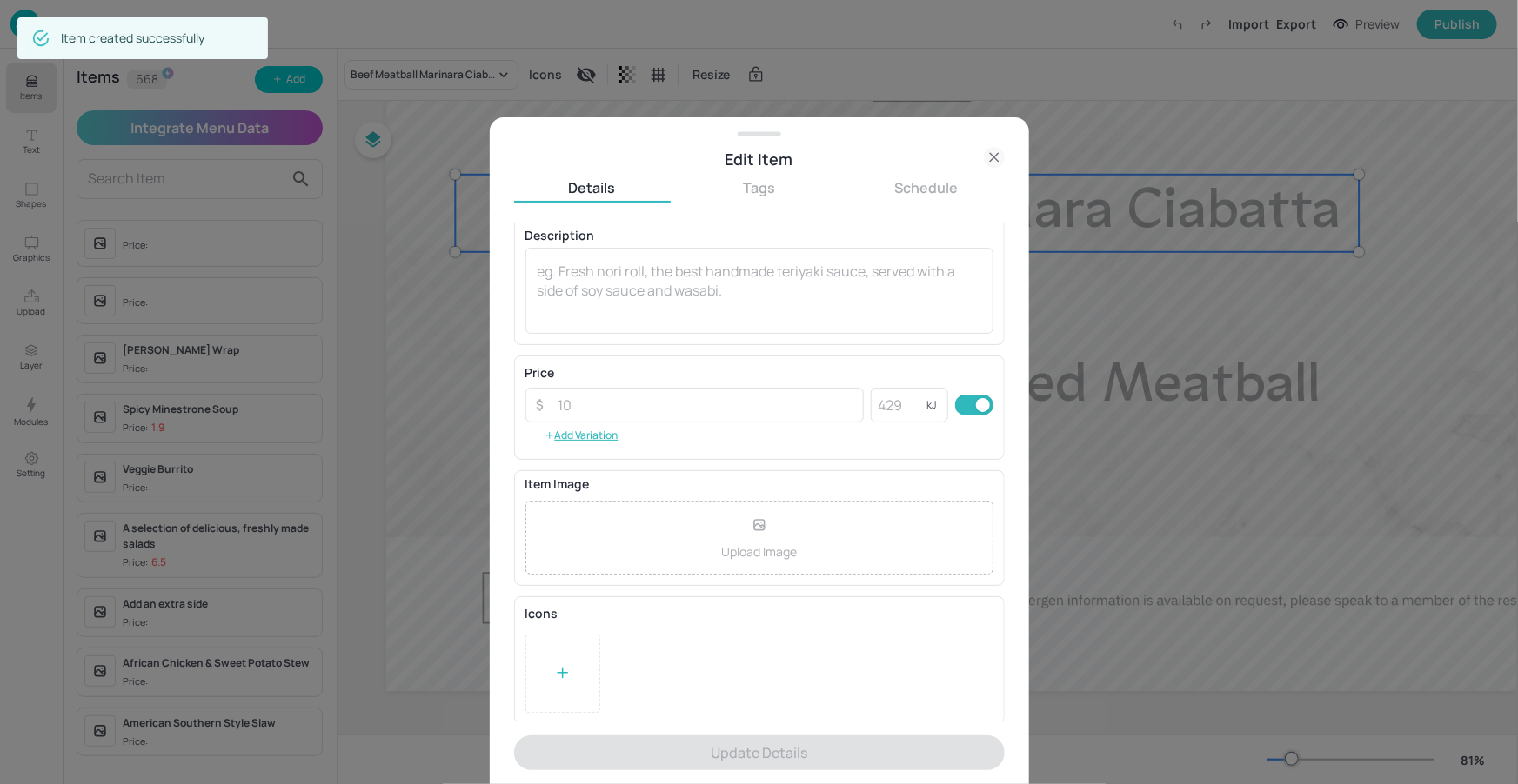
scroll to position [145, 0]
click at [985, 158] on icon at bounding box center [994, 158] width 21 height 21
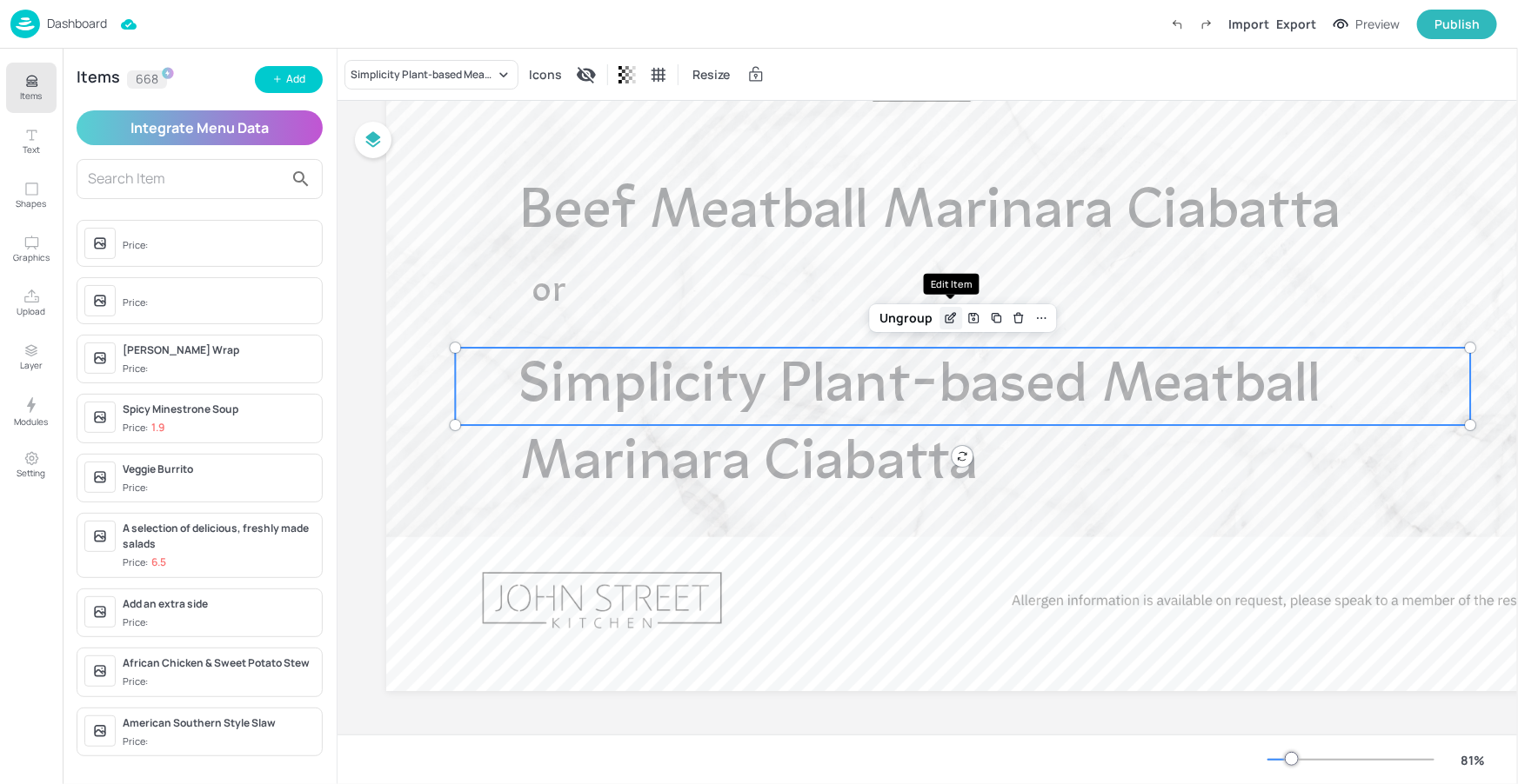
click at [951, 314] on icon "Edit Item" at bounding box center [951, 318] width 14 height 13
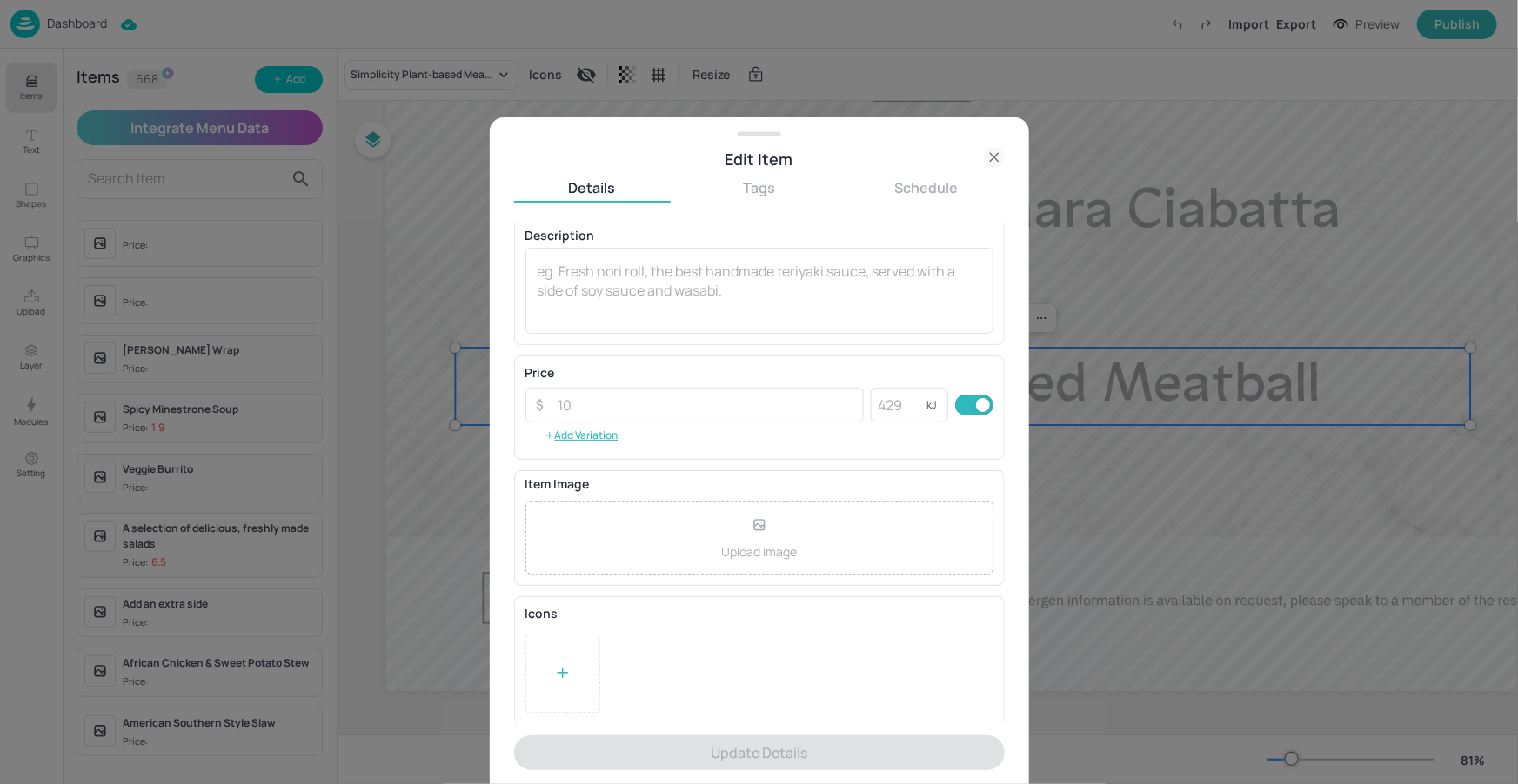
scroll to position [145, 0]
click at [990, 155] on icon at bounding box center [994, 158] width 21 height 21
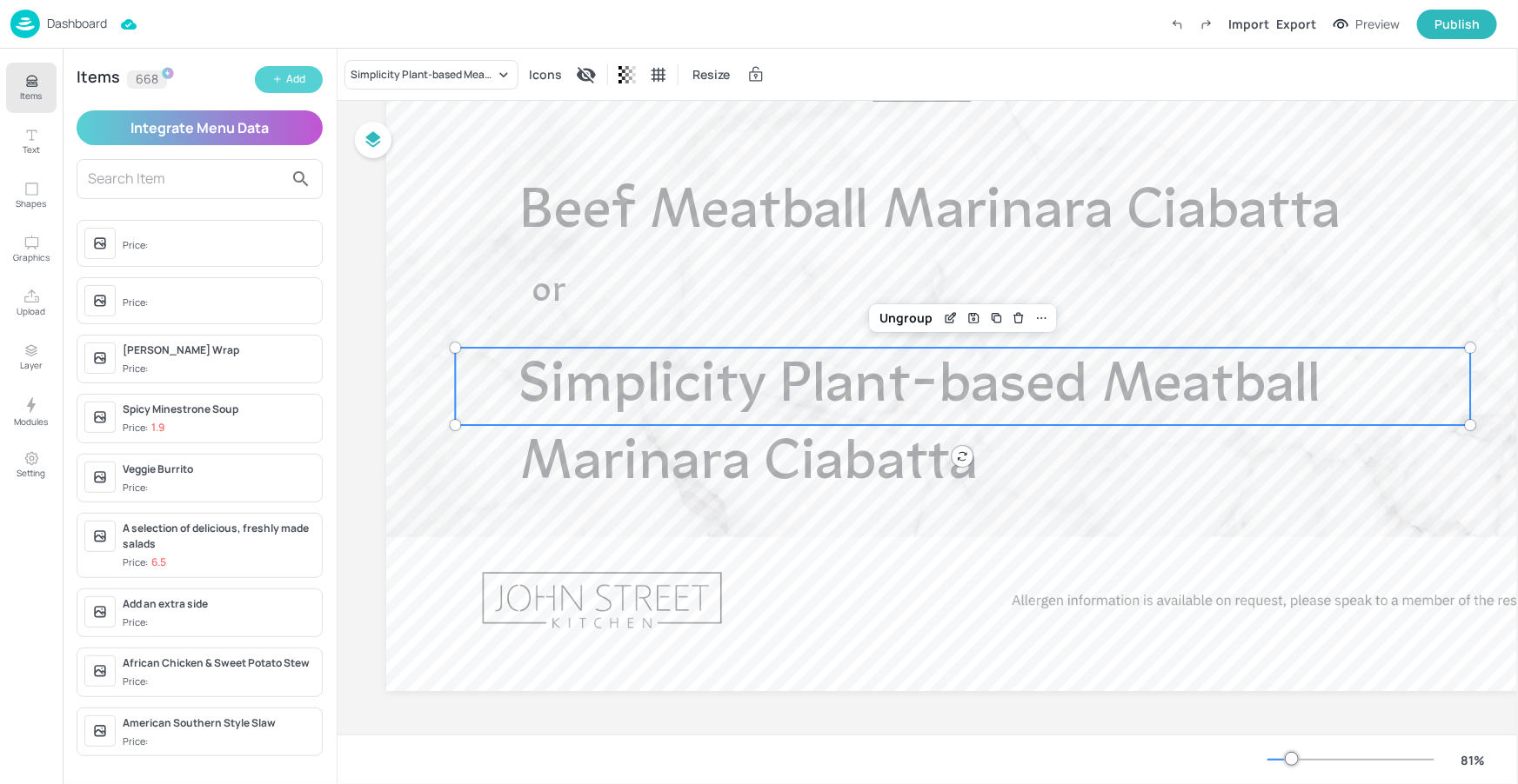
click at [275, 81] on icon "button" at bounding box center [277, 79] width 11 height 11
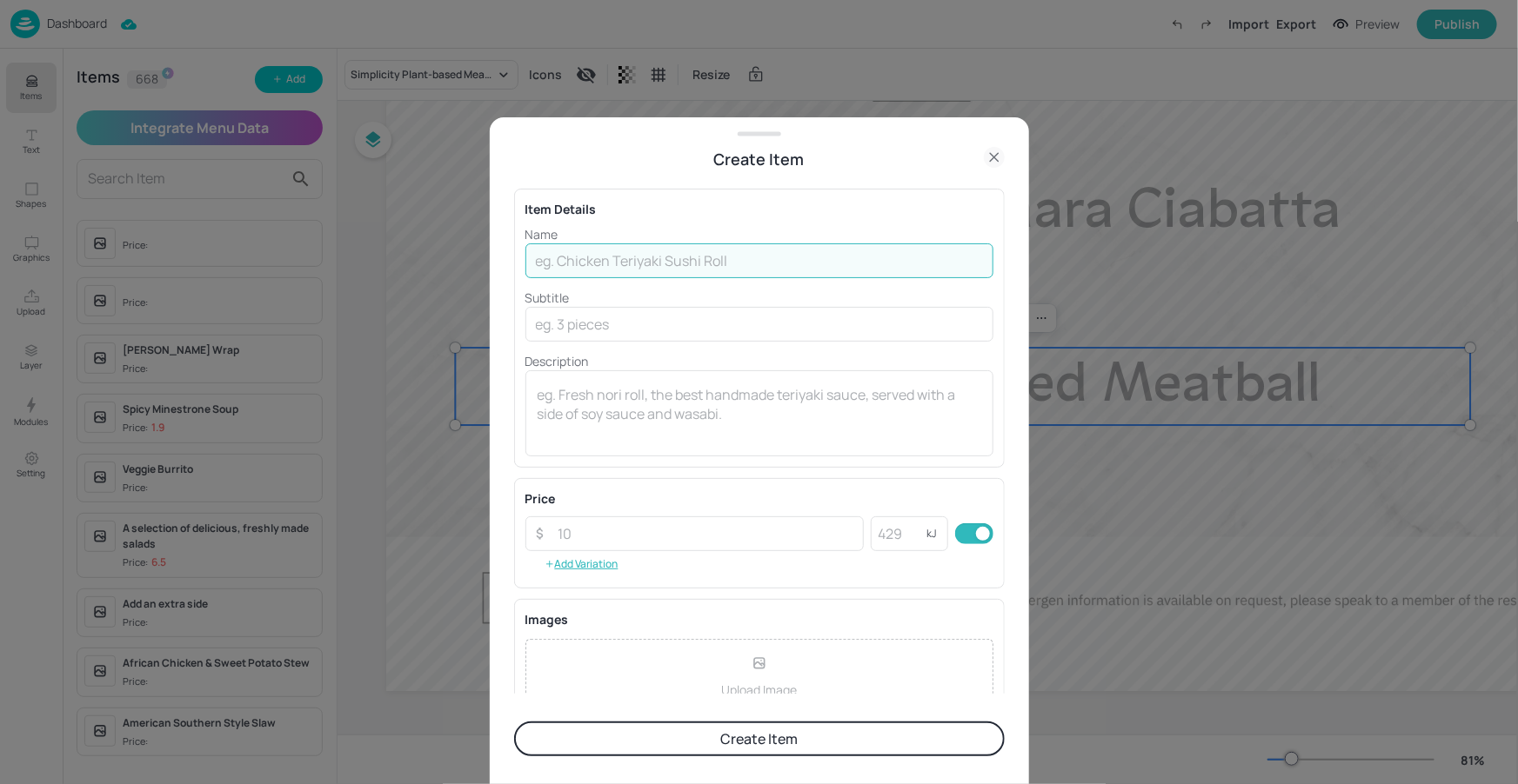
click at [548, 262] on input "text" at bounding box center [759, 260] width 468 height 35
paste input "Mushroom Chilli & Ginger Mushroom Bao Bun"
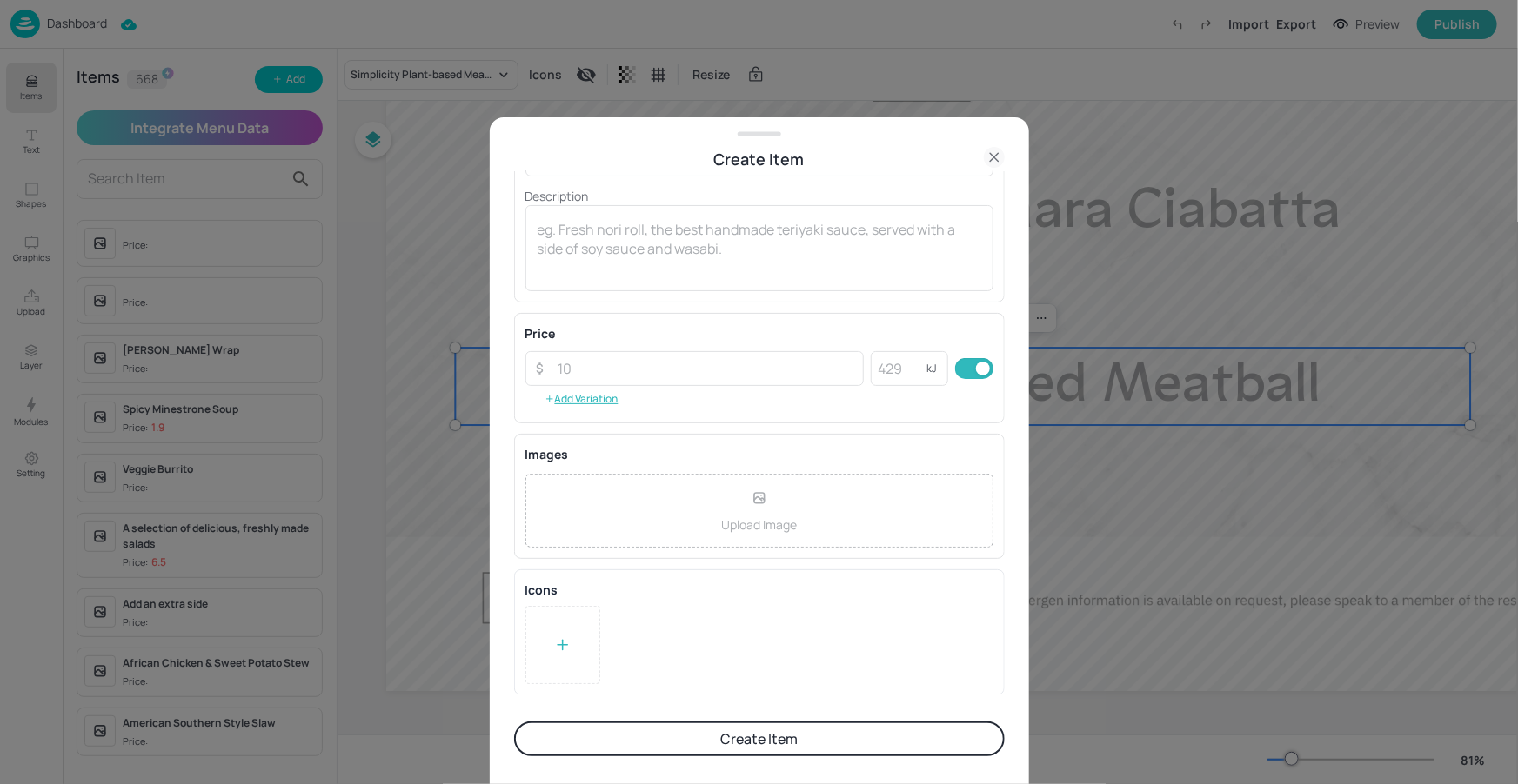
type input "Mushroom Chilli & Ginger Mushroom Bao Bun"
click at [739, 740] on button "Create Item" at bounding box center [759, 739] width 490 height 35
click at [19, 85] on div at bounding box center [759, 392] width 1518 height 784
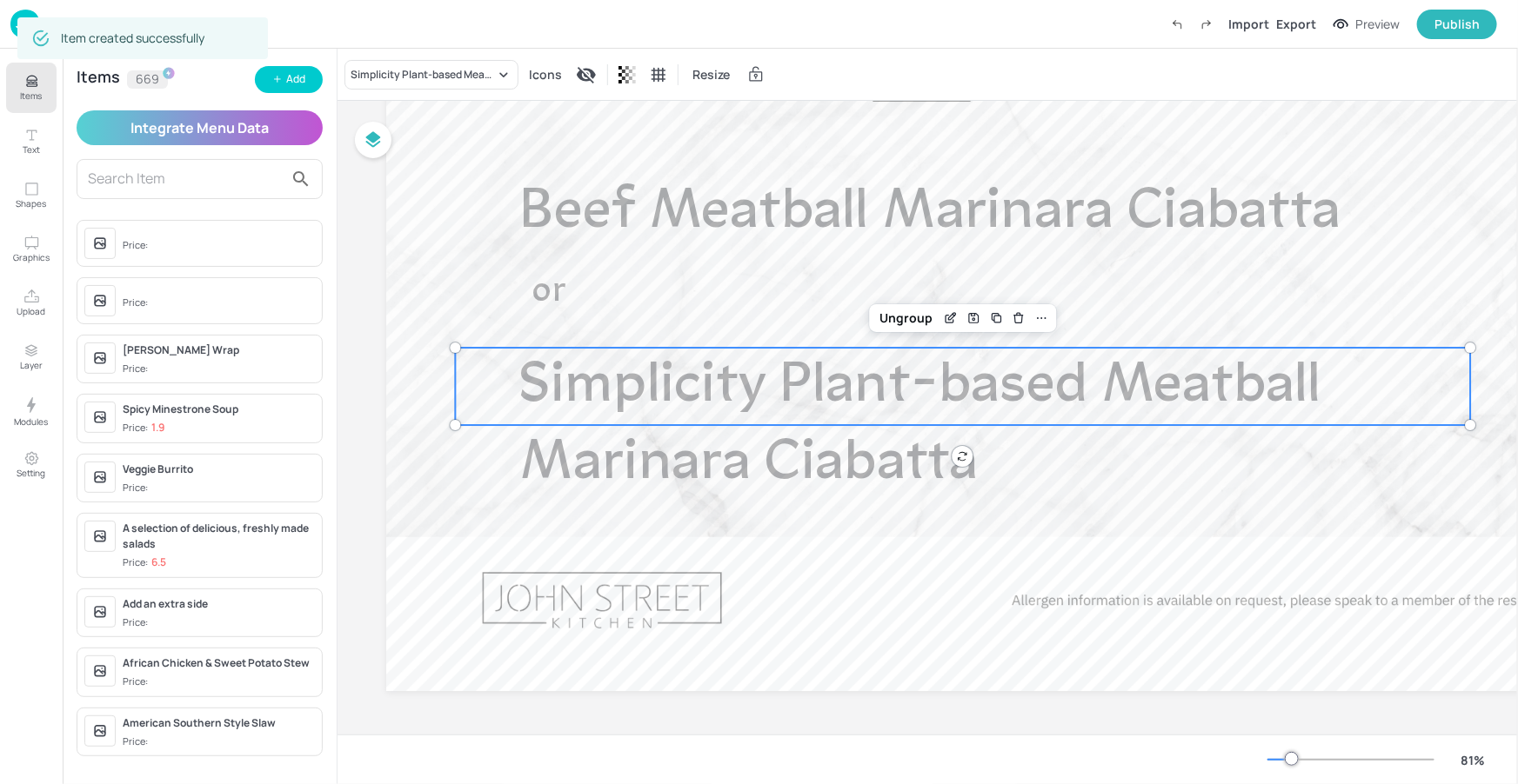
scroll to position [165, 0]
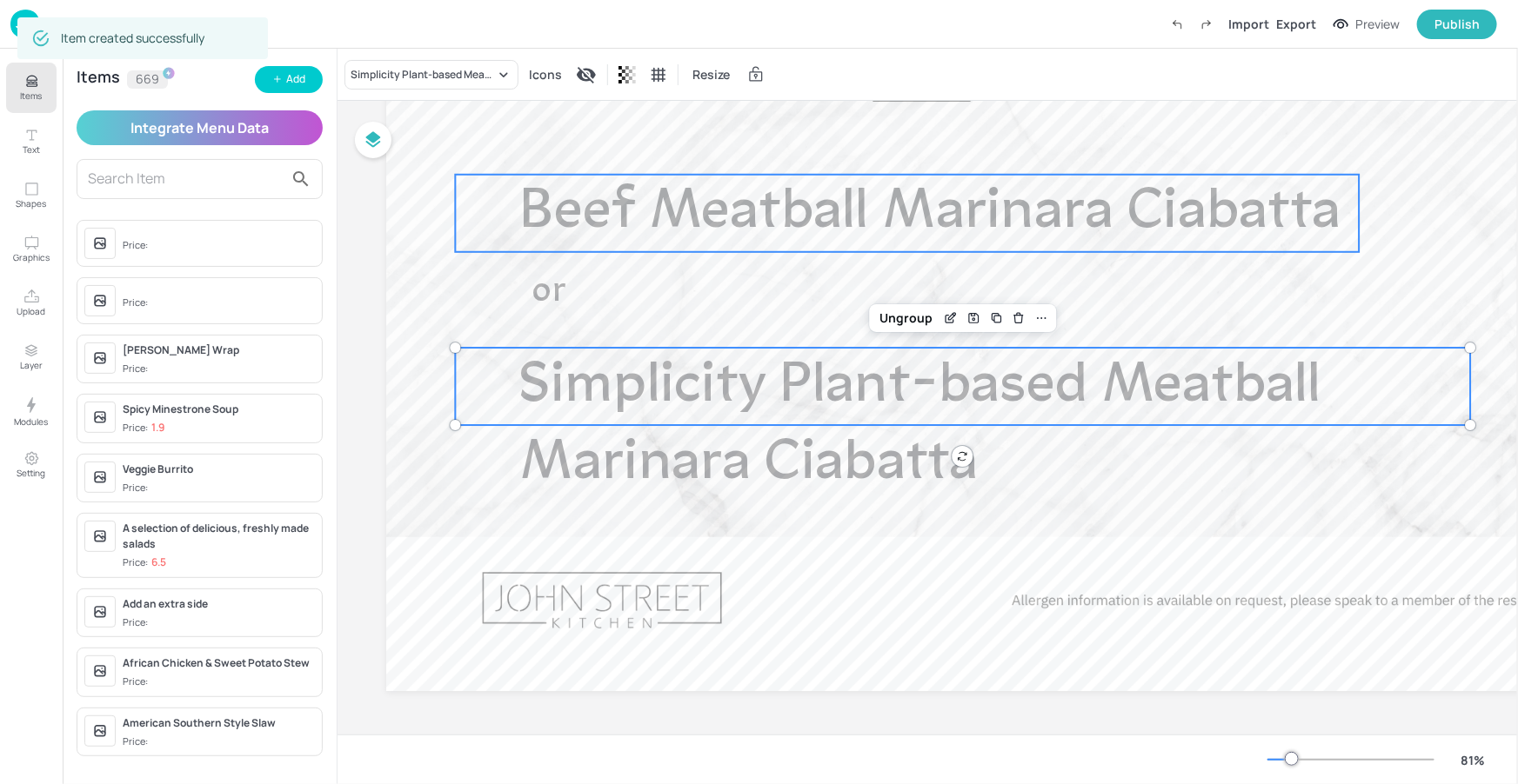
click at [592, 200] on span "Beef Meatball Marinara Ciabatta" at bounding box center [931, 213] width 821 height 57
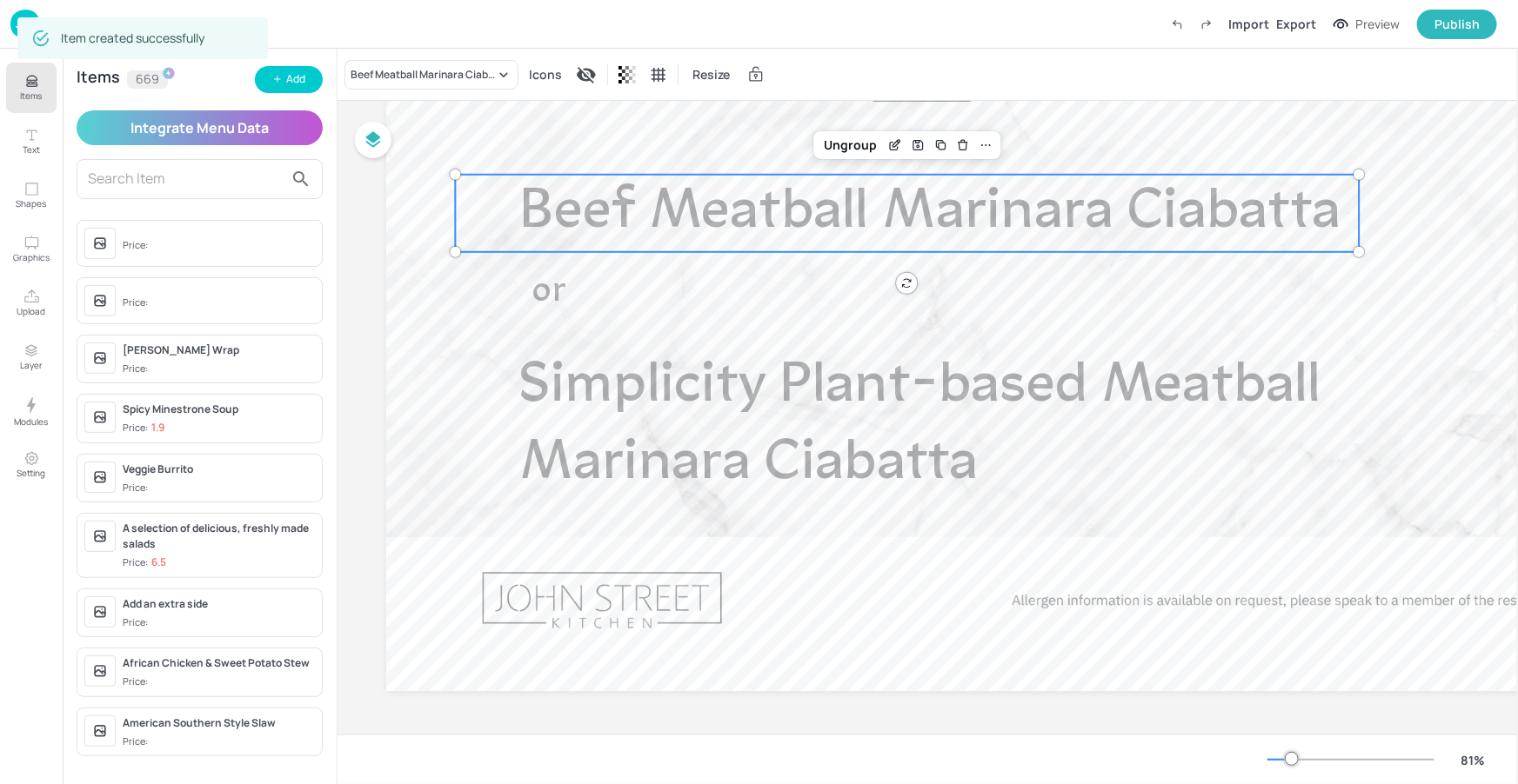
click at [12, 79] on button "Items" at bounding box center [31, 87] width 50 height 50
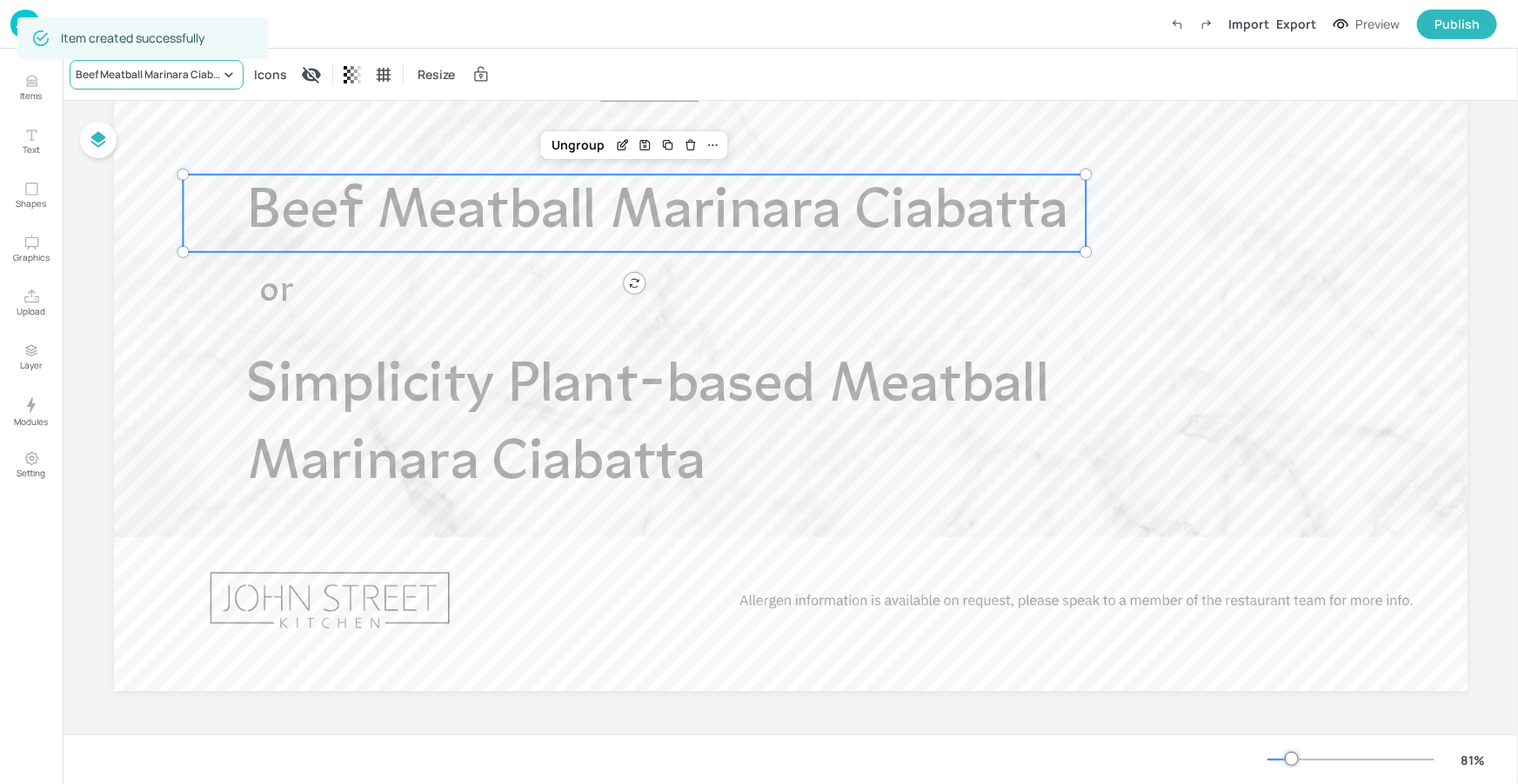
click at [132, 67] on div "Beef Meatball Marinara Ciabatta" at bounding box center [148, 75] width 144 height 15
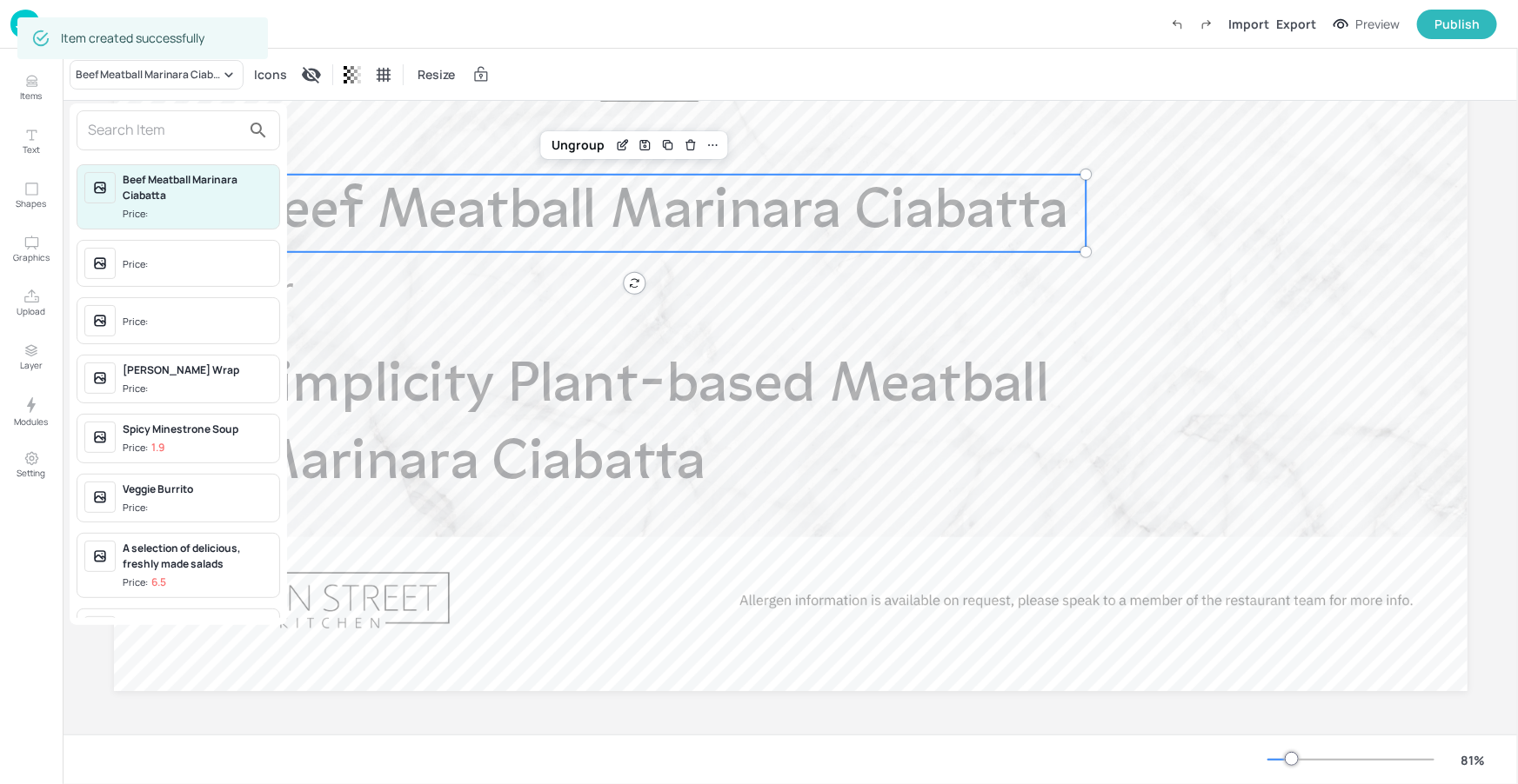
click at [154, 126] on input "text" at bounding box center [163, 130] width 153 height 28
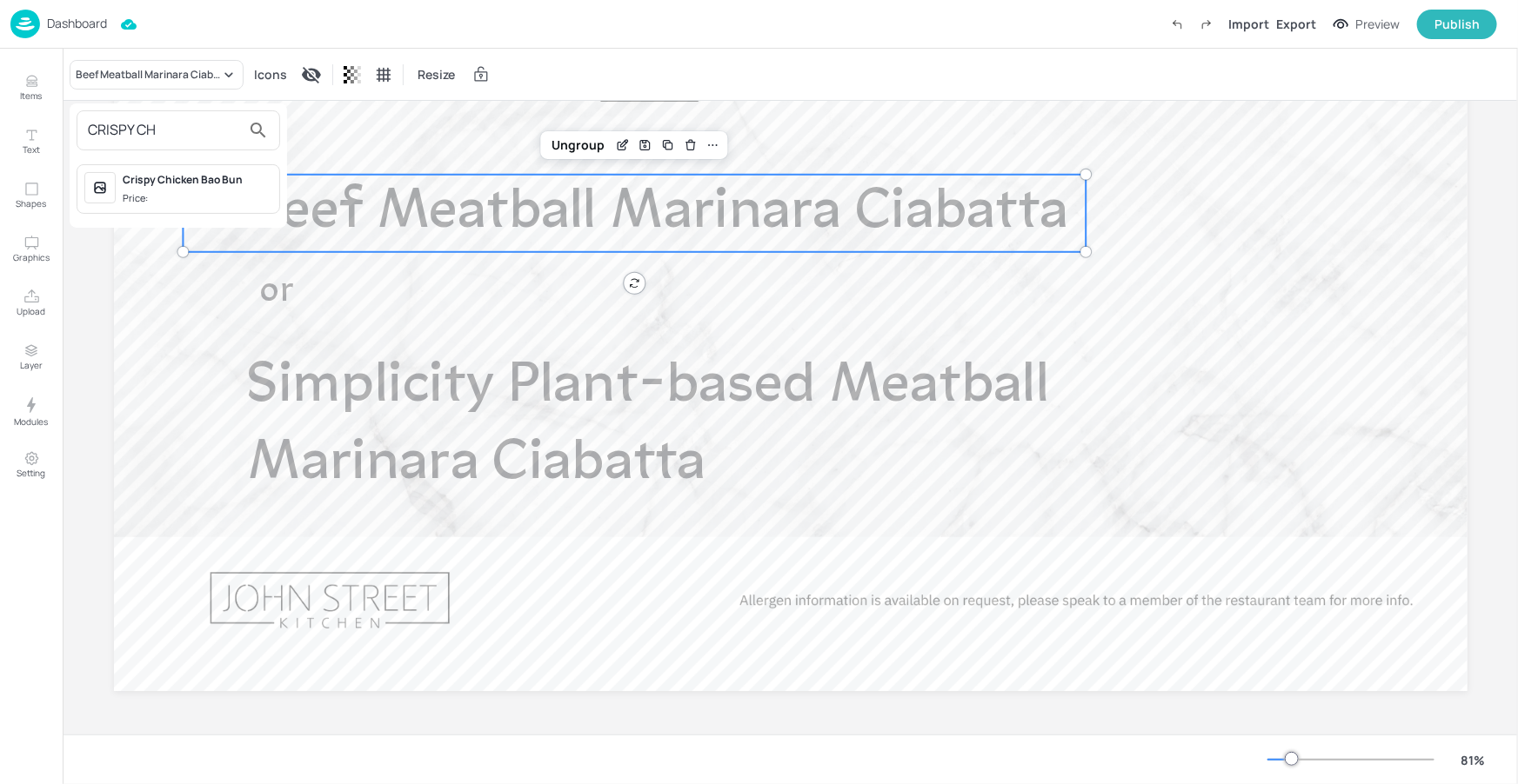
type input "CRISPY CH"
click at [162, 191] on span "Price:" at bounding box center [198, 198] width 150 height 14
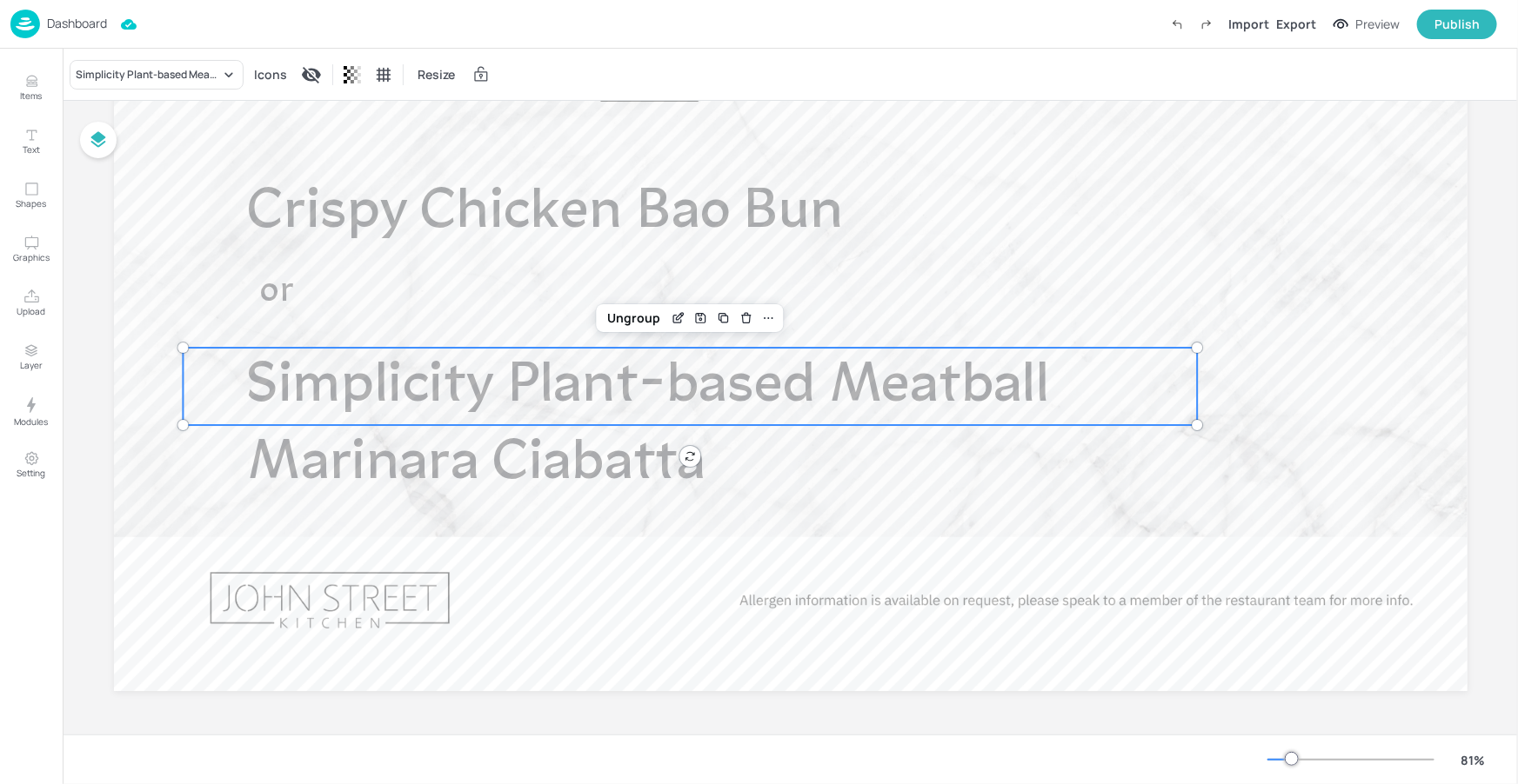
click at [465, 467] on span "Simplicity Plant-based Meatball Marinara Ciabatta" at bounding box center [648, 425] width 802 height 134
click at [200, 84] on div "Simplicity Plant-based Meatball Marinara Ciabatta" at bounding box center [156, 74] width 174 height 30
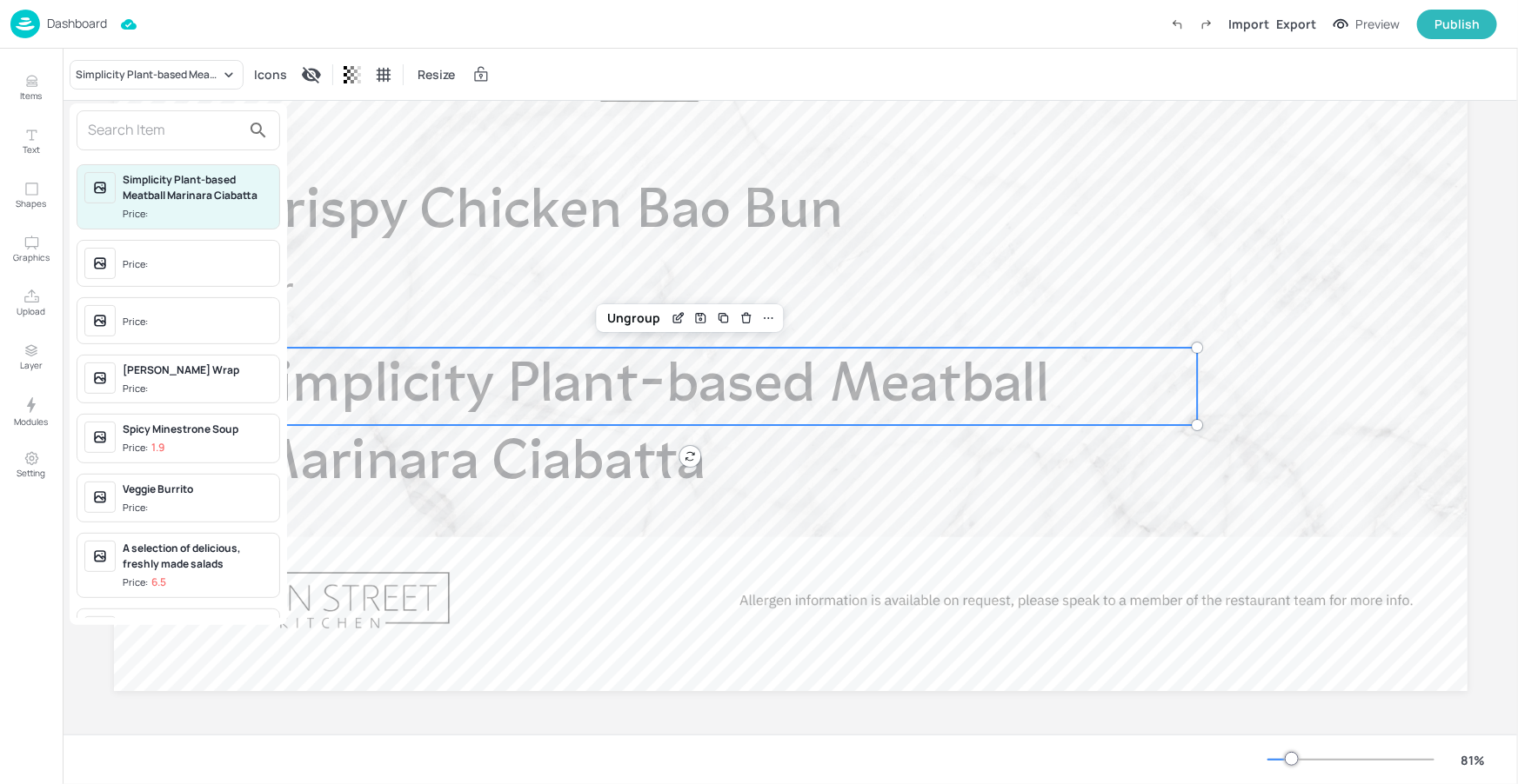
click at [181, 138] on input "text" at bounding box center [163, 130] width 153 height 28
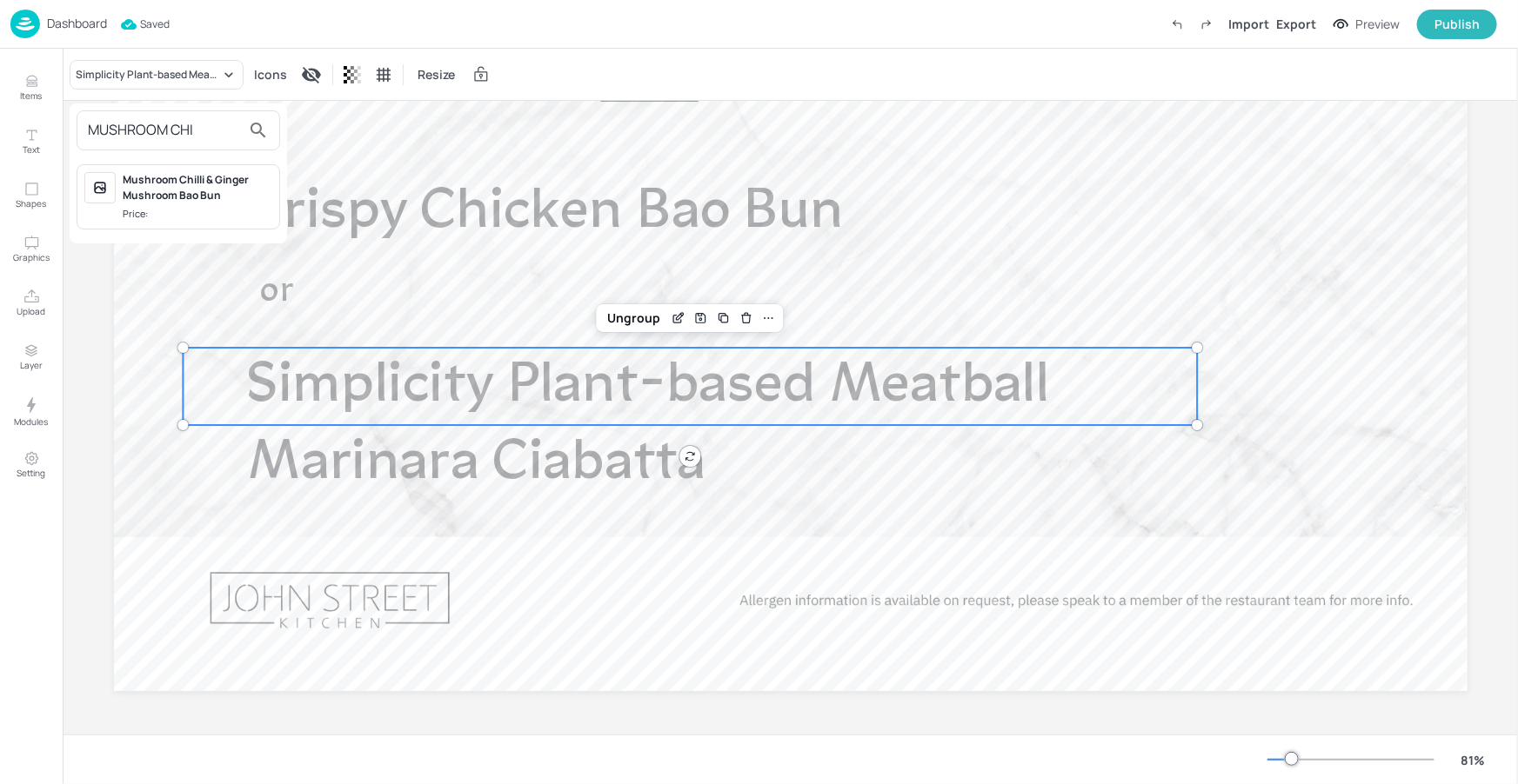
type input "MUSHROOM CHI"
click at [236, 208] on span "Price:" at bounding box center [198, 213] width 150 height 14
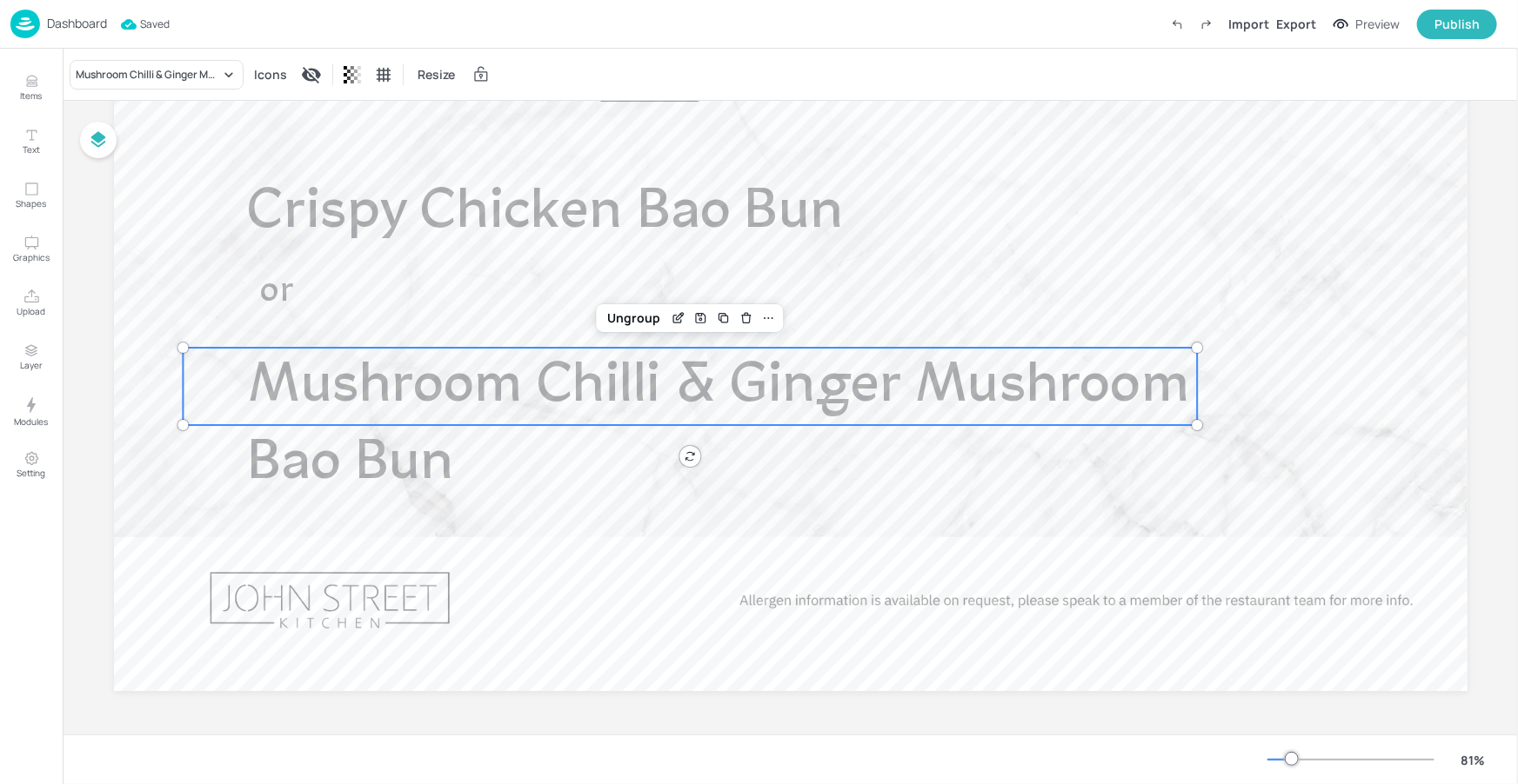
click at [589, 461] on p "Mushroom Chilli & Ginger Mushroom Bao Bun" at bounding box center [722, 426] width 951 height 156
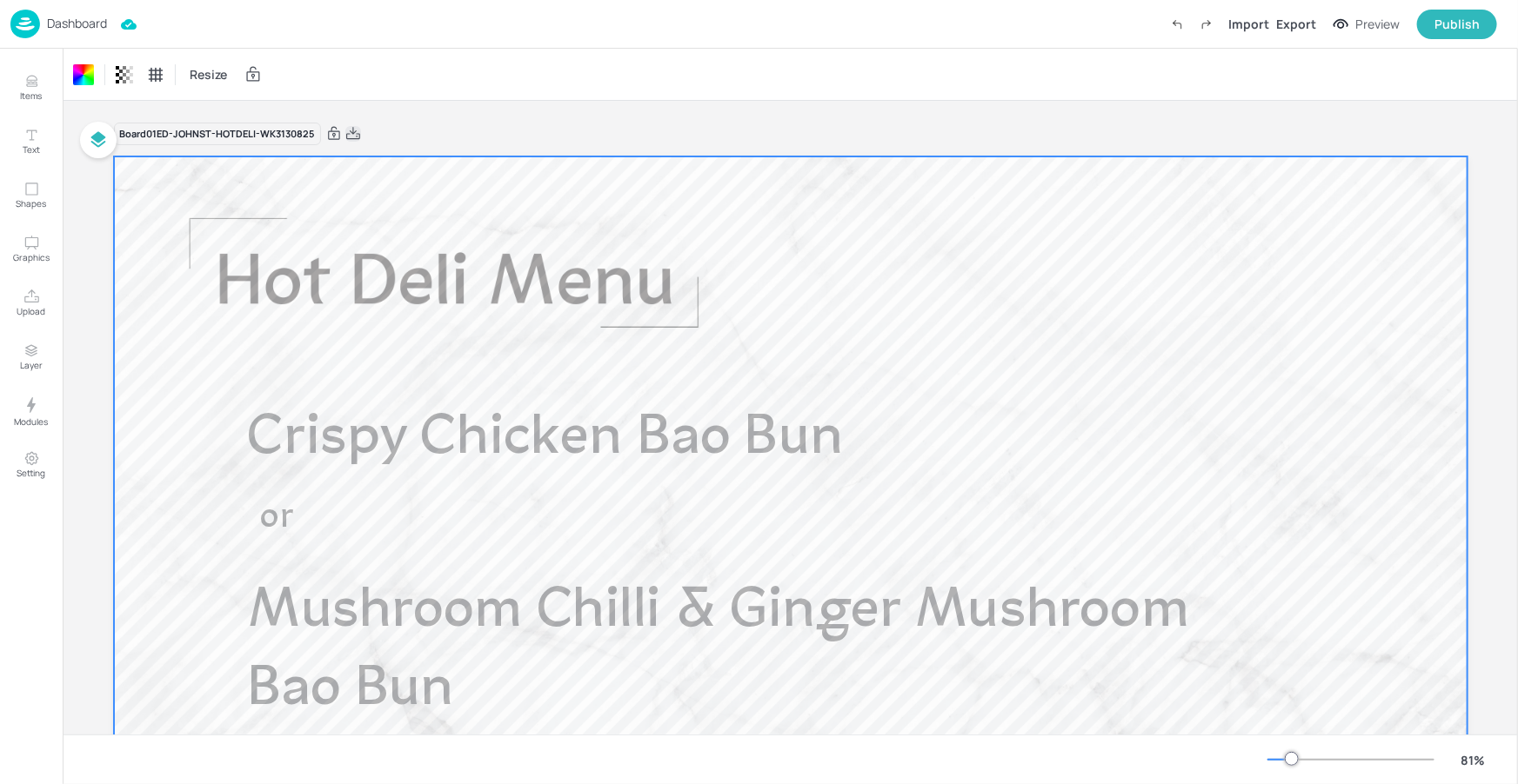
click at [347, 133] on icon at bounding box center [353, 134] width 15 height 17
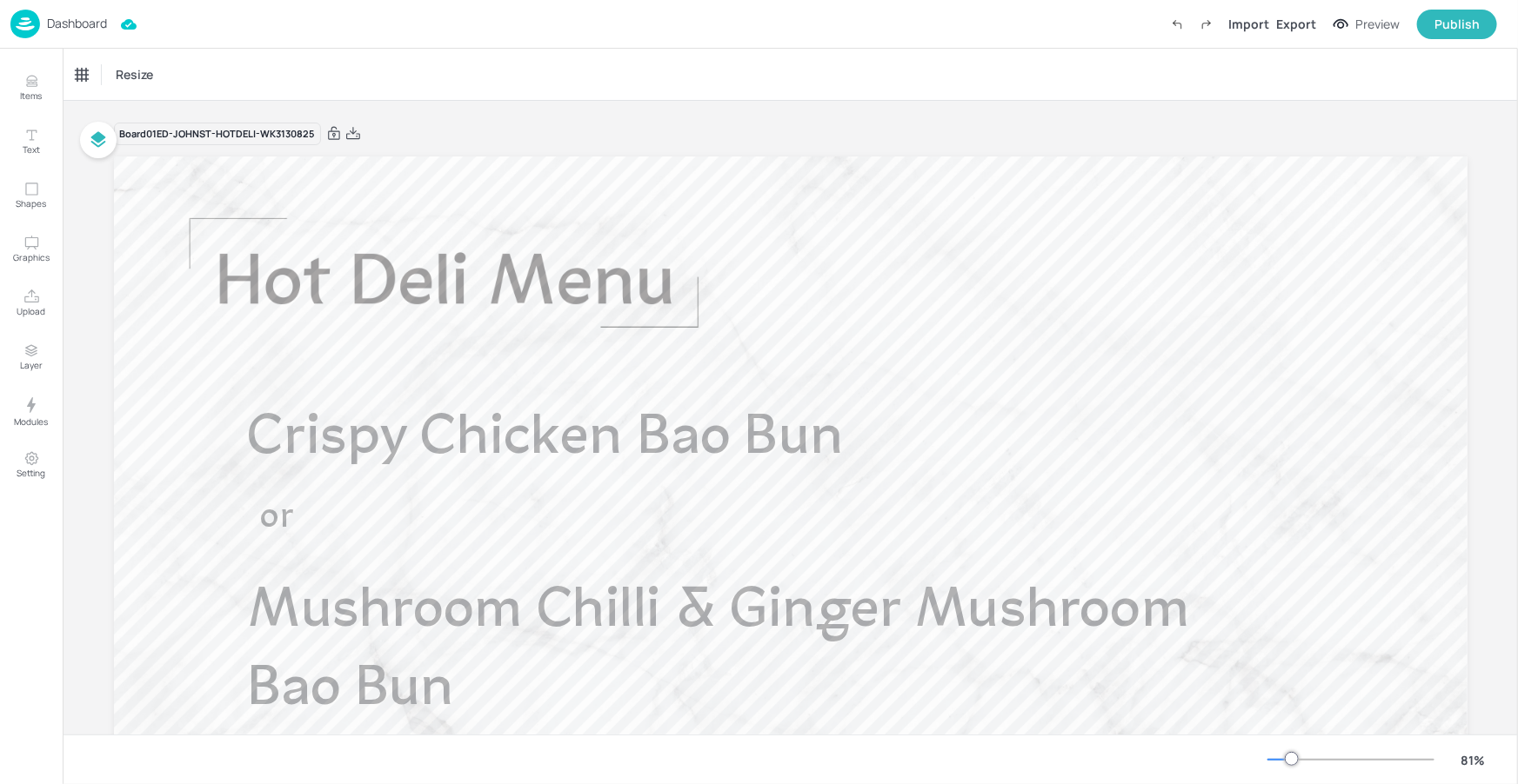
click at [94, 12] on div "Dashboard" at bounding box center [59, 24] width 96 height 29
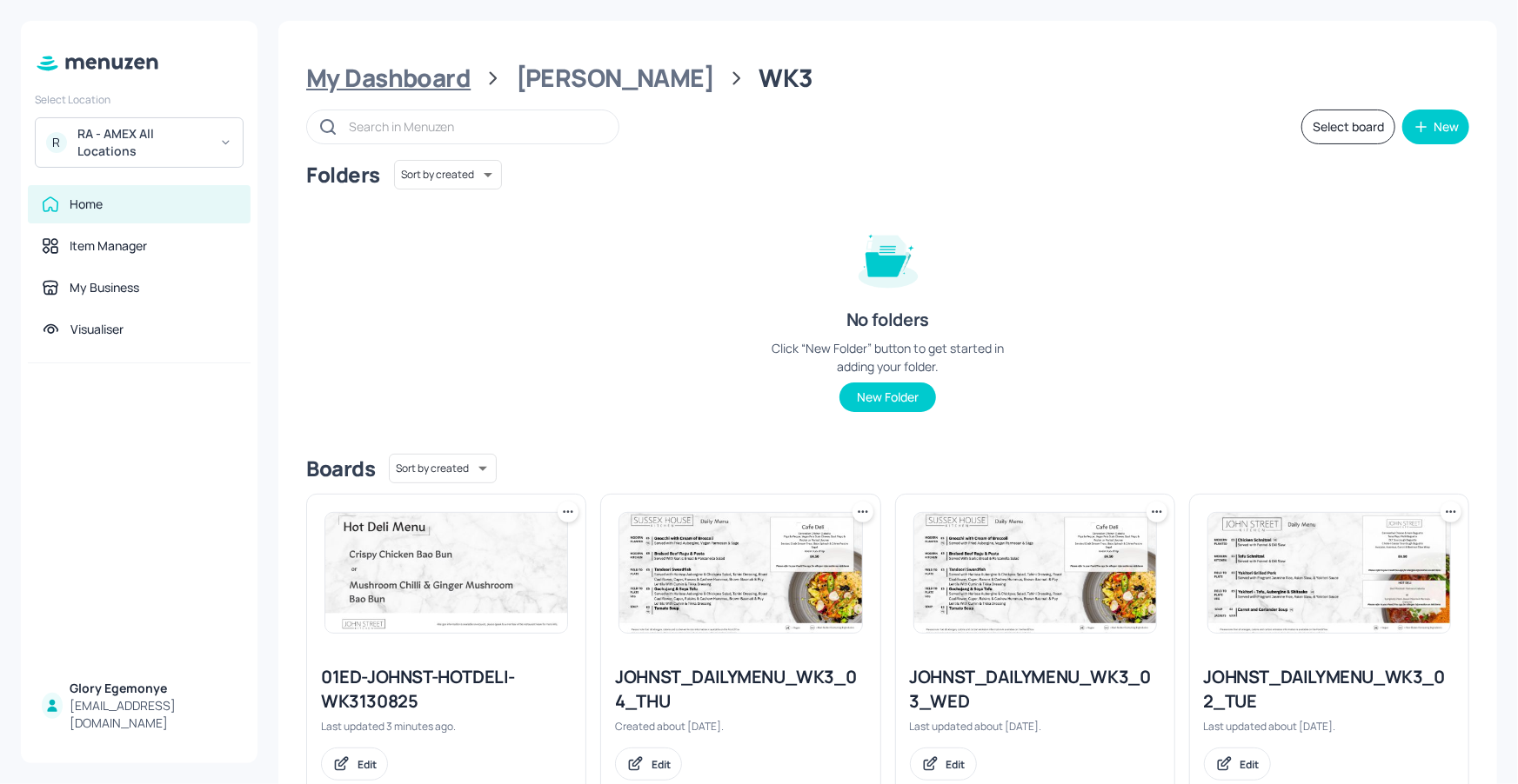
click at [417, 86] on div "My Dashboard" at bounding box center [387, 78] width 164 height 32
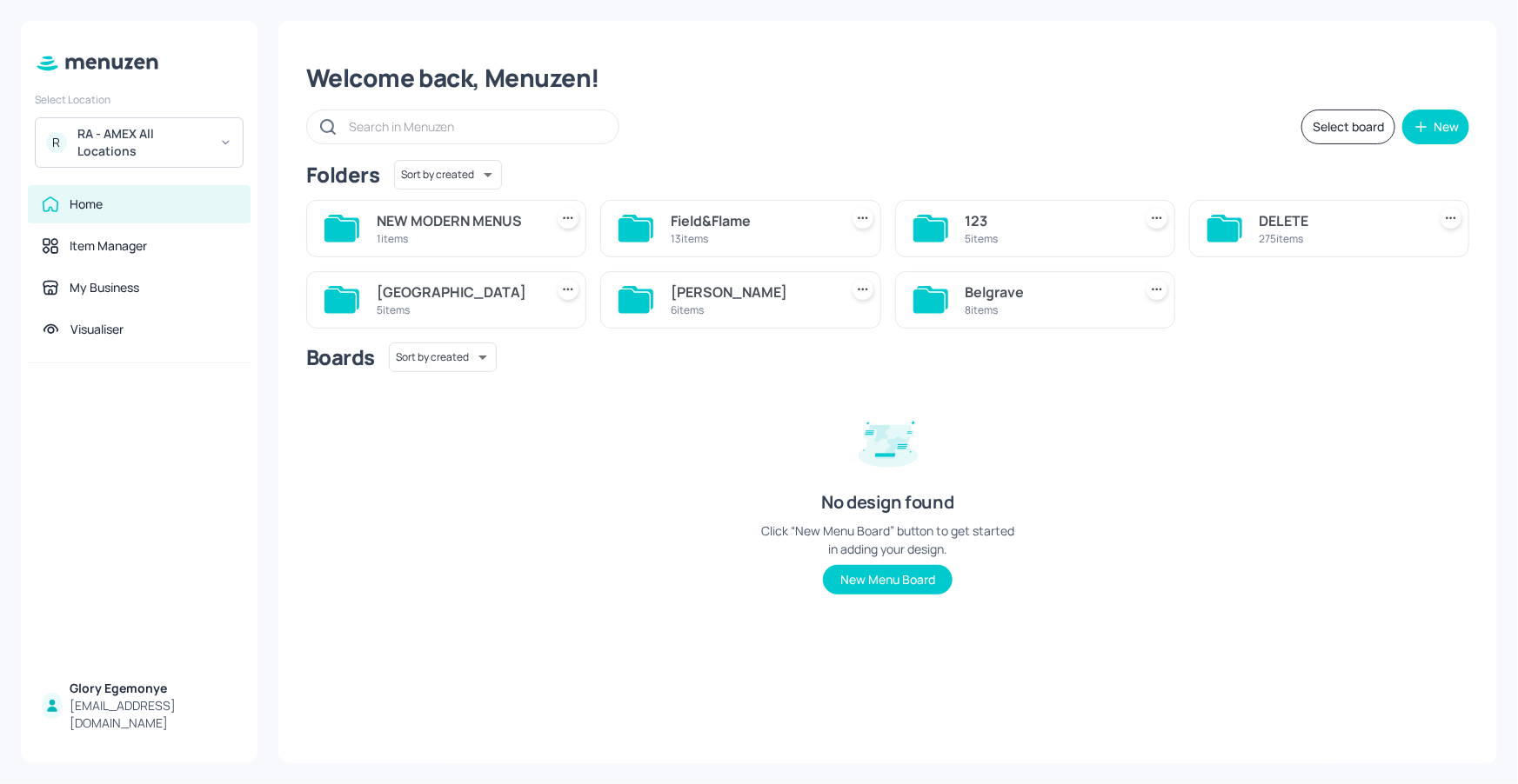
click at [347, 290] on icon at bounding box center [341, 300] width 35 height 28
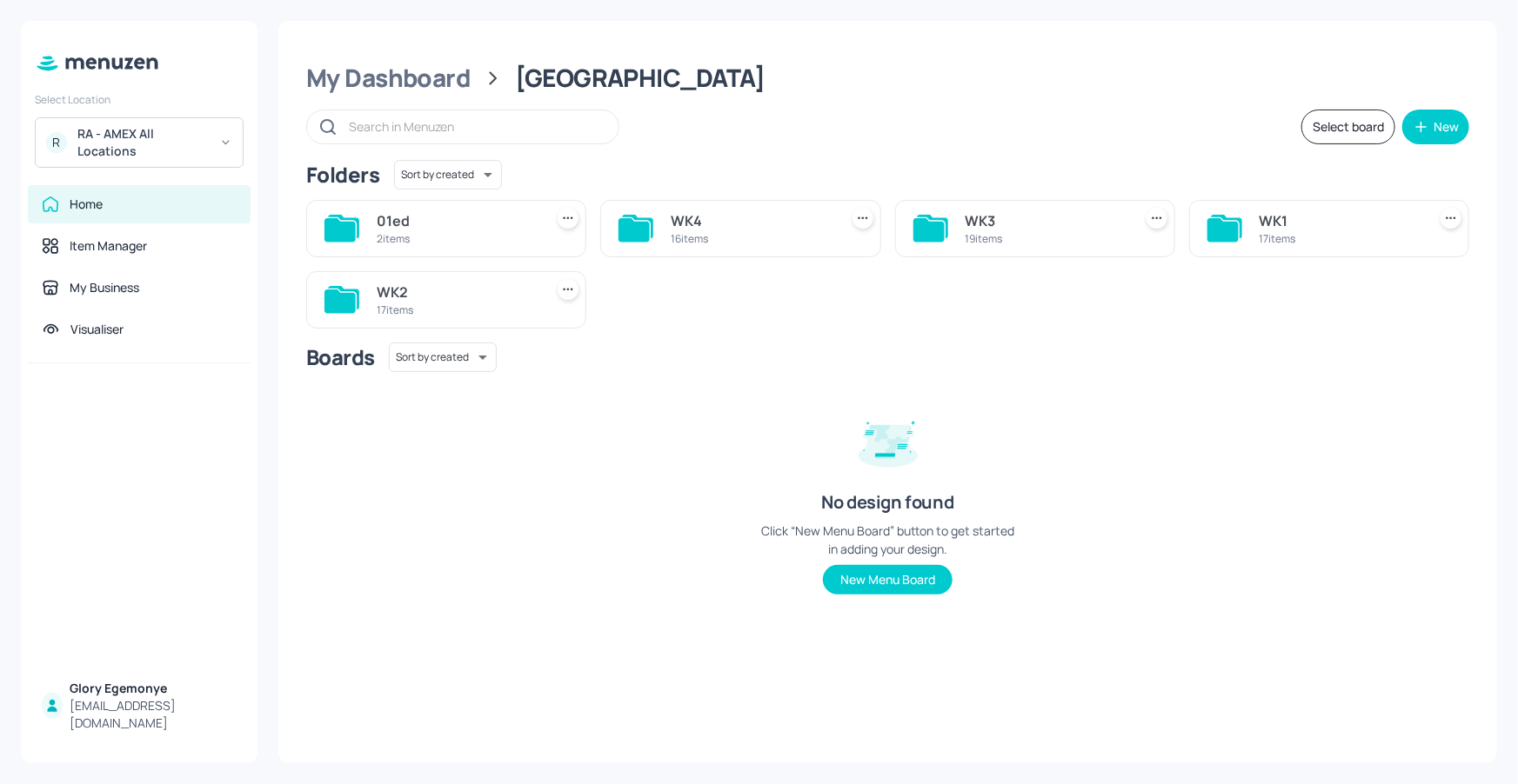
click at [911, 224] on div "WK3 19 items" at bounding box center [1034, 229] width 280 height 58
click at [917, 224] on icon at bounding box center [929, 230] width 32 height 23
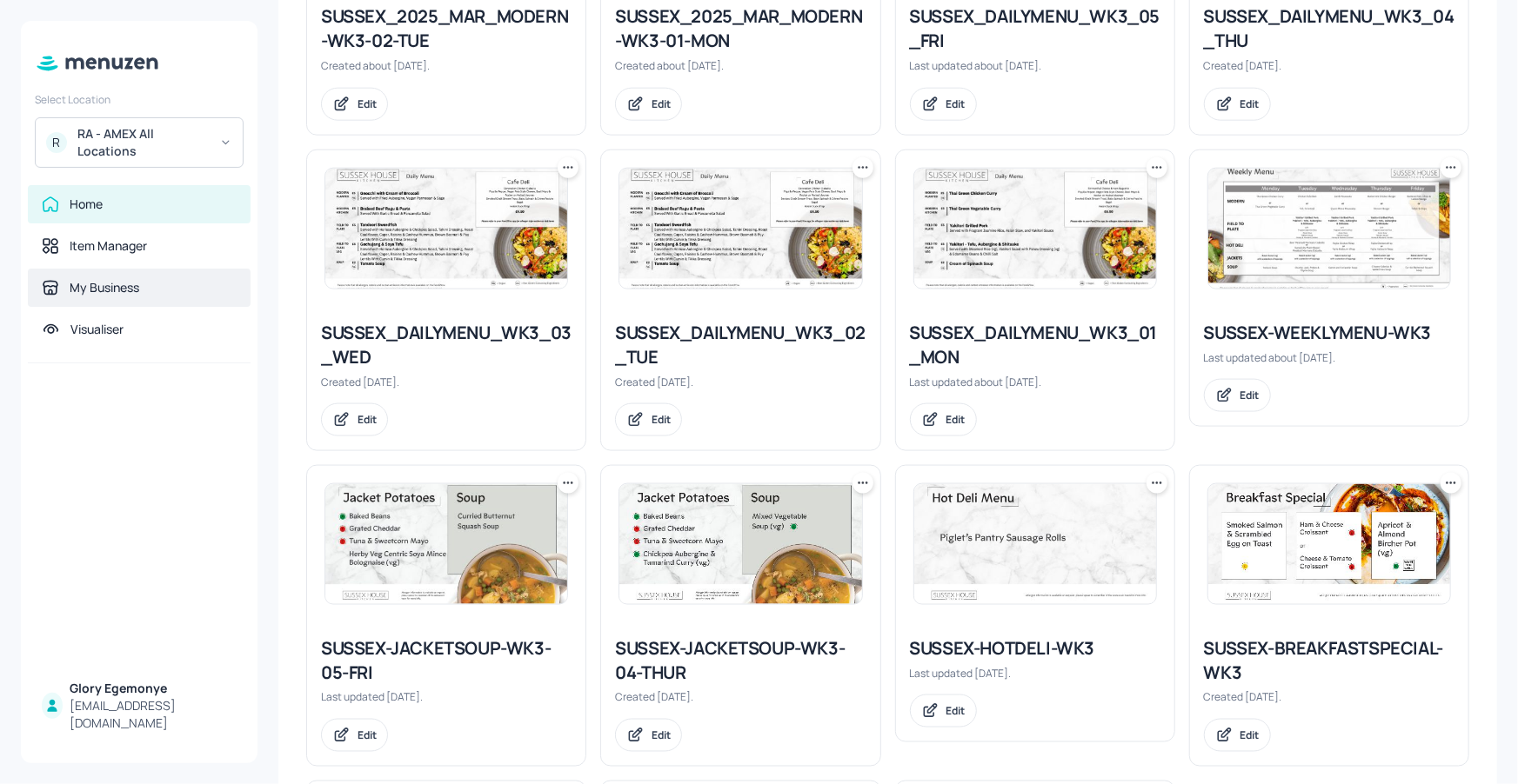
scroll to position [975, 0]
click at [566, 178] on icon at bounding box center [568, 168] width 17 height 17
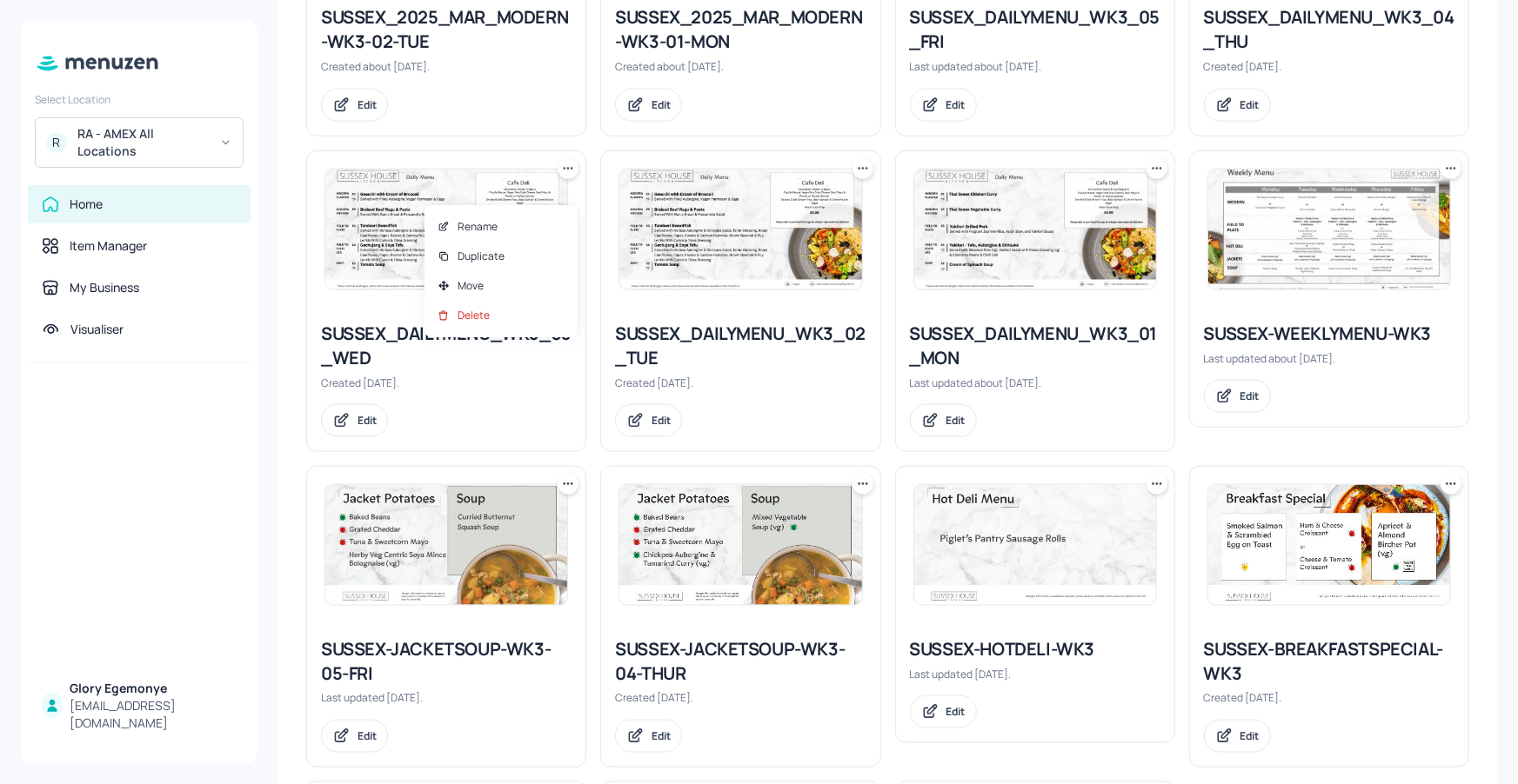
click at [566, 192] on div at bounding box center [759, 392] width 1518 height 784
click at [567, 169] on icon at bounding box center [568, 168] width 3 height 3
click at [480, 255] on p "Duplicate" at bounding box center [481, 257] width 47 height 15
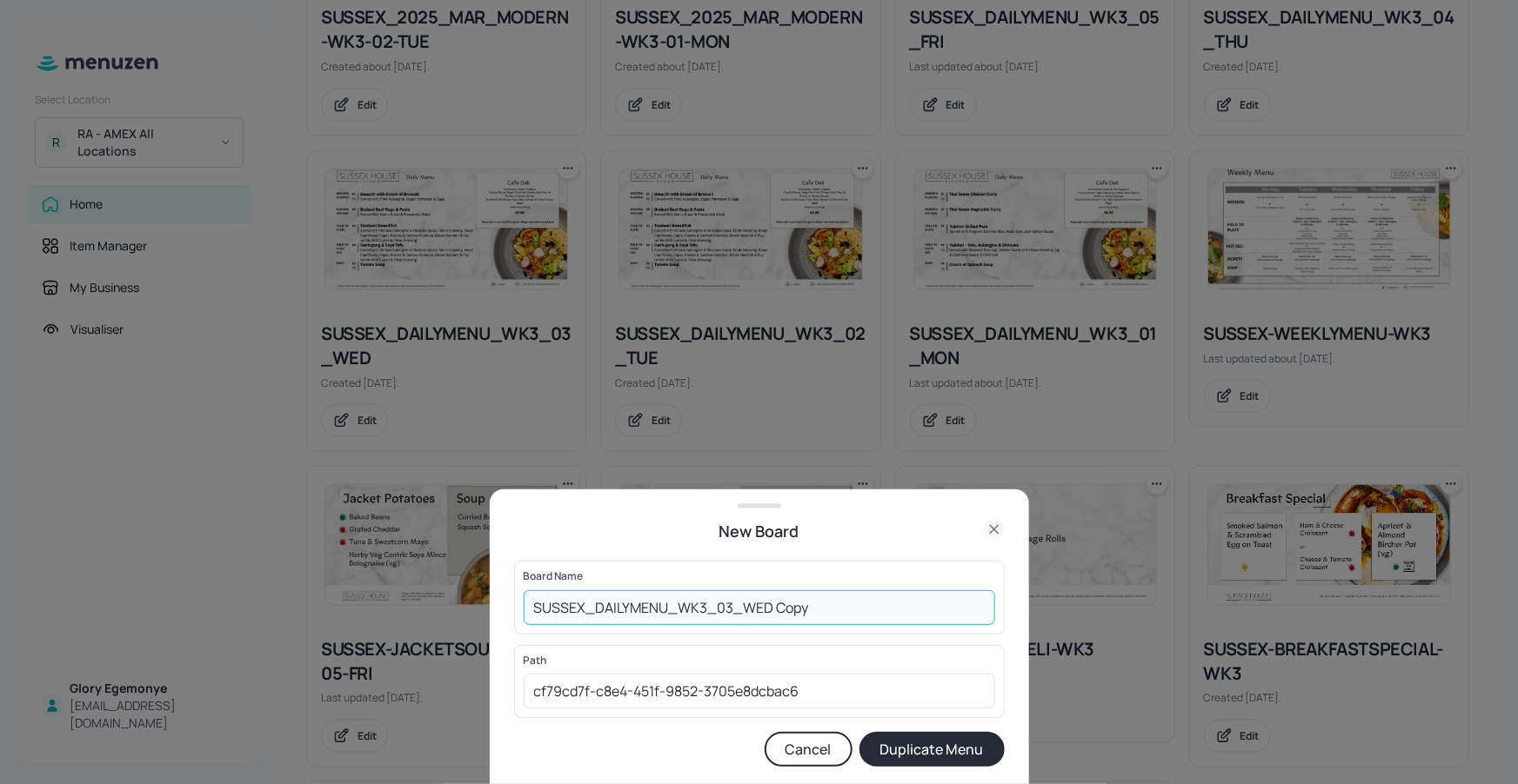
click at [816, 613] on input "SUSSEX_DAILYMENU_WK3_03_WED Copy" at bounding box center [759, 607] width 471 height 35
click at [536, 616] on input "SUSSEX_DAILYMENU_WK3_03_WED130825" at bounding box center [759, 607] width 471 height 35
type input "01ED-SUSSEX_DAILYMENU_WK3_03_WED130825"
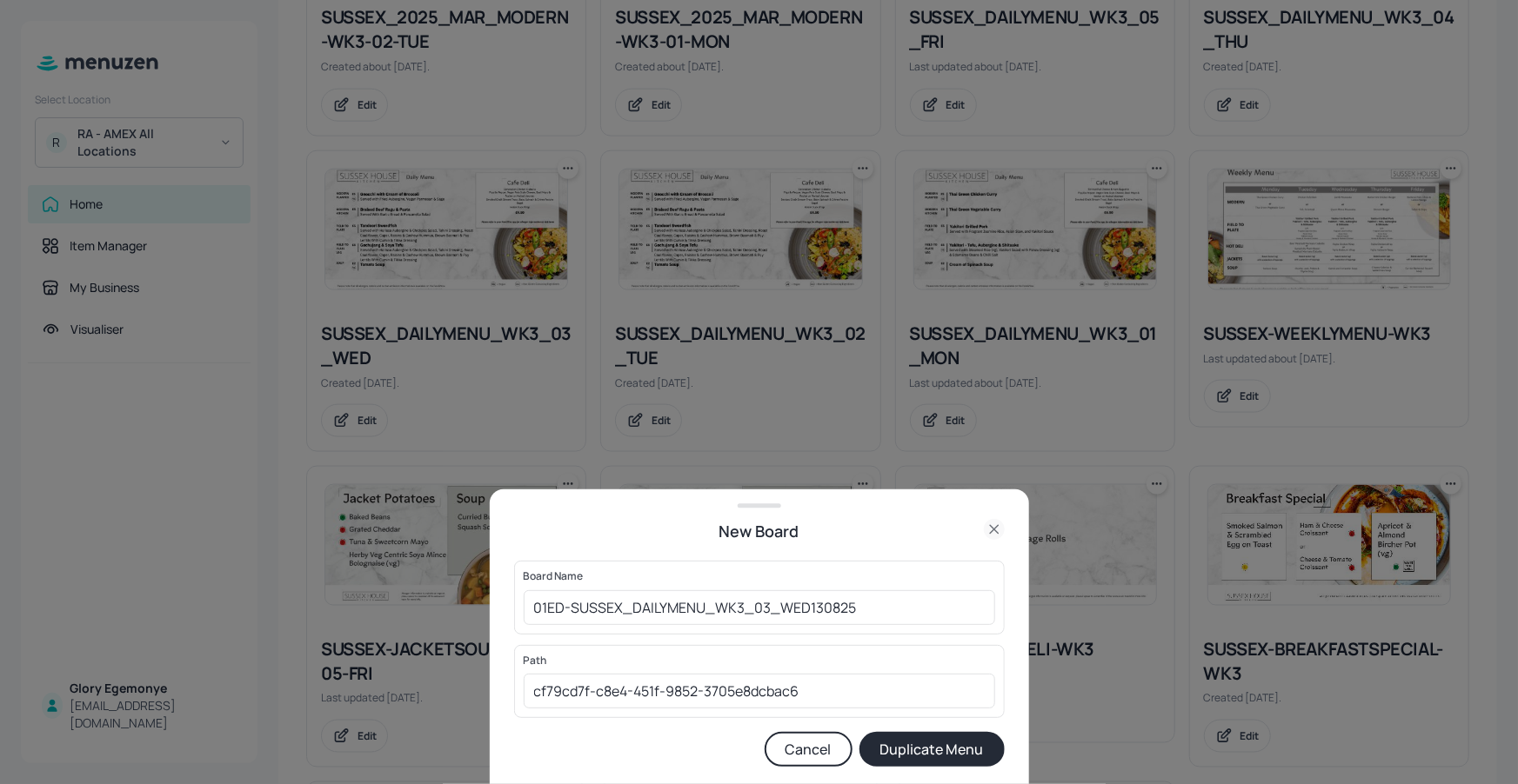
click at [919, 758] on button "Duplicate Menu" at bounding box center [932, 749] width 145 height 35
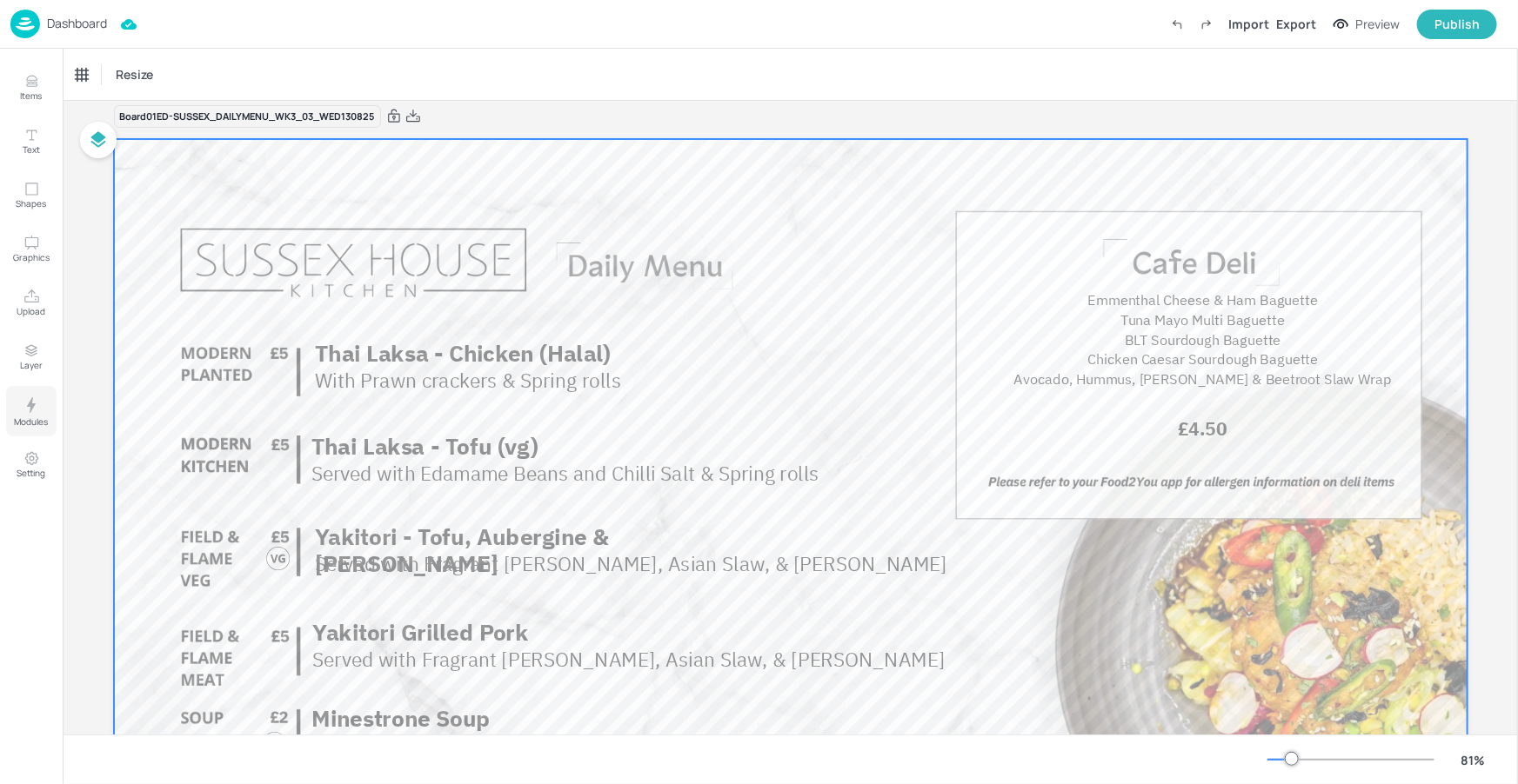
scroll to position [20, 0]
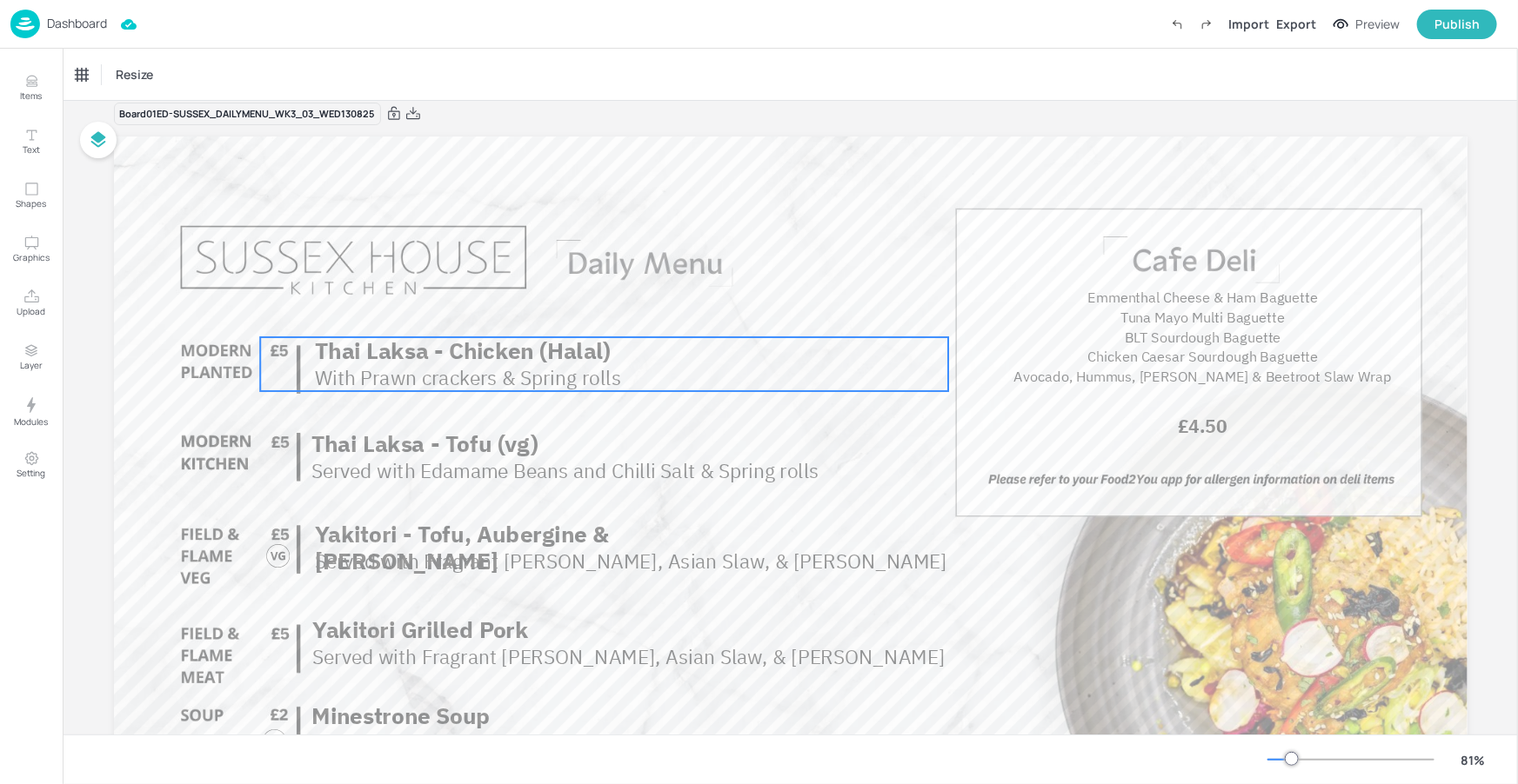
click at [436, 348] on span "Thai Laksa - Chicken (Halal)" at bounding box center [462, 350] width 296 height 30
click at [178, 81] on div "Thai Laksa - Chicken (Halal)" at bounding box center [142, 75] width 134 height 15
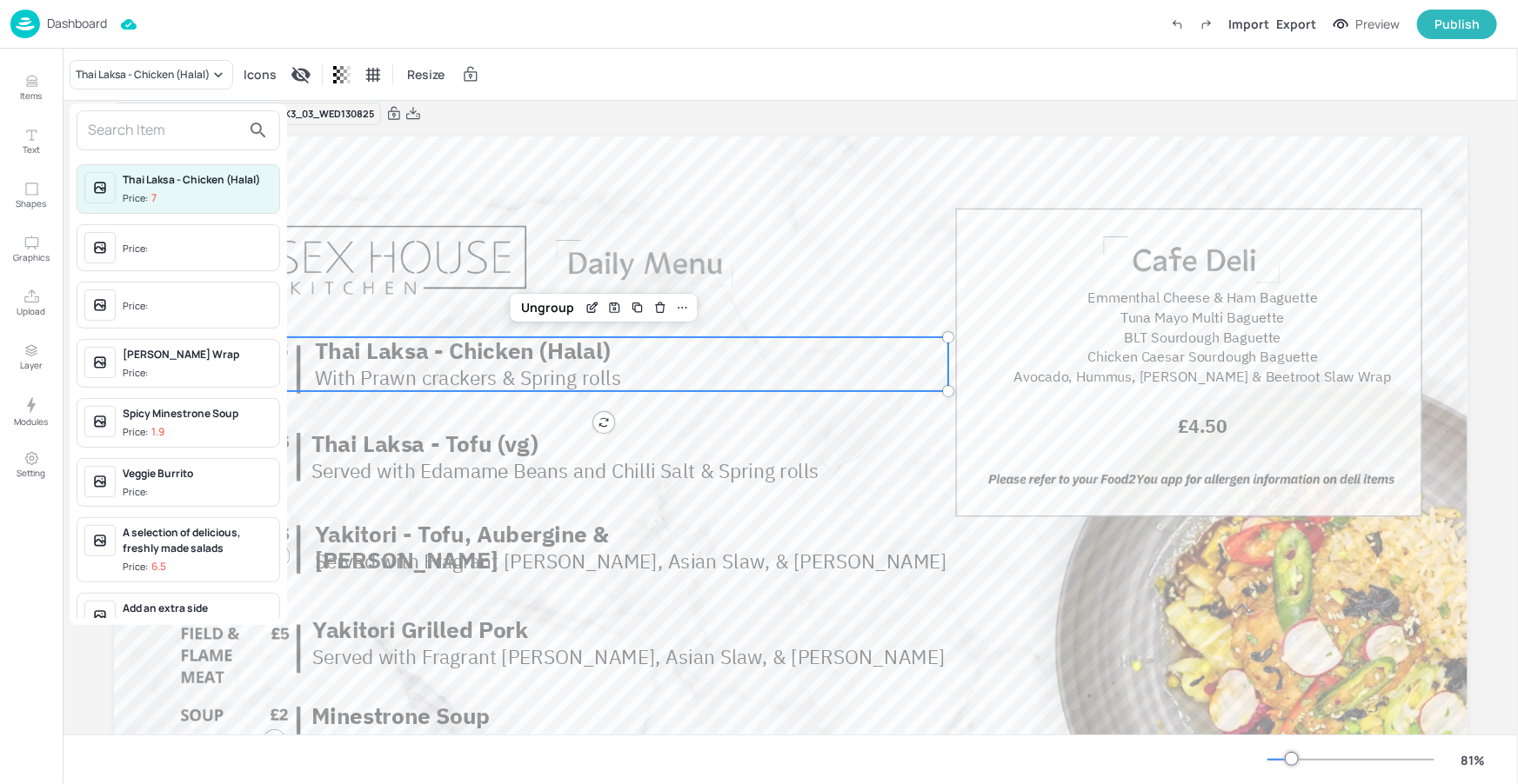
click at [192, 135] on input "text" at bounding box center [163, 130] width 153 height 28
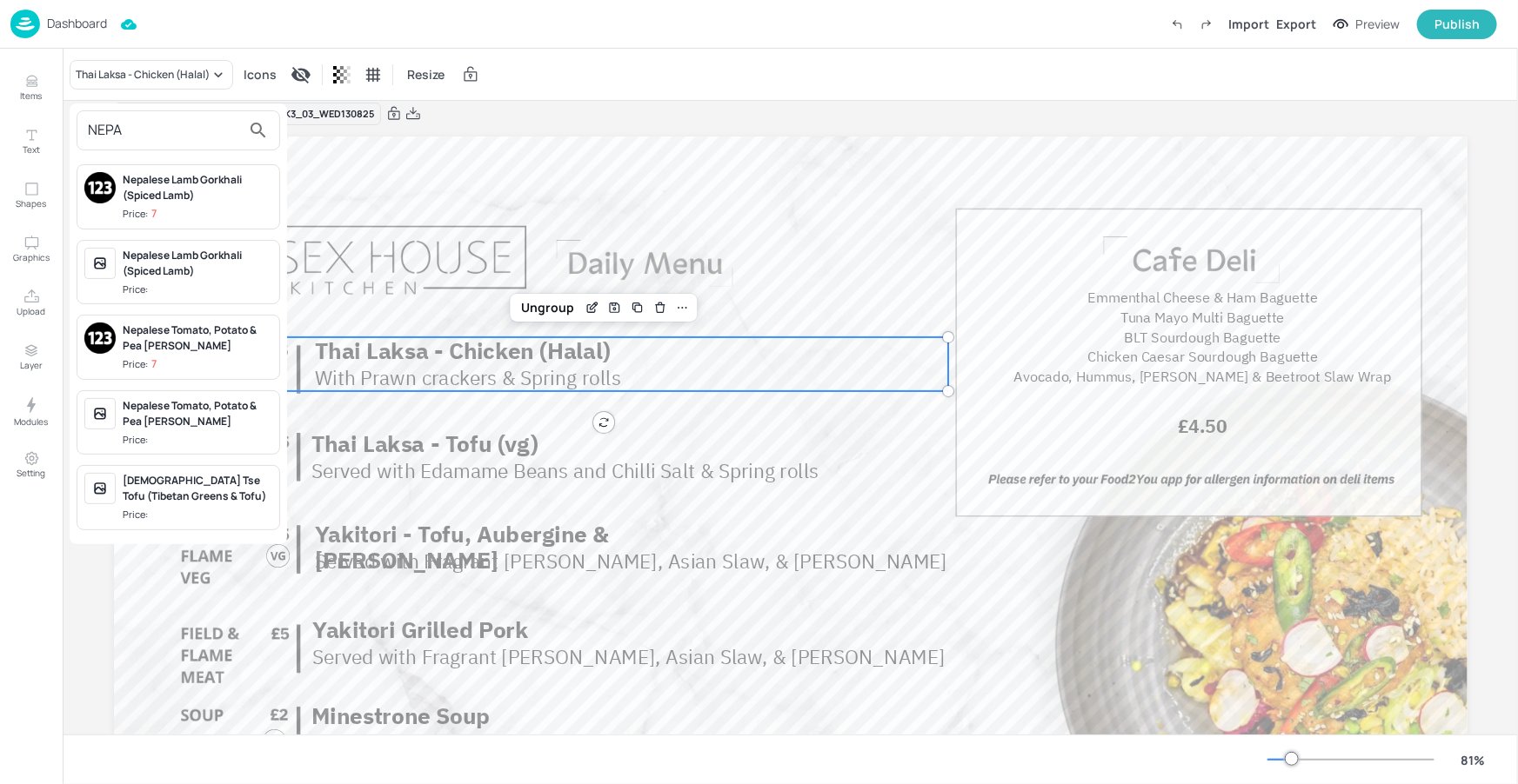
type input "NEPA"
click at [169, 194] on div "Nepalese Lamb Gorkhali (Spiced Lamb)" at bounding box center [198, 187] width 150 height 32
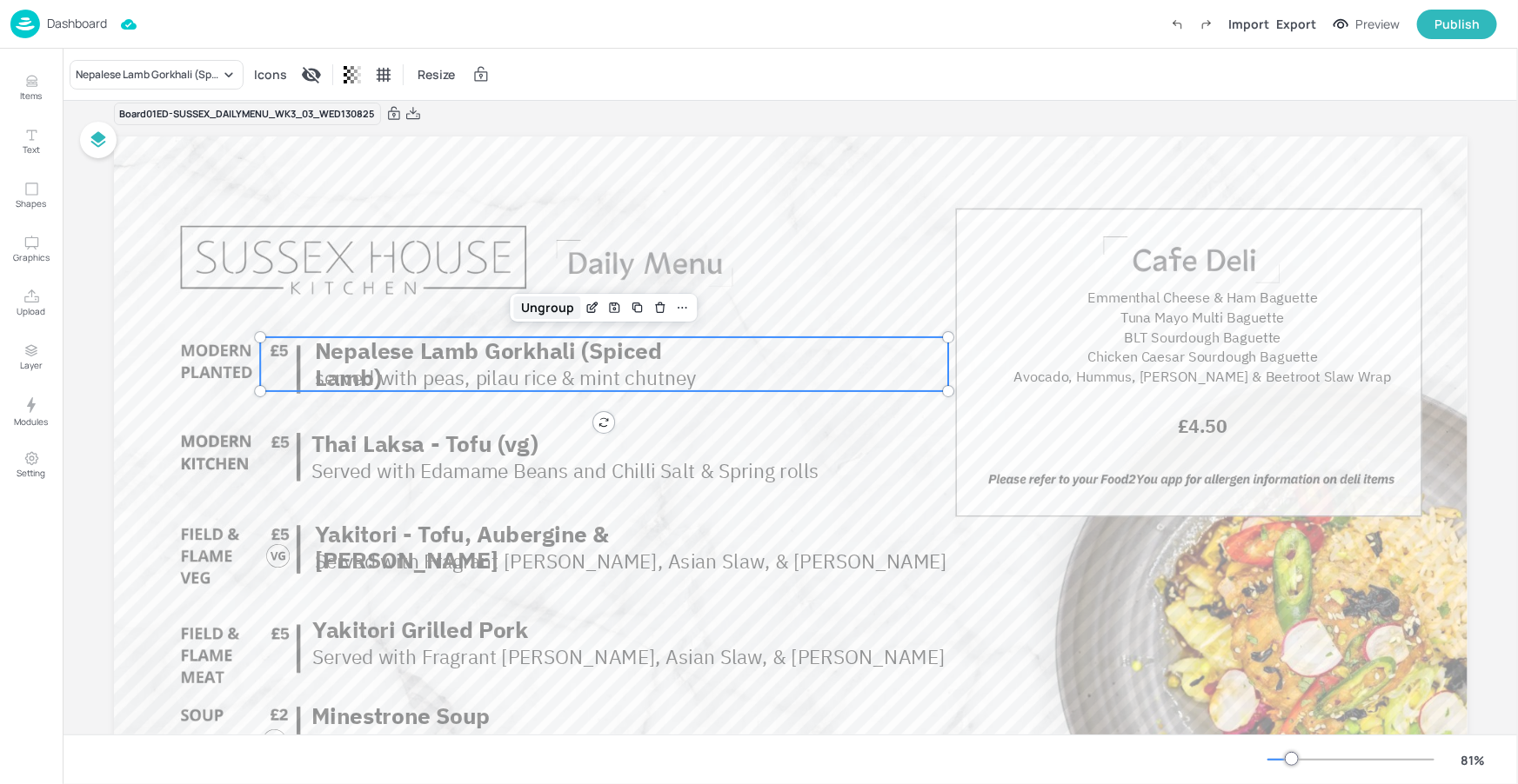
click at [555, 307] on div "Ungroup" at bounding box center [548, 308] width 67 height 23
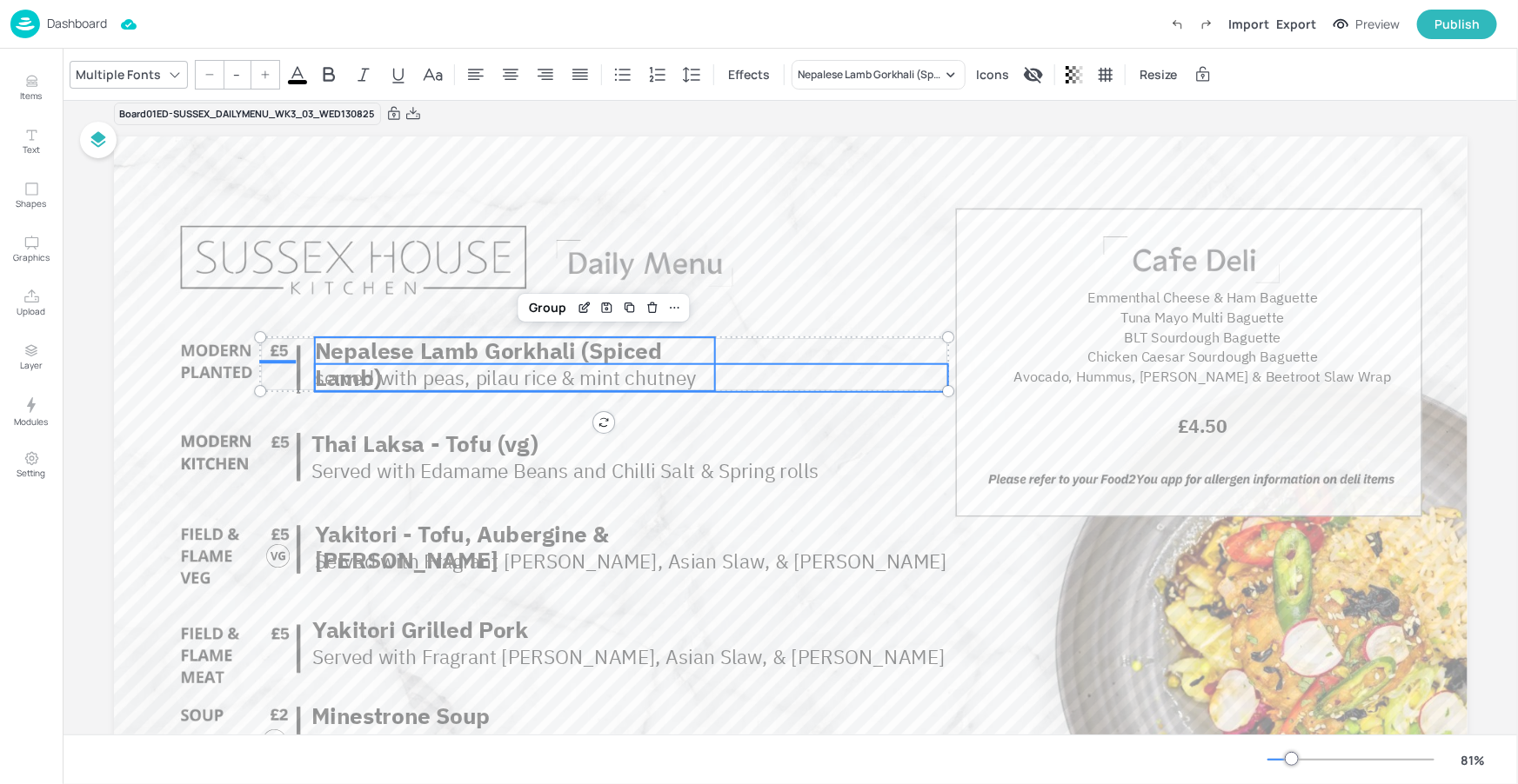
click at [683, 343] on p "Nepalese Lamb Gorkhali (Spiced Lamb)" at bounding box center [514, 364] width 400 height 54
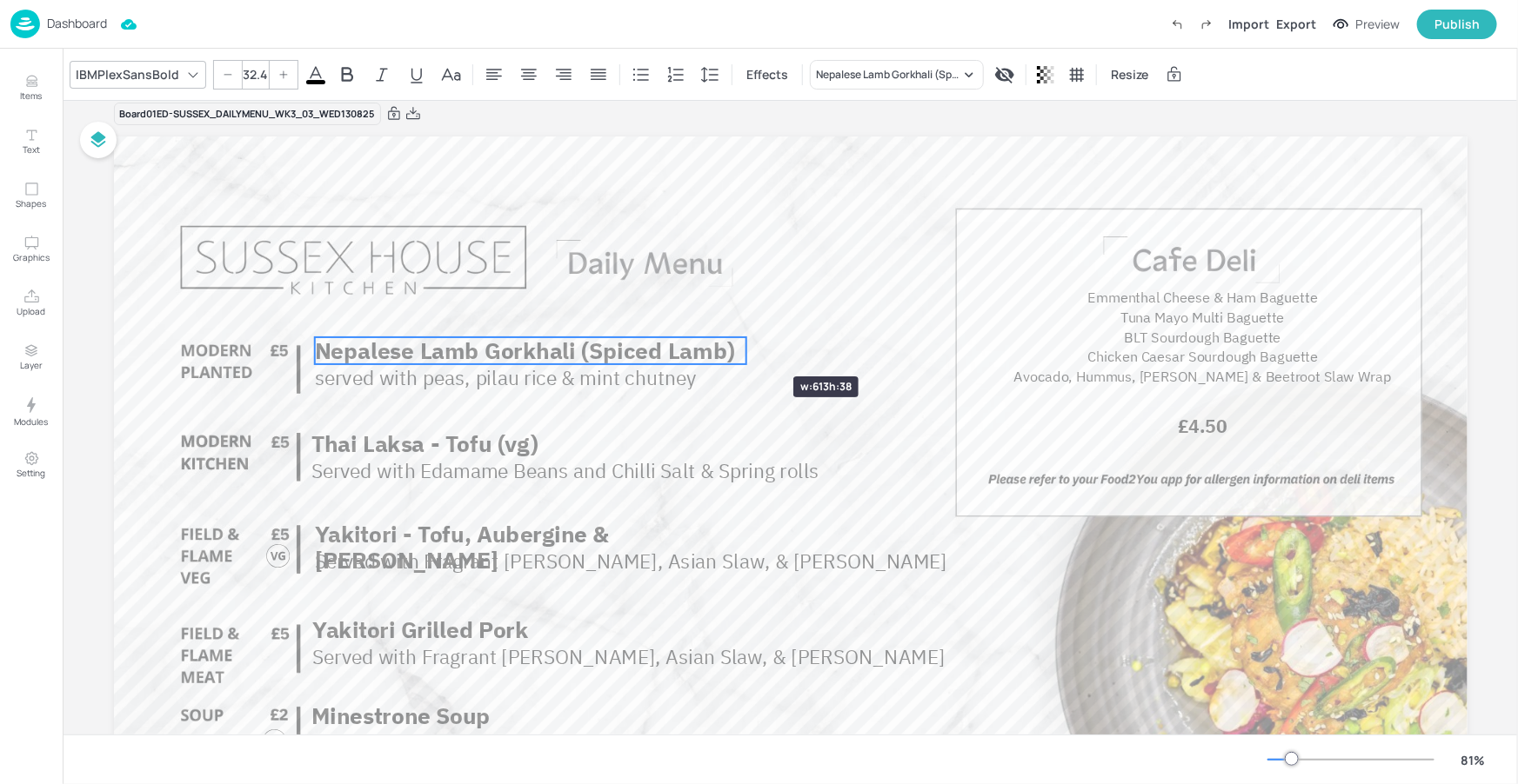
drag, startPoint x: 710, startPoint y: 360, endPoint x: 741, endPoint y: 345, distance: 34.4
click at [554, 374] on span "served with peas, pilau rice & mint chutney" at bounding box center [505, 378] width 381 height 26
type input "--"
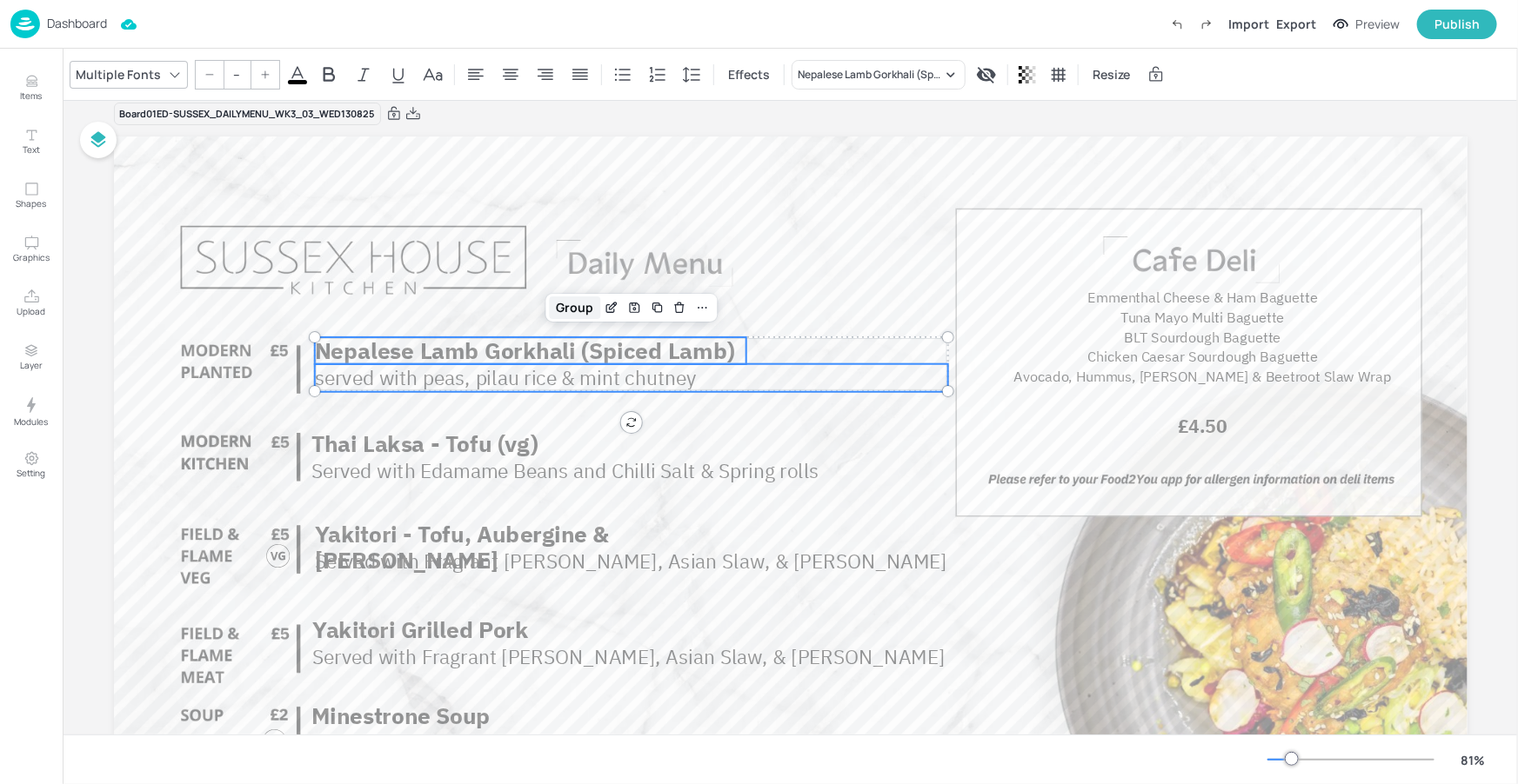
click at [571, 308] on div "Group" at bounding box center [574, 308] width 51 height 23
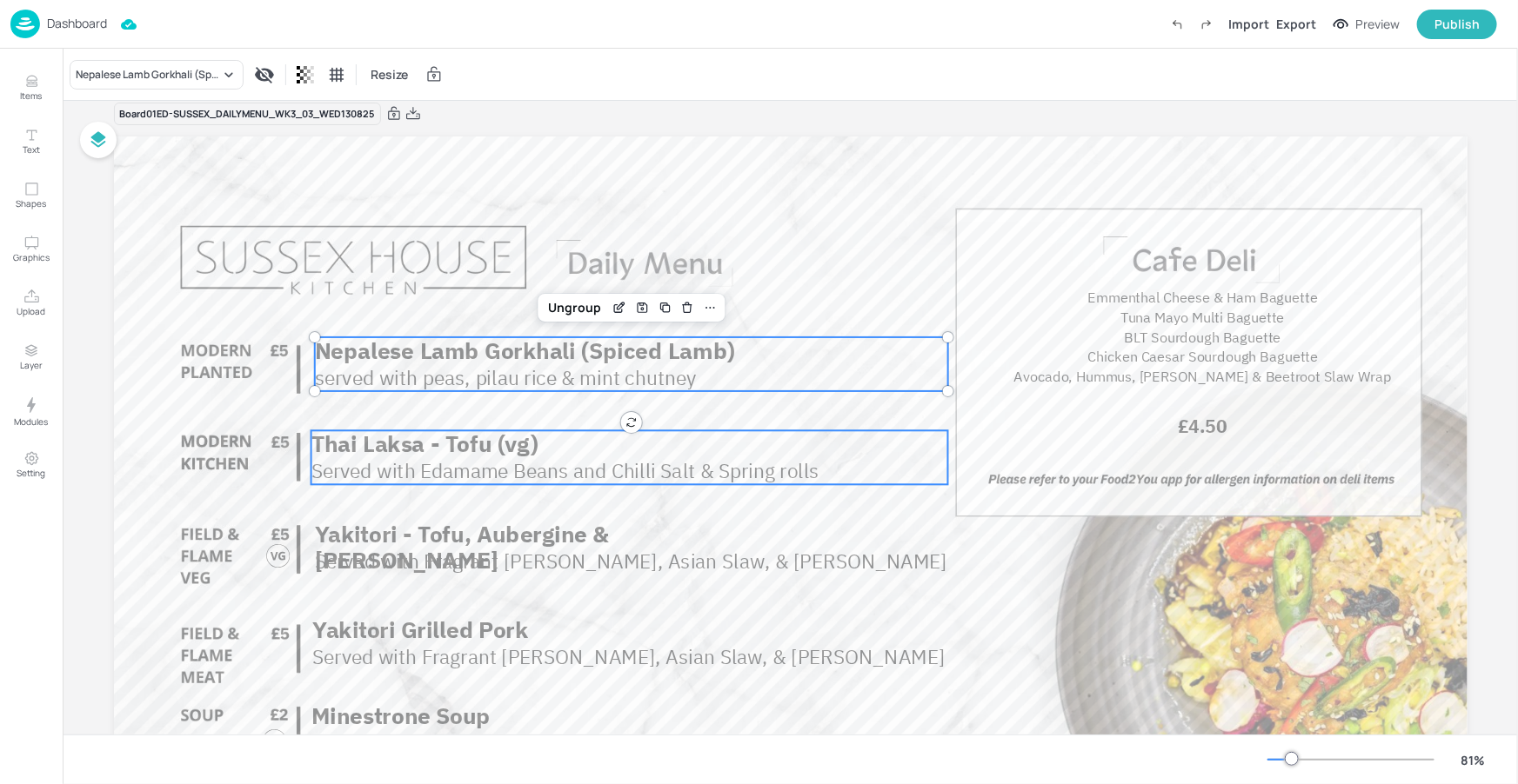
click at [524, 436] on span "Thai Laksa - Tofu (vg)" at bounding box center [424, 444] width 227 height 30
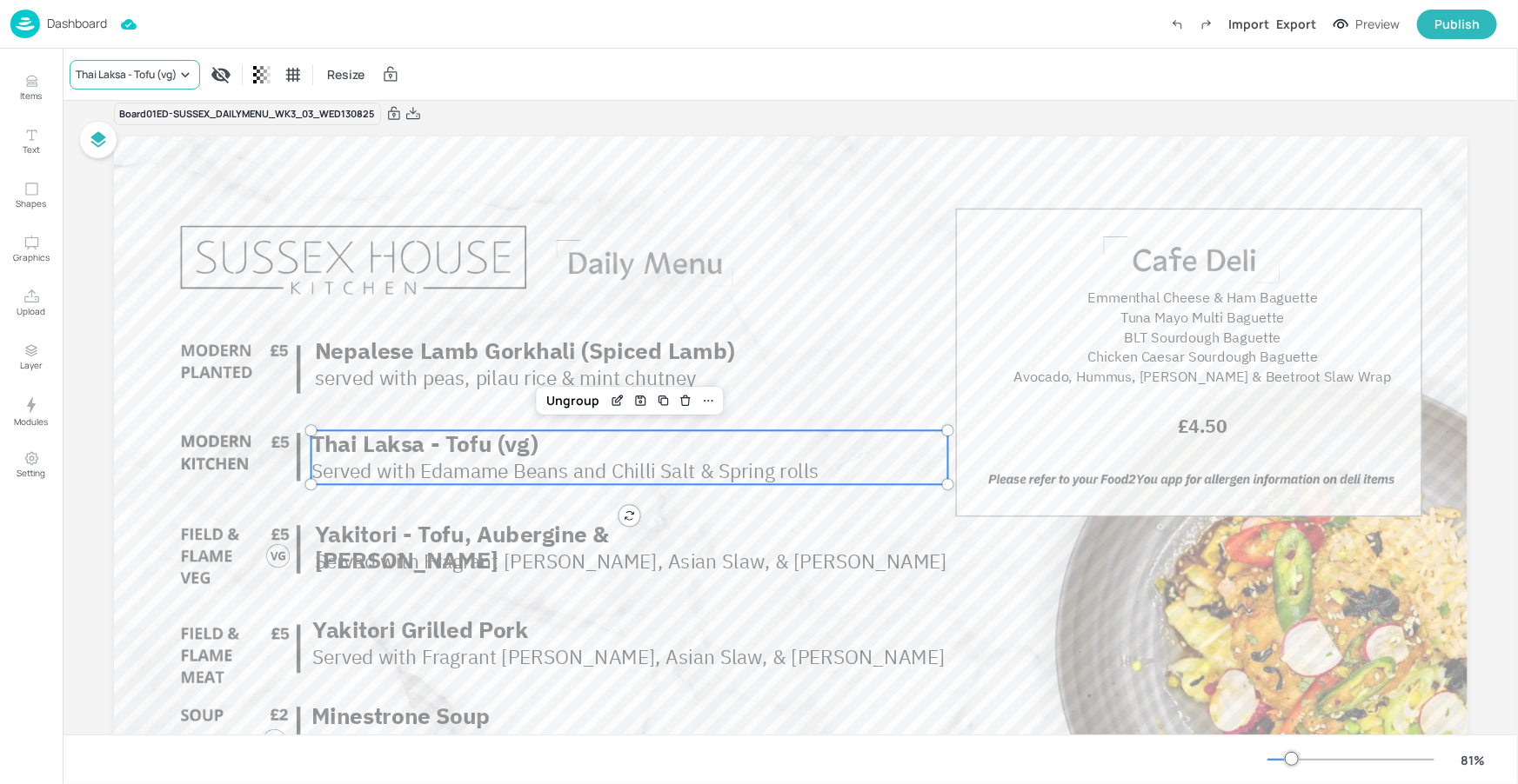
click at [151, 79] on div "Thai Laksa - Tofu (vg)" at bounding box center [126, 75] width 101 height 15
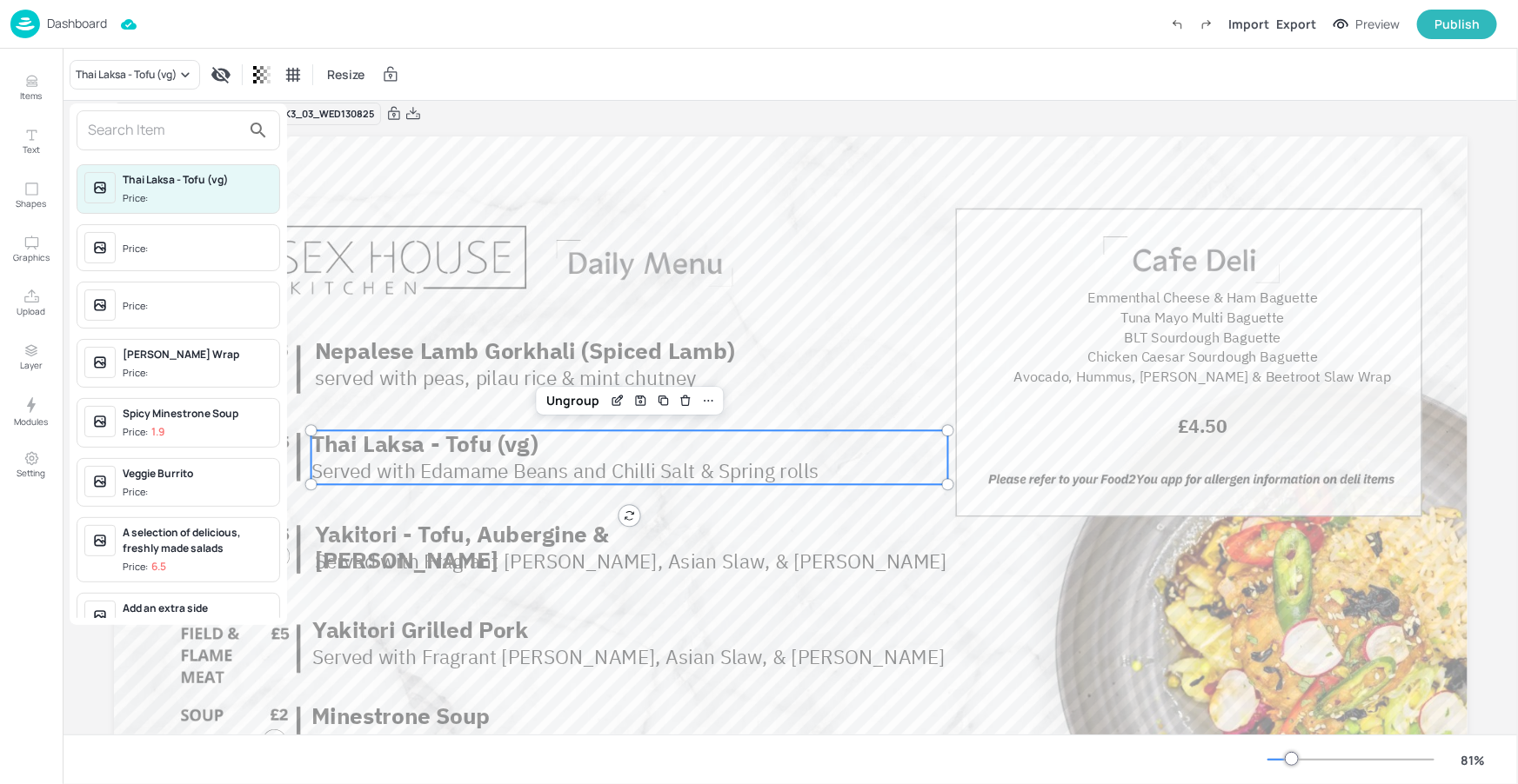
click at [167, 119] on input "text" at bounding box center [163, 130] width 153 height 28
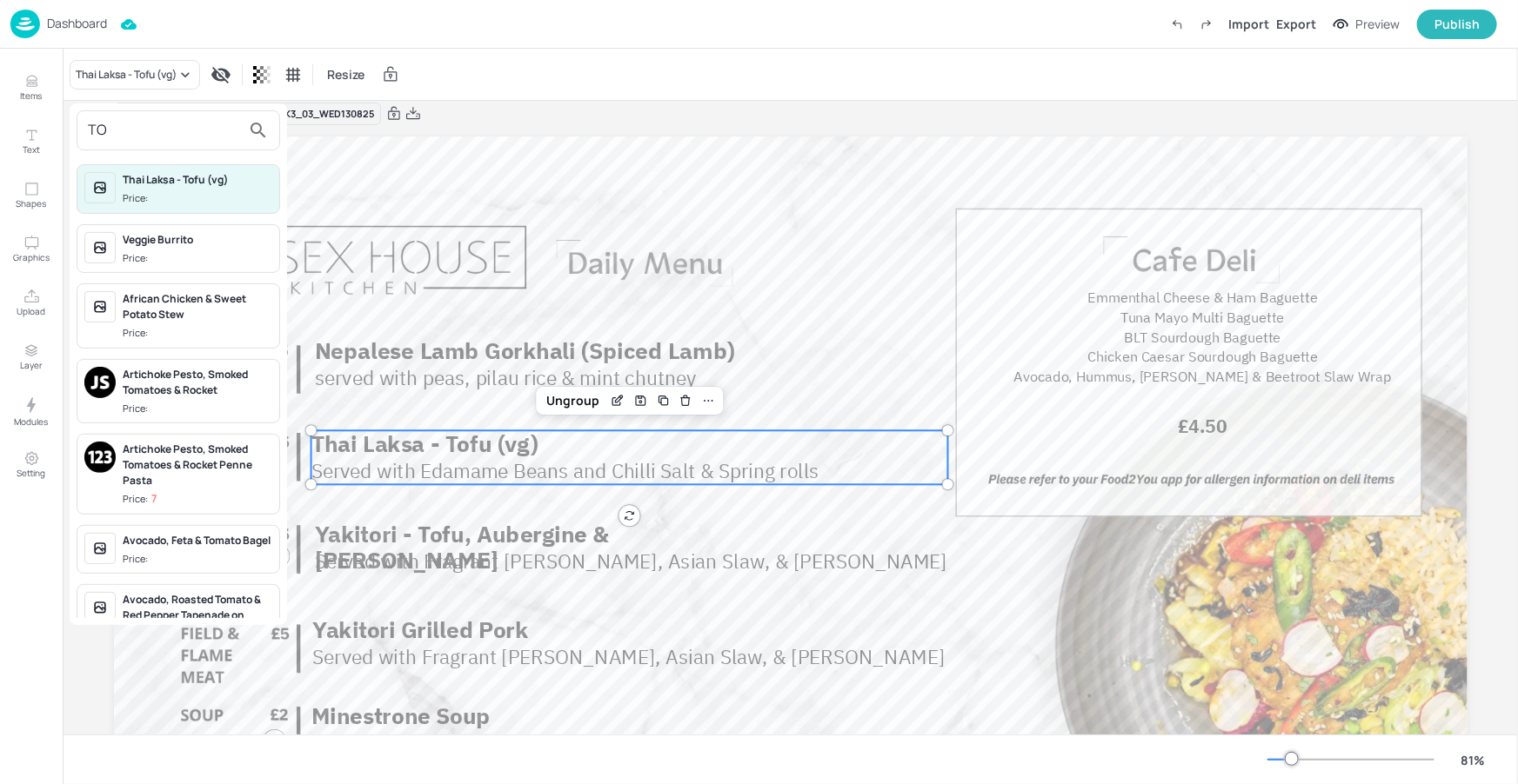
type input "T"
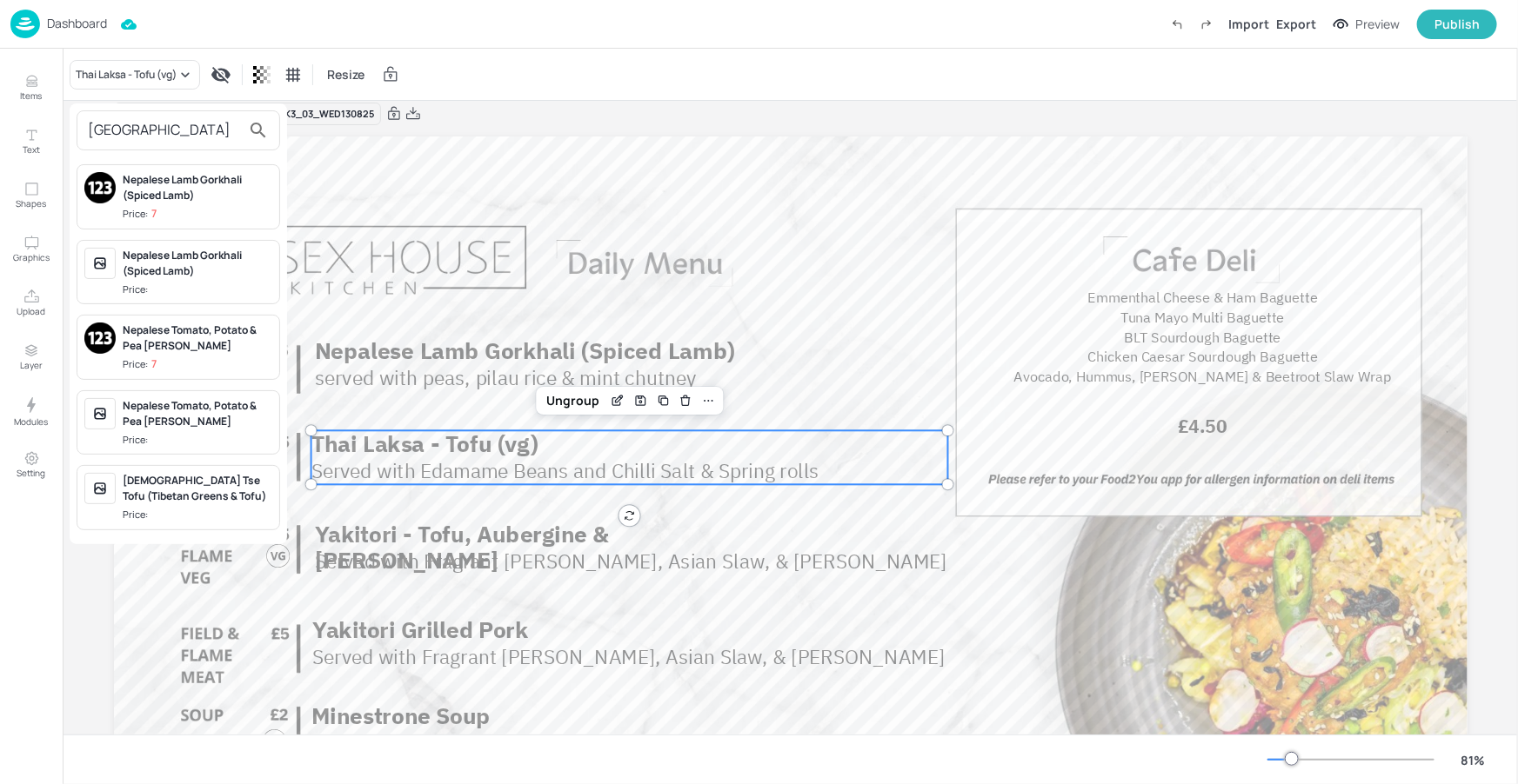
type input "[GEOGRAPHIC_DATA]"
click at [187, 346] on div "Nepalese Tomato, Potato & Pea [PERSON_NAME]" at bounding box center [198, 338] width 150 height 32
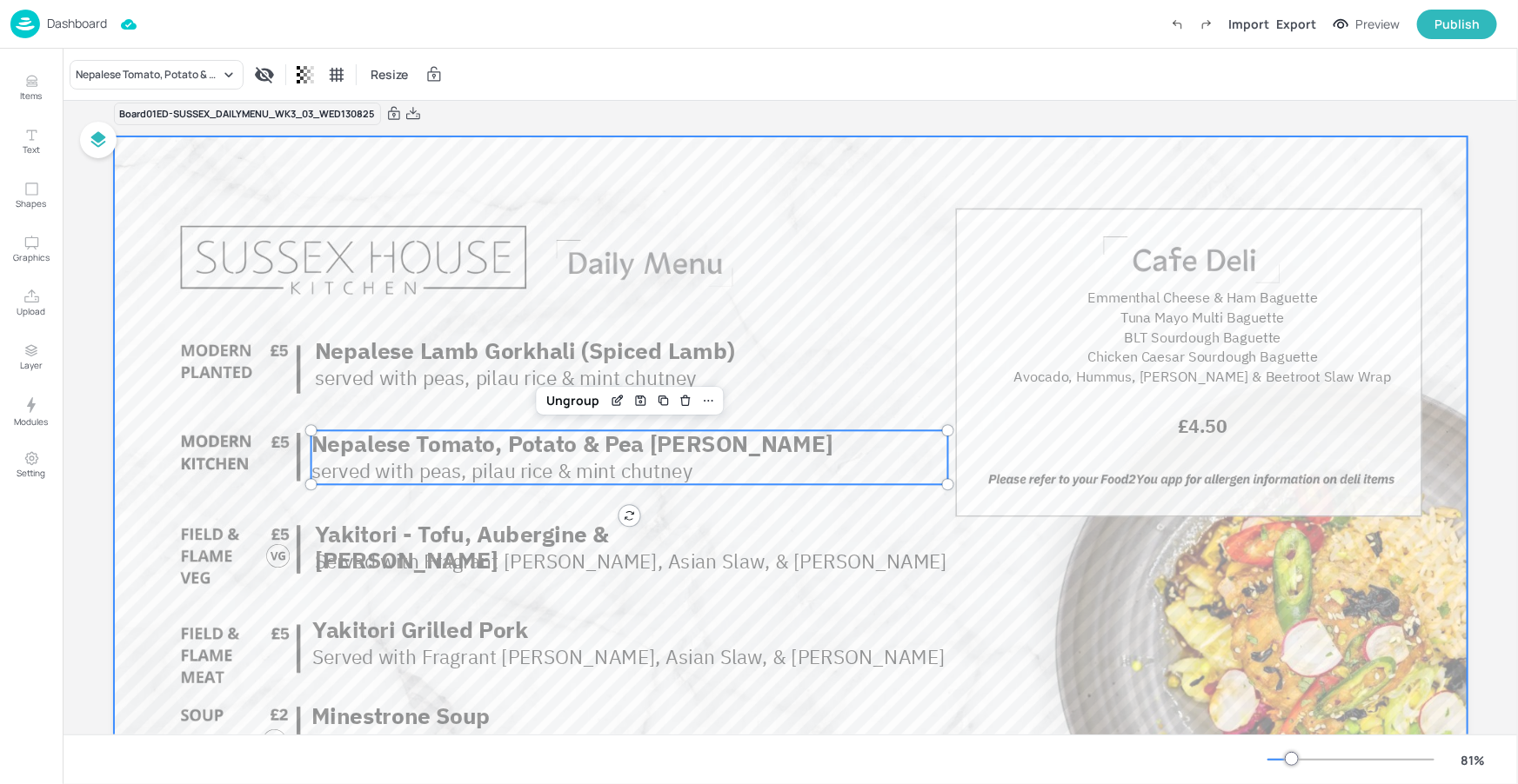
click at [879, 342] on div "served with peas, pilau rice & mint chutney Nepalese Lamb Gorkhali (Spiced Lamb)" at bounding box center [632, 364] width 635 height 54
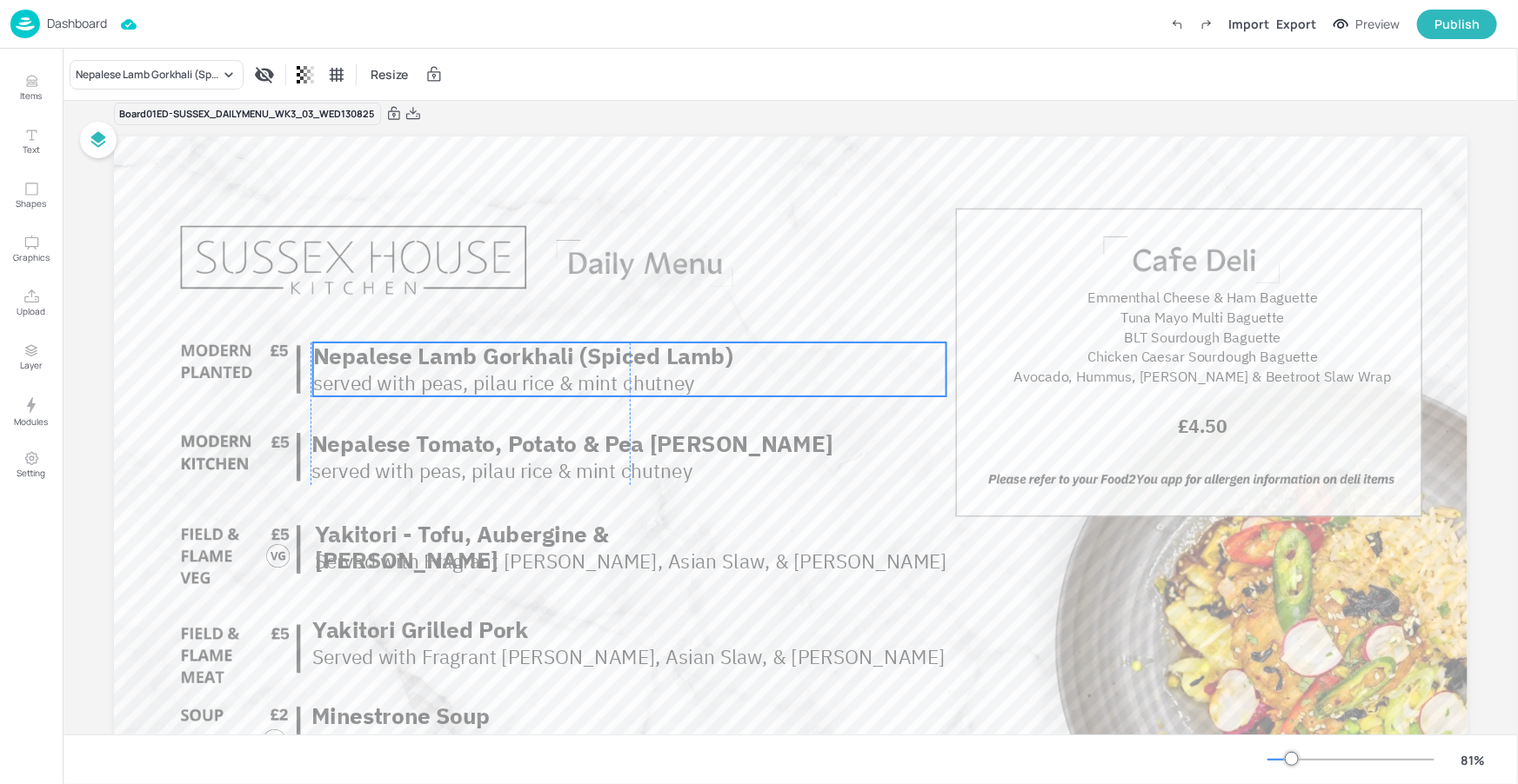
click at [604, 366] on span "Nepalese Lamb Gorkhali (Spiced Lamb)" at bounding box center [522, 355] width 420 height 30
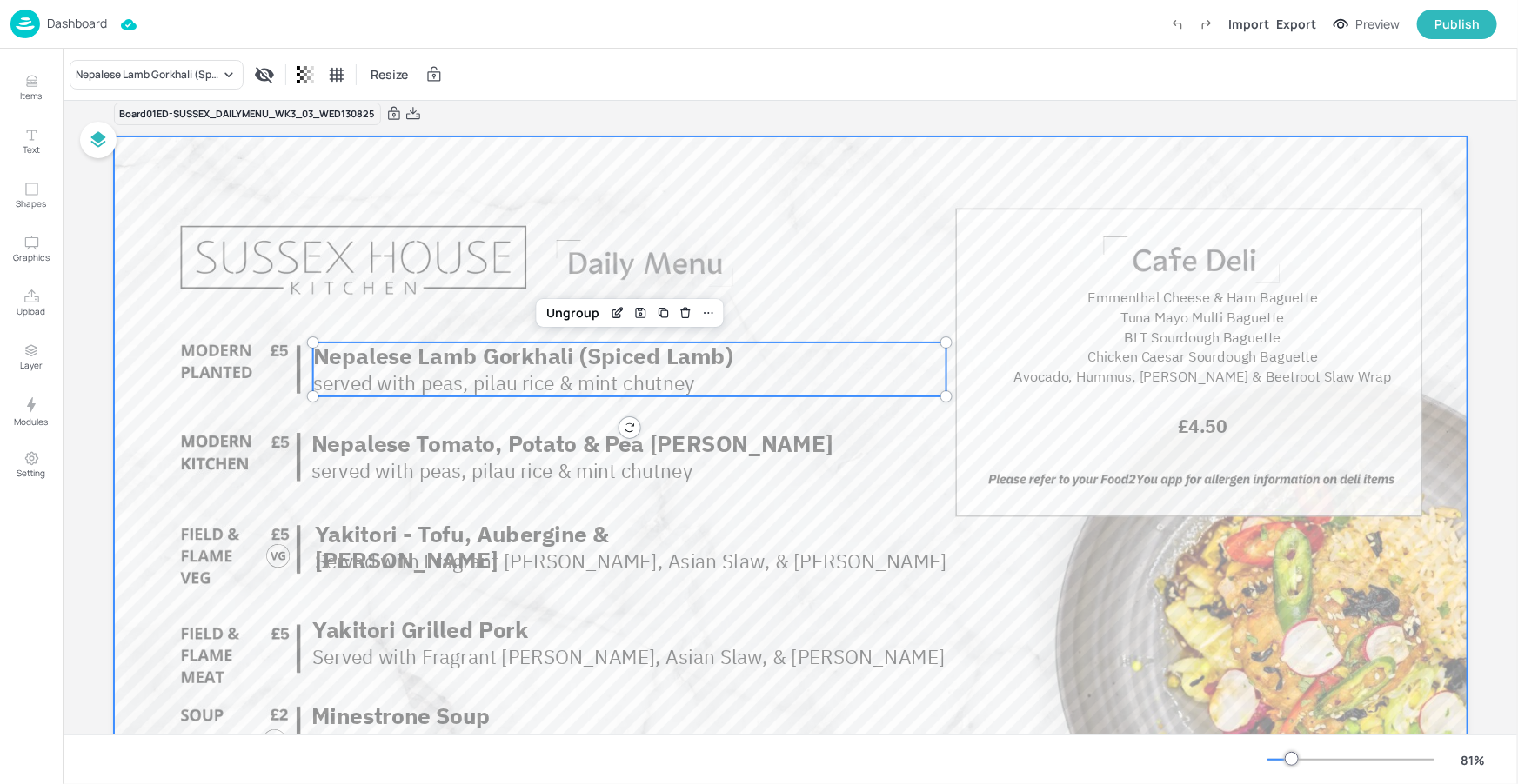
click at [809, 257] on div at bounding box center [791, 517] width 1354 height 761
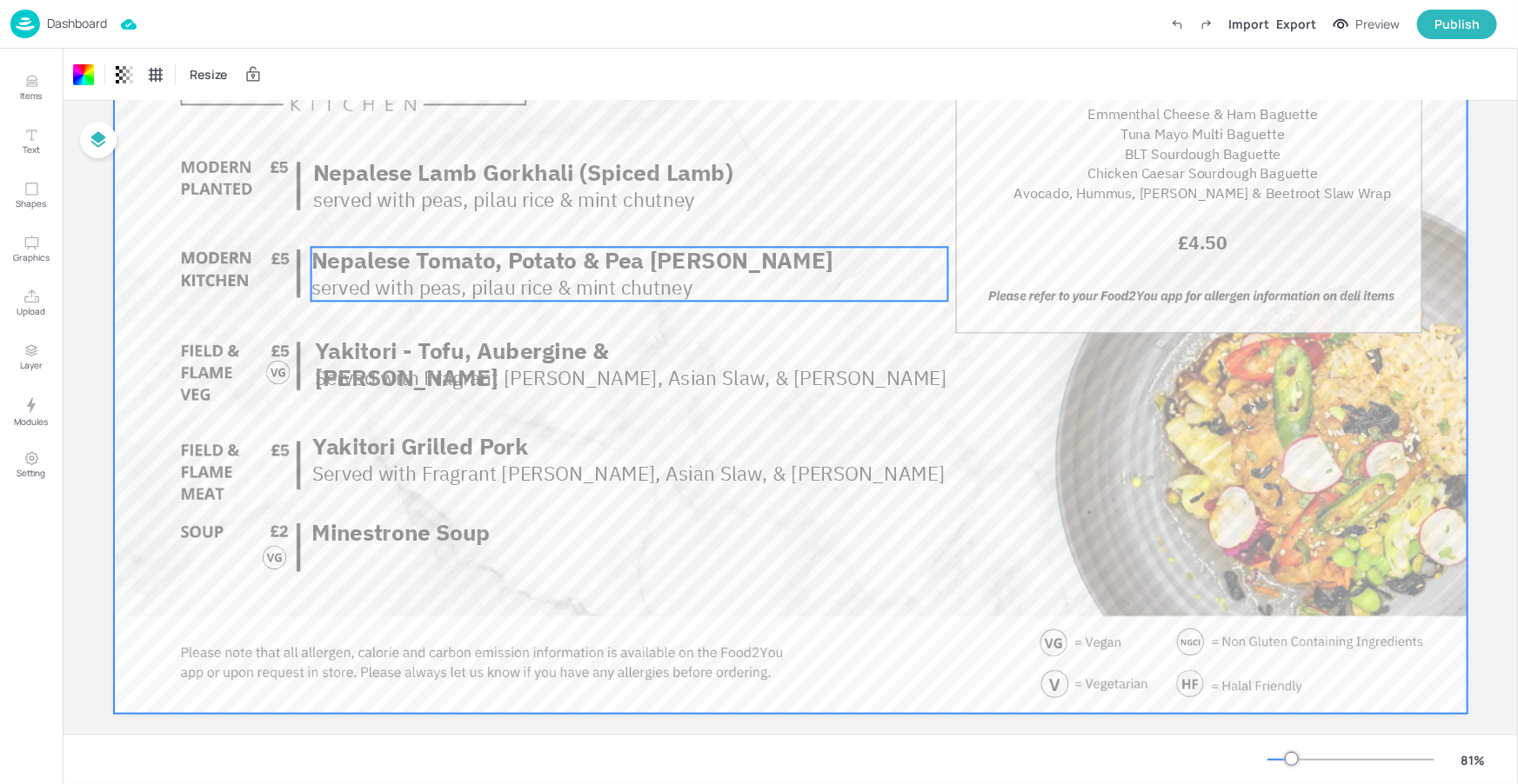
scroll to position [226, 0]
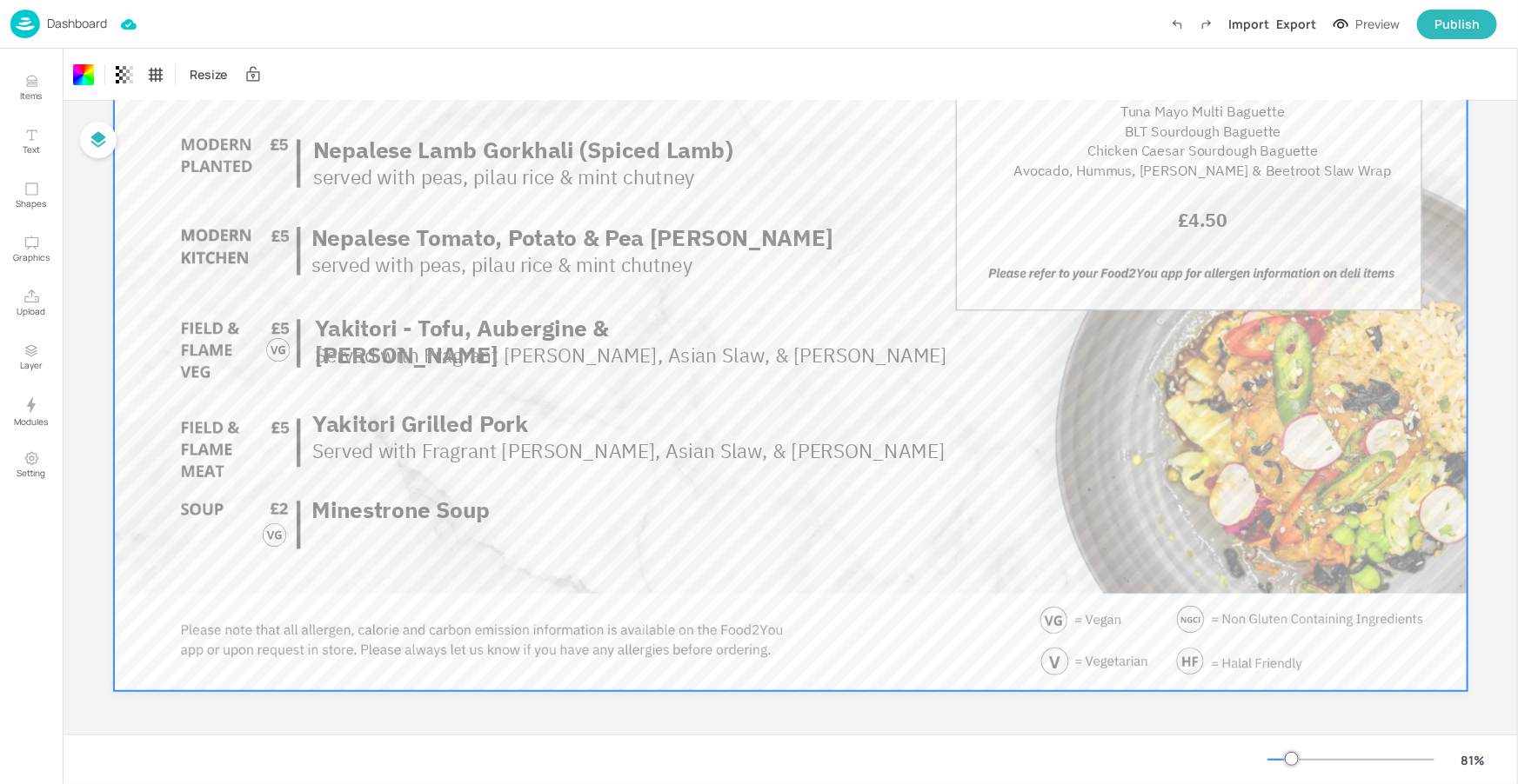
click at [762, 600] on div at bounding box center [791, 311] width 1354 height 761
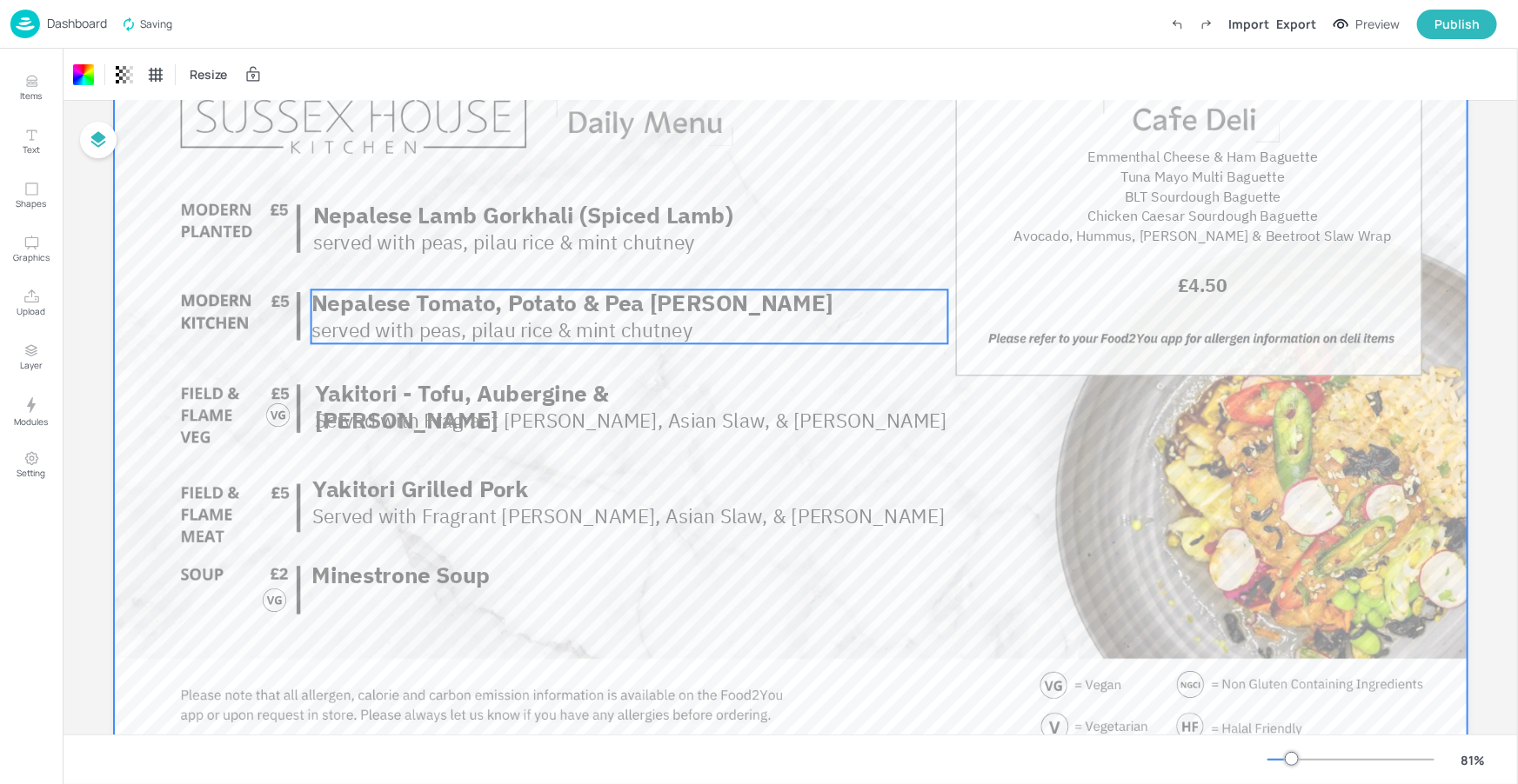
scroll to position [173, 0]
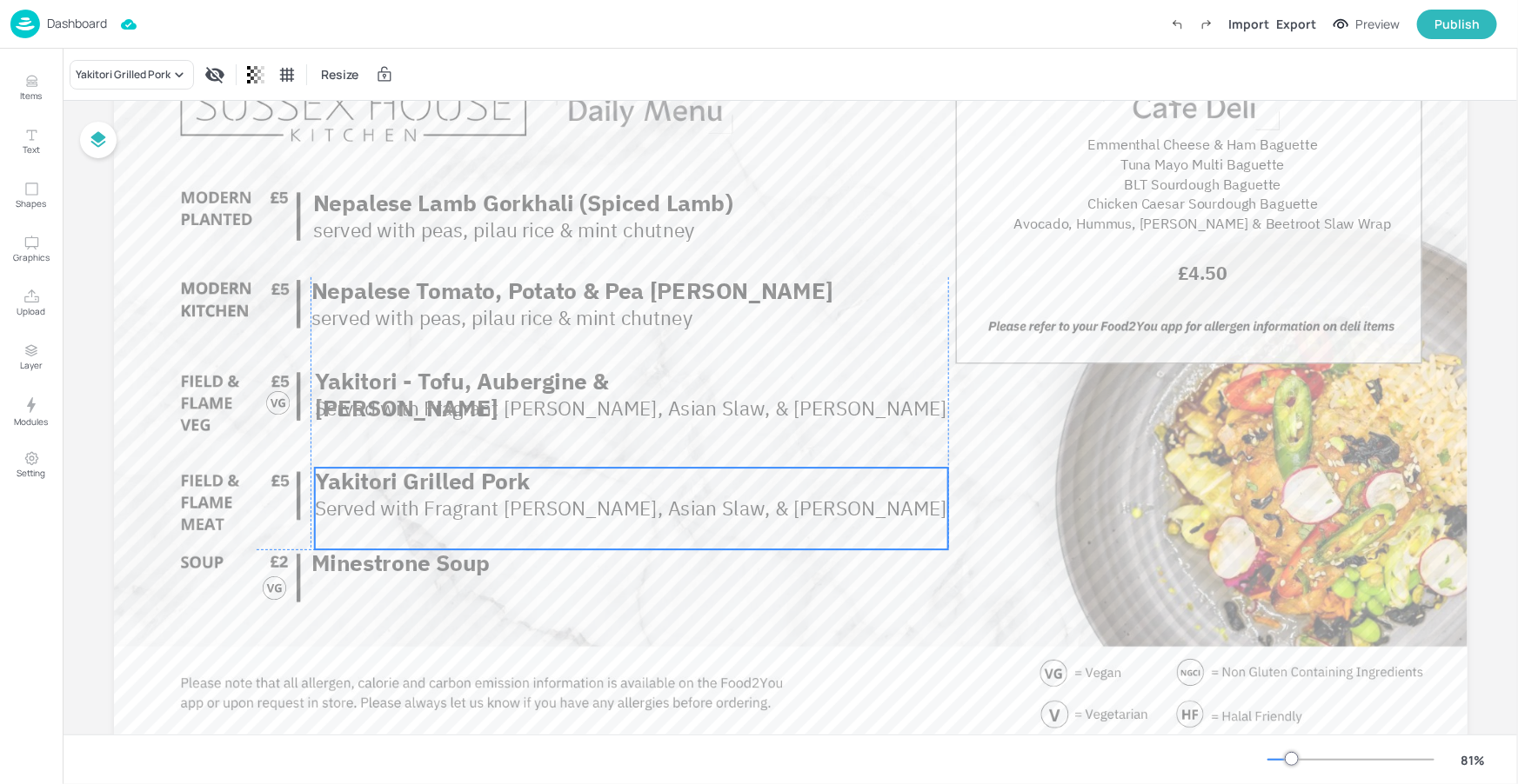
click at [561, 507] on span "Served with Fragrant [PERSON_NAME], Asian Slaw, & [PERSON_NAME]" at bounding box center [631, 508] width 633 height 26
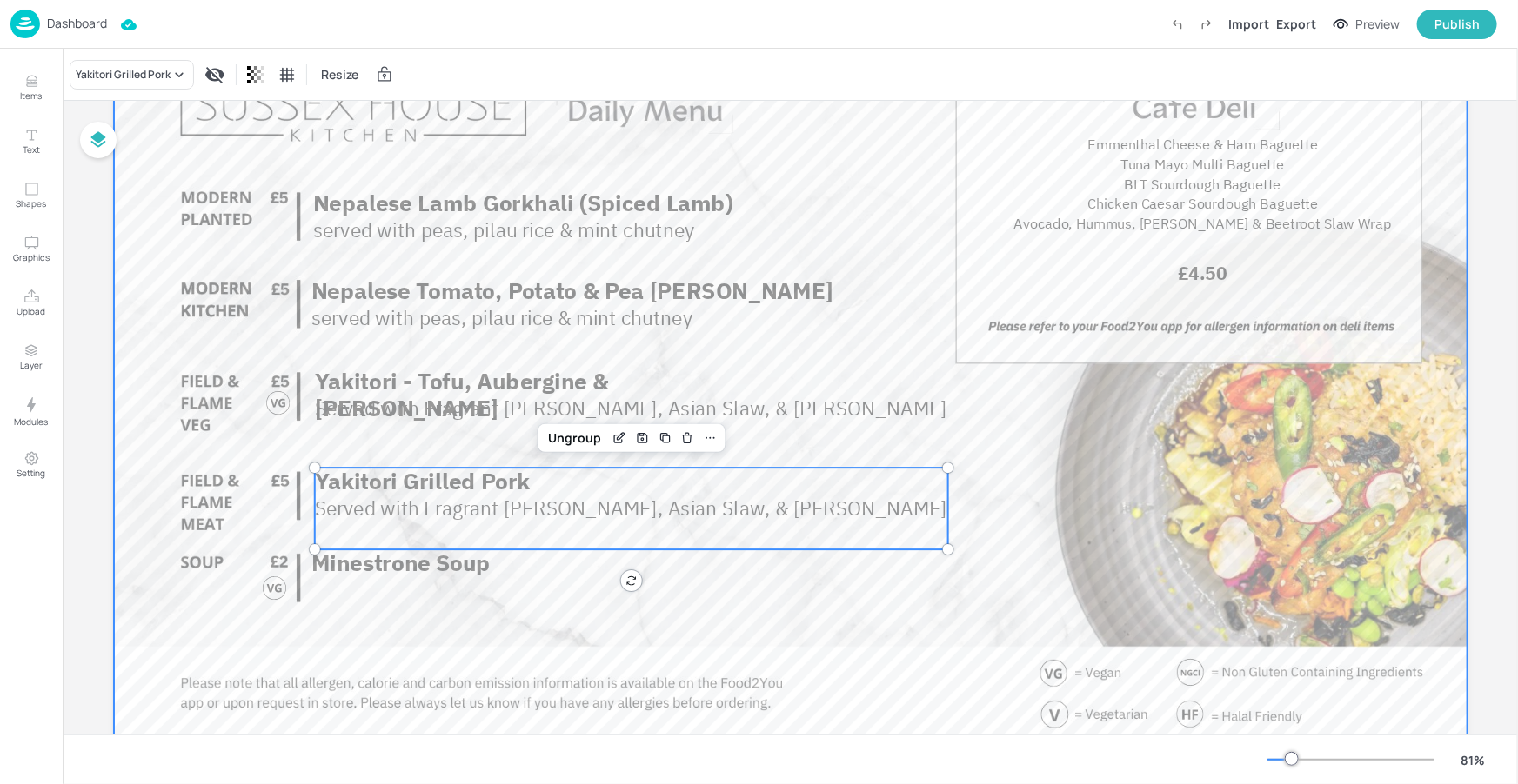
click at [651, 603] on div at bounding box center [791, 364] width 1354 height 761
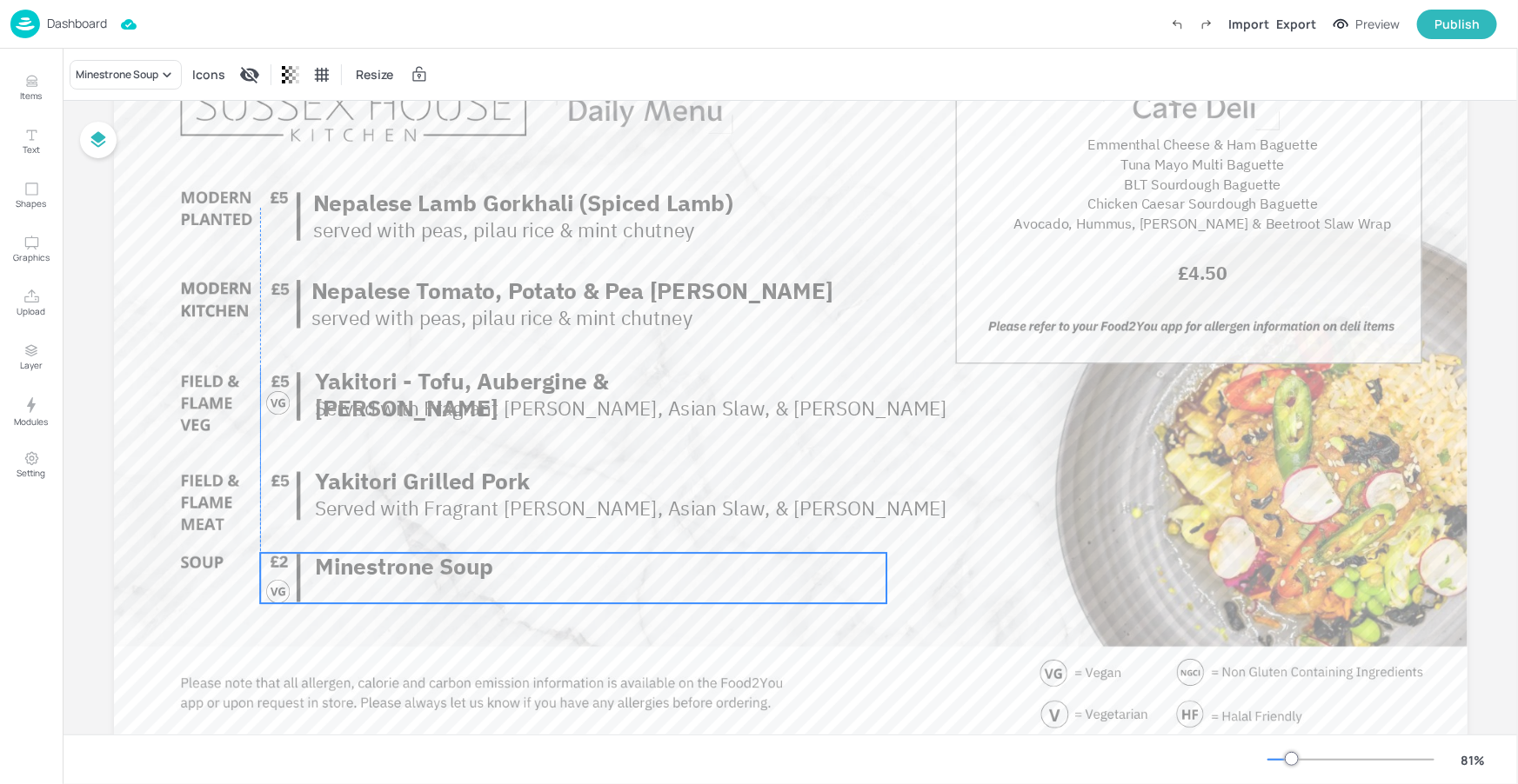
drag, startPoint x: 496, startPoint y: 568, endPoint x: 510, endPoint y: 625, distance: 58.7
click at [503, 571] on p "Minestrone Soup" at bounding box center [600, 566] width 571 height 27
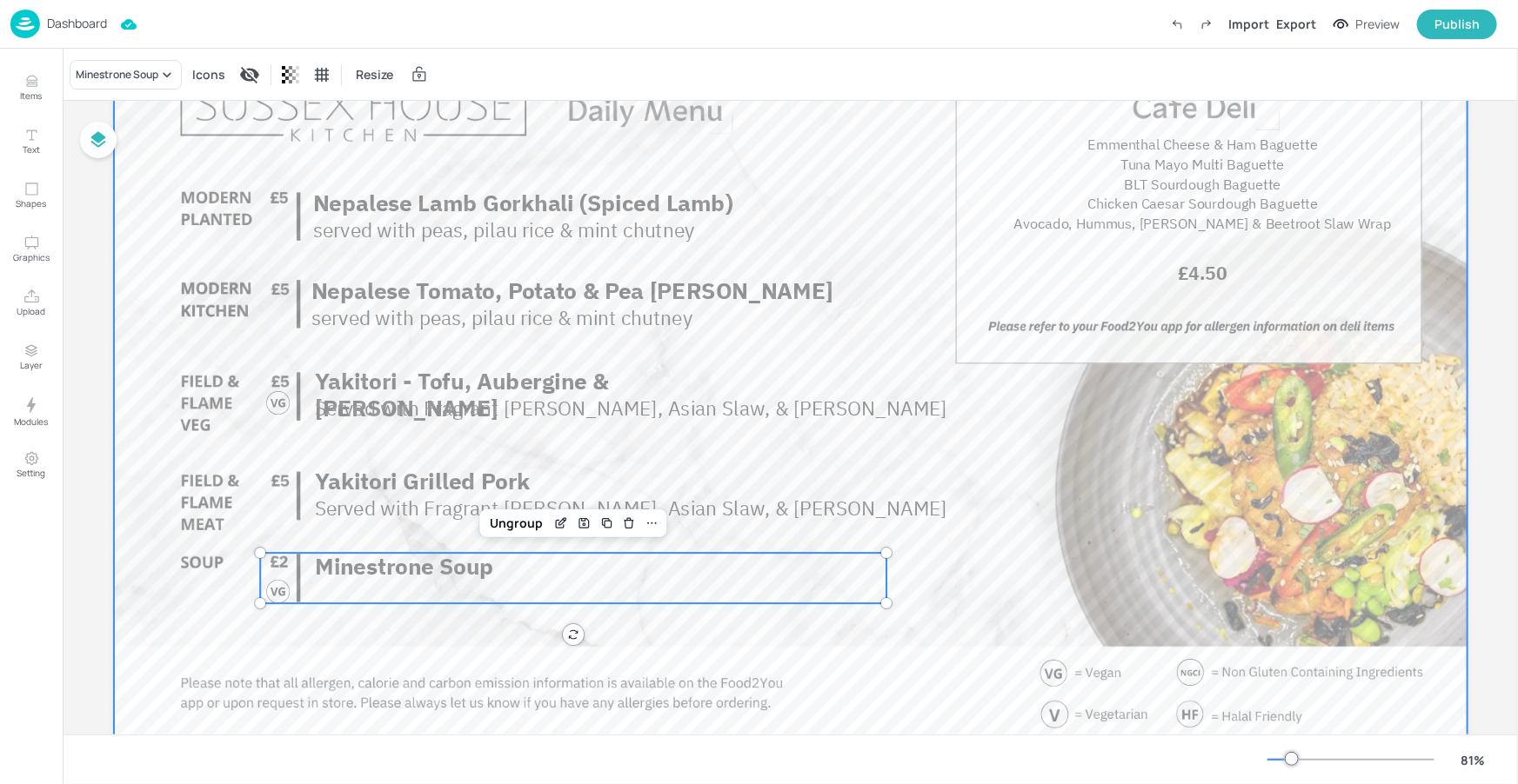
click at [508, 649] on div at bounding box center [791, 364] width 1354 height 761
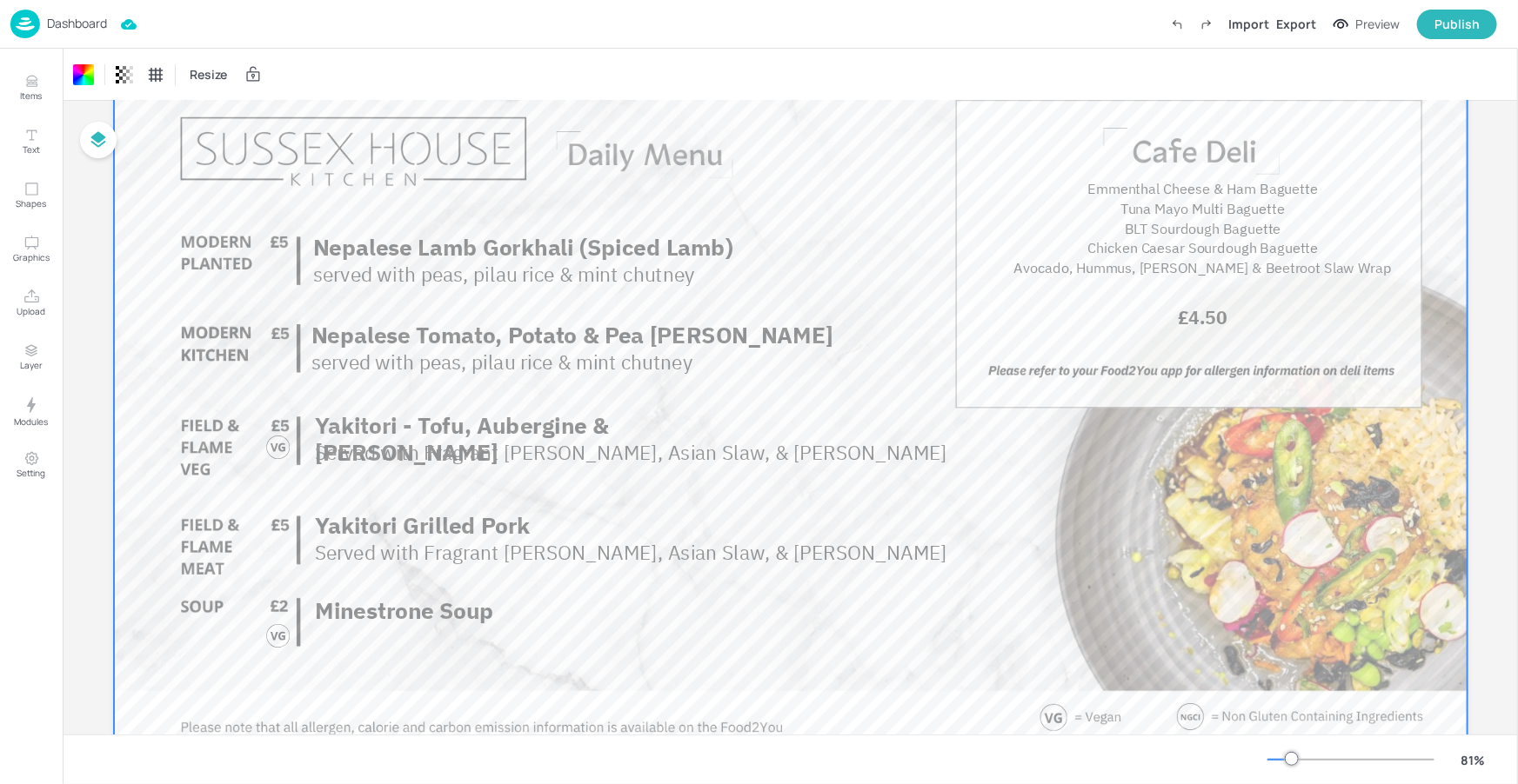
scroll to position [0, 0]
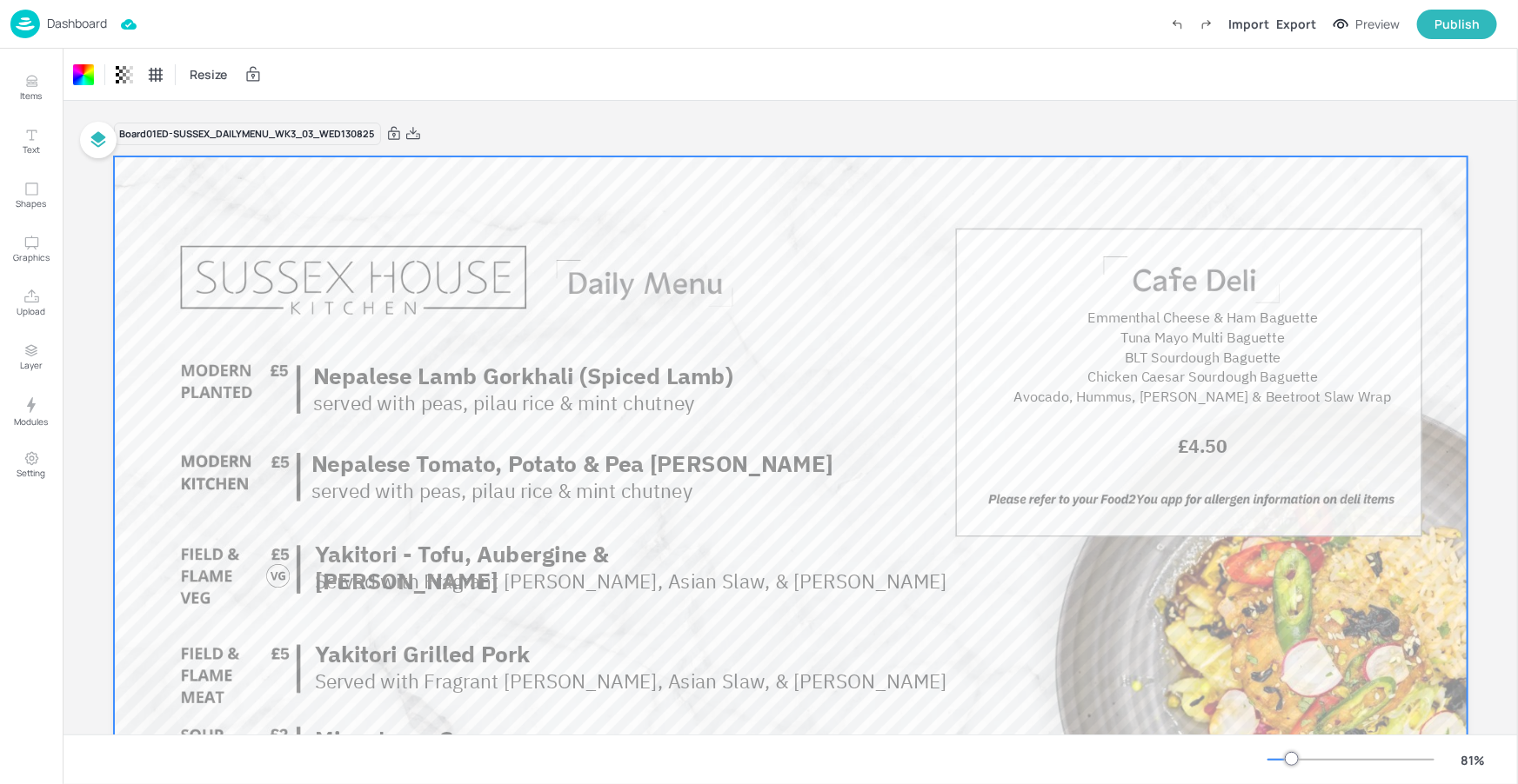
click at [868, 151] on div "Board 01ED-SUSSEX_DAILYMENU_WK3_03_WED130825 £4.50 Nepalese Tomato, Potato & Pe…" at bounding box center [791, 541] width 1354 height 839
click at [833, 123] on div "Board 01ED-SUSSEX_DAILYMENU_WK3_03_WED130825" at bounding box center [791, 134] width 1354 height 24
click at [688, 143] on div "Board 01ED-SUSSEX_DAILYMENU_WK3_03_WED130825" at bounding box center [791, 134] width 1354 height 24
click at [412, 134] on icon at bounding box center [413, 134] width 15 height 17
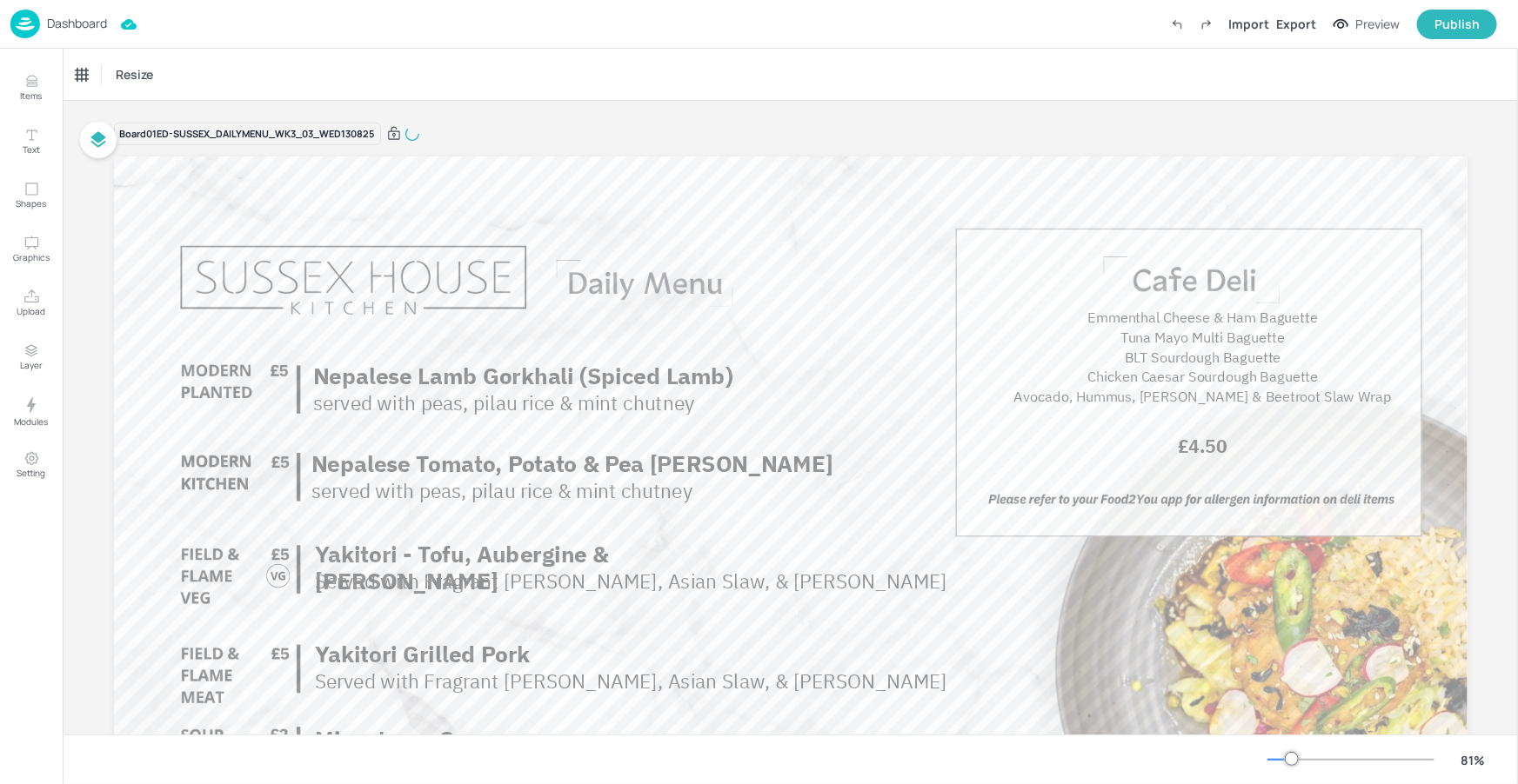
click at [78, 25] on p "Dashboard" at bounding box center [77, 23] width 60 height 12
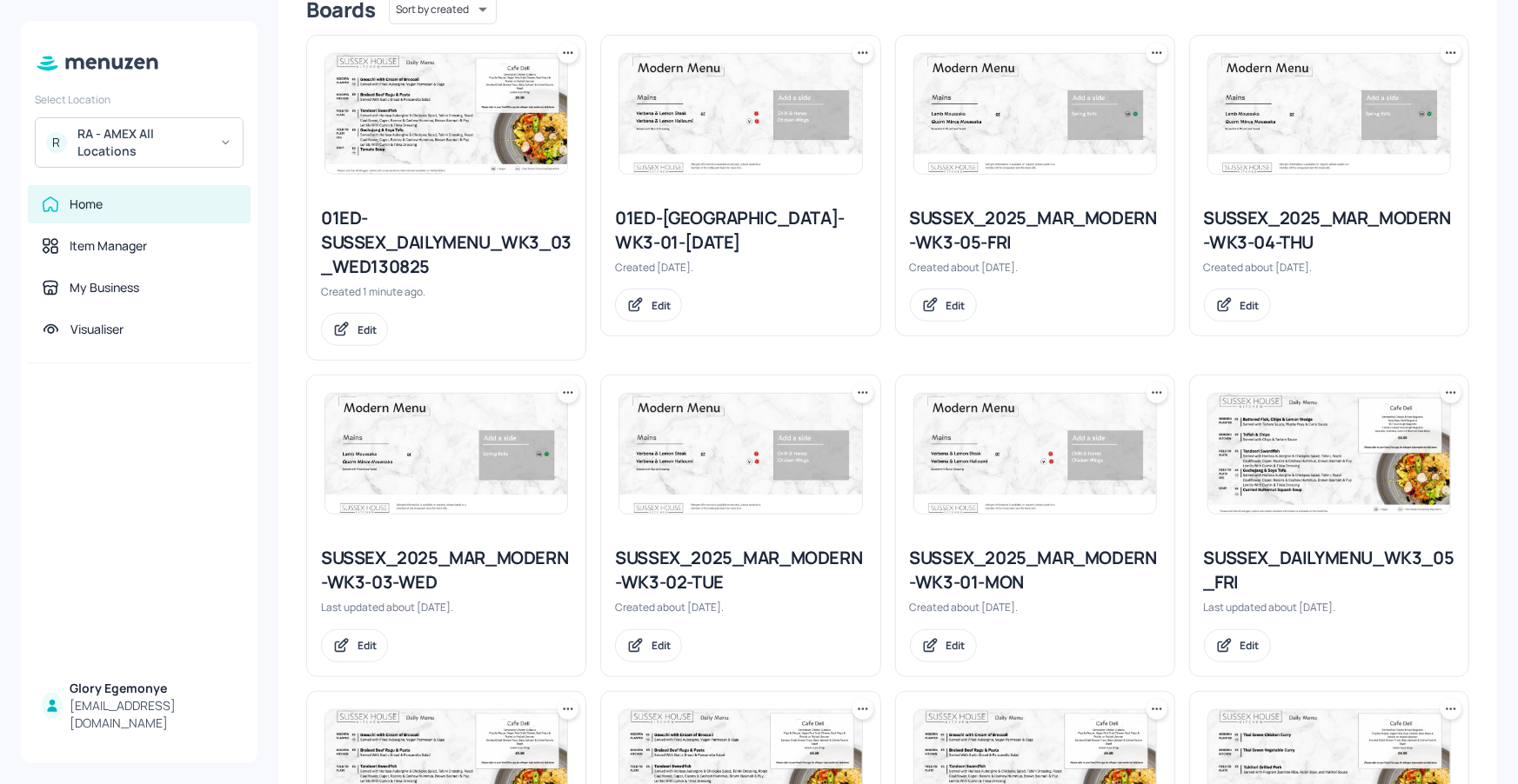
scroll to position [460, 0]
click at [565, 397] on icon at bounding box center [568, 392] width 17 height 17
click at [507, 451] on div "Duplicate" at bounding box center [501, 457] width 139 height 30
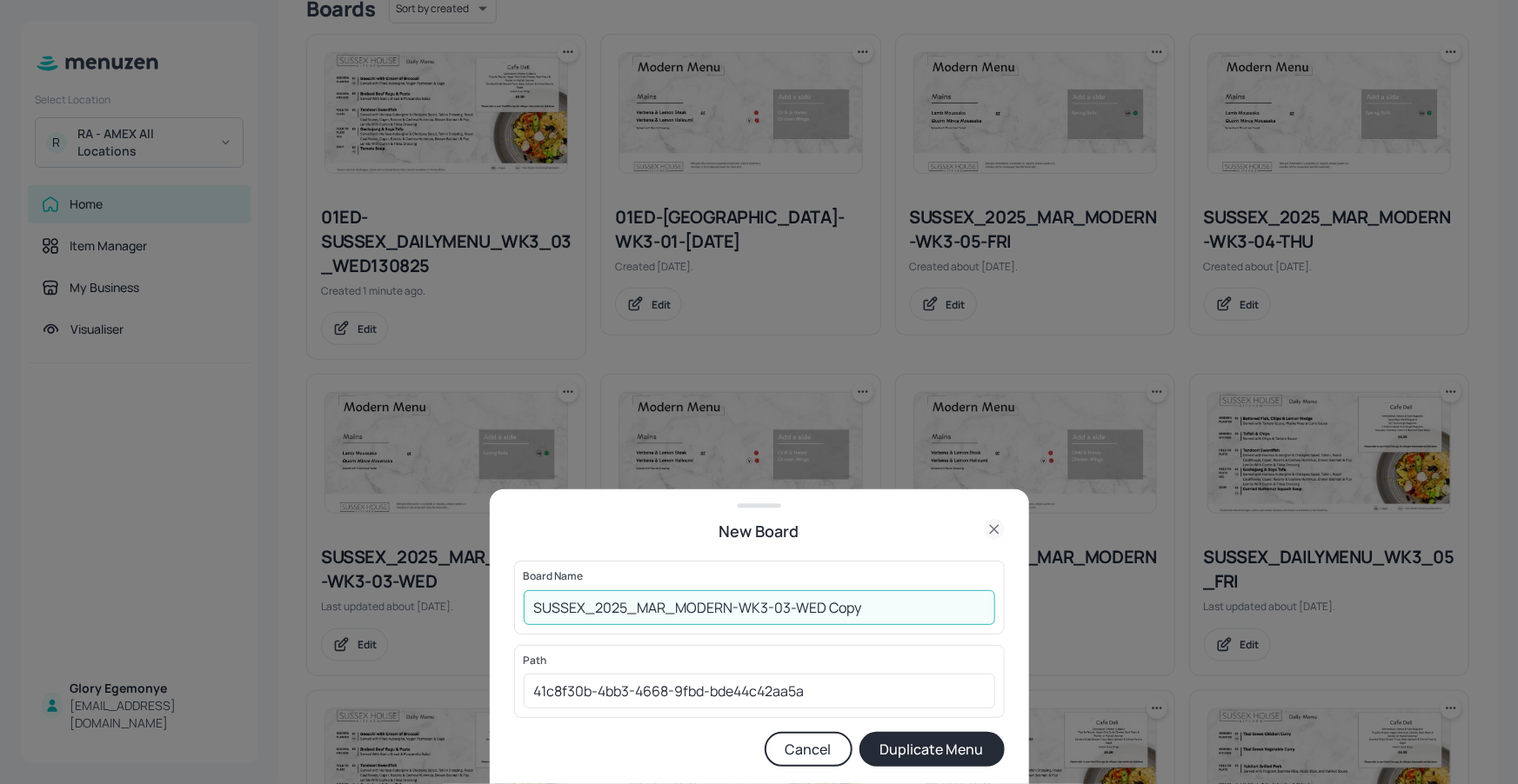
drag, startPoint x: 890, startPoint y: 611, endPoint x: 876, endPoint y: 613, distance: 14.1
click at [877, 613] on input "SUSSEX_2025_MAR_MODERN-WK3-03-WED Copy" at bounding box center [759, 607] width 471 height 35
click at [535, 614] on input "SUSSEX_2025_MAR_MODERN-WK3-03-[DATE]" at bounding box center [759, 607] width 471 height 35
type input "01ED-[GEOGRAPHIC_DATA]-WK3-03-[DATE]"
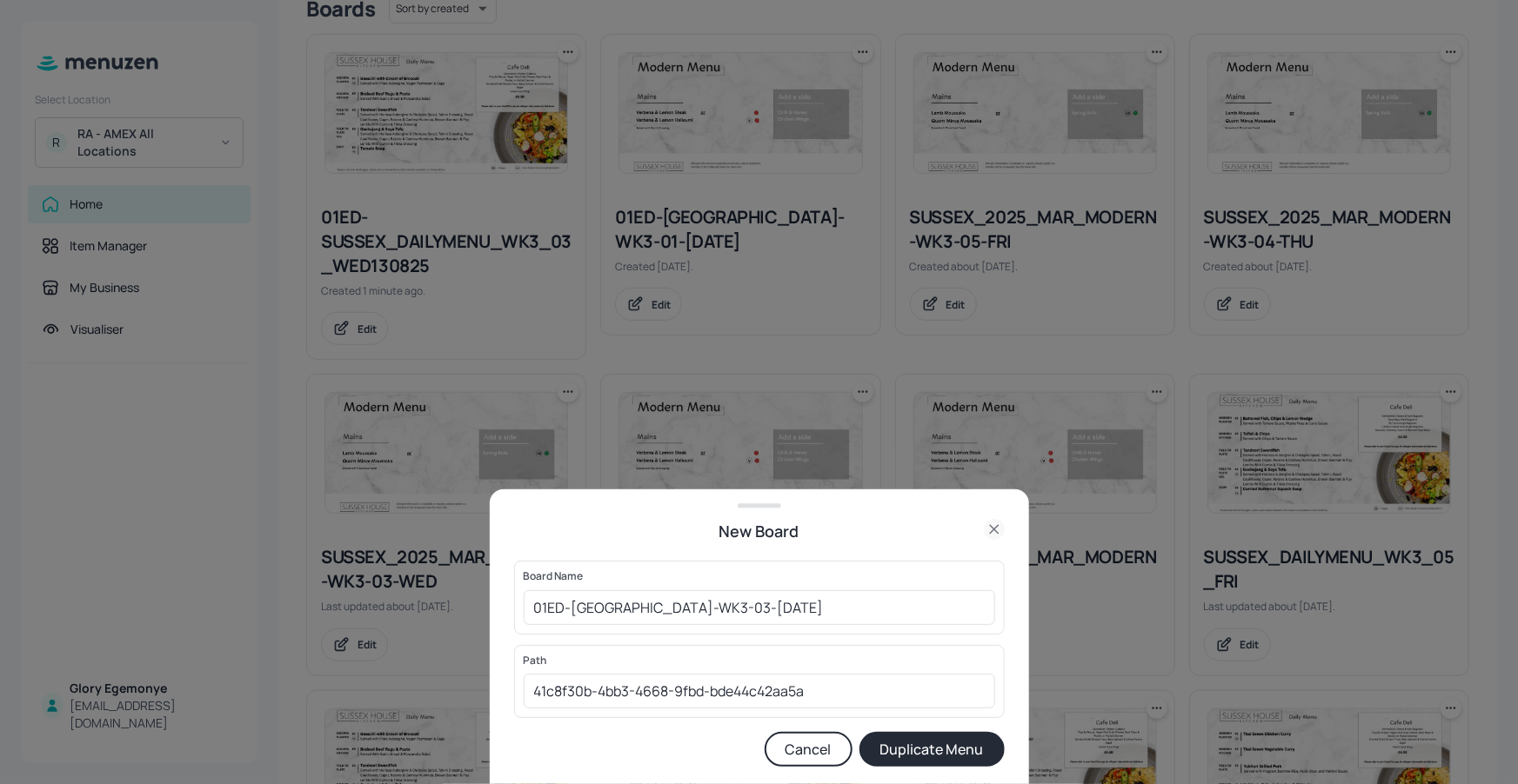
click at [965, 753] on button "Duplicate Menu" at bounding box center [932, 749] width 145 height 35
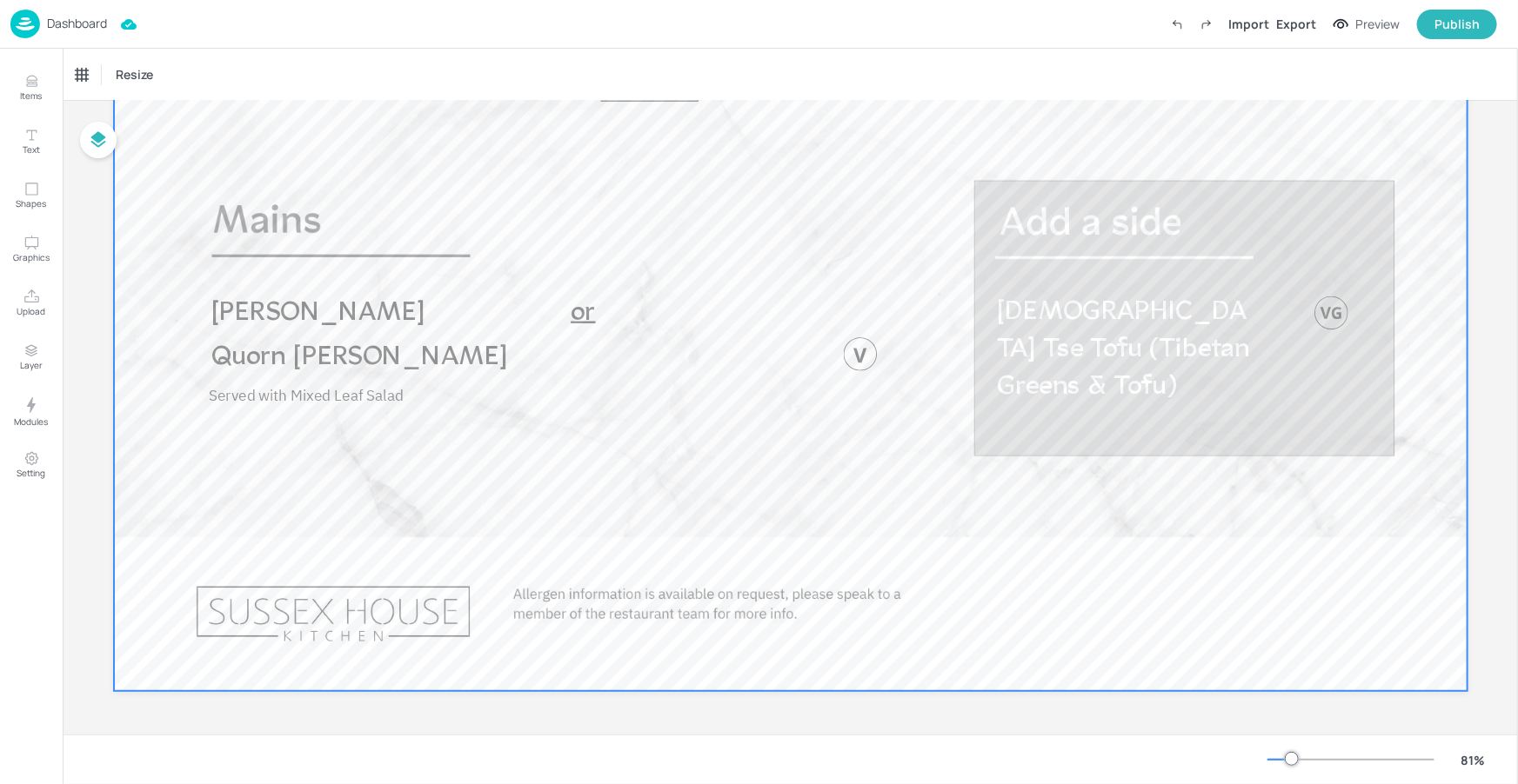
scroll to position [199, 0]
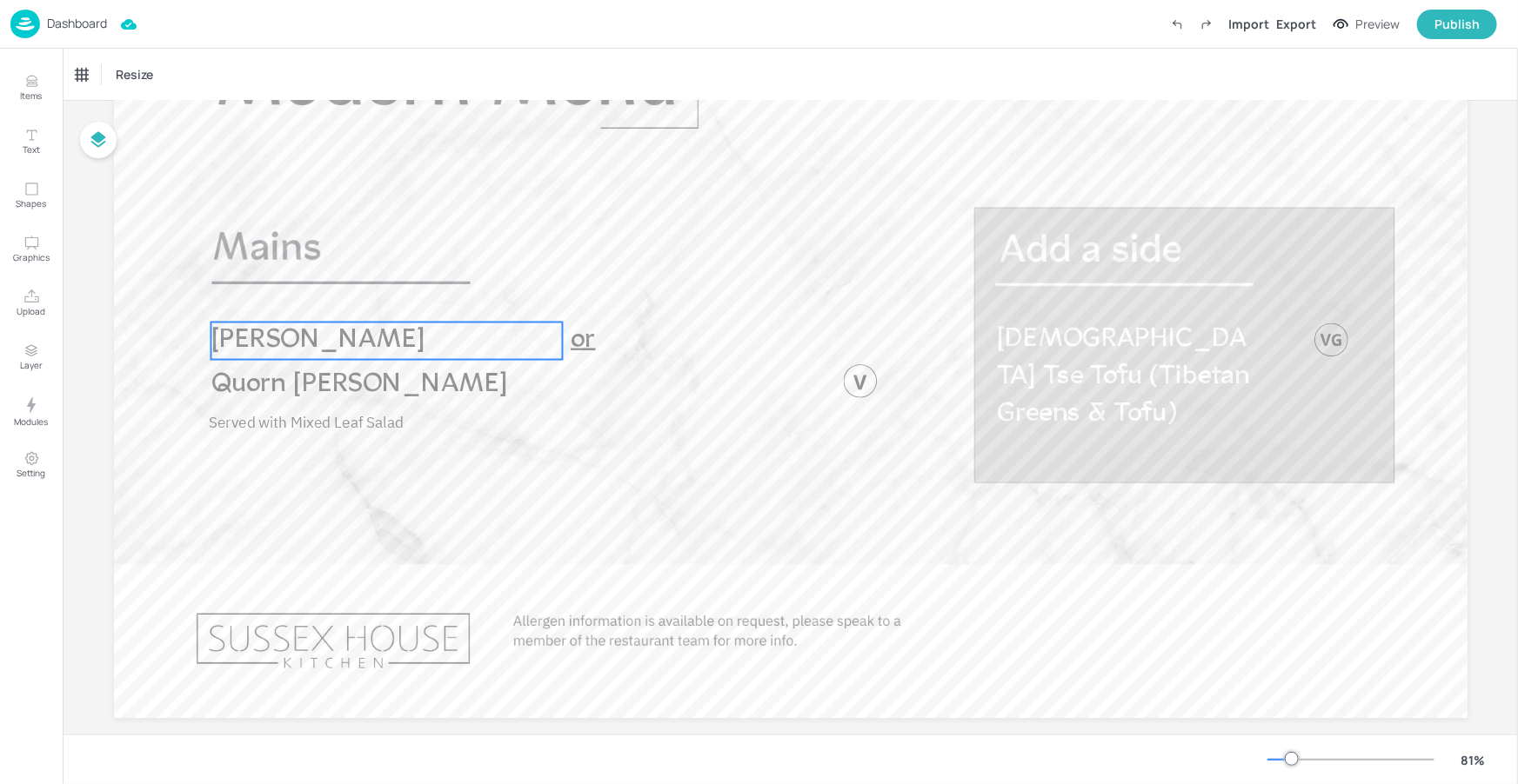
click at [378, 339] on span "Lamb Moussaka" at bounding box center [317, 340] width 214 height 28
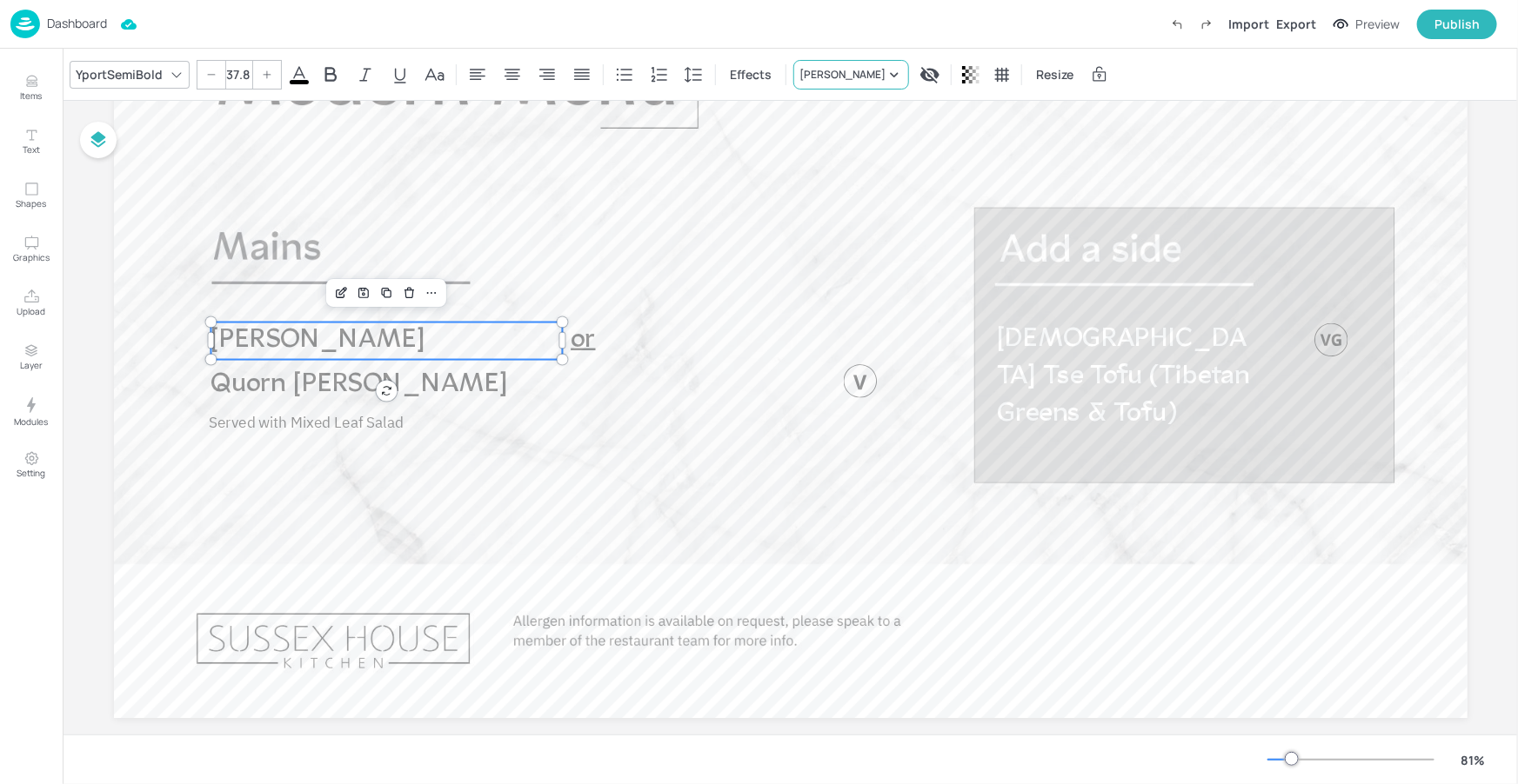
click at [855, 78] on div "Lamb Moussaka" at bounding box center [842, 75] width 87 height 15
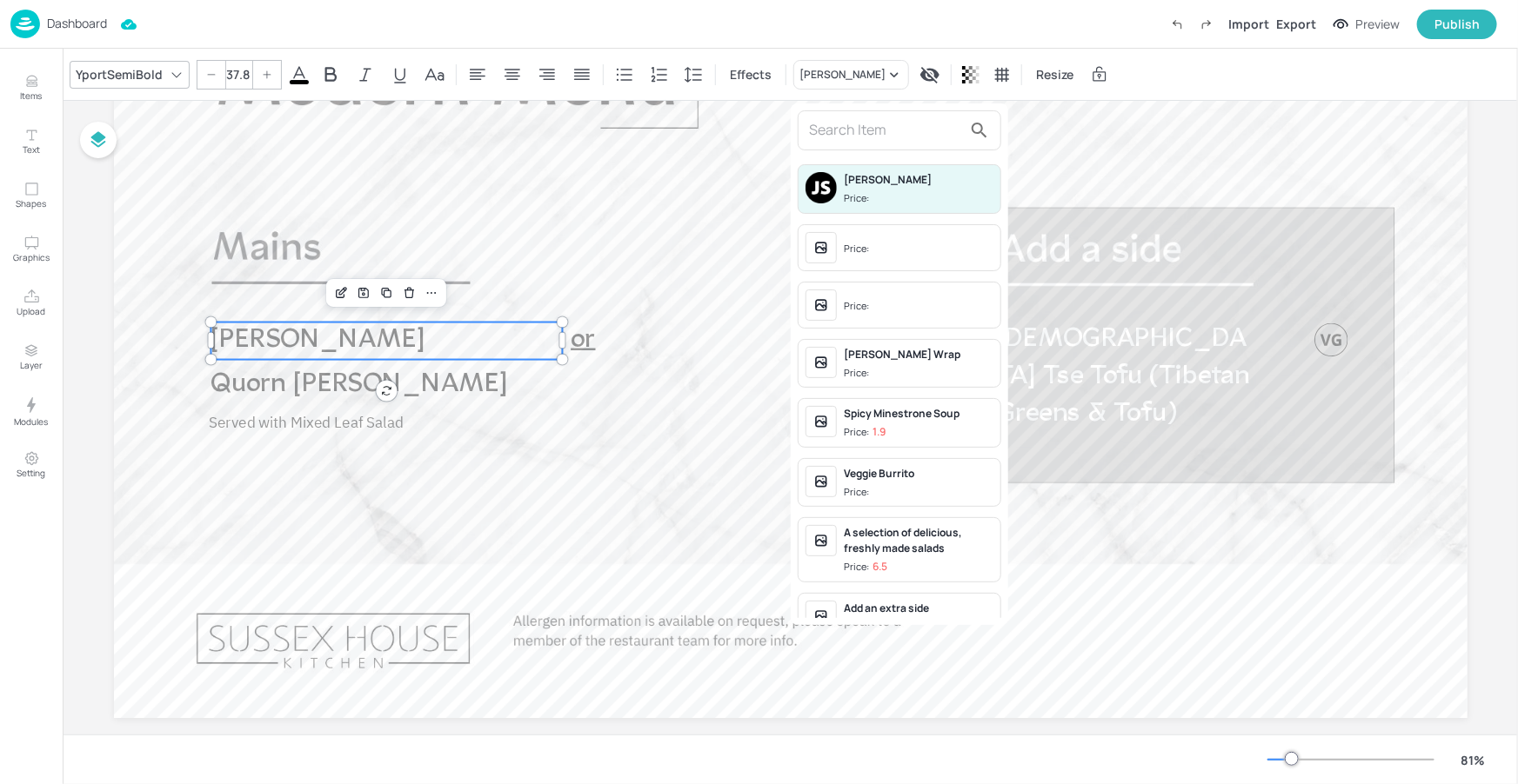
click at [850, 135] on input "text" at bounding box center [884, 130] width 153 height 28
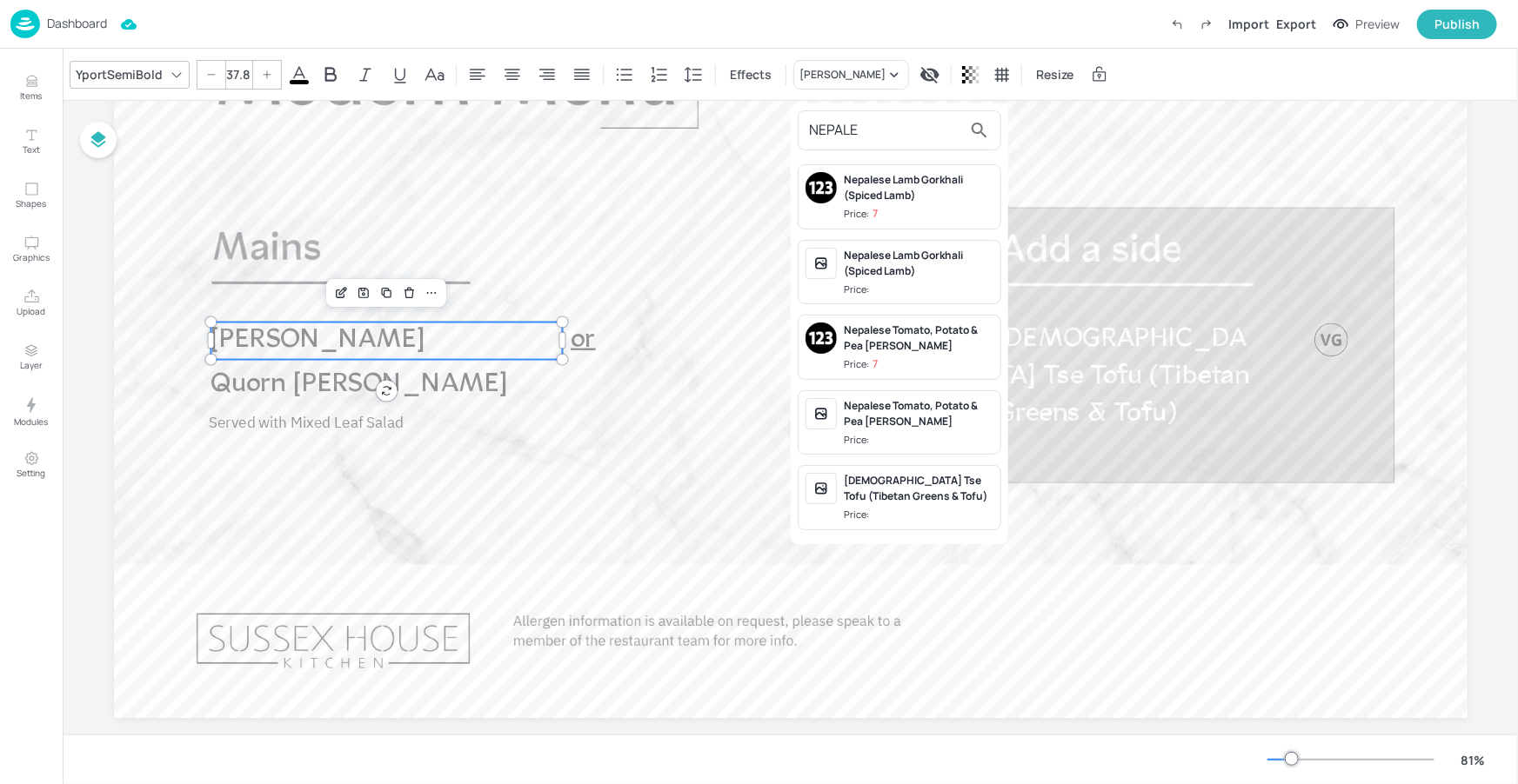
type input "NEPALE"
click at [877, 189] on div "Nepalese Lamb Gorkhali (Spiced Lamb)" at bounding box center [919, 187] width 150 height 32
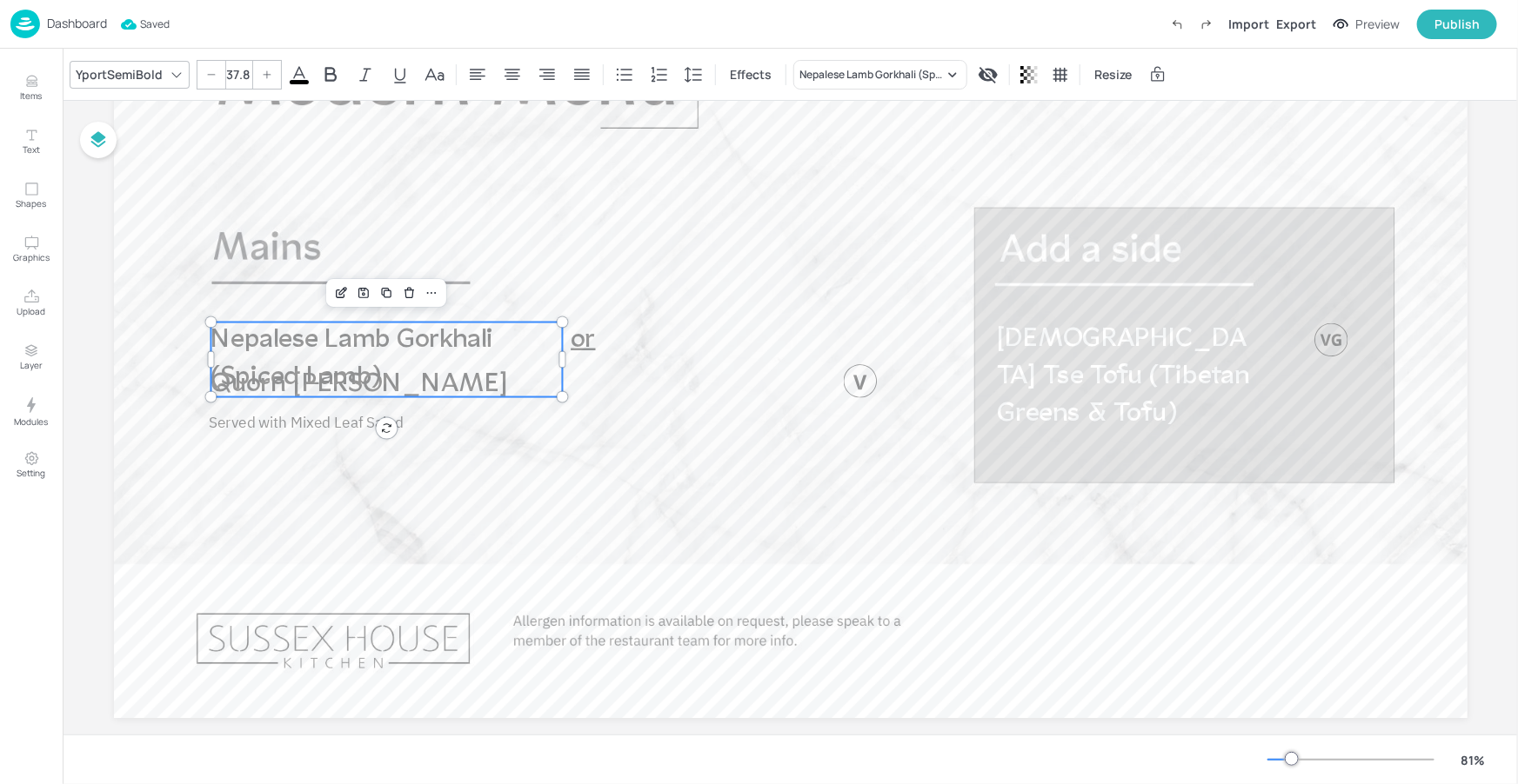
click at [396, 370] on p "Nepalese Lamb Gorkhali (Spiced Lamb)" at bounding box center [386, 360] width 352 height 75
drag, startPoint x: 558, startPoint y: 356, endPoint x: 562, endPoint y: 342, distance: 14.6
click at [562, 342] on div at bounding box center [567, 360] width 13 height 75
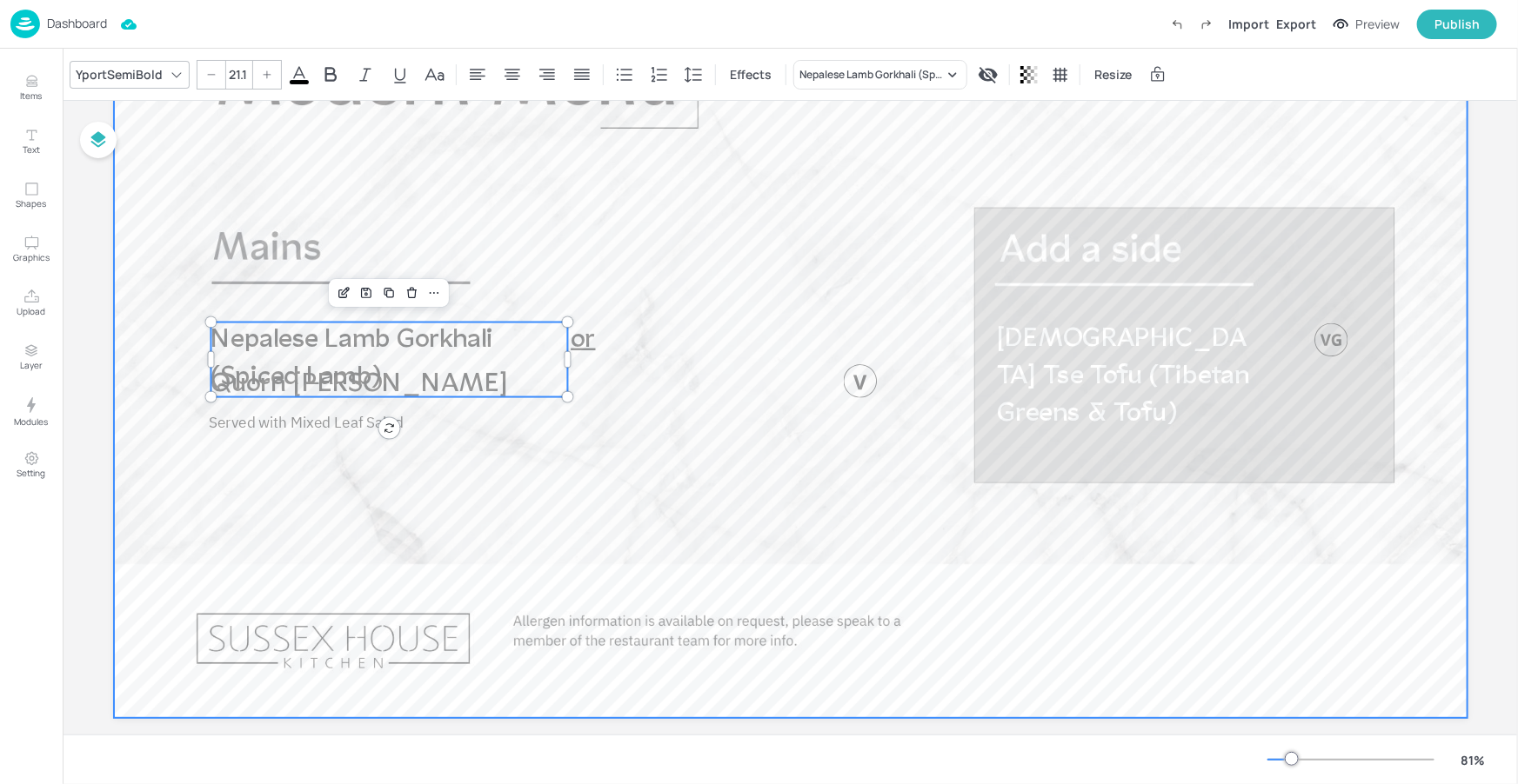
click at [470, 414] on p "Served with Mixed Leaf Salad" at bounding box center [405, 423] width 394 height 21
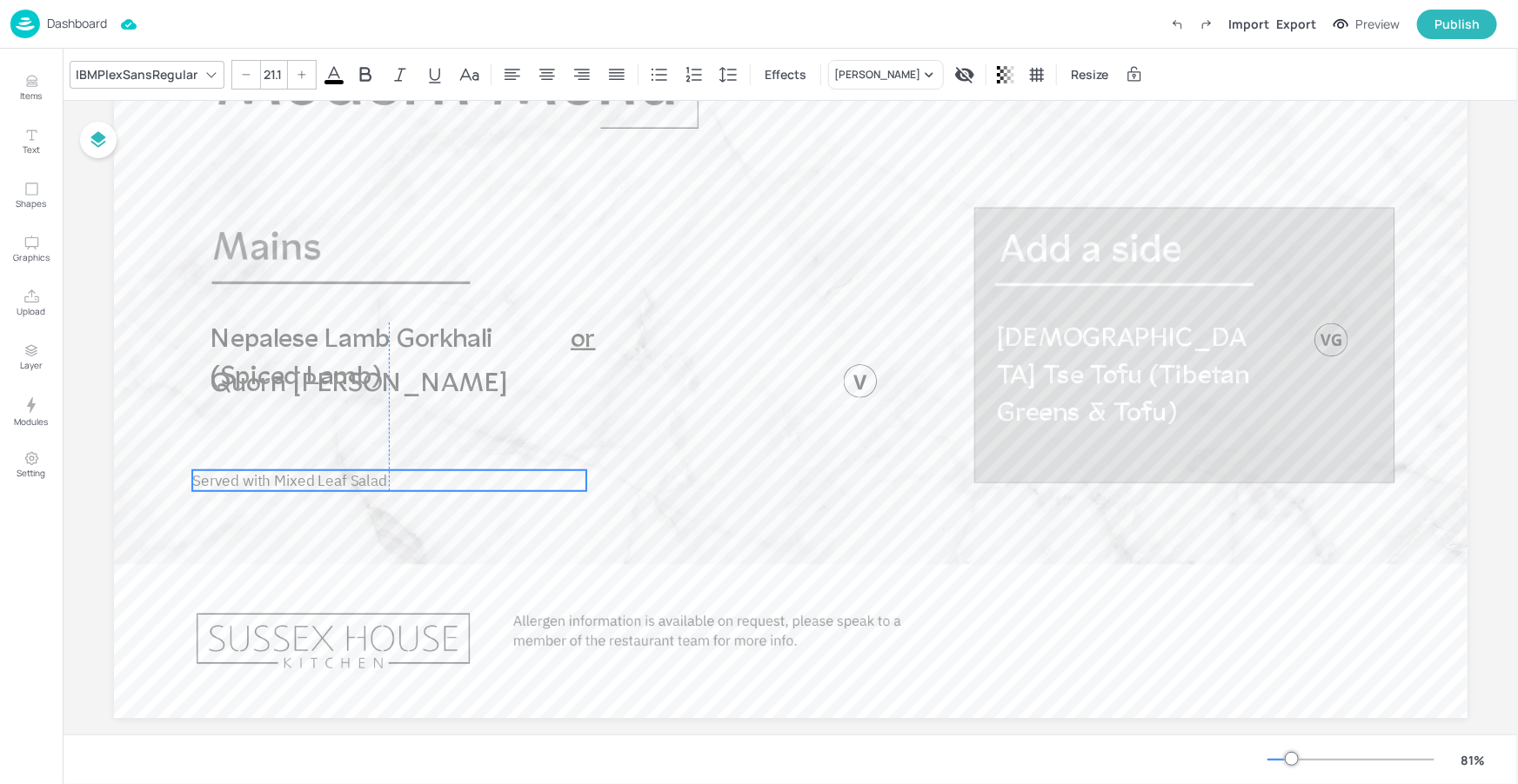
drag, startPoint x: 452, startPoint y: 429, endPoint x: 440, endPoint y: 489, distance: 61.2
click at [438, 491] on p "Served with Mixed Leaf Salad" at bounding box center [389, 480] width 394 height 21
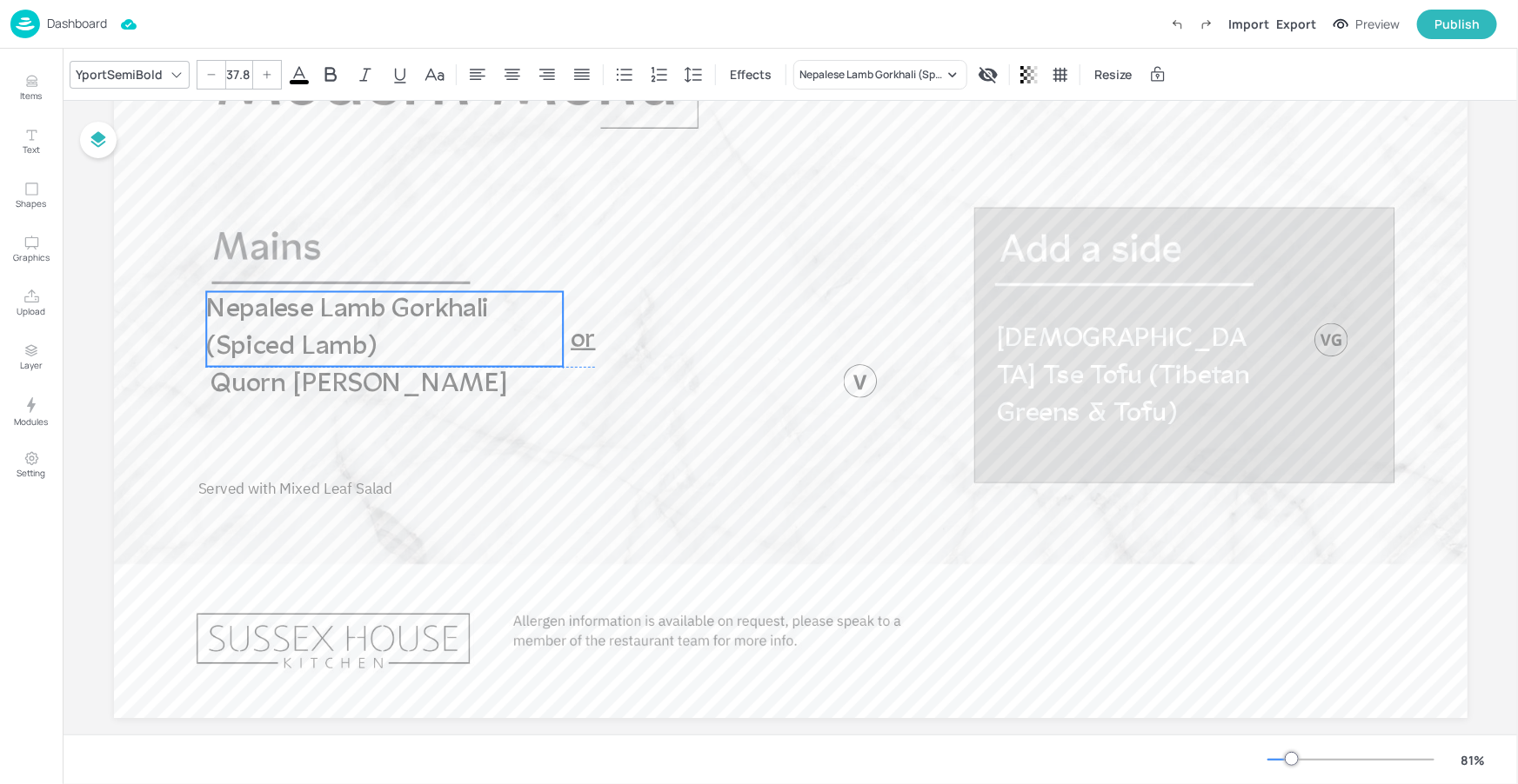
drag, startPoint x: 453, startPoint y: 393, endPoint x: 449, endPoint y: 357, distance: 36.2
click at [449, 357] on p "Nepalese Lamb Gorkhali (Spiced Lamb)" at bounding box center [384, 330] width 357 height 75
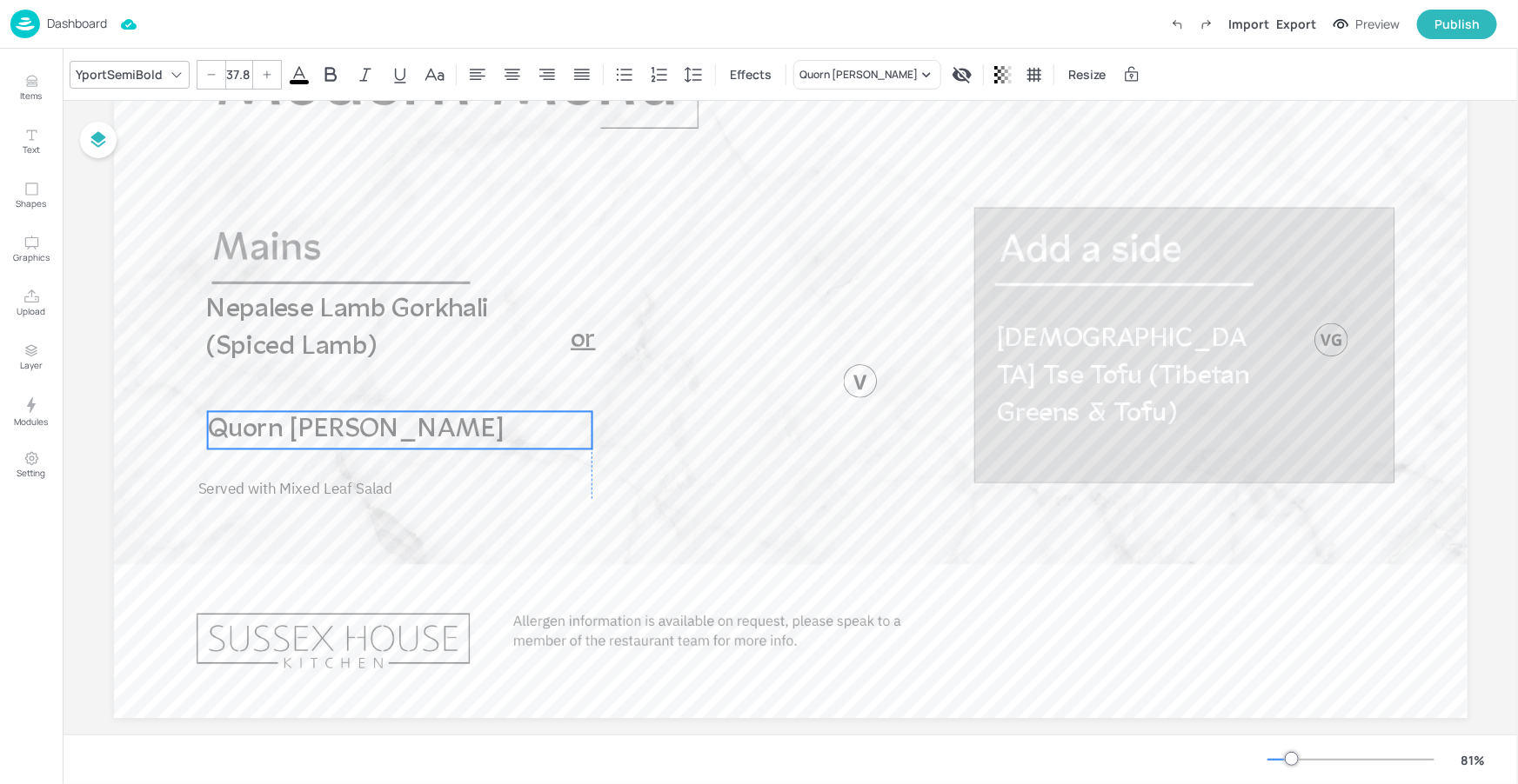
drag, startPoint x: 437, startPoint y: 384, endPoint x: 434, endPoint y: 429, distance: 45.1
click at [434, 429] on span "Quorn Mince Moussaka" at bounding box center [355, 429] width 297 height 28
type input "37.8"
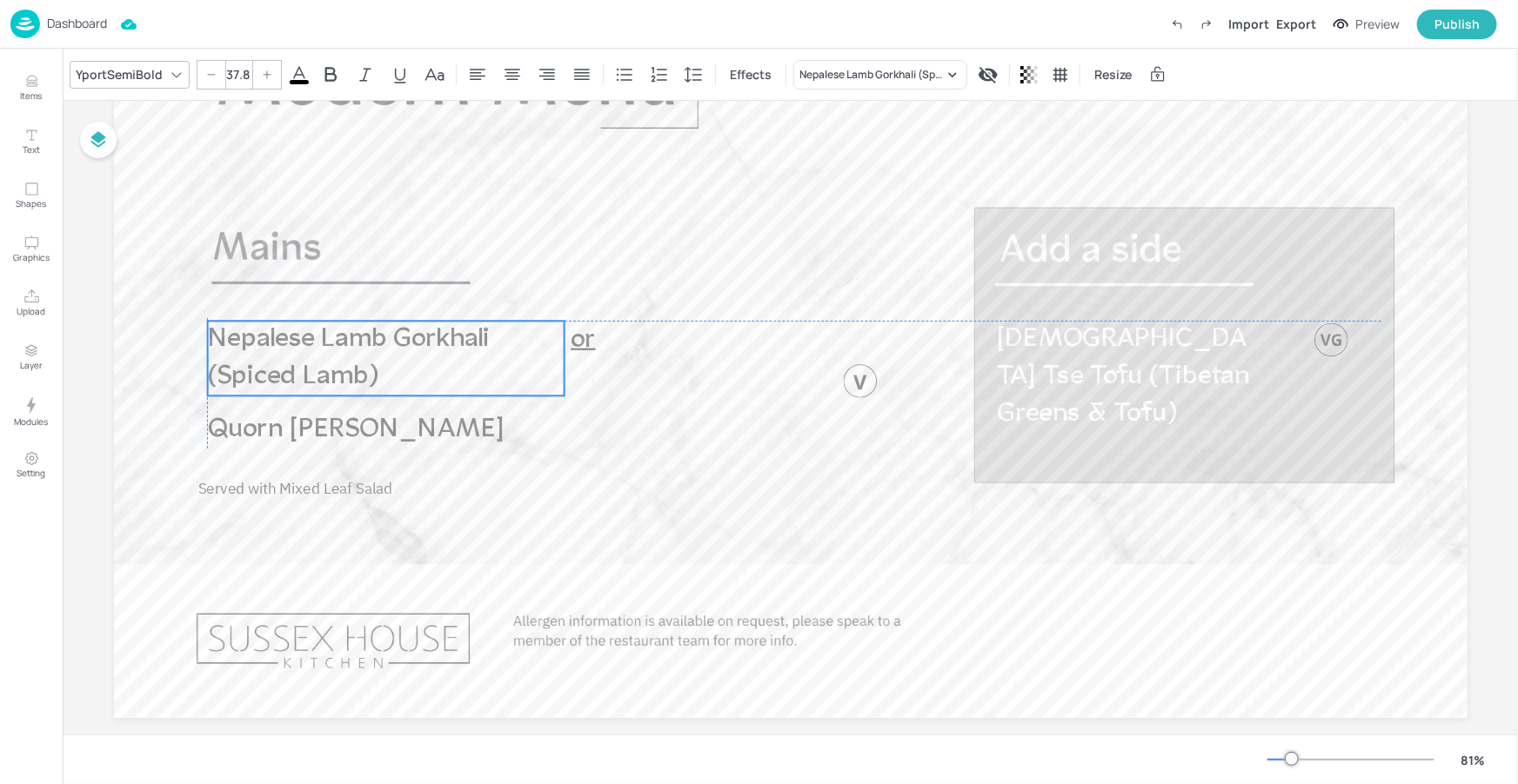
drag, startPoint x: 421, startPoint y: 343, endPoint x: 422, endPoint y: 359, distance: 16.0
click at [422, 359] on p "Nepalese Lamb Gorkhali (Spiced Lamb)" at bounding box center [385, 358] width 357 height 75
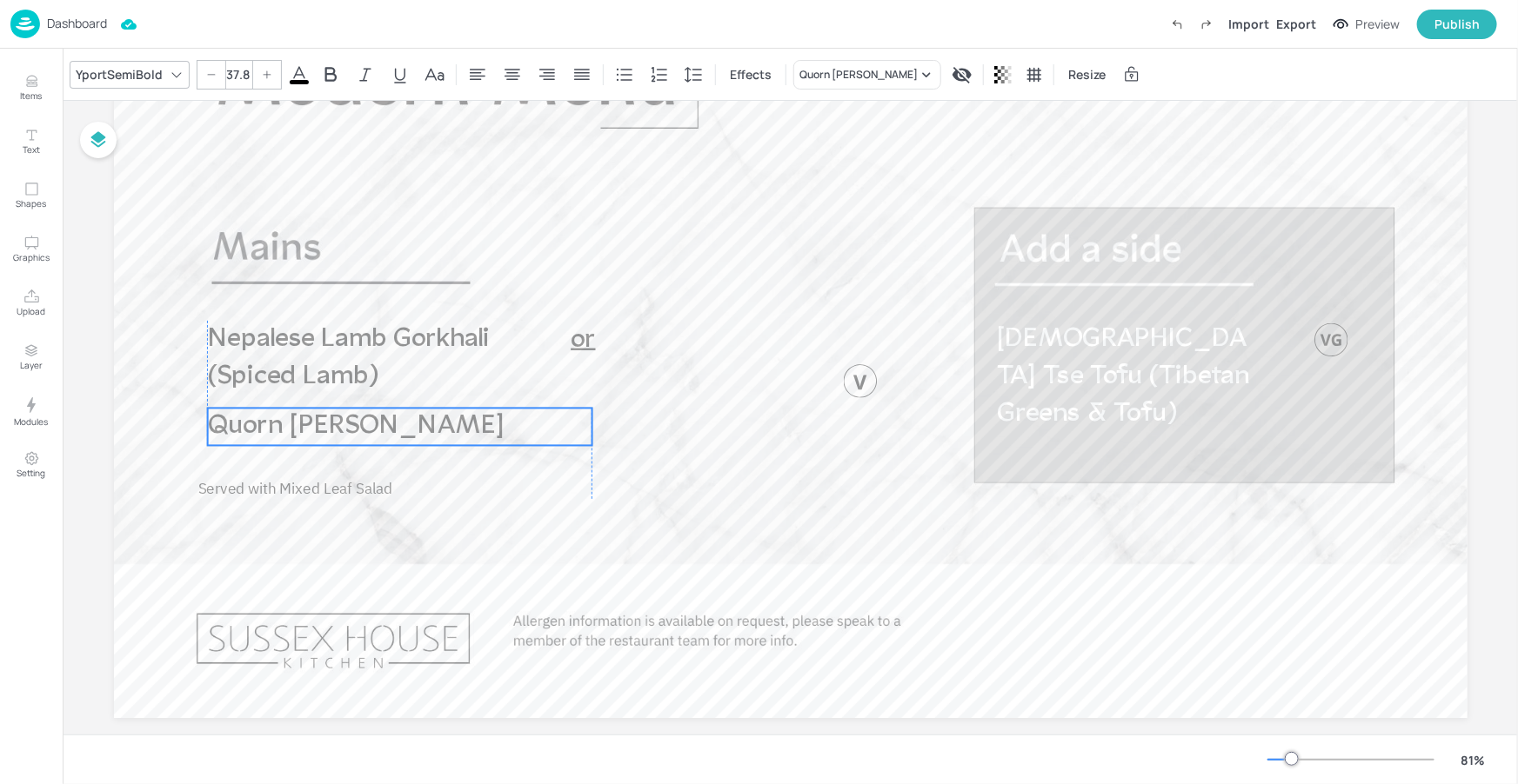
click at [434, 433] on span "Quorn Mince Moussaka" at bounding box center [355, 426] width 297 height 28
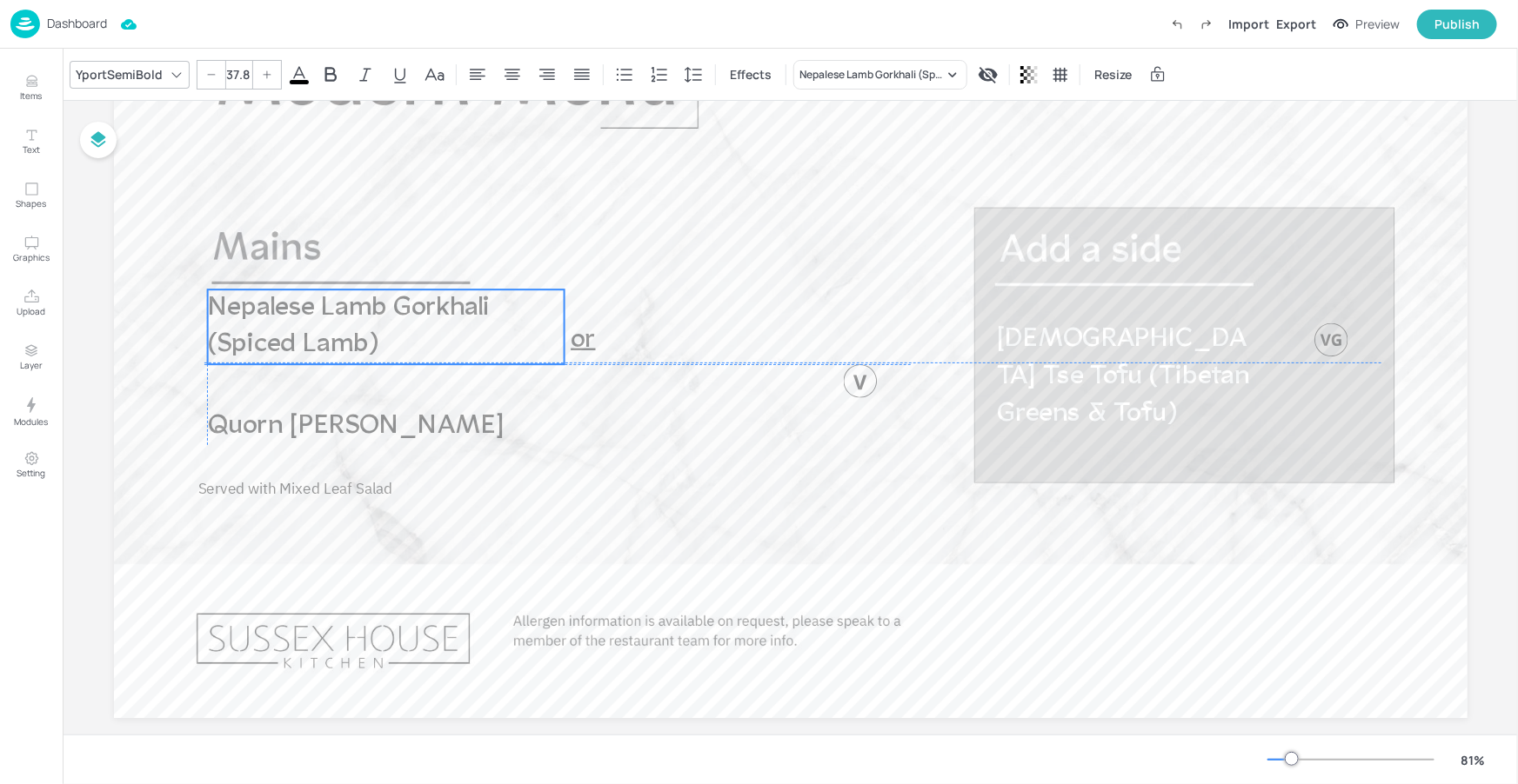
drag, startPoint x: 414, startPoint y: 349, endPoint x: 411, endPoint y: 318, distance: 31.1
click at [411, 318] on span "Nepalese Lamb Gorkhali (Spiced Lamb)" at bounding box center [348, 326] width 283 height 64
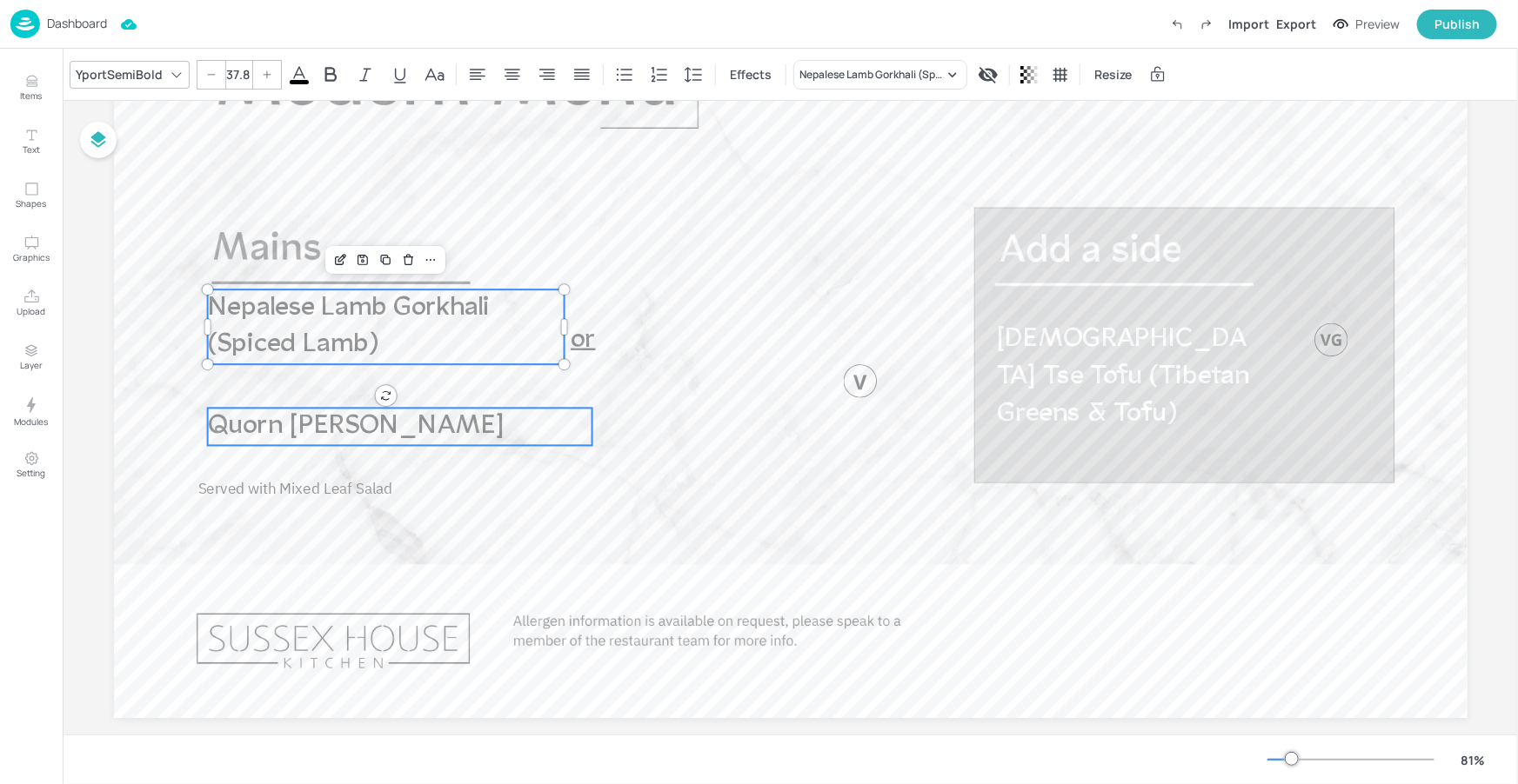
type input "37.8"
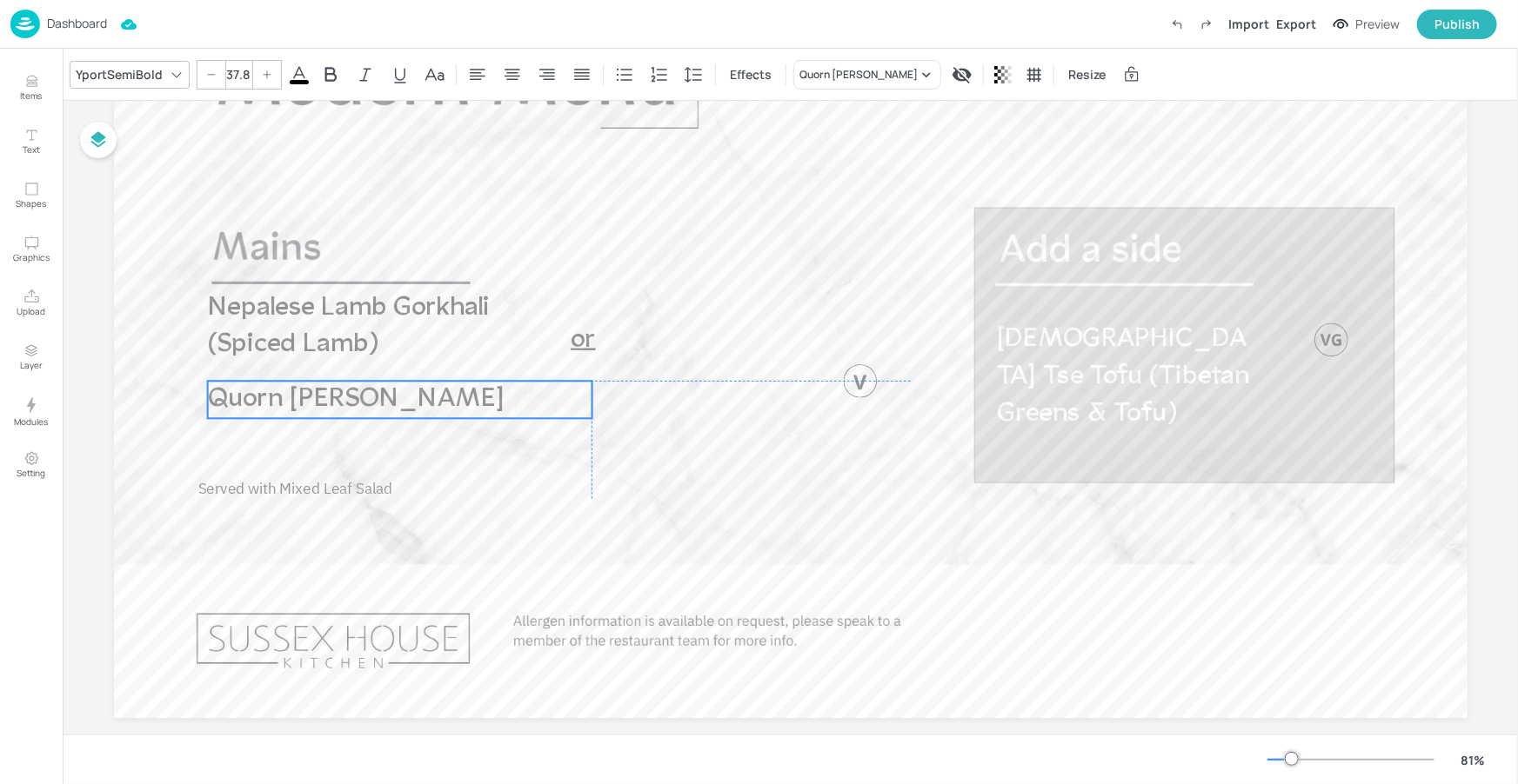
drag, startPoint x: 415, startPoint y: 424, endPoint x: 415, endPoint y: 397, distance: 27.0
click at [415, 397] on span "Quorn Mince Moussaka" at bounding box center [355, 399] width 297 height 28
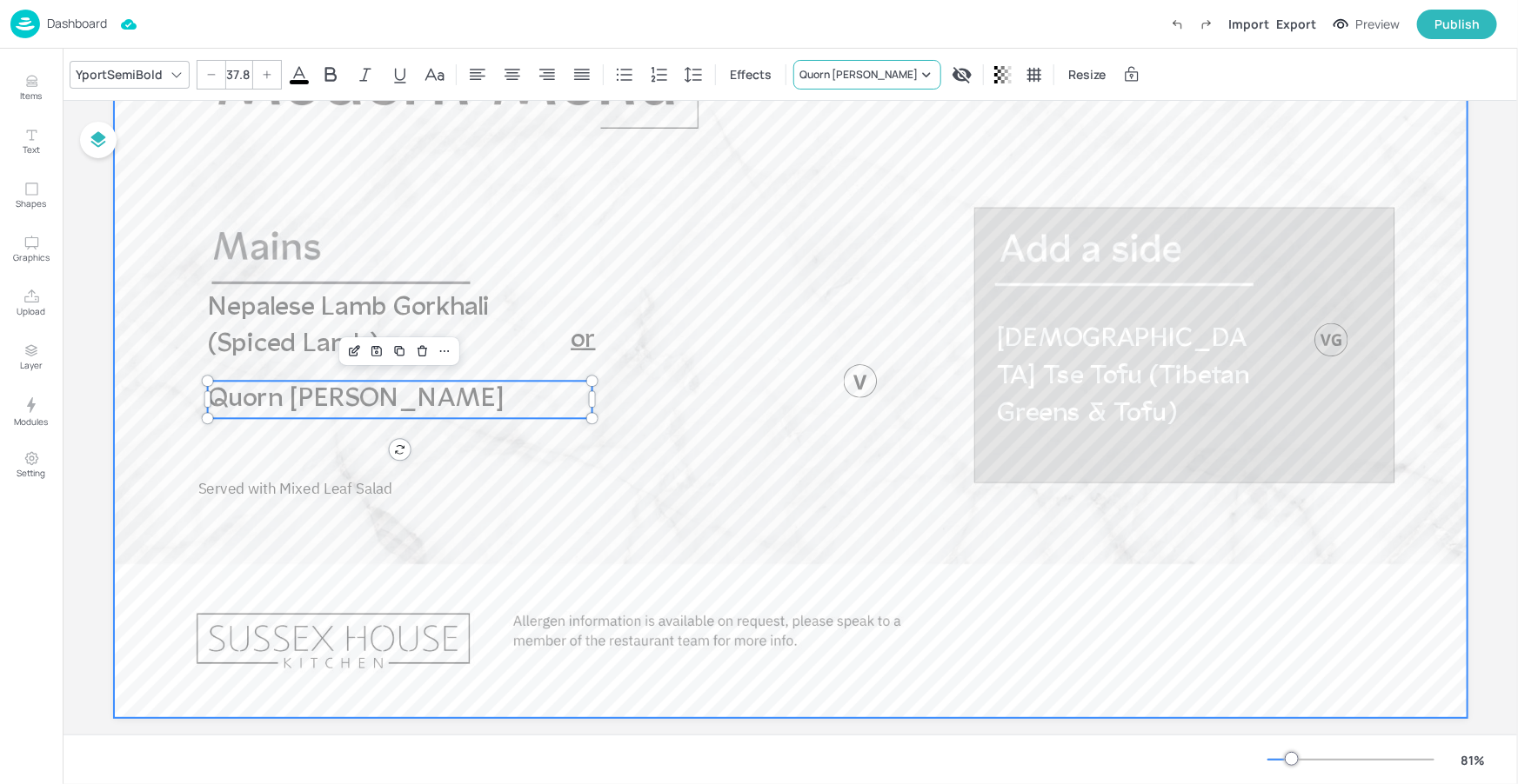
click at [863, 82] on div "Quorn Mince Moussaka" at bounding box center [858, 75] width 118 height 15
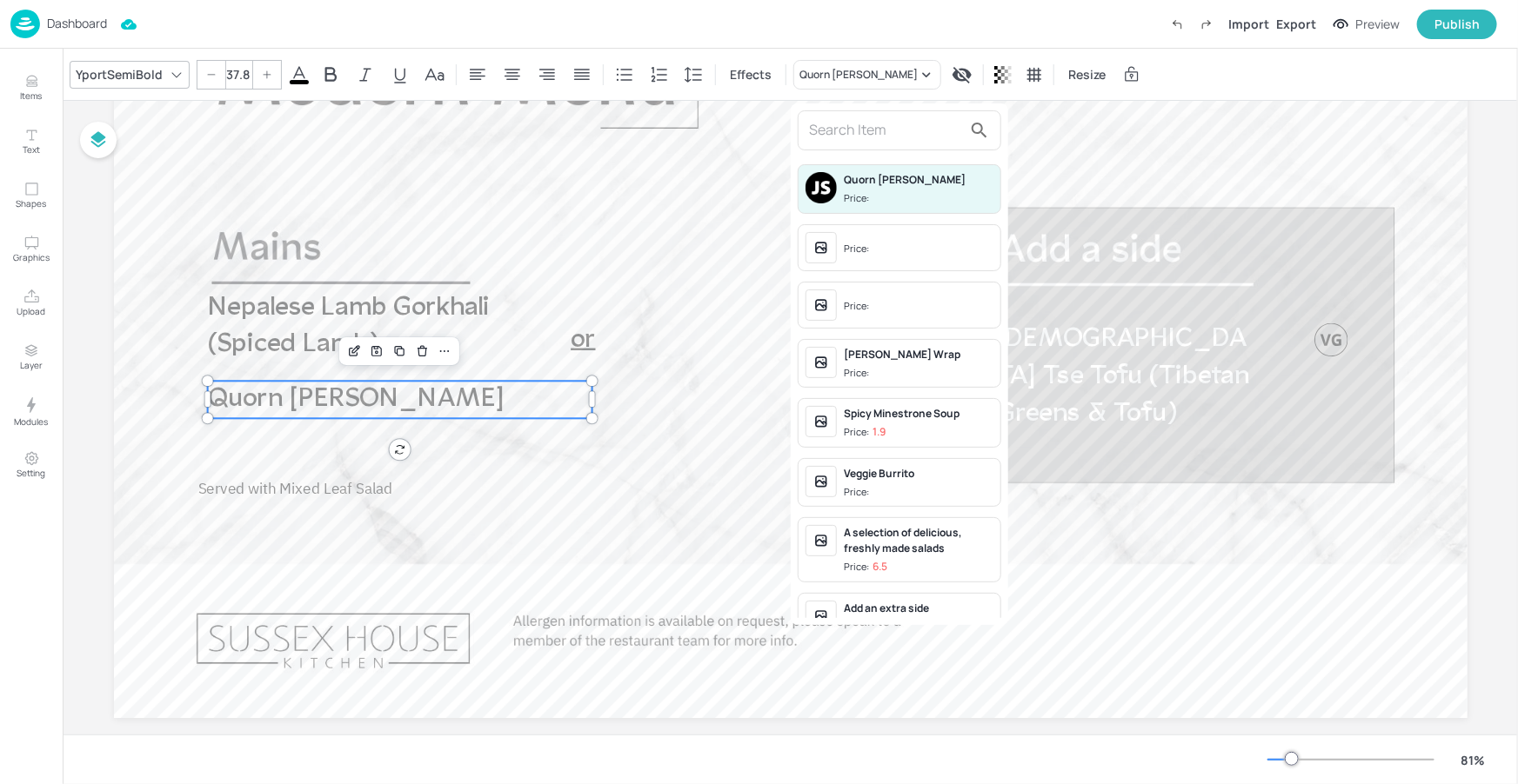
click at [840, 124] on input "text" at bounding box center [884, 130] width 153 height 28
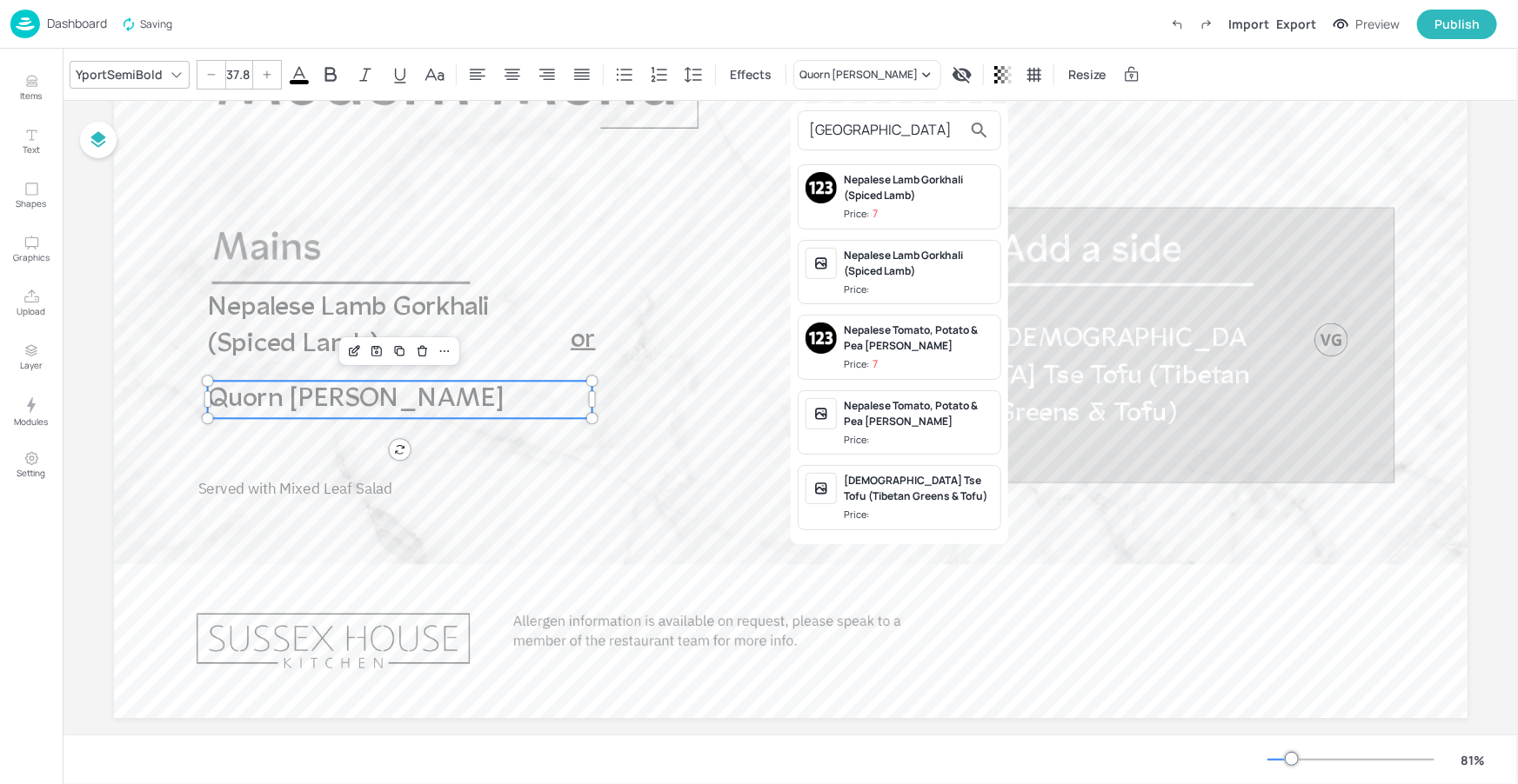
type input "NEPAL"
click at [957, 357] on span "Price: 7" at bounding box center [919, 364] width 150 height 14
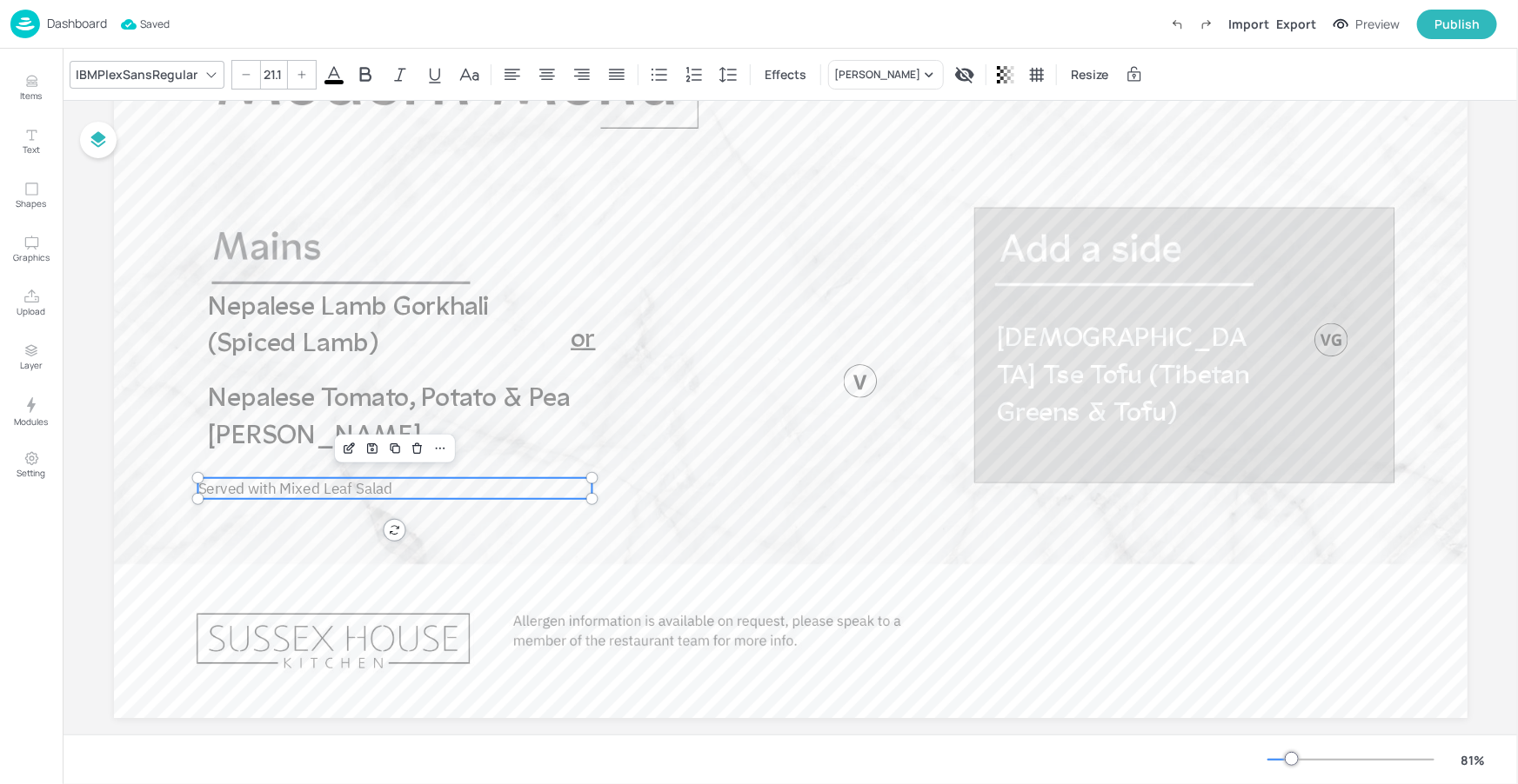
click at [306, 486] on span "Served with Mixed Leaf Salad" at bounding box center [294, 488] width 195 height 20
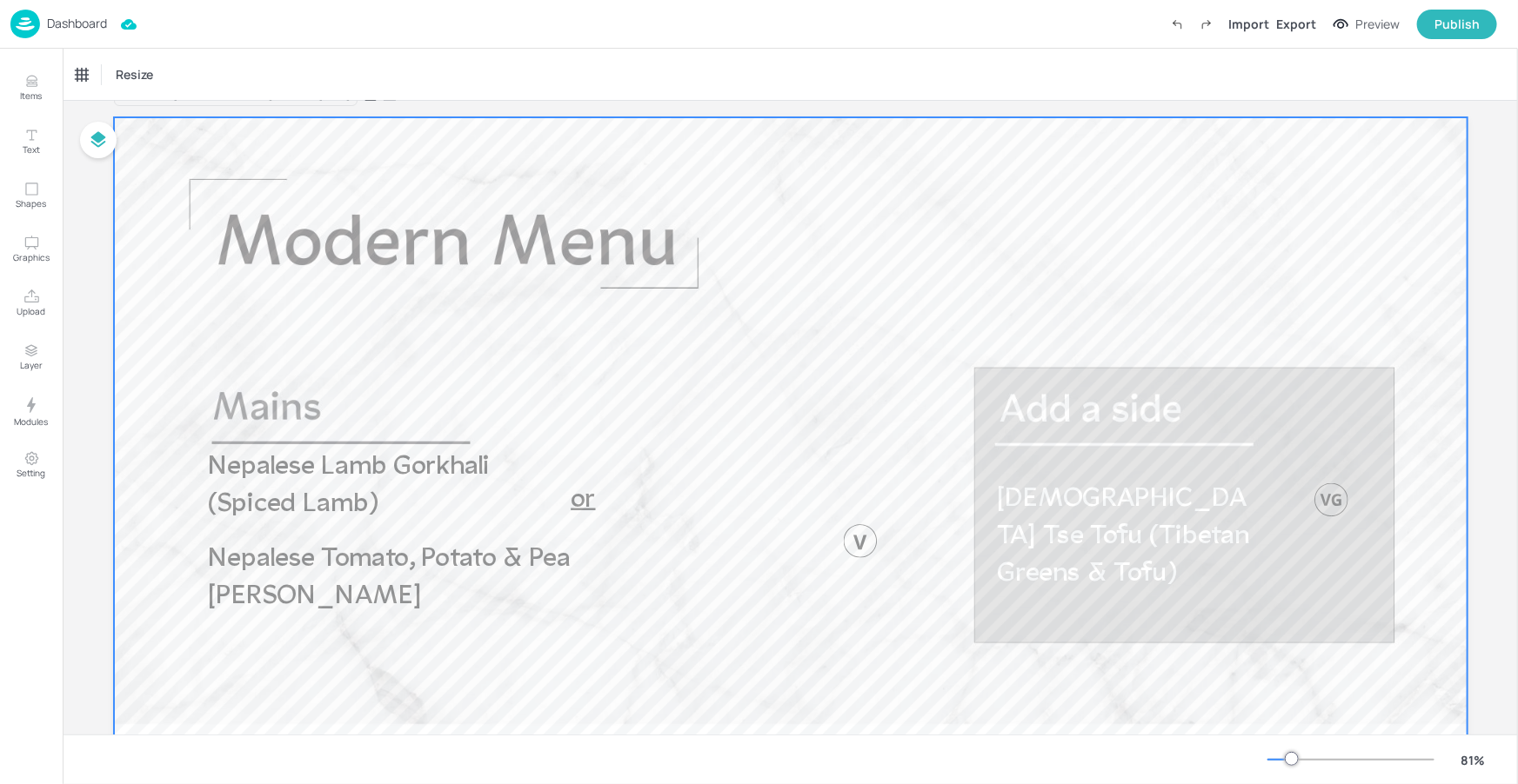
scroll to position [0, 0]
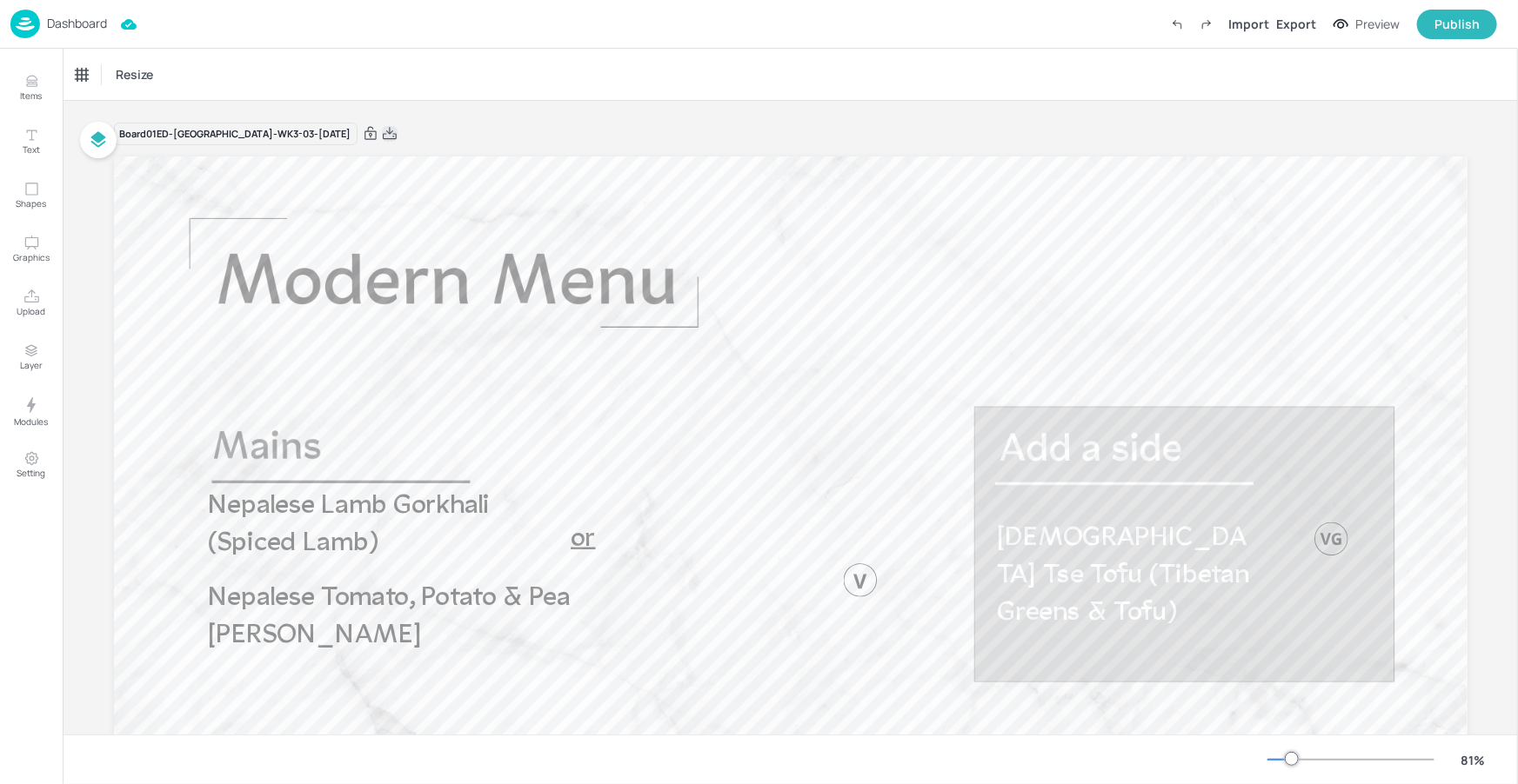
click at [397, 138] on icon at bounding box center [389, 133] width 13 height 12
click at [90, 18] on p "Dashboard" at bounding box center [77, 23] width 60 height 12
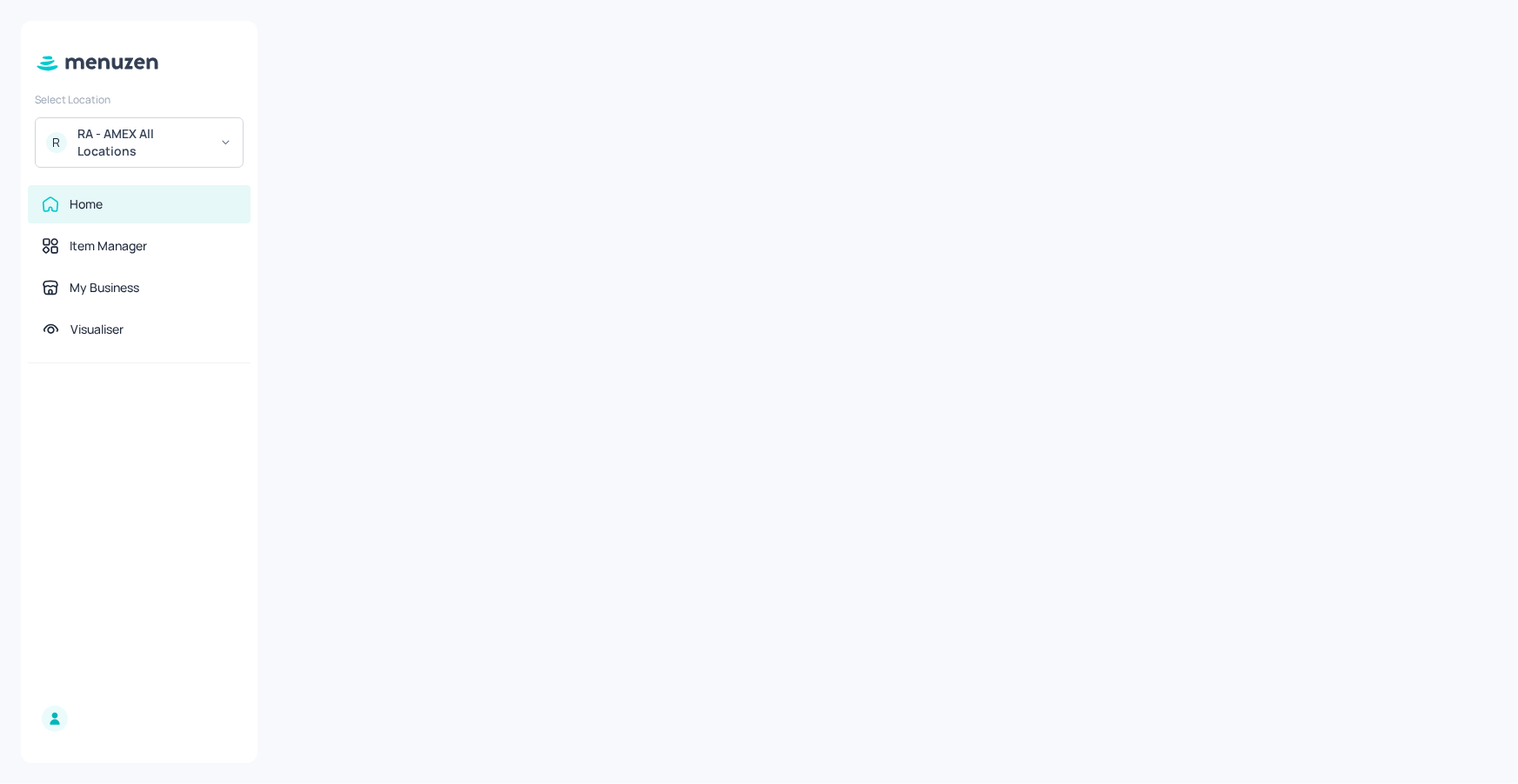
click at [180, 126] on div "RA - AMEX All Locations" at bounding box center [143, 142] width 132 height 35
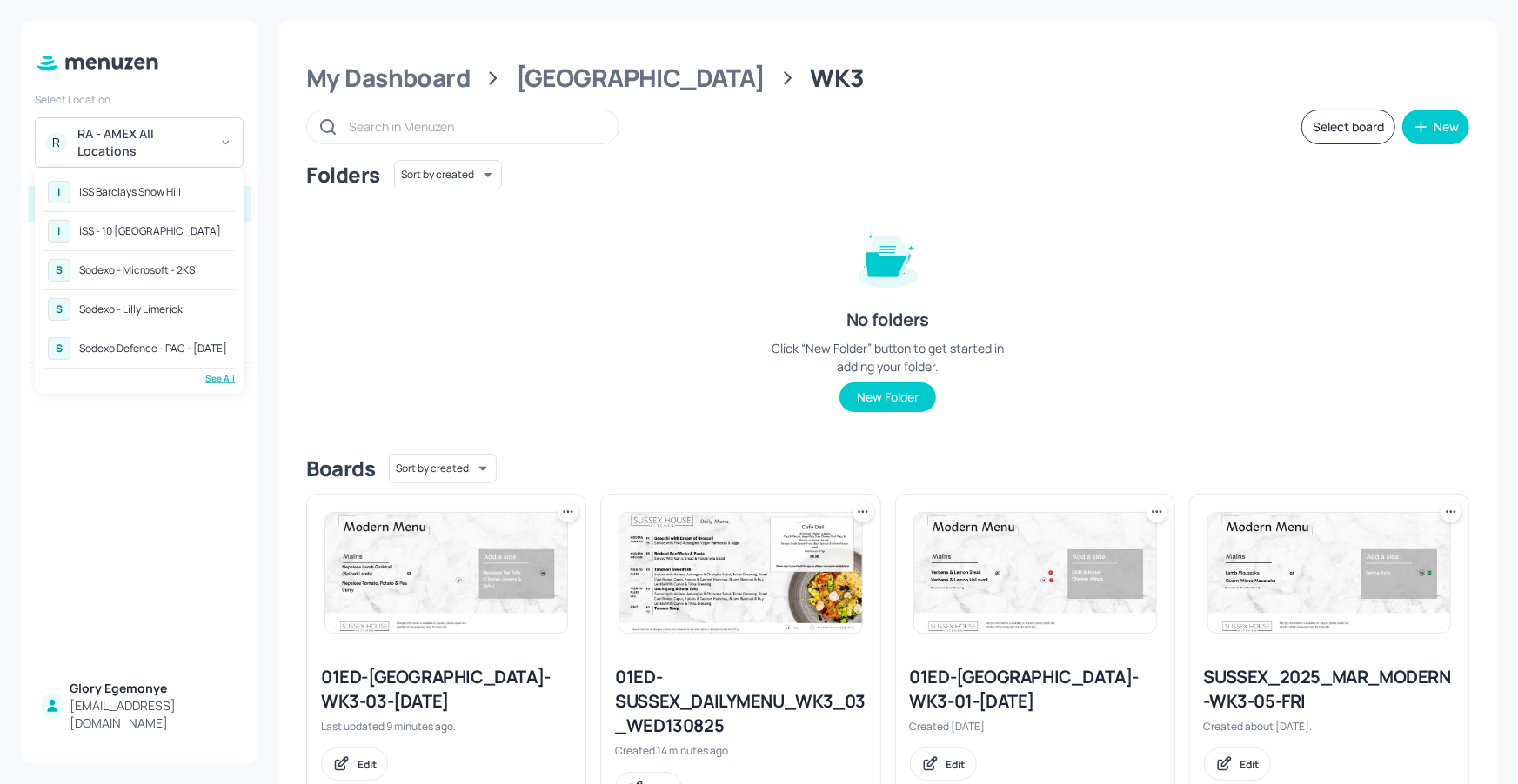
click at [169, 265] on div "Sodexo - Microsoft - 2KS" at bounding box center [137, 270] width 115 height 11
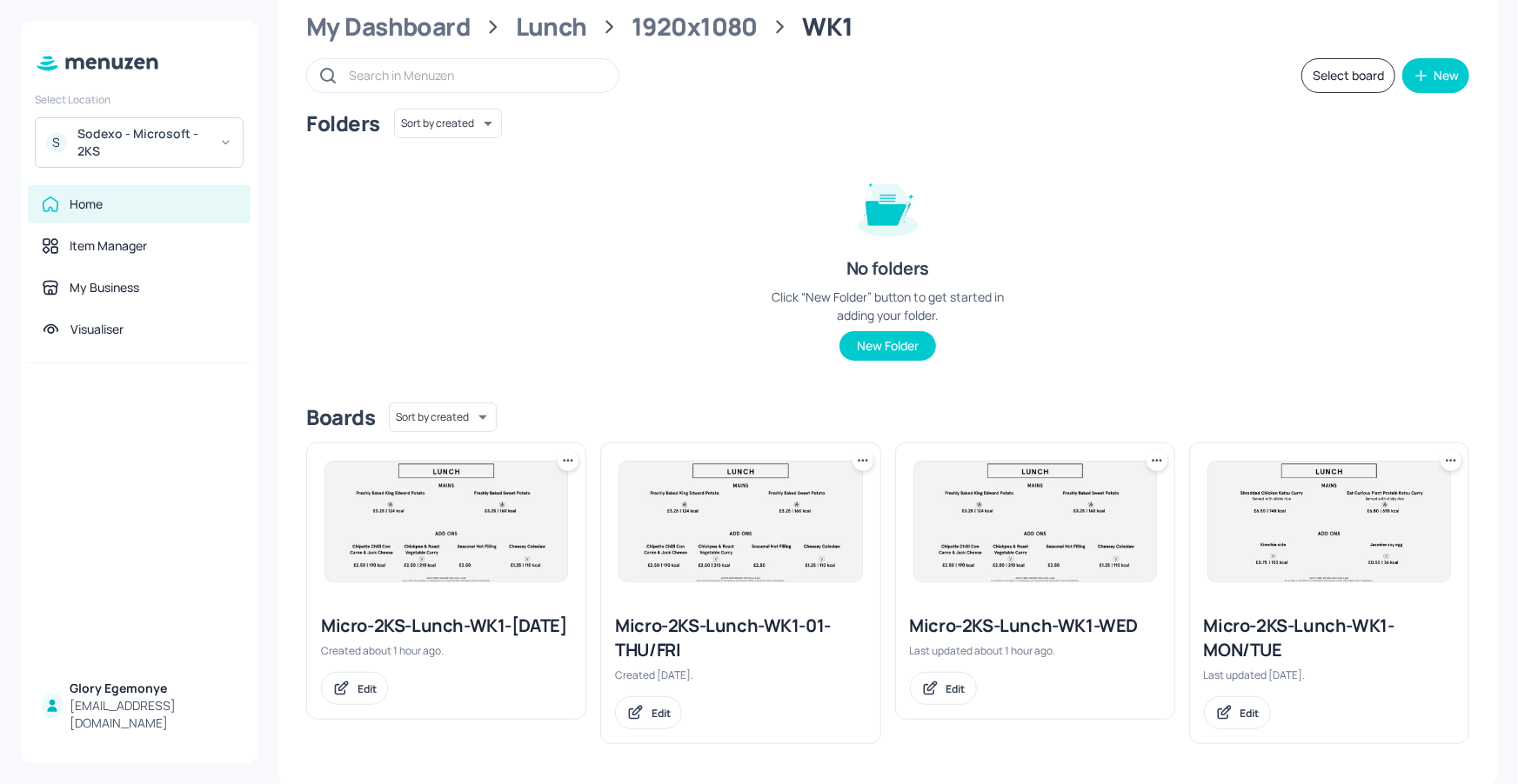
scroll to position [52, 0]
click at [562, 461] on icon at bounding box center [568, 460] width 17 height 17
click at [484, 576] on p "Delete" at bounding box center [473, 583] width 32 height 15
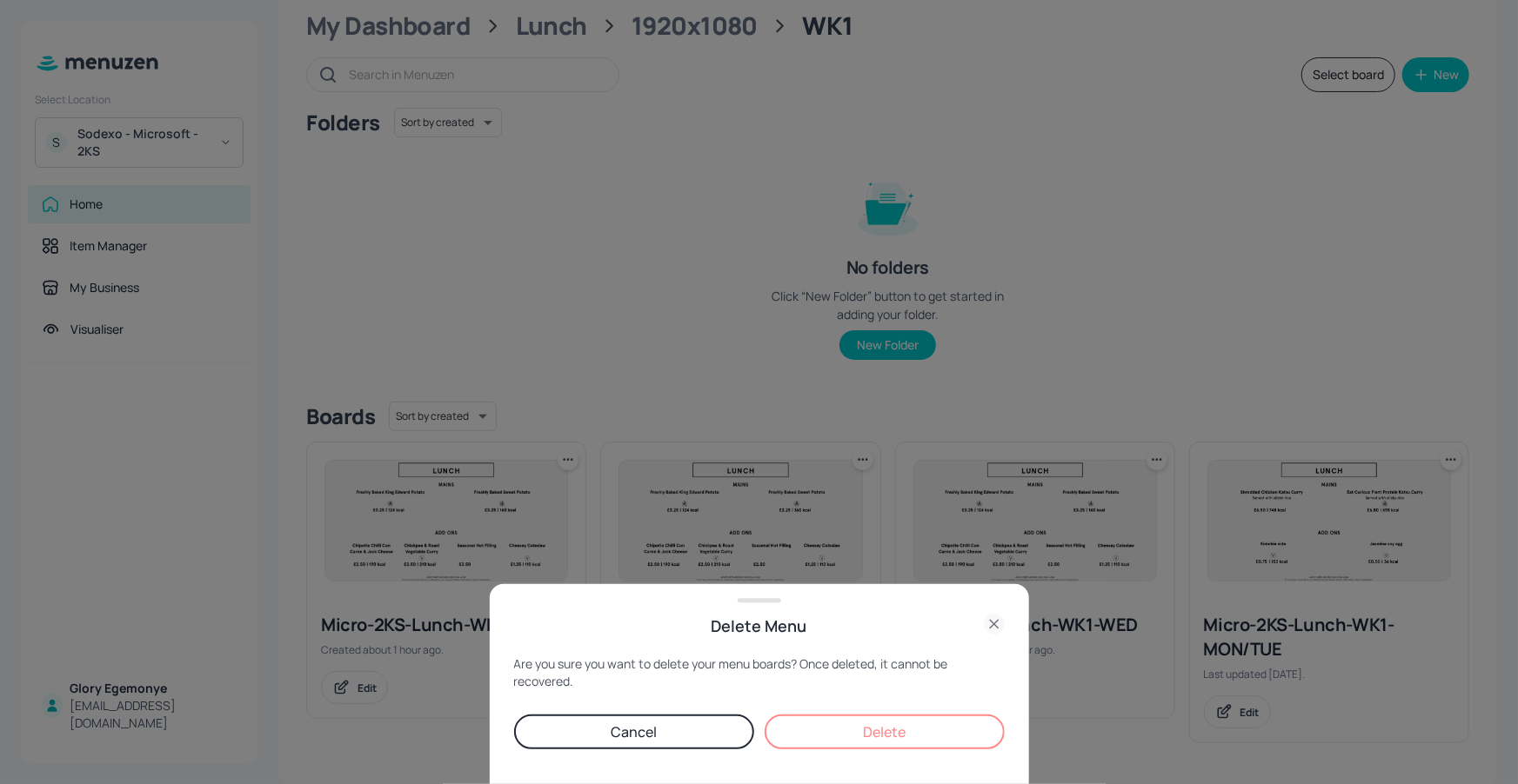
click at [803, 717] on button "Delete" at bounding box center [884, 732] width 240 height 35
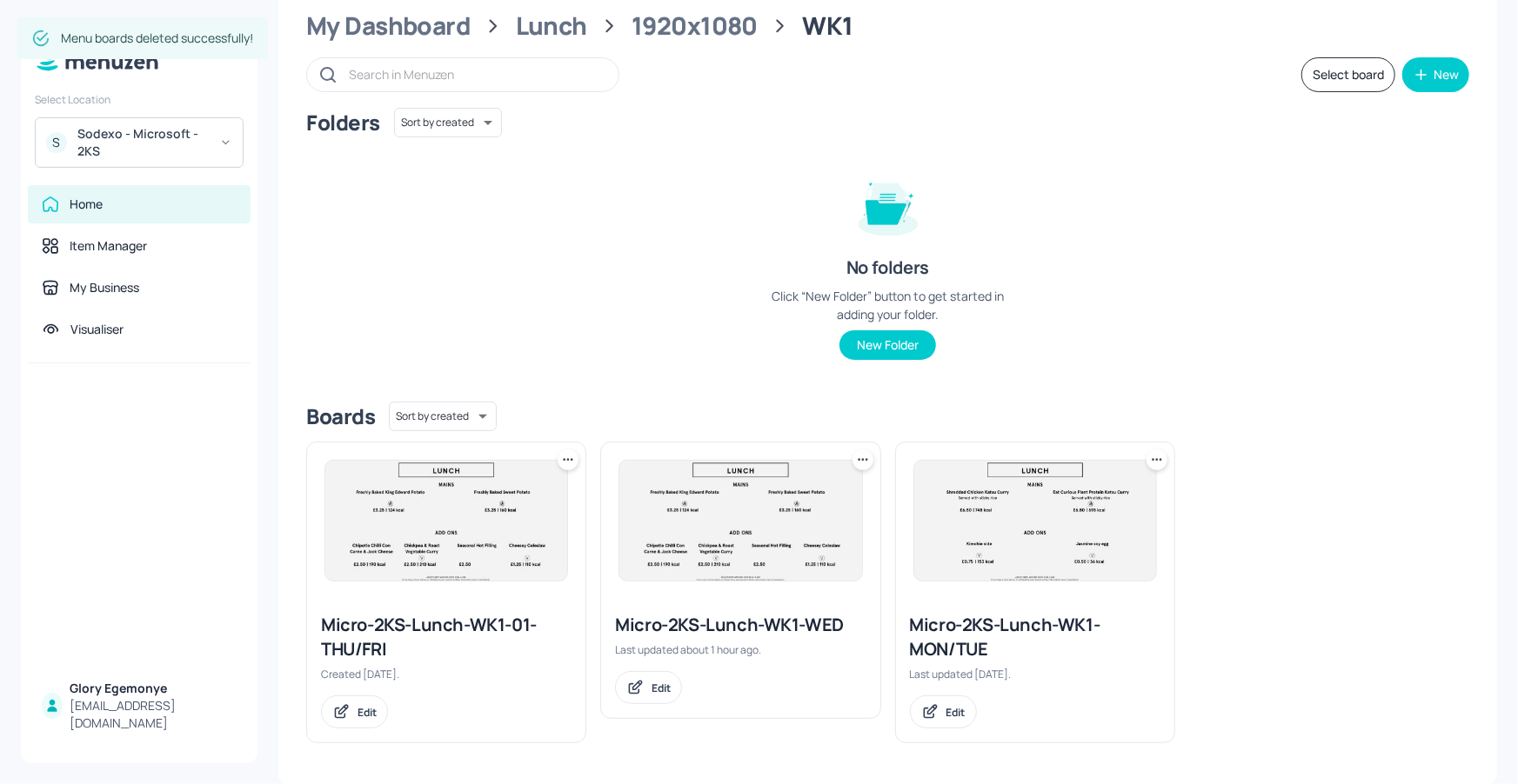
click at [750, 622] on div "Micro-2KS-Lunch-WK1-WED" at bounding box center [740, 625] width 251 height 24
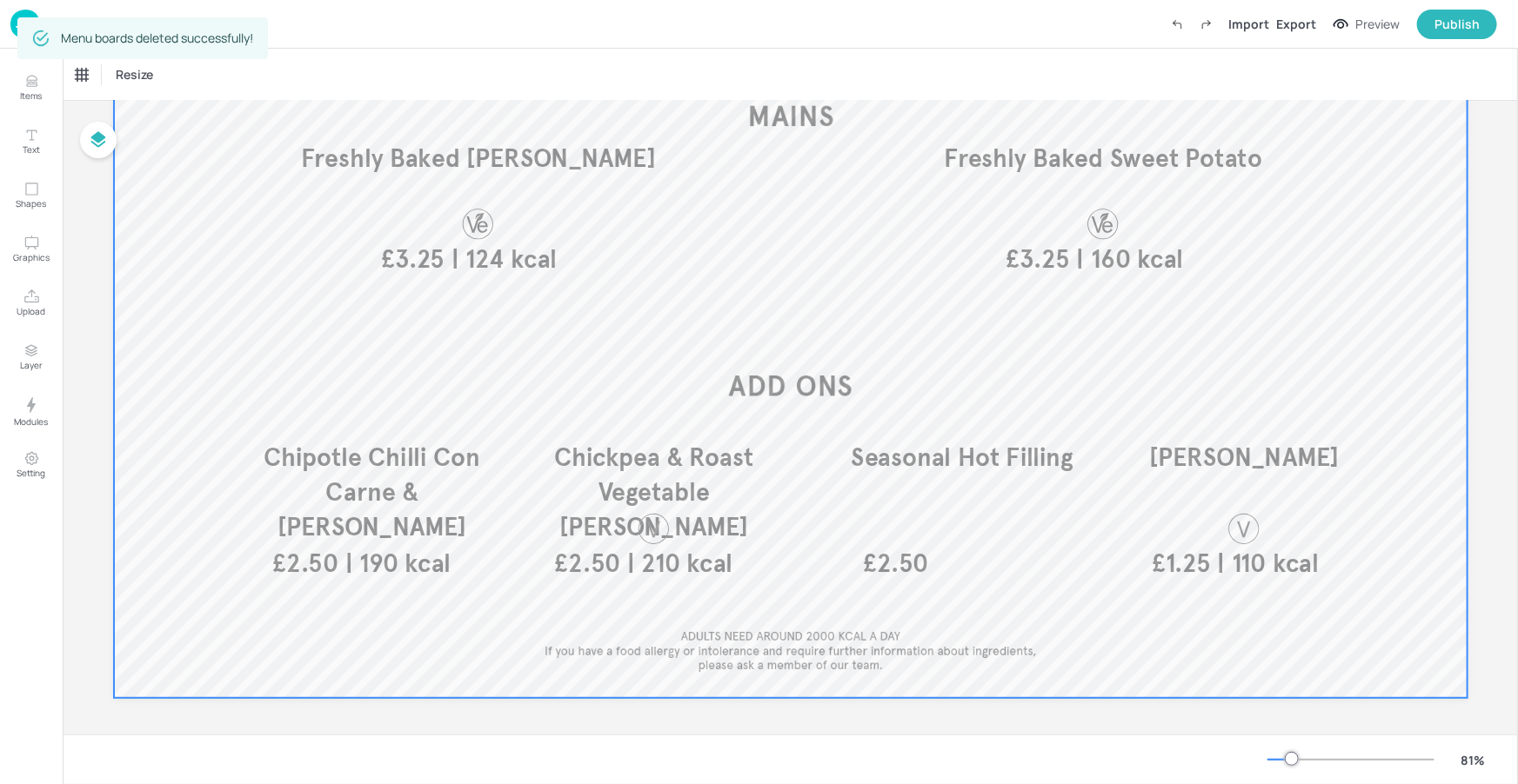
scroll to position [226, 0]
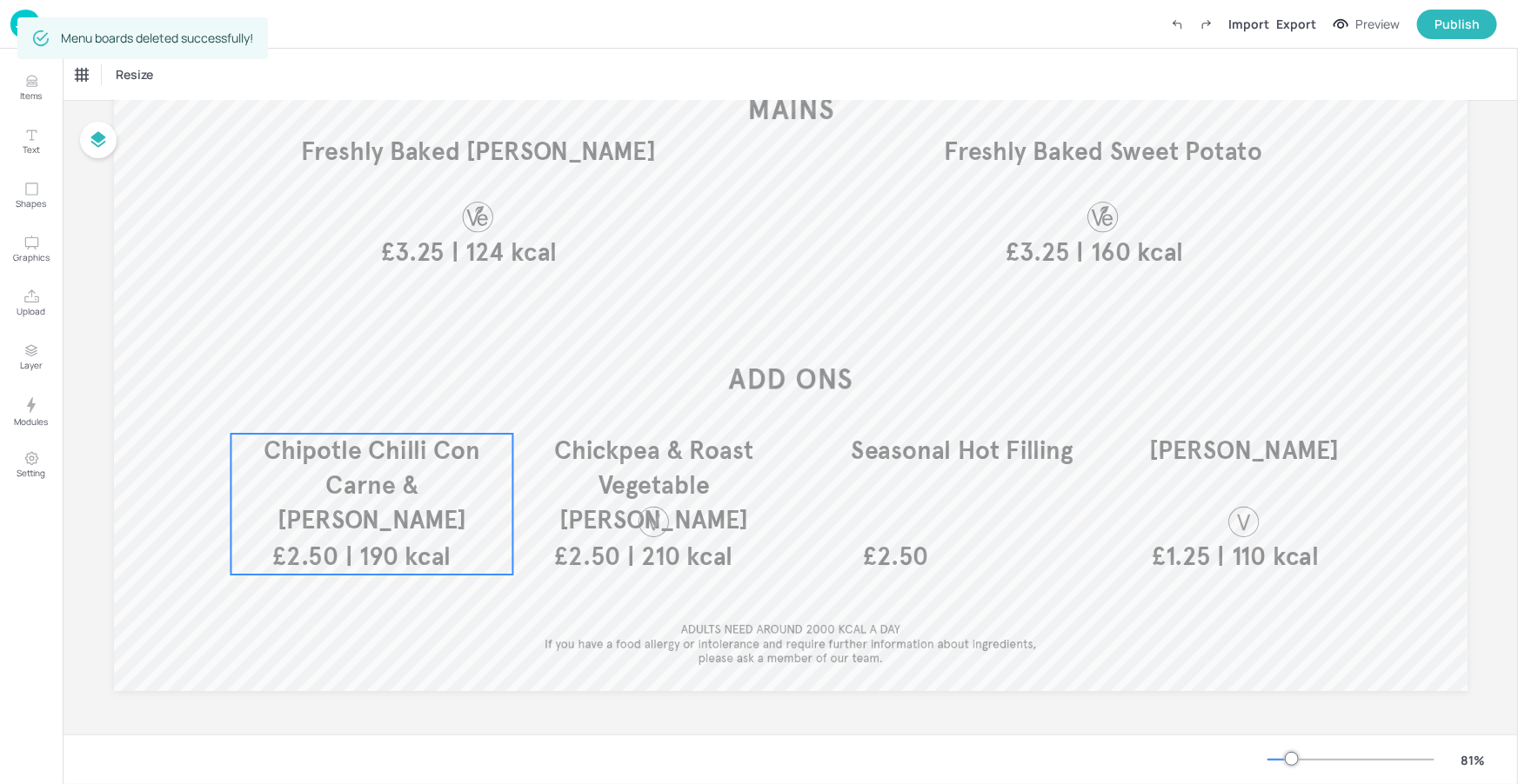
click at [421, 467] on p "Chipotle Chilli Con Carne & [PERSON_NAME]" at bounding box center [371, 485] width 282 height 104
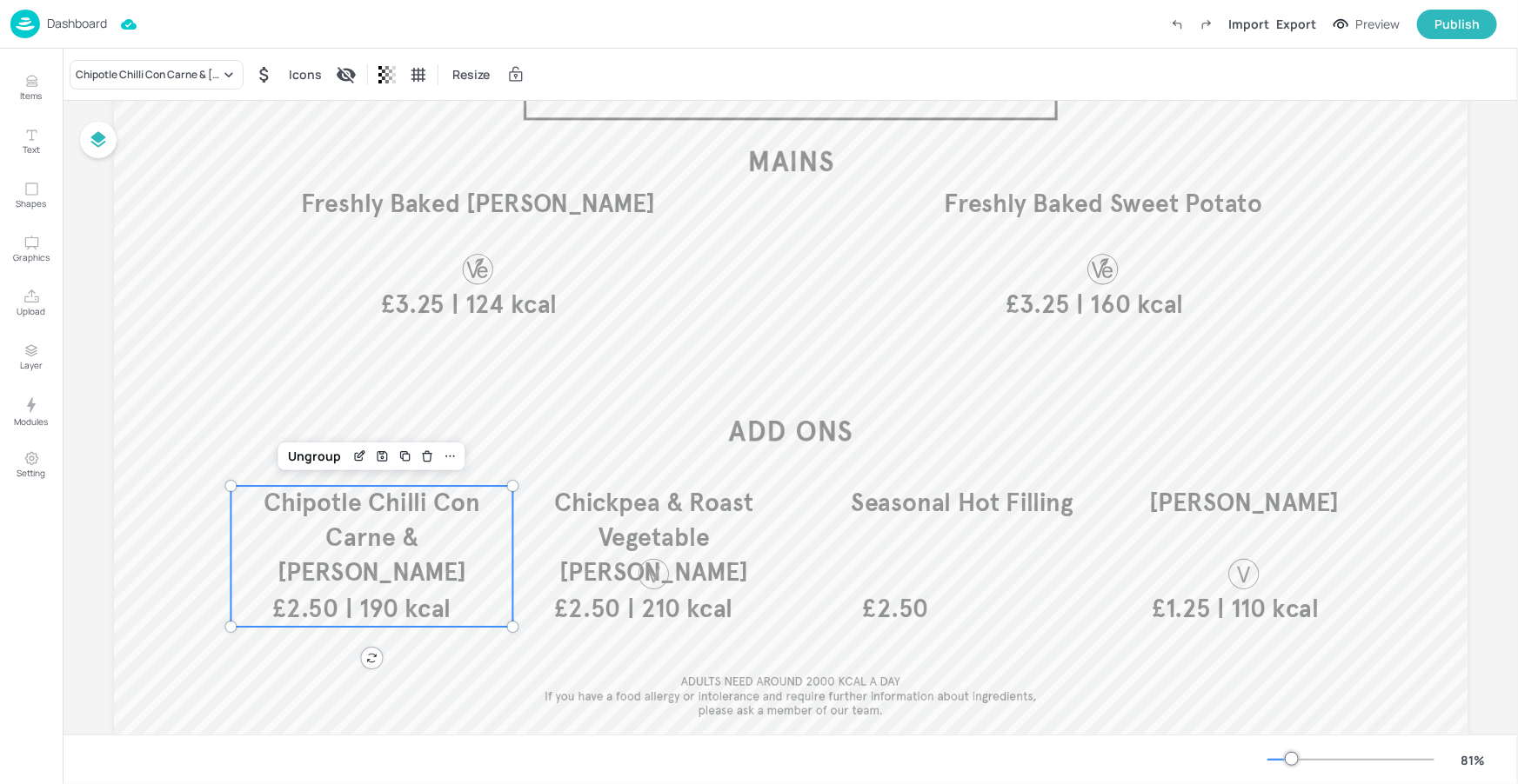
scroll to position [101, 0]
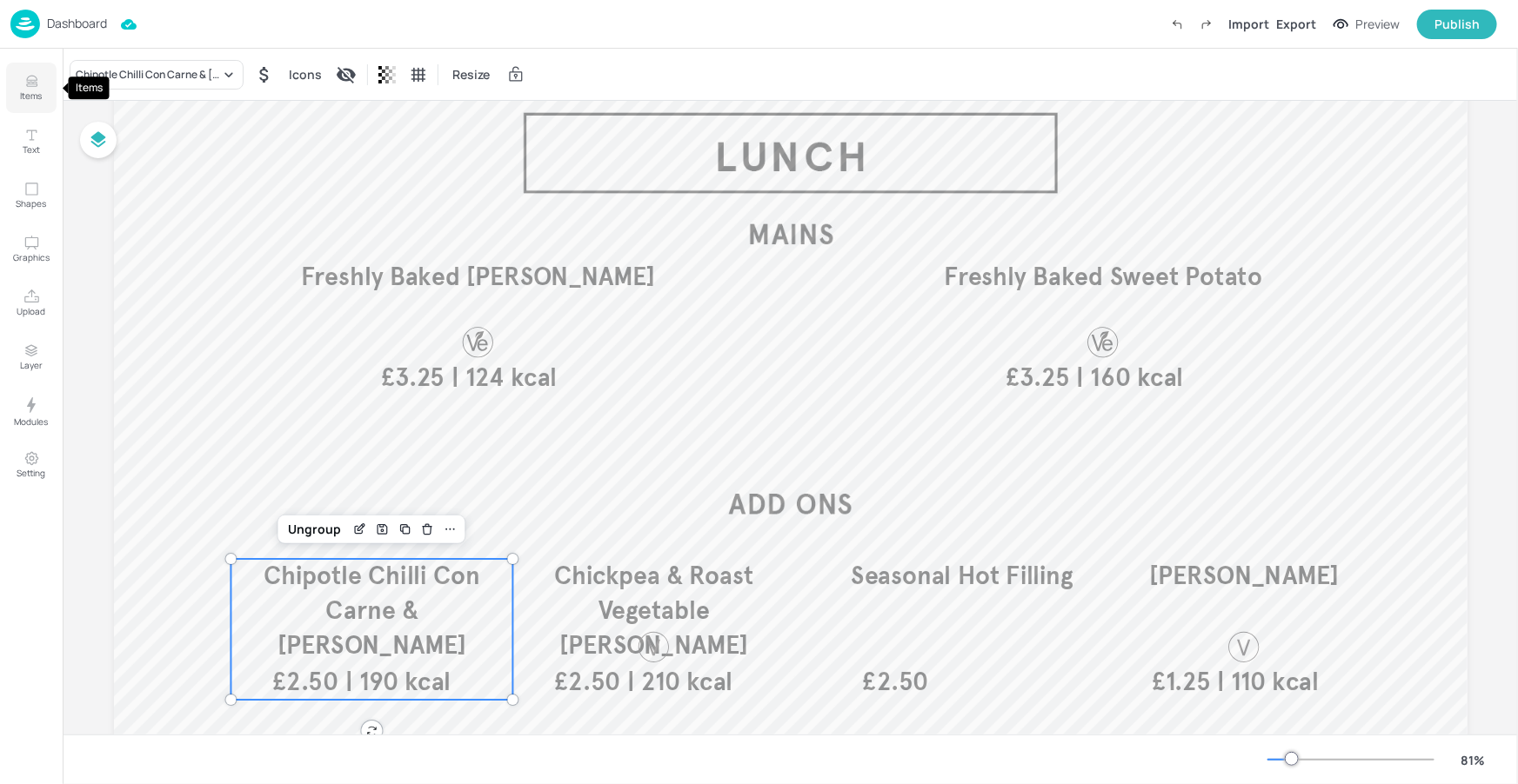
click at [32, 89] on p "Items" at bounding box center [32, 95] width 22 height 12
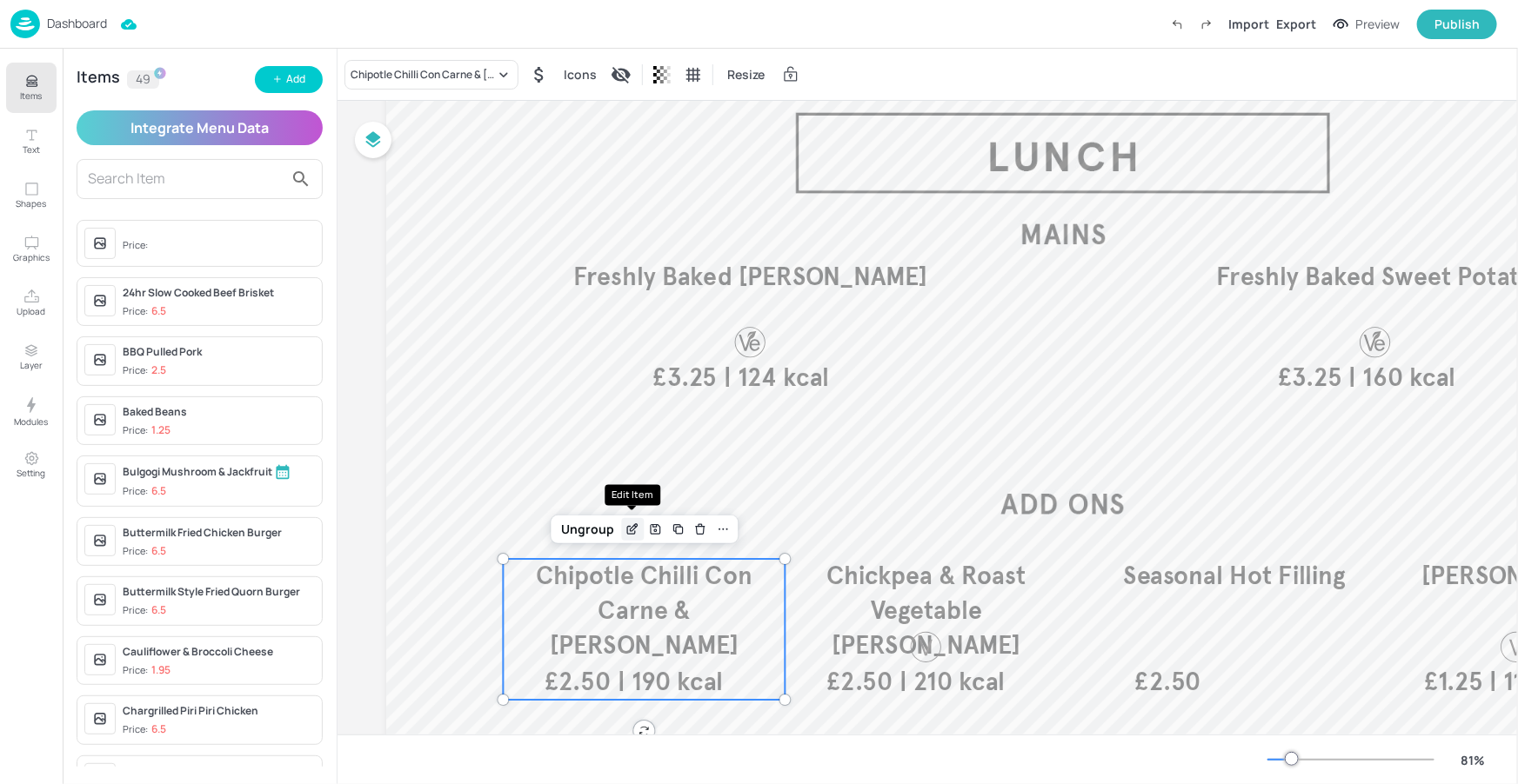
click at [636, 532] on icon "Edit Item" at bounding box center [633, 529] width 14 height 13
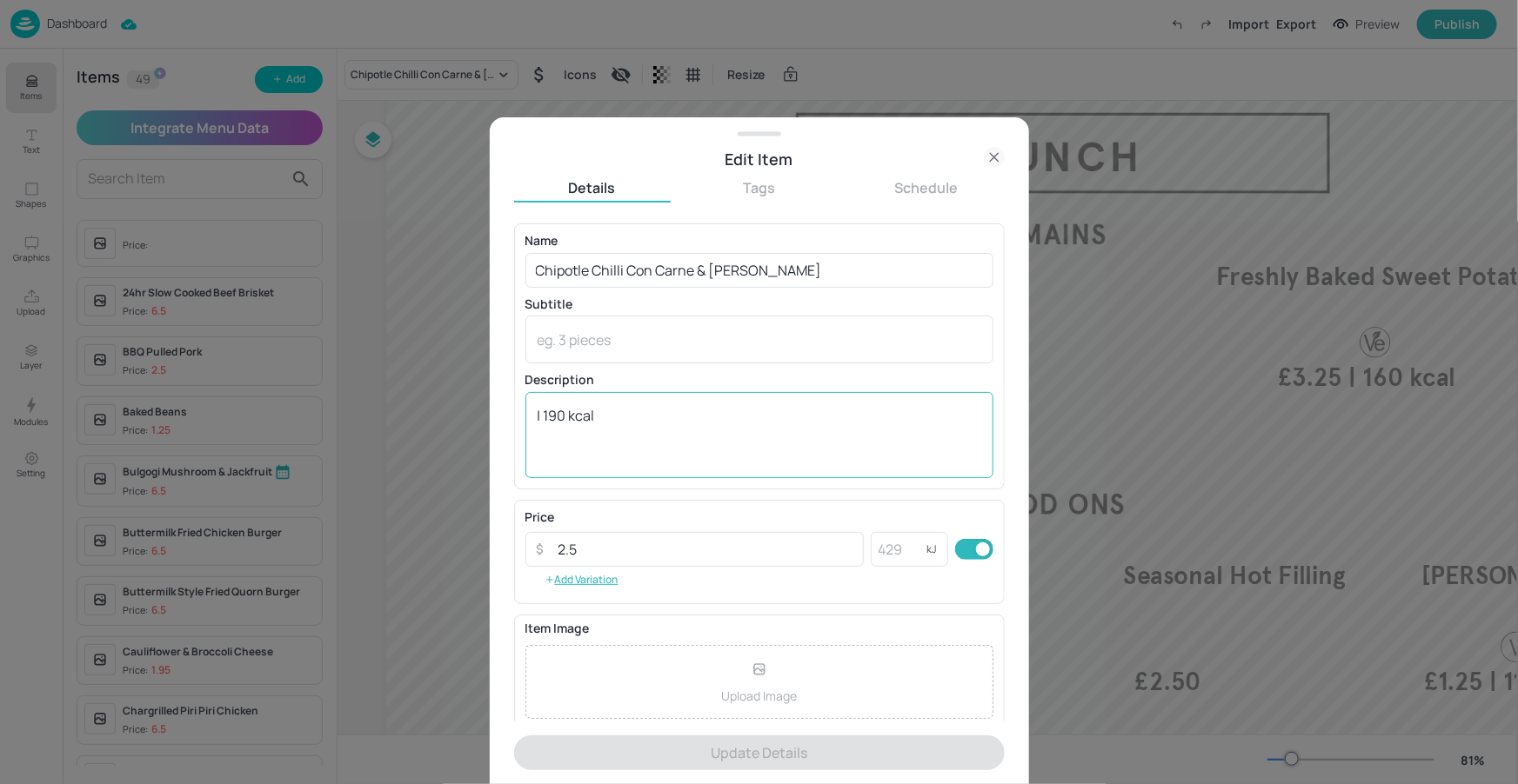
click at [602, 425] on textarea "| 190 kcal" at bounding box center [759, 435] width 443 height 58
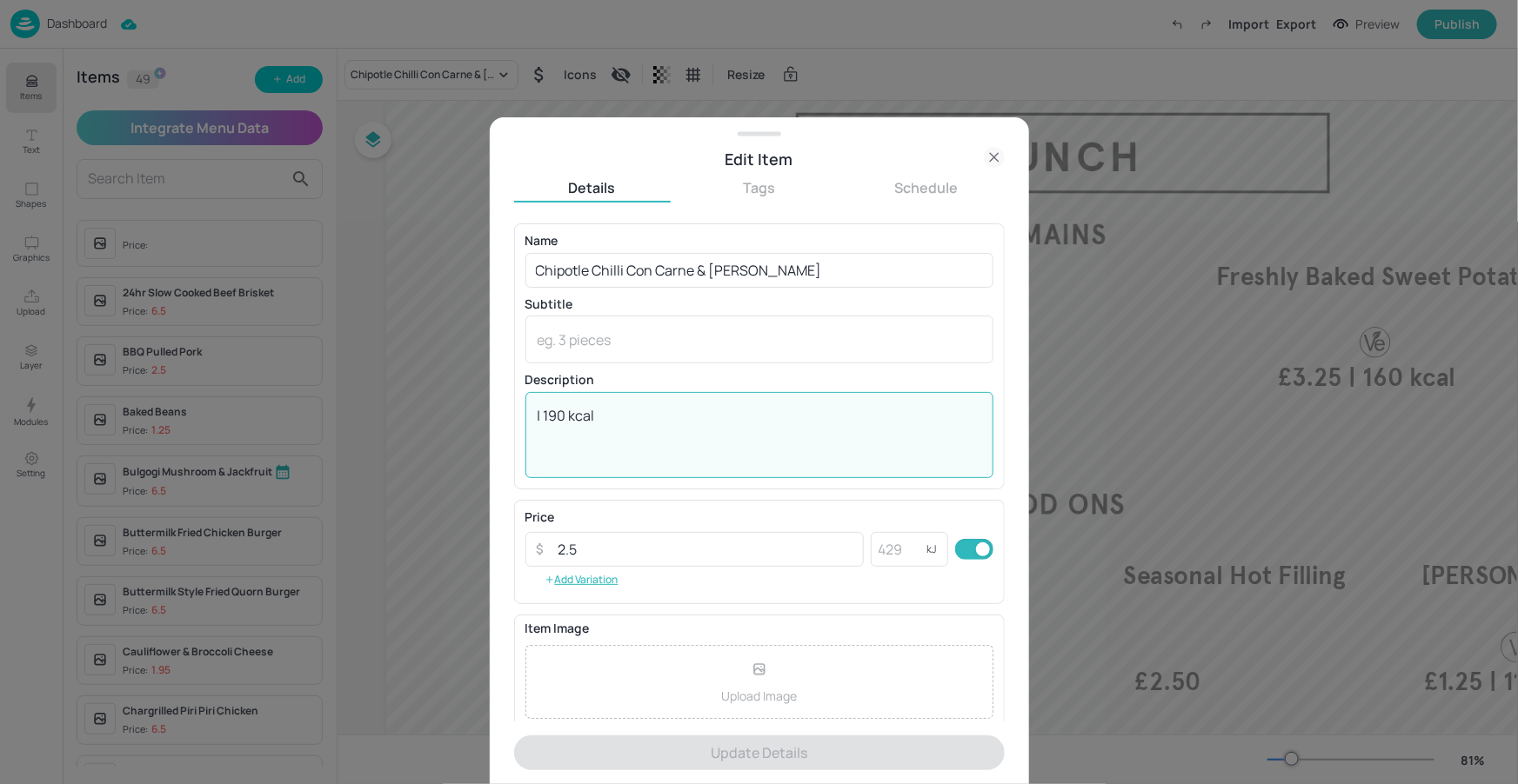
click at [602, 424] on textarea "| 190 kcal" at bounding box center [759, 435] width 443 height 58
click at [605, 420] on textarea "| 190 kcal" at bounding box center [759, 435] width 443 height 58
drag, startPoint x: 561, startPoint y: 418, endPoint x: 527, endPoint y: 422, distance: 34.2
click at [527, 421] on div "| 190 kcal x ​" at bounding box center [759, 435] width 468 height 86
click at [985, 157] on icon at bounding box center [994, 158] width 21 height 21
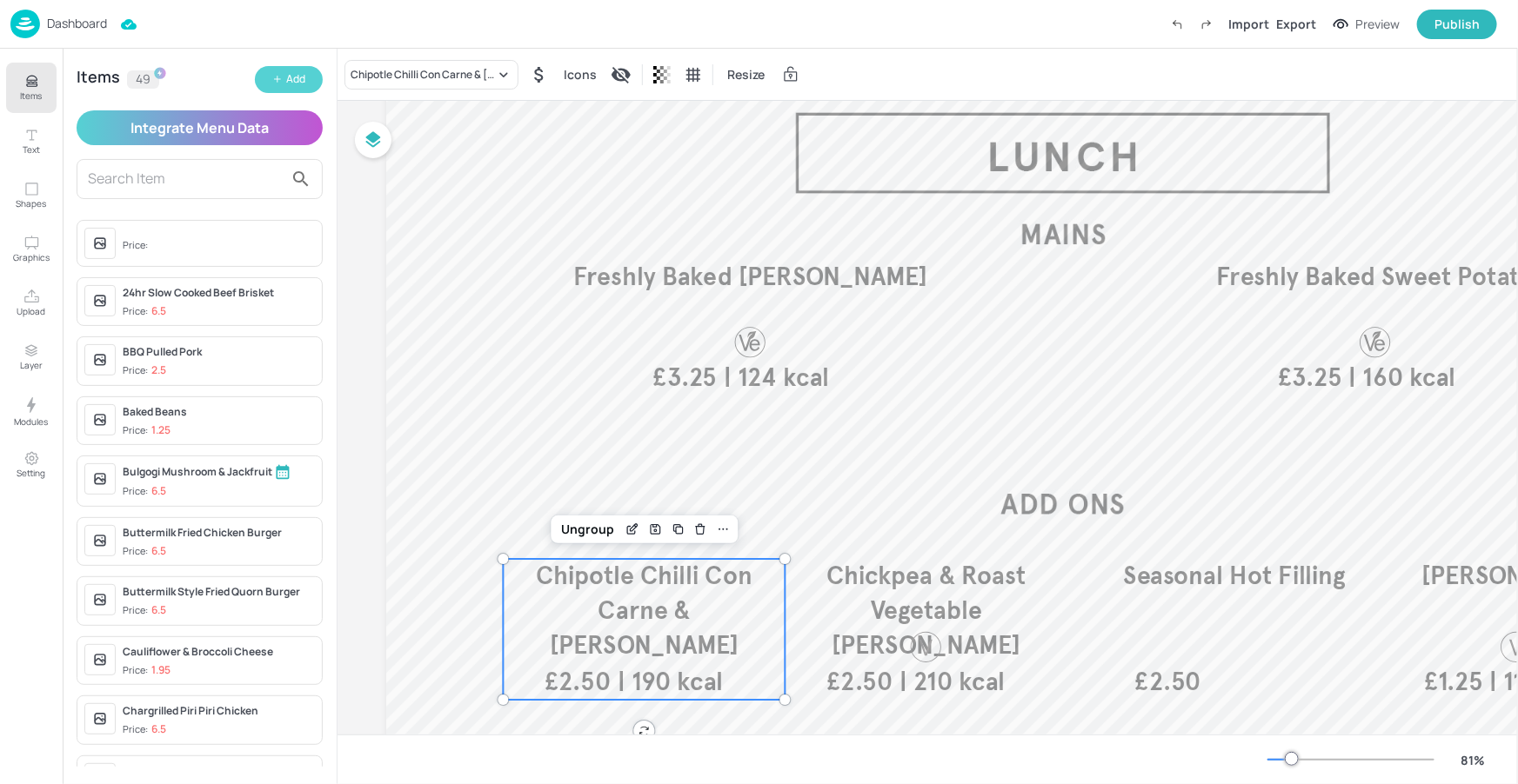
click at [298, 70] on button "Add" at bounding box center [288, 80] width 68 height 27
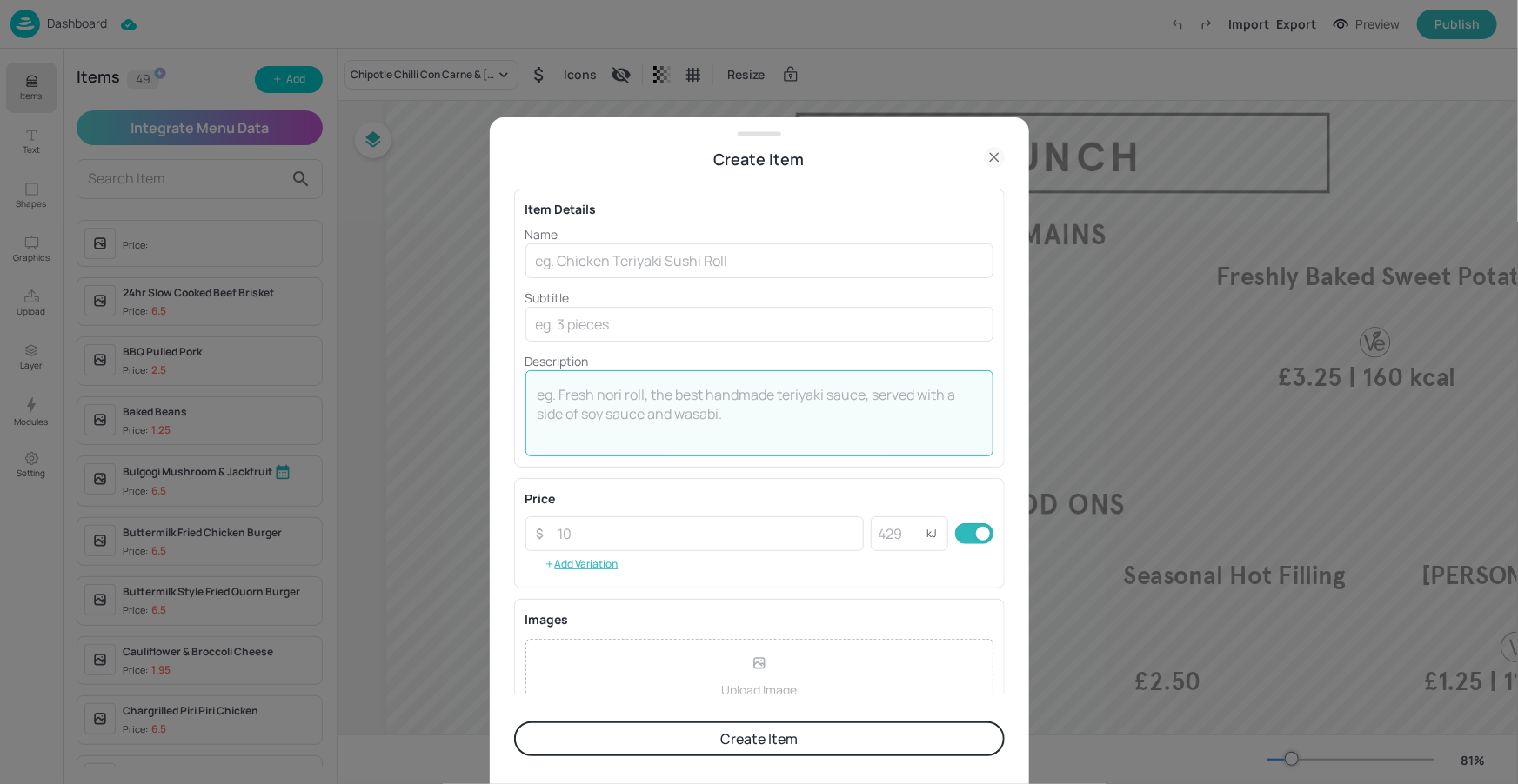
click at [659, 385] on textarea at bounding box center [759, 414] width 443 height 58
paste textarea "| 190 kcal"
type textarea "| 190 kcal"
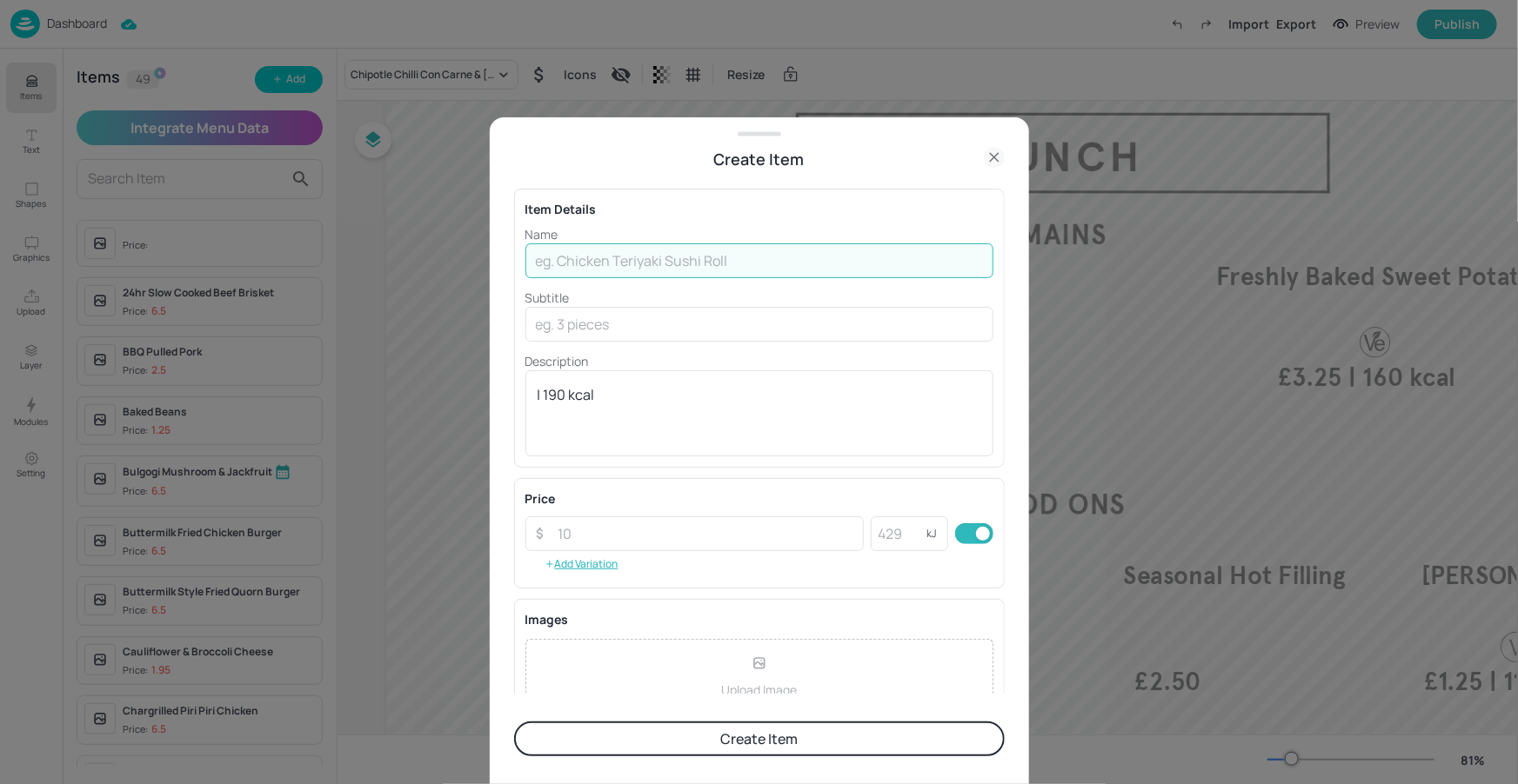
click at [634, 257] on input "text" at bounding box center [759, 260] width 468 height 35
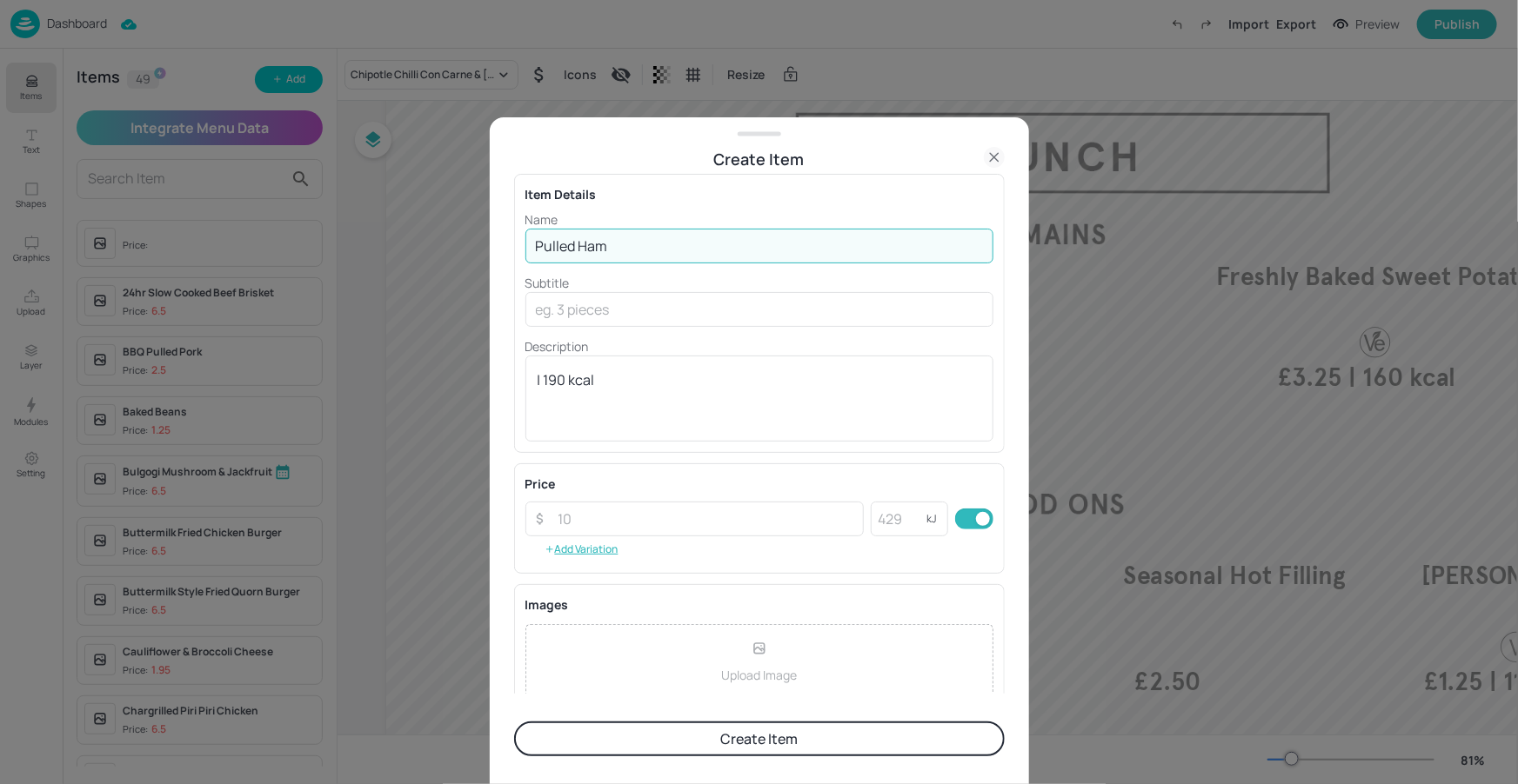
scroll to position [30, 0]
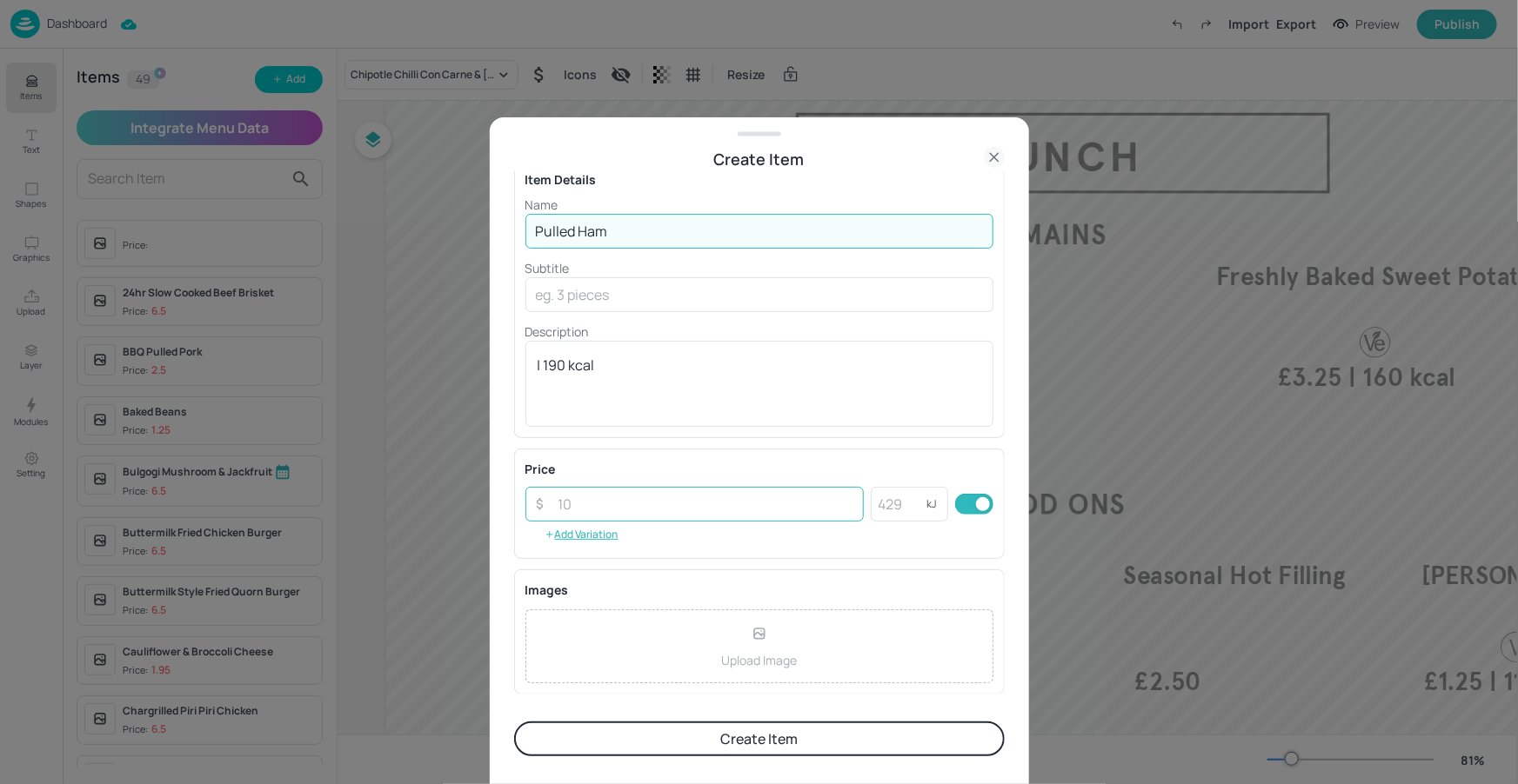
type input "Pulled Ham"
click at [566, 499] on input "number" at bounding box center [706, 504] width 316 height 35
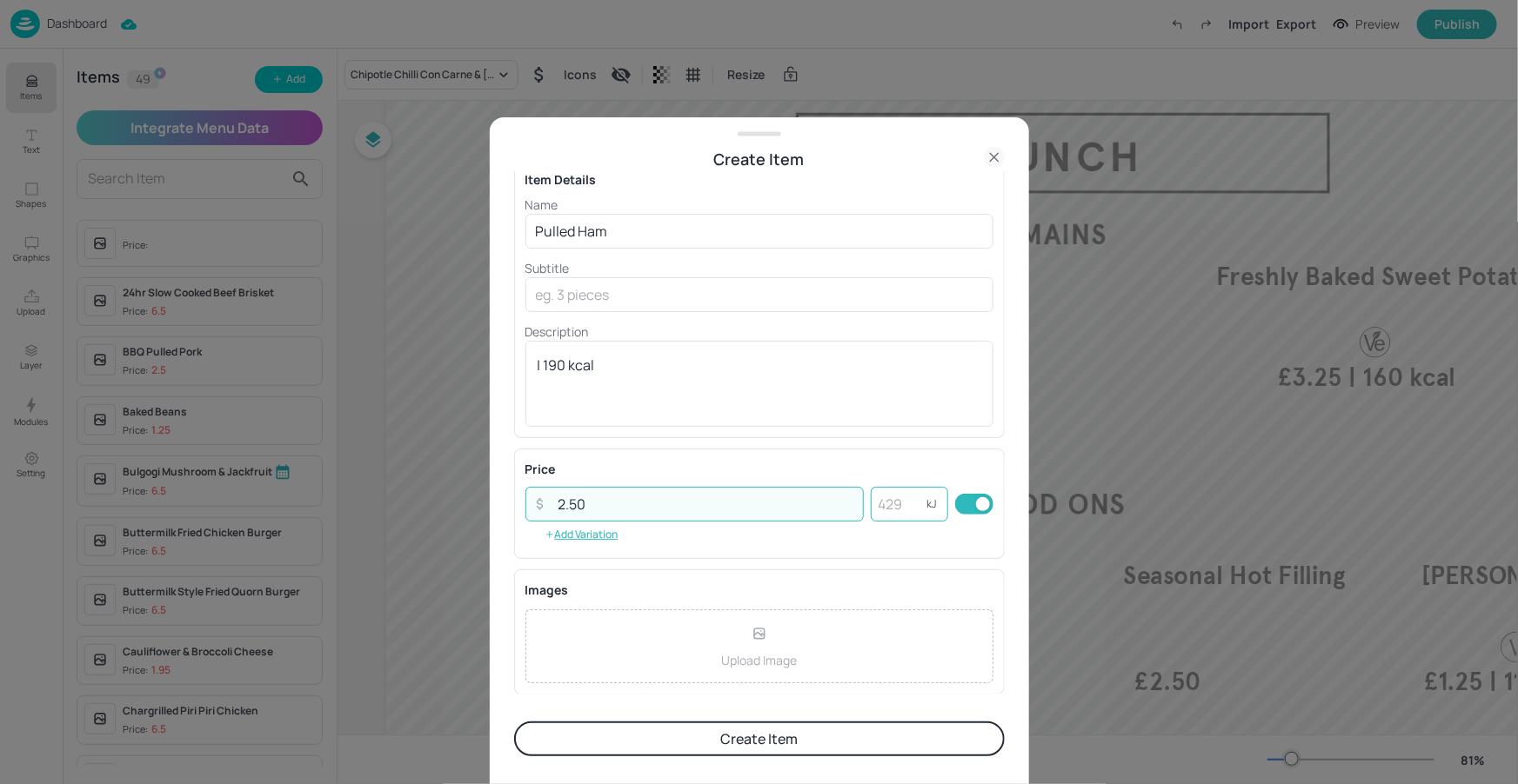
type input "2.50"
click at [900, 502] on input "number" at bounding box center [899, 504] width 56 height 35
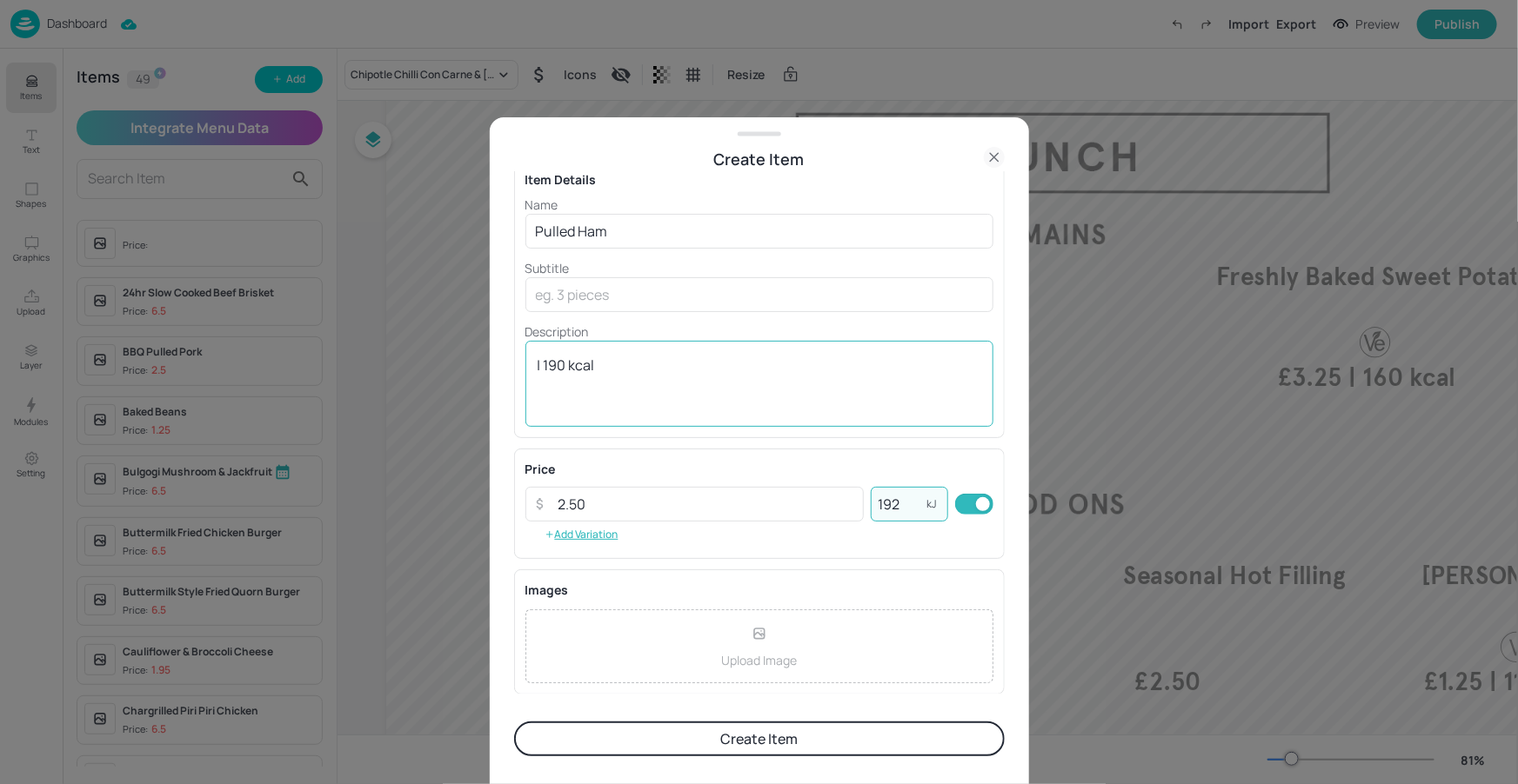
type input "192"
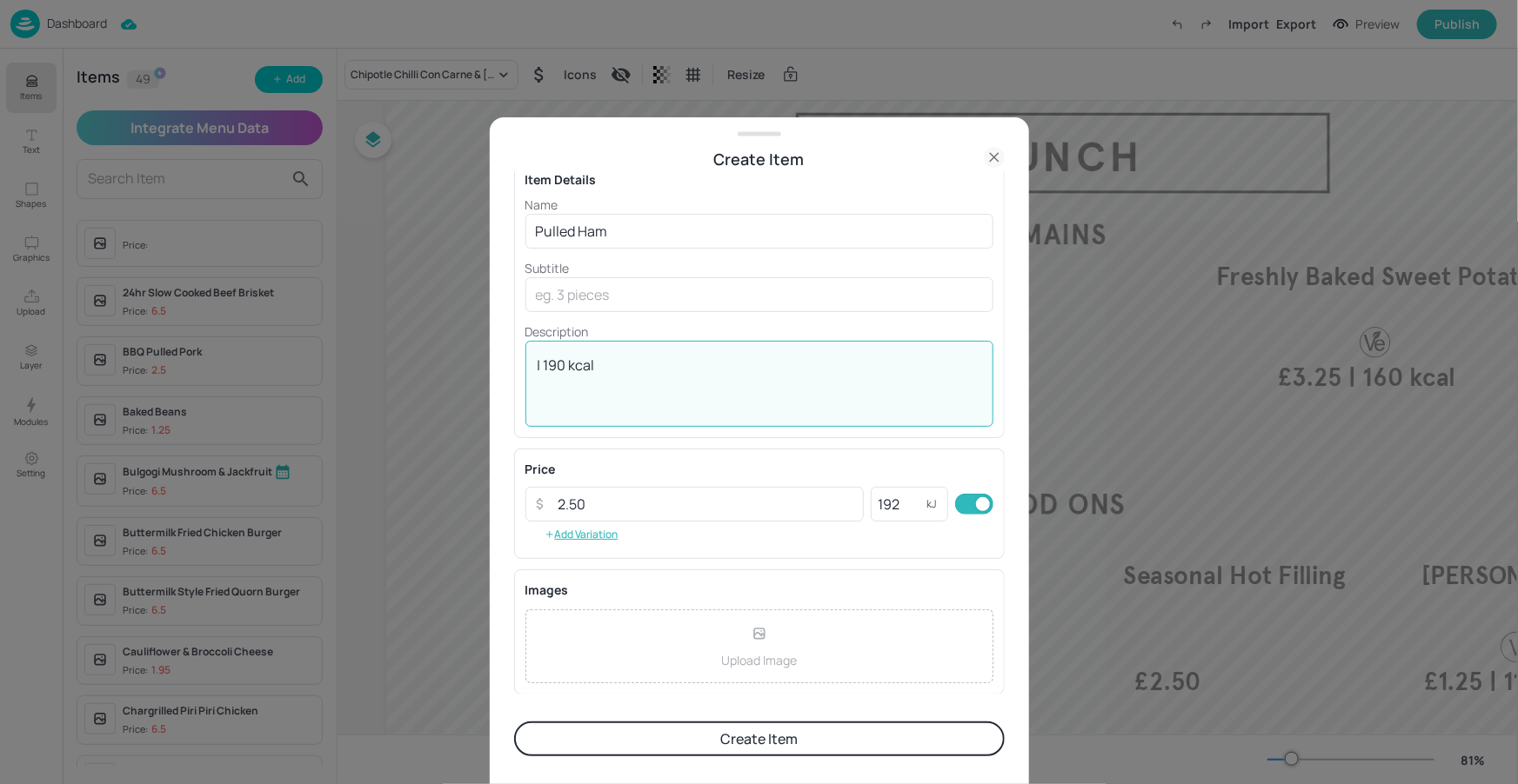
click at [562, 367] on textarea "| 190 kcal" at bounding box center [759, 384] width 443 height 58
type textarea "| 192 kcal"
click at [904, 494] on input "192" at bounding box center [899, 504] width 56 height 35
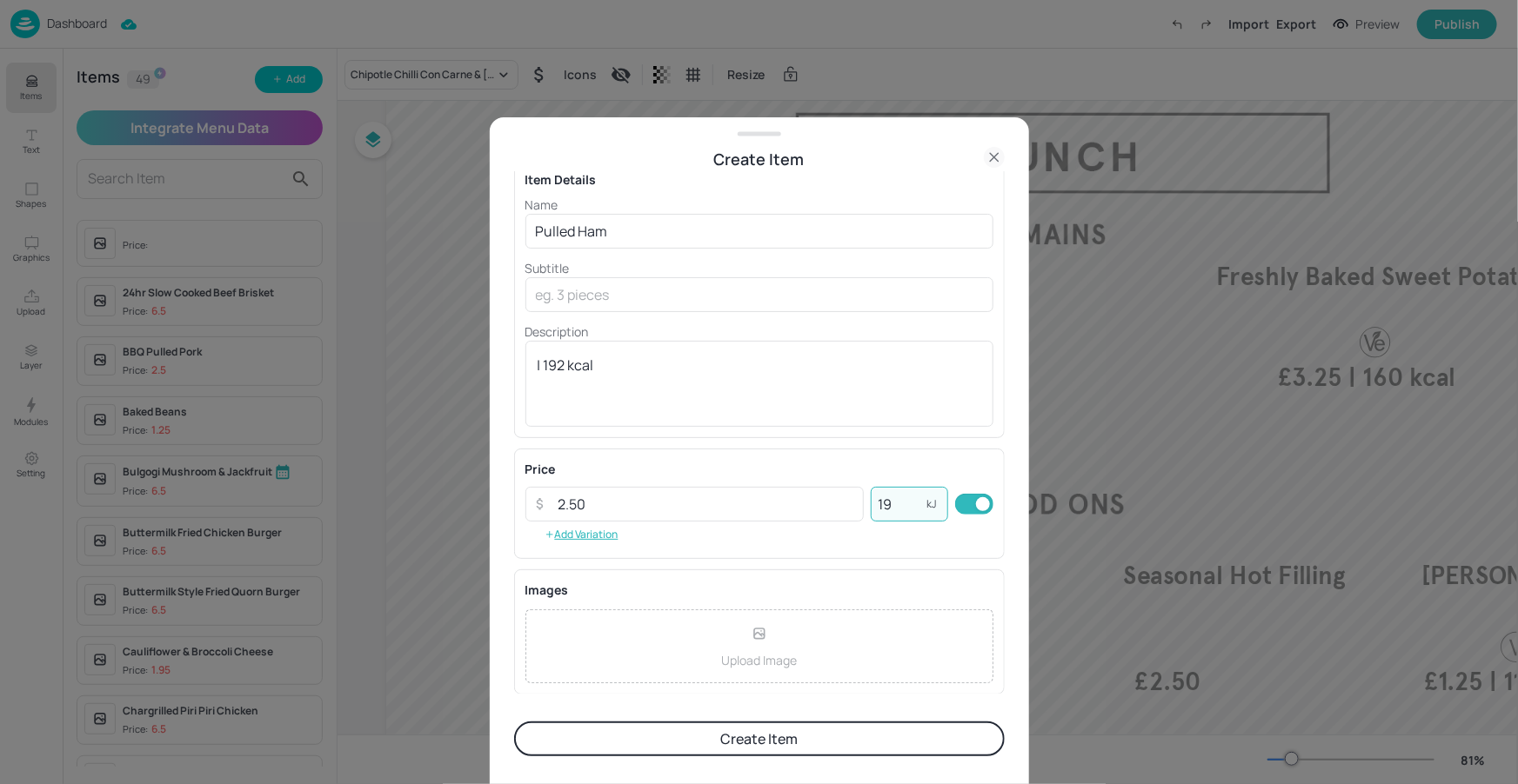
type input "1"
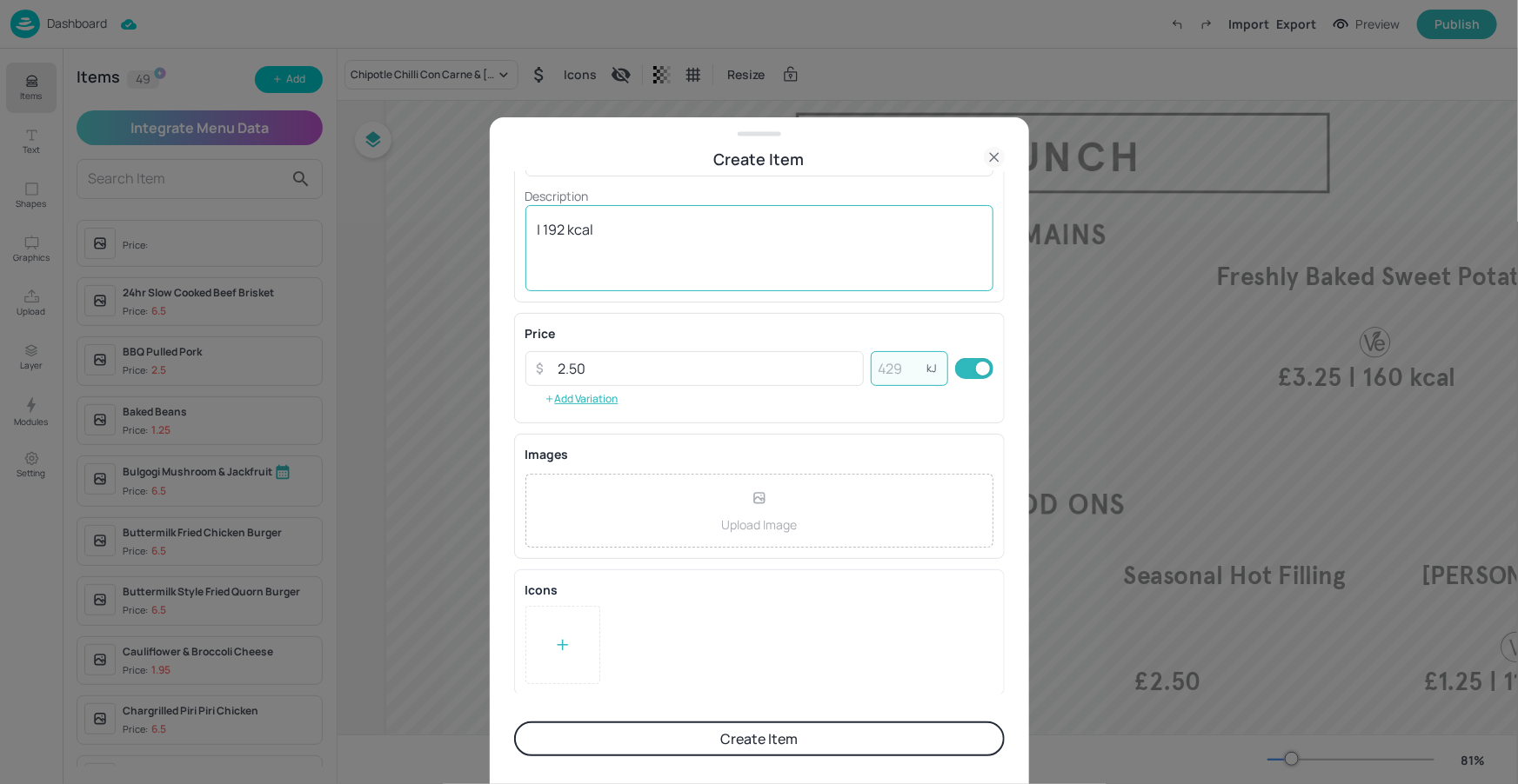
scroll to position [165, 0]
click at [771, 409] on div "Price ​ 2.50 ​ kJ ​ Add Variation" at bounding box center [759, 367] width 468 height 87
click at [753, 724] on button "Create Item" at bounding box center [759, 739] width 490 height 35
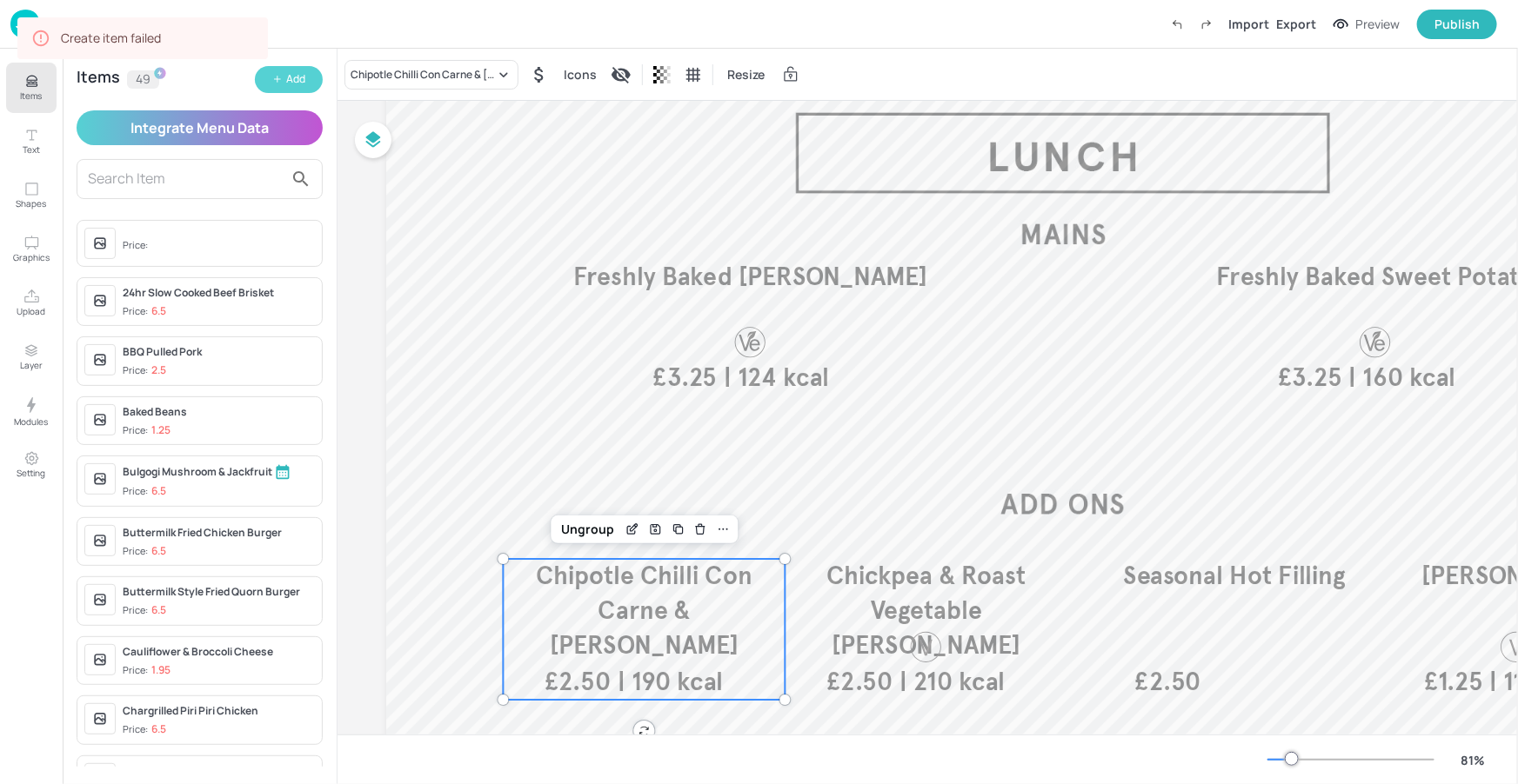
click at [302, 81] on div "Add" at bounding box center [296, 79] width 19 height 16
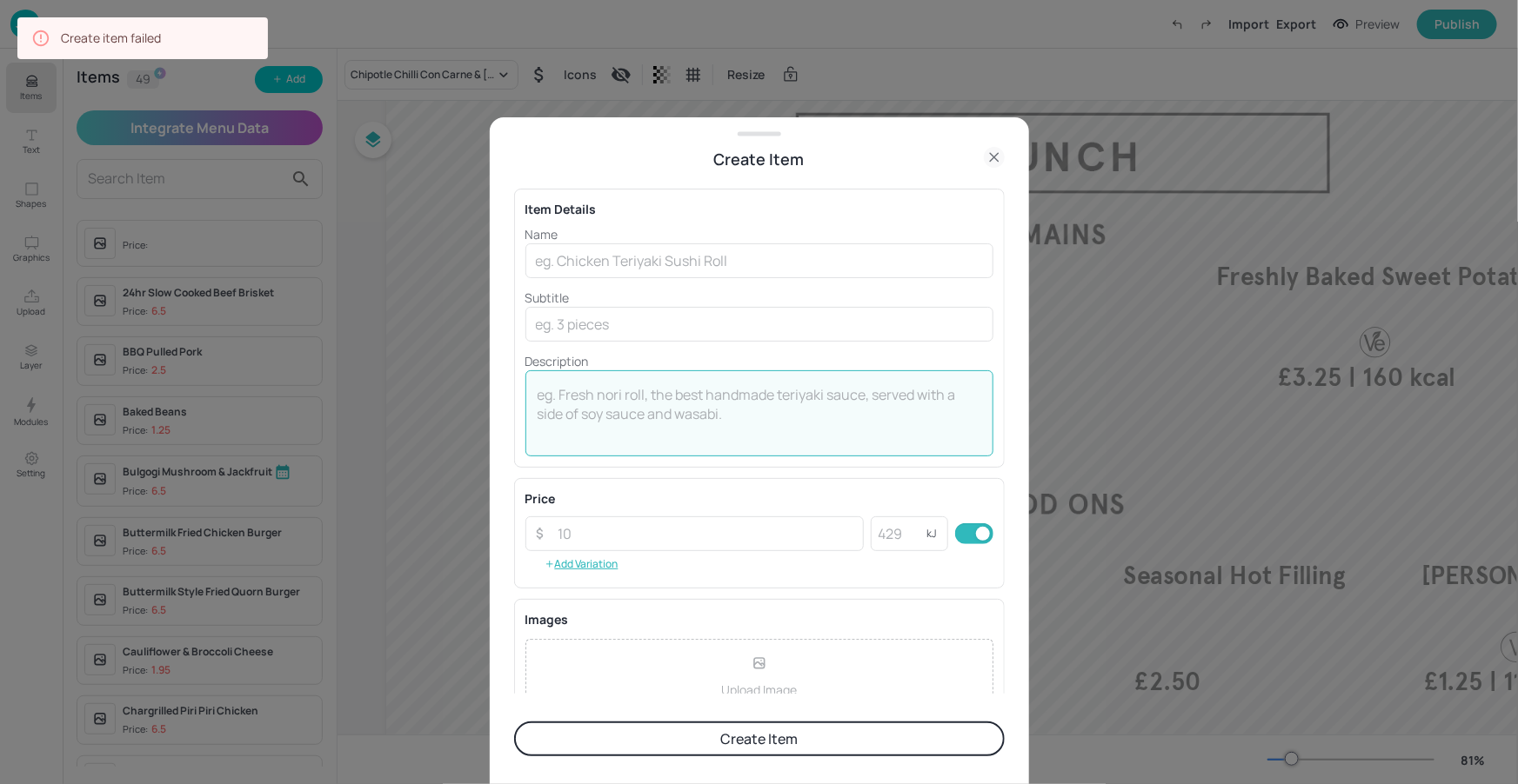
click at [629, 385] on textarea at bounding box center [759, 414] width 443 height 58
type textarea "z"
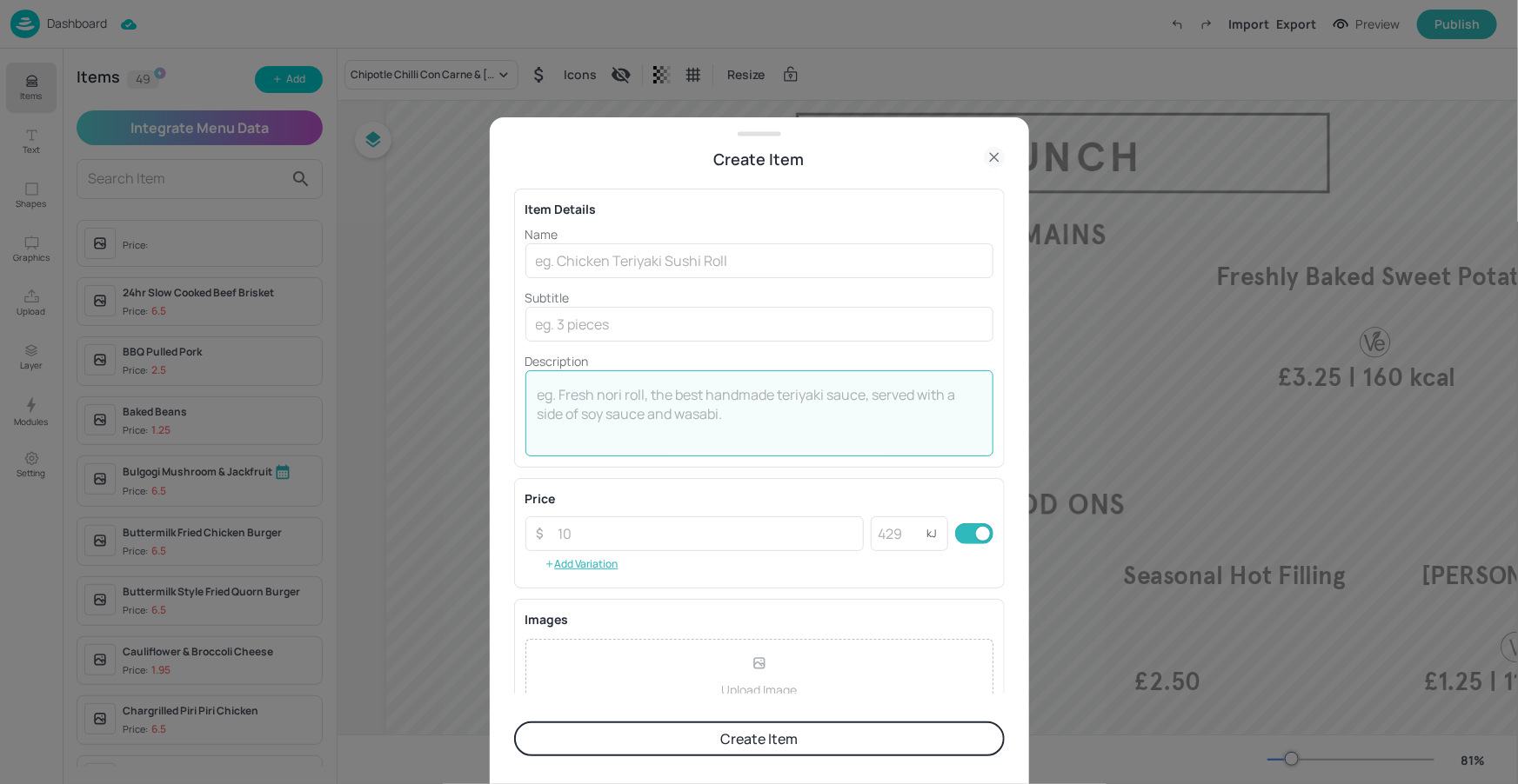
paste textarea "| 190 kcal"
click at [563, 396] on textarea "| 190 kcal" at bounding box center [759, 414] width 443 height 58
type textarea "| 192 kcal"
click at [600, 259] on input "text" at bounding box center [759, 260] width 468 height 35
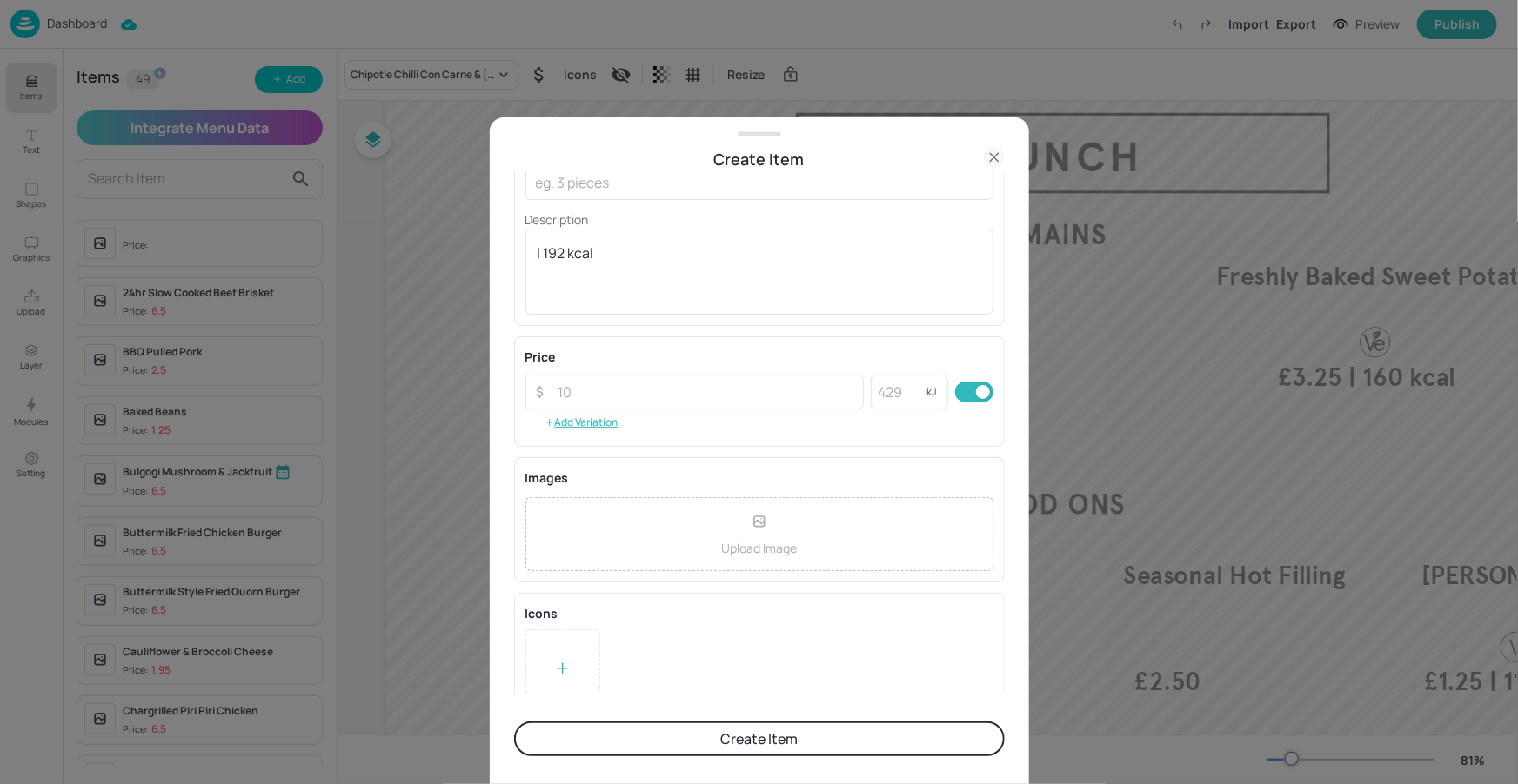
scroll to position [145, 0]
type input "Pulled Ham"
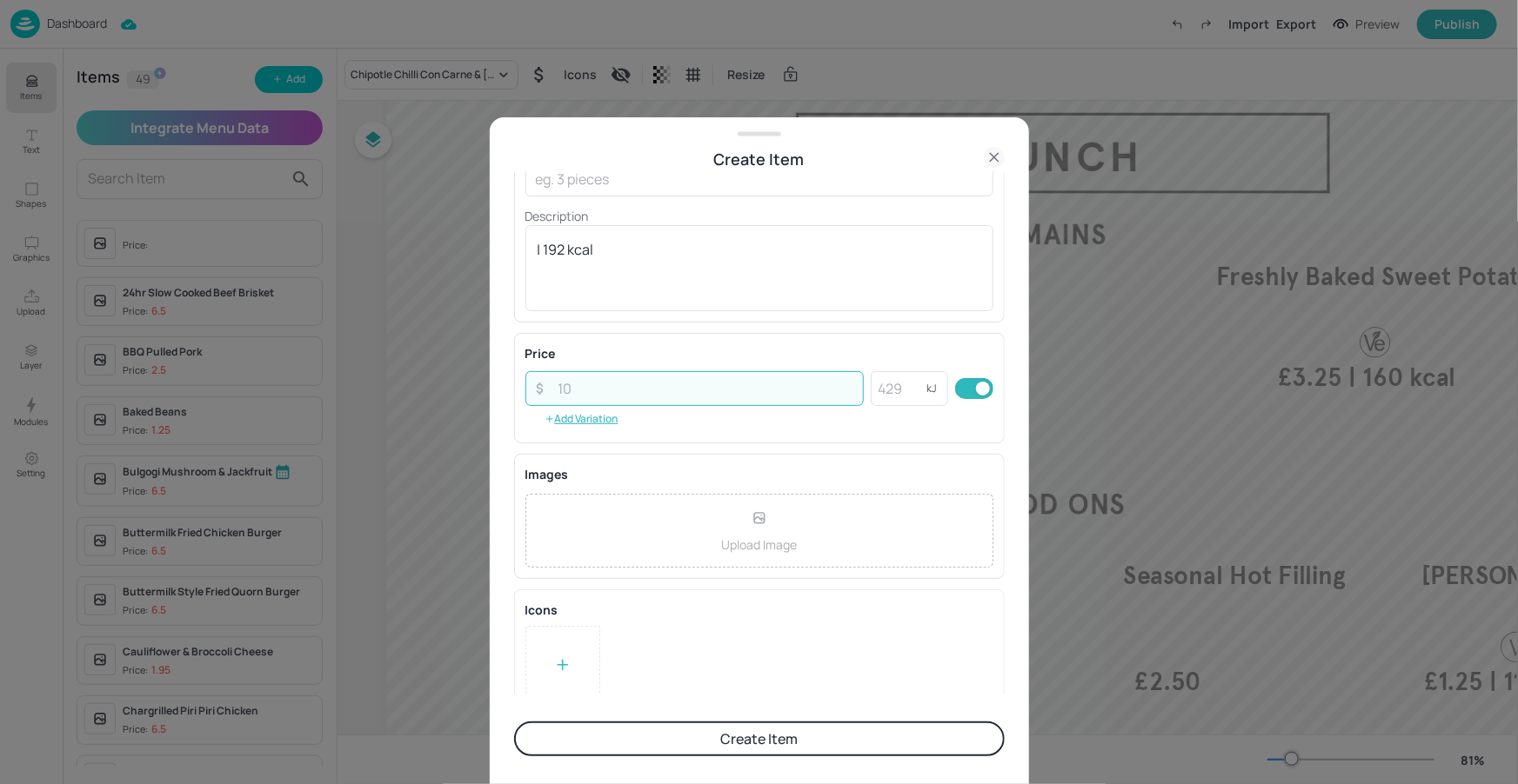
click at [721, 384] on input "number" at bounding box center [706, 388] width 316 height 35
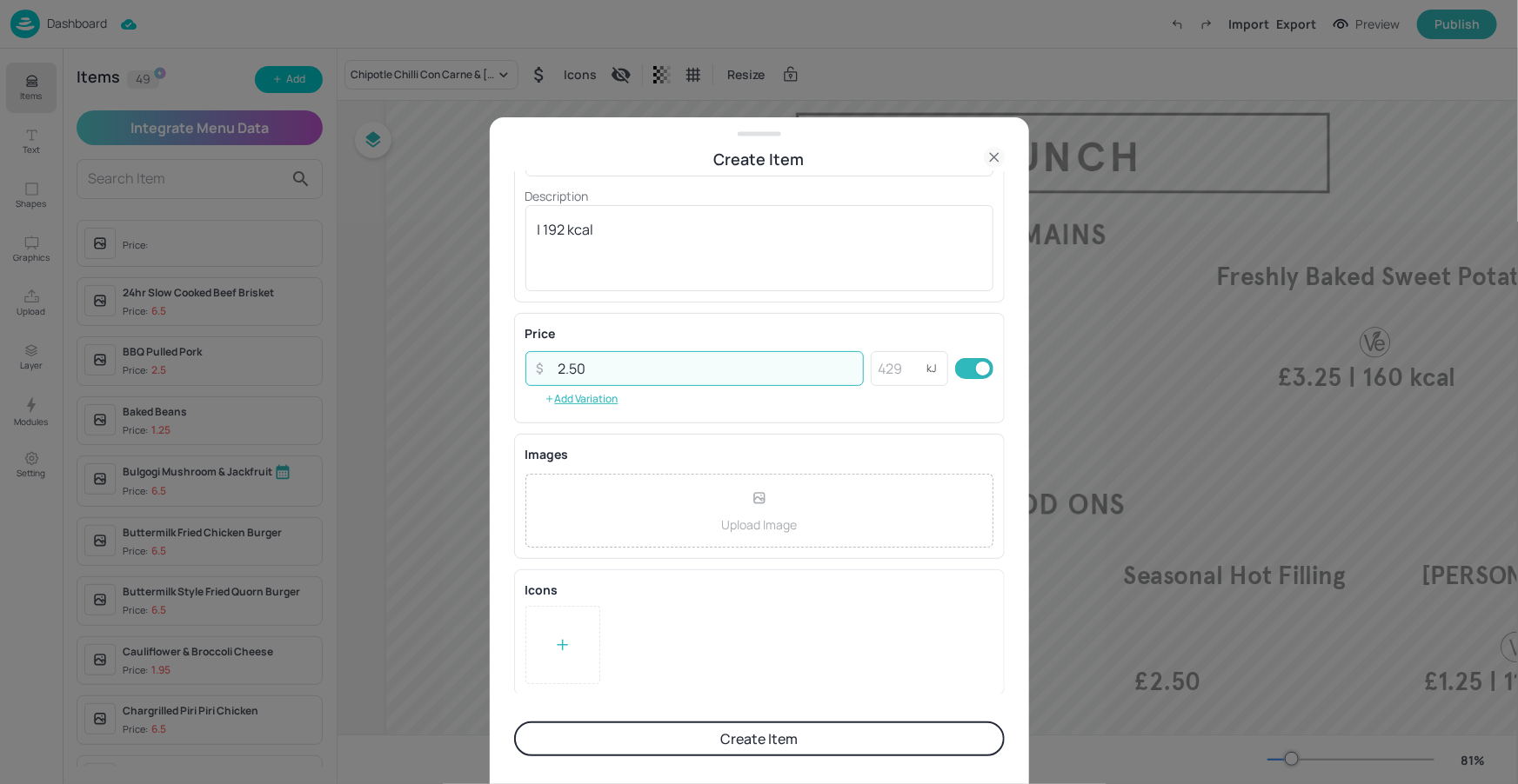
type input "2.50"
click at [783, 728] on button "Create Item" at bounding box center [759, 739] width 490 height 35
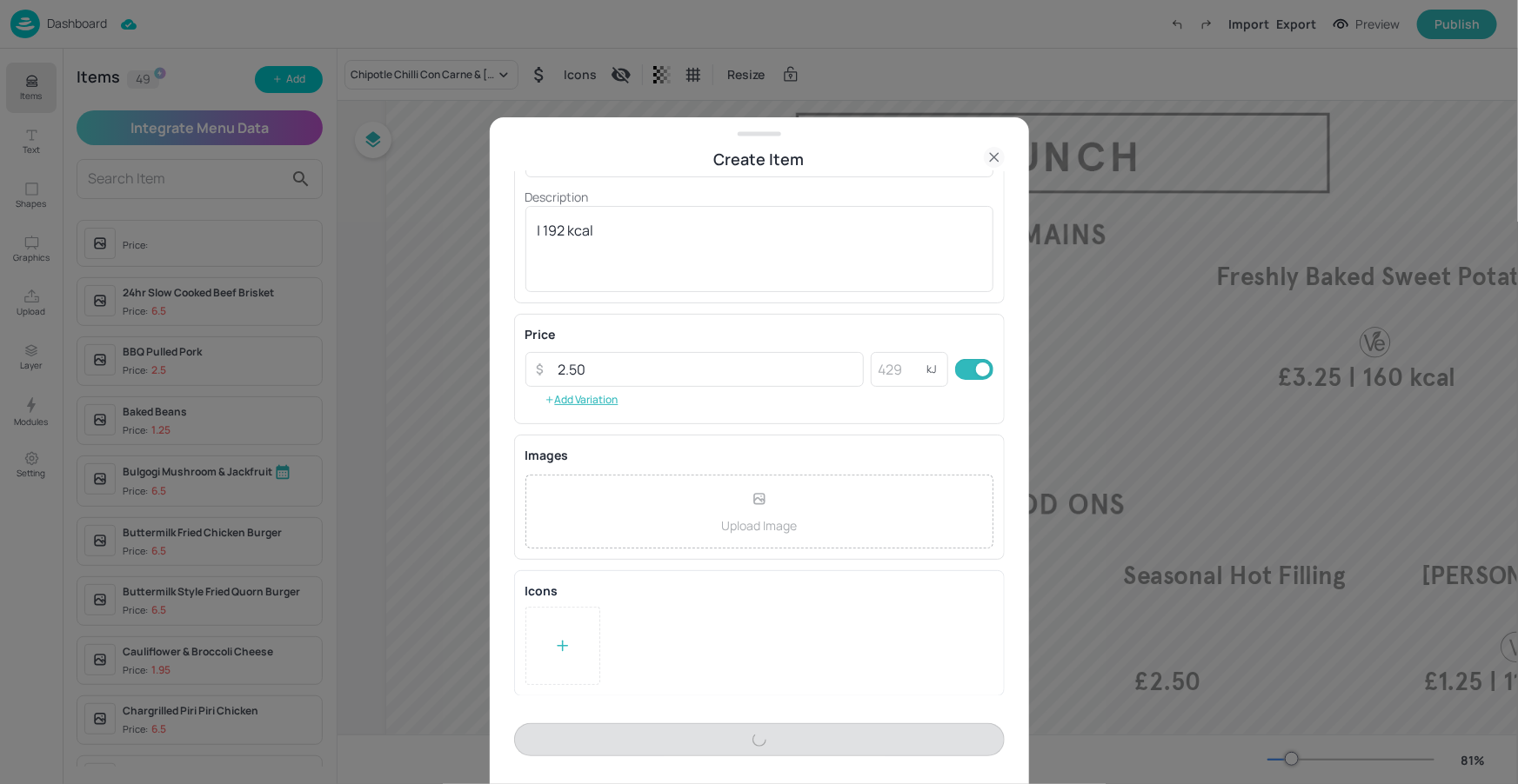
scroll to position [165, 0]
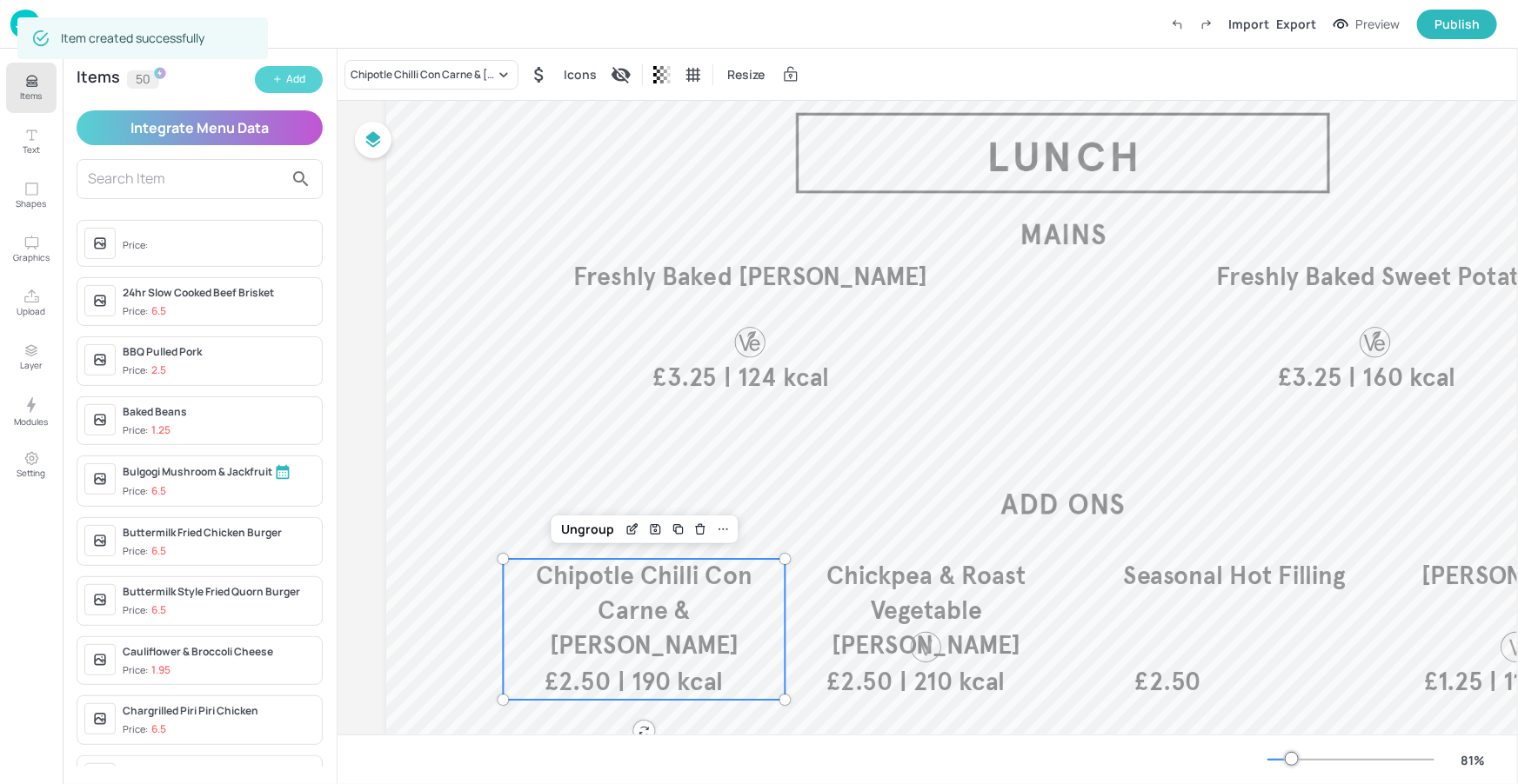
click at [289, 85] on div "Add" at bounding box center [296, 79] width 19 height 16
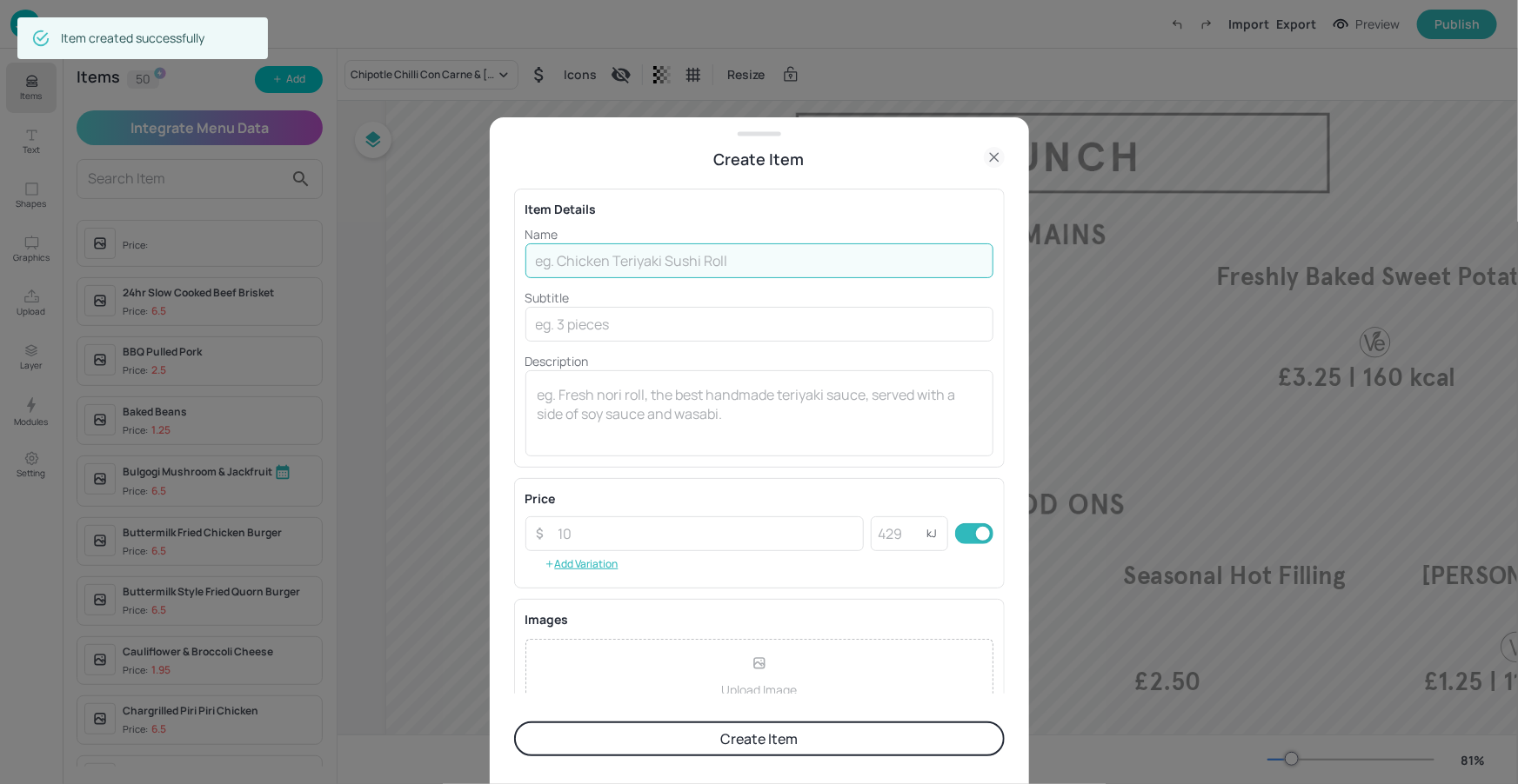
click at [616, 264] on input "text" at bounding box center [759, 260] width 468 height 35
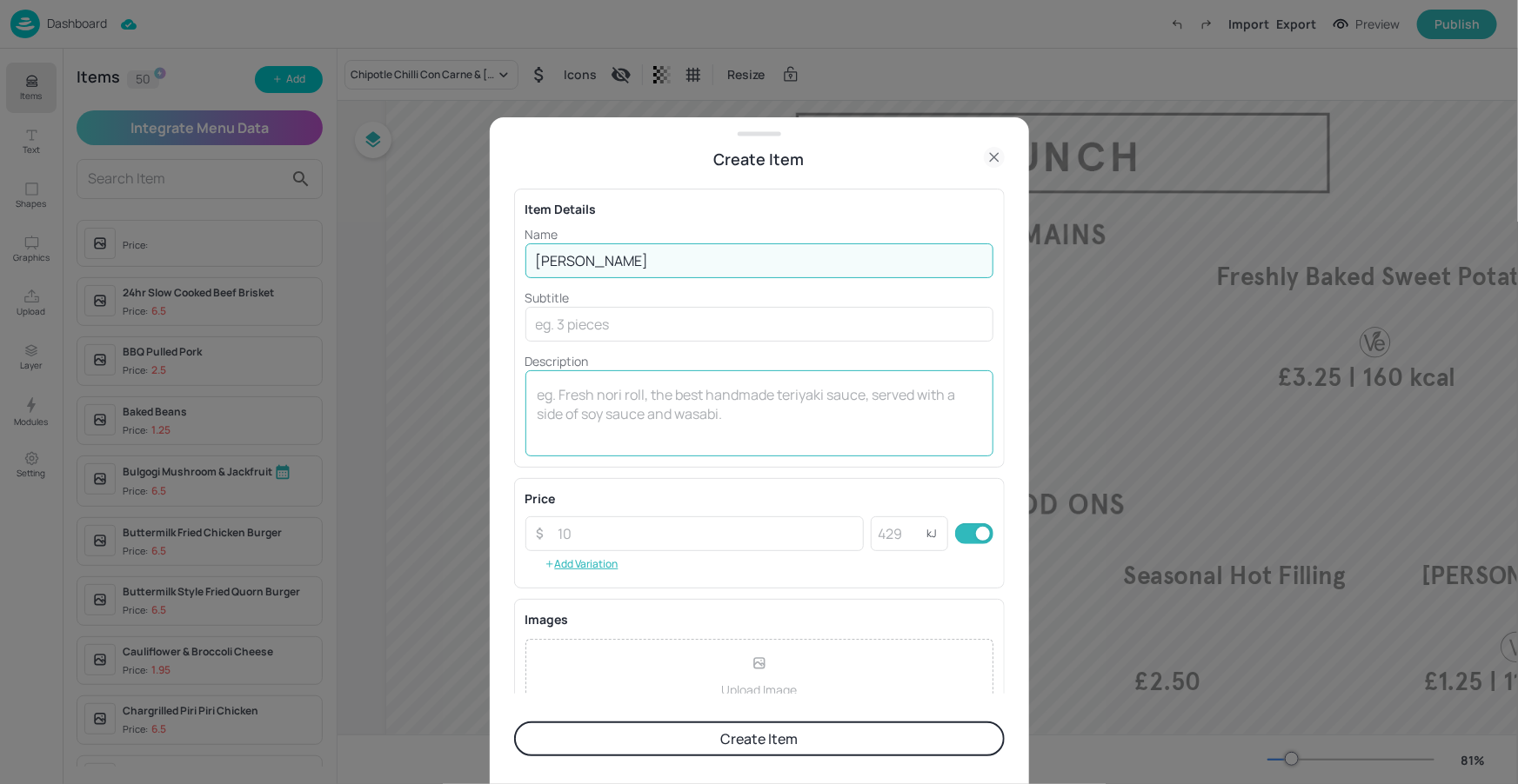
type input "Lentil Ragu"
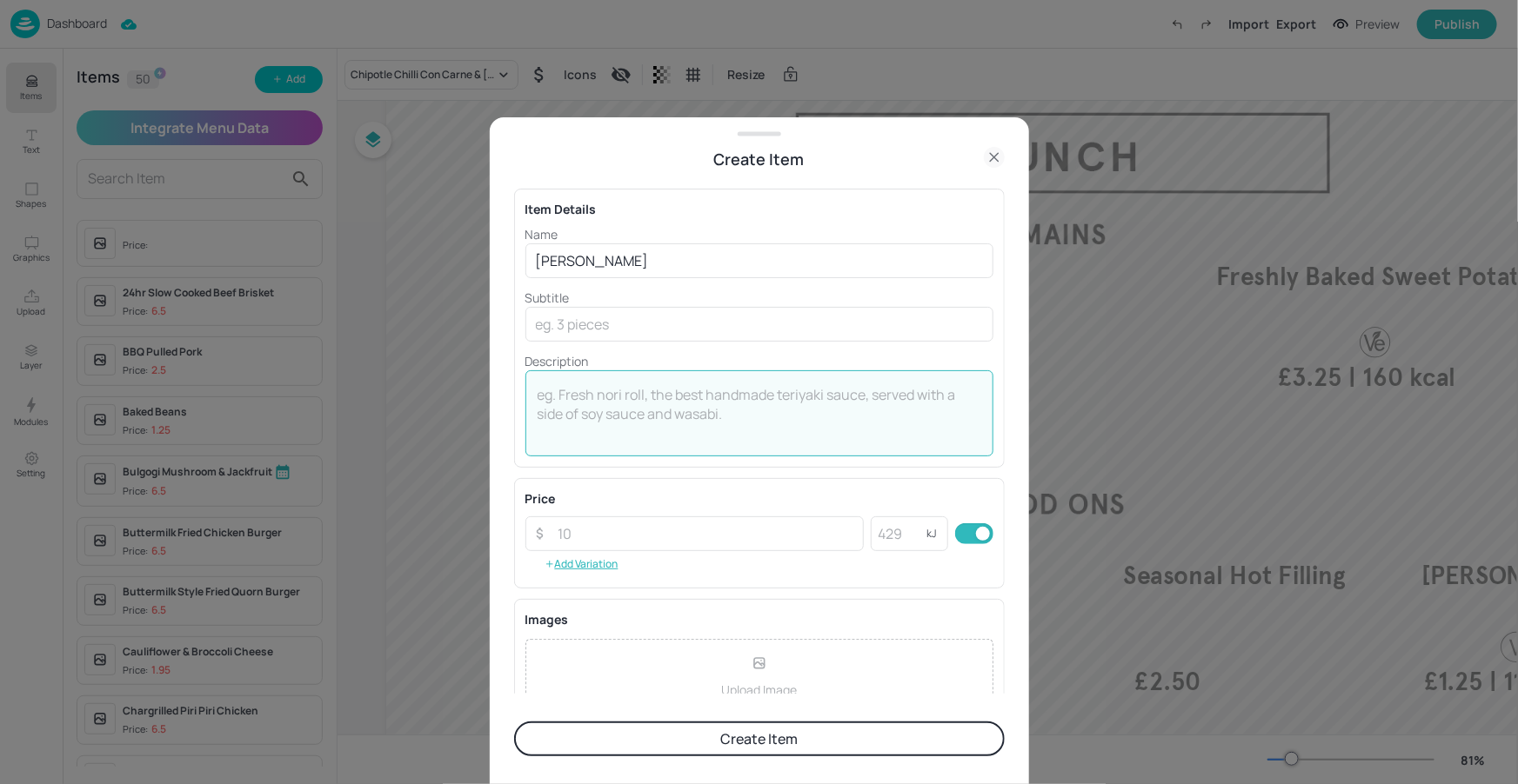
click at [622, 404] on textarea at bounding box center [759, 414] width 443 height 58
paste textarea "| 190 kcal"
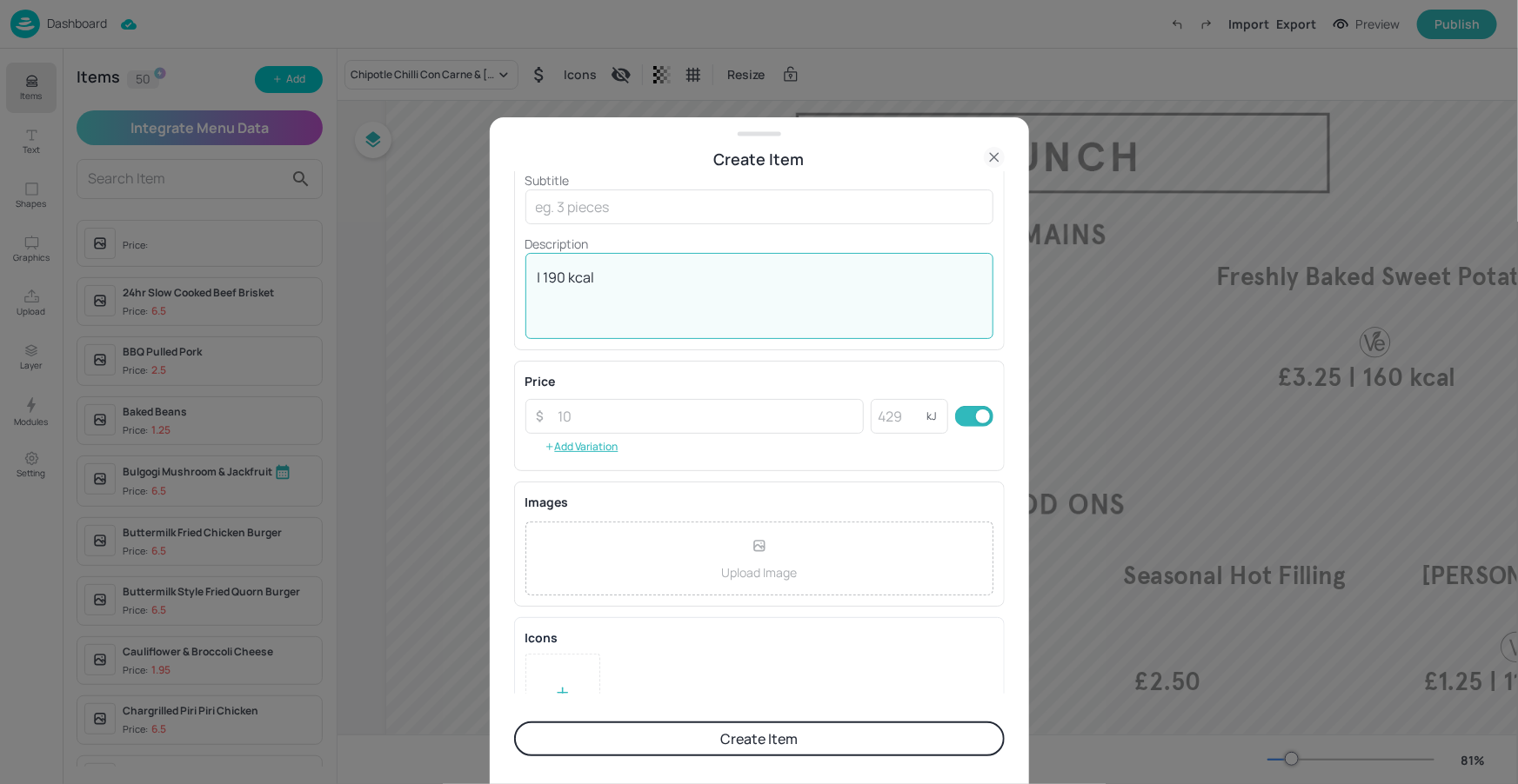
scroll to position [0, 0]
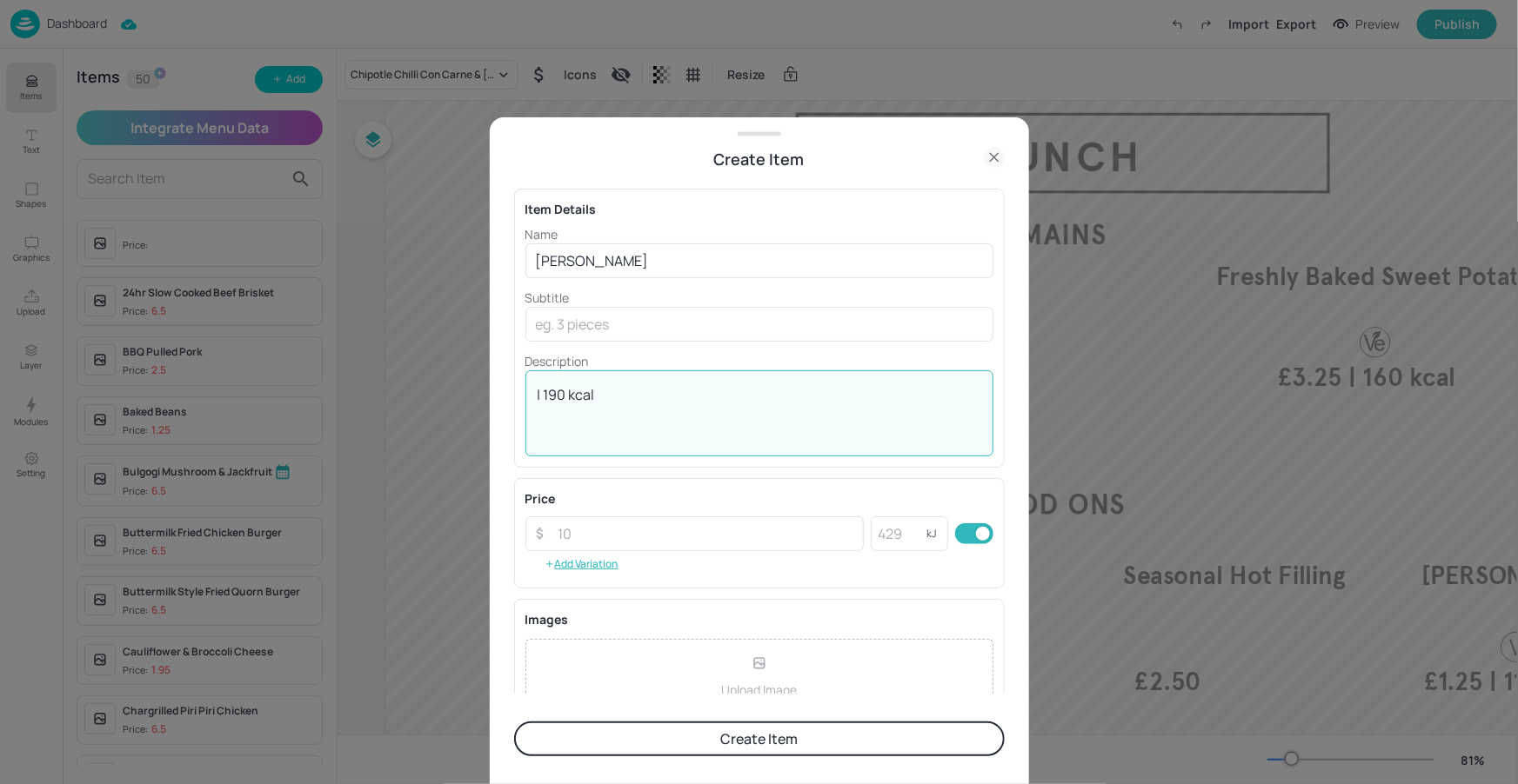
click at [566, 396] on textarea "| 190 kcal" at bounding box center [759, 414] width 443 height 58
type textarea "| null kcal"
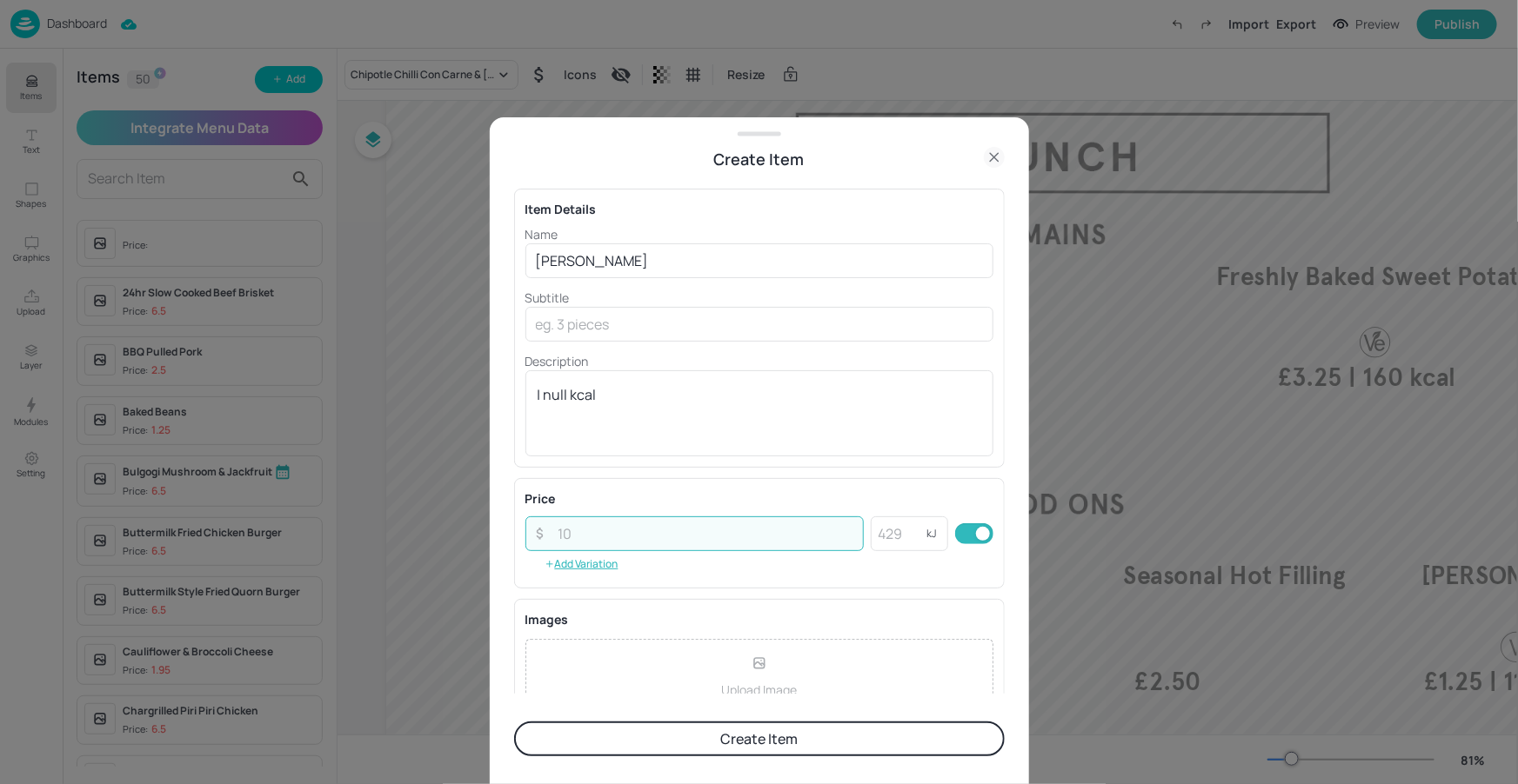
click at [681, 534] on input "number" at bounding box center [706, 533] width 316 height 35
type input "2.50"
click at [790, 473] on div "Item Details Name Lentil Ragu ​ Subtitle ​ Description | null kcal x ​ Price ​ …" at bounding box center [759, 432] width 490 height 523
click at [742, 726] on button "Create Item" at bounding box center [759, 739] width 490 height 35
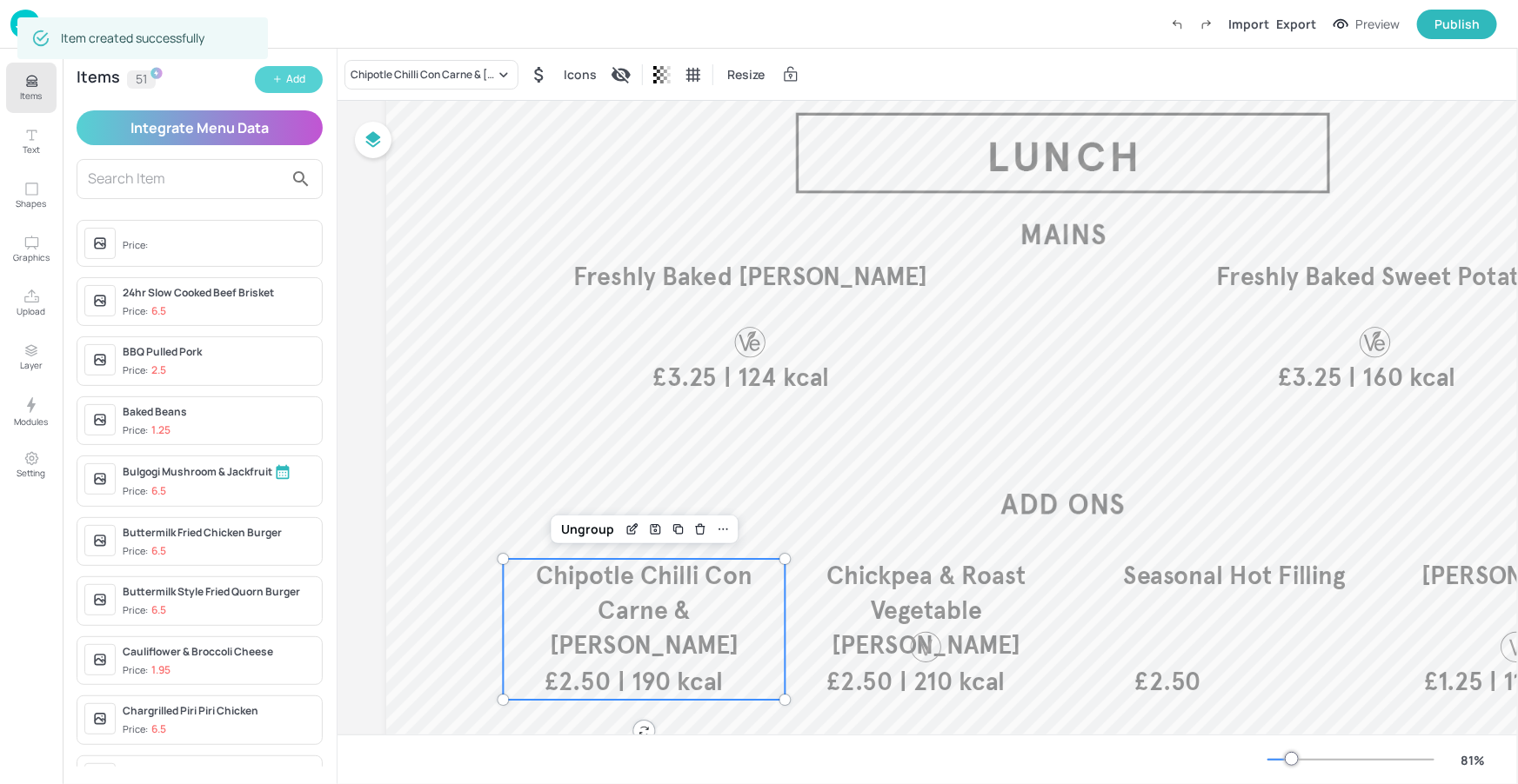
click at [300, 75] on div "Add" at bounding box center [296, 79] width 19 height 16
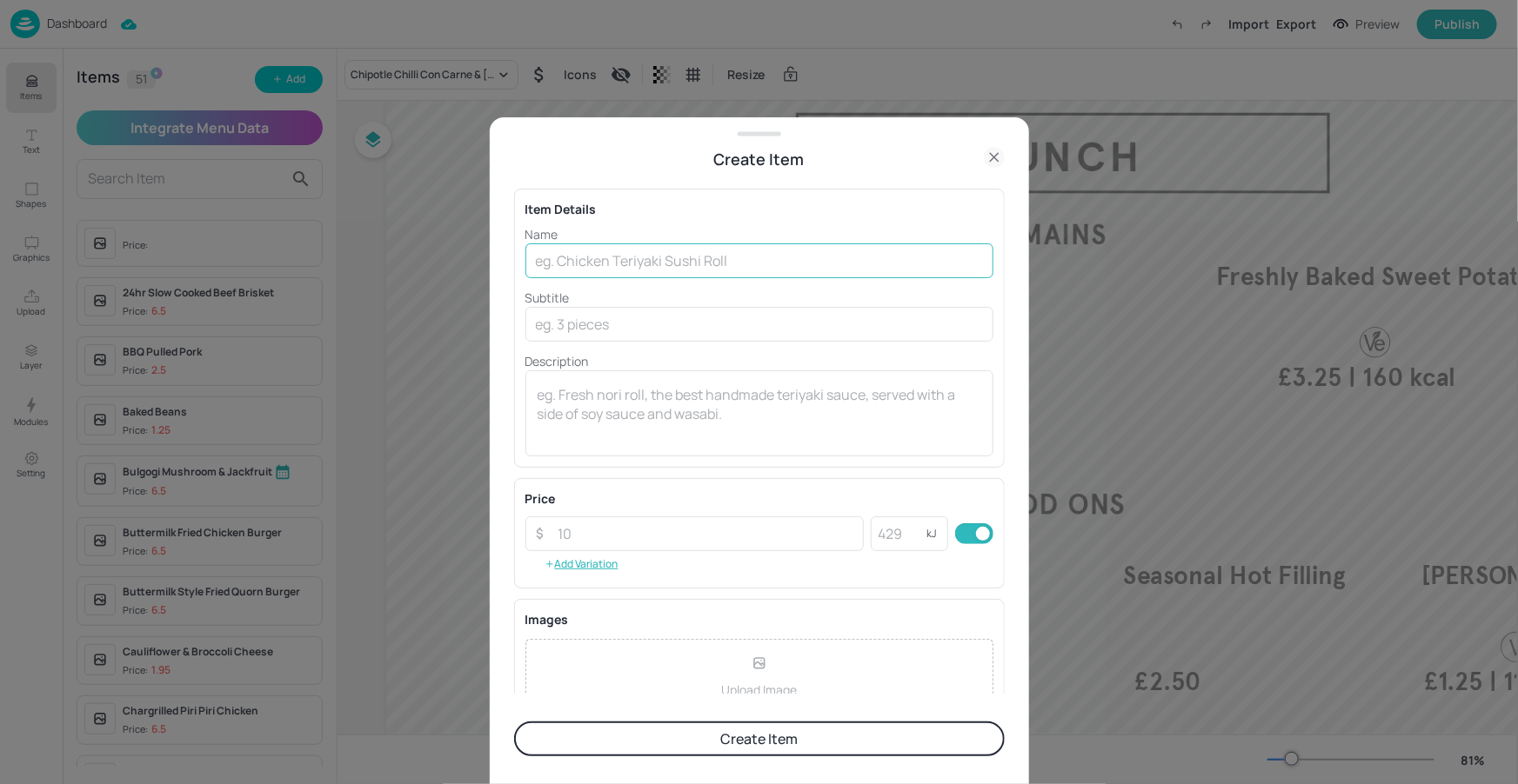
click at [651, 255] on input "text" at bounding box center [759, 260] width 468 height 35
type input "Spinach & Mushroom"
click at [643, 407] on textarea at bounding box center [759, 414] width 443 height 58
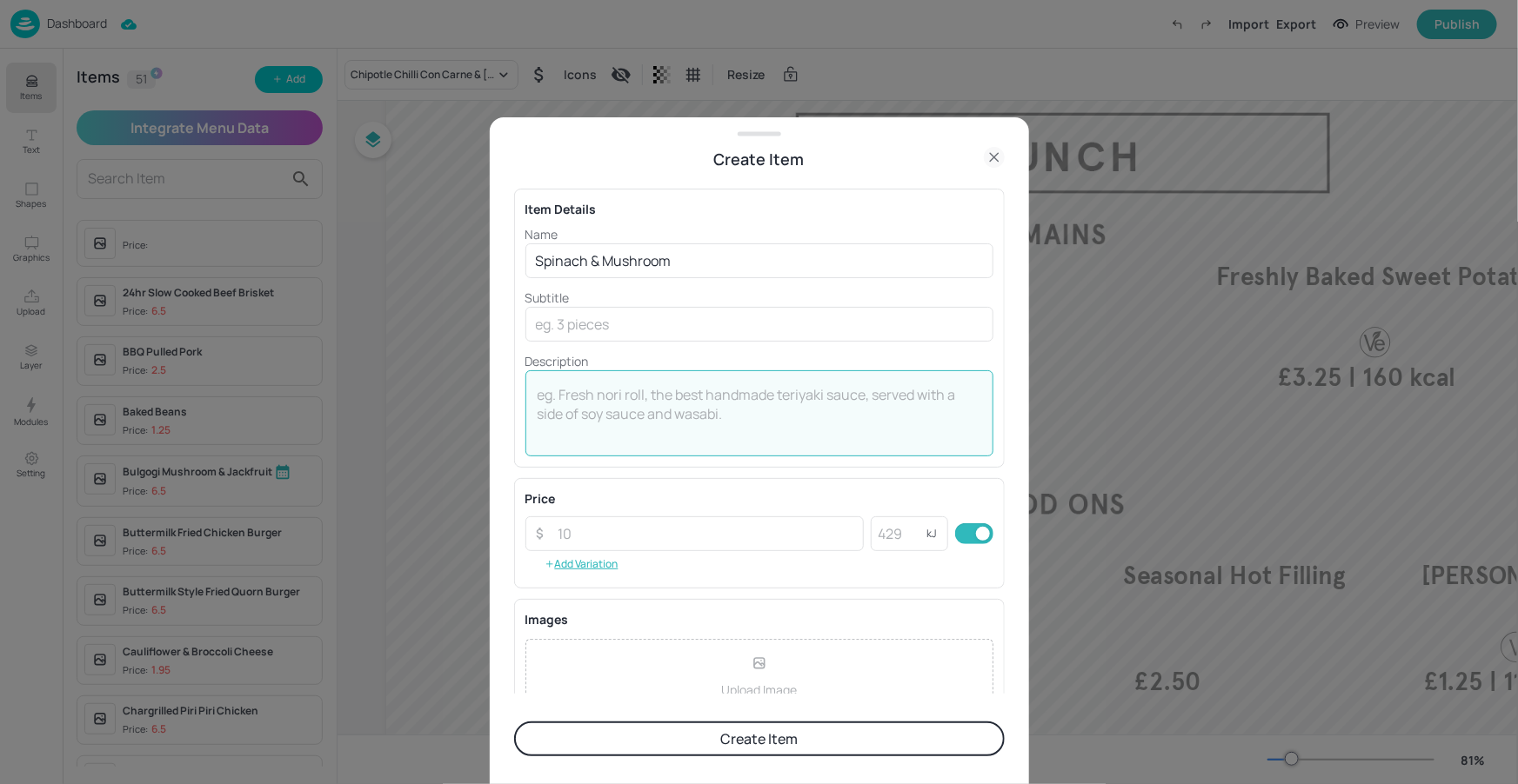
paste textarea "| 190 kcal"
click at [565, 396] on textarea "| 190 kcal" at bounding box center [759, 414] width 443 height 58
type textarea "| 210 kcal"
click at [605, 531] on input "number" at bounding box center [706, 533] width 316 height 35
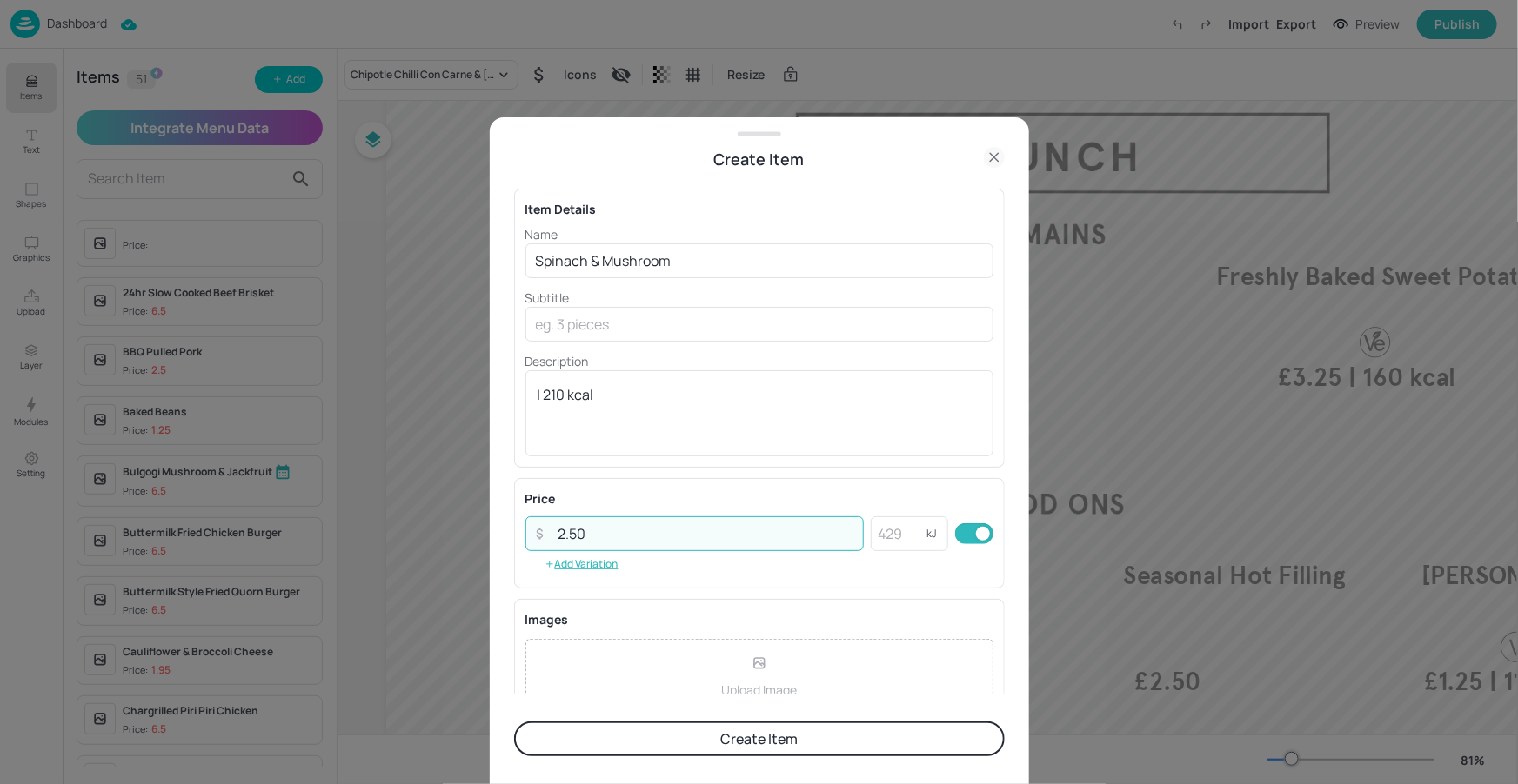
type input "2.50"
click at [651, 477] on div "Item Details Name Spinach & Mushroom ​ Subtitle ​ Description | 210 kcal x ​ Pr…" at bounding box center [759, 432] width 490 height 523
click at [706, 744] on button "Create Item" at bounding box center [759, 739] width 490 height 35
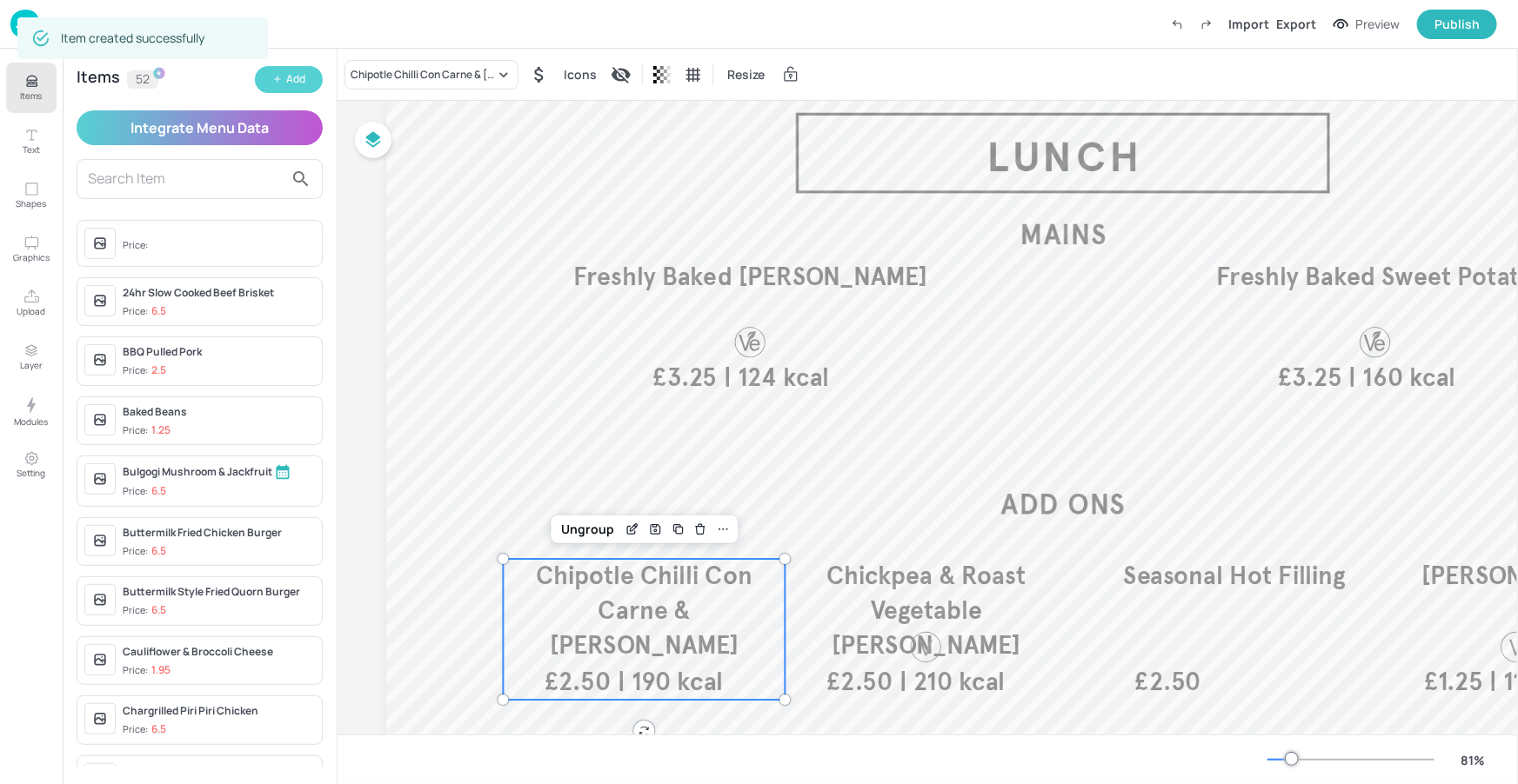
click at [282, 77] on icon "button" at bounding box center [277, 79] width 11 height 11
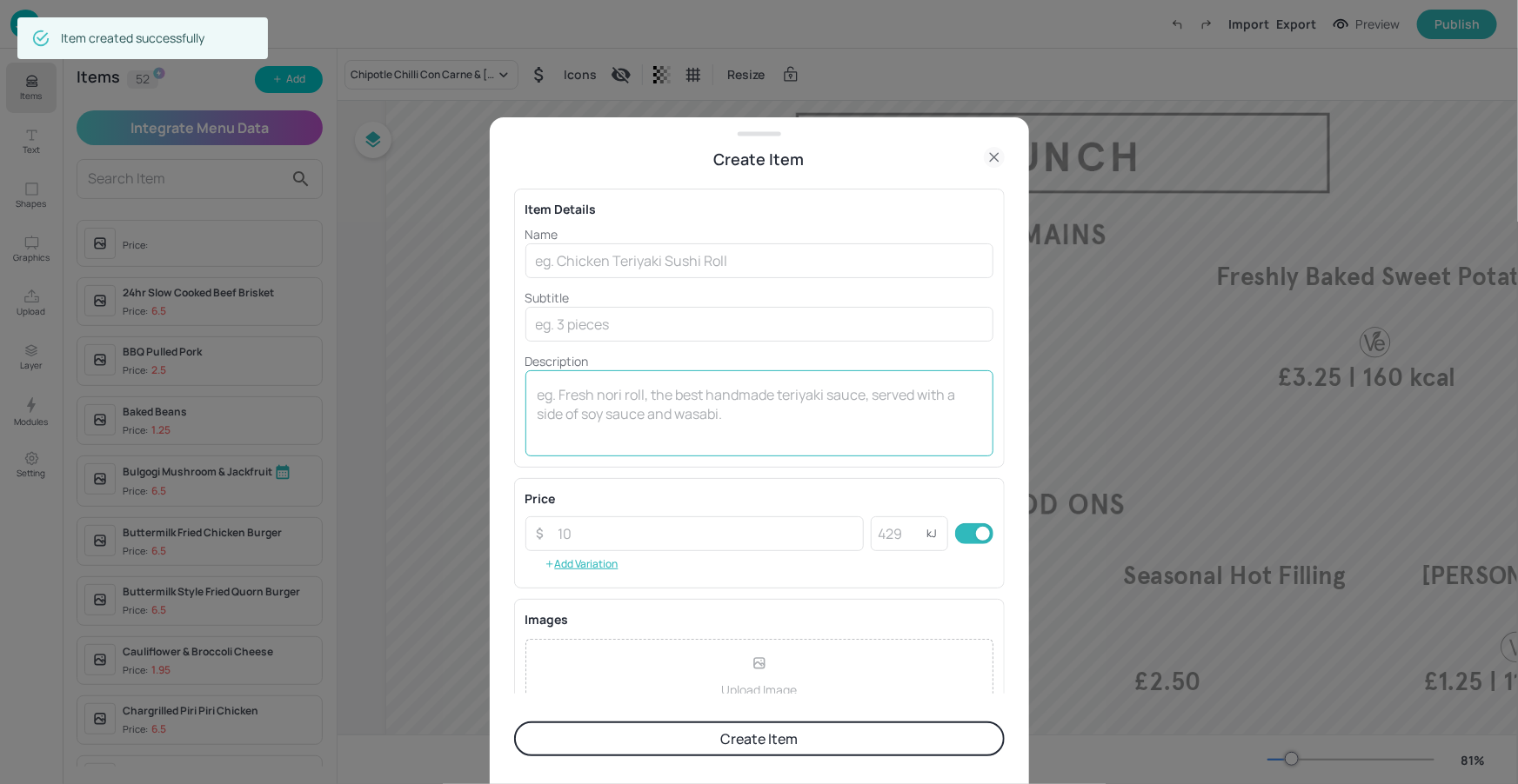
click at [611, 397] on textarea at bounding box center [759, 414] width 443 height 58
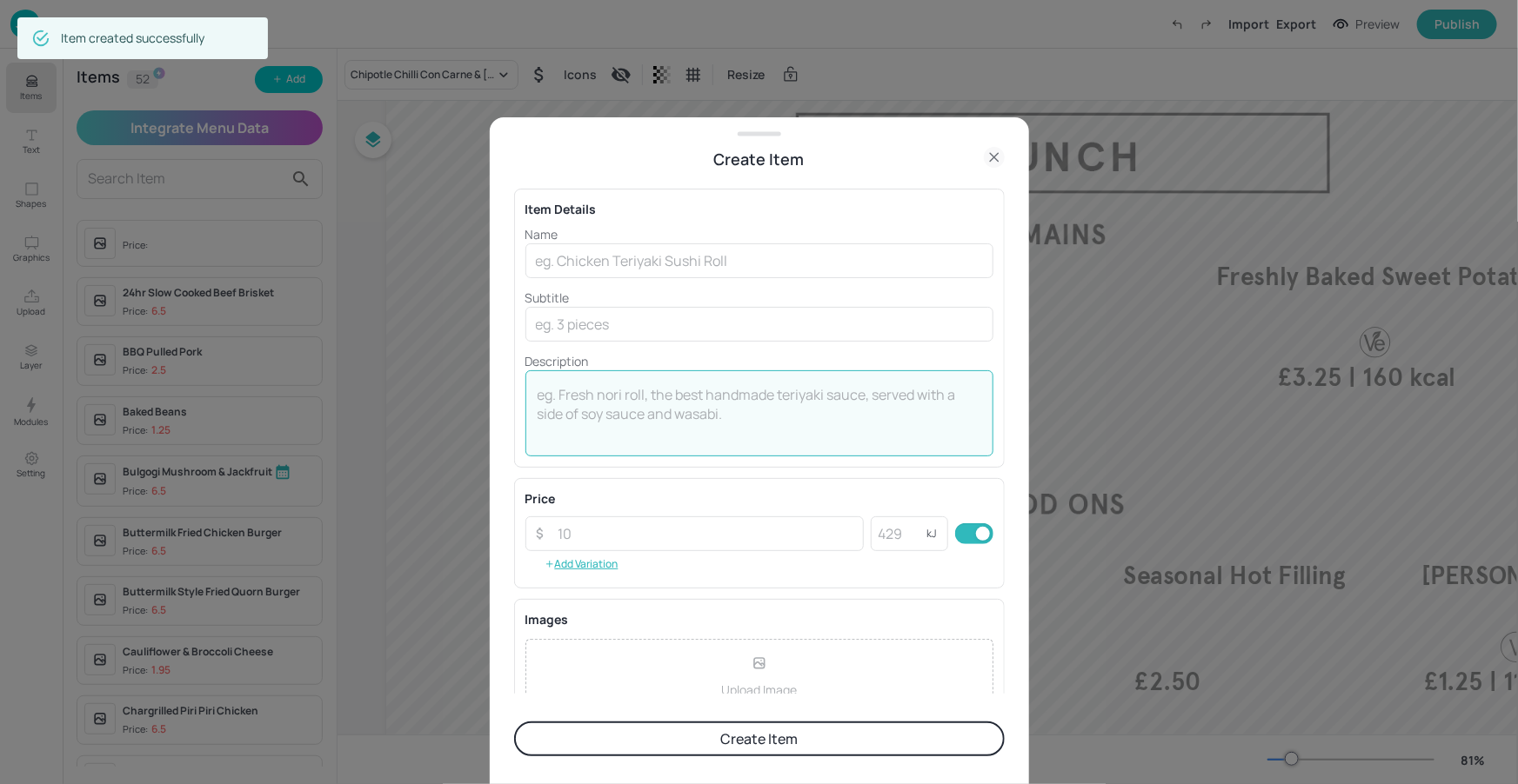
paste textarea "| 190 kcal"
type textarea "| 190 kcal"
click at [647, 252] on input "text" at bounding box center [759, 260] width 468 height 35
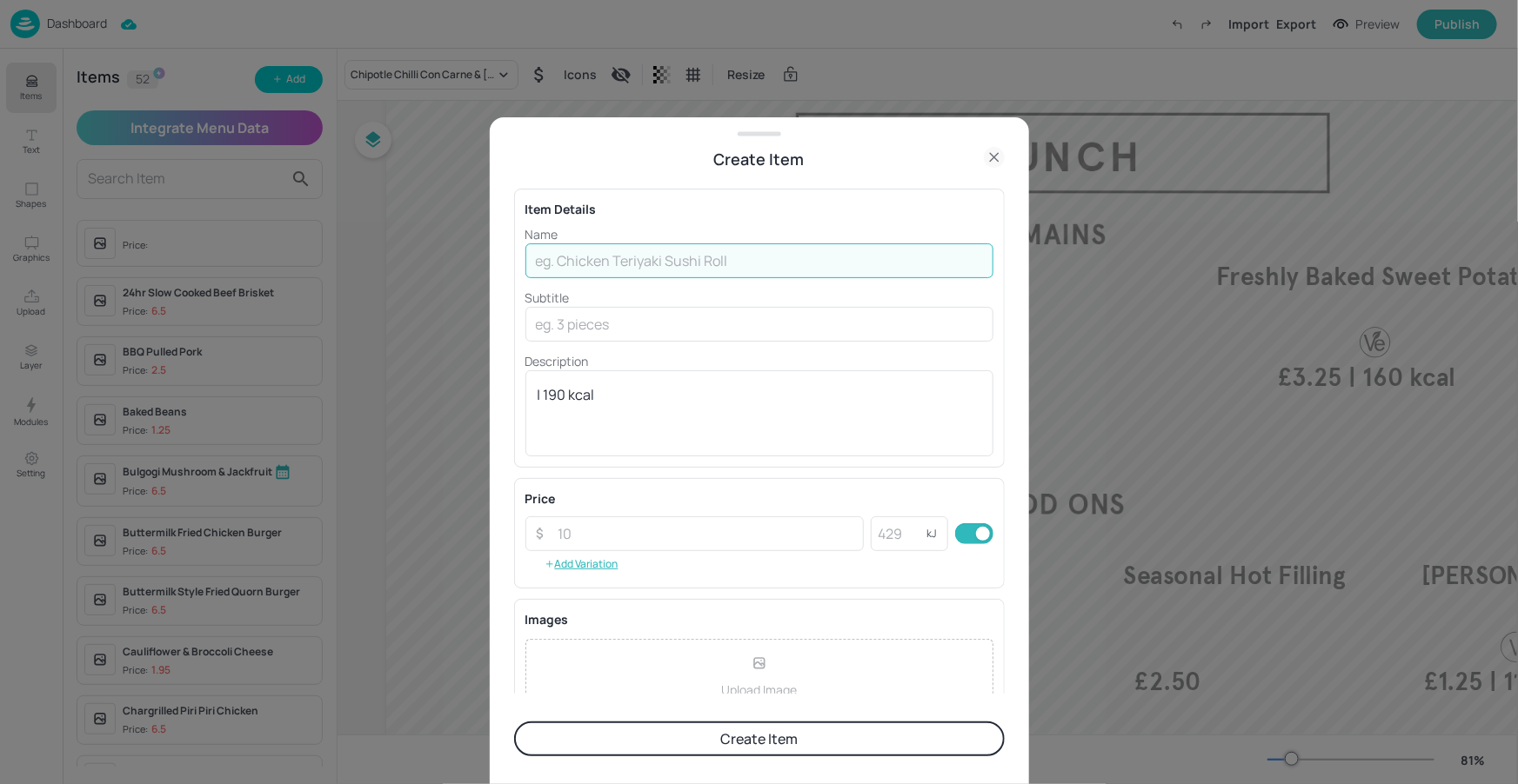
click at [600, 260] on input "text" at bounding box center [759, 260] width 468 height 35
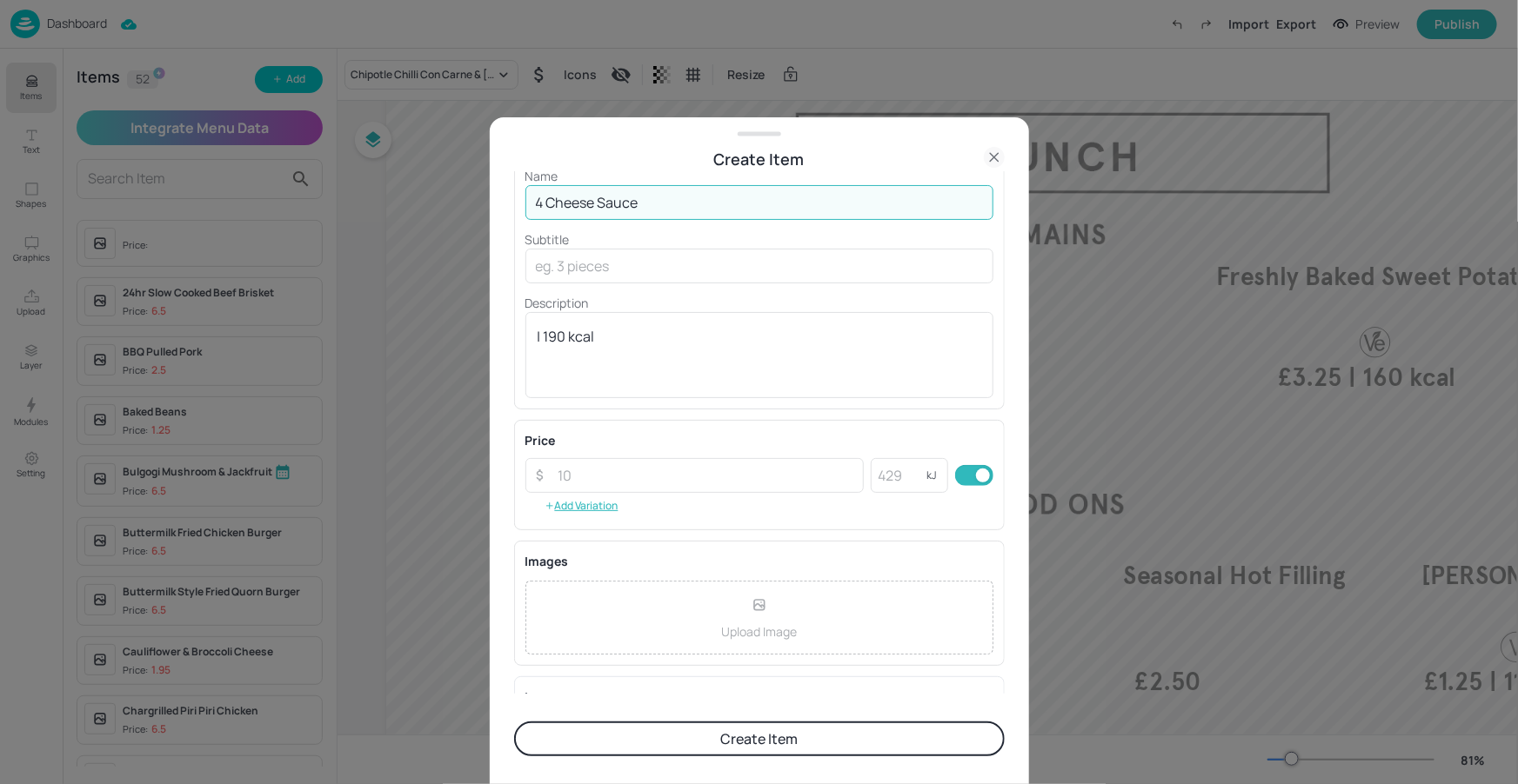
scroll to position [86, 0]
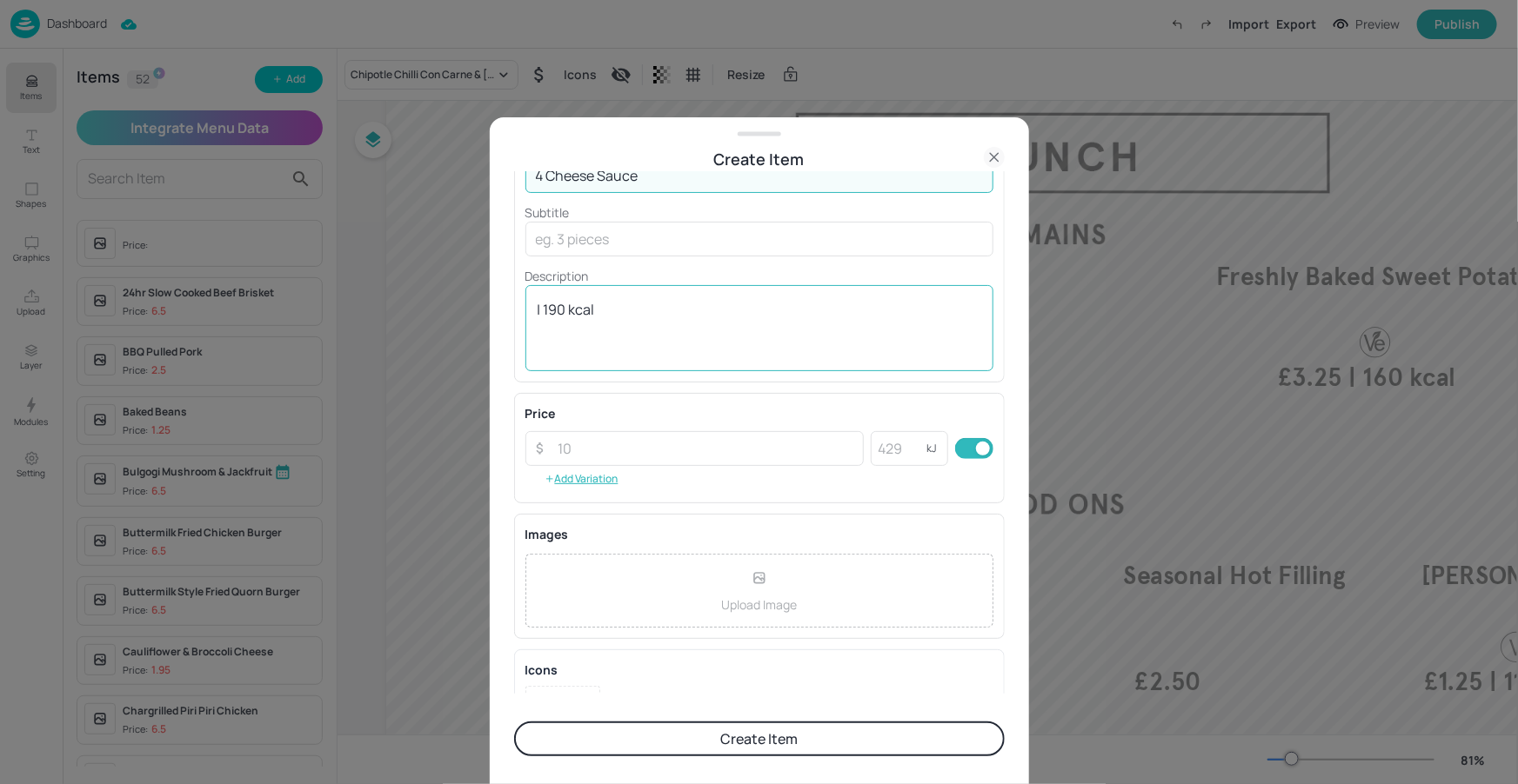
type input "4 Cheese Sauce"
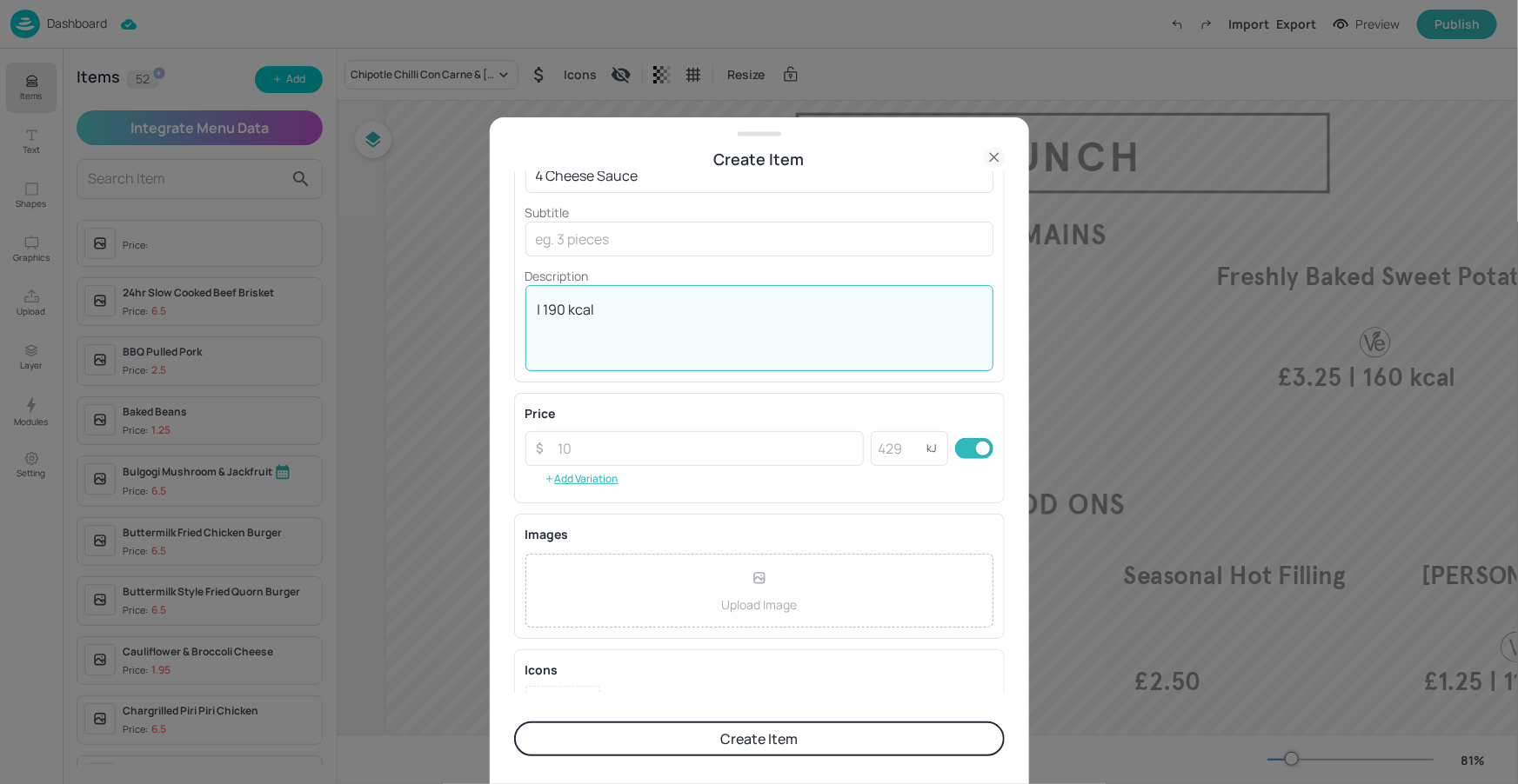
click at [566, 313] on textarea "| 190 kcal" at bounding box center [759, 329] width 443 height 58
type textarea "| 110 kcal"
click at [612, 444] on input "number" at bounding box center [706, 449] width 316 height 35
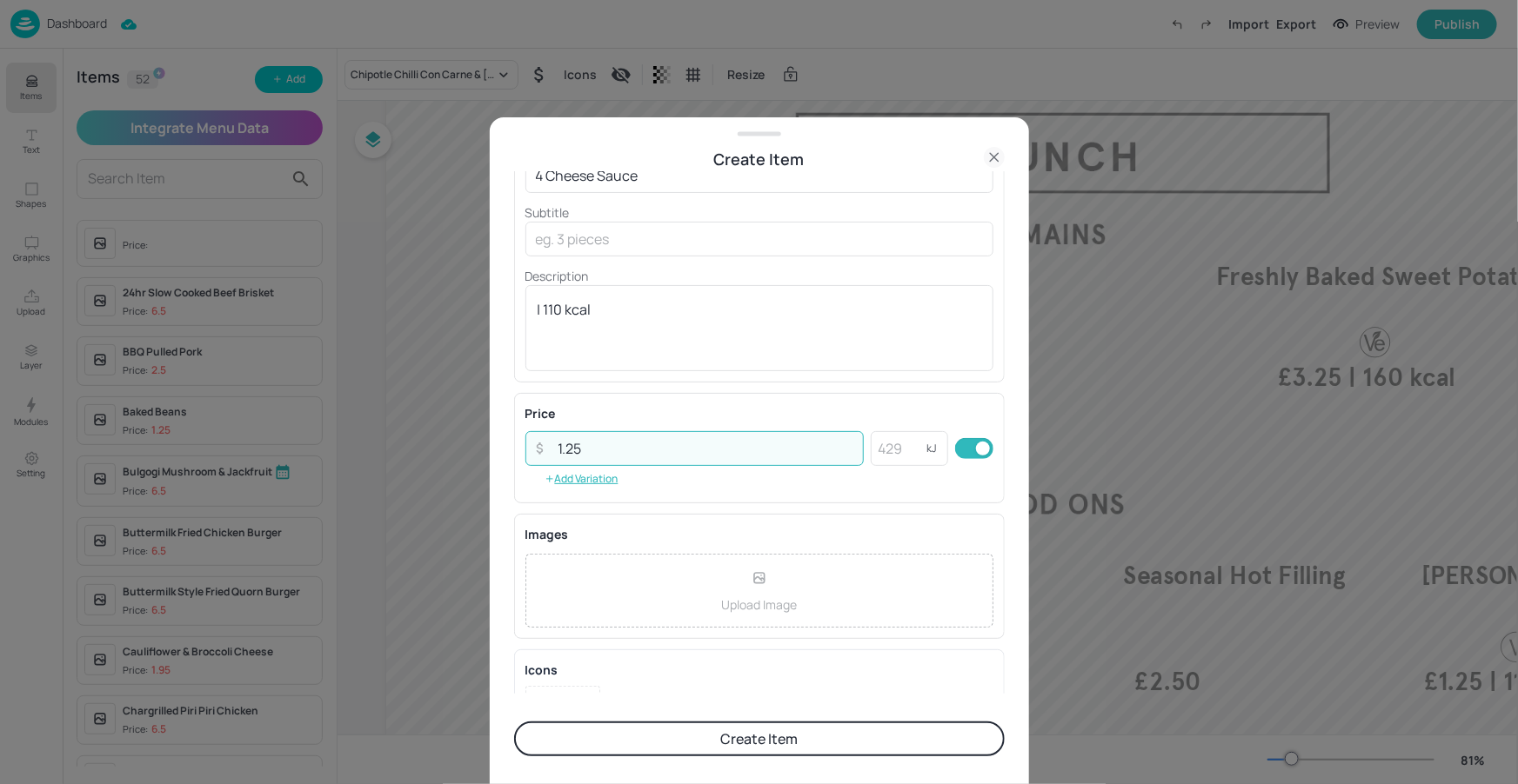
type input "1.25"
click at [771, 393] on div "Price ​ 1.25 ​ kJ ​ Add Variation" at bounding box center [759, 448] width 490 height 110
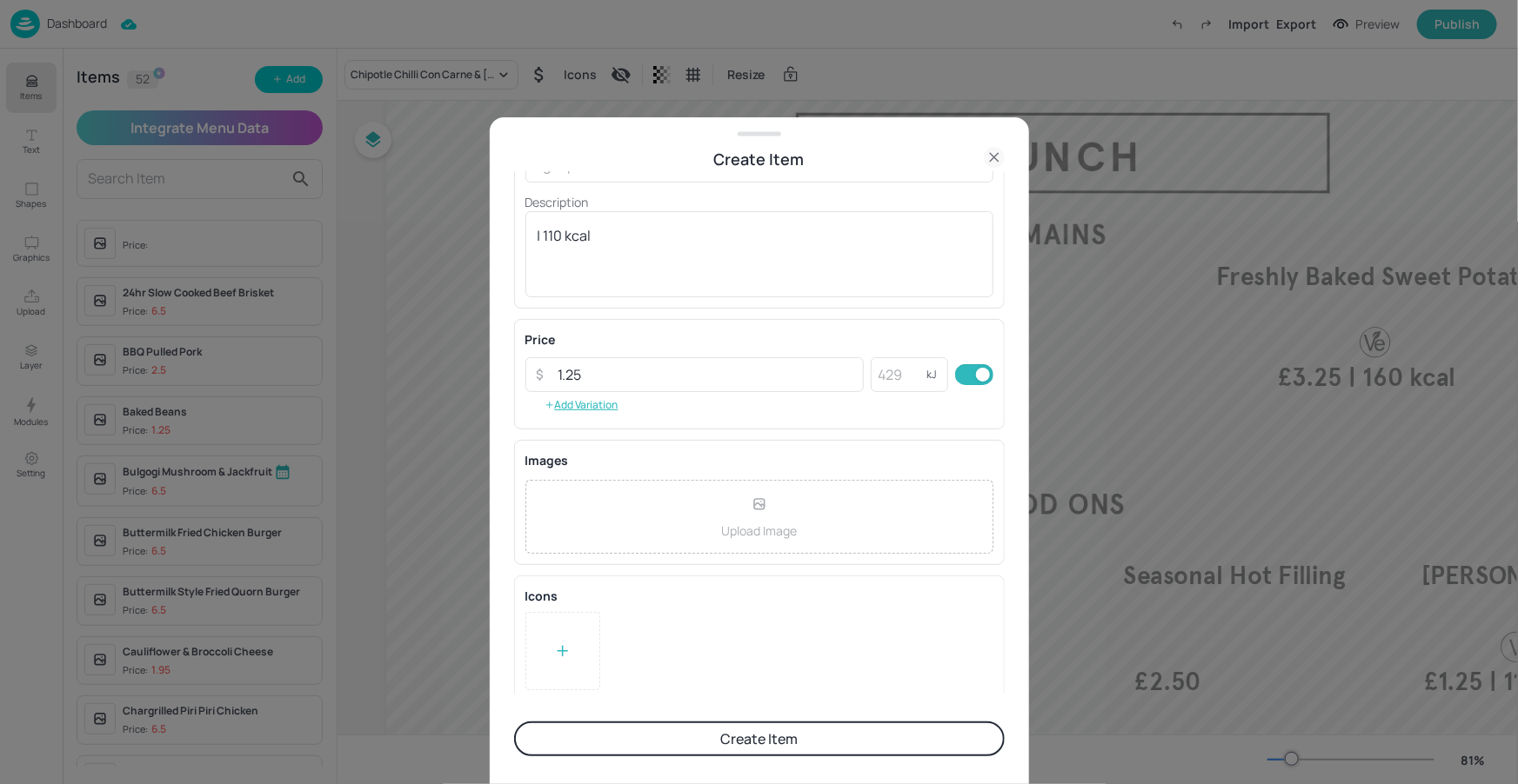
scroll to position [165, 0]
click at [583, 649] on div at bounding box center [562, 645] width 75 height 78
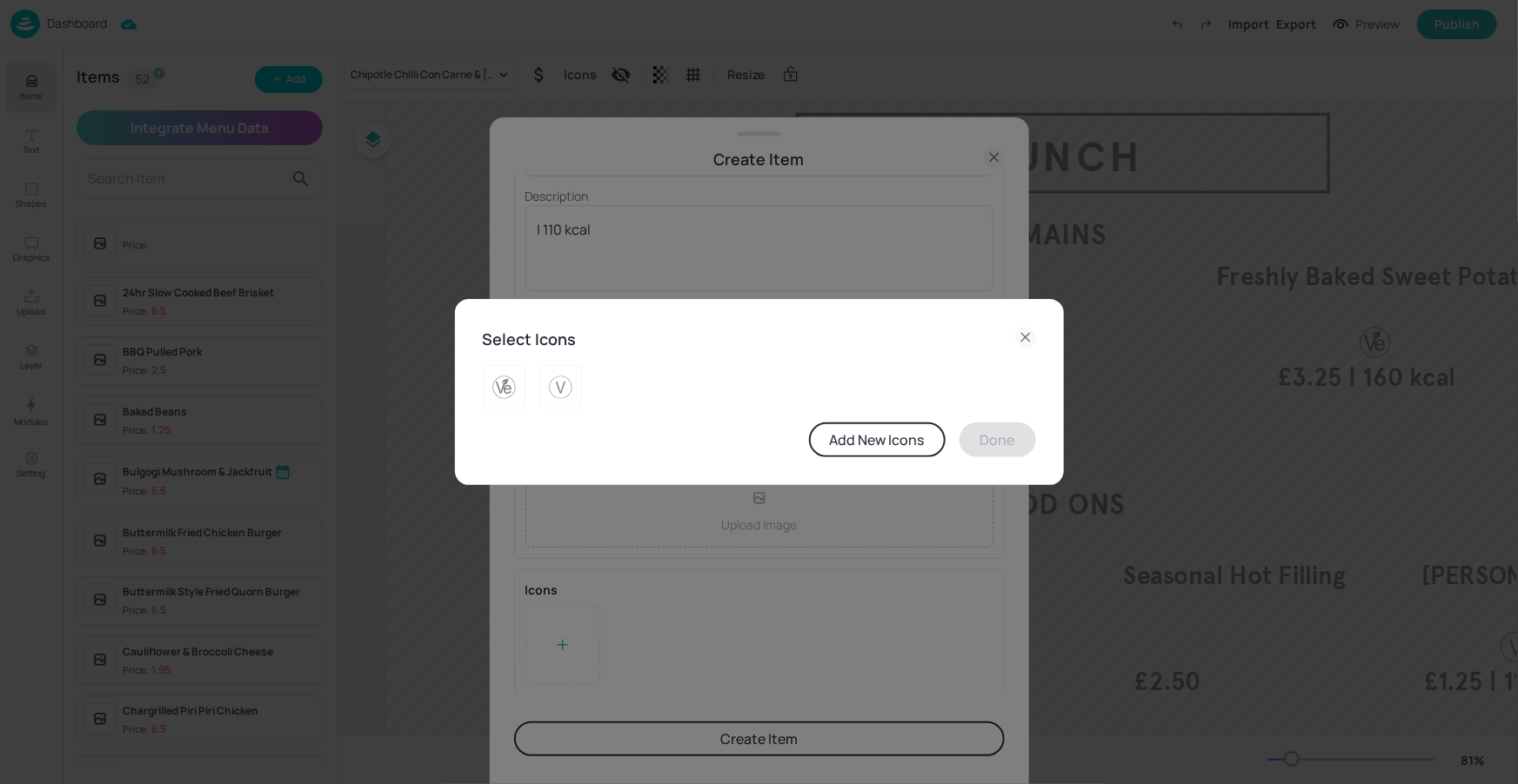
drag, startPoint x: 573, startPoint y: 396, endPoint x: 589, endPoint y: 396, distance: 16.0
click at [573, 395] on img at bounding box center [560, 386] width 27 height 28
click at [988, 433] on button "Done" at bounding box center [998, 440] width 77 height 35
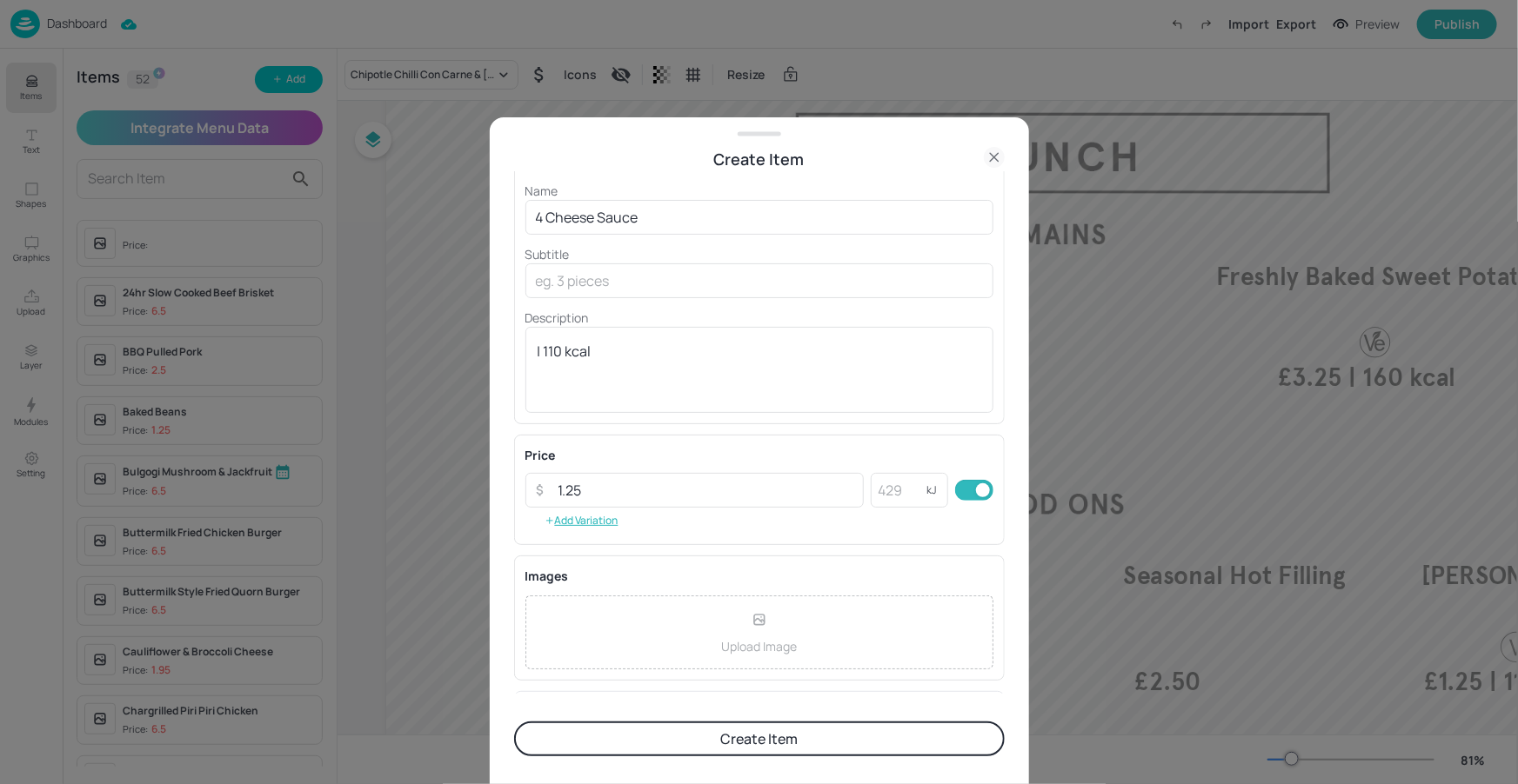
scroll to position [33, 0]
click at [729, 747] on button "Create Item" at bounding box center [759, 739] width 490 height 35
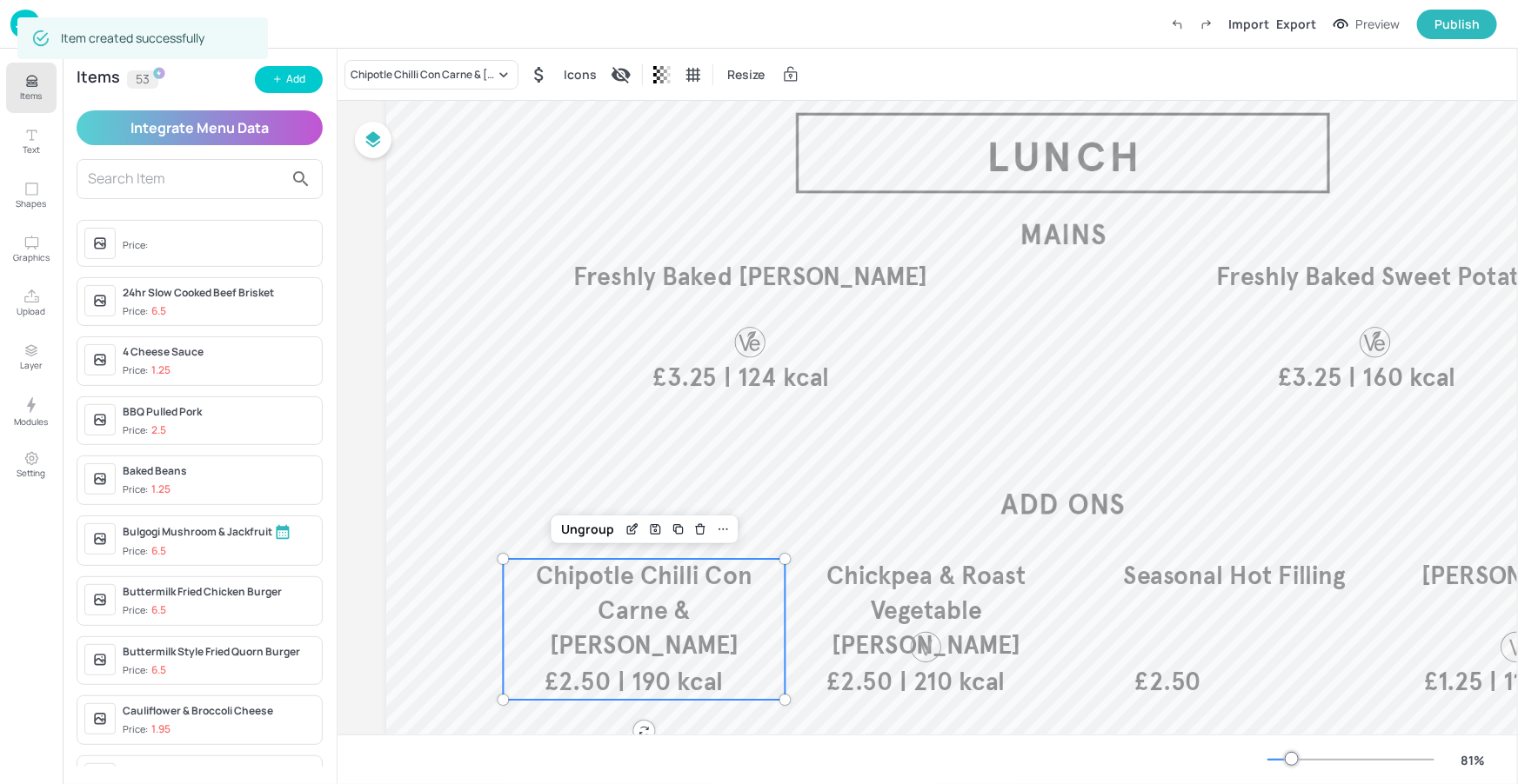
click at [27, 87] on div at bounding box center [759, 392] width 1518 height 784
click at [37, 86] on icon "Items" at bounding box center [31, 81] width 16 height 16
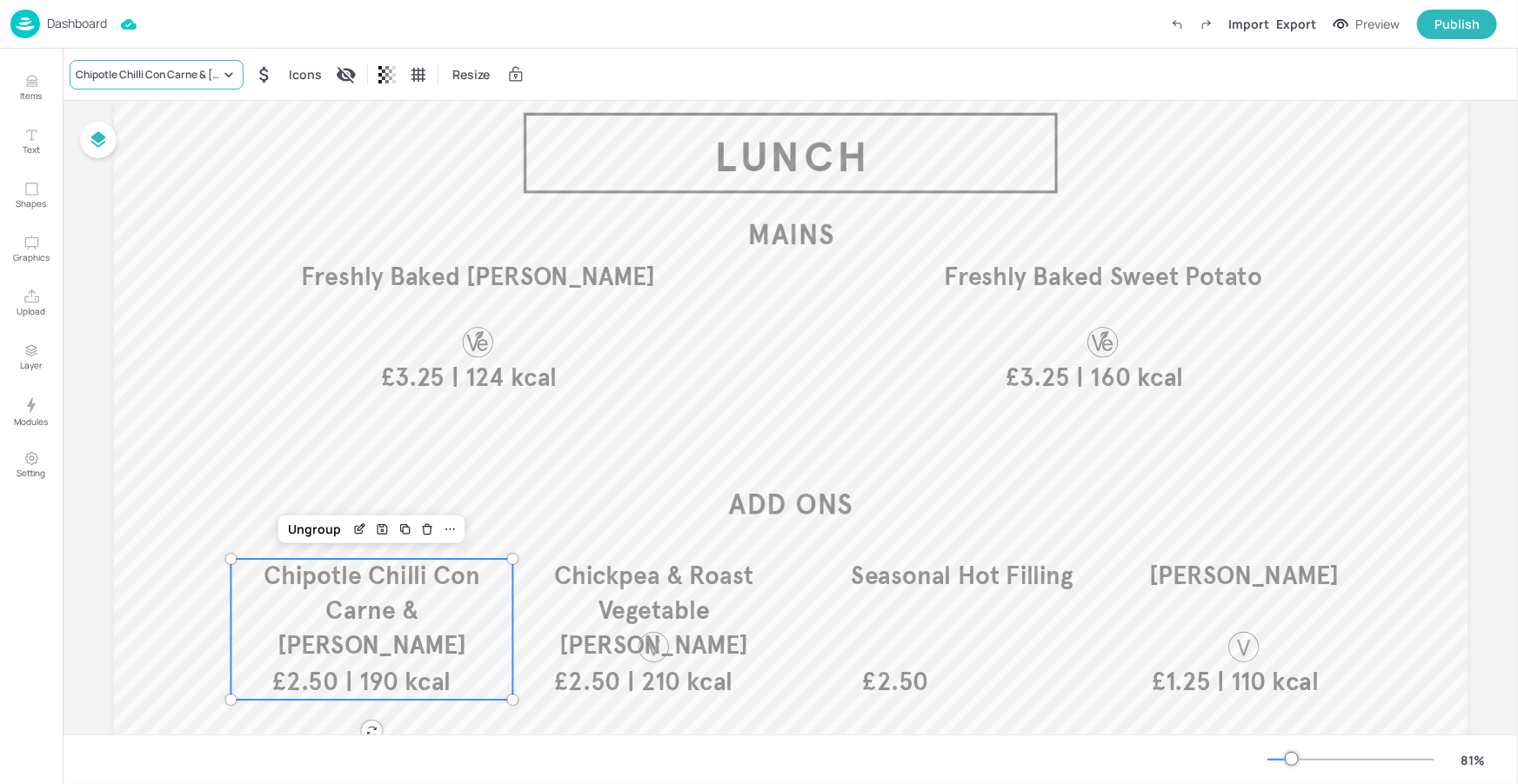
click at [224, 78] on icon at bounding box center [229, 75] width 17 height 17
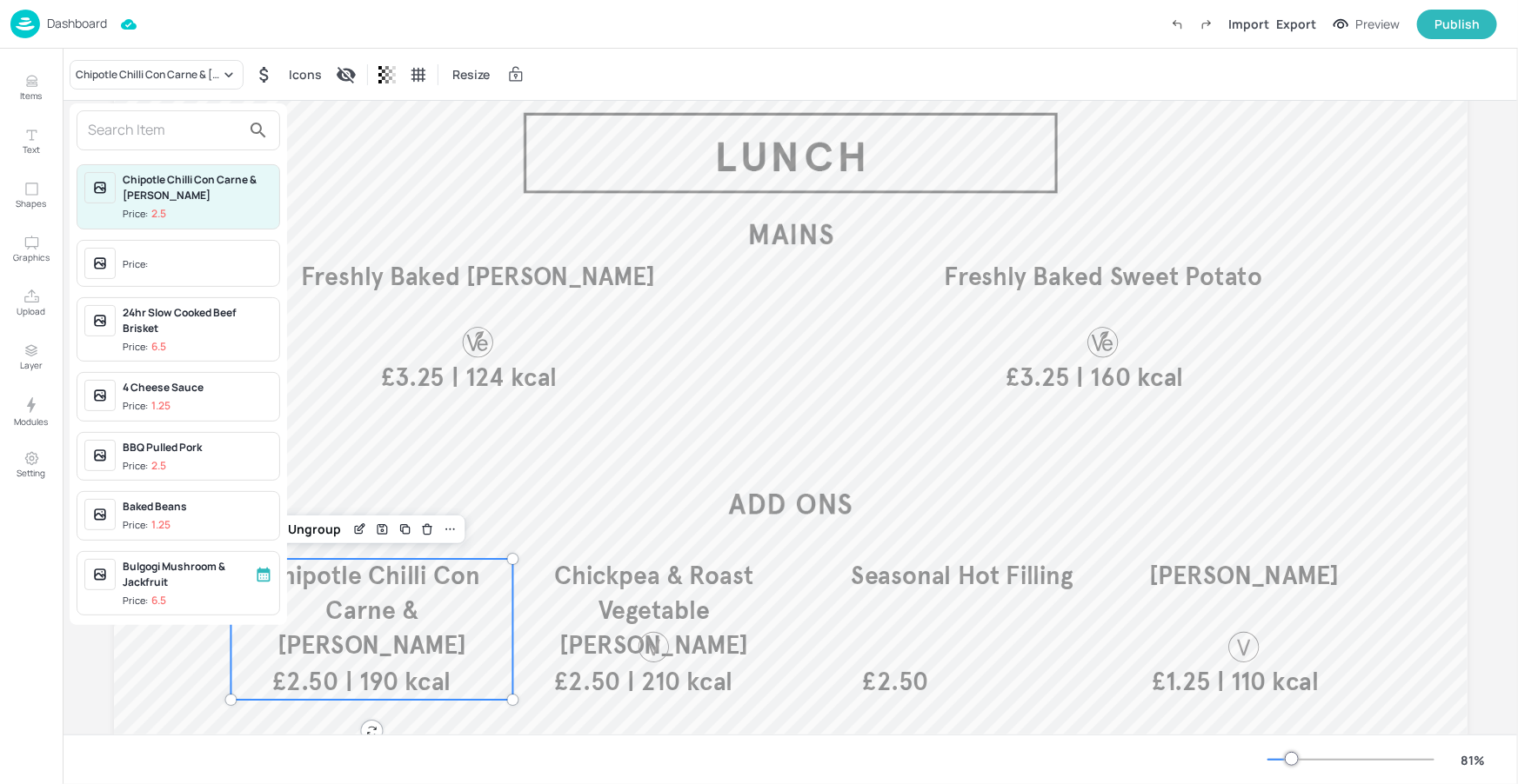
click at [226, 135] on input "text" at bounding box center [163, 130] width 153 height 28
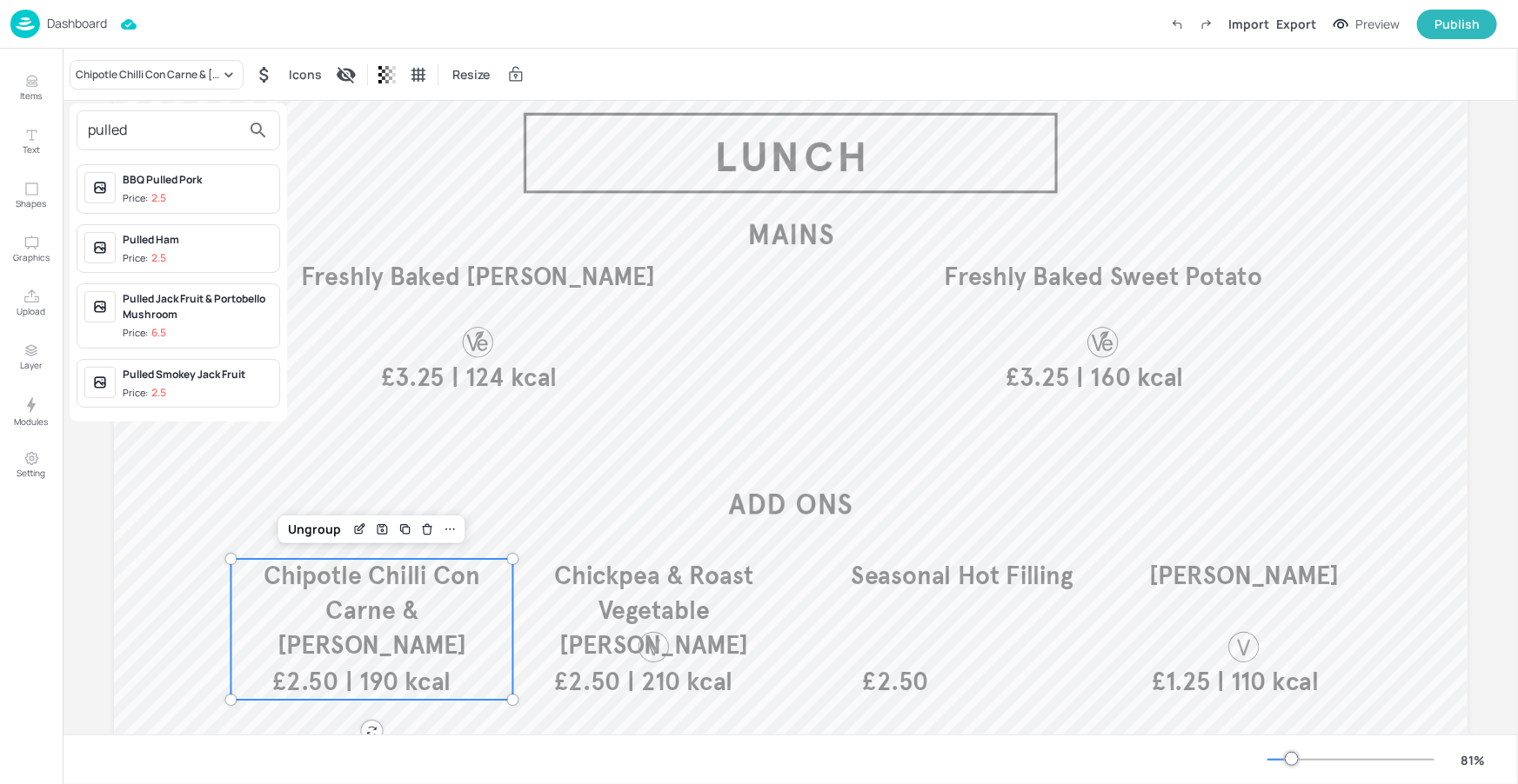
type input "pulled"
click at [159, 233] on div "Pulled Ham" at bounding box center [198, 240] width 150 height 15
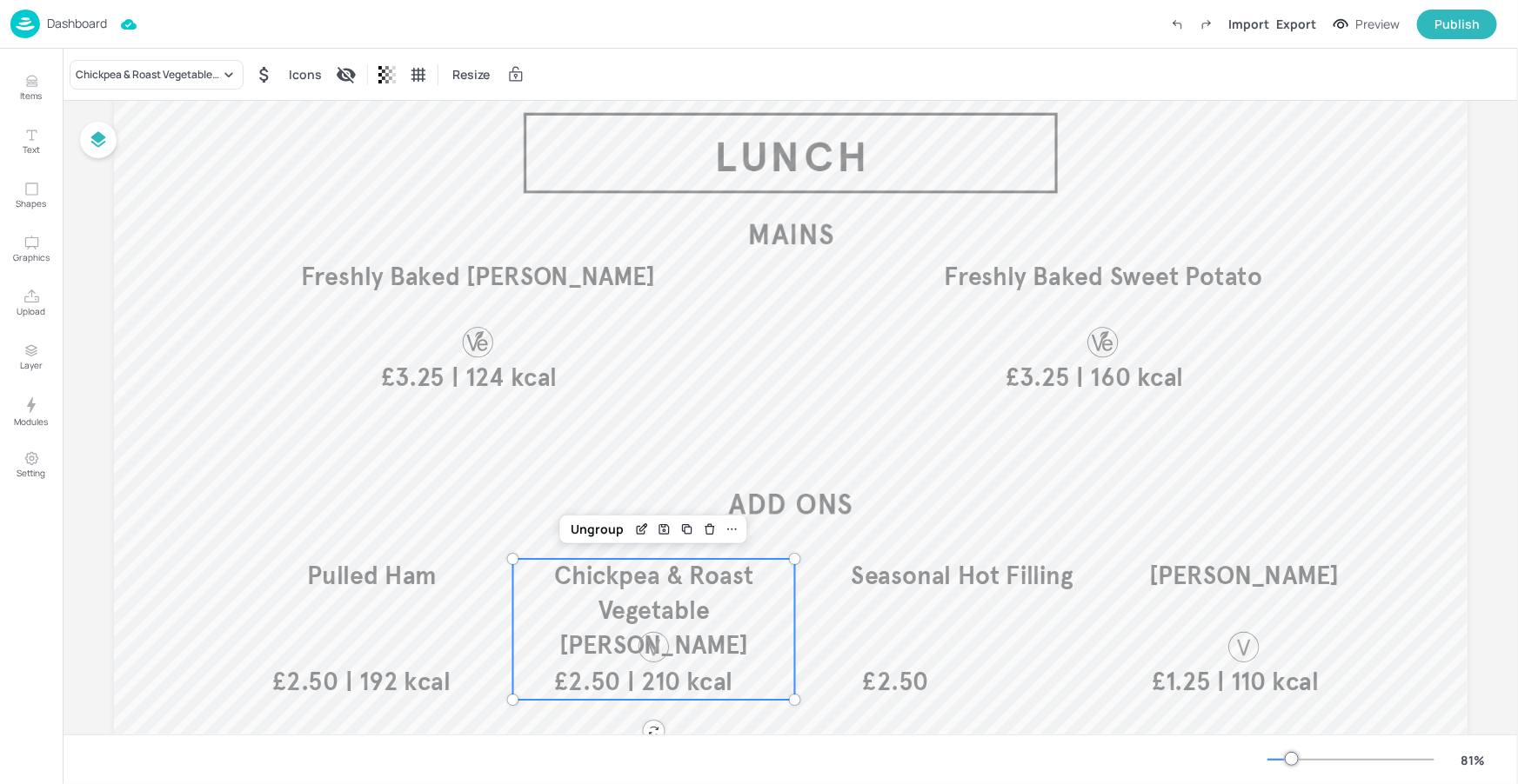
click at [608, 598] on span "Chickpea & Roast Vegetable Curry" at bounding box center [653, 611] width 199 height 100
click at [190, 60] on div "Chickpea & Roast Vegetable Curry" at bounding box center [156, 74] width 174 height 30
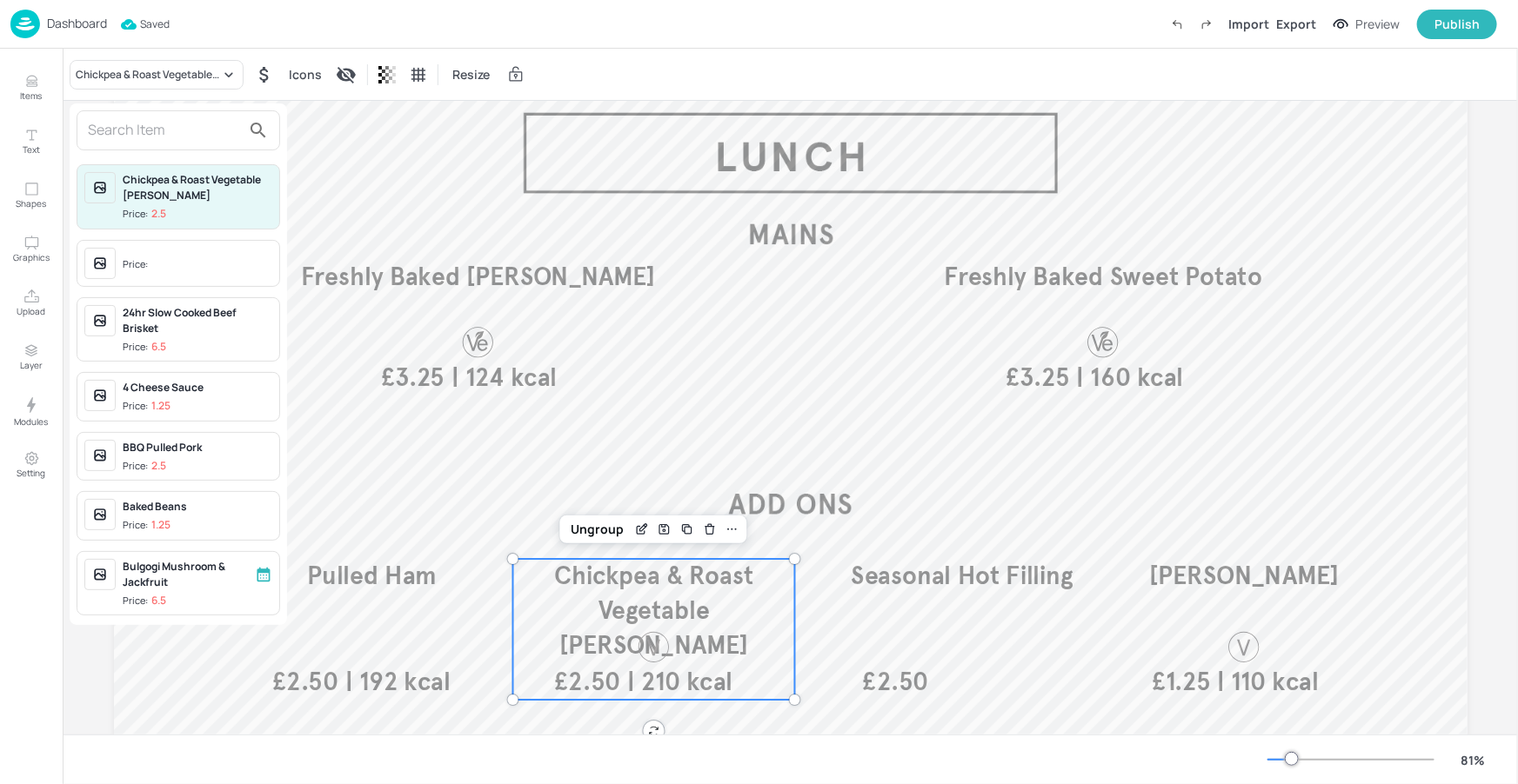
click at [183, 130] on input "text" at bounding box center [163, 130] width 153 height 28
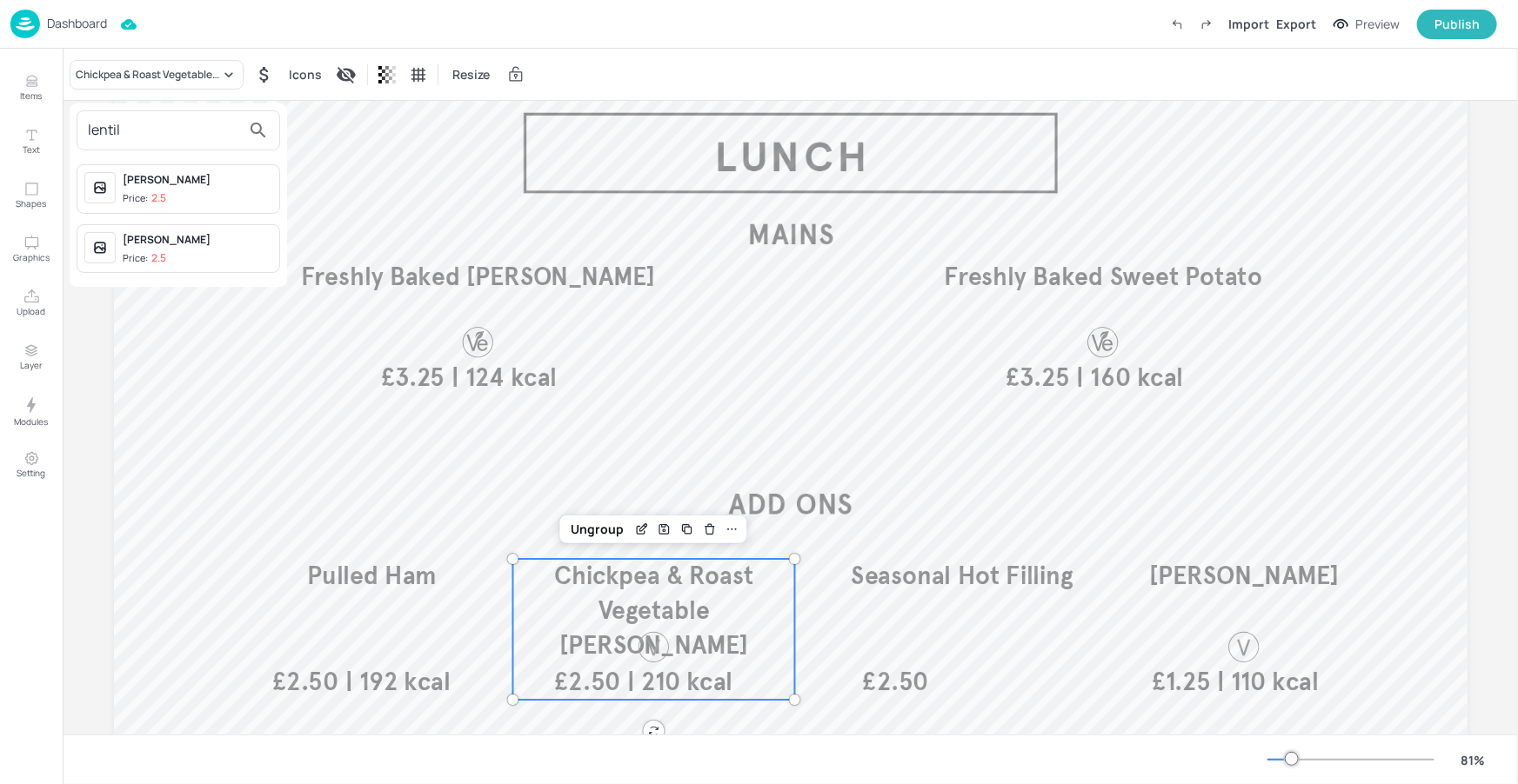
type input "lentil"
click at [192, 191] on span "Price: 2.5" at bounding box center [198, 198] width 150 height 14
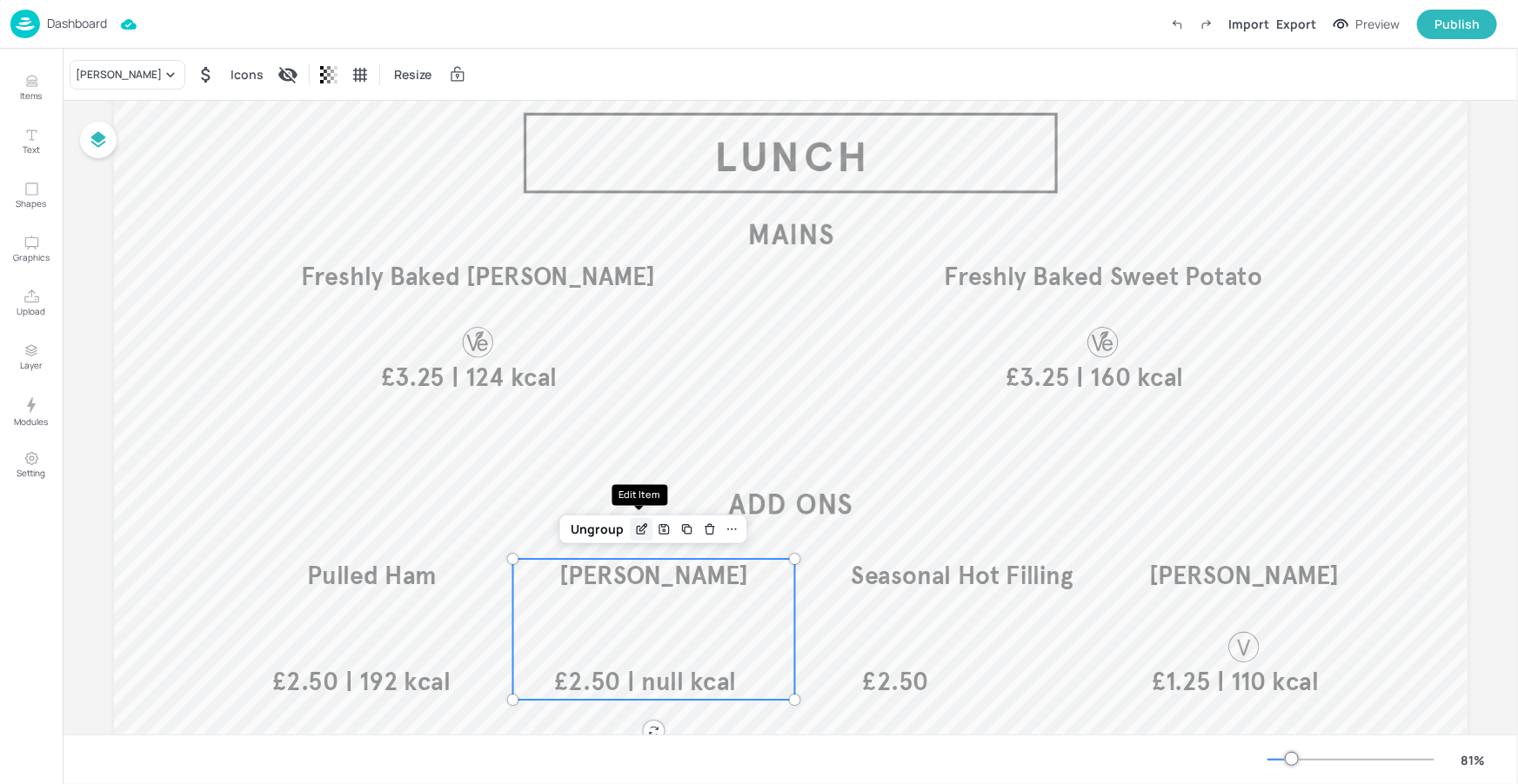
click at [637, 534] on icon "Edit Item" at bounding box center [640, 530] width 8 height 8
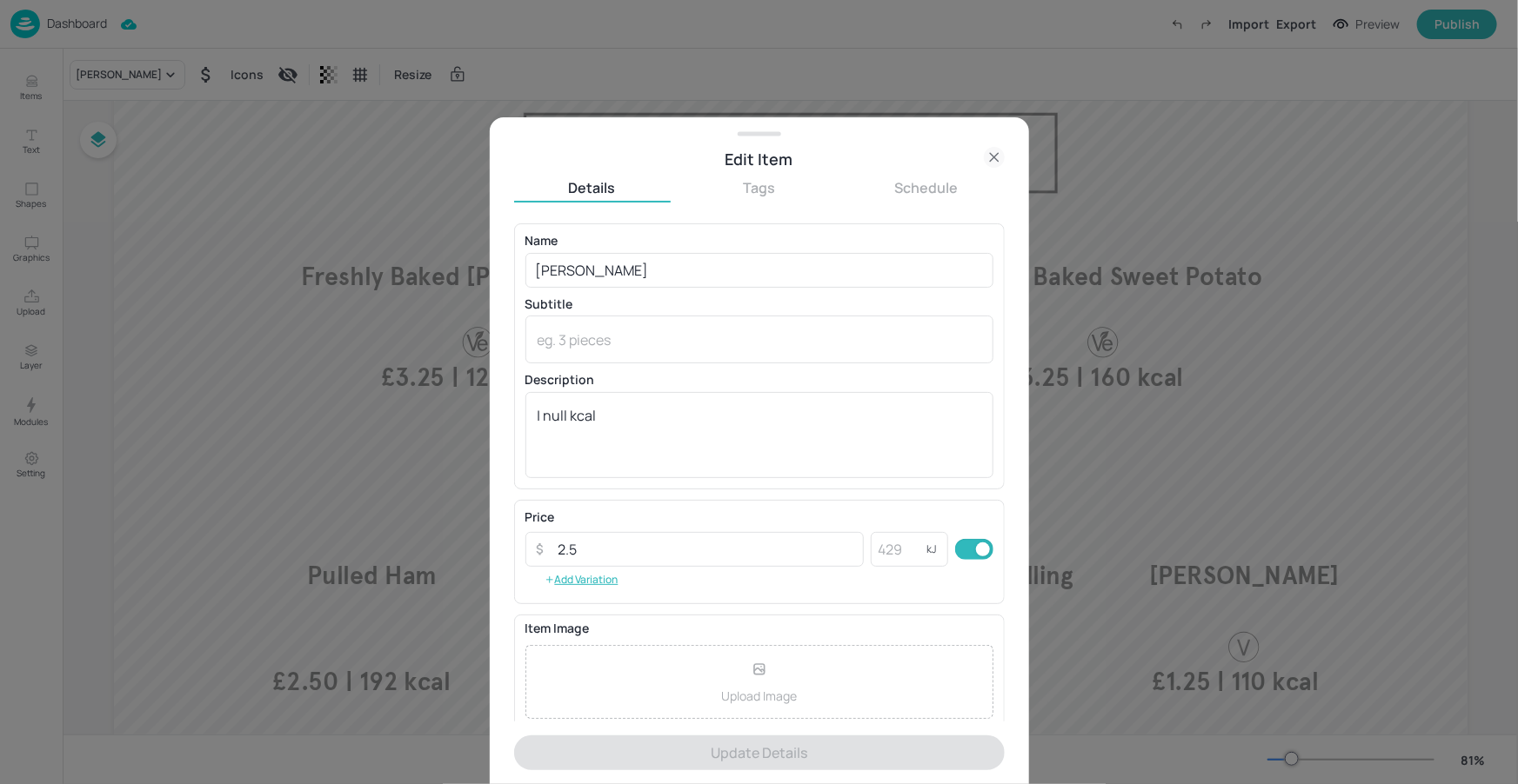
scroll to position [145, 0]
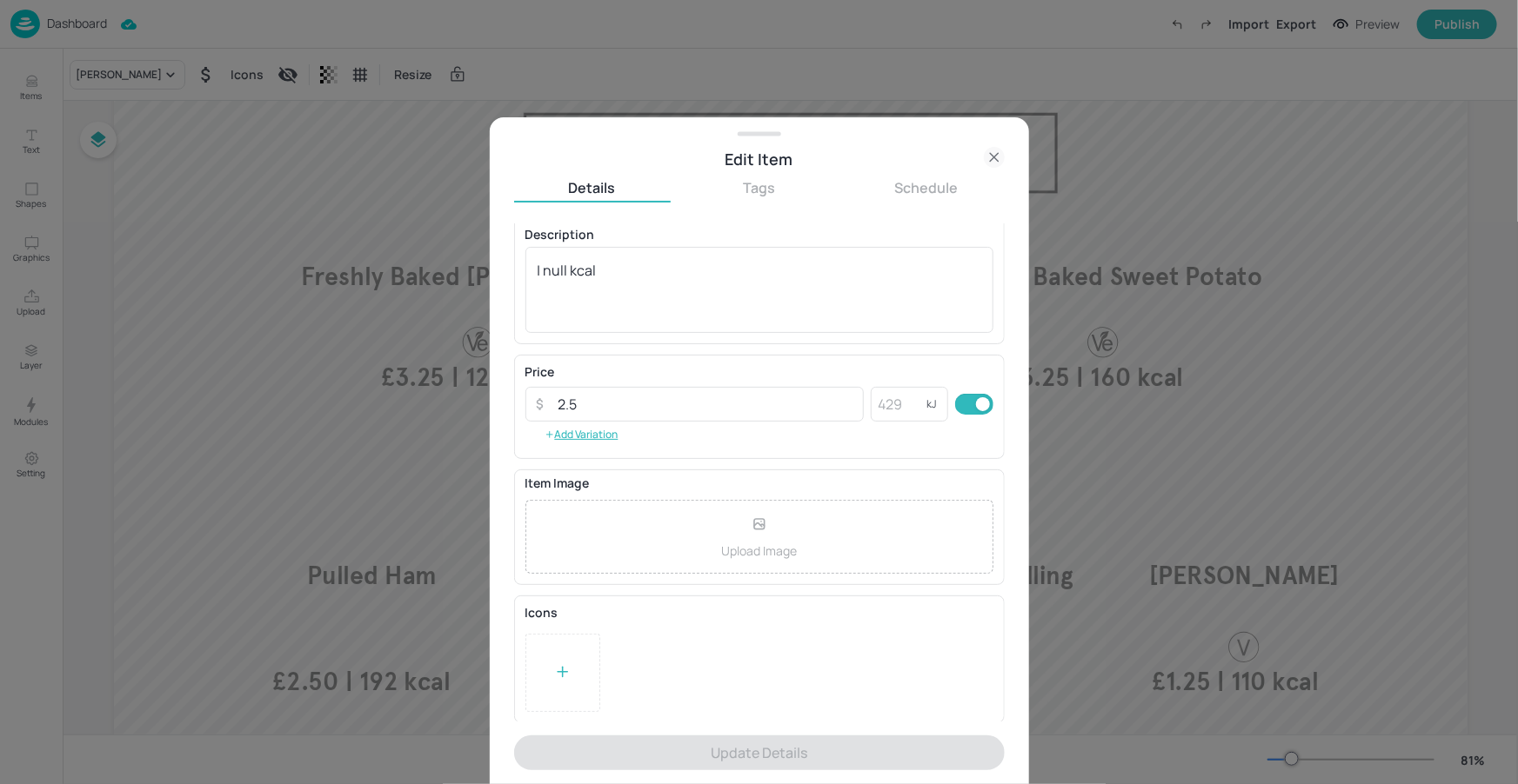
click at [571, 667] on div at bounding box center [562, 673] width 75 height 78
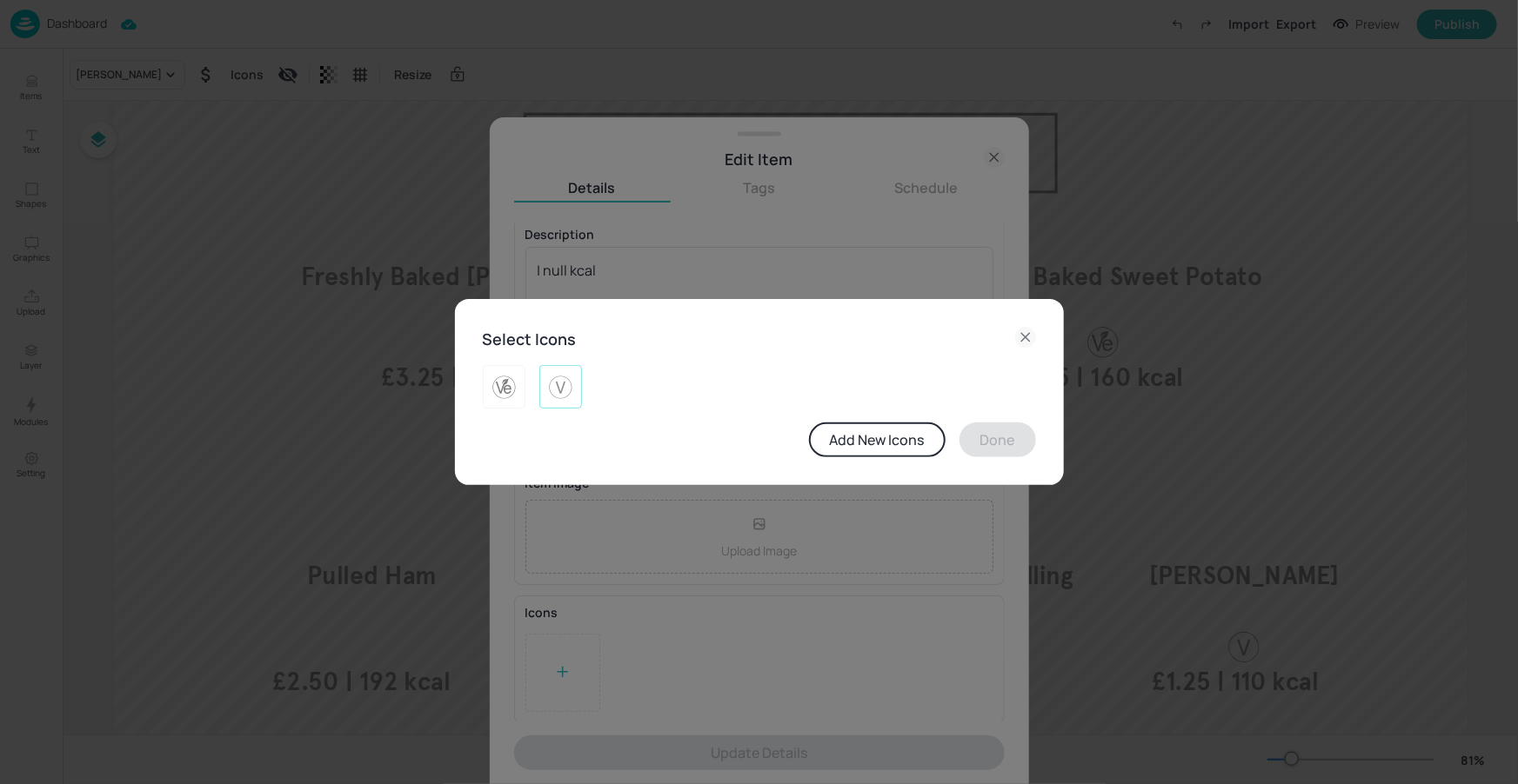
click at [570, 391] on img at bounding box center [560, 386] width 27 height 28
click at [992, 443] on button "Done" at bounding box center [998, 440] width 77 height 35
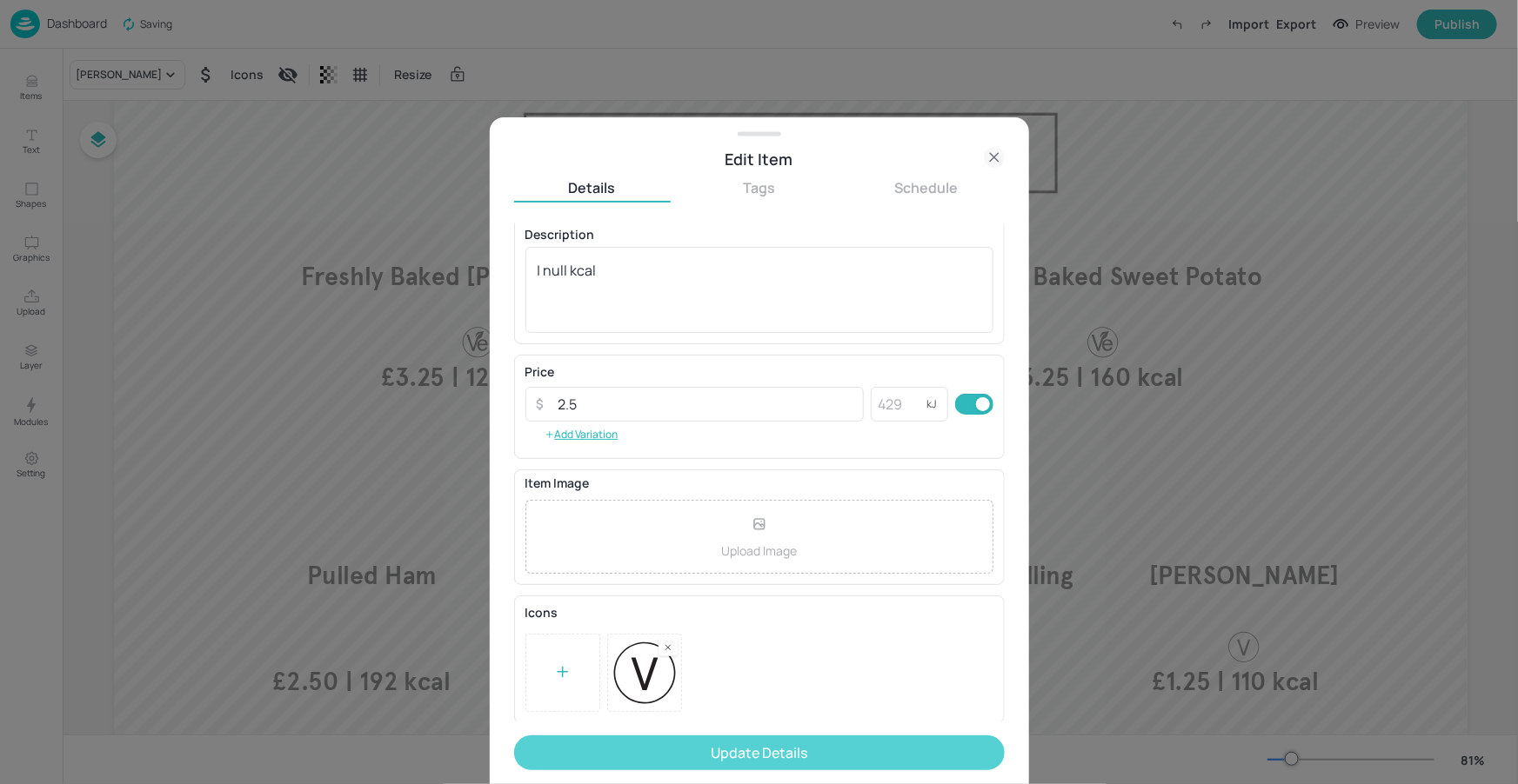
drag, startPoint x: 787, startPoint y: 725, endPoint x: 783, endPoint y: 740, distance: 15.5
click at [787, 725] on form "Name Lentil Ragu ​ Subtitle x ​ Description | null kcal x ​ Price ​ 2.5 ​ kJ ​ …" at bounding box center [759, 504] width 490 height 561
click at [782, 744] on button "Update Details" at bounding box center [759, 752] width 490 height 35
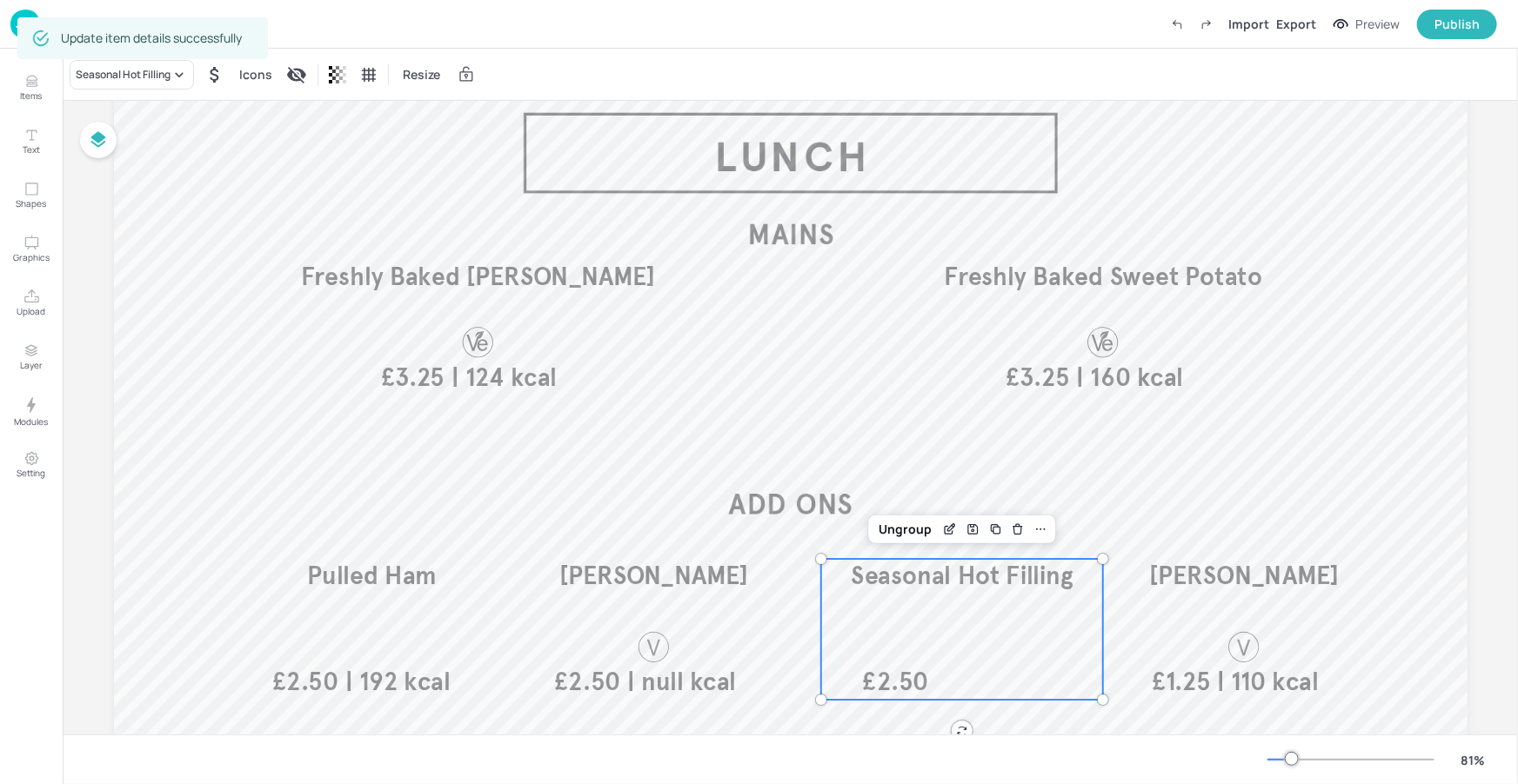
click at [891, 600] on div "Seasonal Hot Filling £2.50" at bounding box center [961, 629] width 282 height 141
click at [145, 61] on div "Update item details successfully" at bounding box center [142, 38] width 251 height 52
click at [169, 71] on div "Seasonal Hot Filling" at bounding box center [123, 75] width 95 height 15
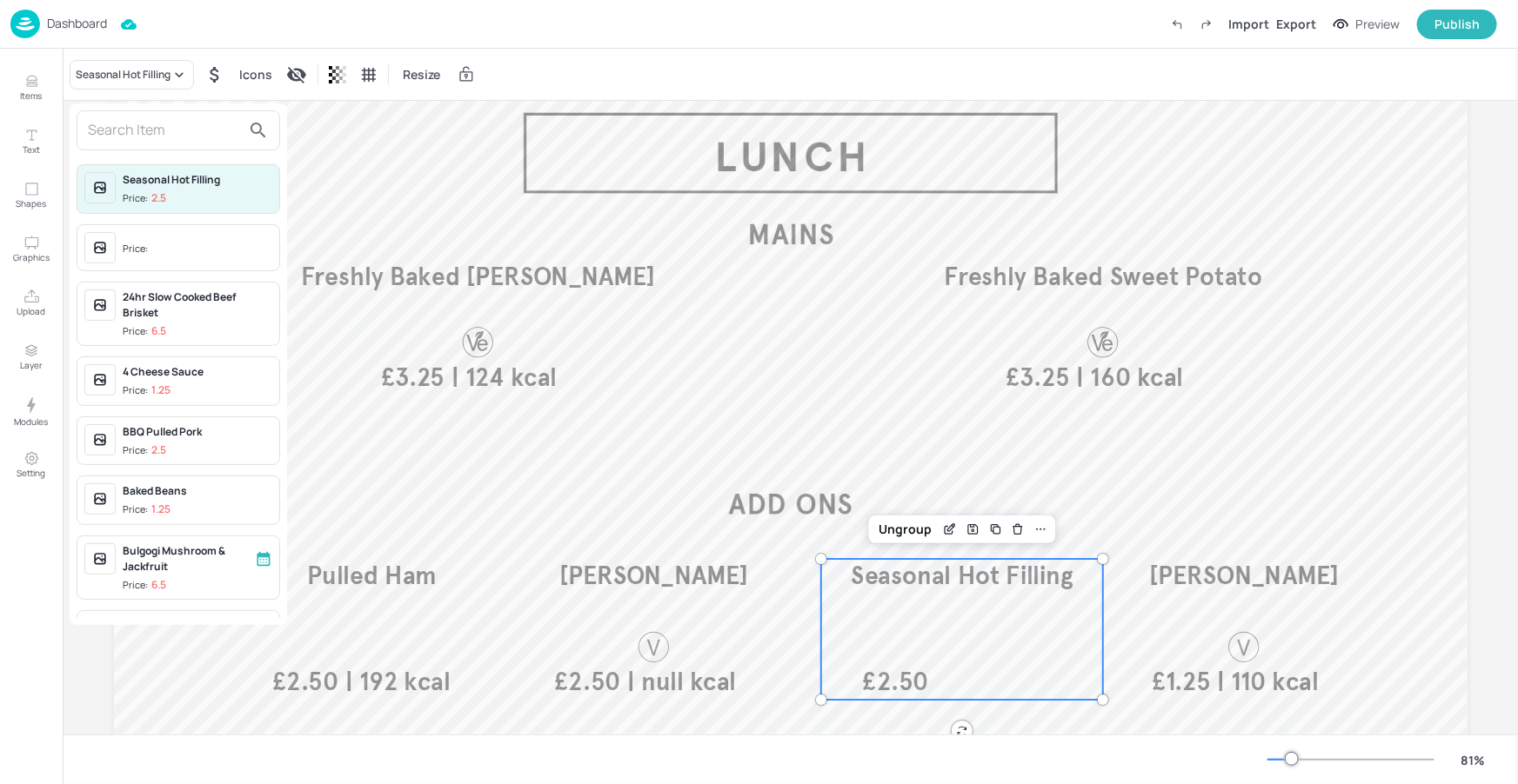
click at [159, 136] on input "text" at bounding box center [163, 130] width 153 height 28
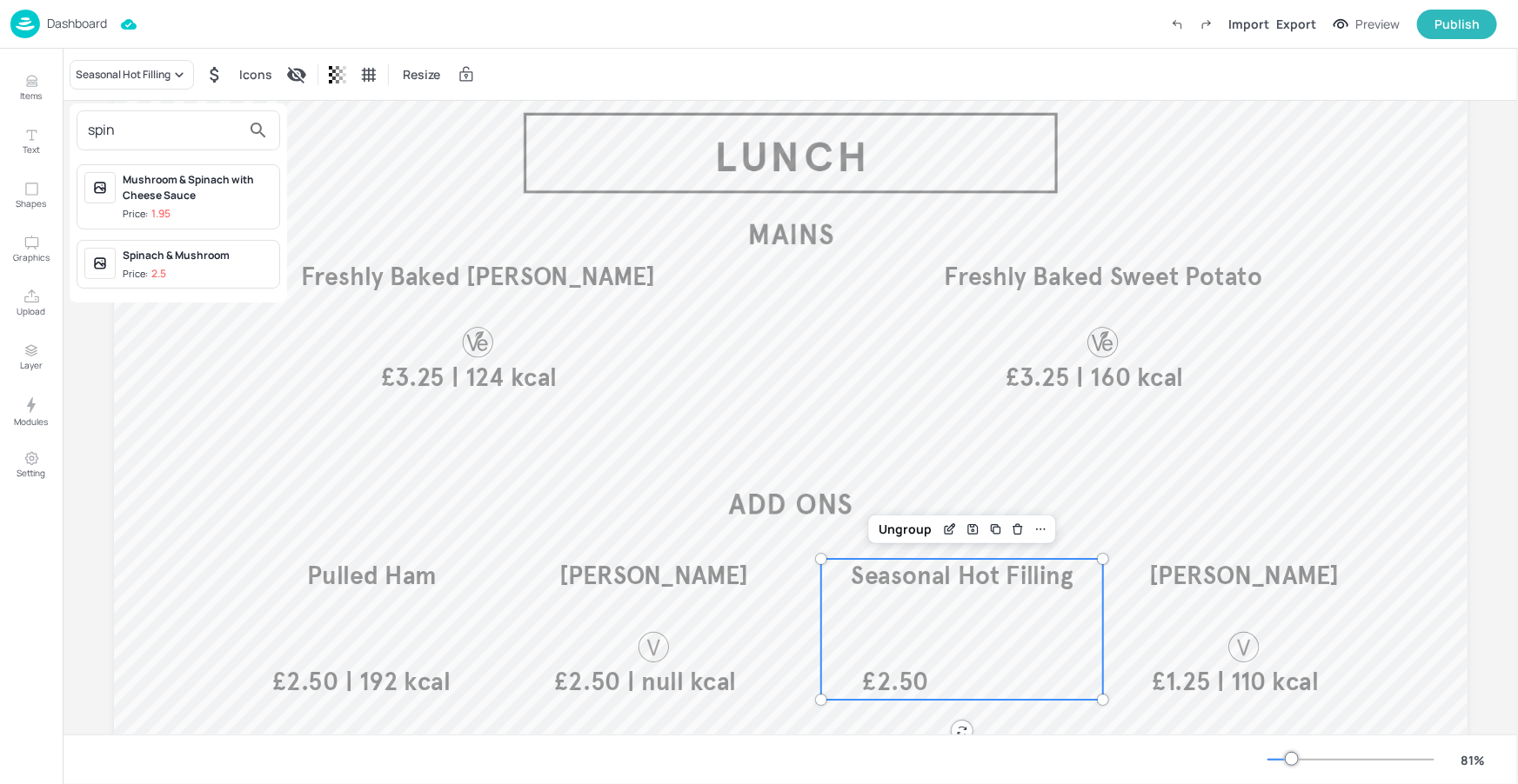
type input "spin"
click at [192, 267] on span "Price: 2.5" at bounding box center [198, 274] width 150 height 14
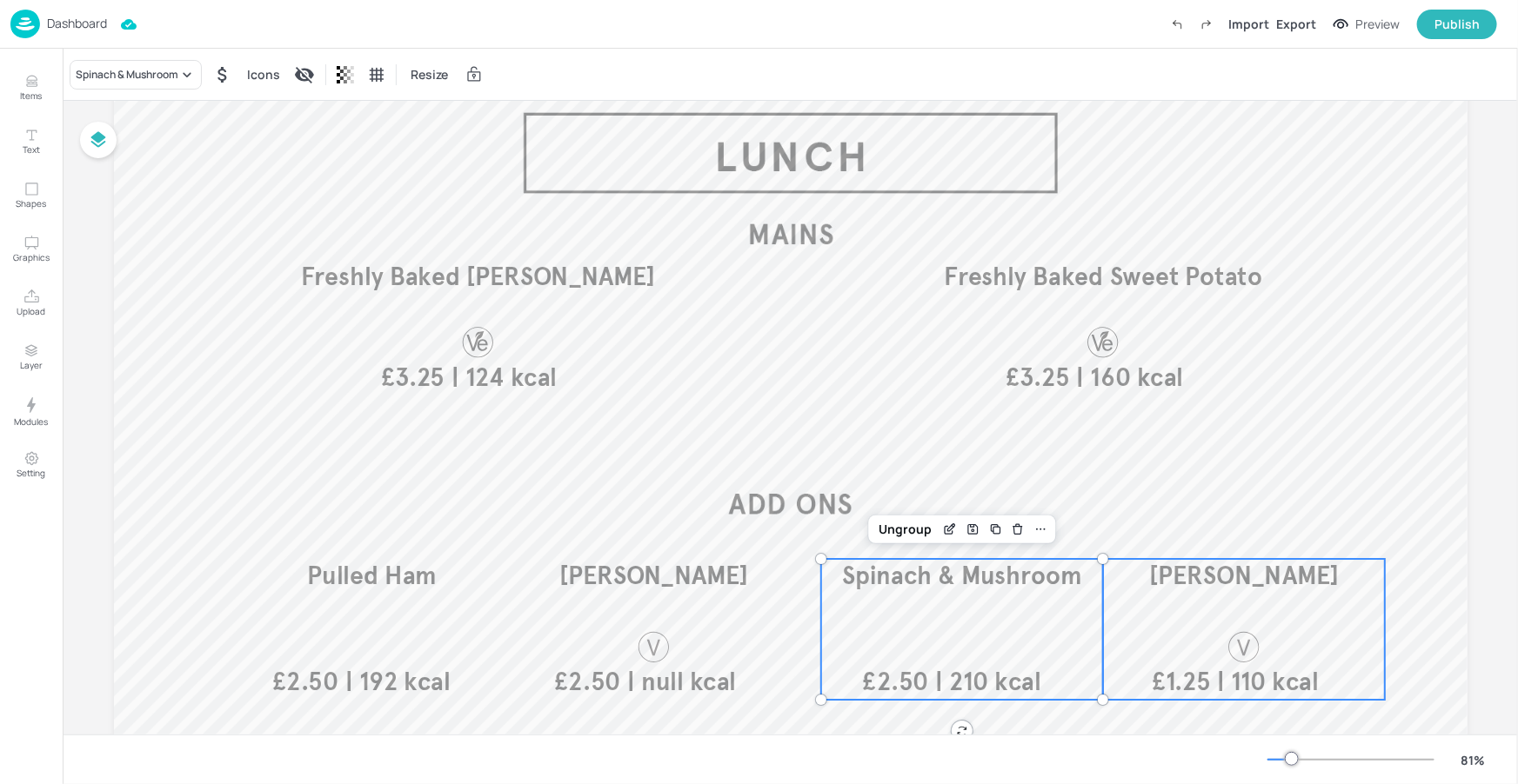
click at [1165, 606] on div "Cheesey Coleslaw | 110 kcal £1.25" at bounding box center [1243, 629] width 282 height 141
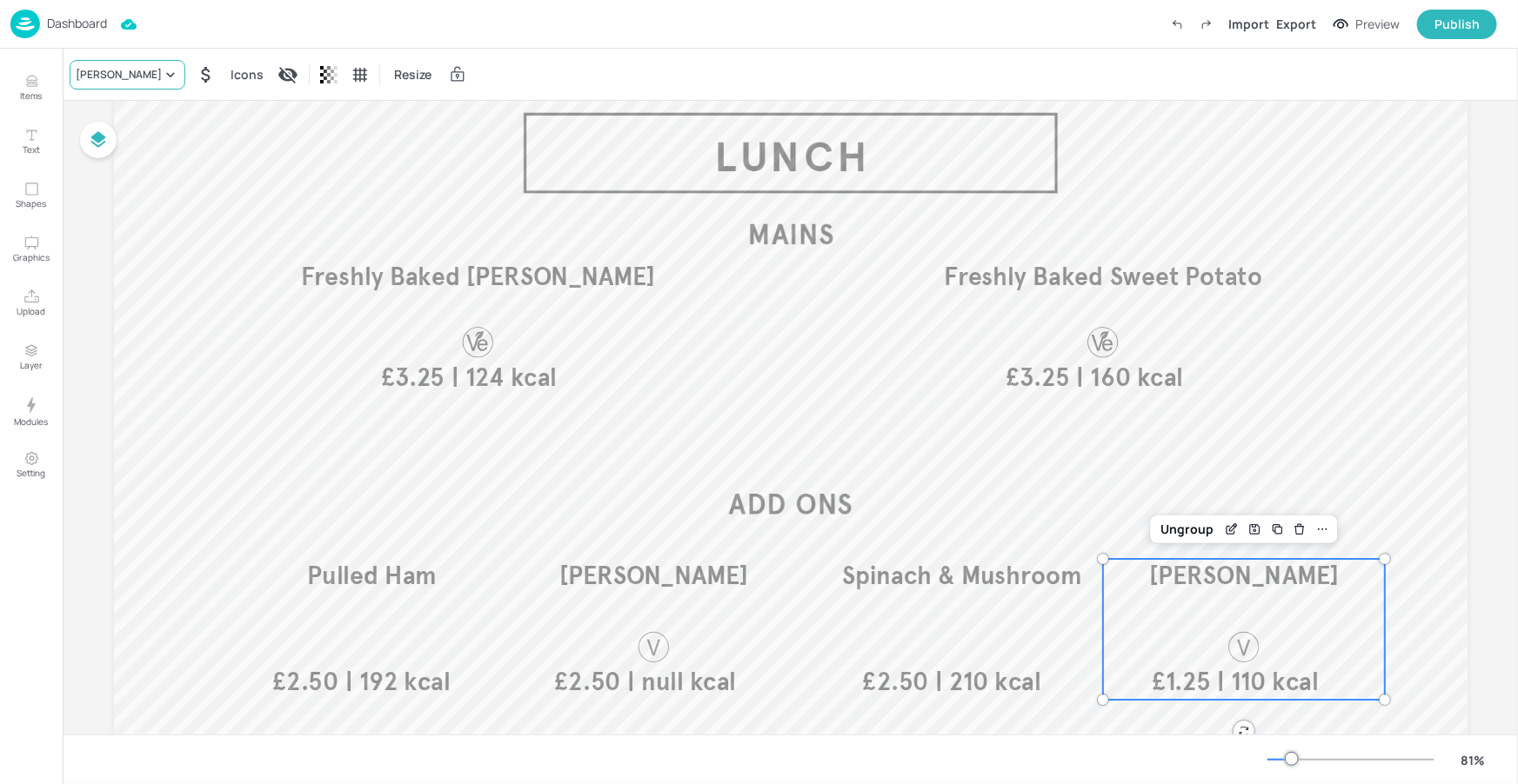
click at [162, 79] on div "Cheesey Coleslaw" at bounding box center [119, 75] width 87 height 15
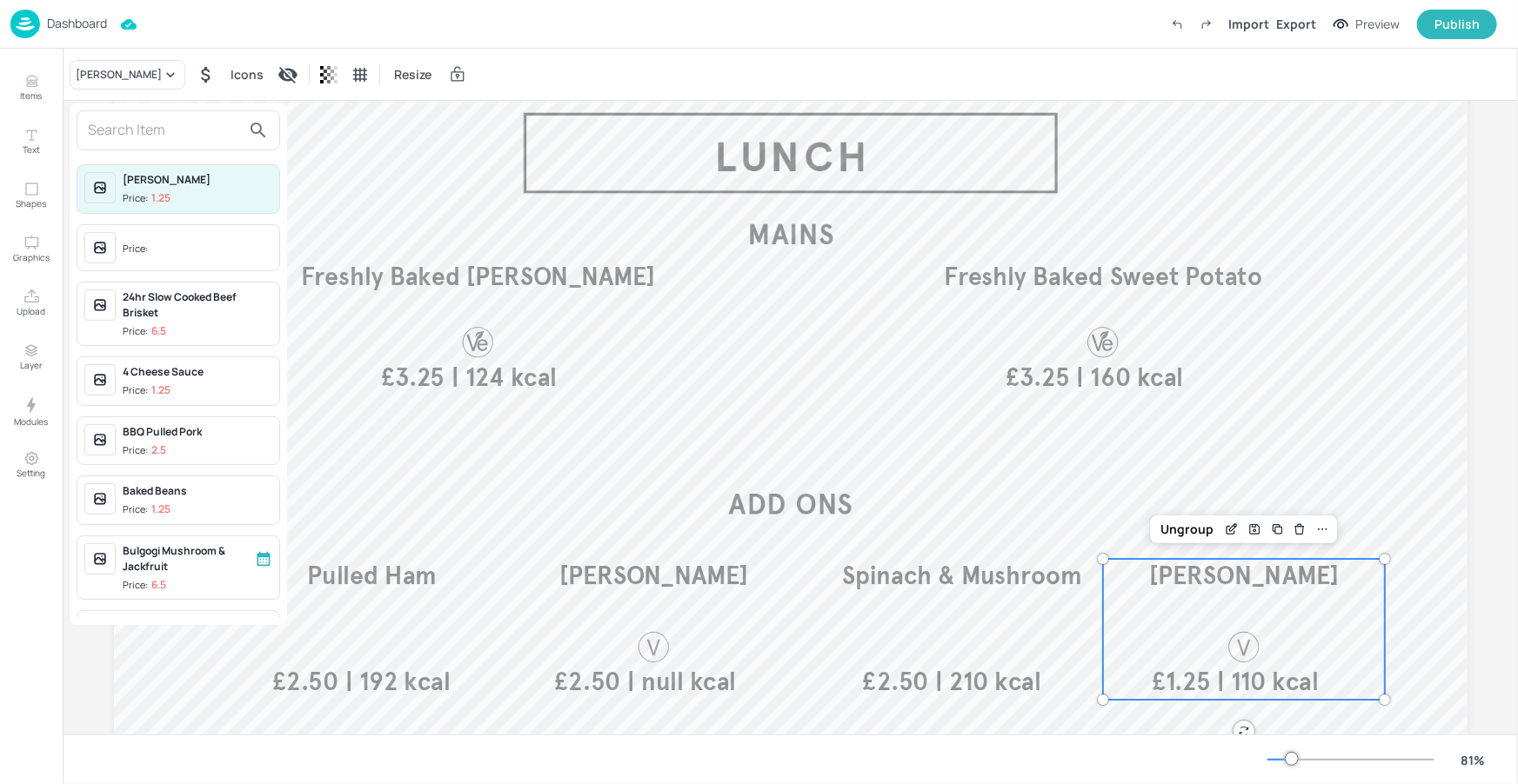
click at [159, 124] on input "text" at bounding box center [163, 130] width 153 height 28
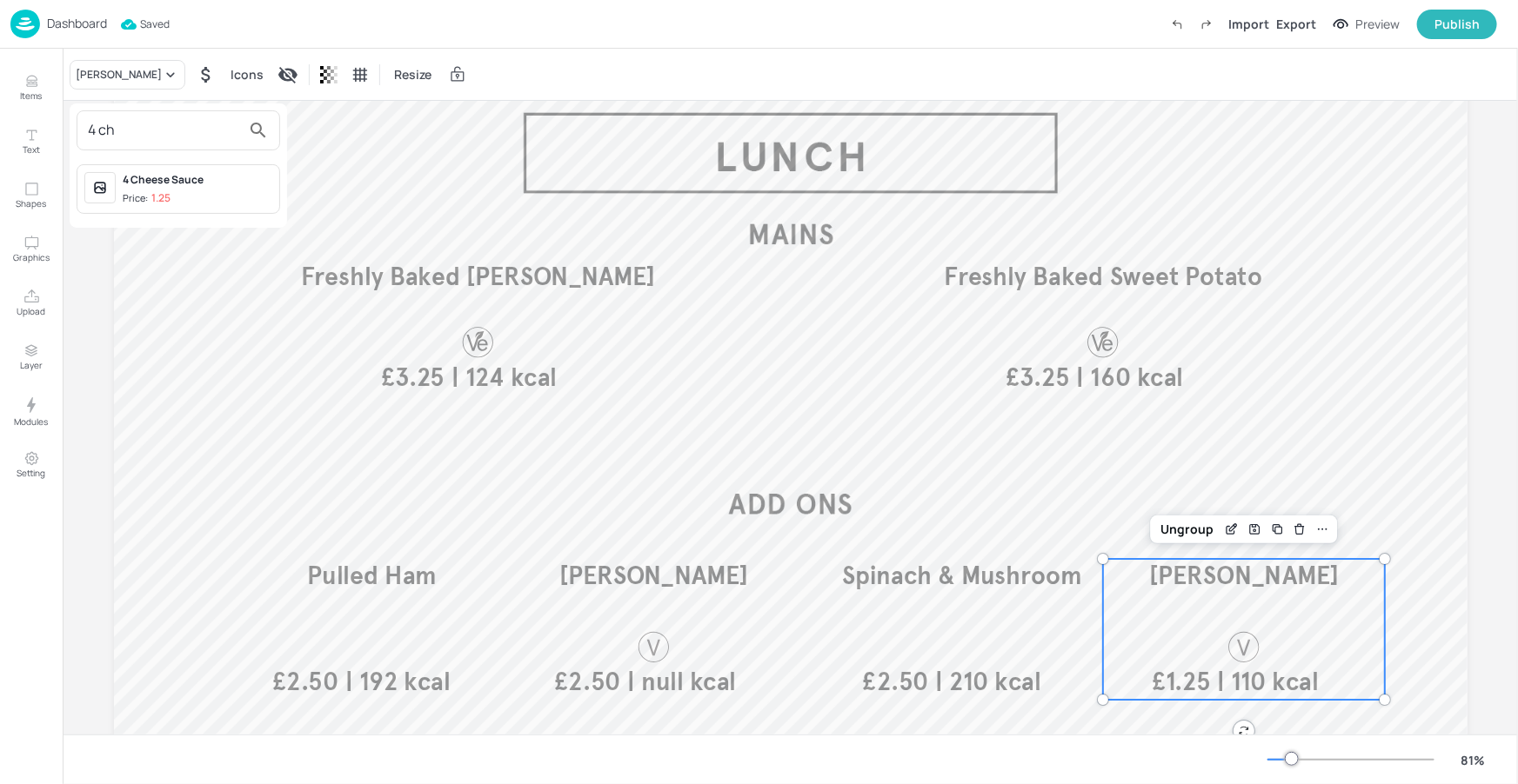
type input "4 ch"
click at [184, 183] on div "4 Cheese Sauce" at bounding box center [198, 180] width 150 height 15
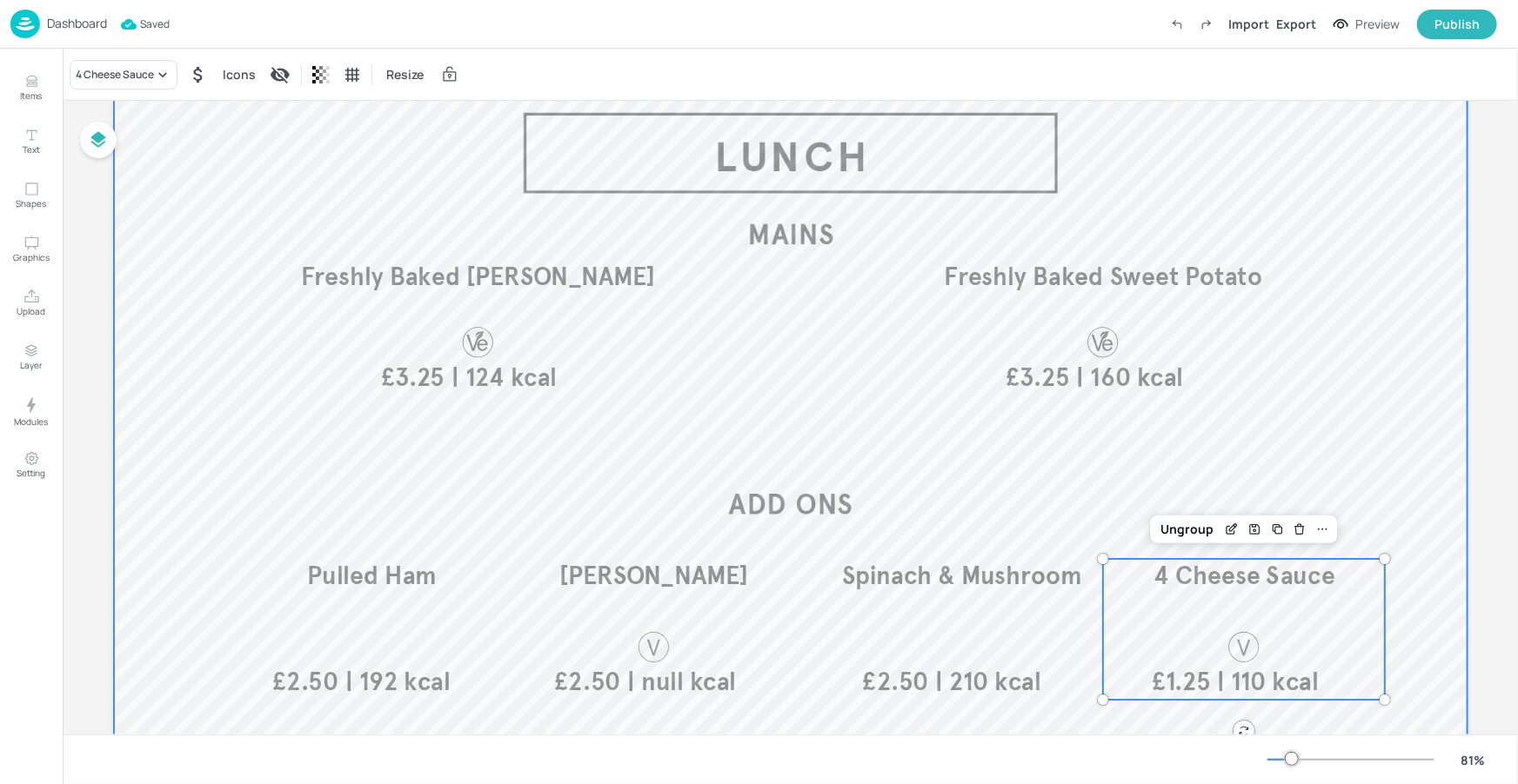
click at [891, 163] on div at bounding box center [791, 436] width 1354 height 761
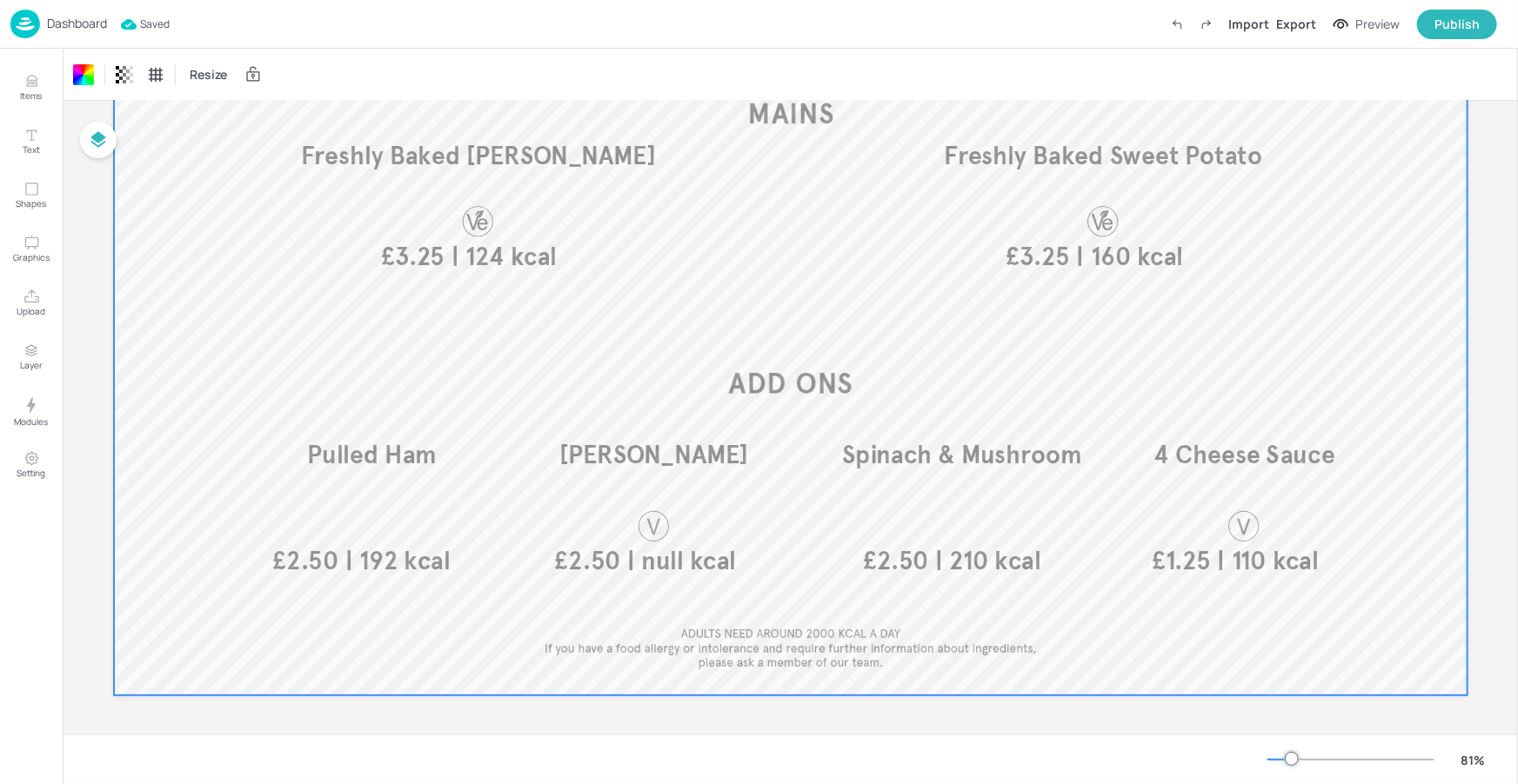
scroll to position [226, 0]
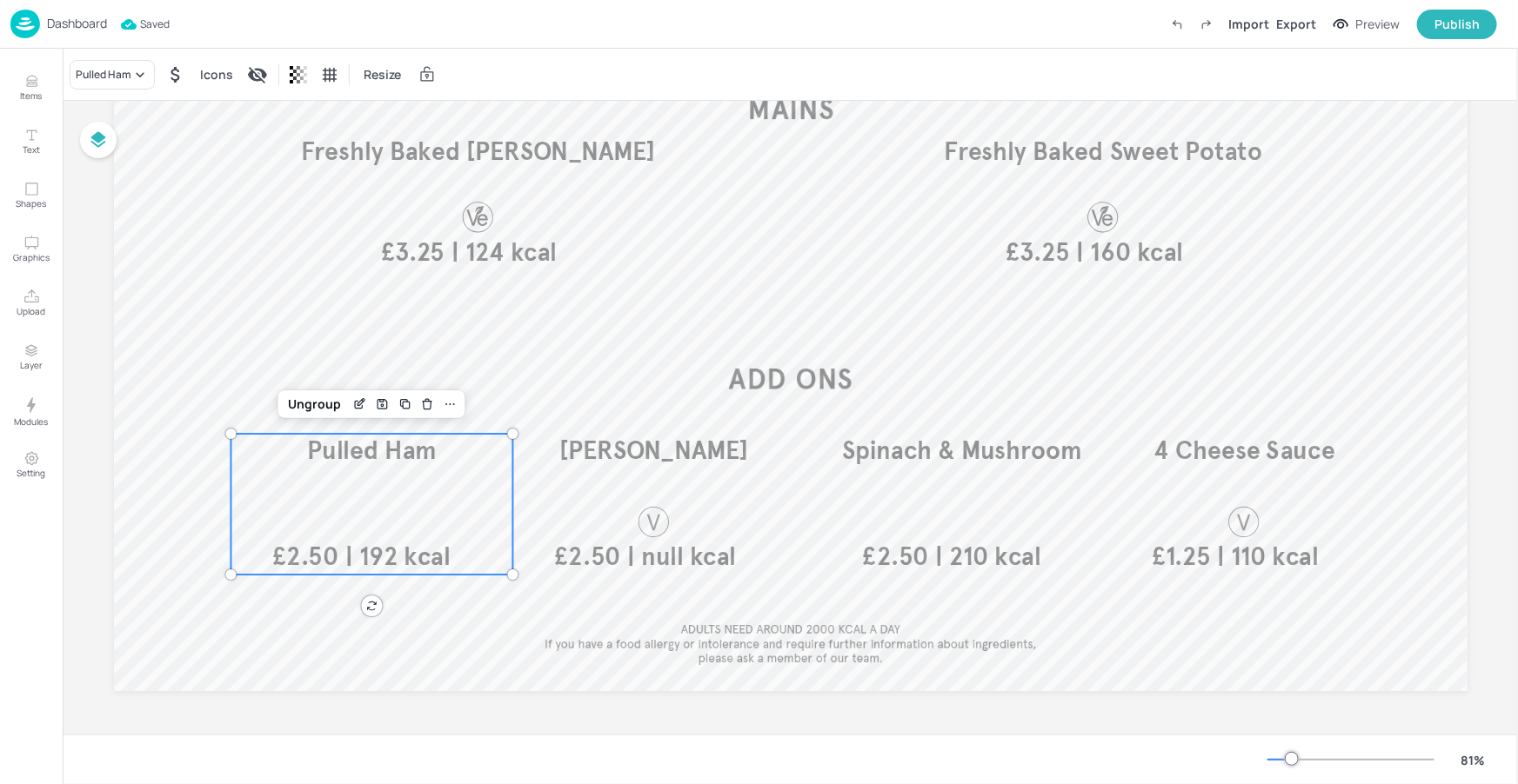
click at [347, 473] on div "Pulled Ham | 192 kcal £2.50" at bounding box center [371, 503] width 282 height 141
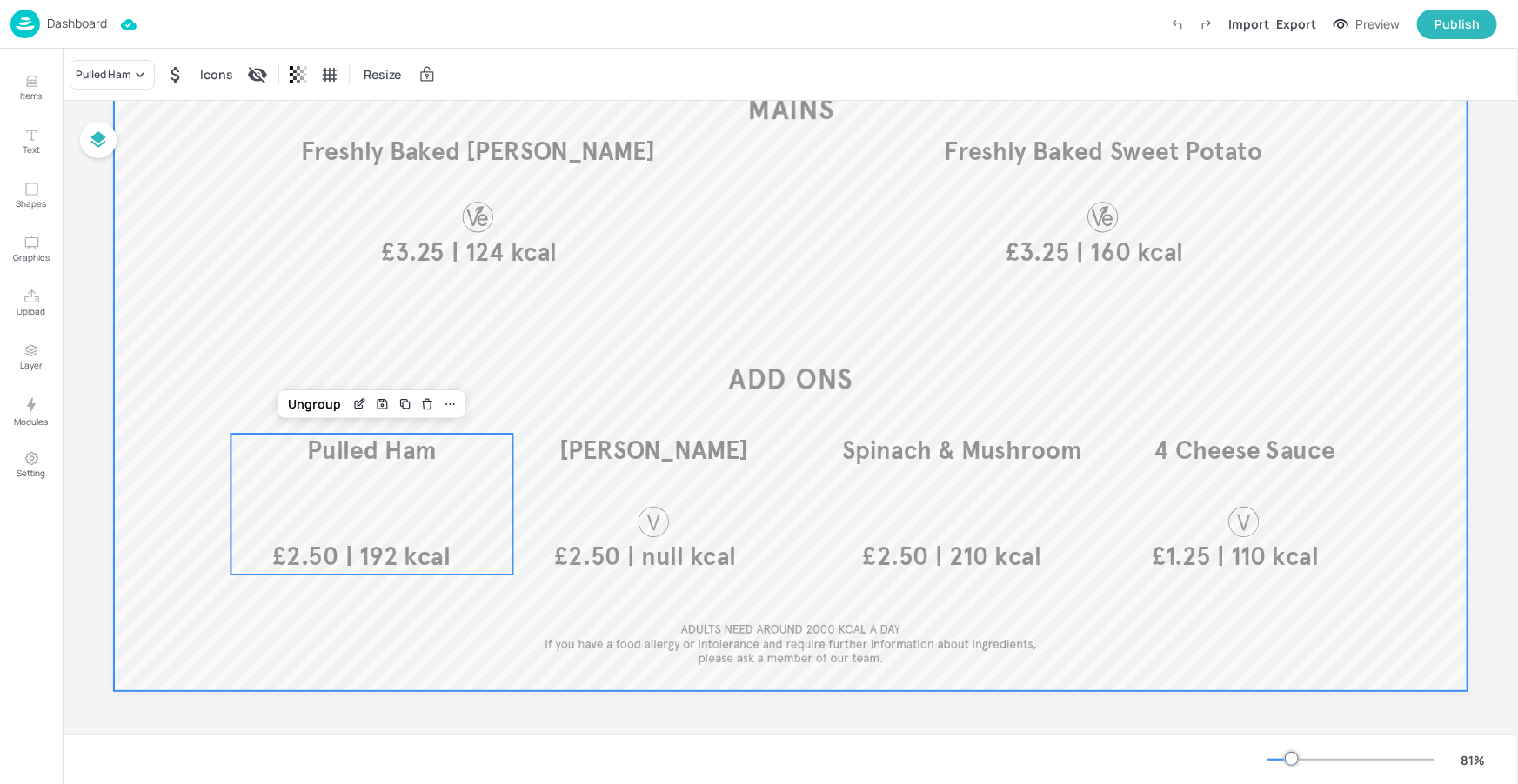
click at [580, 631] on div at bounding box center [791, 311] width 1354 height 761
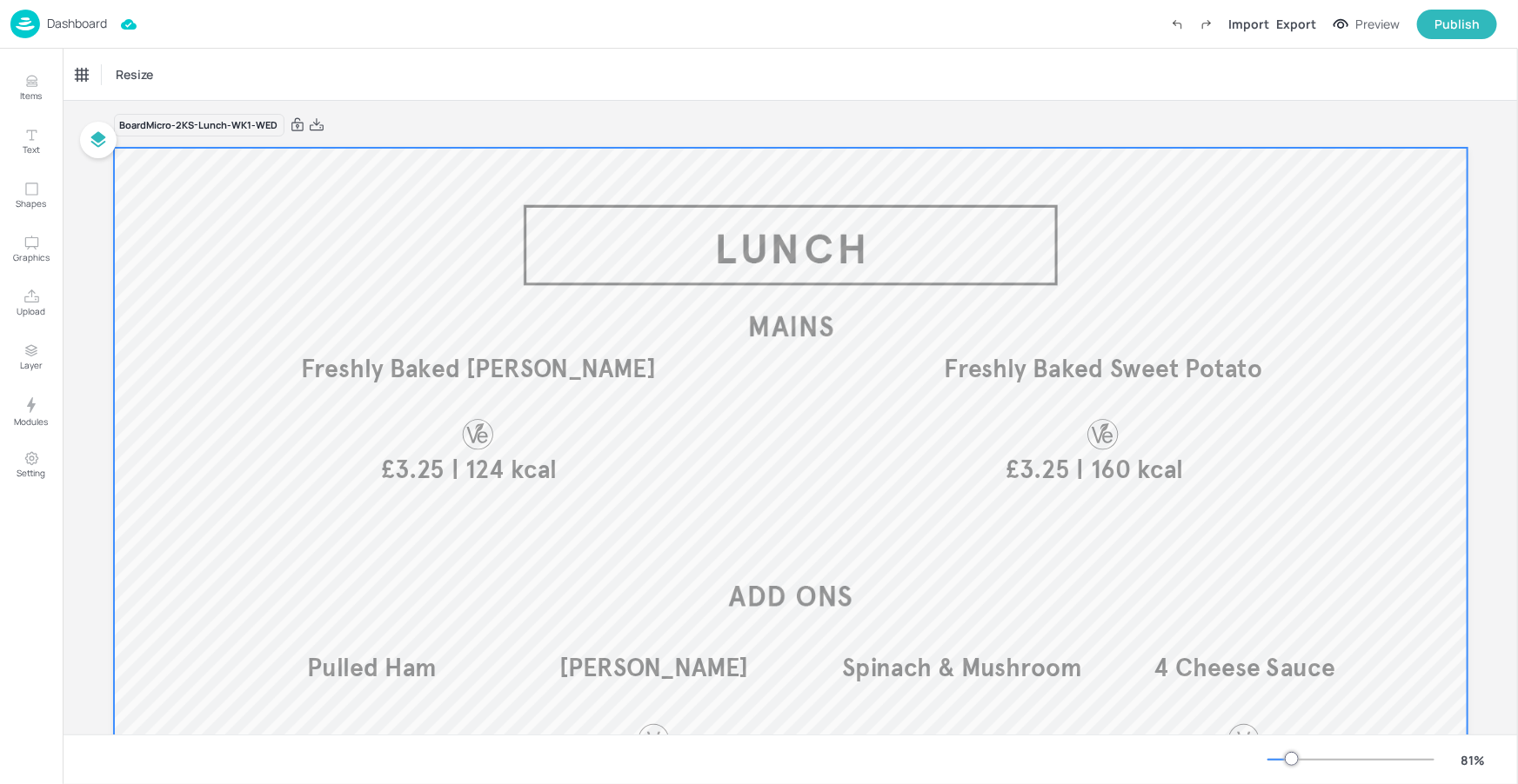
scroll to position [23, 0]
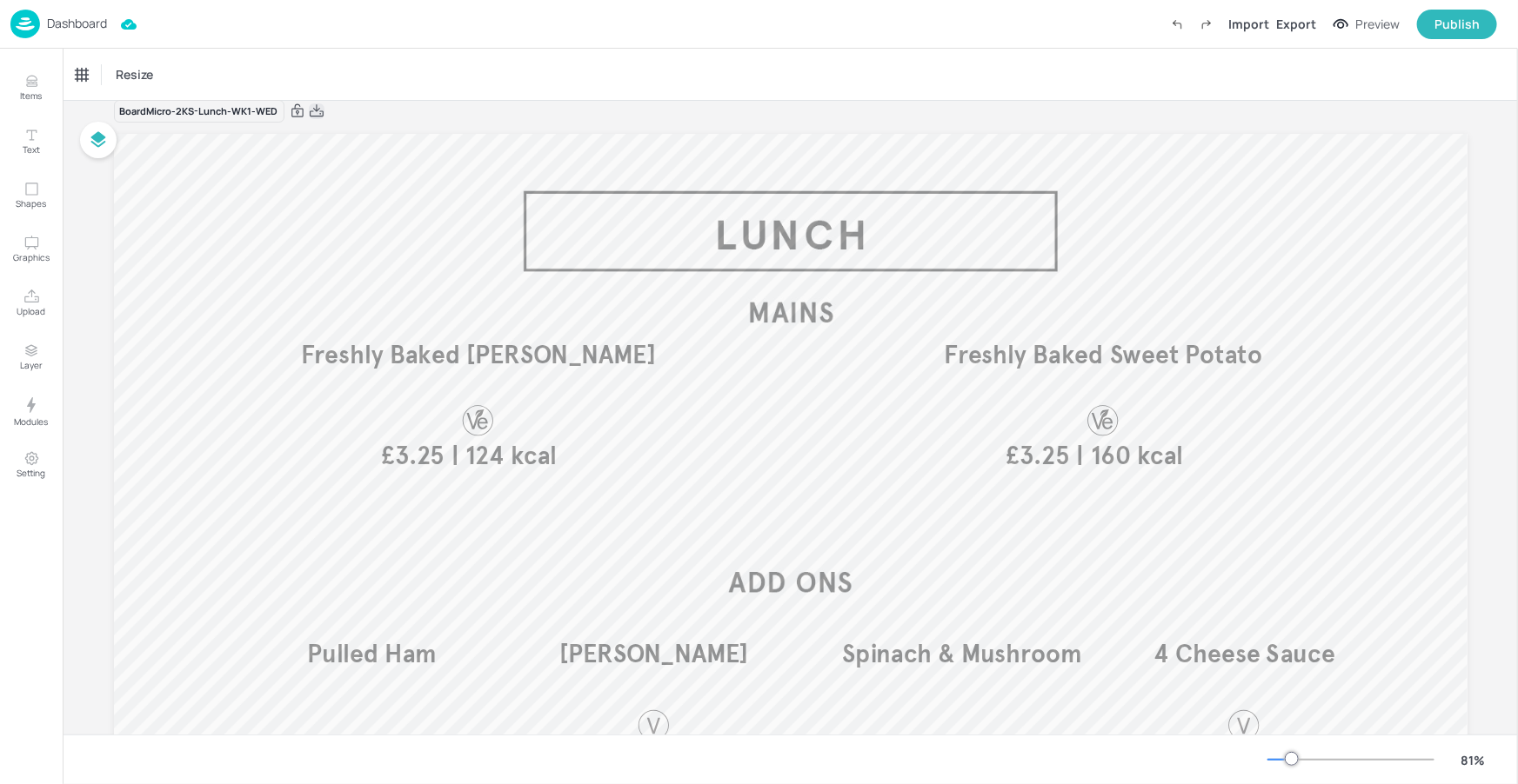
click at [310, 114] on icon at bounding box center [316, 111] width 15 height 17
click at [85, 30] on p "Dashboard" at bounding box center [77, 23] width 60 height 12
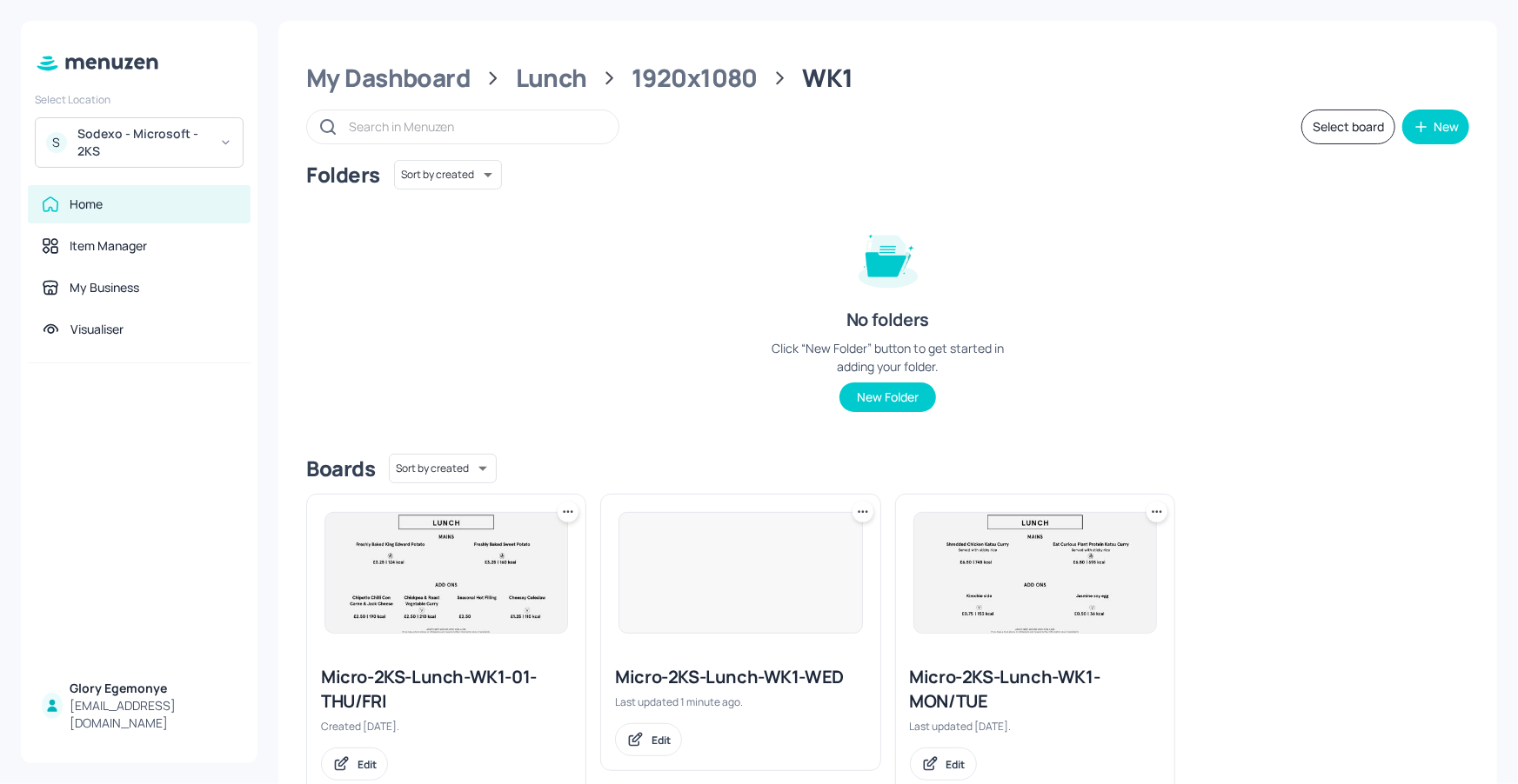
click at [151, 133] on div "Sodexo - Microsoft - 2KS" at bounding box center [143, 142] width 132 height 35
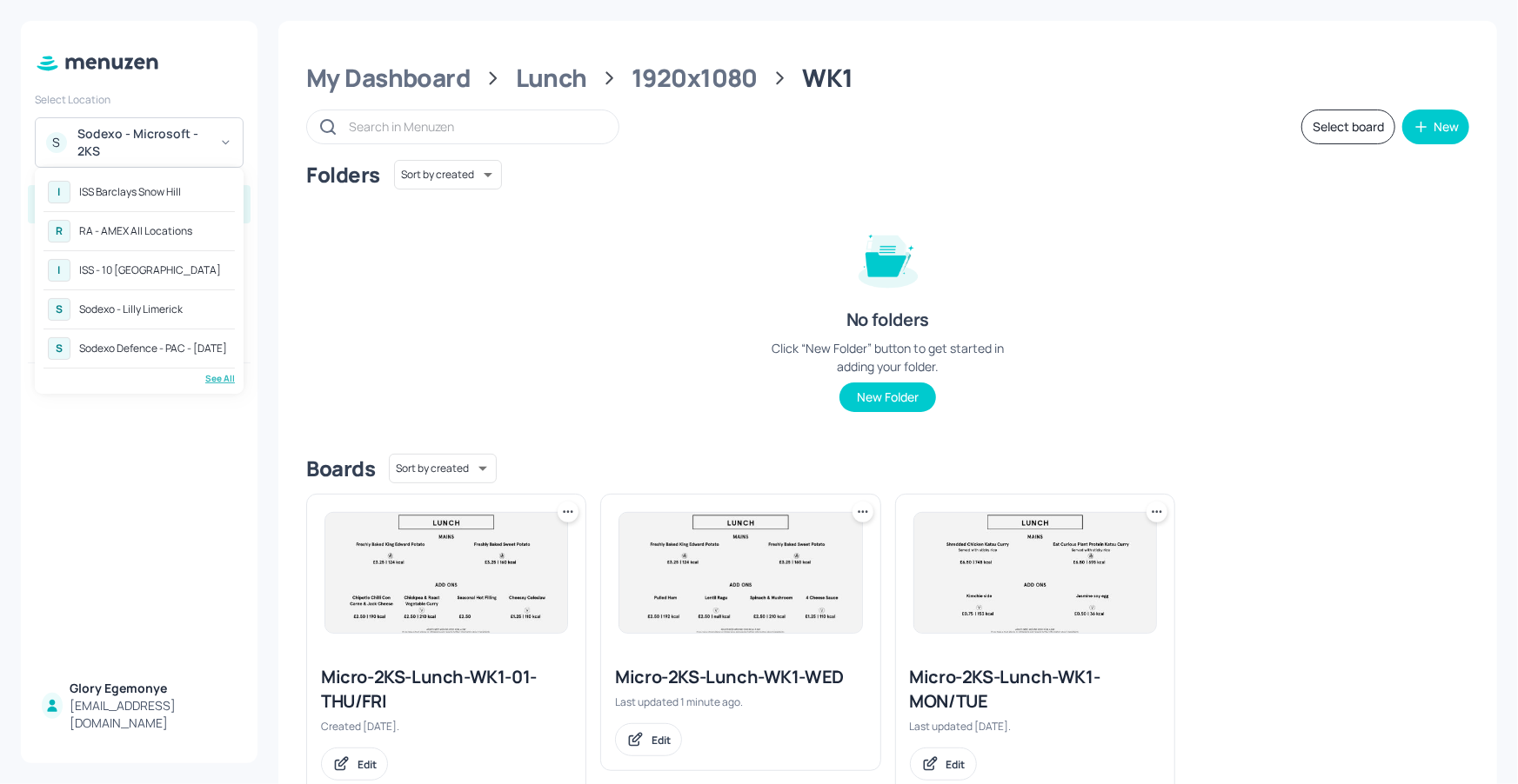
click at [183, 307] on div "Sodexo - Lilly Limerick" at bounding box center [131, 309] width 104 height 11
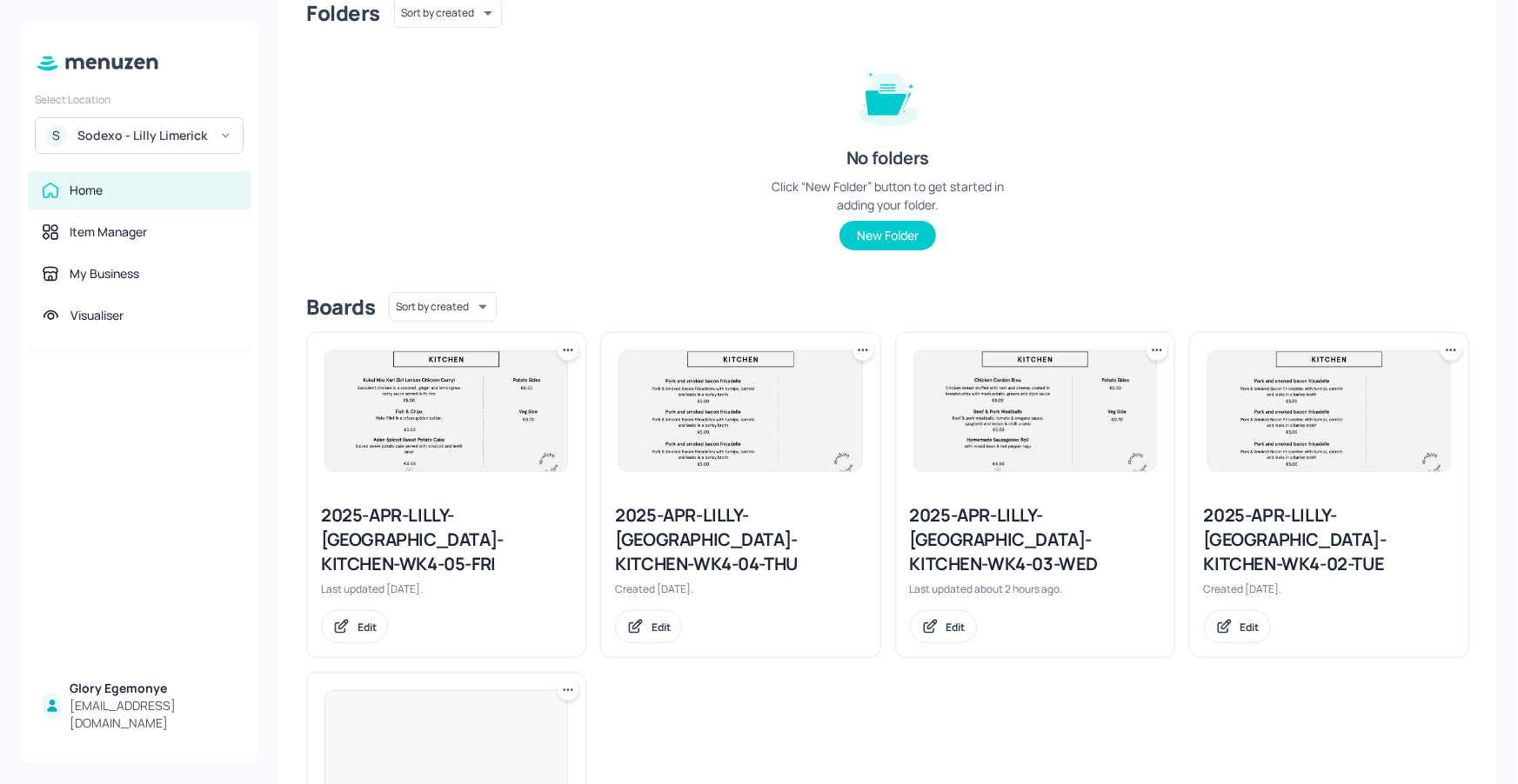
scroll to position [335, 0]
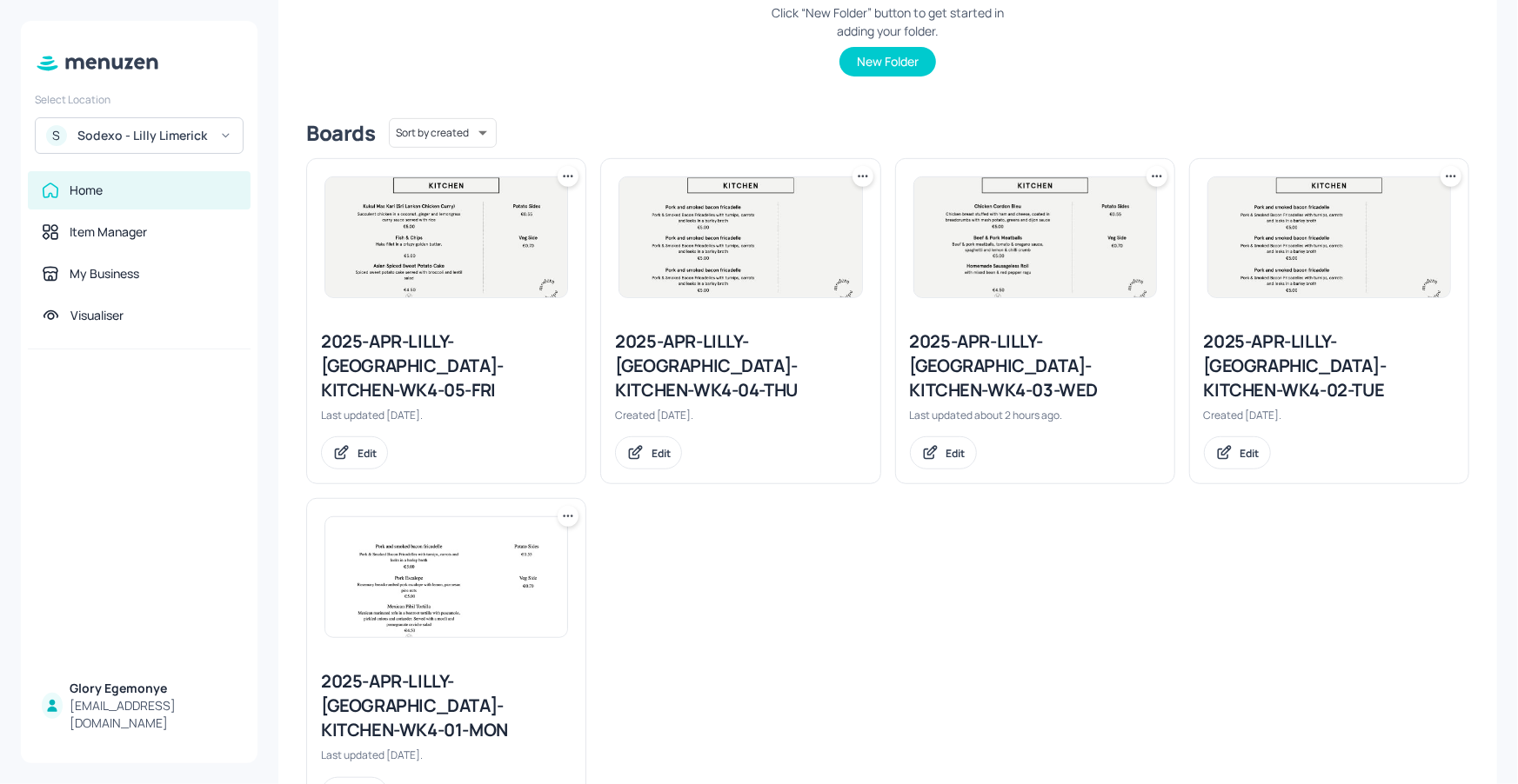
click at [758, 355] on div "2025-APR-LILLY-[GEOGRAPHIC_DATA]-KITCHEN-WK4-04-THU" at bounding box center [740, 366] width 251 height 73
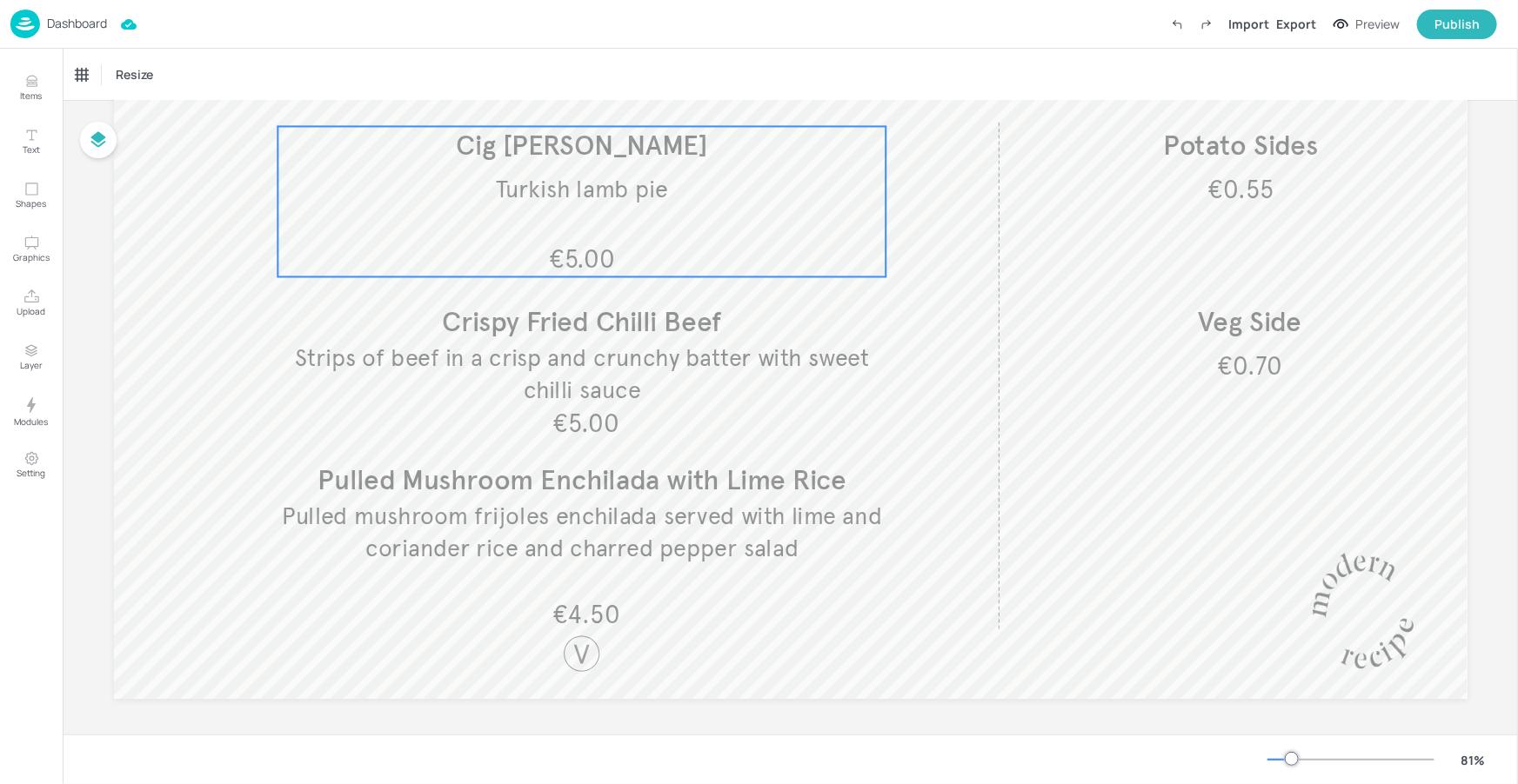
scroll to position [226, 0]
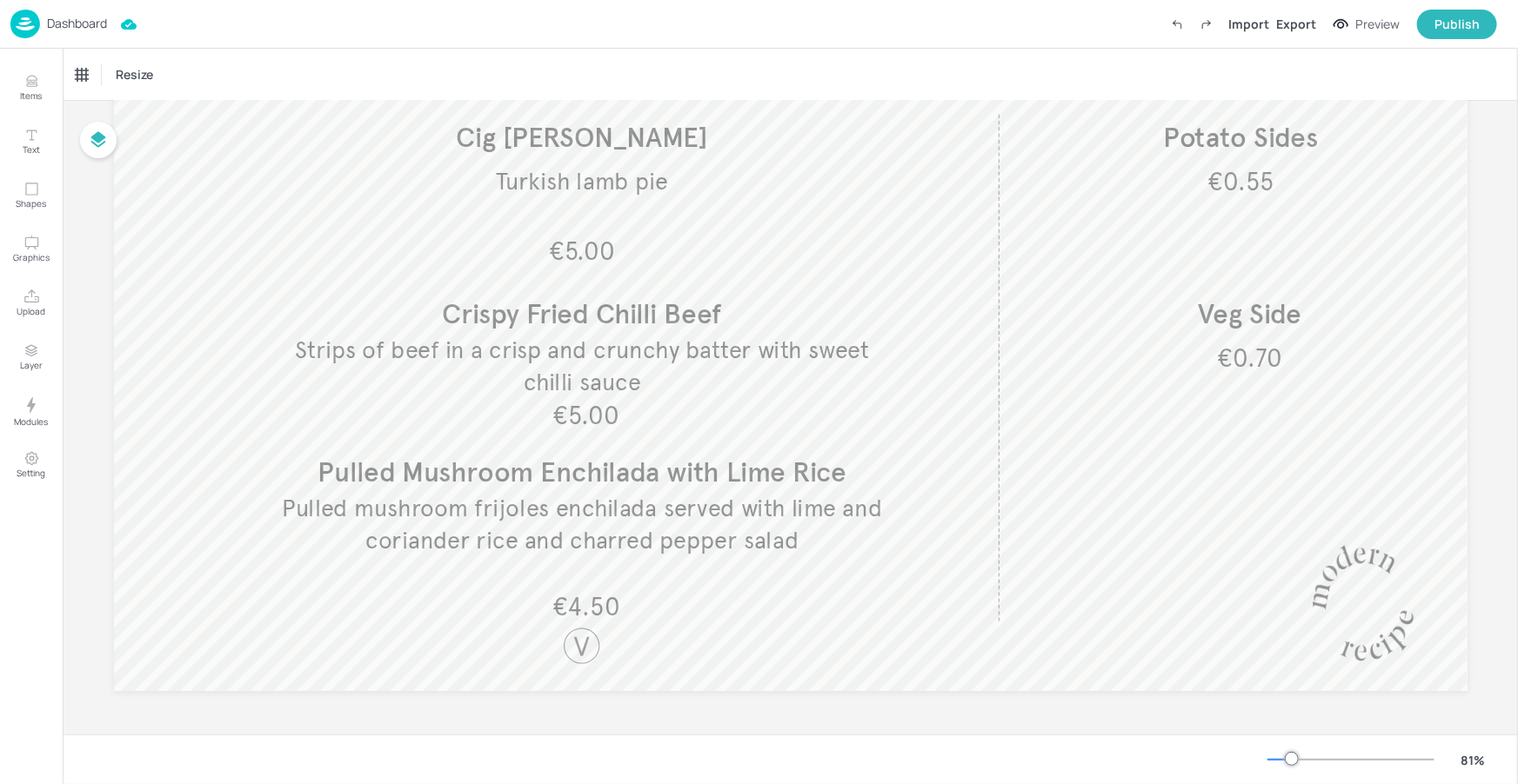
click at [74, 25] on p "Dashboard" at bounding box center [77, 23] width 60 height 12
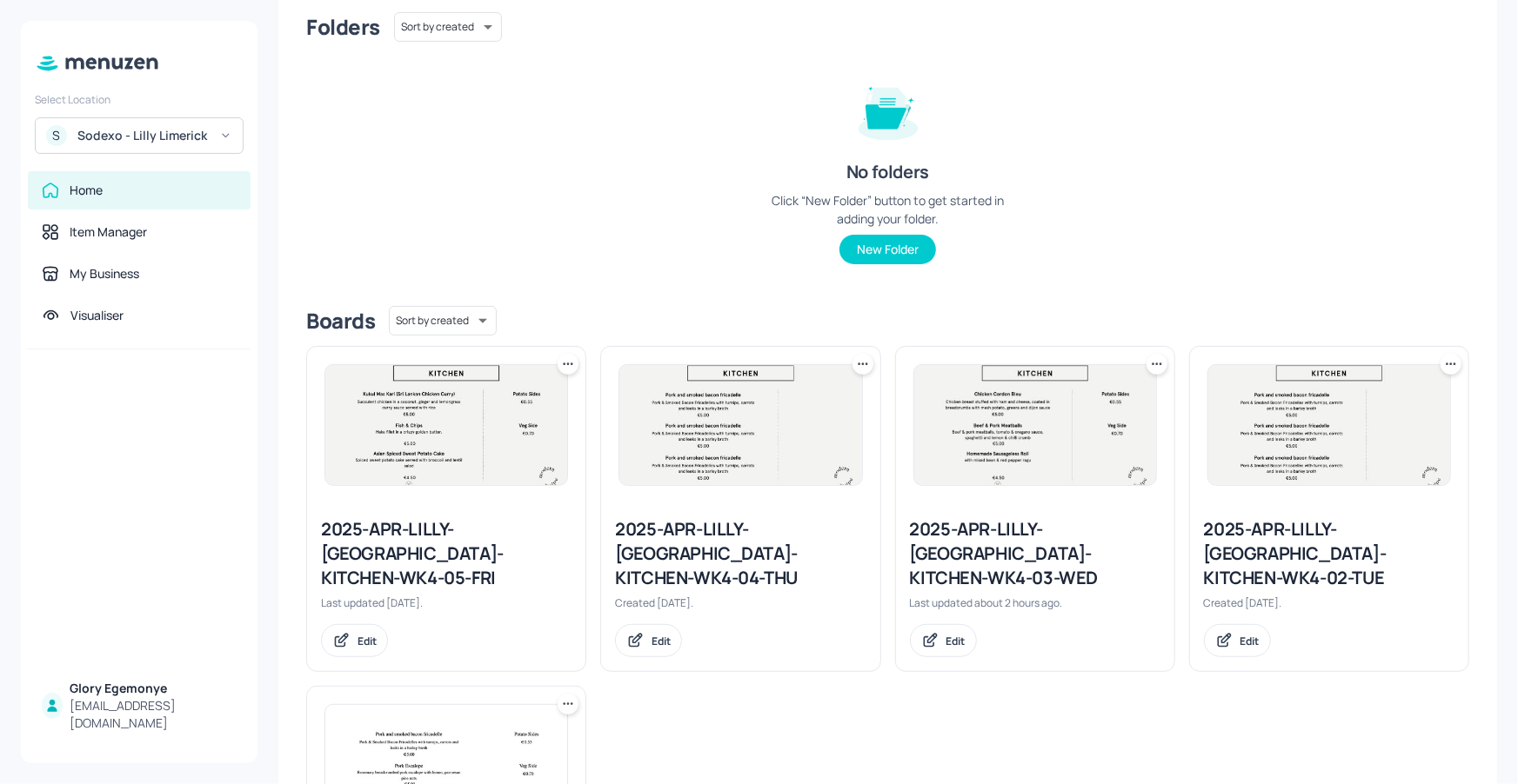
scroll to position [151, 0]
